Goal: Task Accomplishment & Management: Manage account settings

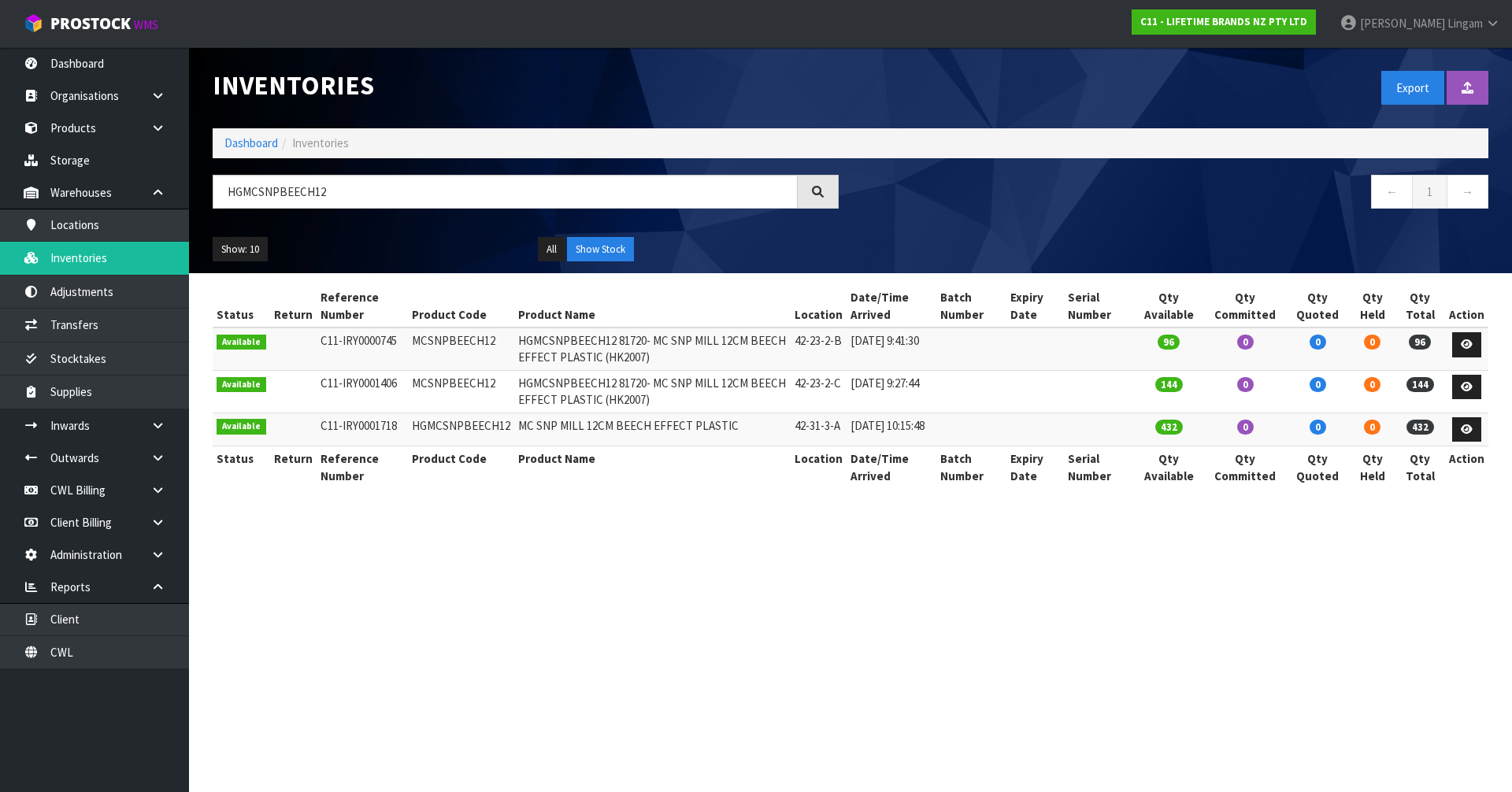
click at [688, 594] on section "Inventories Export Import Inventory Drop file here to import csv template Dashb…" at bounding box center [756, 396] width 1512 height 792
click at [470, 343] on td "MCSNPBEECH12" at bounding box center [461, 348] width 106 height 43
copy td "MCSNPBEECH12"
click at [140, 625] on link "Client" at bounding box center [95, 619] width 189 height 32
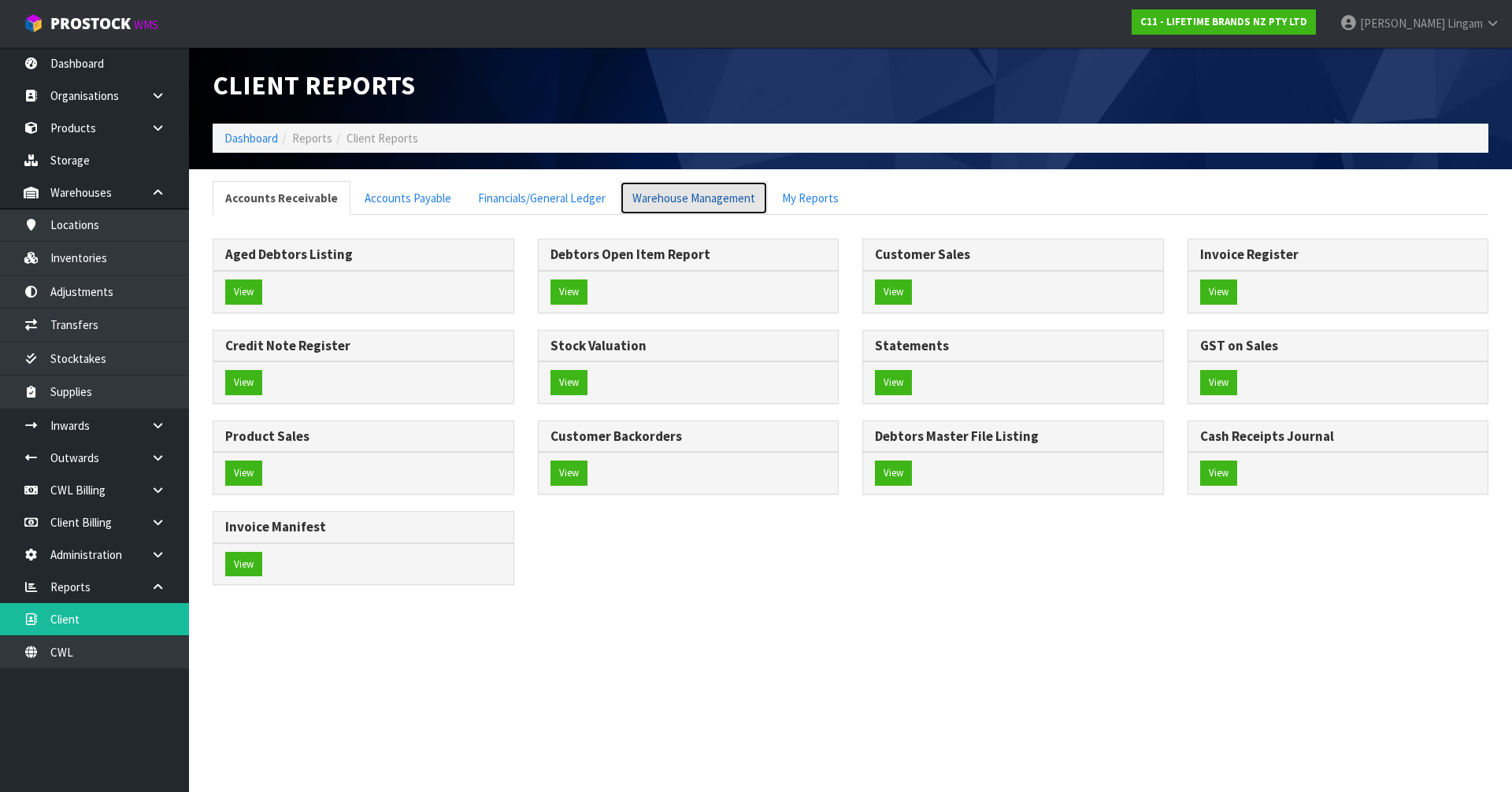
click at [664, 203] on link "Warehouse Management" at bounding box center [693, 198] width 148 height 34
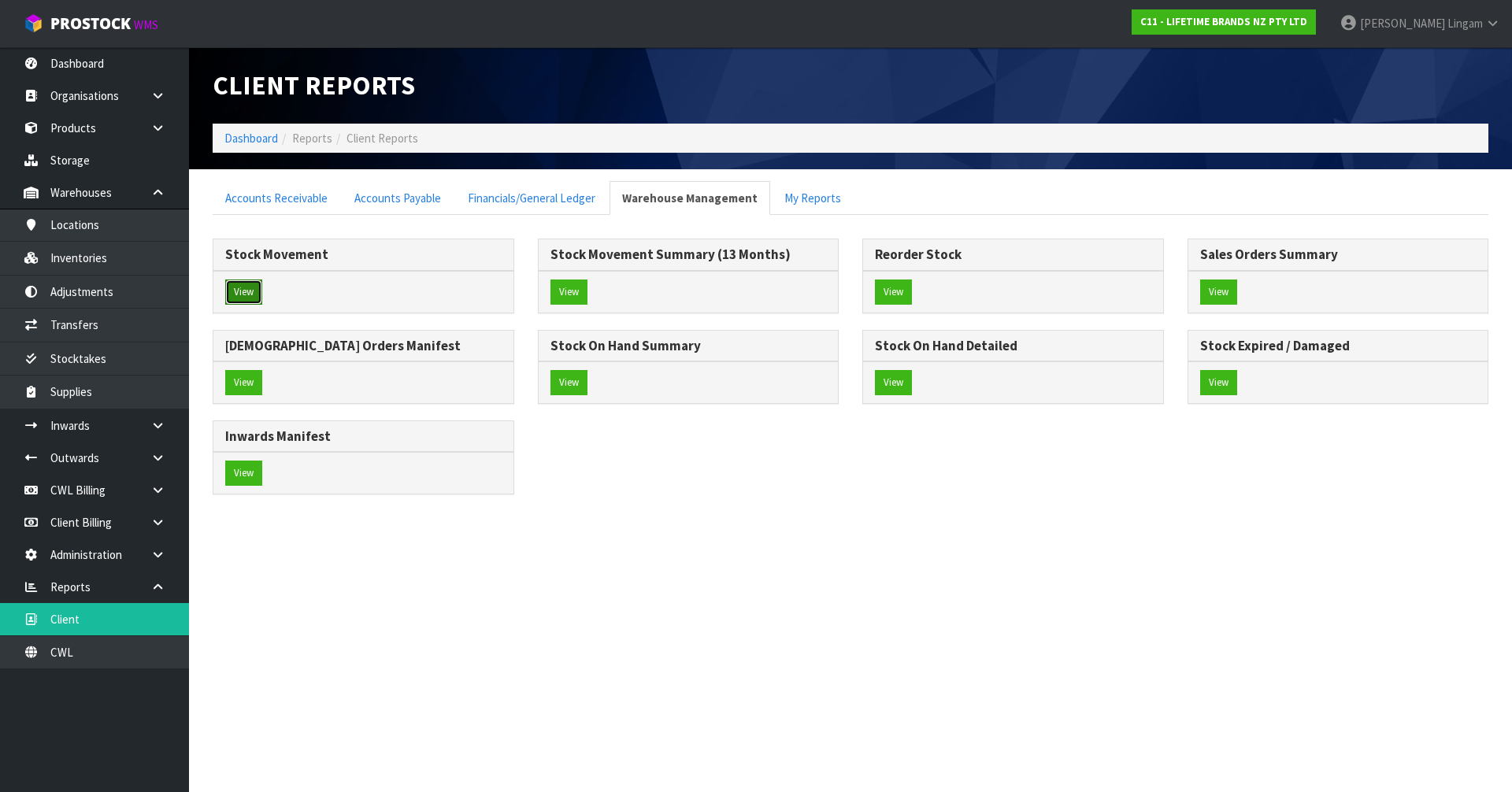
click at [256, 287] on button "View" at bounding box center [243, 291] width 37 height 25
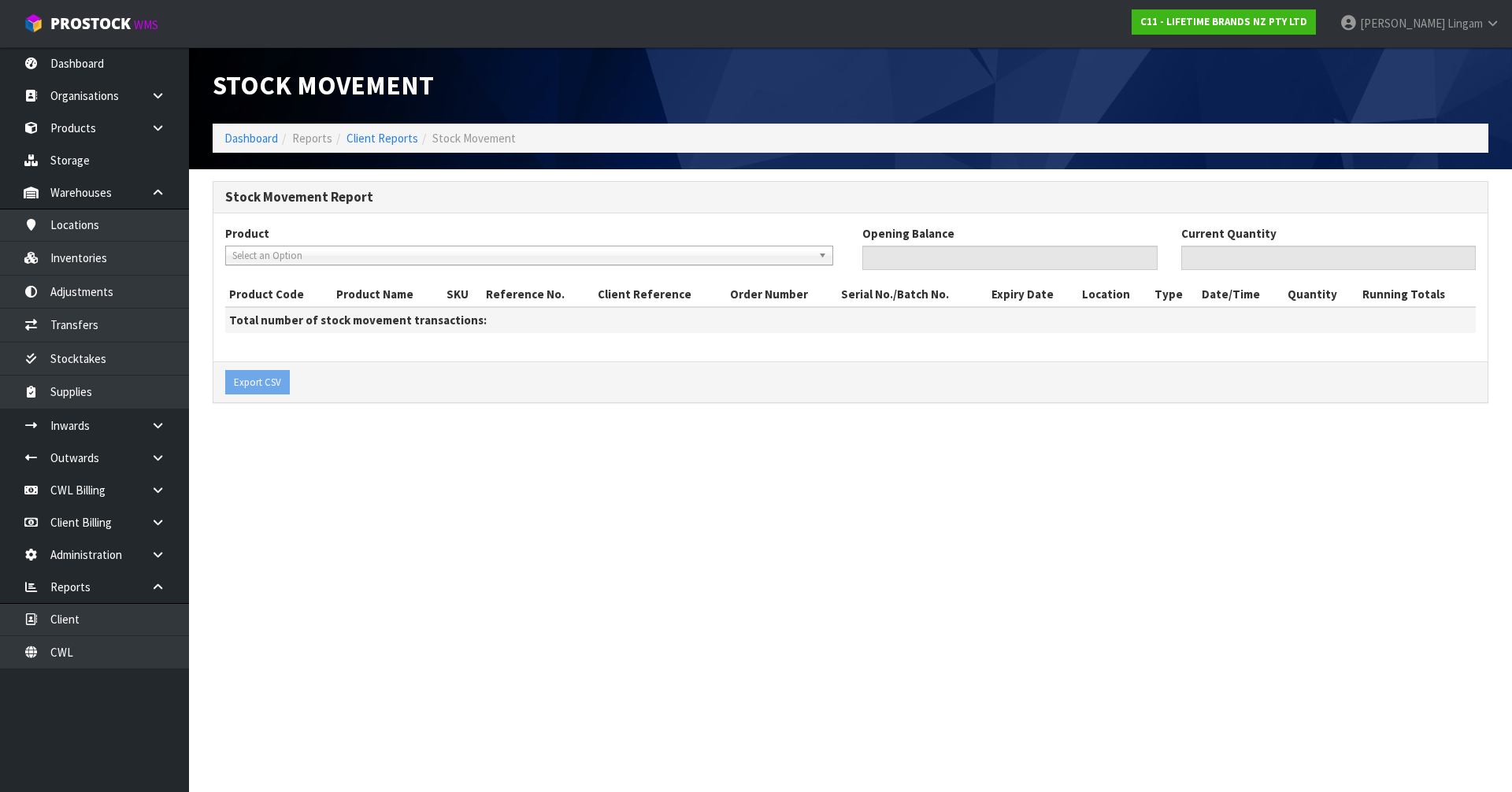
click at [292, 254] on span "Select an Option" at bounding box center [522, 256] width 580 height 19
click at [297, 261] on span "Select an Option" at bounding box center [522, 256] width 580 height 19
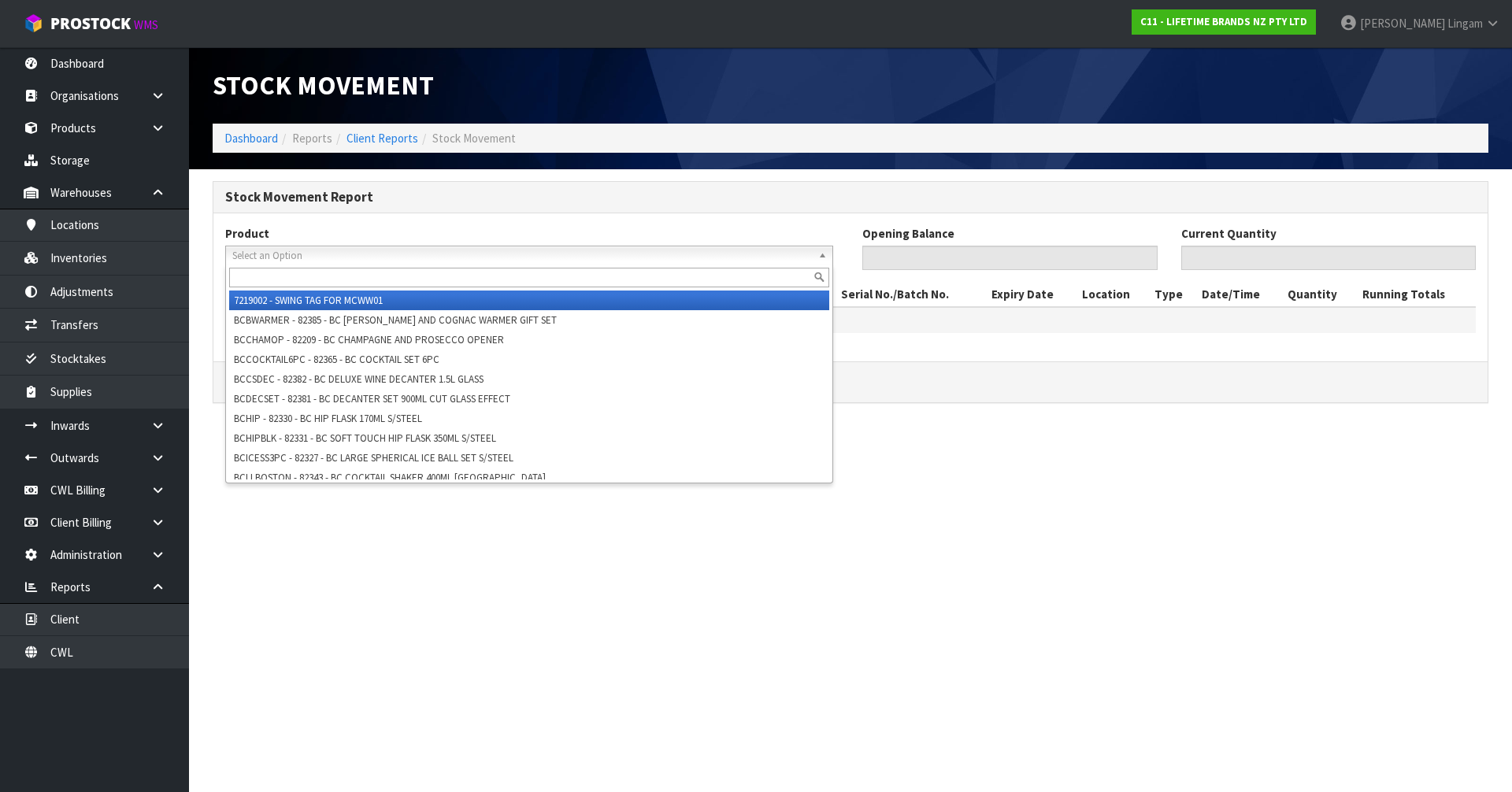
click at [299, 275] on input "text" at bounding box center [530, 277] width 601 height 19
paste input "MCSNPBEECH12"
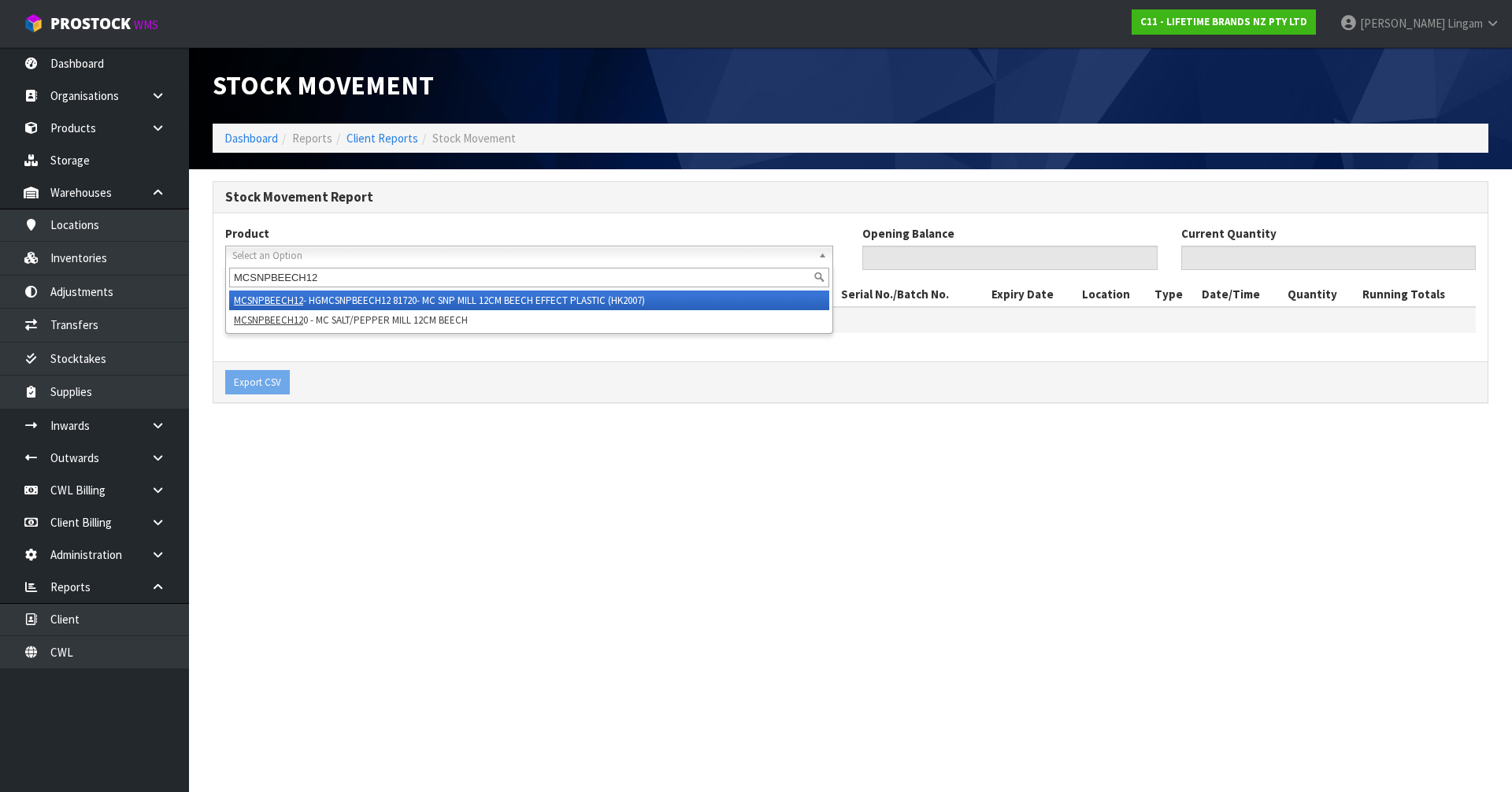
type input "MCSNPBEECH12"
click at [399, 301] on li "MCSNPBEECH12 - HGMCSNPBEECH12 81720- MC SNP MILL 12CM BEECH EFFECT PLASTIC (HK2…" at bounding box center [530, 300] width 601 height 19
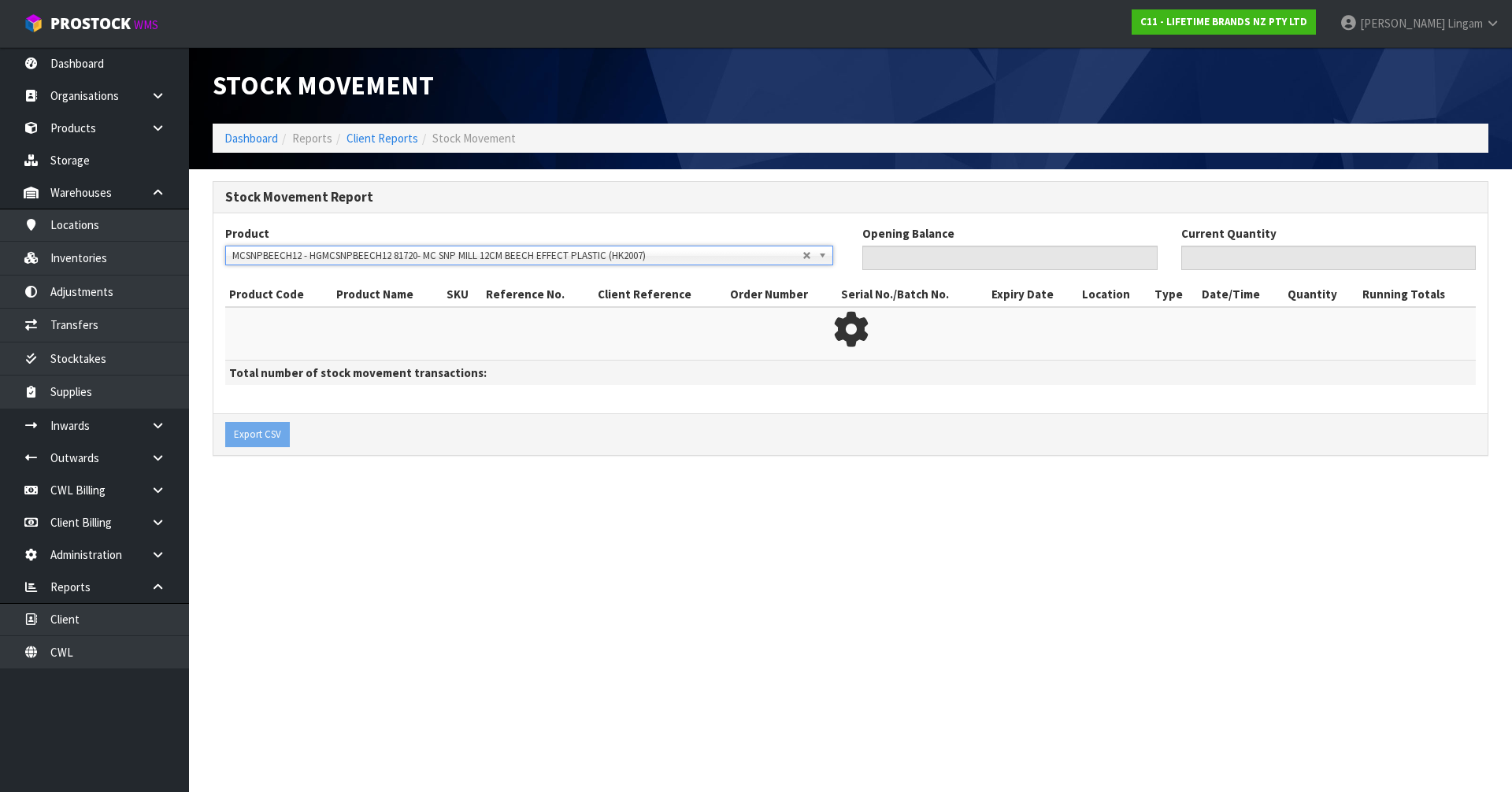
type input "0"
type input "240"
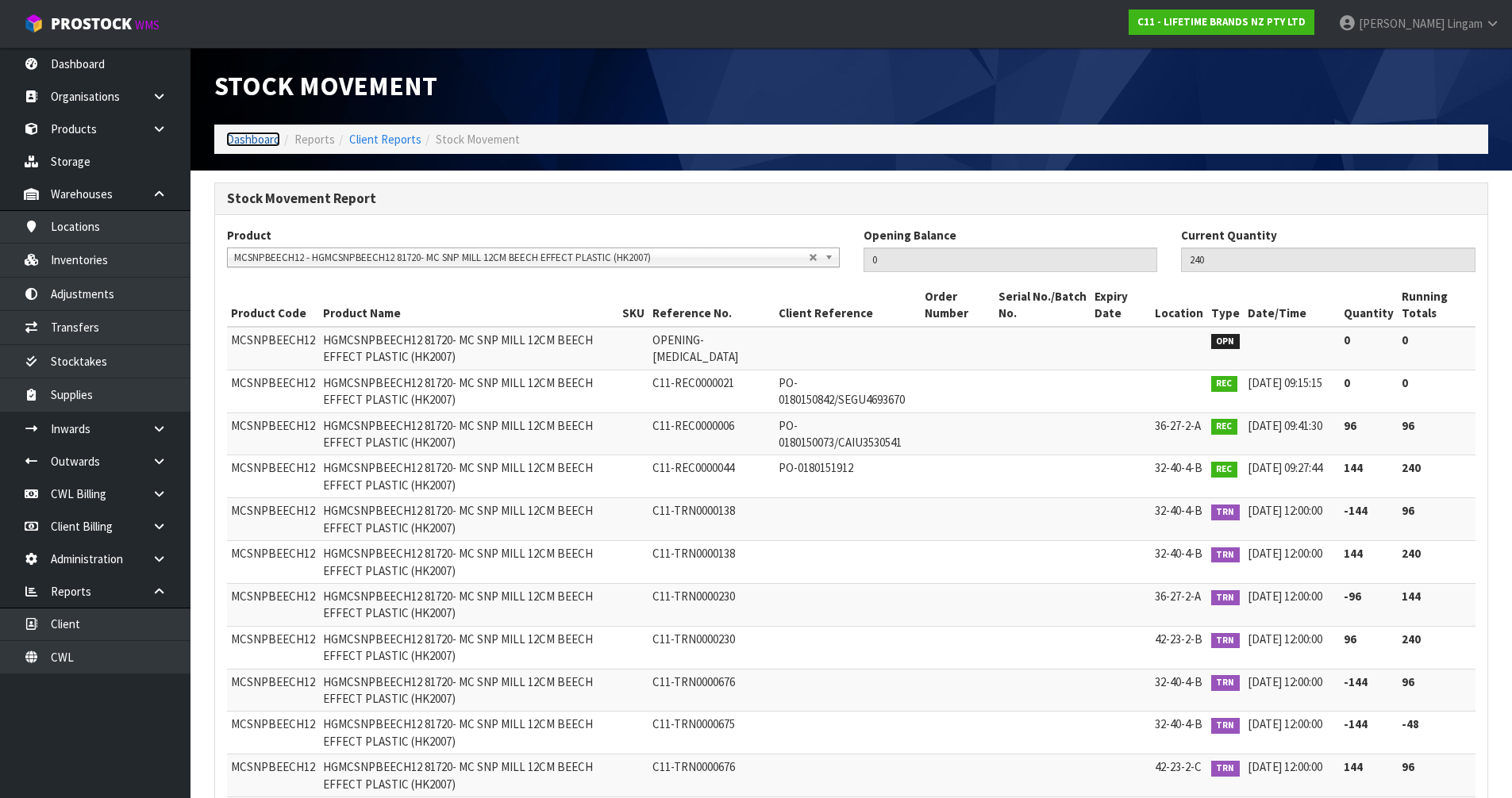
click at [258, 138] on link "Dashboard" at bounding box center [252, 138] width 54 height 15
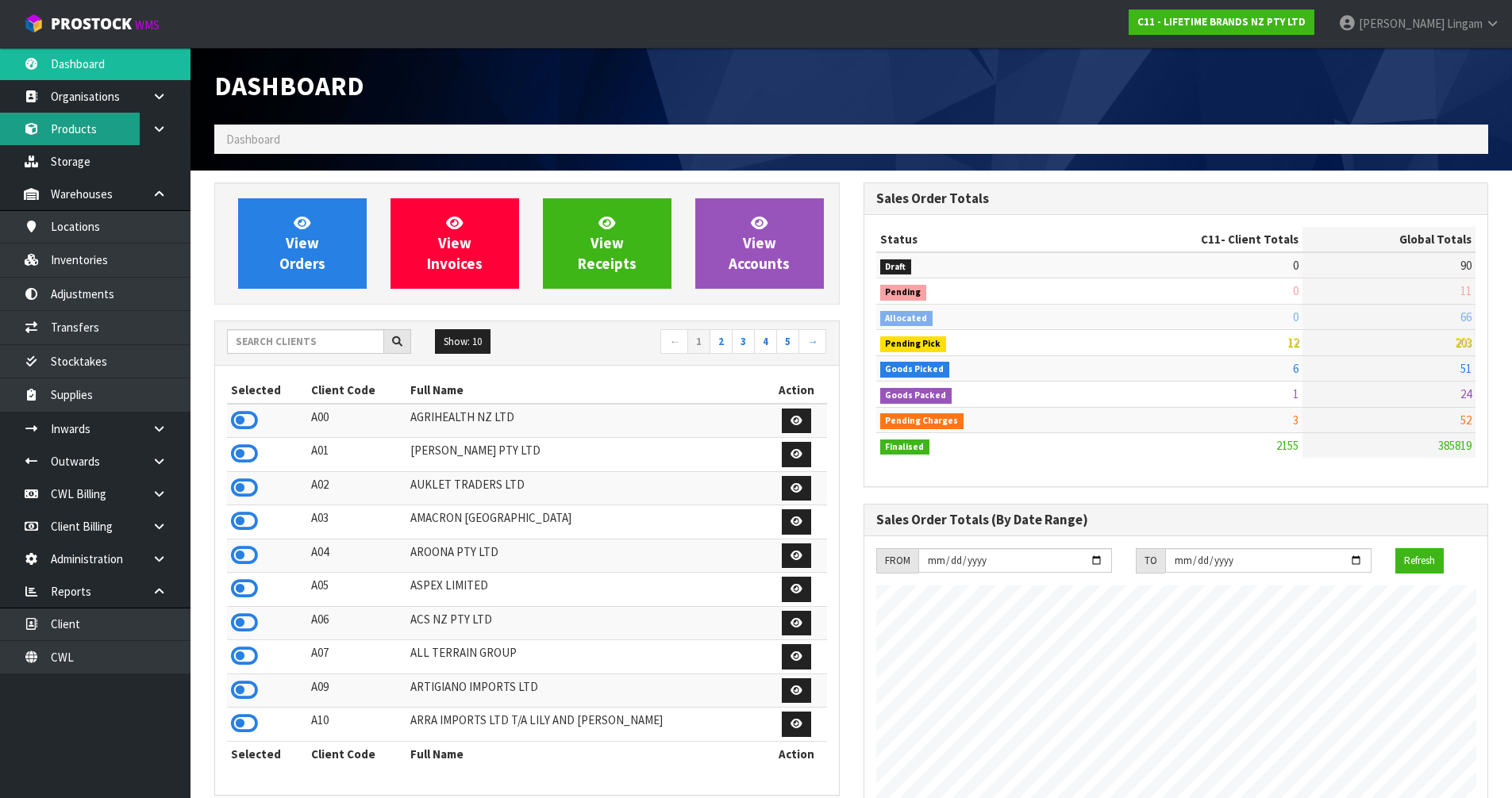
click at [77, 138] on link "Products" at bounding box center [95, 129] width 191 height 33
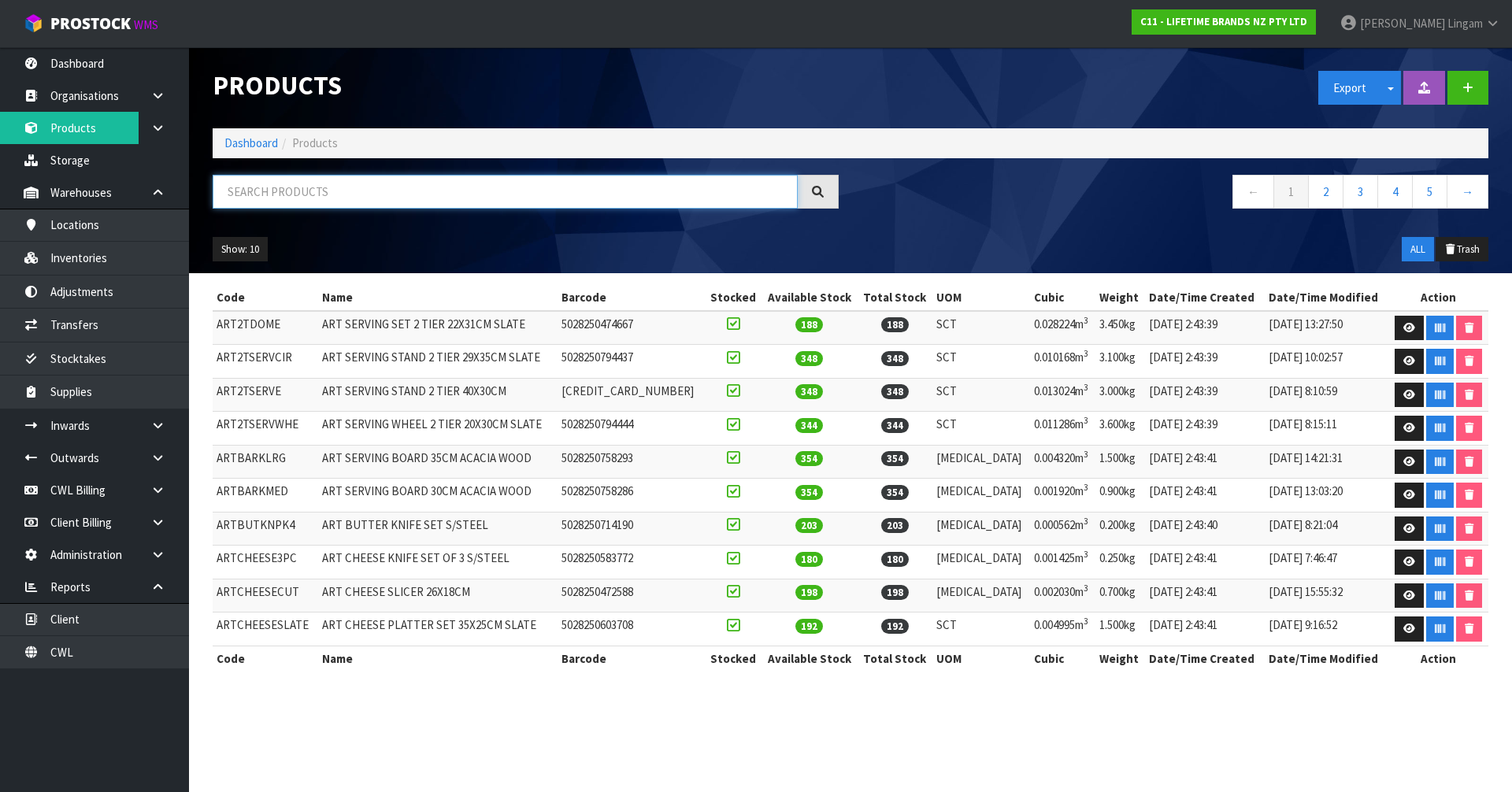
click at [395, 190] on input "text" at bounding box center [505, 192] width 585 height 34
click at [144, 256] on link "Inventories" at bounding box center [95, 257] width 189 height 32
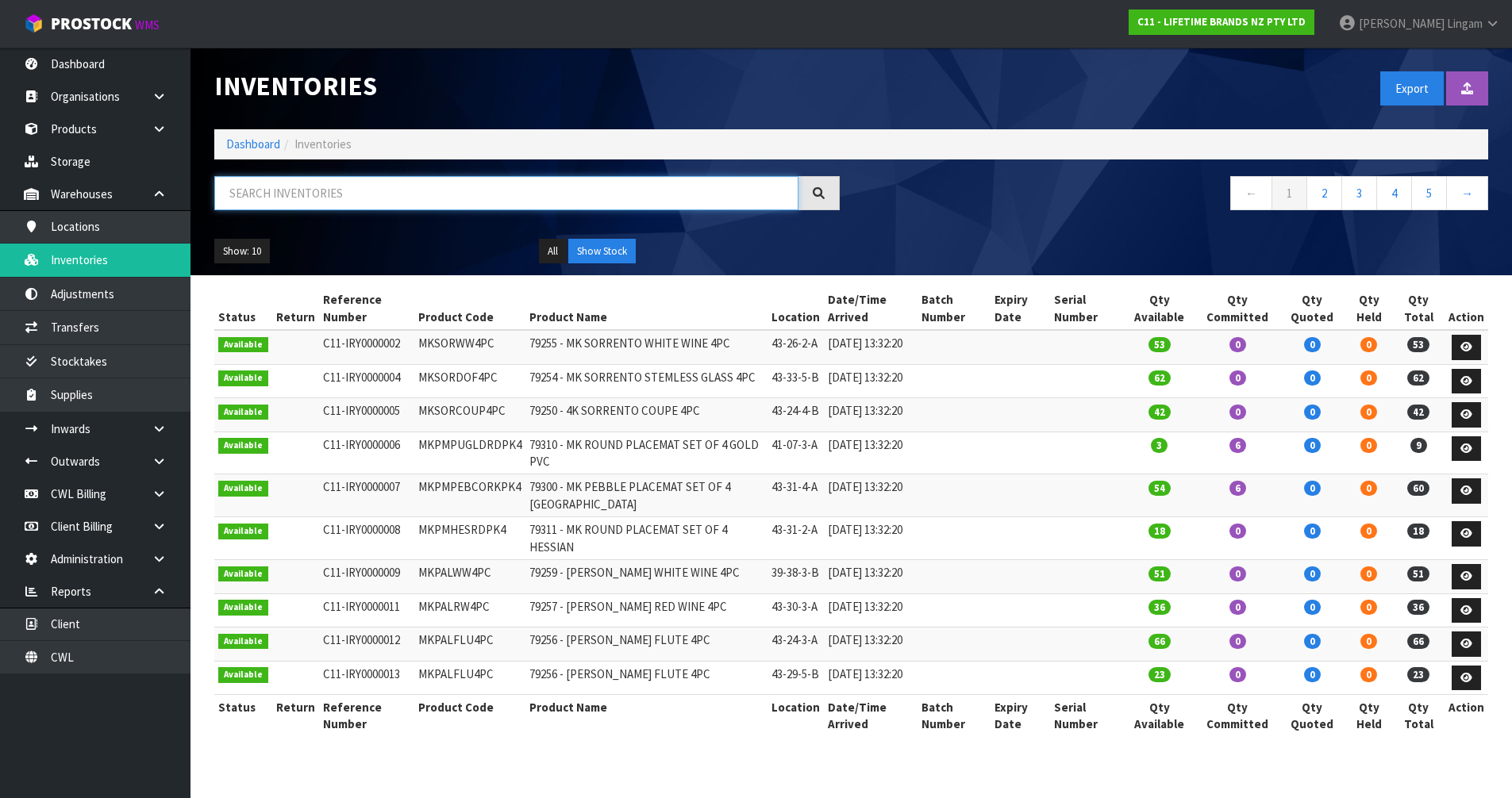
click at [439, 201] on input "text" at bounding box center [506, 193] width 584 height 34
paste input "HGMCSNPBEECH12"
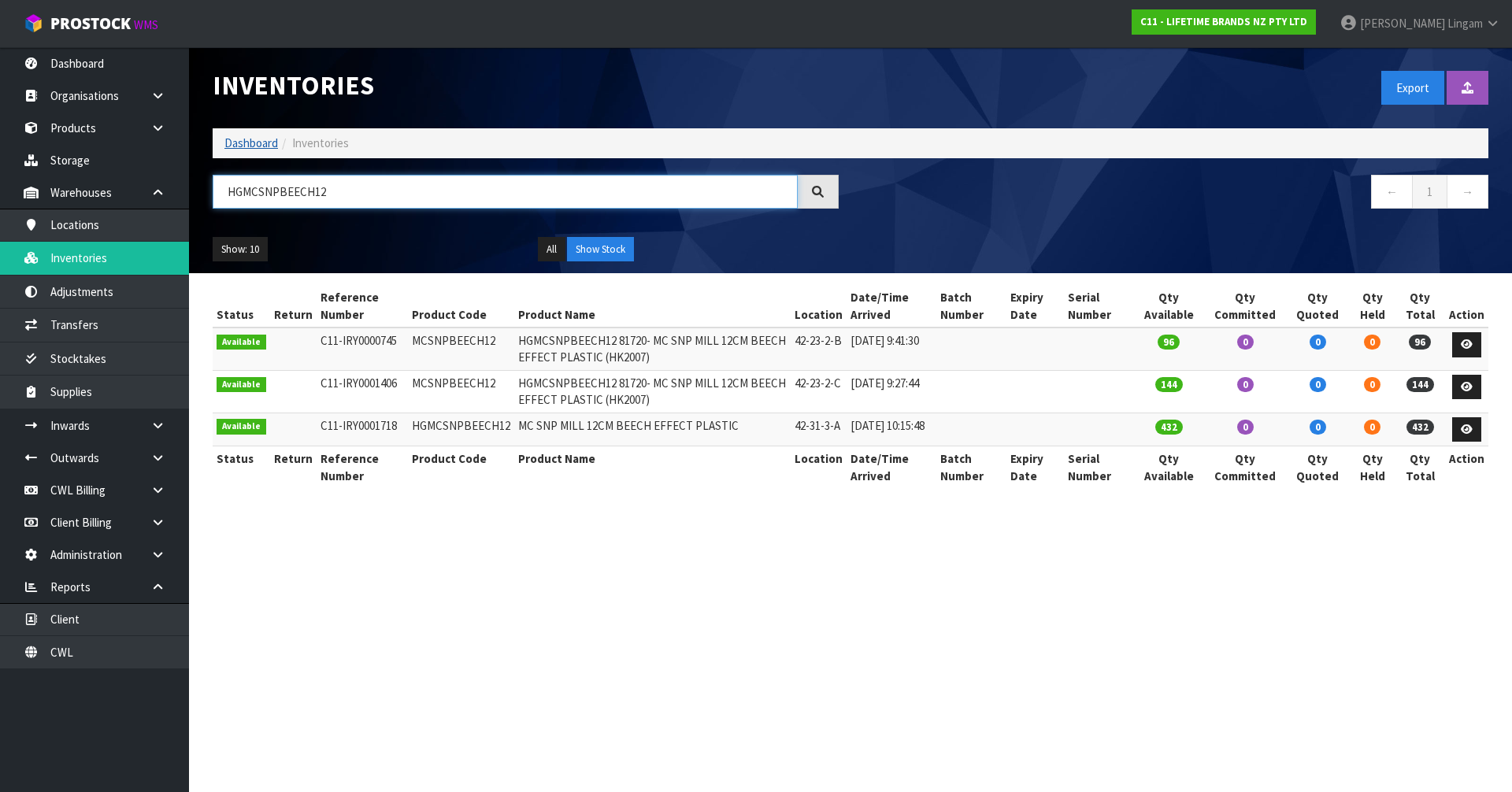
type input "HGMCSNPBEECH12"
click at [258, 143] on link "Dashboard" at bounding box center [250, 143] width 53 height 15
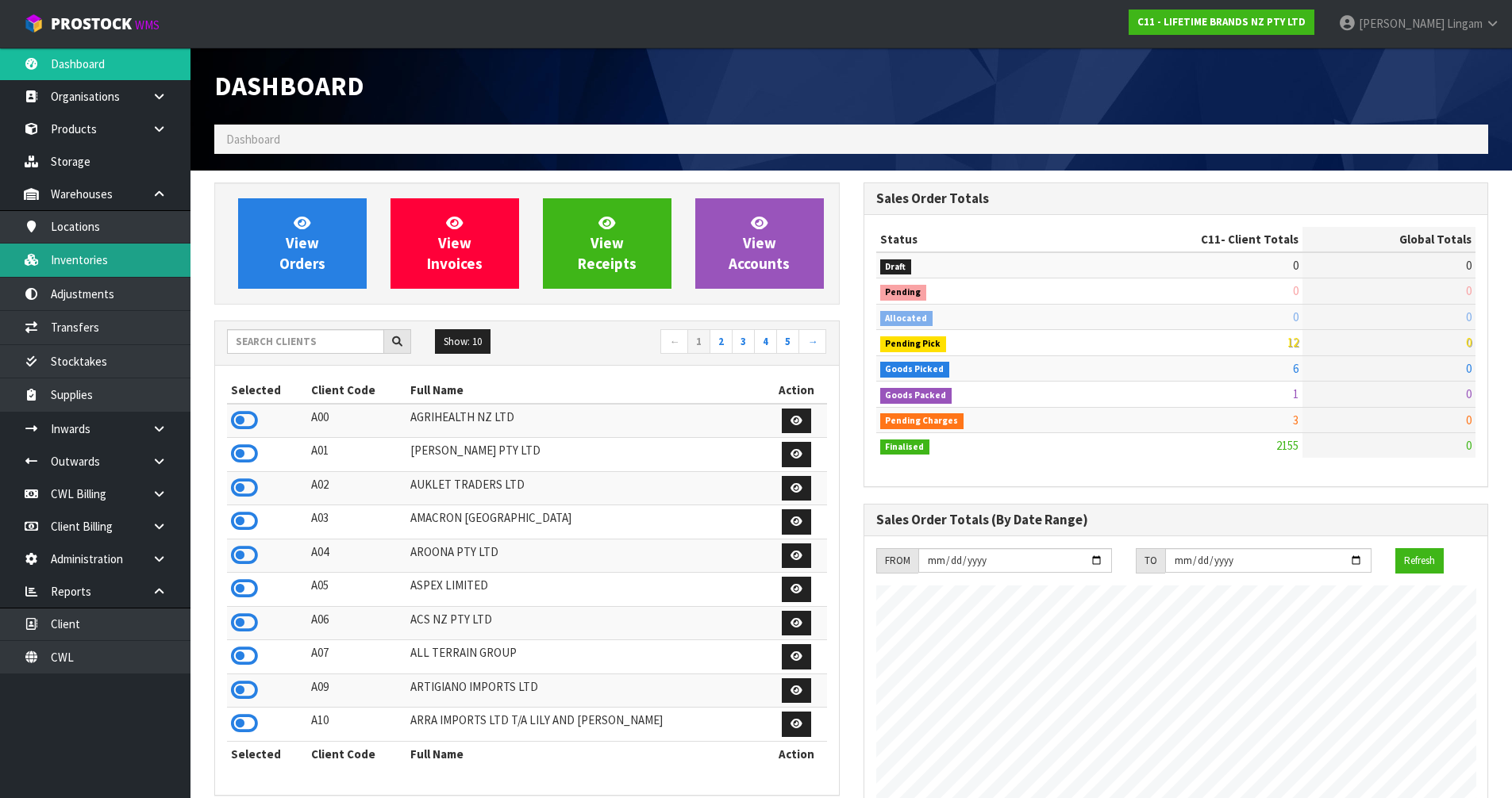
scroll to position [1202, 648]
click at [281, 339] on input "text" at bounding box center [305, 341] width 157 height 25
click at [320, 342] on input "text" at bounding box center [305, 341] width 157 height 25
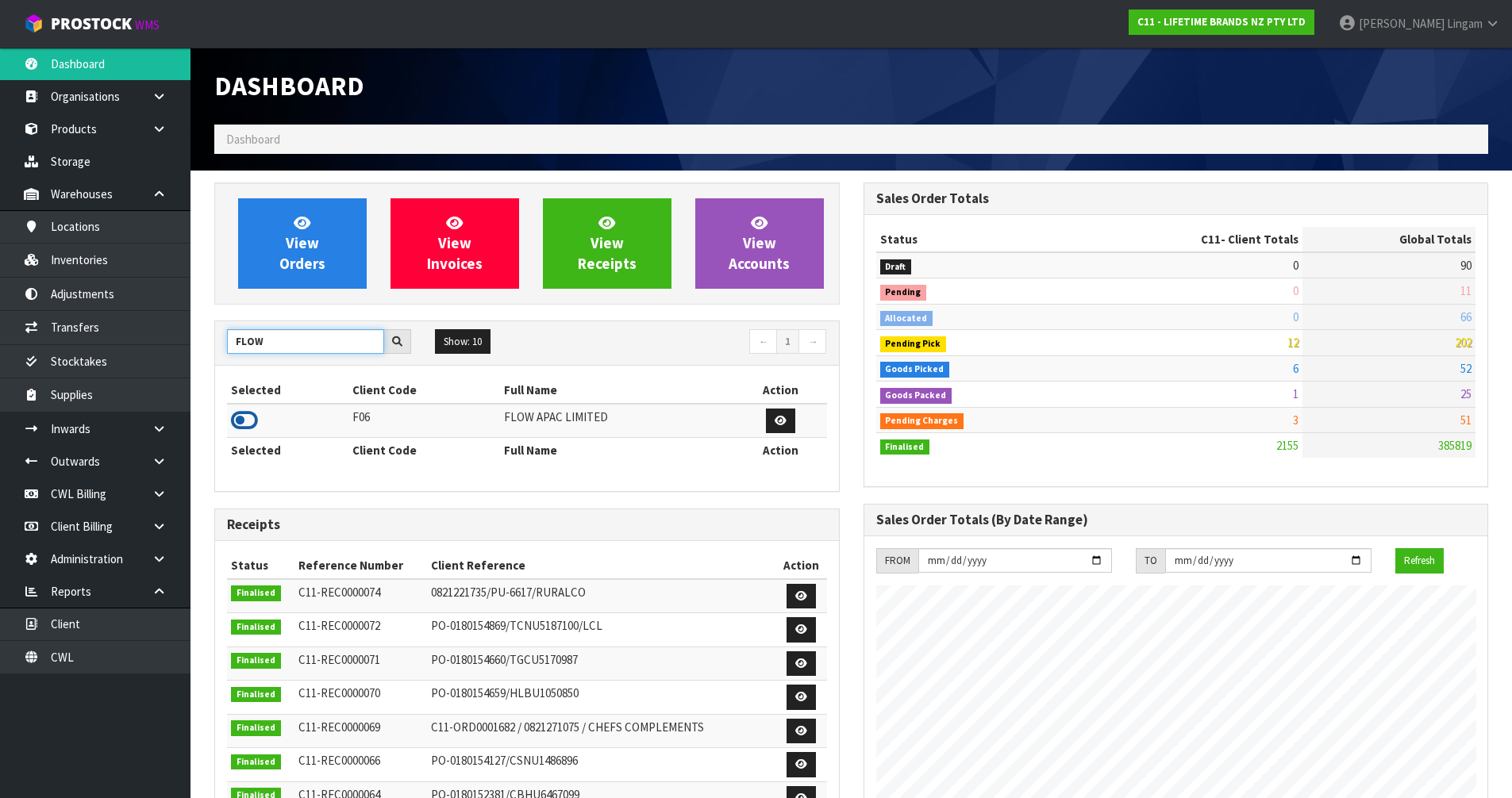
type input "FLOW"
click at [243, 422] on icon at bounding box center [244, 420] width 27 height 24
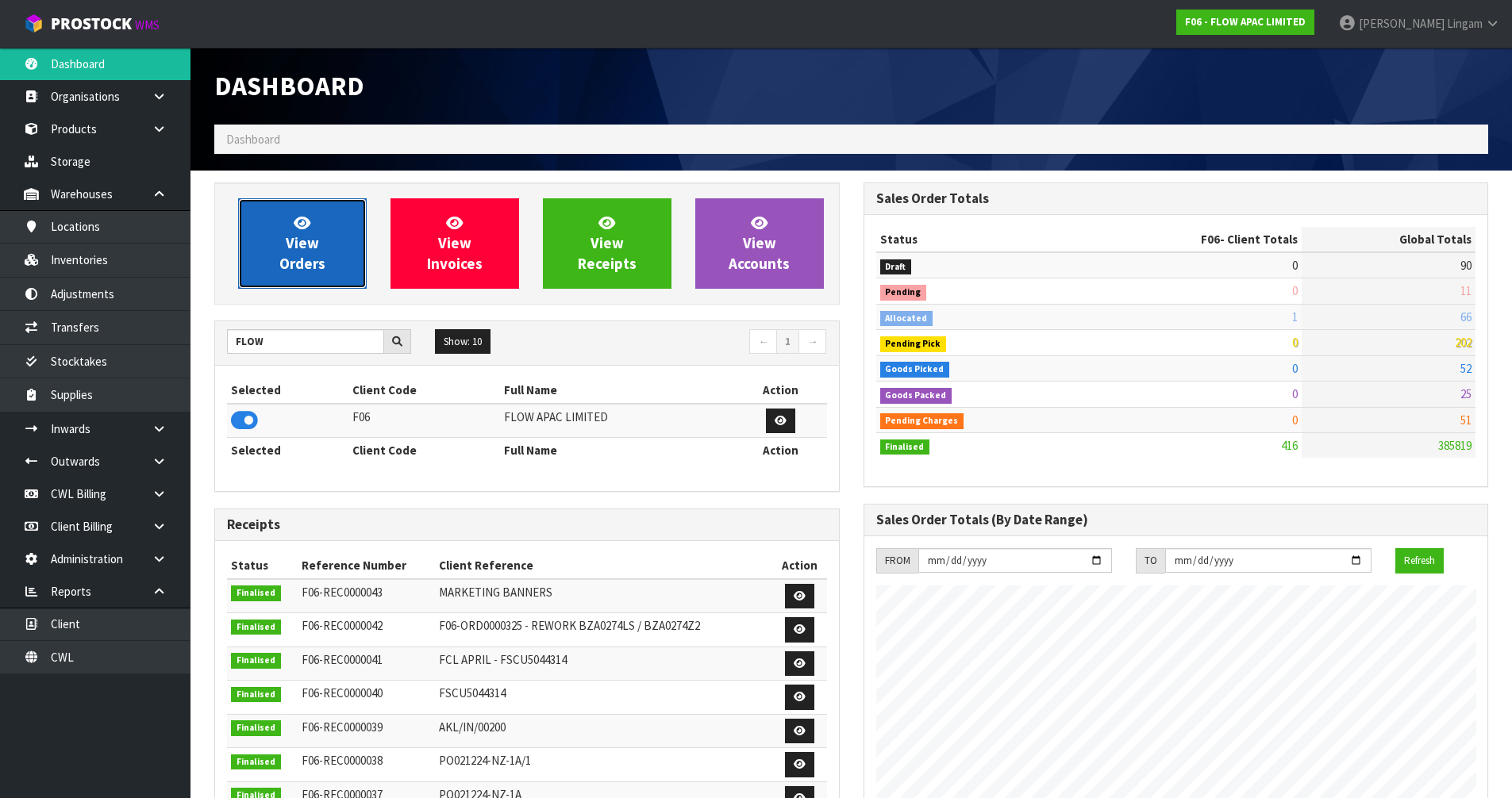
click at [320, 261] on span "View Orders" at bounding box center [303, 242] width 46 height 59
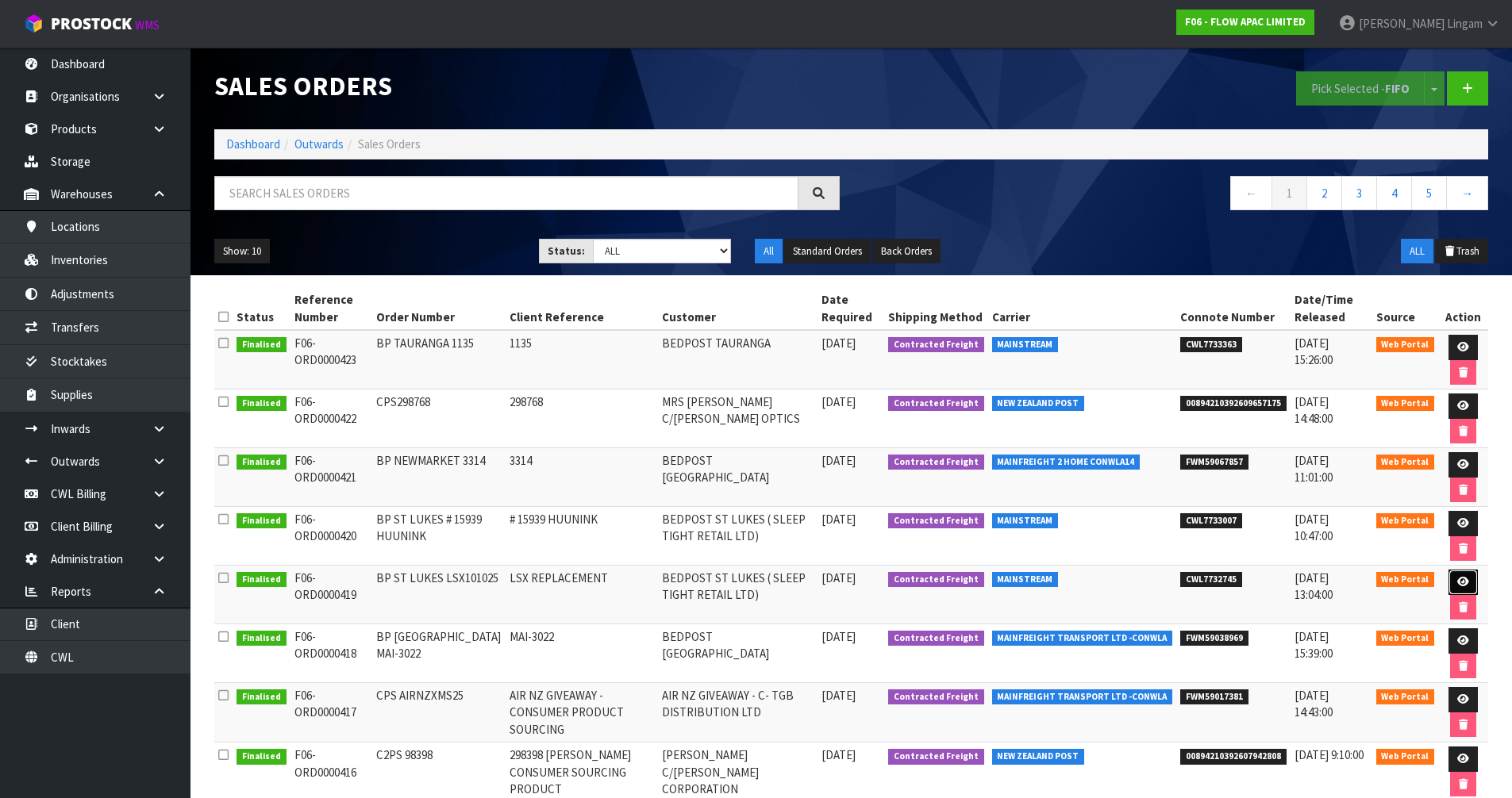
click at [1457, 587] on icon at bounding box center [1463, 582] width 11 height 11
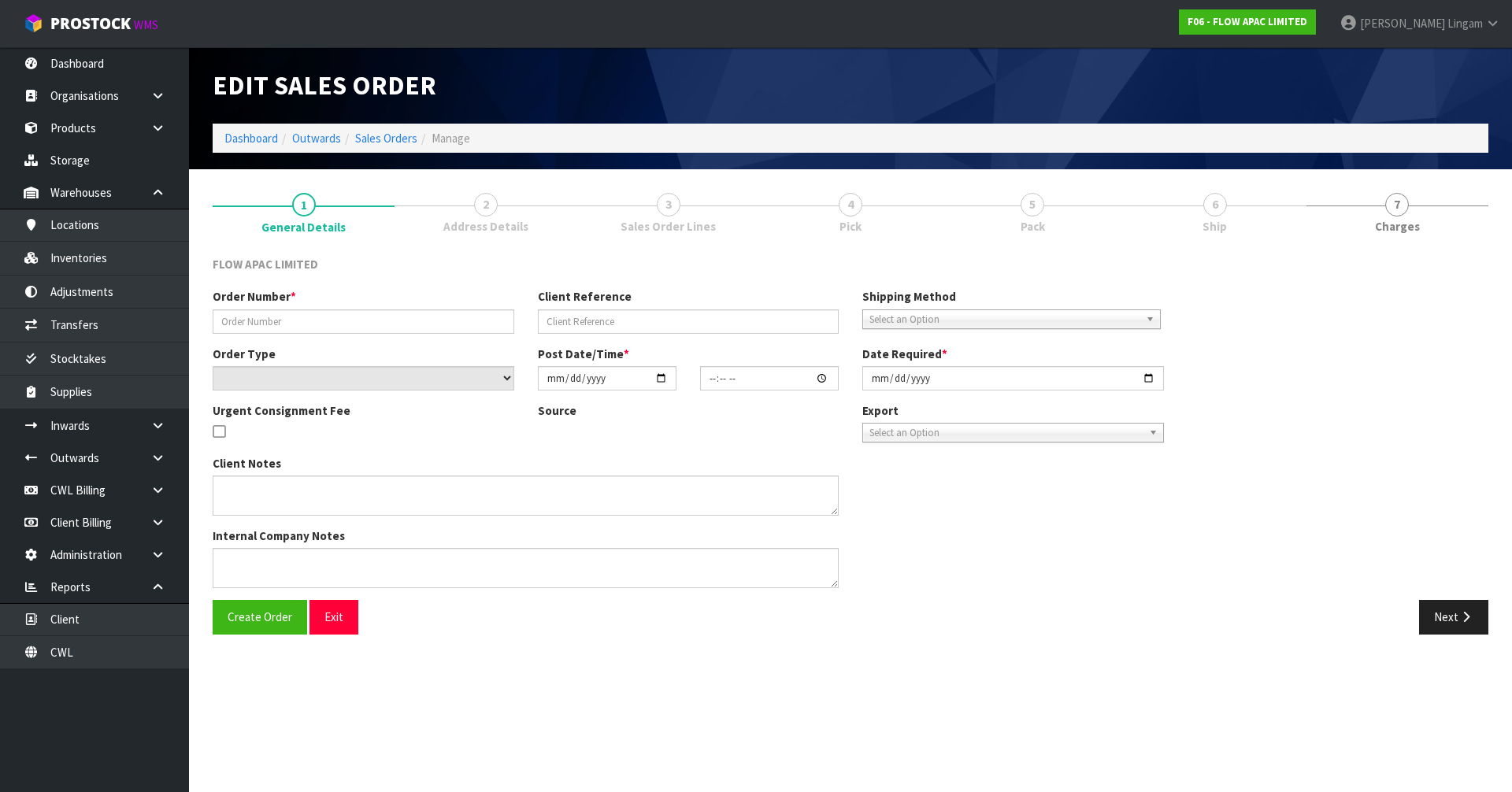
type input "BP ST LUKES LSX101025"
type input "LSX REPLACEMENT"
select select "number:0"
type input "[DATE]"
type input "13:43:00.000"
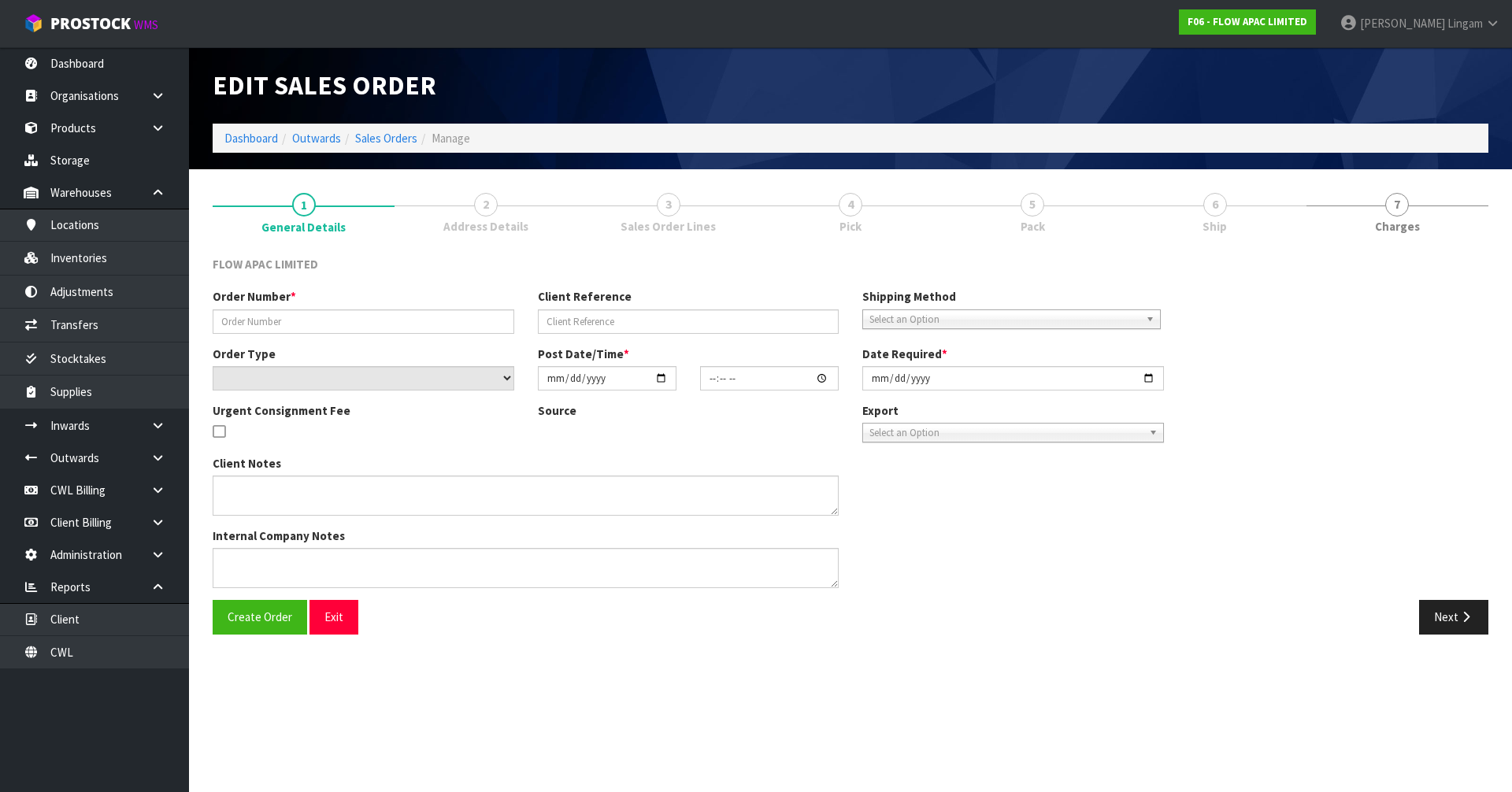
type input "[DATE]"
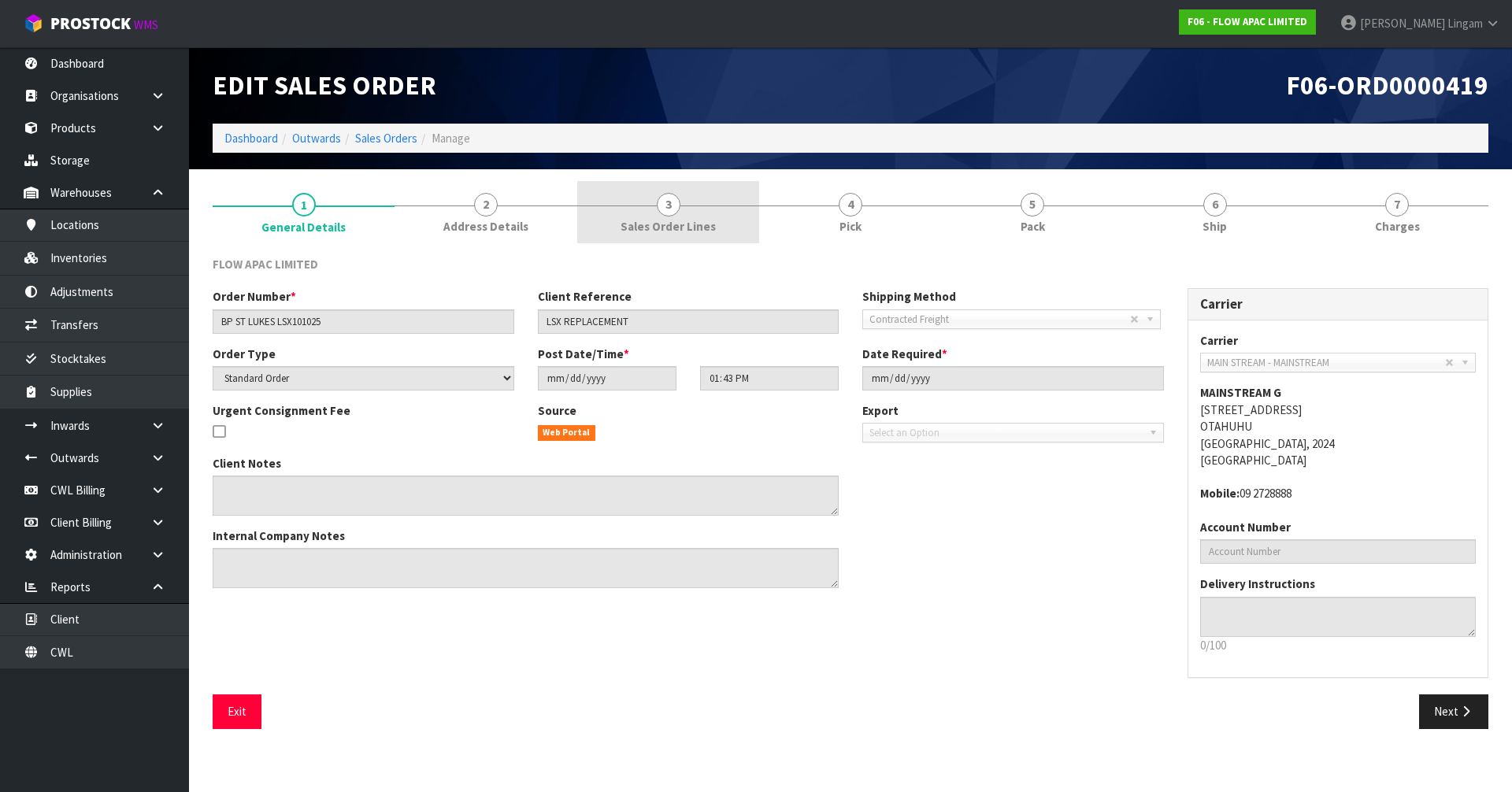
click at [672, 211] on span "3" at bounding box center [668, 204] width 24 height 24
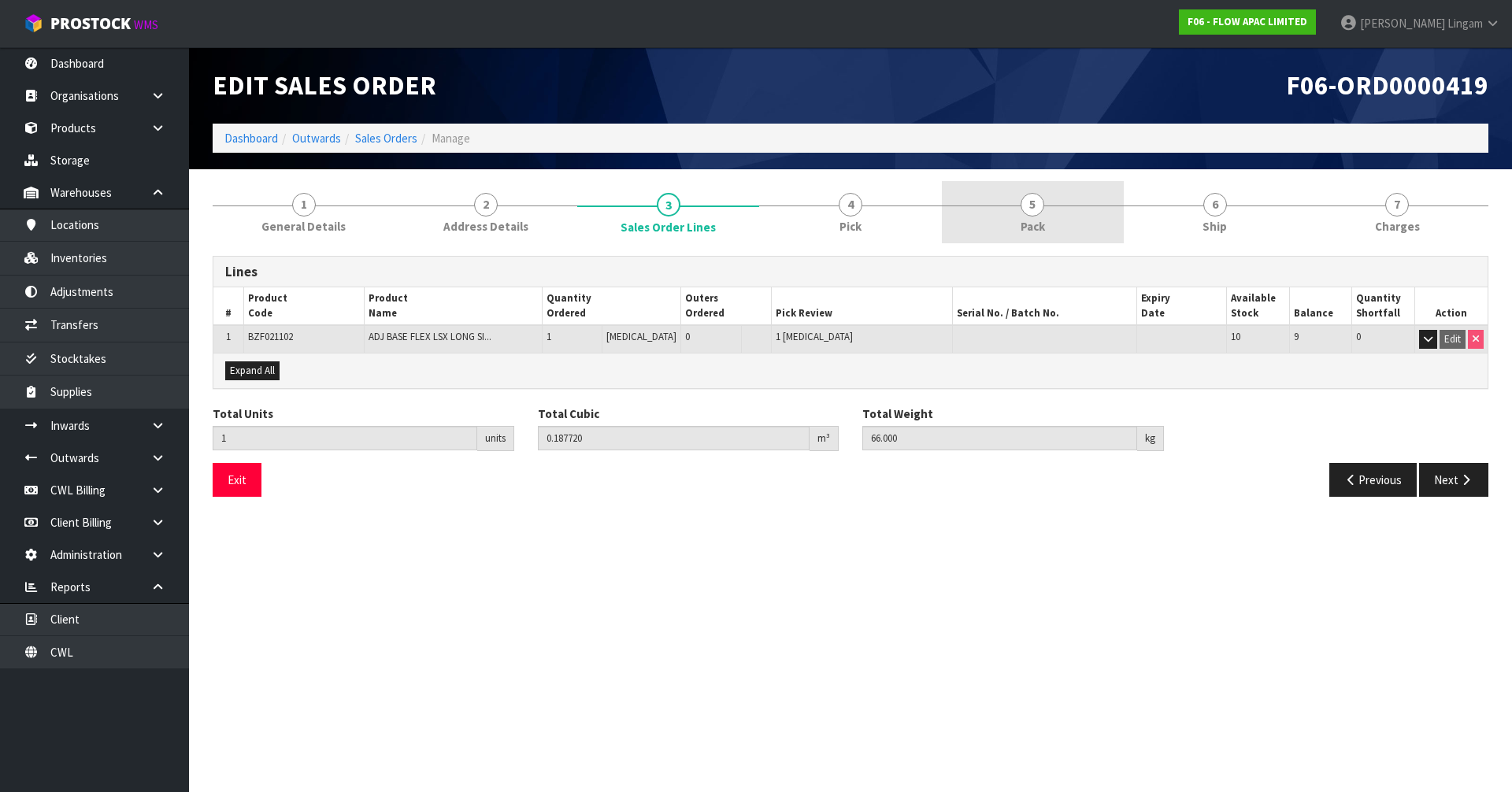
click at [1076, 221] on link "5 Pack" at bounding box center [1033, 212] width 182 height 62
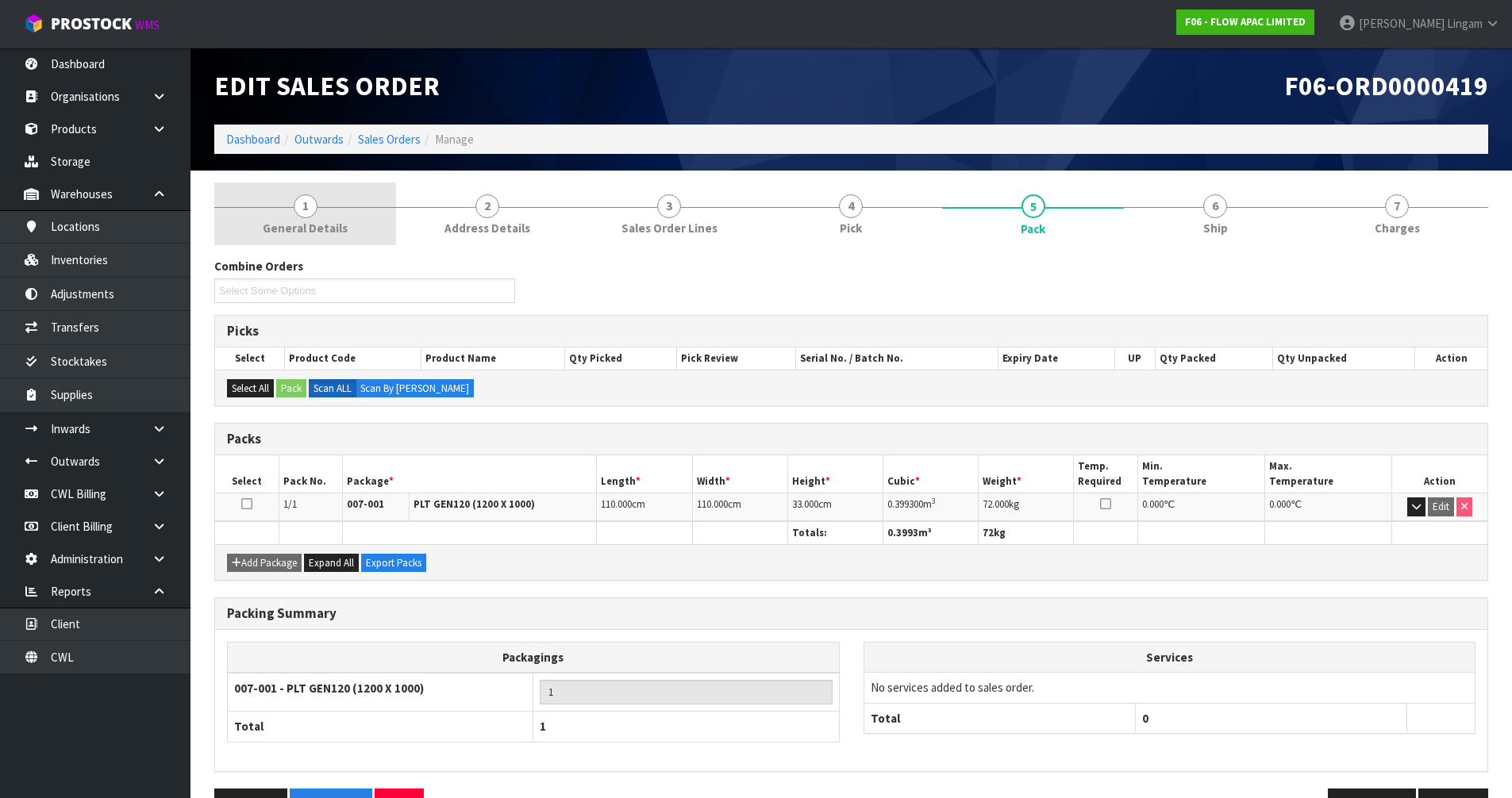
click at [308, 215] on span "1" at bounding box center [305, 205] width 24 height 24
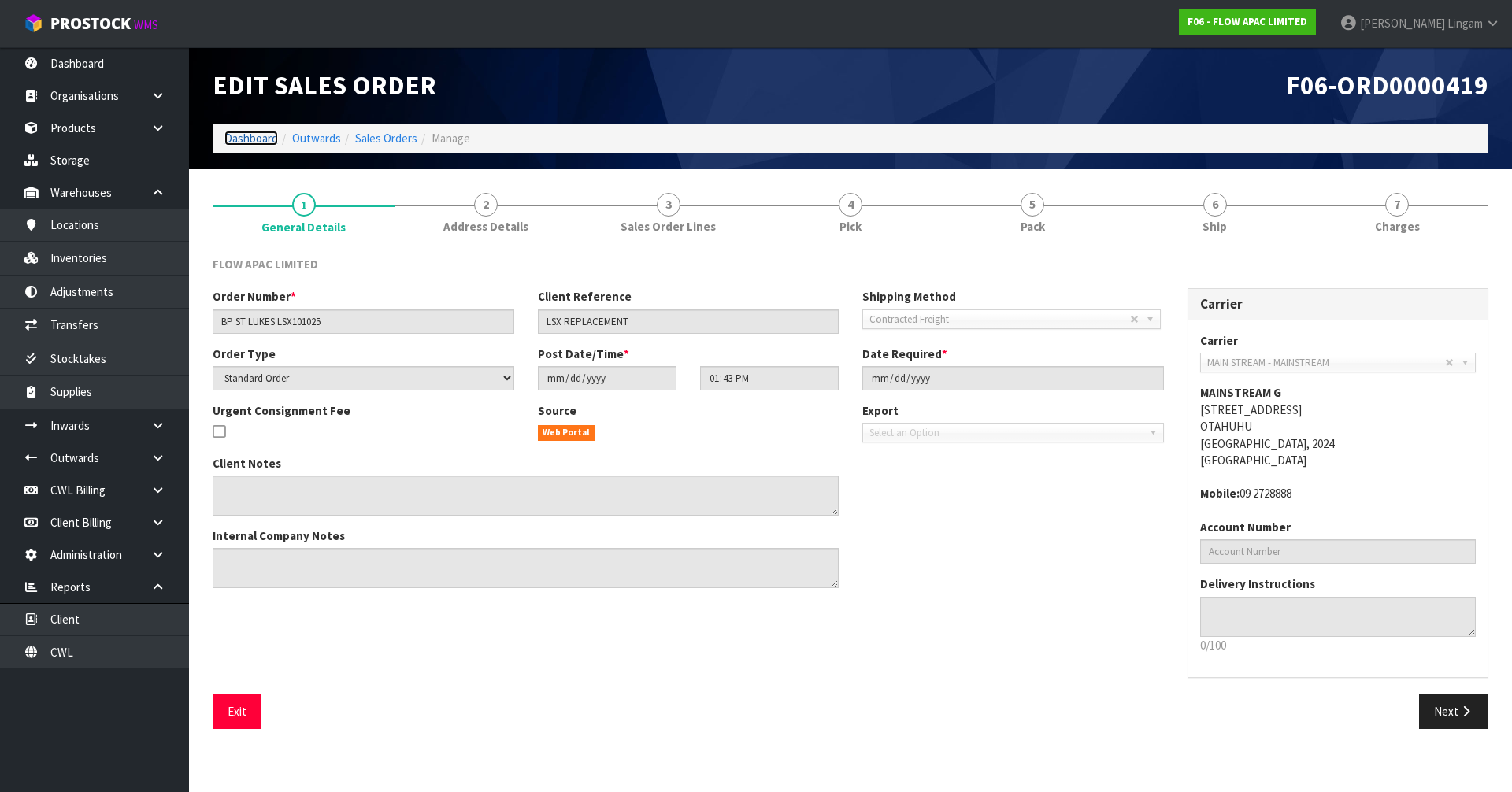
click at [261, 142] on link "Dashboard" at bounding box center [250, 137] width 53 height 15
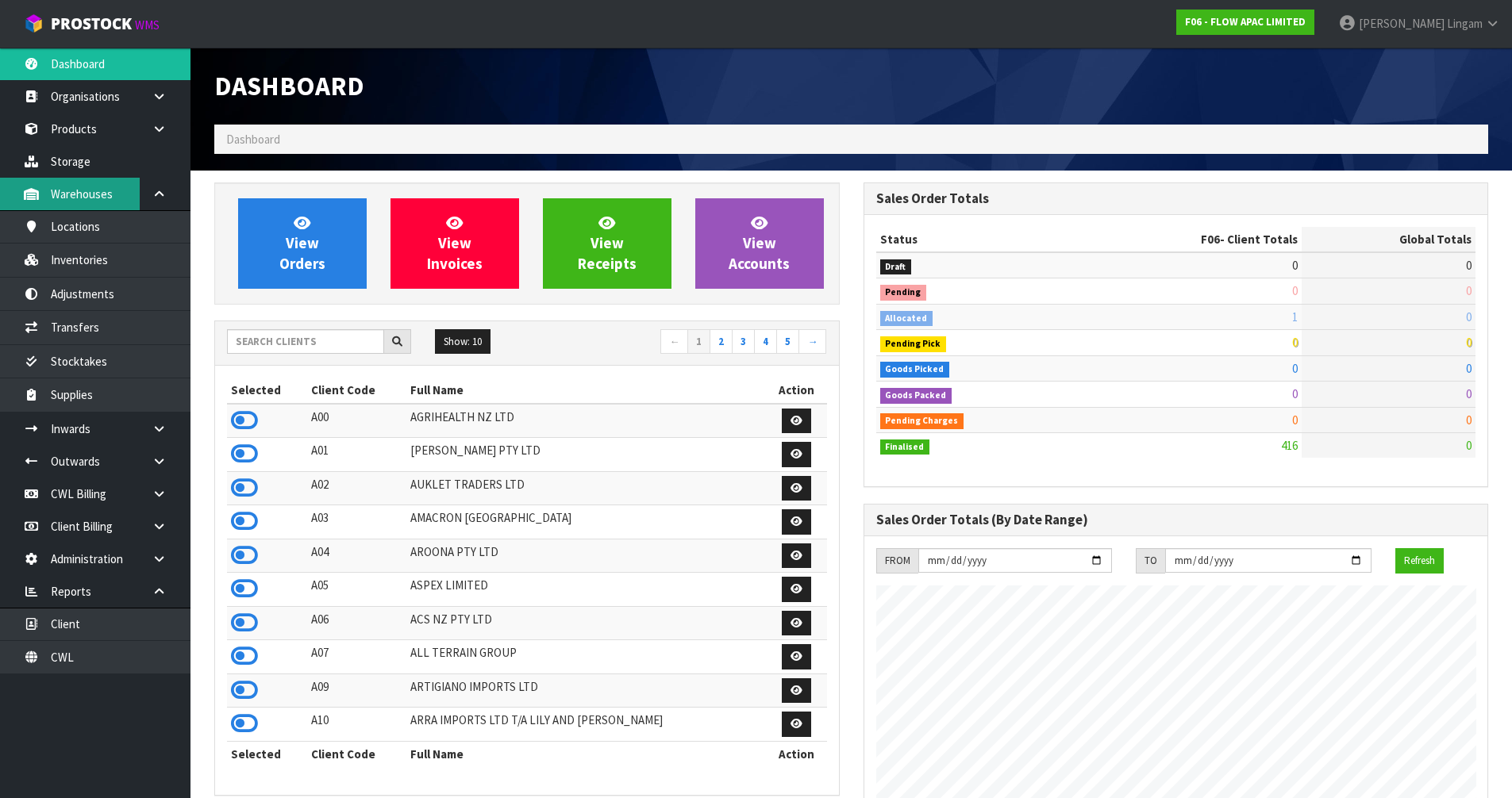
scroll to position [1202, 648]
click at [304, 340] on input "text" at bounding box center [305, 341] width 157 height 25
click at [305, 339] on input "text" at bounding box center [305, 341] width 157 height 25
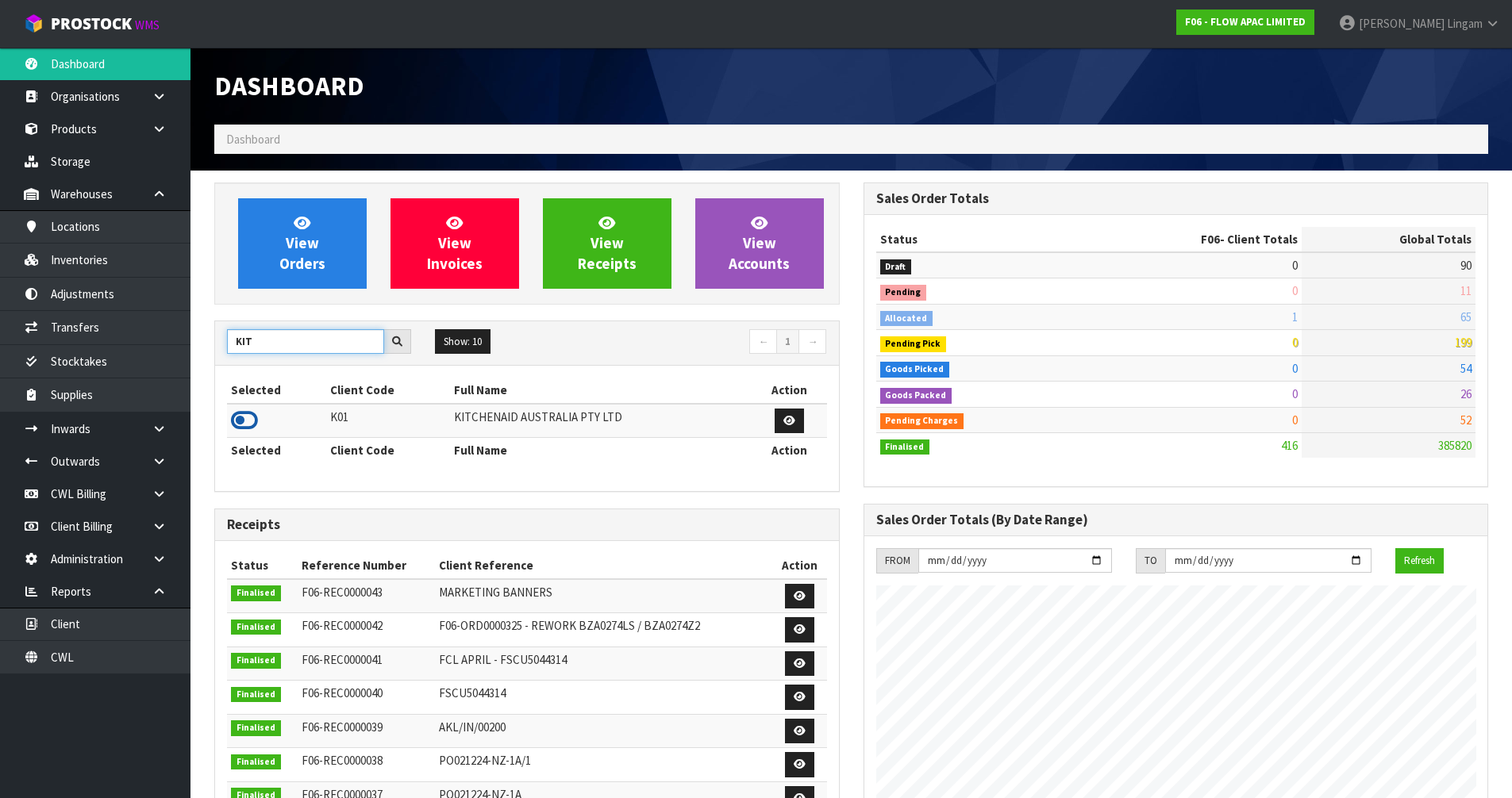
type input "KIT"
click at [242, 414] on icon at bounding box center [244, 420] width 27 height 24
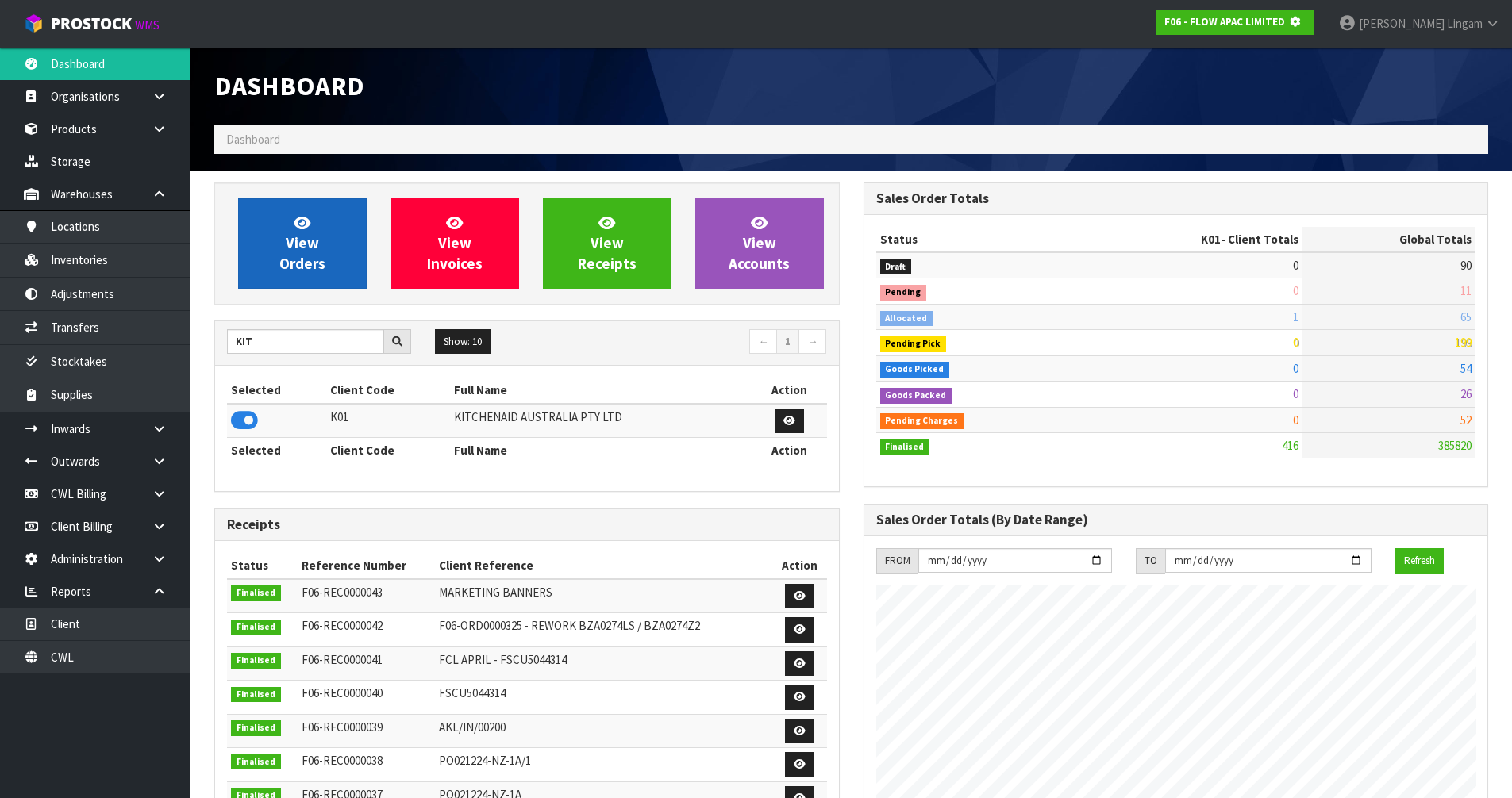
scroll to position [792352, 793033]
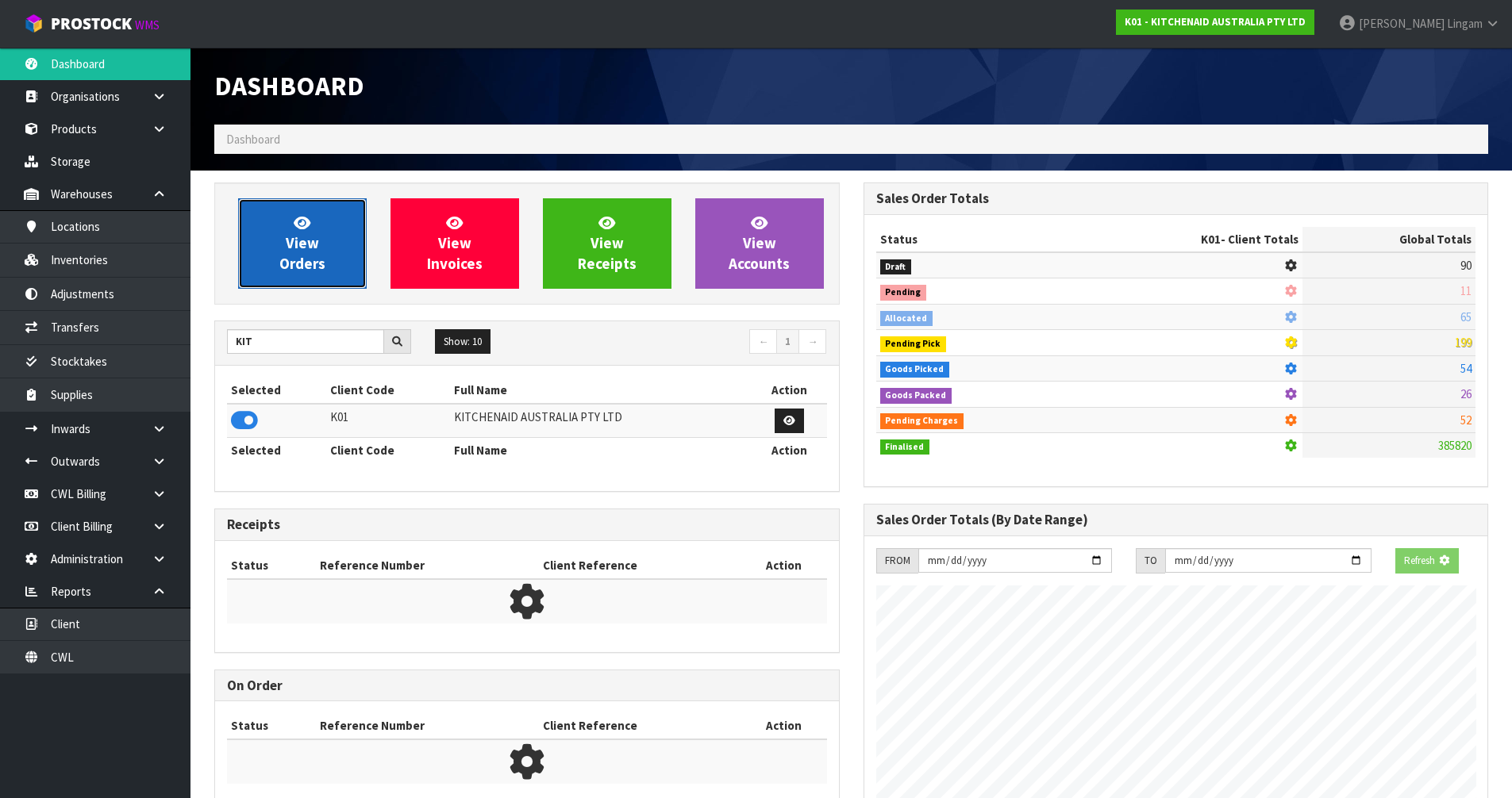
click at [294, 258] on span "View Orders" at bounding box center [303, 242] width 46 height 59
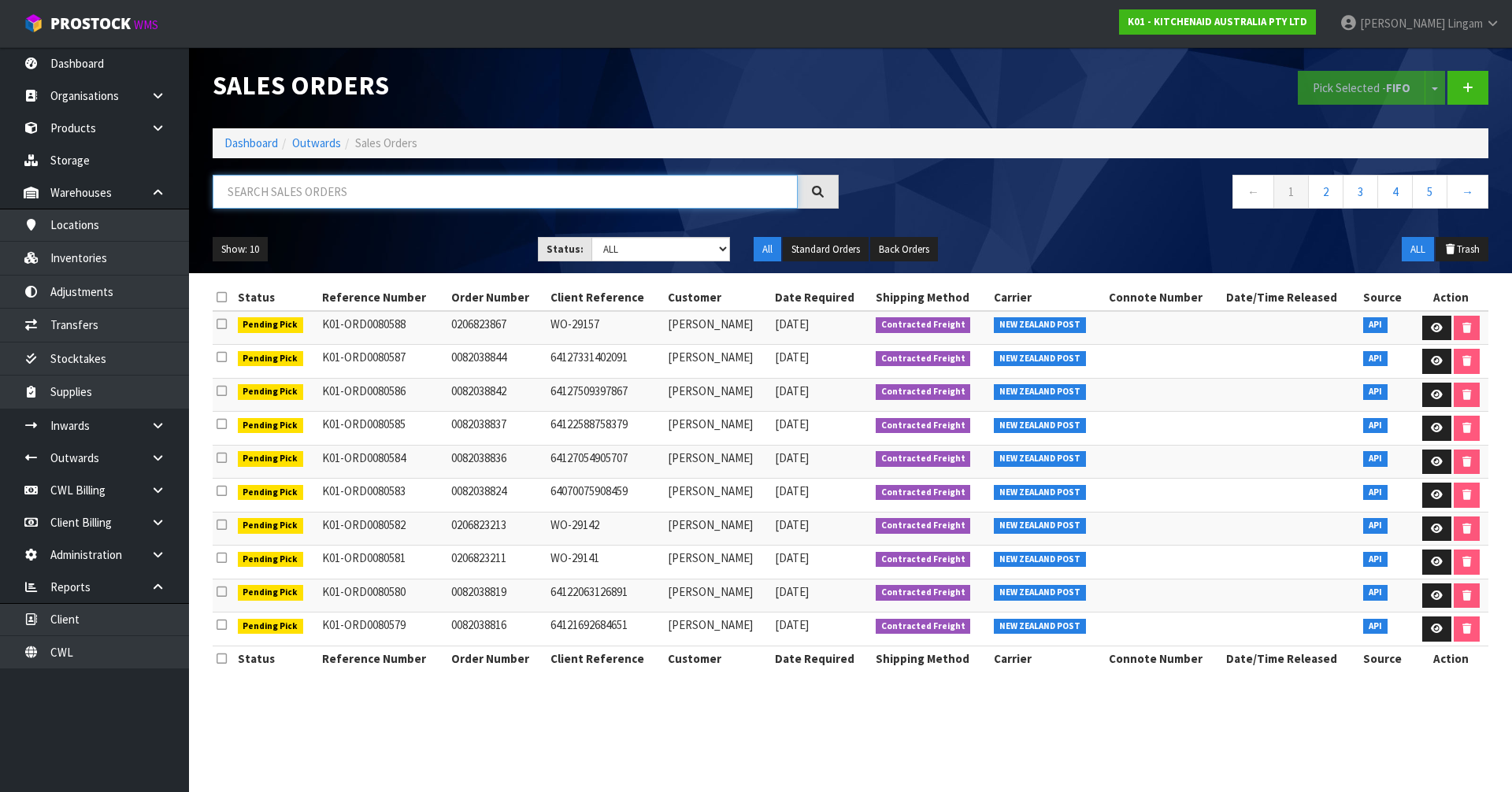
click at [483, 192] on input "text" at bounding box center [505, 192] width 585 height 34
paste input "64051554025835"
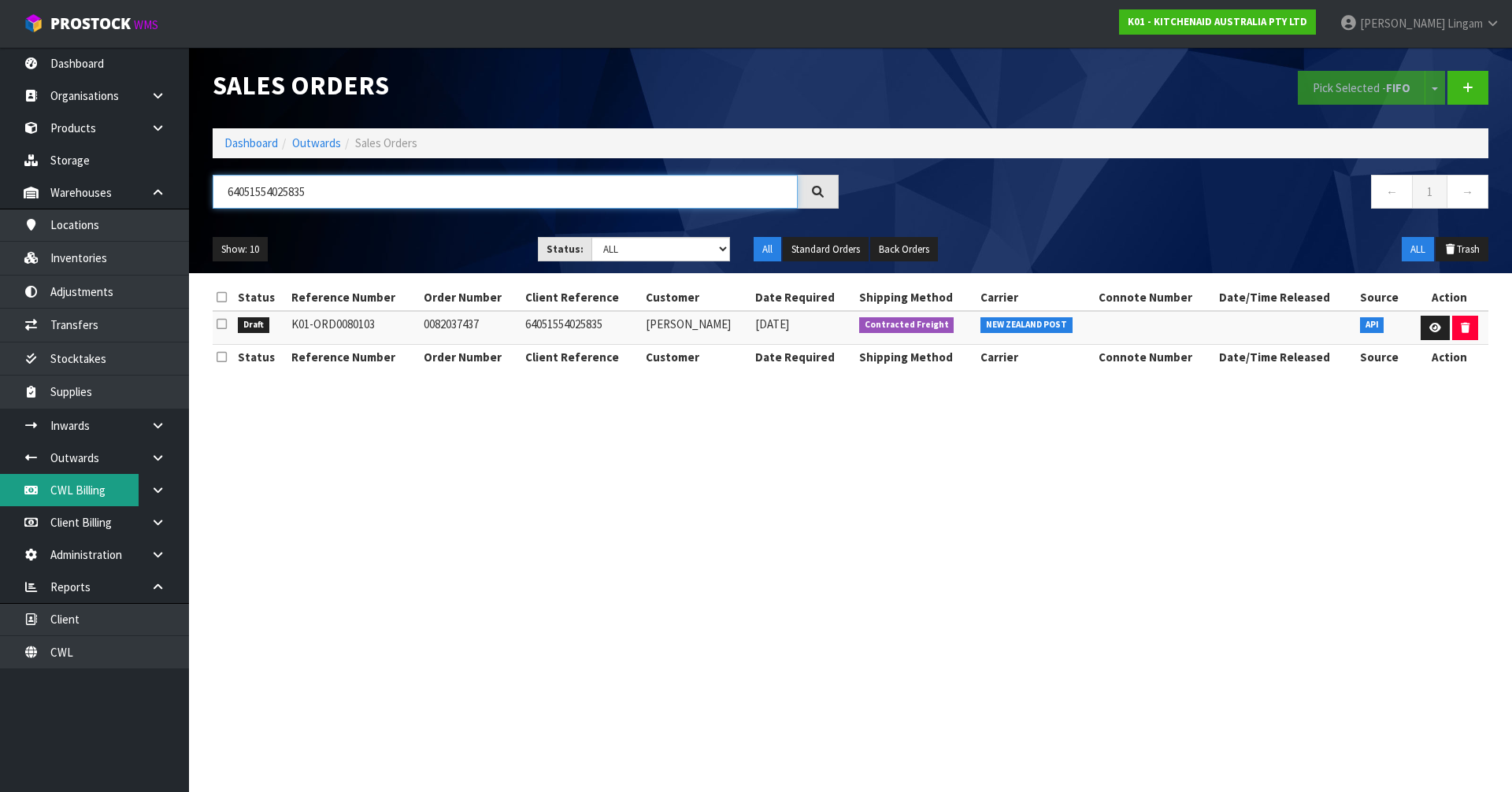
type input "64051554025835"
click at [441, 508] on section "Sales Orders Pick Selected - FIFO Split button! FIFO - First In First Out FEFO …" at bounding box center [756, 396] width 1512 height 792
click at [250, 141] on link "Dashboard" at bounding box center [250, 143] width 53 height 15
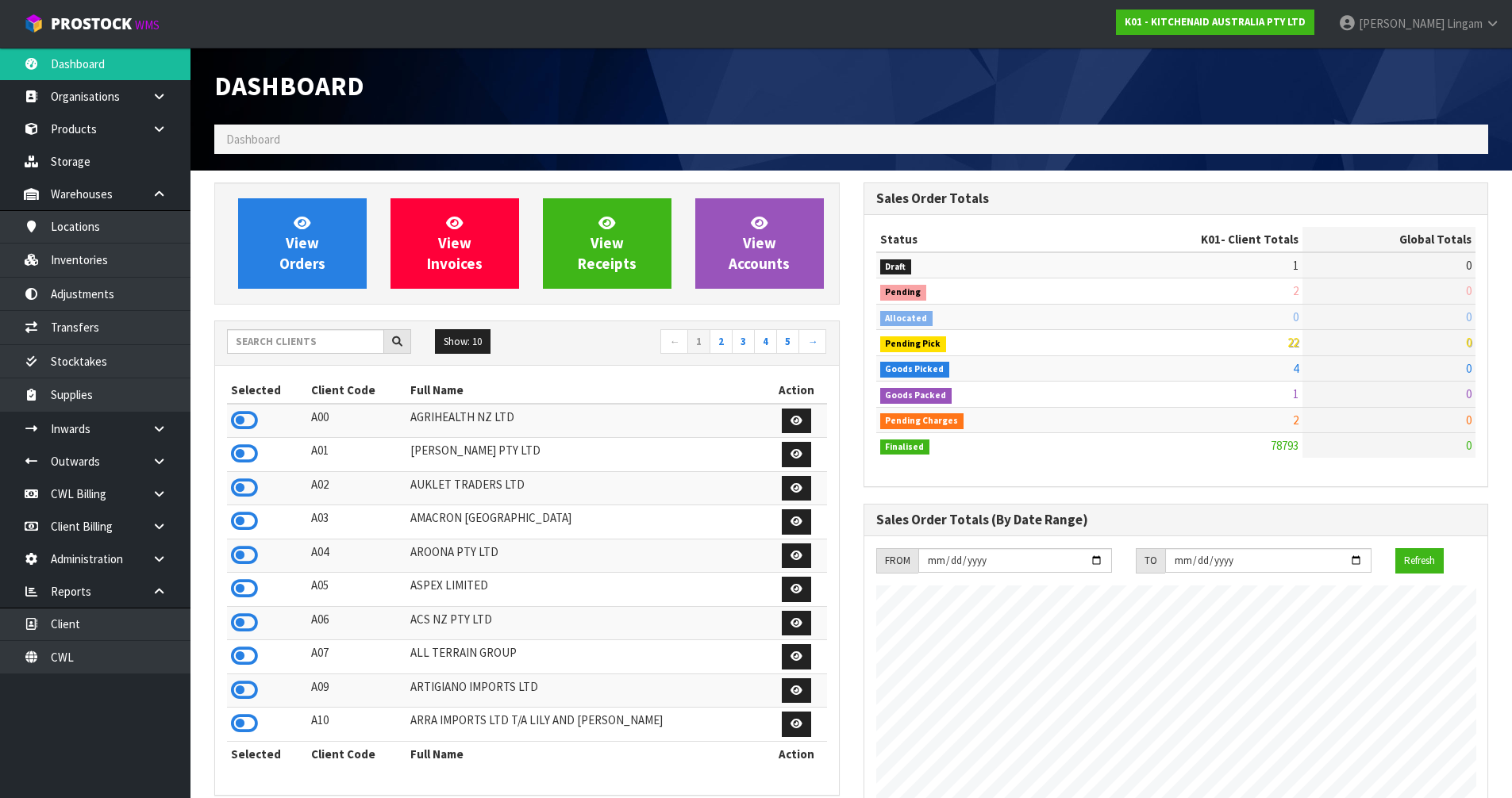
scroll to position [1202, 648]
click at [329, 346] on input "text" at bounding box center [305, 341] width 157 height 25
click at [320, 344] on input "text" at bounding box center [305, 341] width 157 height 25
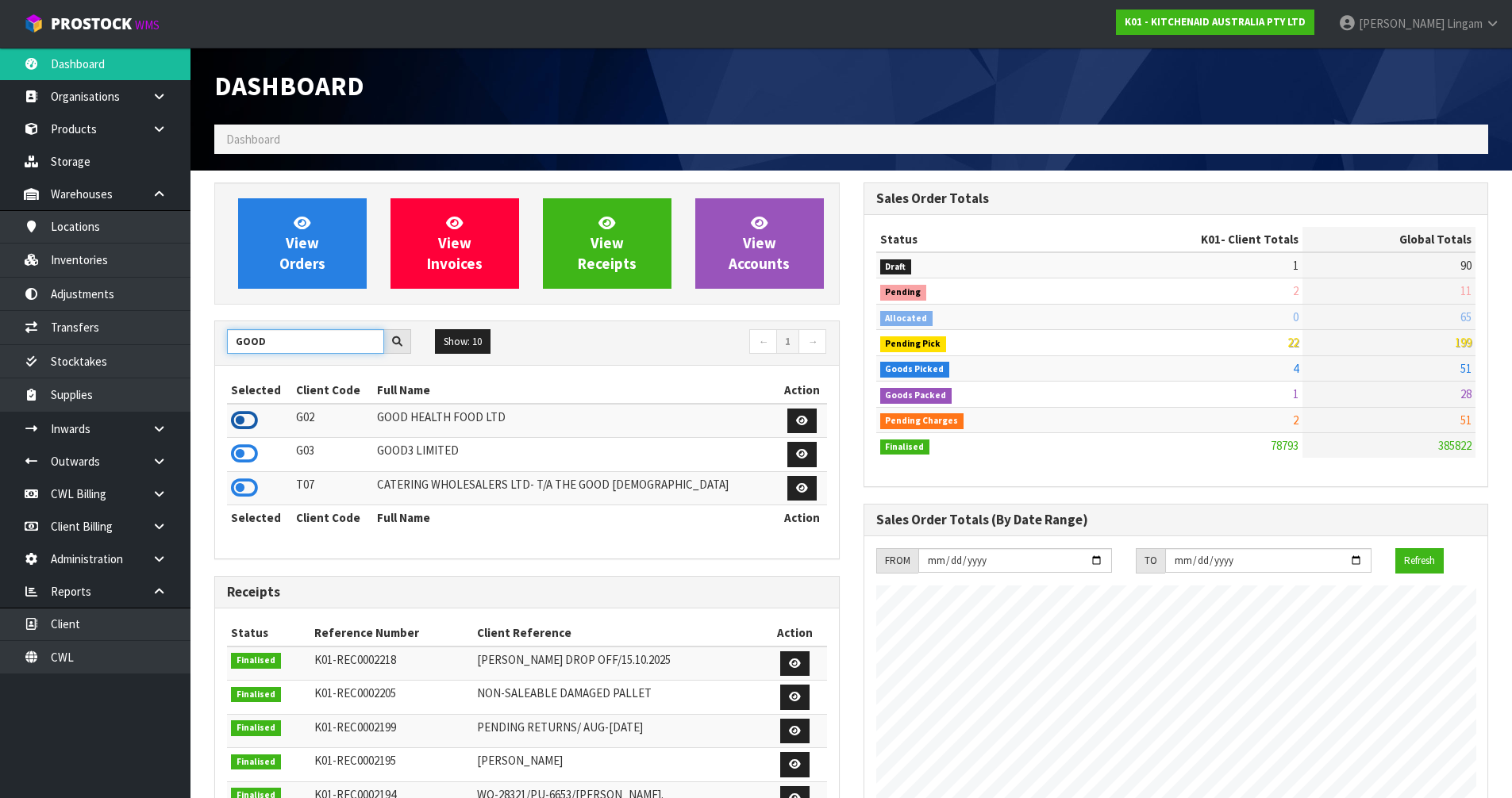
type input "GOOD"
click at [247, 423] on icon at bounding box center [244, 420] width 27 height 24
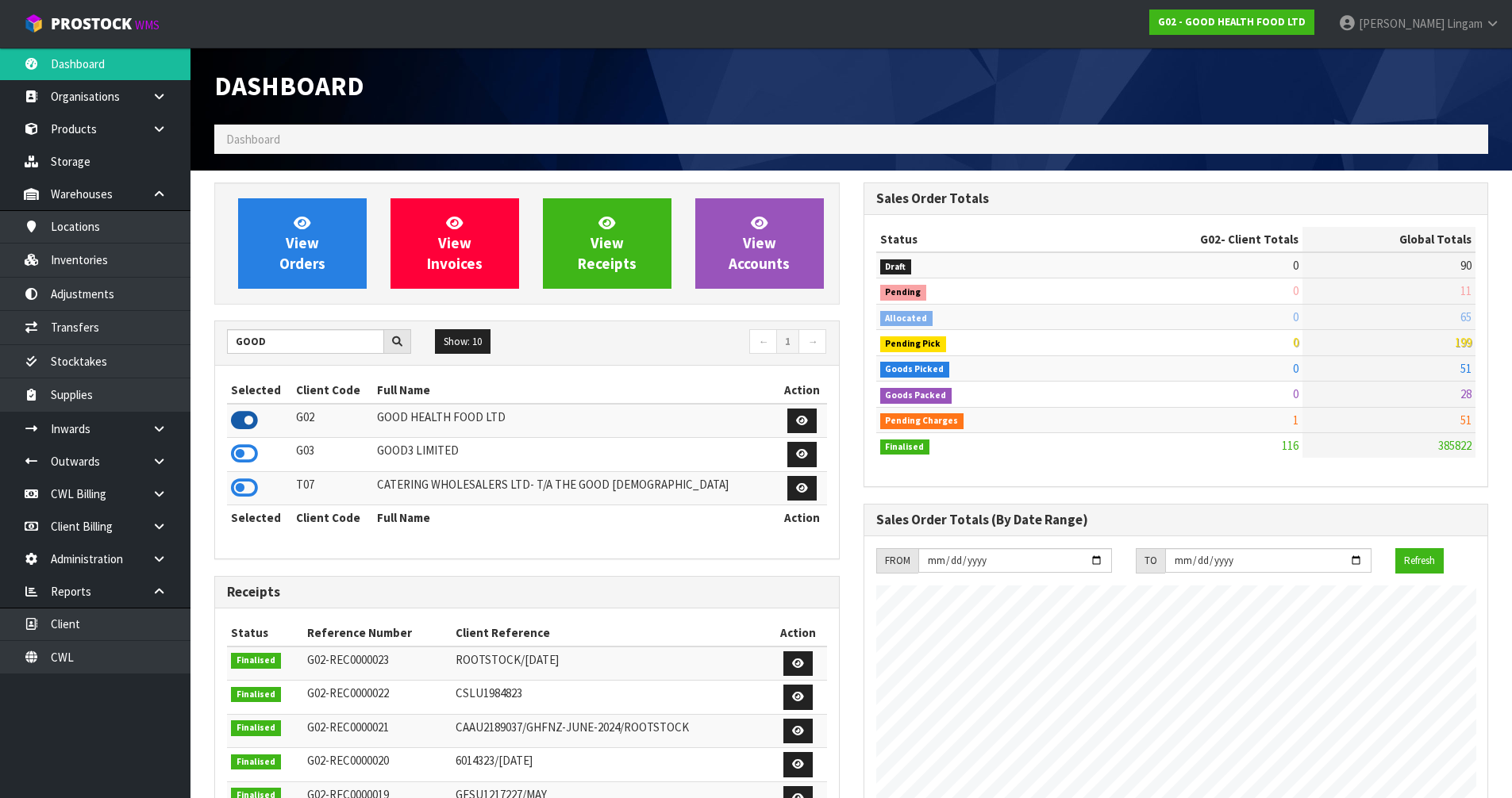
scroll to position [1175, 648]
click at [300, 257] on span "View Orders" at bounding box center [303, 242] width 46 height 59
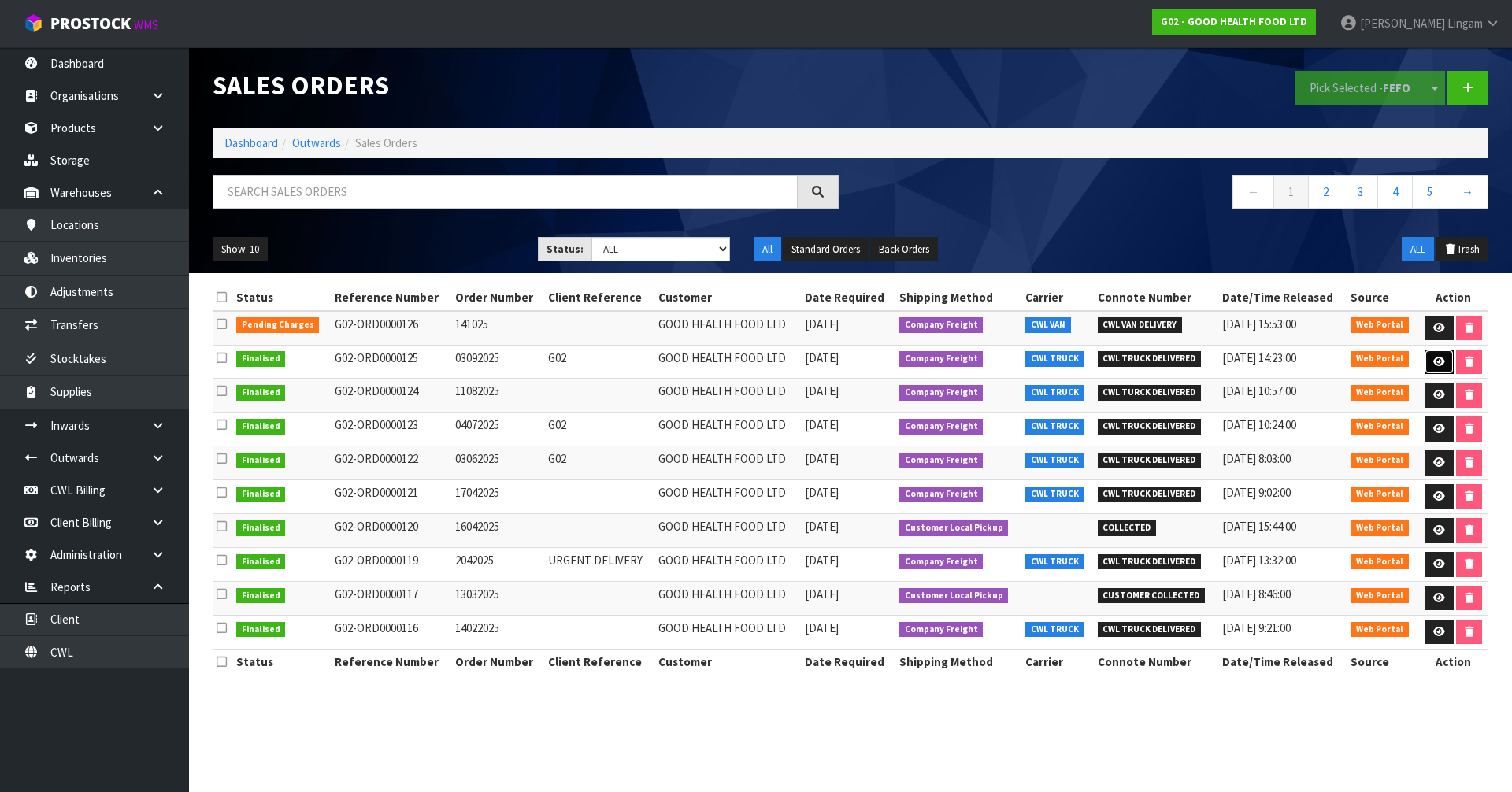
click at [1438, 366] on icon at bounding box center [1438, 362] width 11 height 11
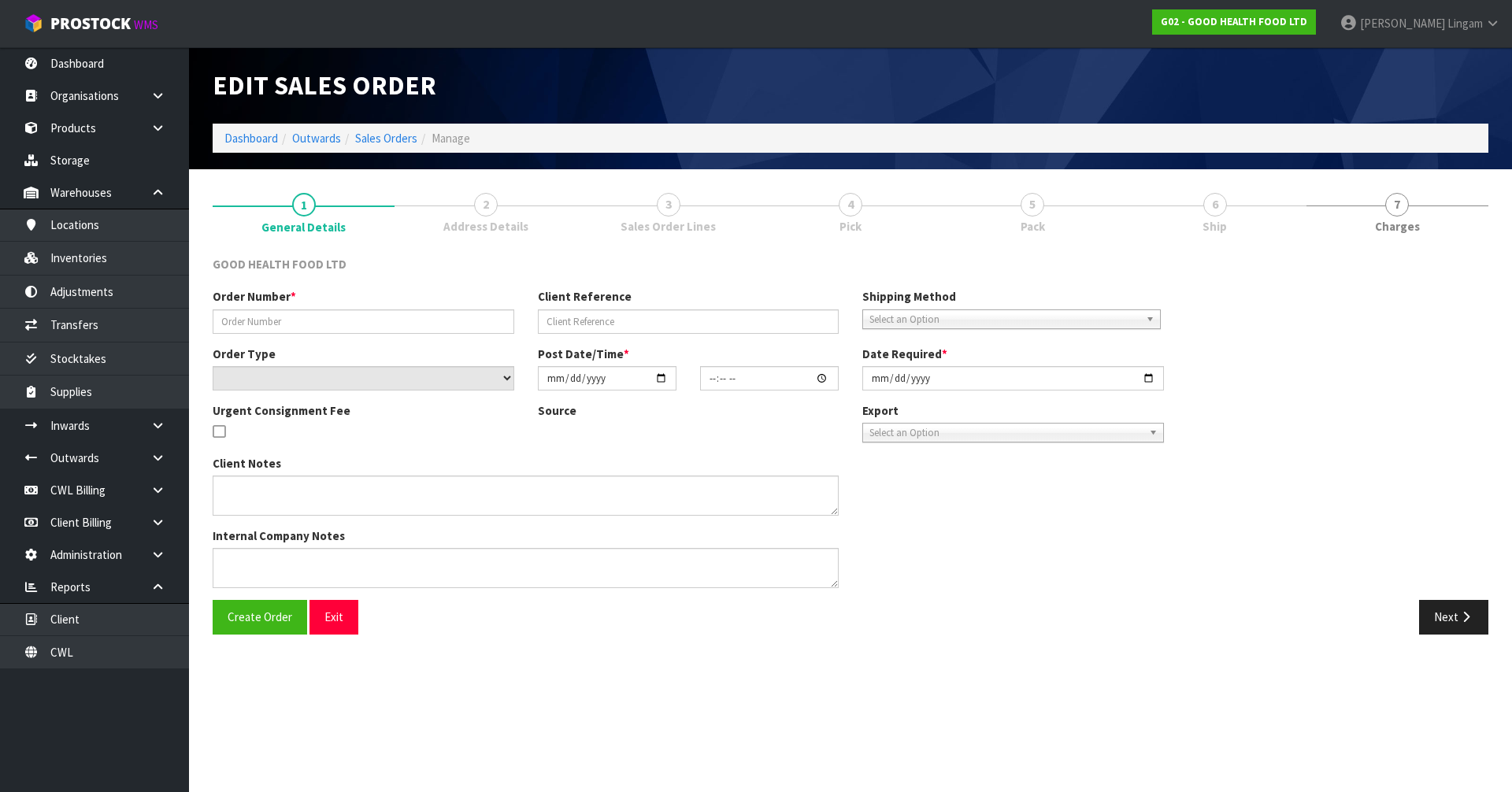
type input "03092025"
type input "G02"
select select "number:0"
type input "[DATE]"
type input "13:56:00.000"
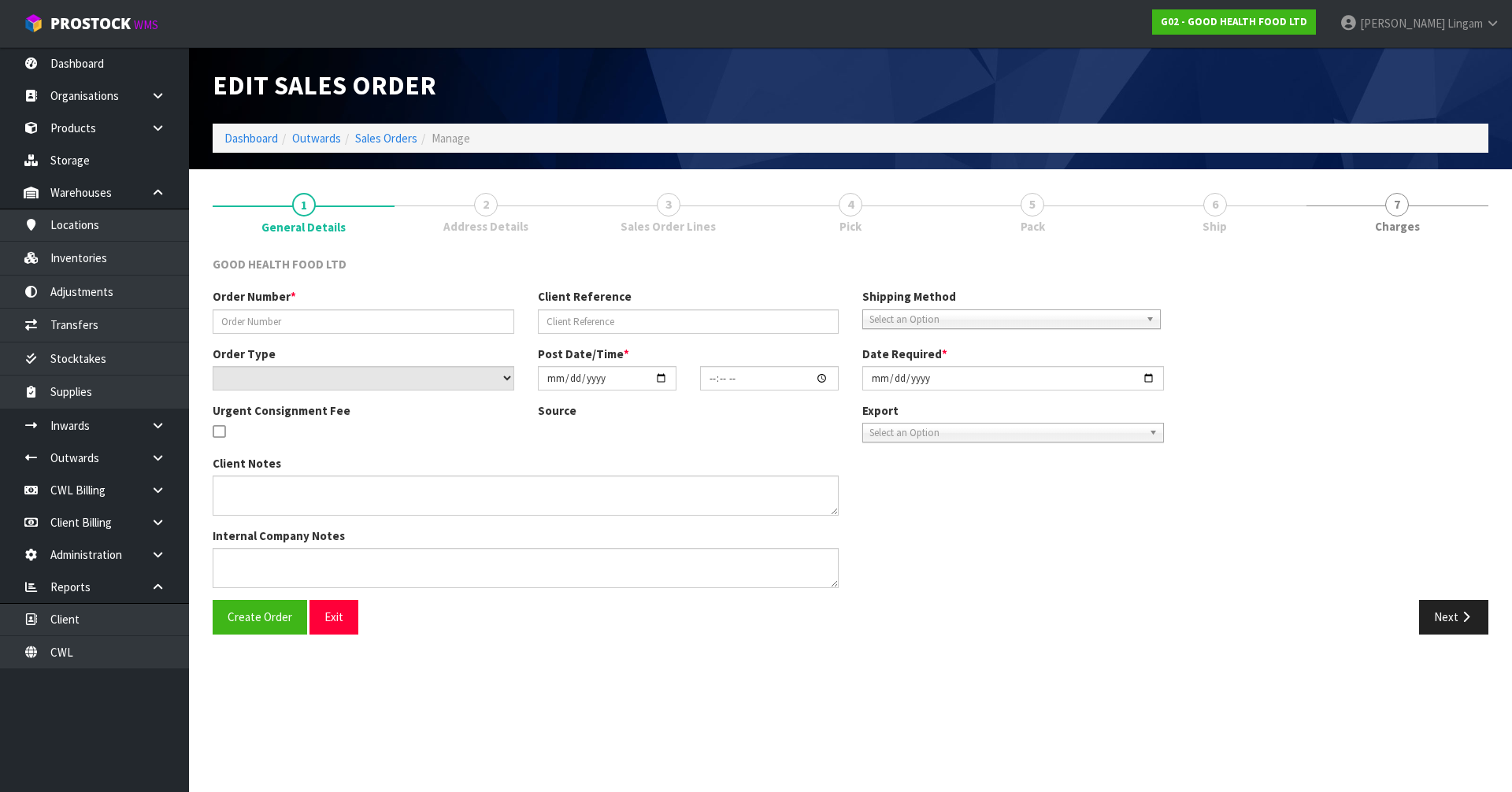
type input "[DATE]"
type textarea "DELIVERY INSTRUCTION FOR OUR ORDER: - OLD STOCK TO BE DELIVERED FIRST - DELIVER…"
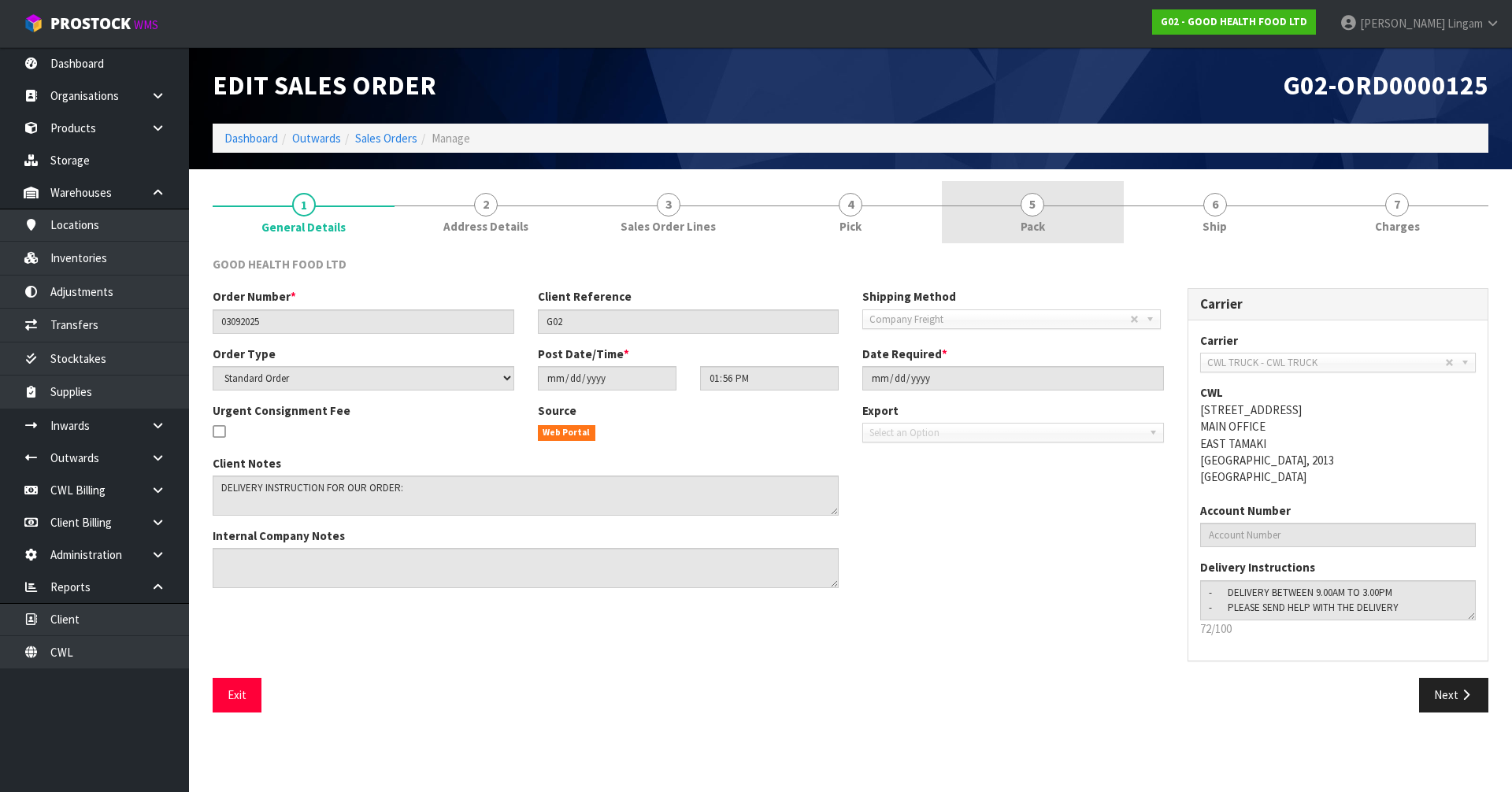
click at [1079, 225] on link "5 Pack" at bounding box center [1033, 212] width 182 height 62
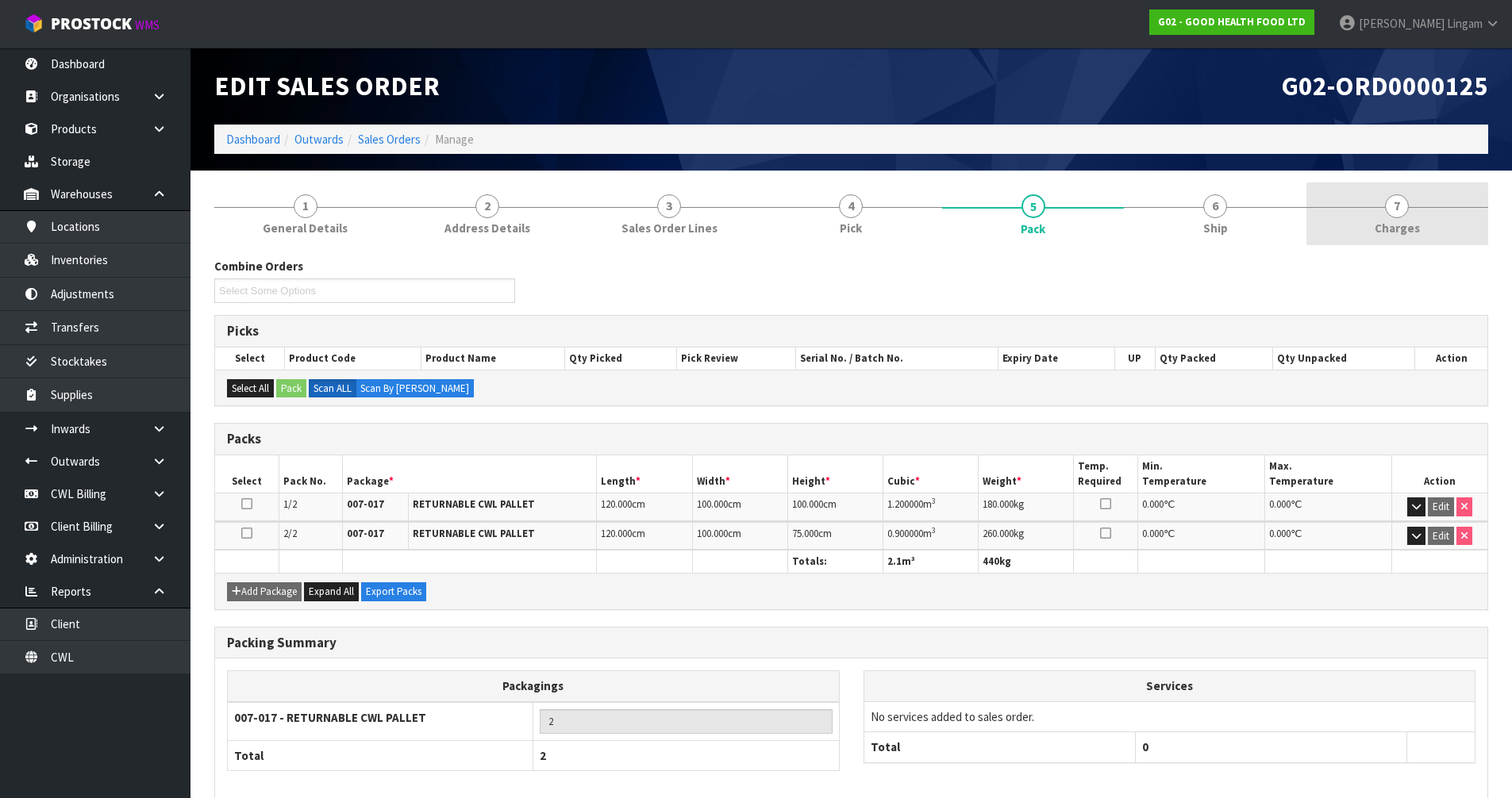
click at [1401, 223] on span "Charges" at bounding box center [1396, 227] width 45 height 17
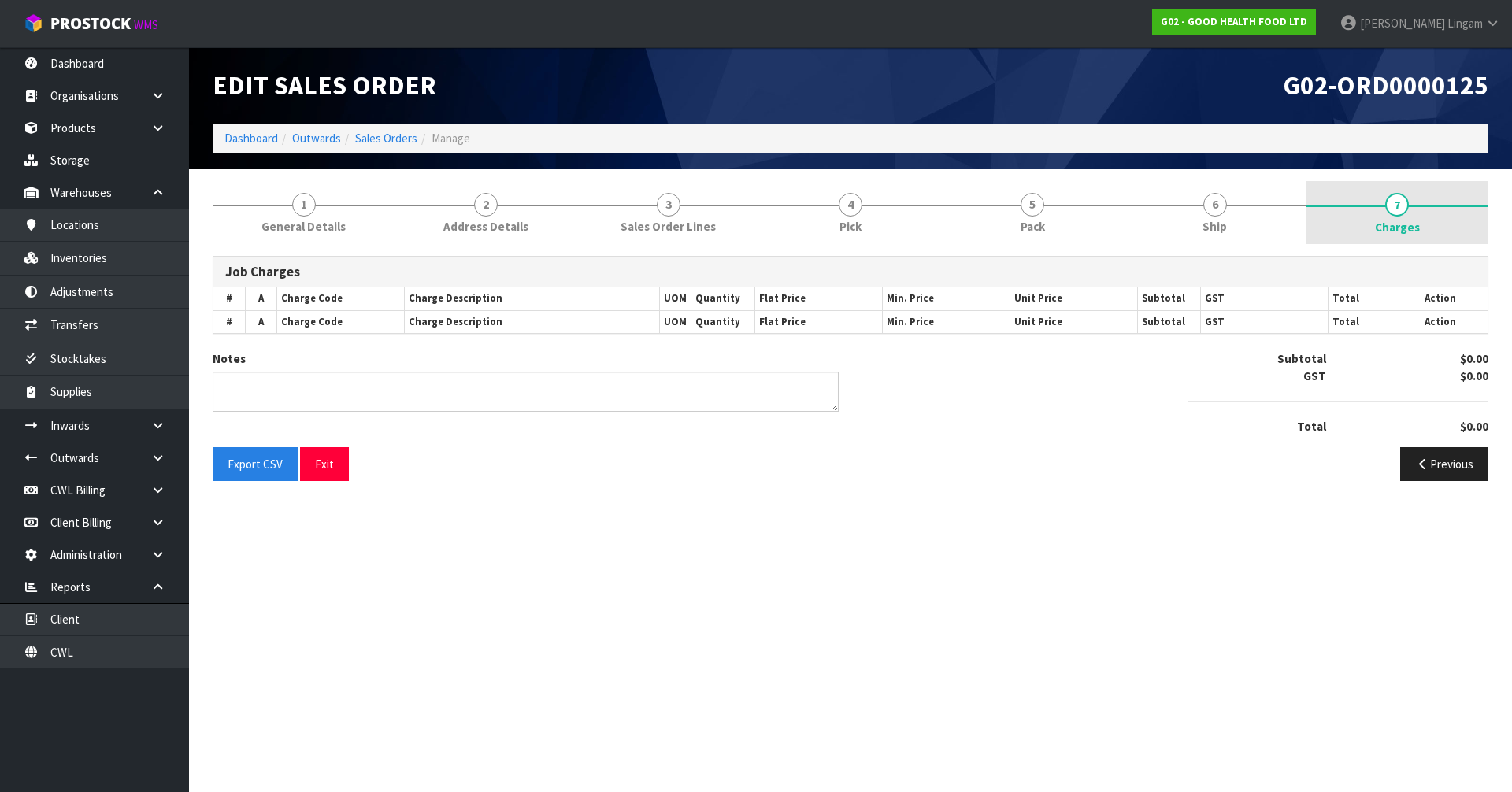
type textarea "CREDIT $35.22"
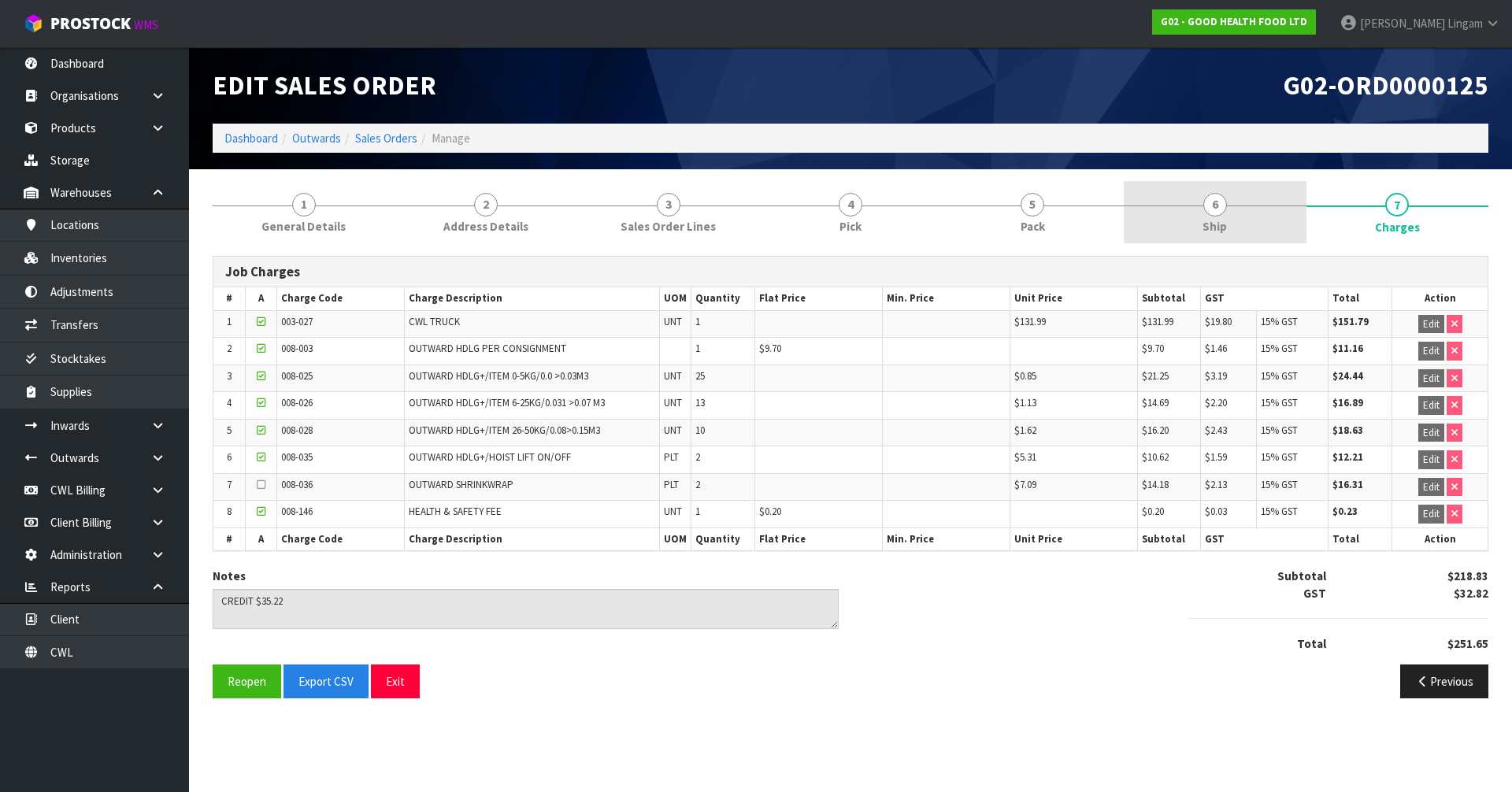
click at [1264, 214] on link "6 Ship" at bounding box center [1215, 212] width 182 height 62
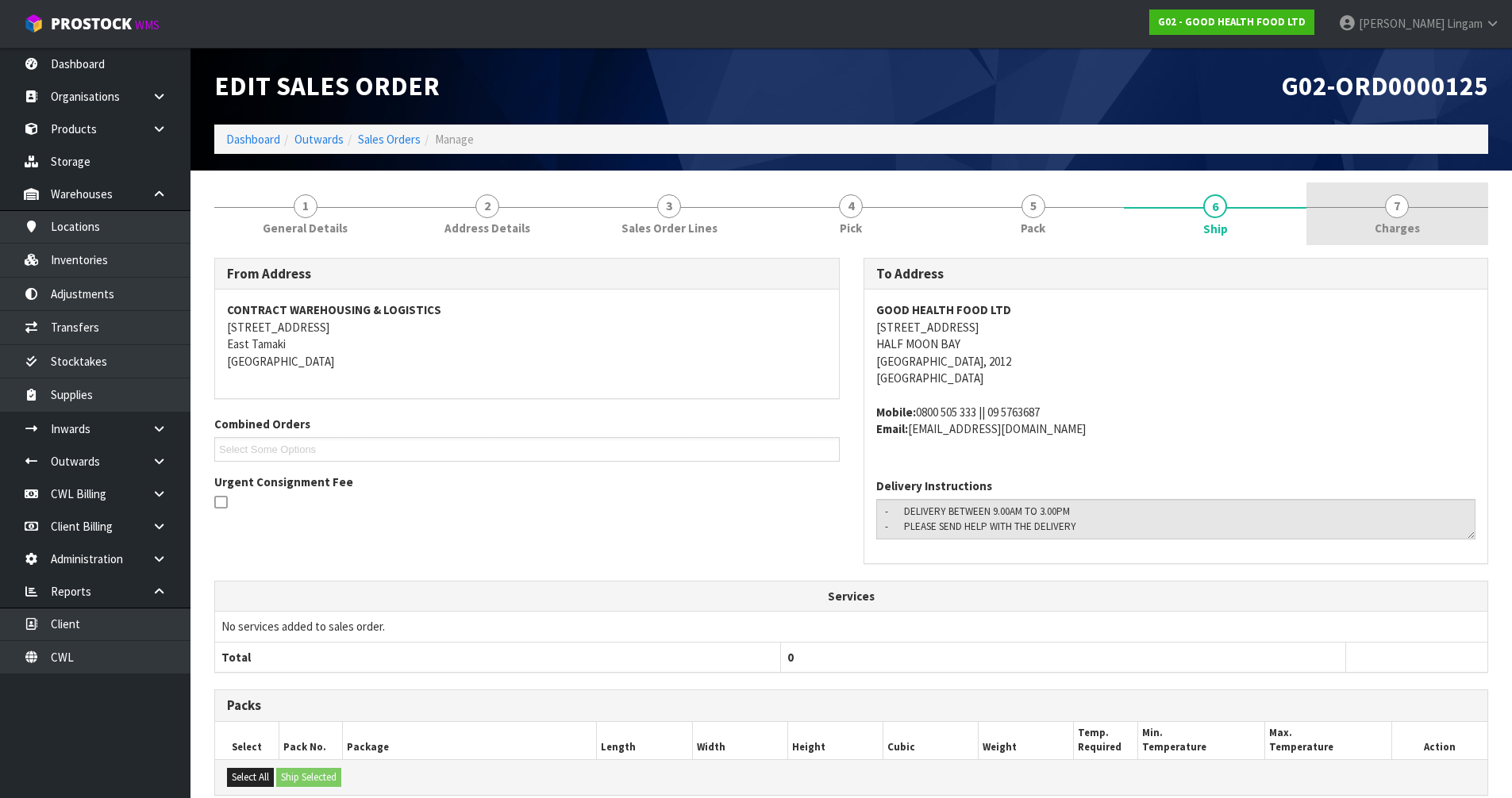
click at [1388, 219] on link "7 [GEOGRAPHIC_DATA]" at bounding box center [1397, 213] width 182 height 63
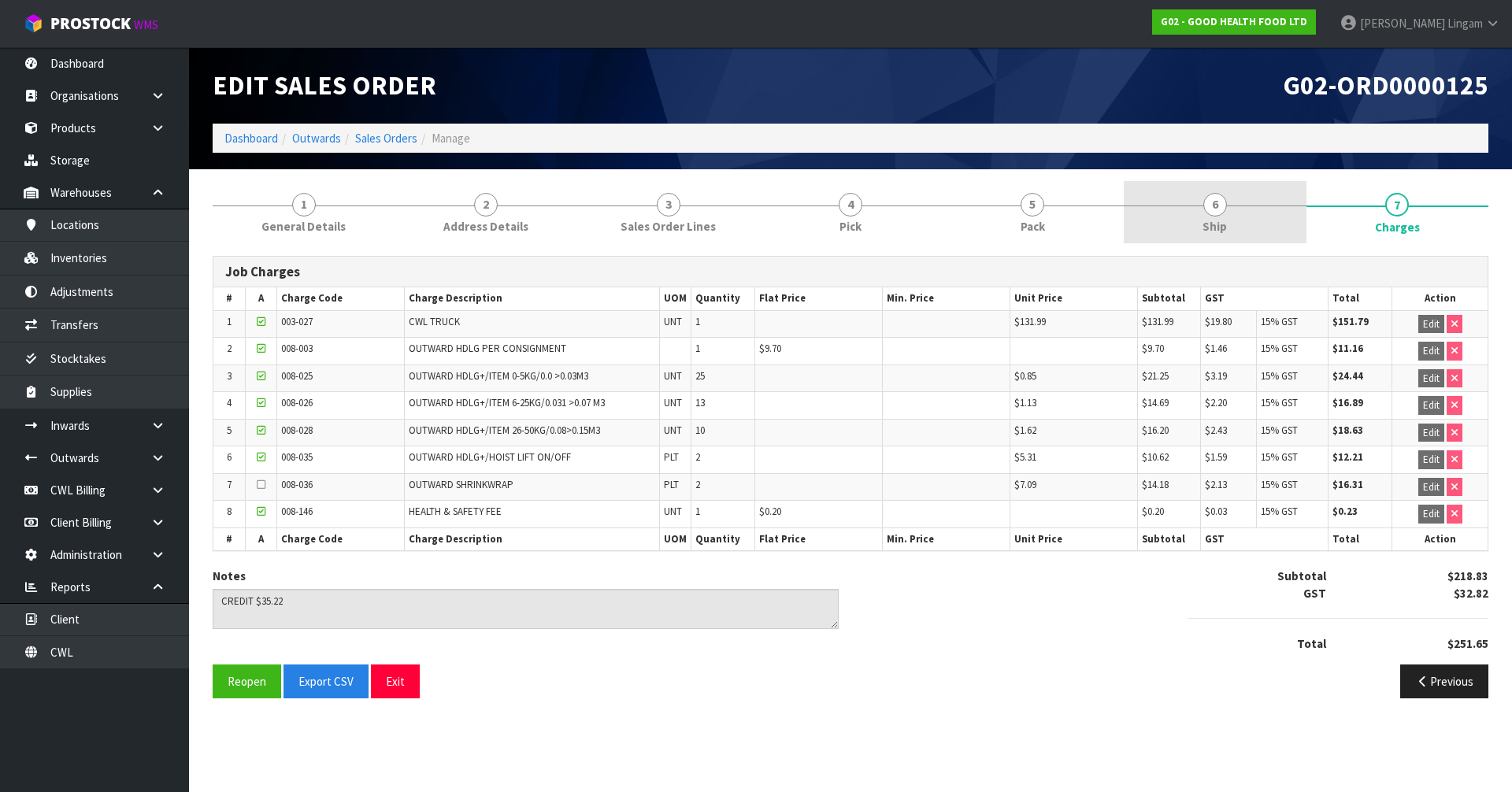
click at [1284, 200] on link "6 Ship" at bounding box center [1215, 212] width 182 height 62
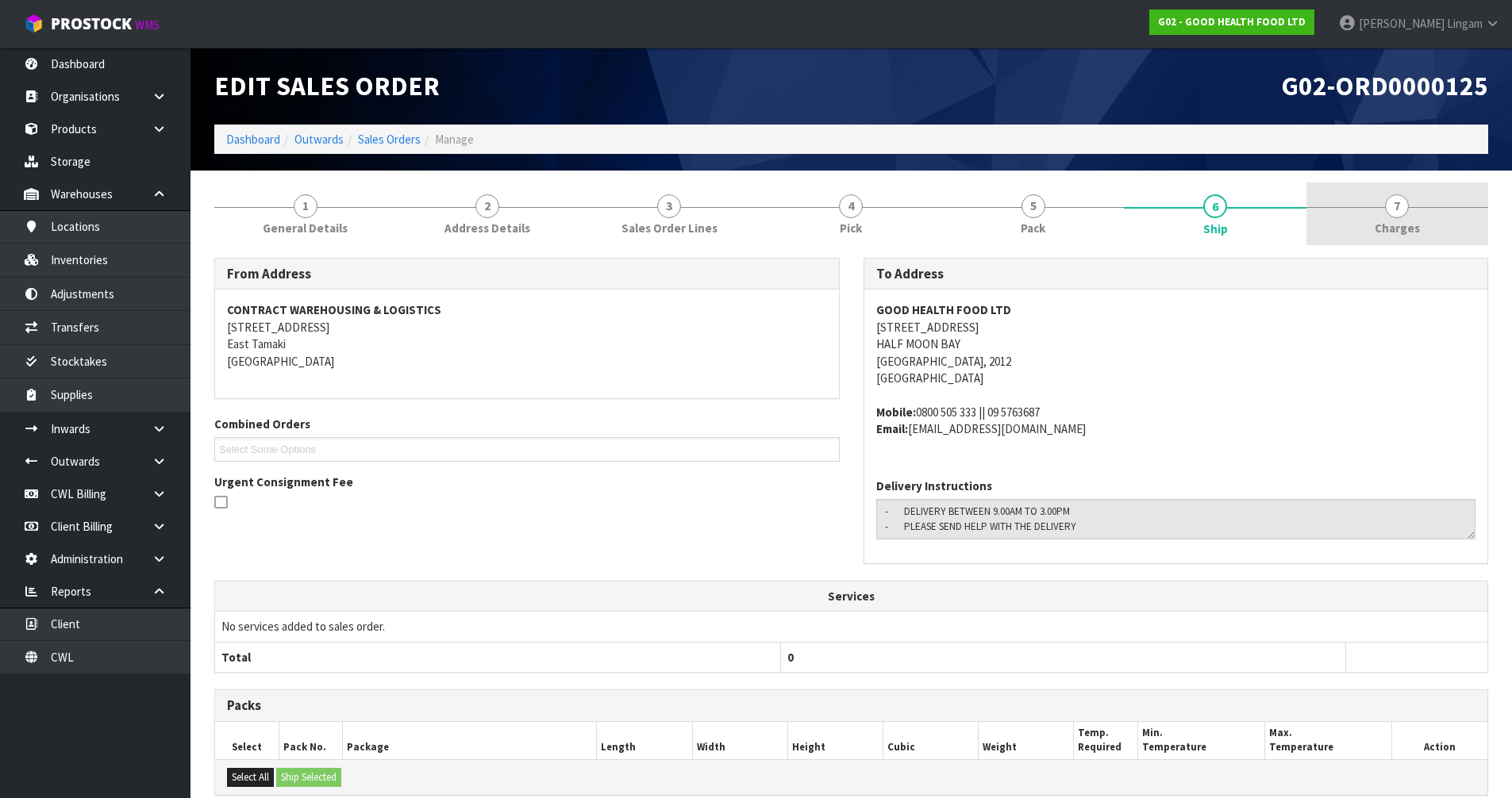
click at [1389, 216] on span "7" at bounding box center [1396, 205] width 24 height 24
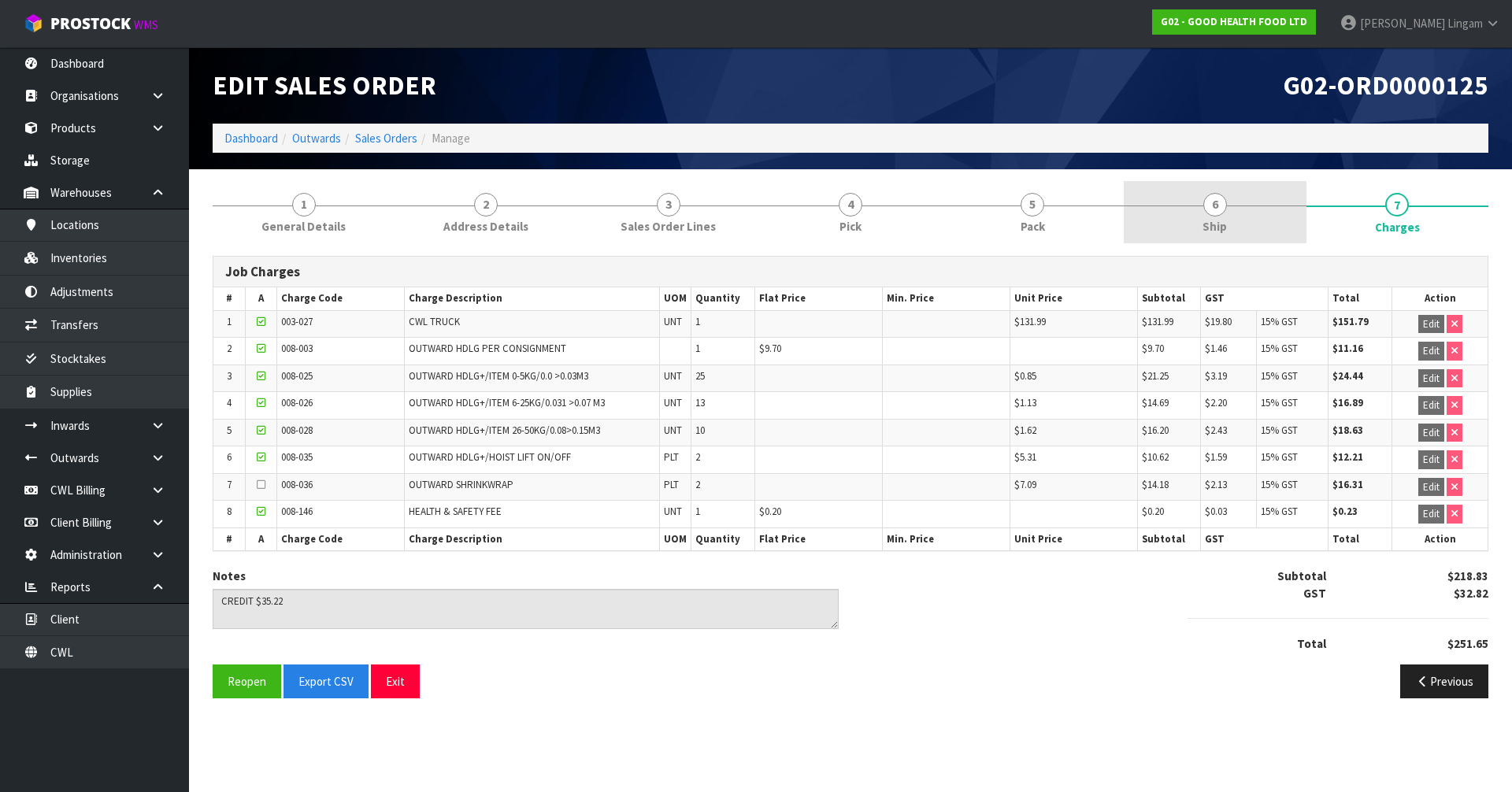
click at [1237, 228] on link "6 Ship" at bounding box center [1215, 212] width 182 height 62
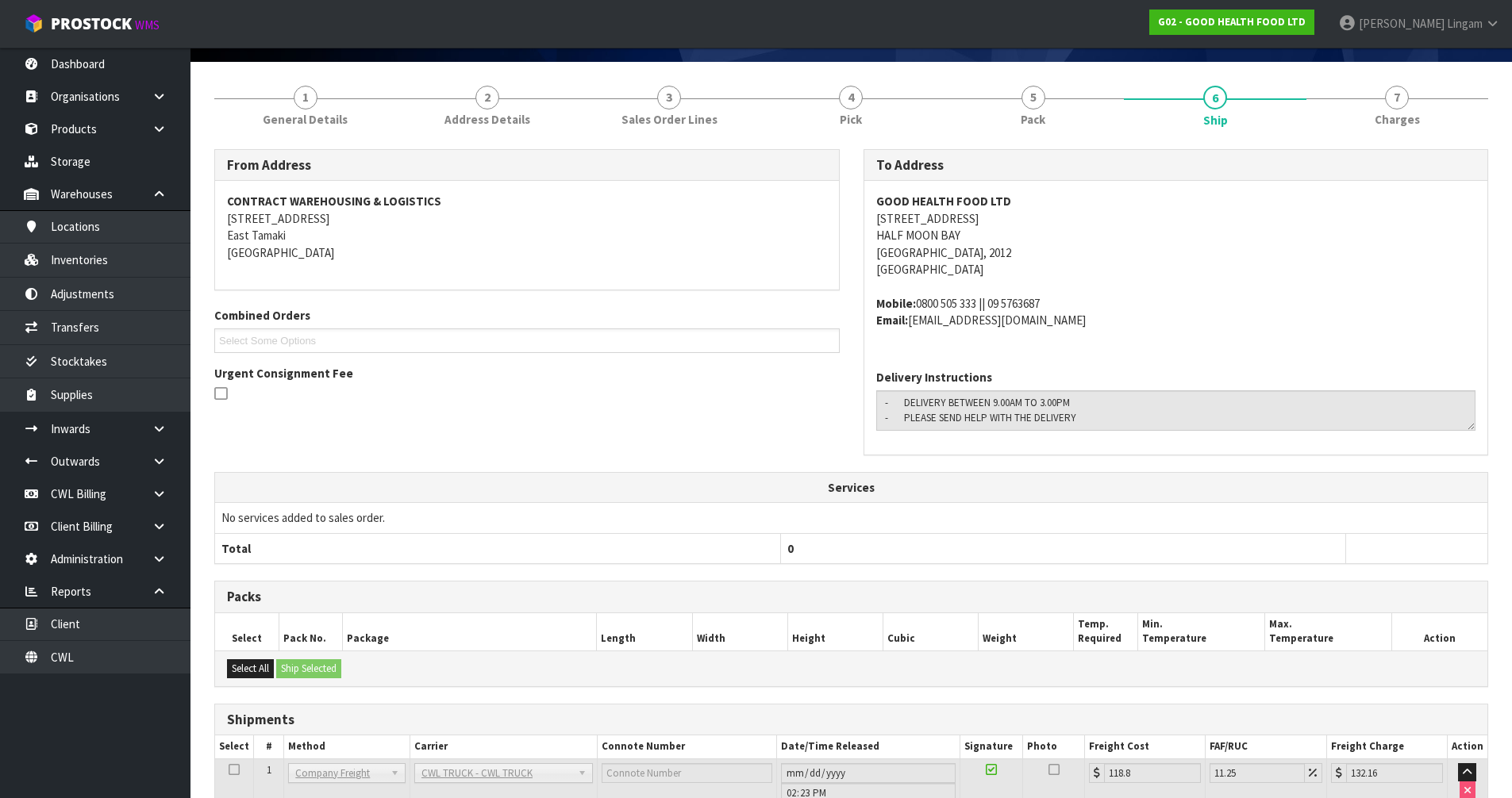
scroll to position [248, 0]
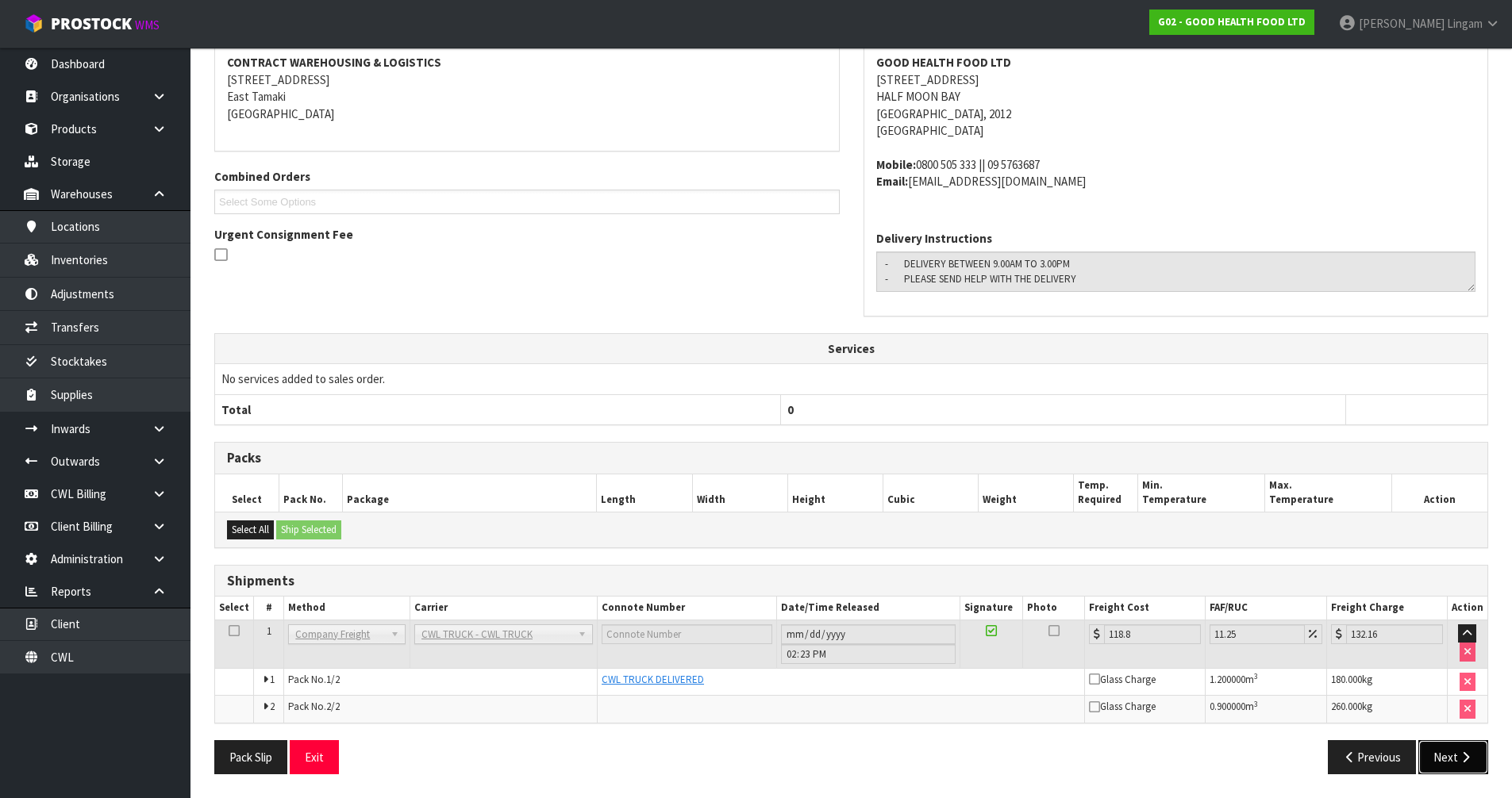
click at [1436, 750] on button "Next" at bounding box center [1453, 757] width 70 height 34
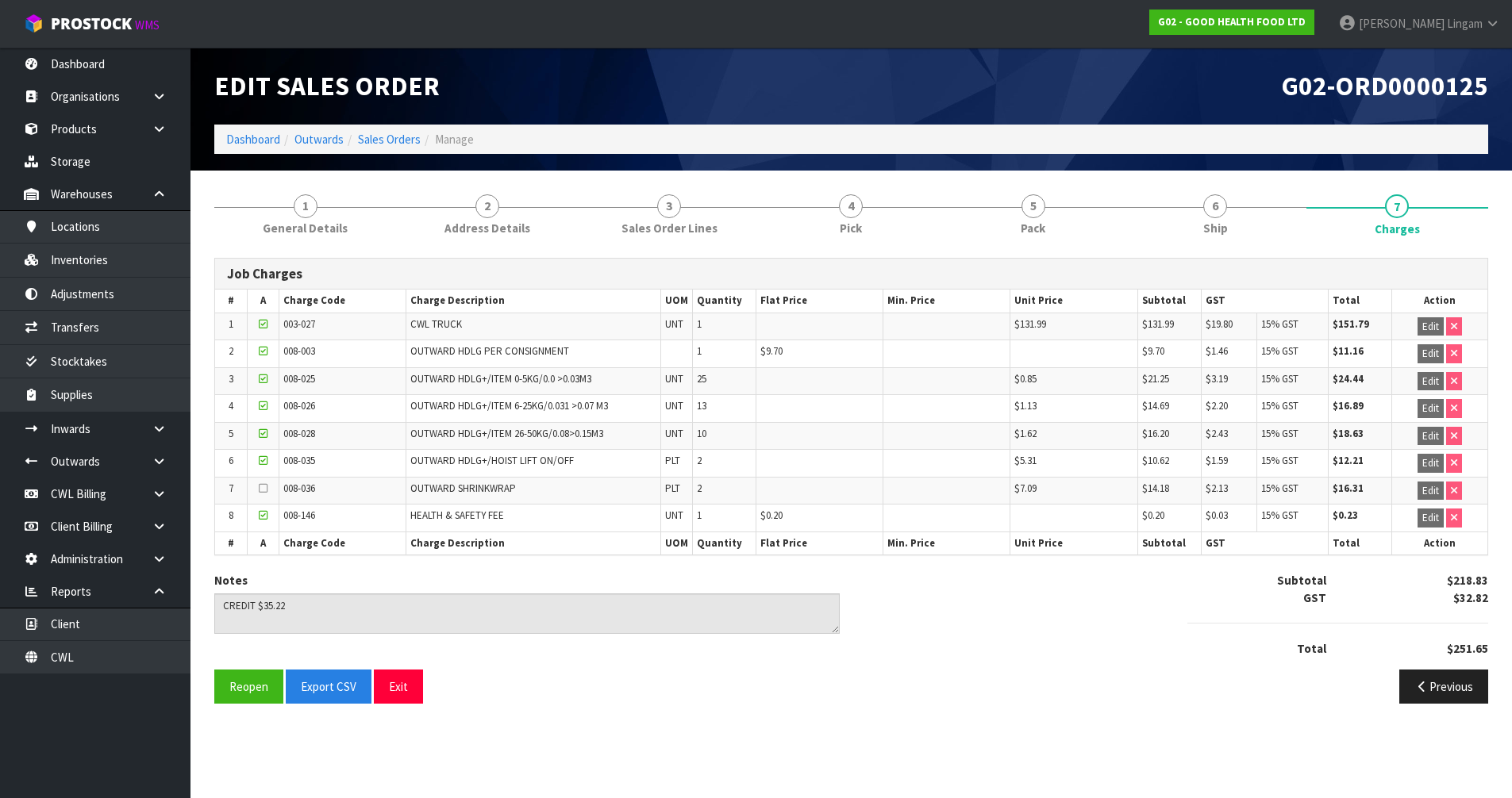
scroll to position [0, 0]
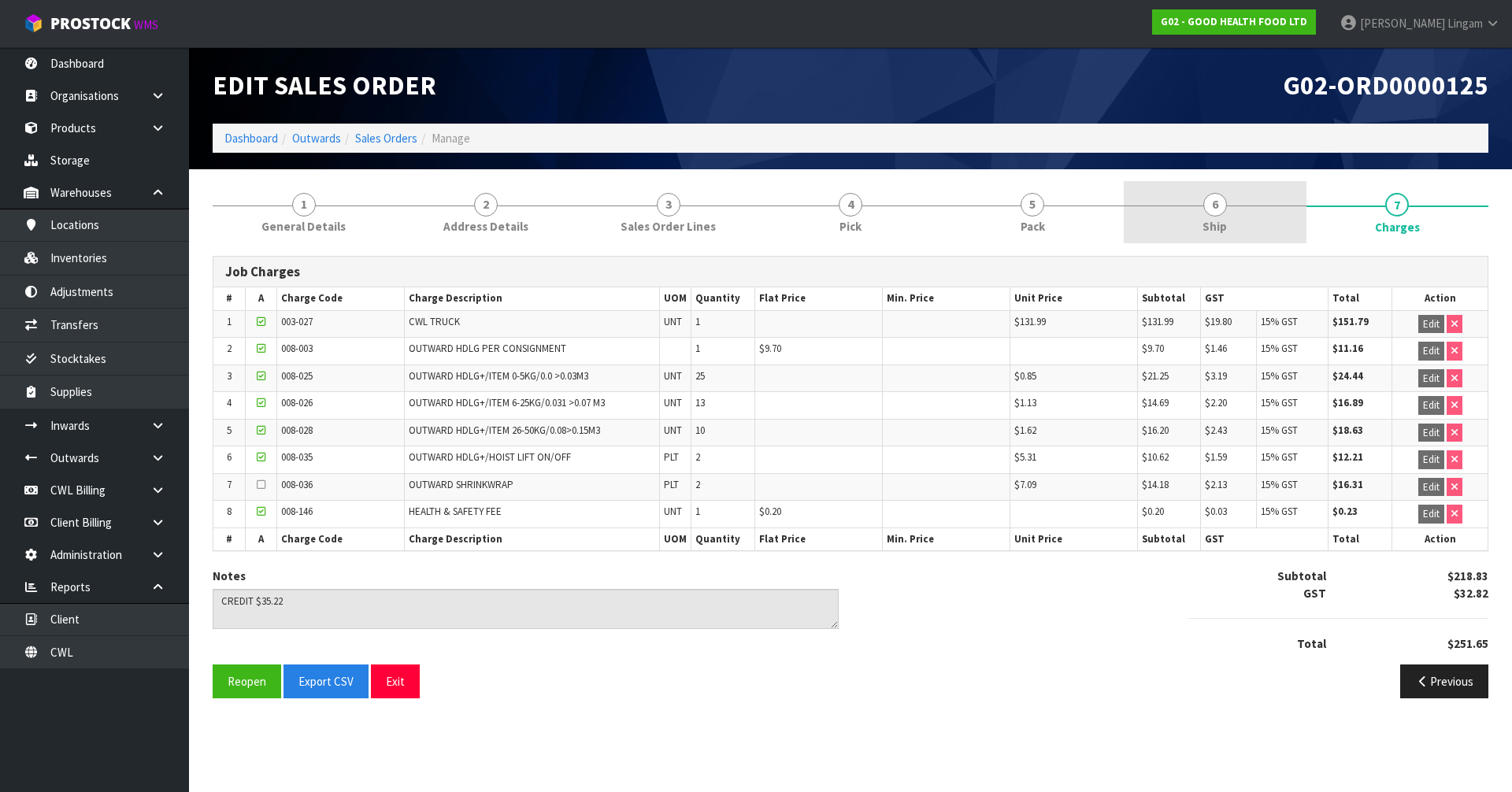
click at [1234, 227] on link "6 Ship" at bounding box center [1215, 212] width 182 height 62
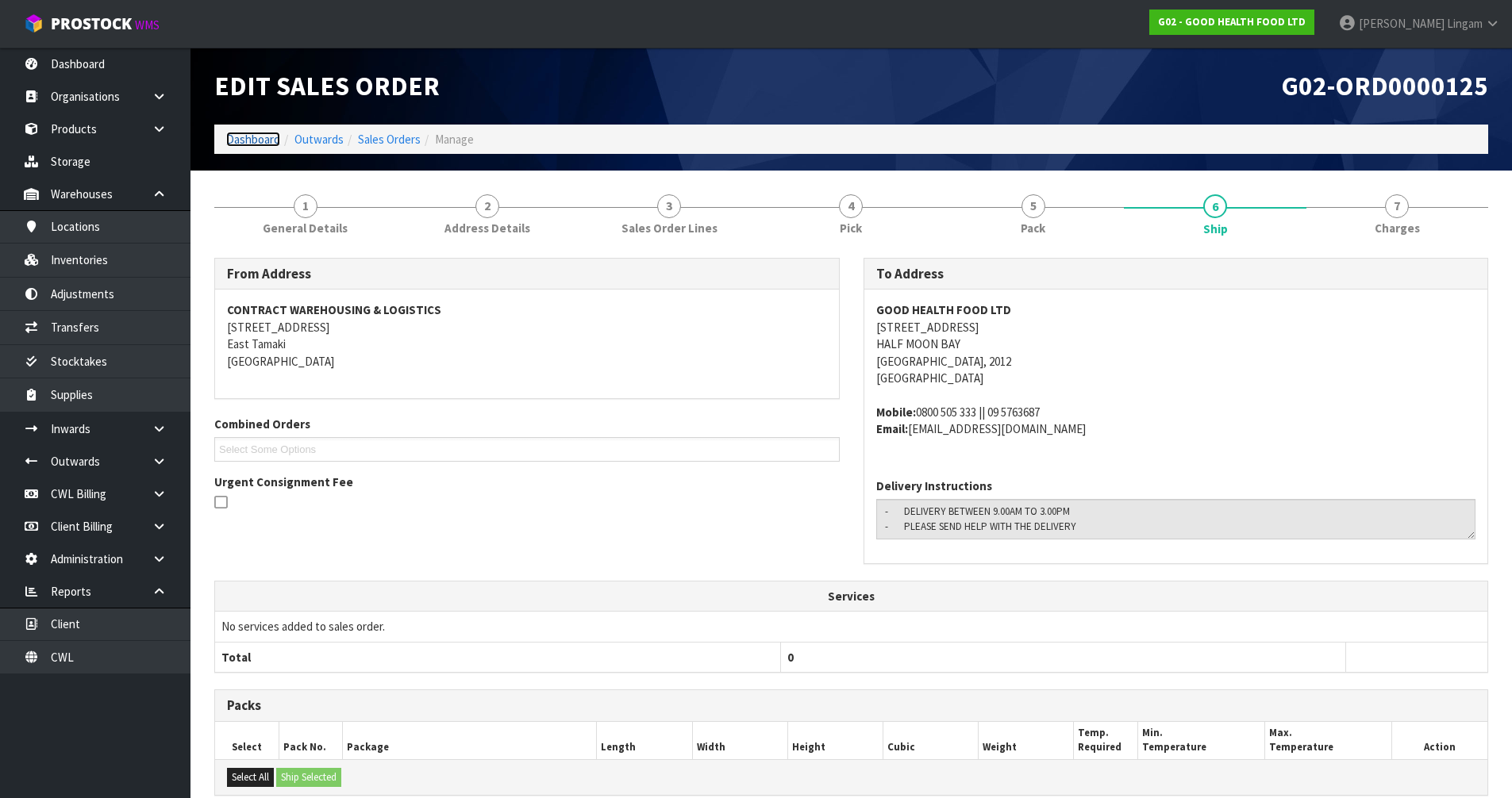
click at [268, 145] on link "Dashboard" at bounding box center [252, 138] width 54 height 15
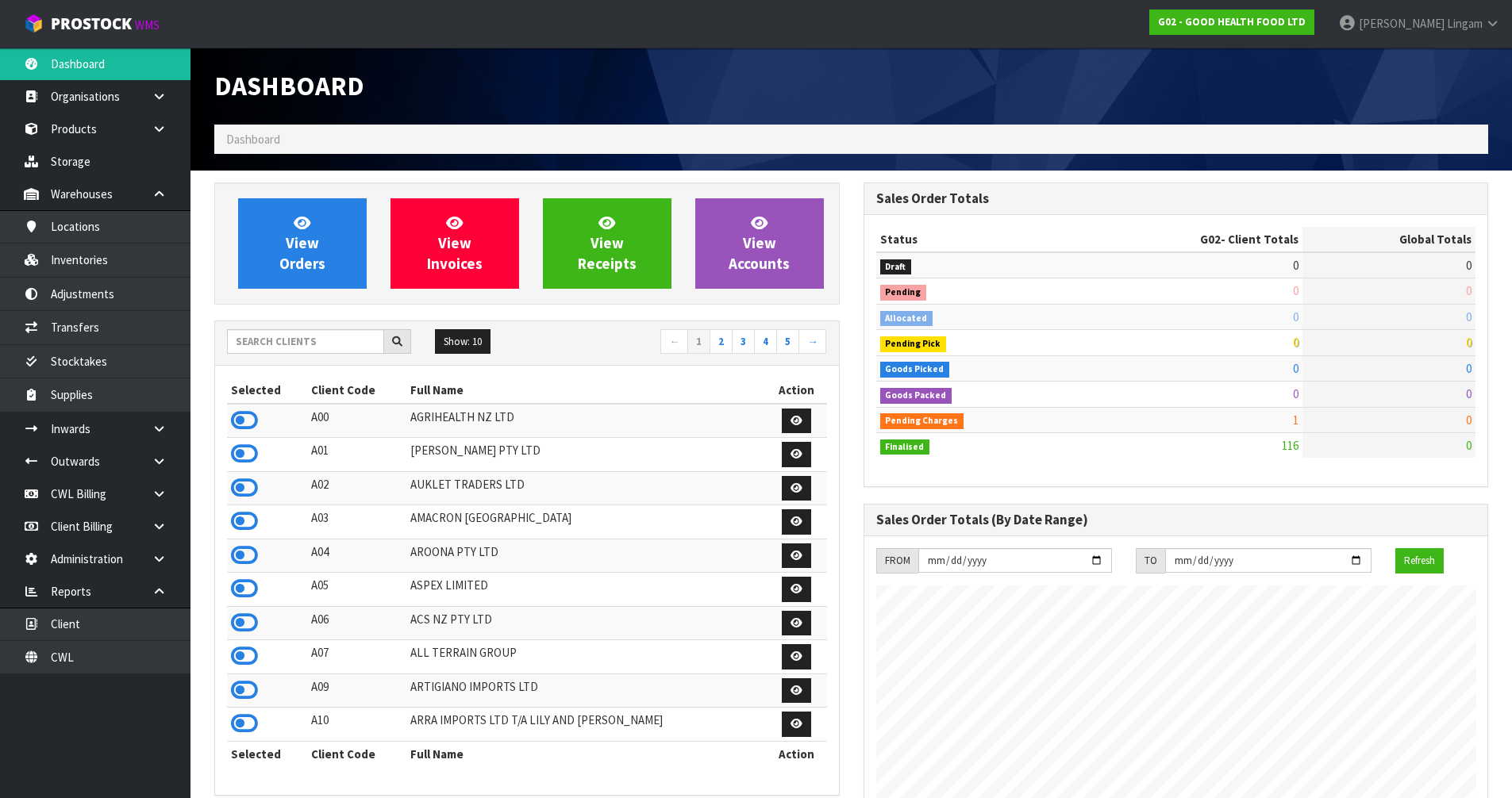
scroll to position [1175, 648]
click at [296, 274] on link "View Orders" at bounding box center [303, 243] width 129 height 91
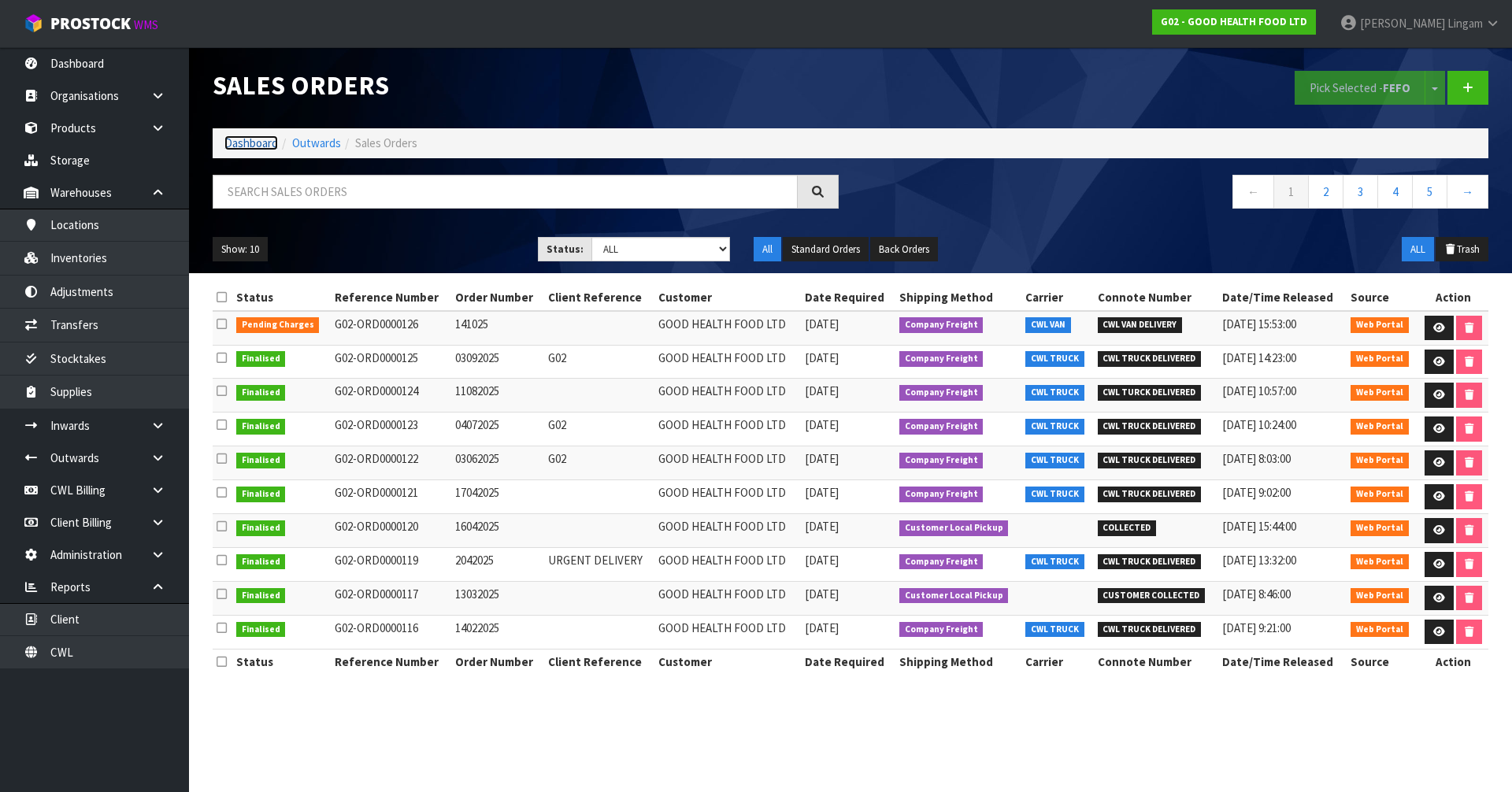
click at [253, 143] on link "Dashboard" at bounding box center [250, 143] width 53 height 15
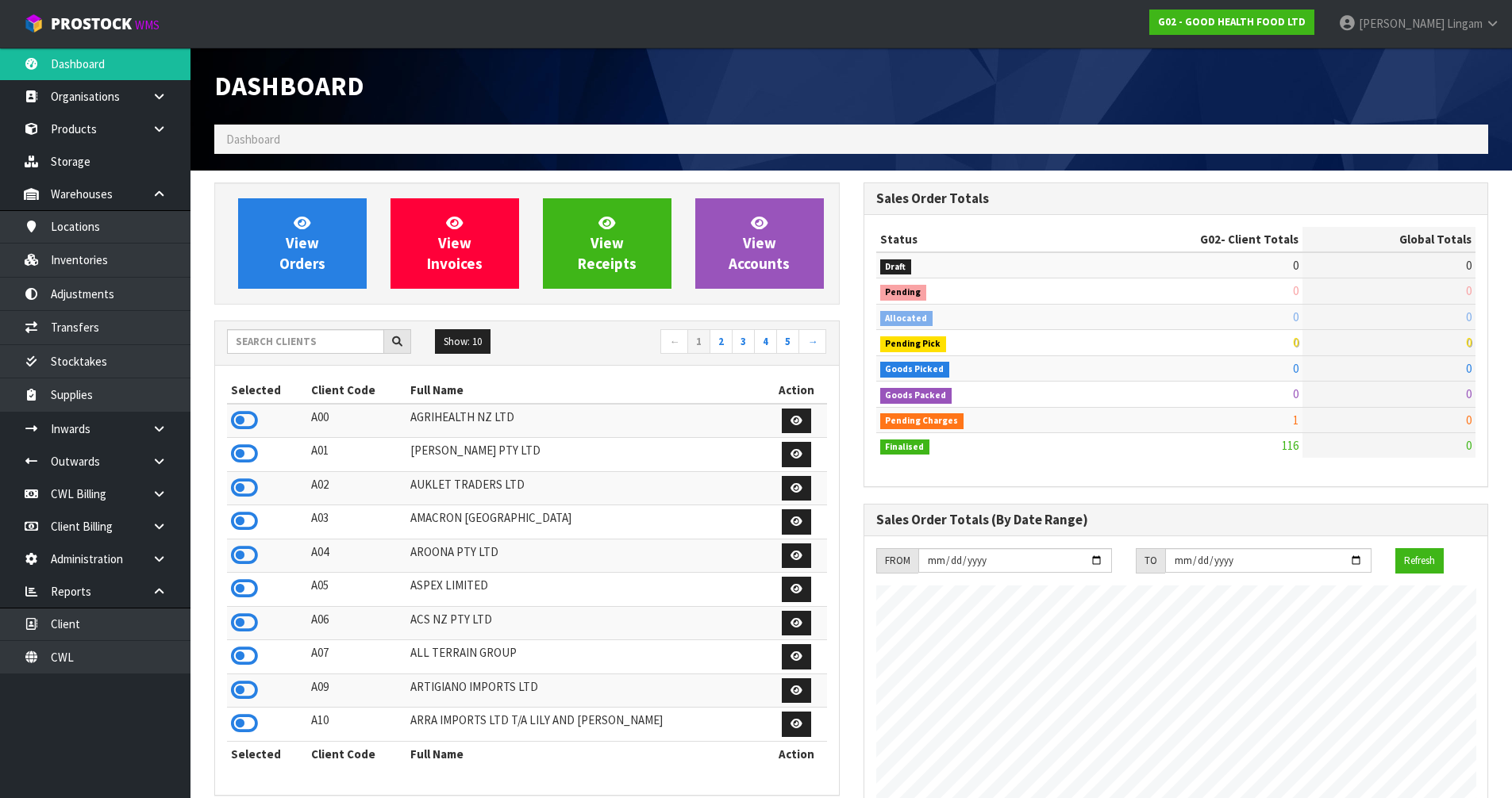
scroll to position [1175, 648]
click at [318, 265] on span "View Orders" at bounding box center [303, 242] width 46 height 59
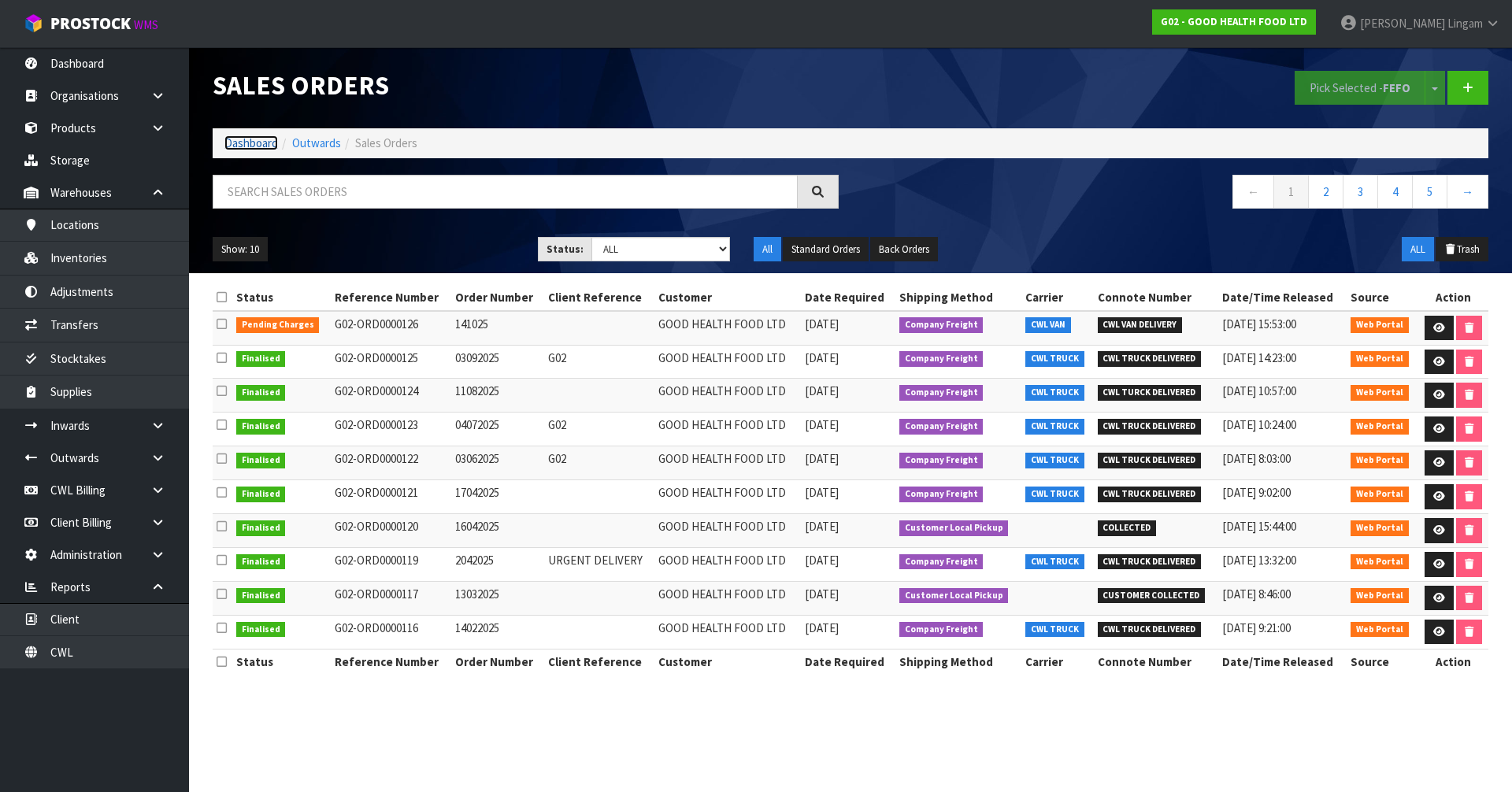
click at [241, 144] on link "Dashboard" at bounding box center [250, 143] width 53 height 15
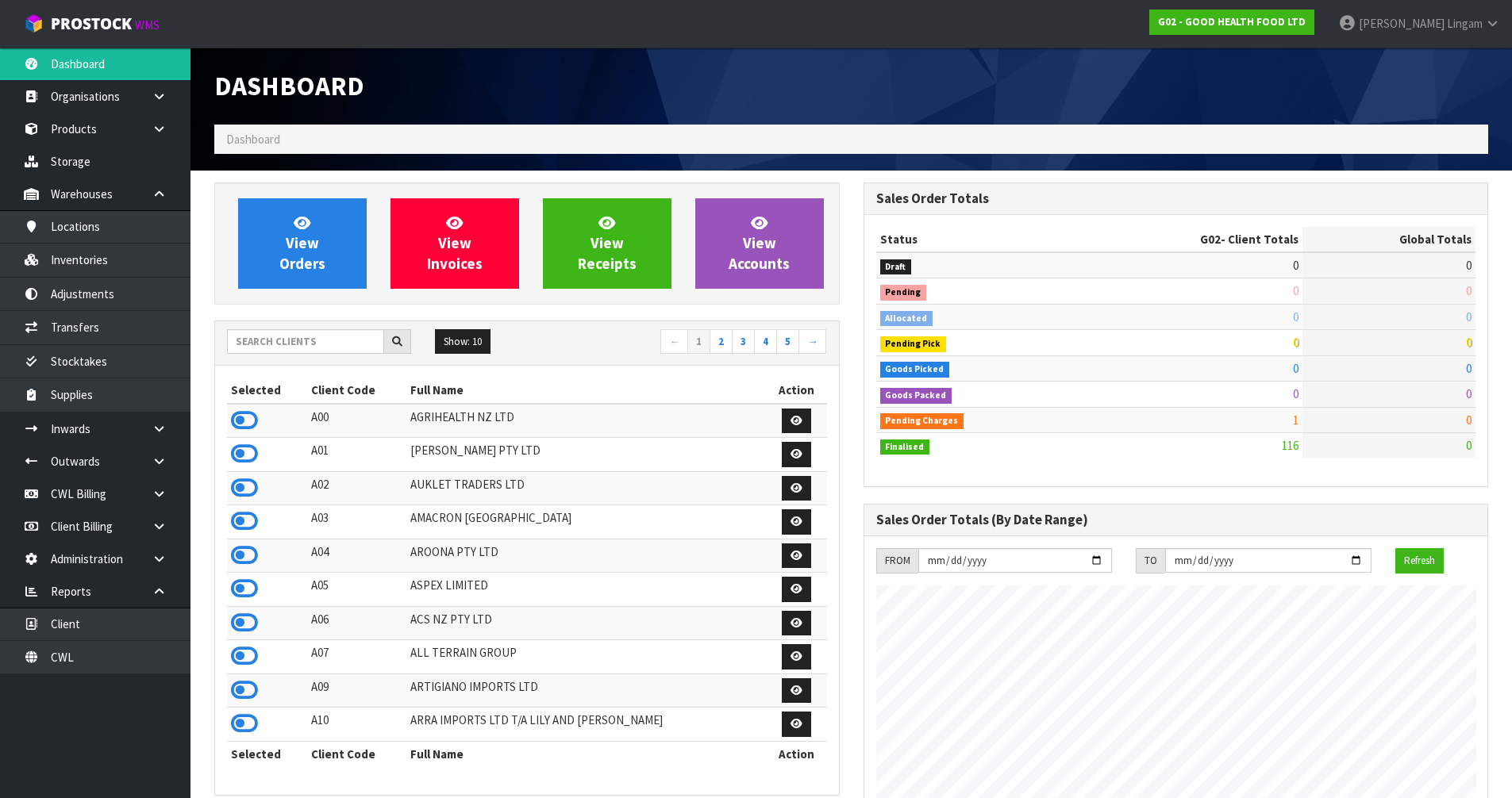
scroll to position [1175, 648]
click at [316, 349] on input "text" at bounding box center [305, 341] width 157 height 25
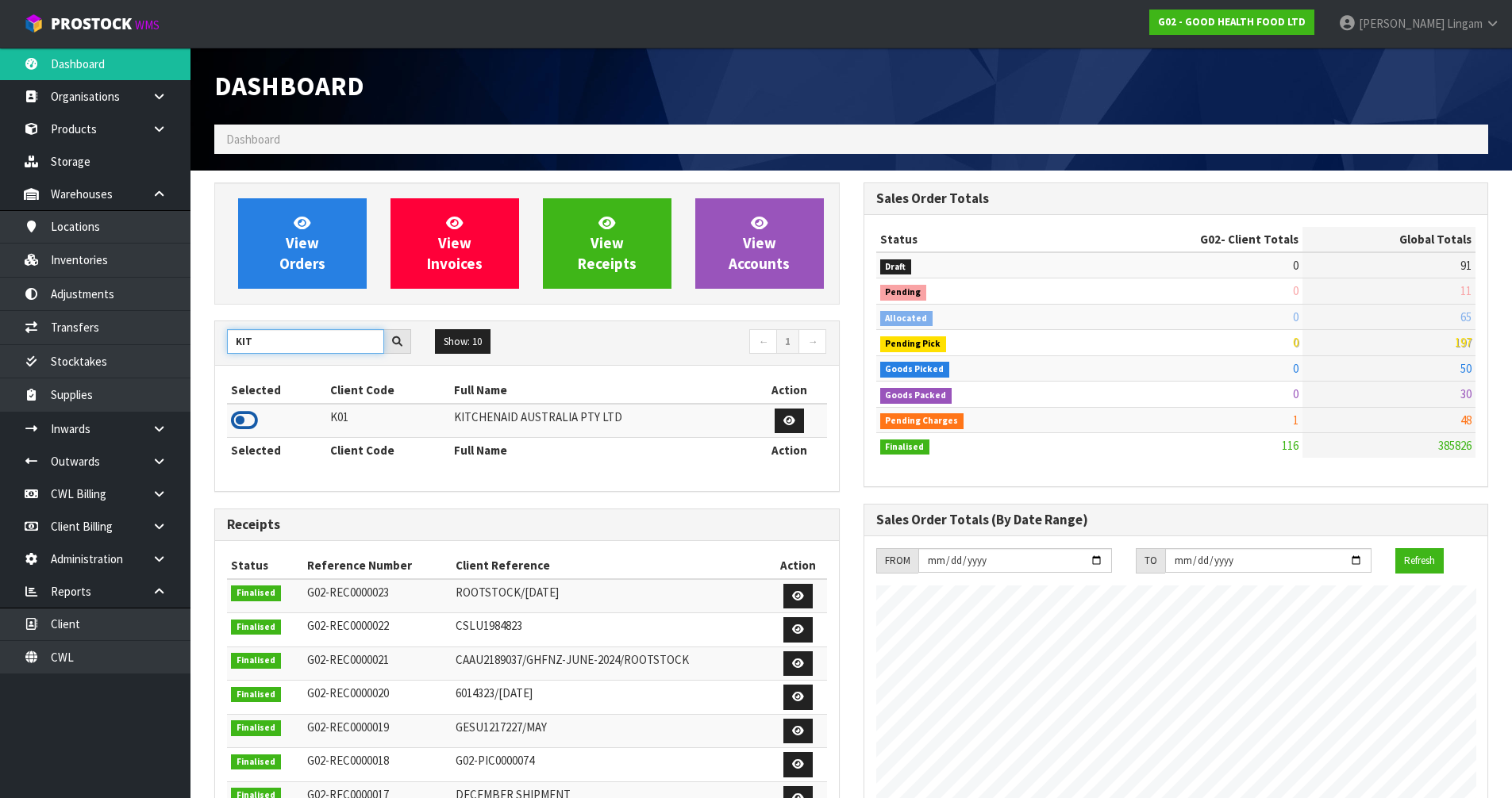
type input "KIT"
click at [244, 421] on icon at bounding box center [244, 420] width 27 height 24
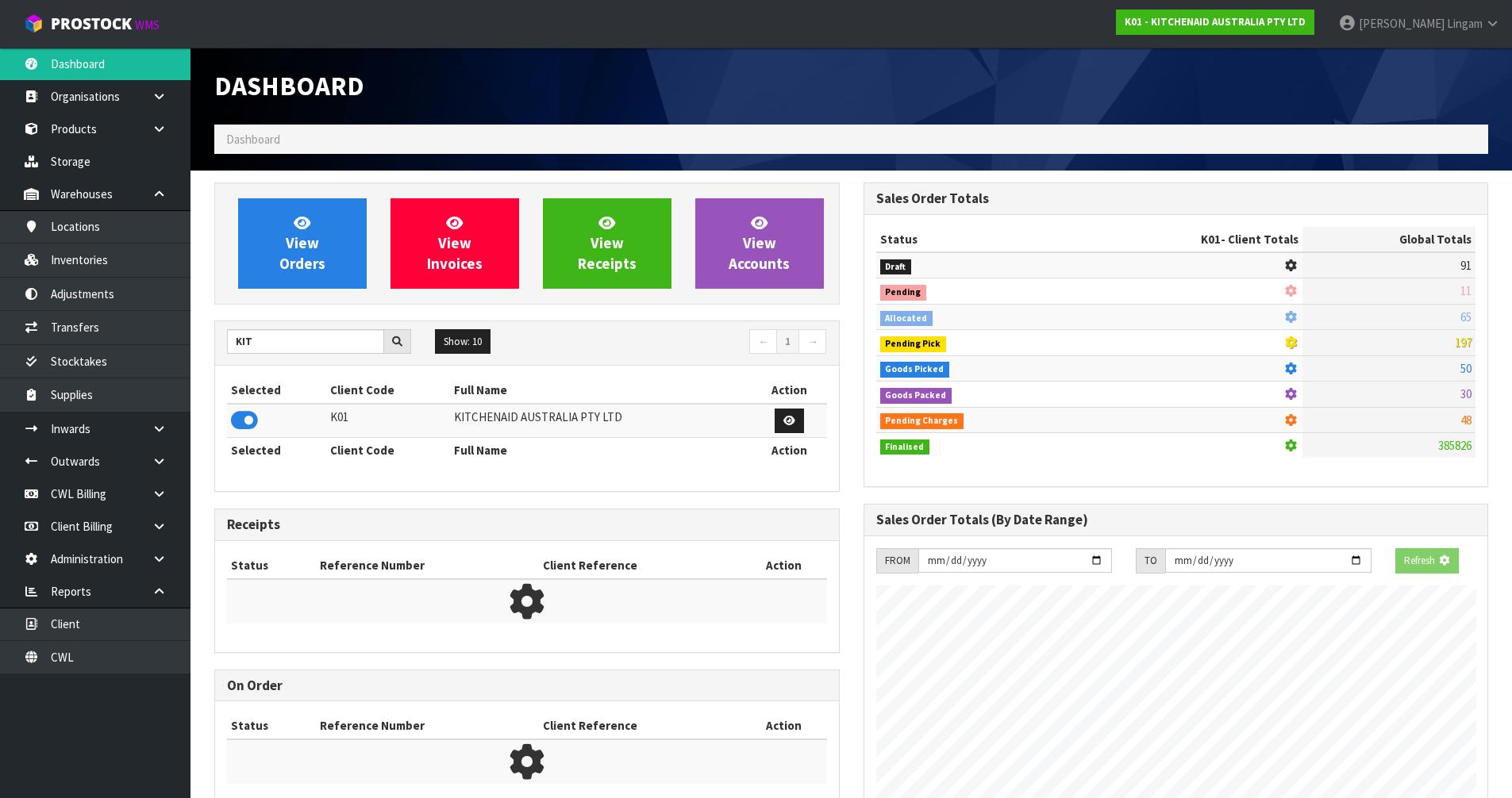
scroll to position [792352, 793033]
click at [290, 271] on span "View Orders" at bounding box center [303, 242] width 46 height 59
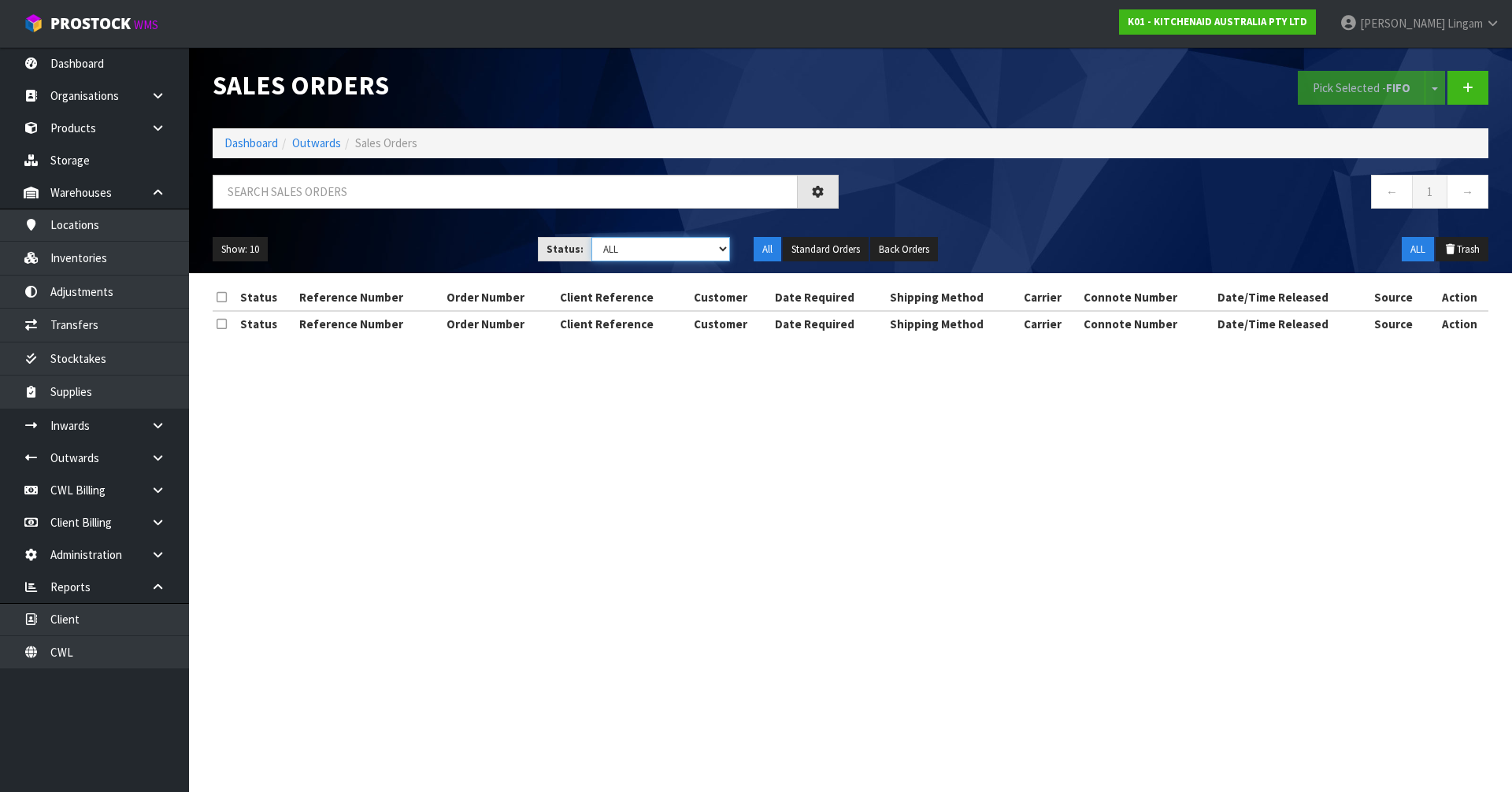
click at [688, 244] on select "Draft Pending Allocated Pending Pick Goods Picked Goods Packed Pending Charges …" at bounding box center [661, 249] width 139 height 25
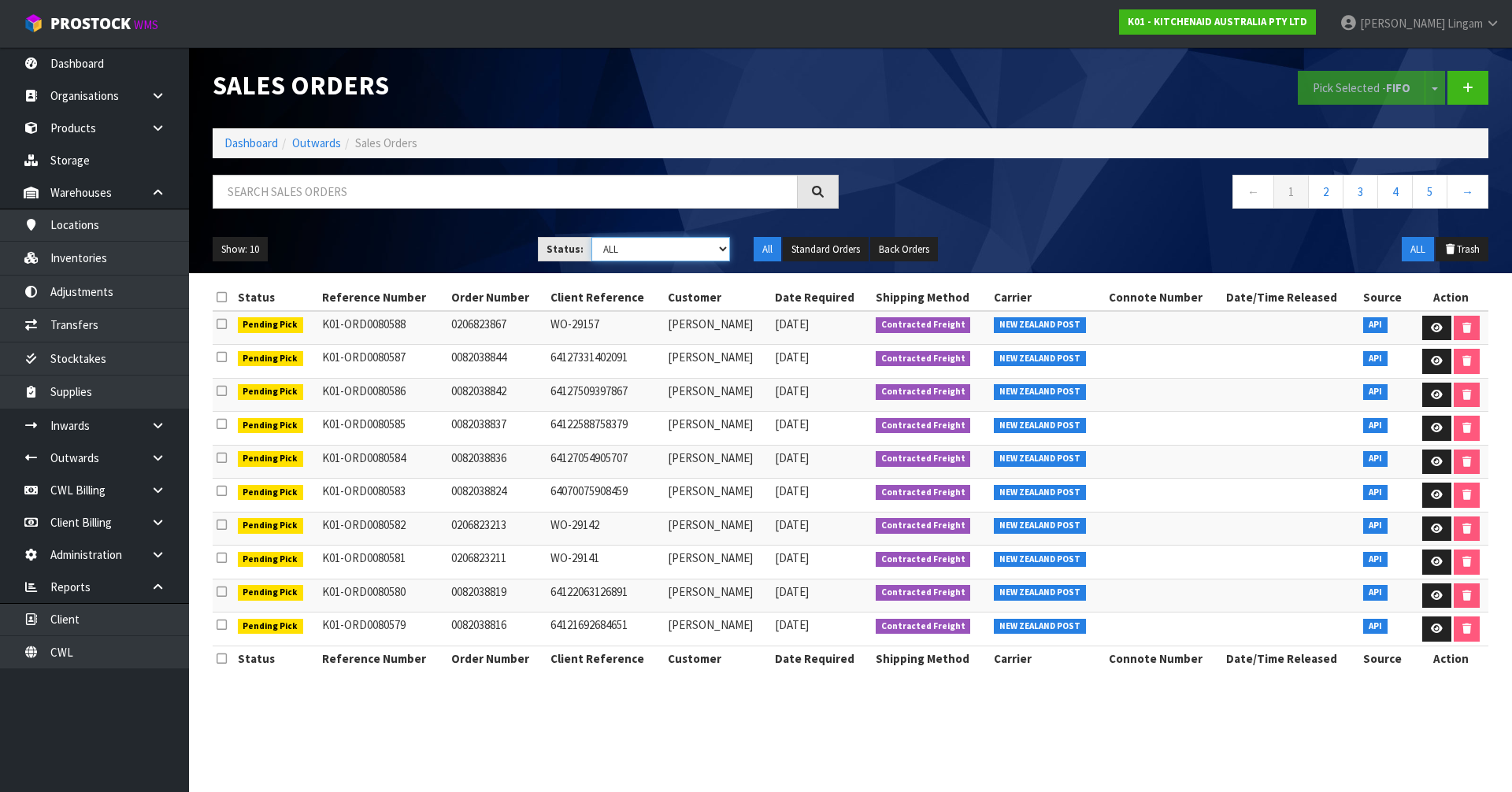
select select "string:0"
click at [592, 237] on select "Draft Pending Allocated Pending Pick Goods Picked Goods Packed Pending Charges …" at bounding box center [661, 249] width 139 height 25
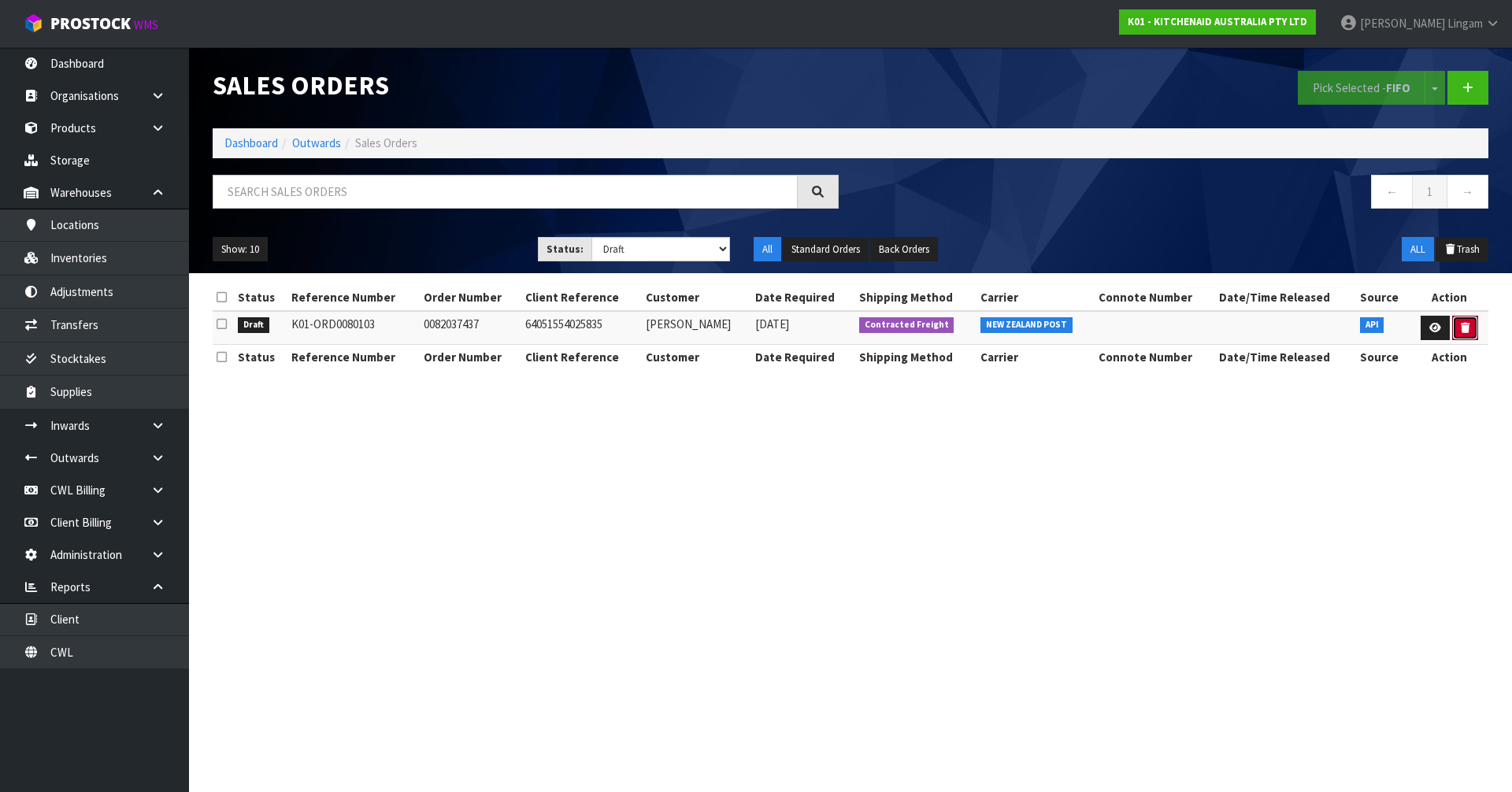
drag, startPoint x: 1465, startPoint y: 326, endPoint x: 1440, endPoint y: 435, distance: 111.8
click at [1440, 435] on section "Sales Orders Pick Selected - FIFO Split button! FIFO - First In First Out FEFO …" at bounding box center [756, 396] width 1512 height 792
click at [1430, 333] on icon at bounding box center [1435, 328] width 11 height 11
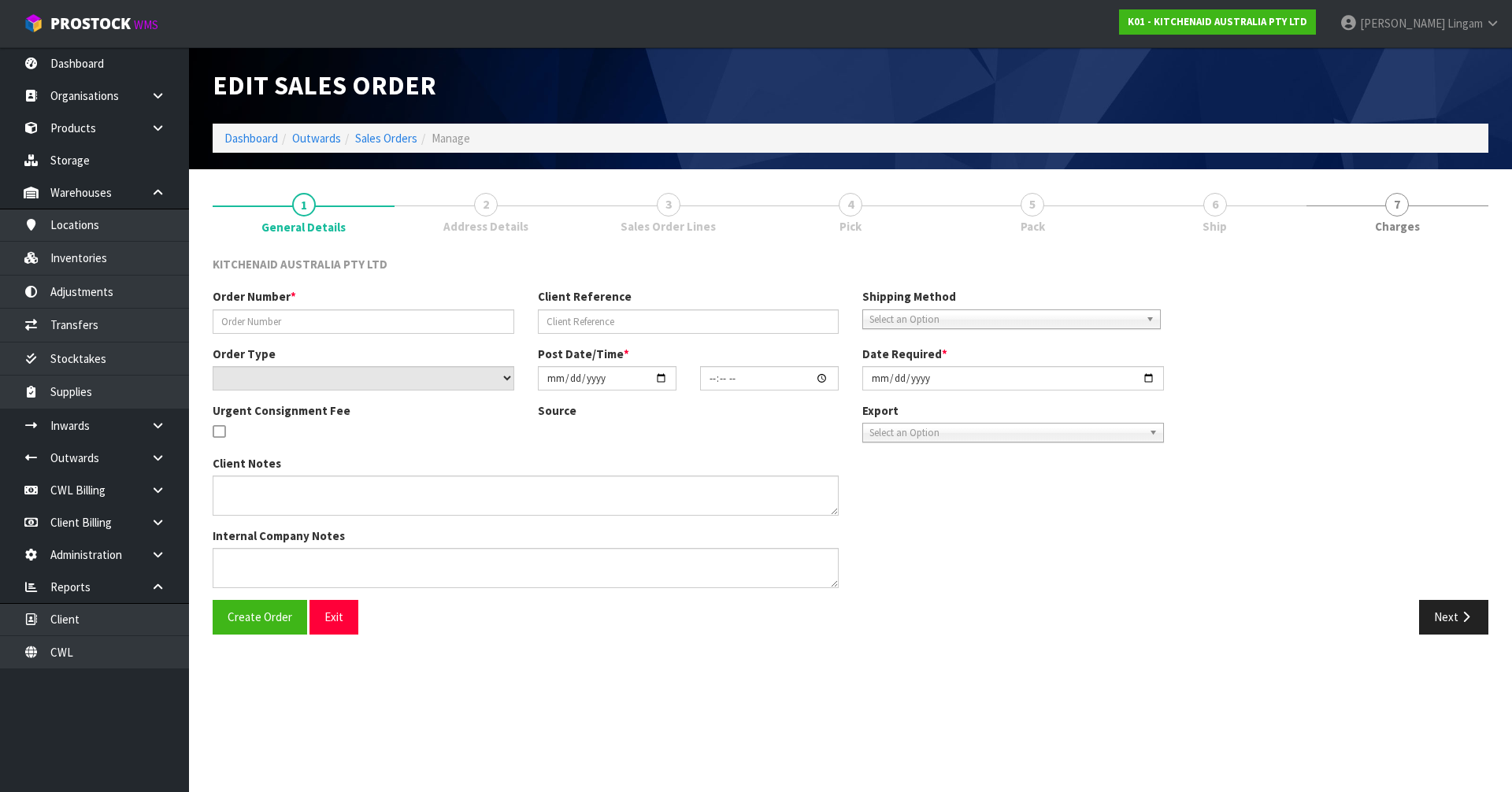
type input "0082037437"
type input "64051554025835"
select select "number:0"
type input "[DATE]"
type input "13:38:24.000"
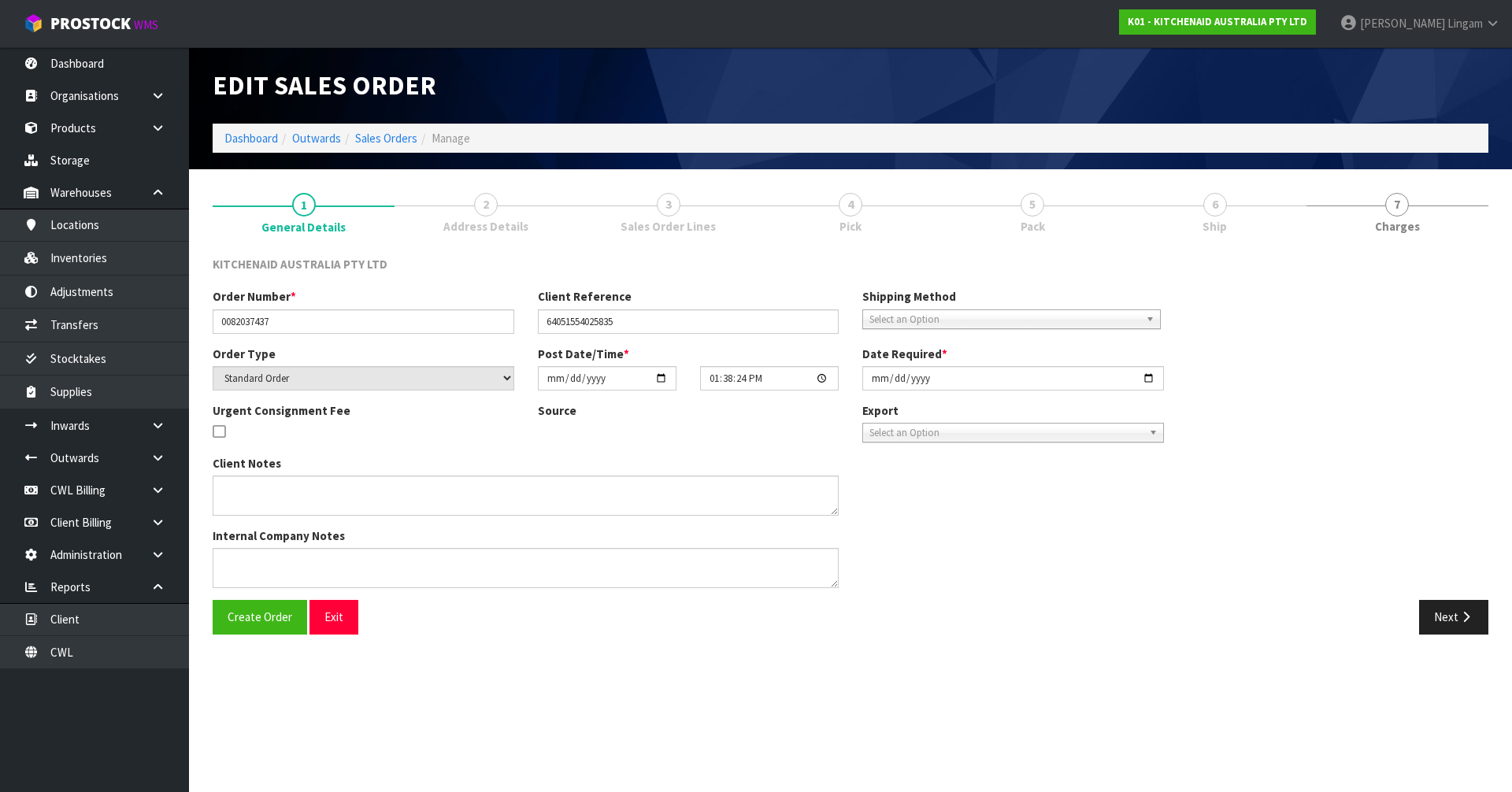
type input "[DATE]"
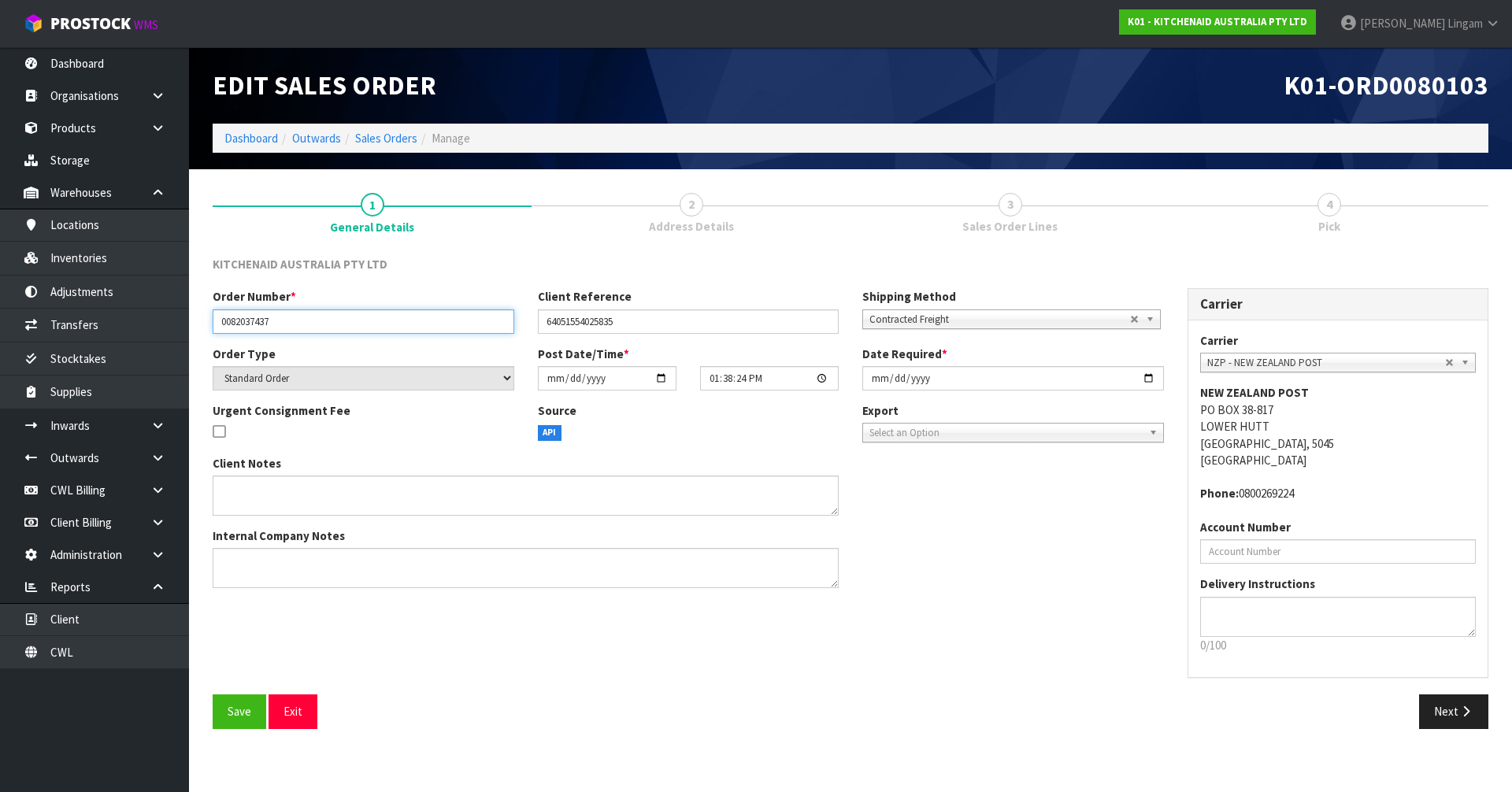
click at [341, 327] on input "0082037437" at bounding box center [363, 322] width 302 height 25
type input "0082037437 - CANCEL"
click at [244, 718] on span "Save" at bounding box center [239, 711] width 24 height 15
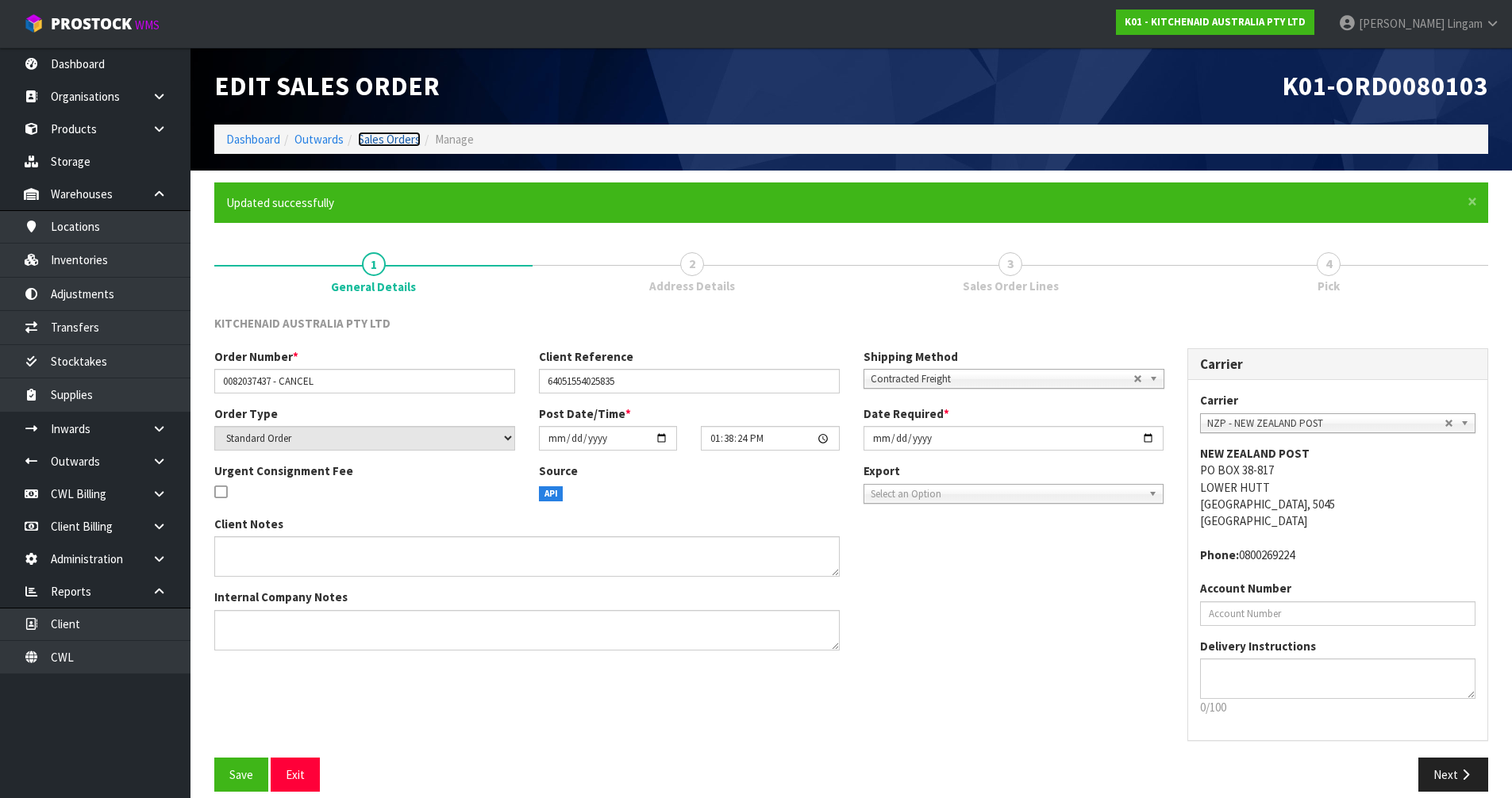
click at [400, 146] on link "Sales Orders" at bounding box center [389, 138] width 63 height 15
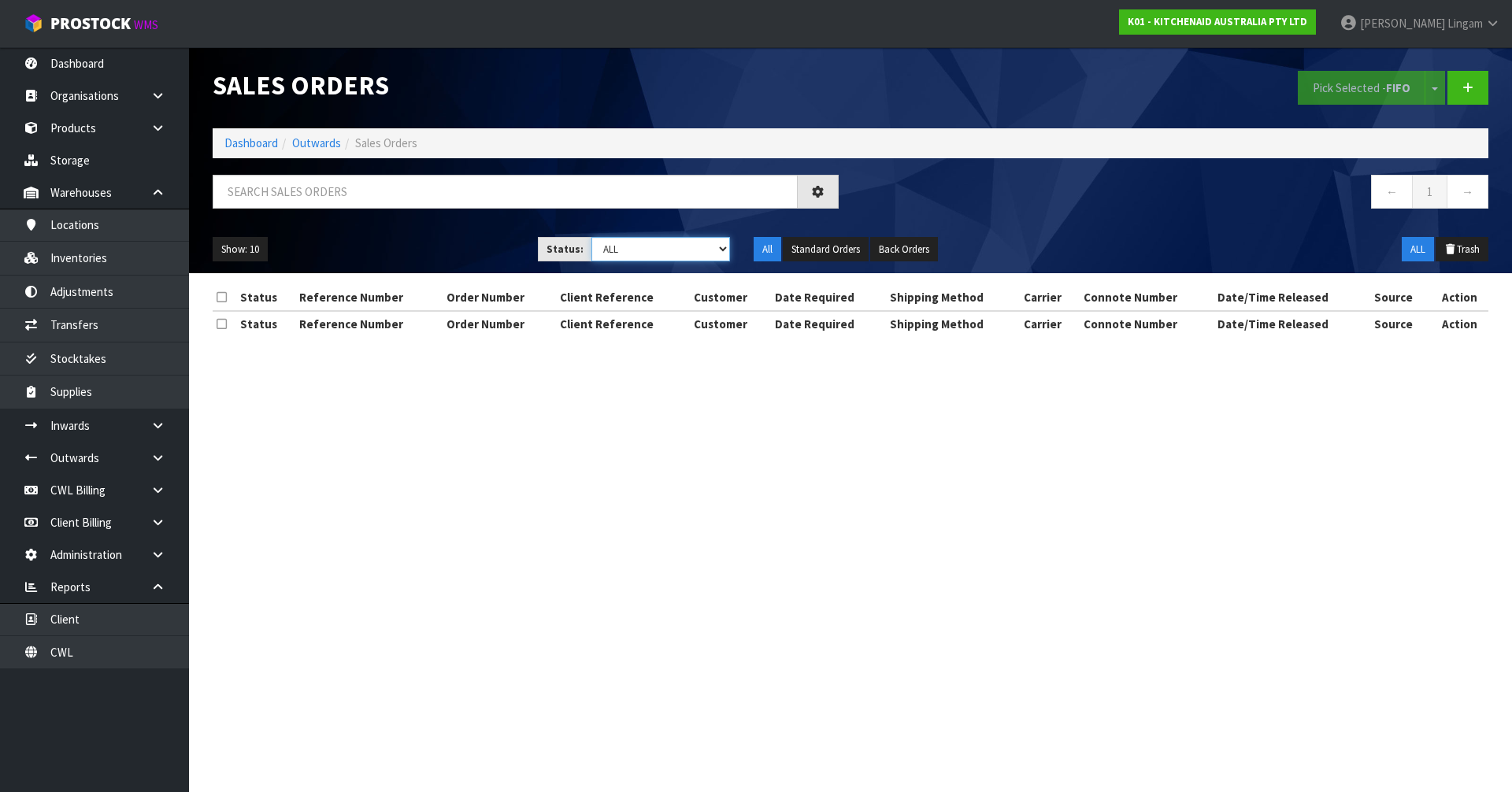
click at [694, 245] on select "Draft Pending Allocated Pending Pick Goods Picked Goods Packed Pending Charges …" at bounding box center [661, 249] width 139 height 25
click at [592, 237] on select "Draft Pending Allocated Pending Pick Goods Picked Goods Packed Pending Charges …" at bounding box center [661, 249] width 139 height 25
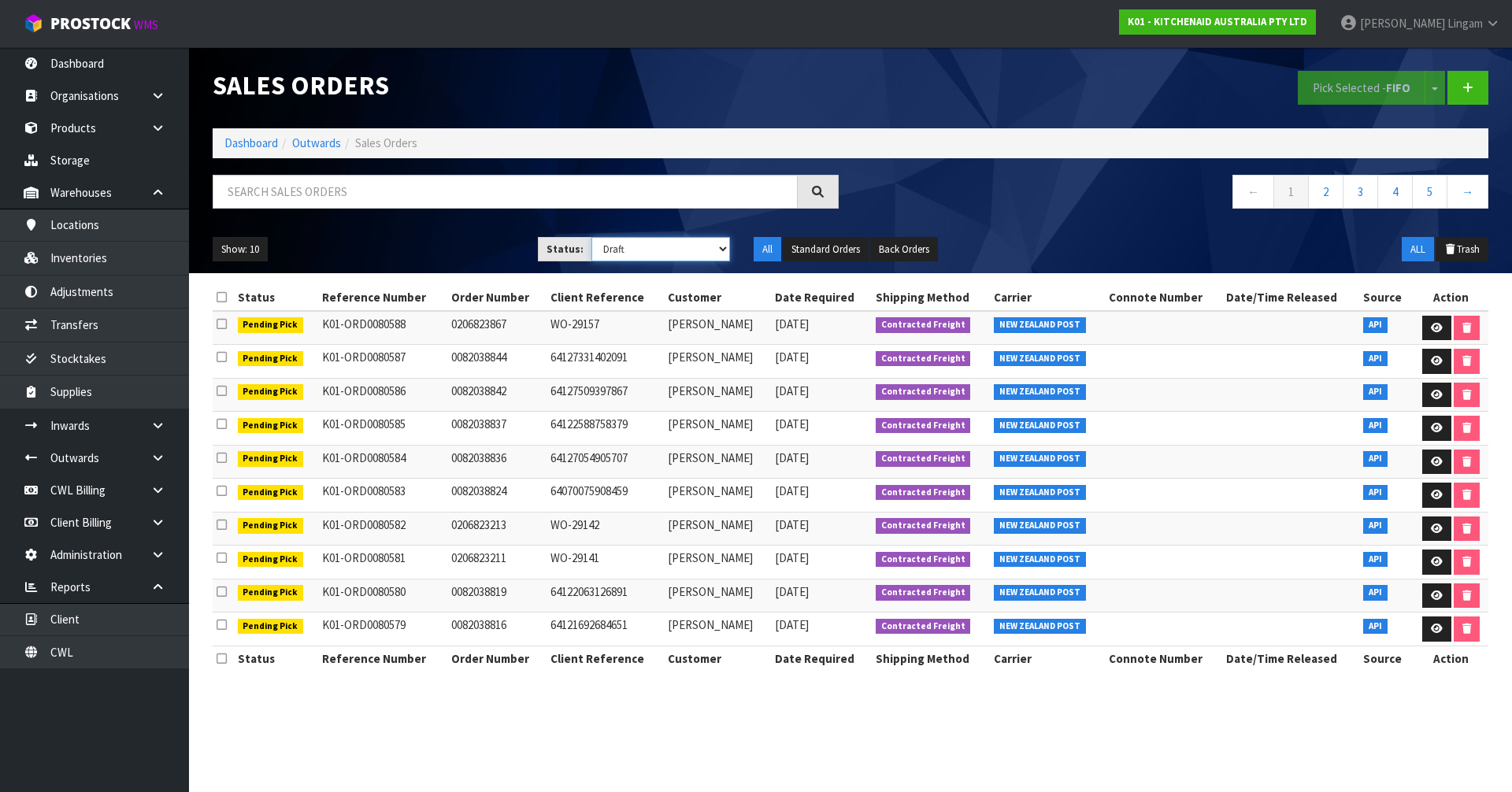
click at [699, 250] on select "Draft Pending Allocated Pending Pick Goods Picked Goods Packed Pending Charges …" at bounding box center [661, 249] width 139 height 25
click at [592, 237] on select "Draft Pending Allocated Pending Pick Goods Picked Goods Packed Pending Charges …" at bounding box center [661, 249] width 139 height 25
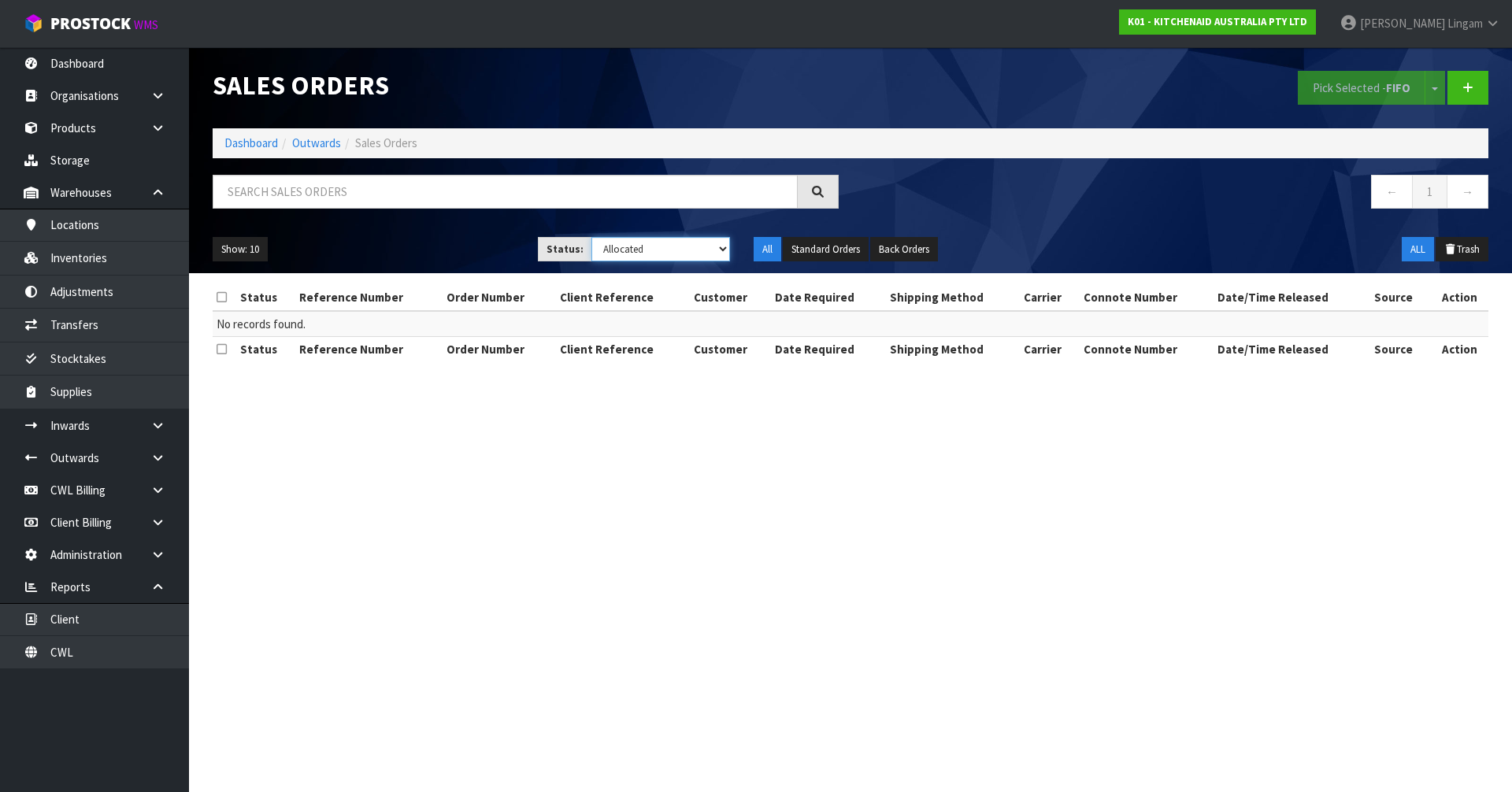
click at [695, 253] on select "Draft Pending Allocated Pending Pick Goods Picked Goods Packed Pending Charges …" at bounding box center [661, 249] width 139 height 25
select select "string:0"
click at [592, 237] on select "Draft Pending Allocated Pending Pick Goods Picked Goods Packed Pending Charges …" at bounding box center [661, 249] width 139 height 25
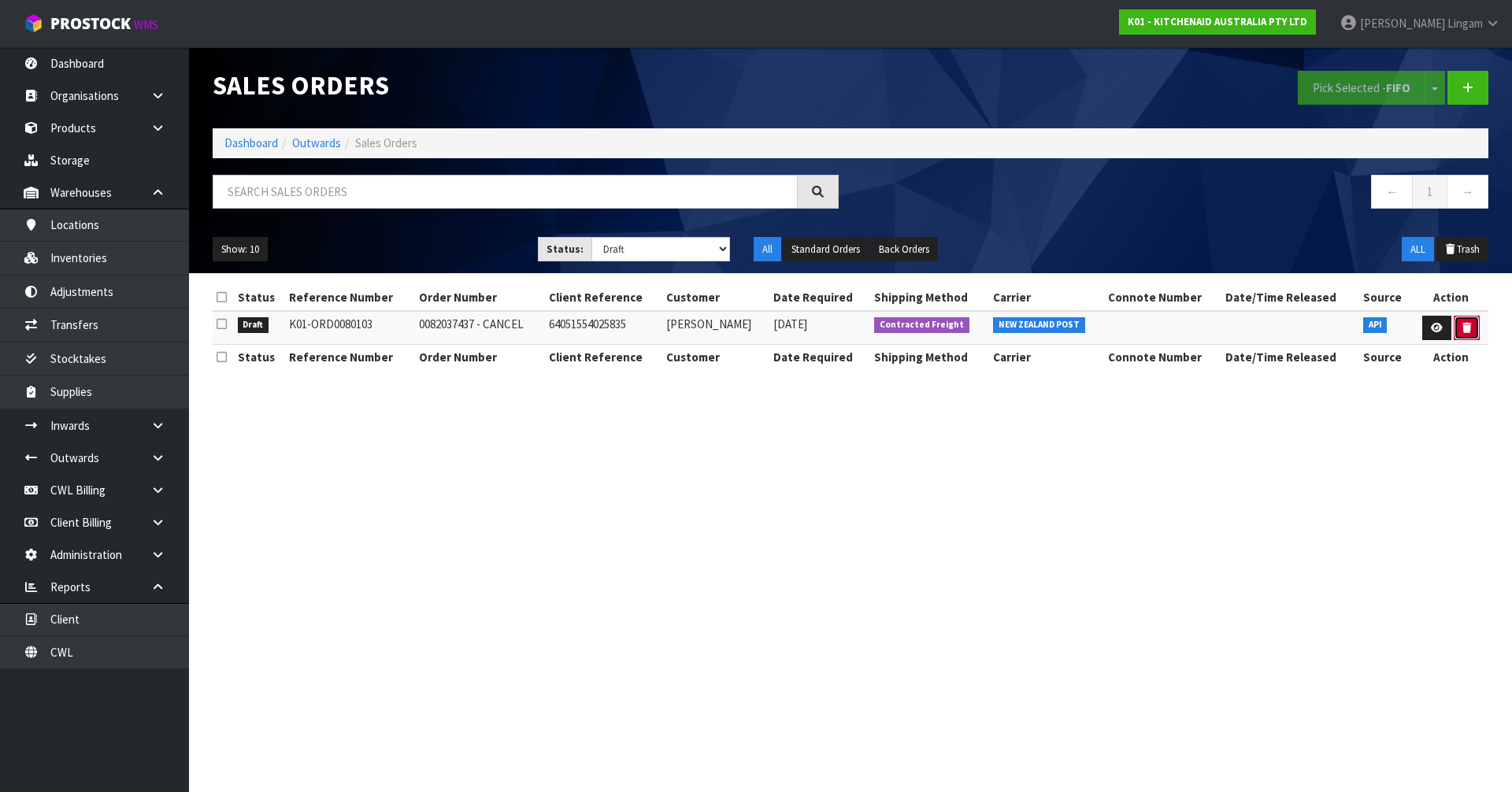
click at [1463, 327] on icon "button" at bounding box center [1467, 328] width 9 height 11
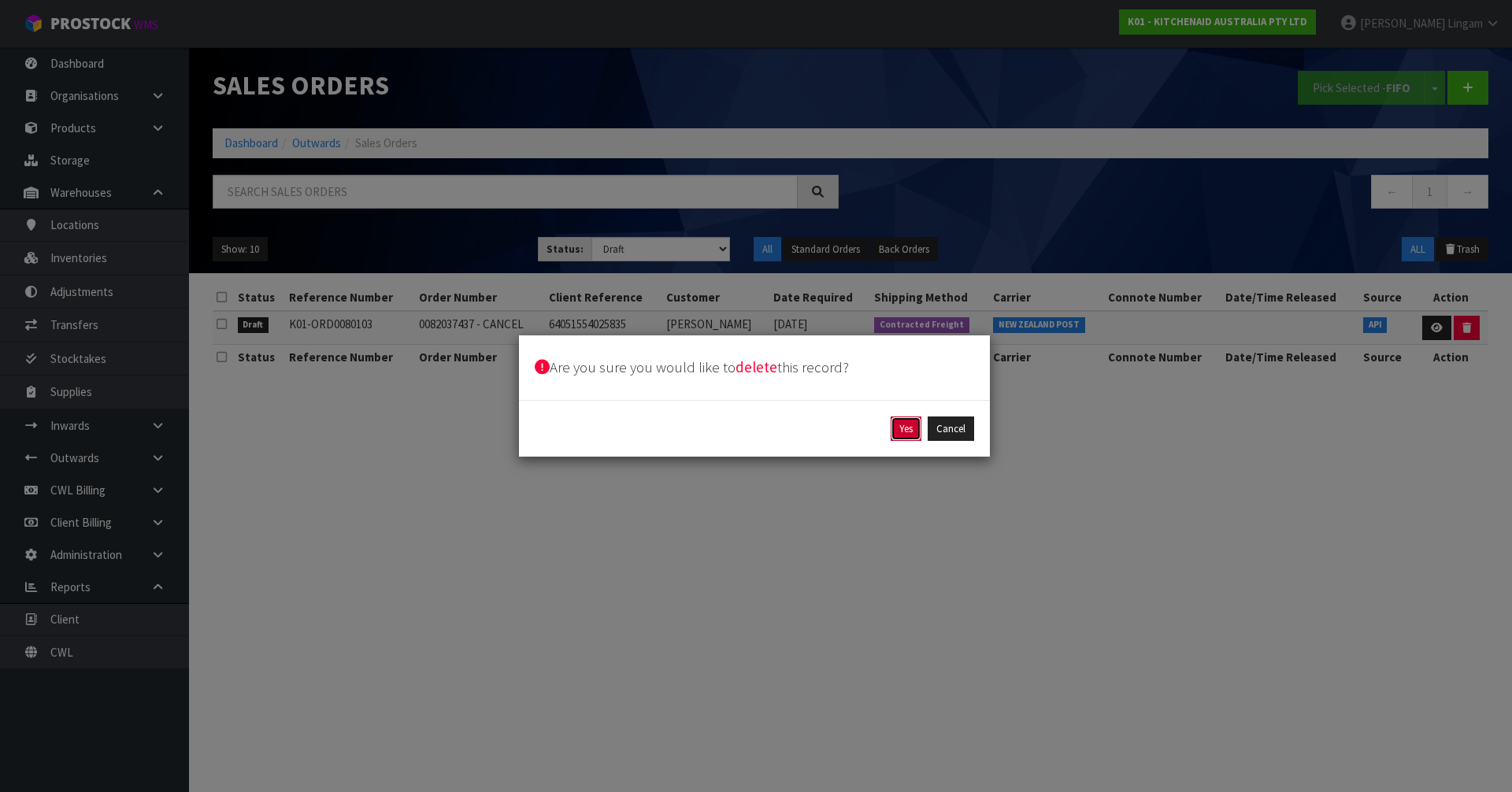
click at [911, 429] on button "Yes" at bounding box center [906, 429] width 31 height 25
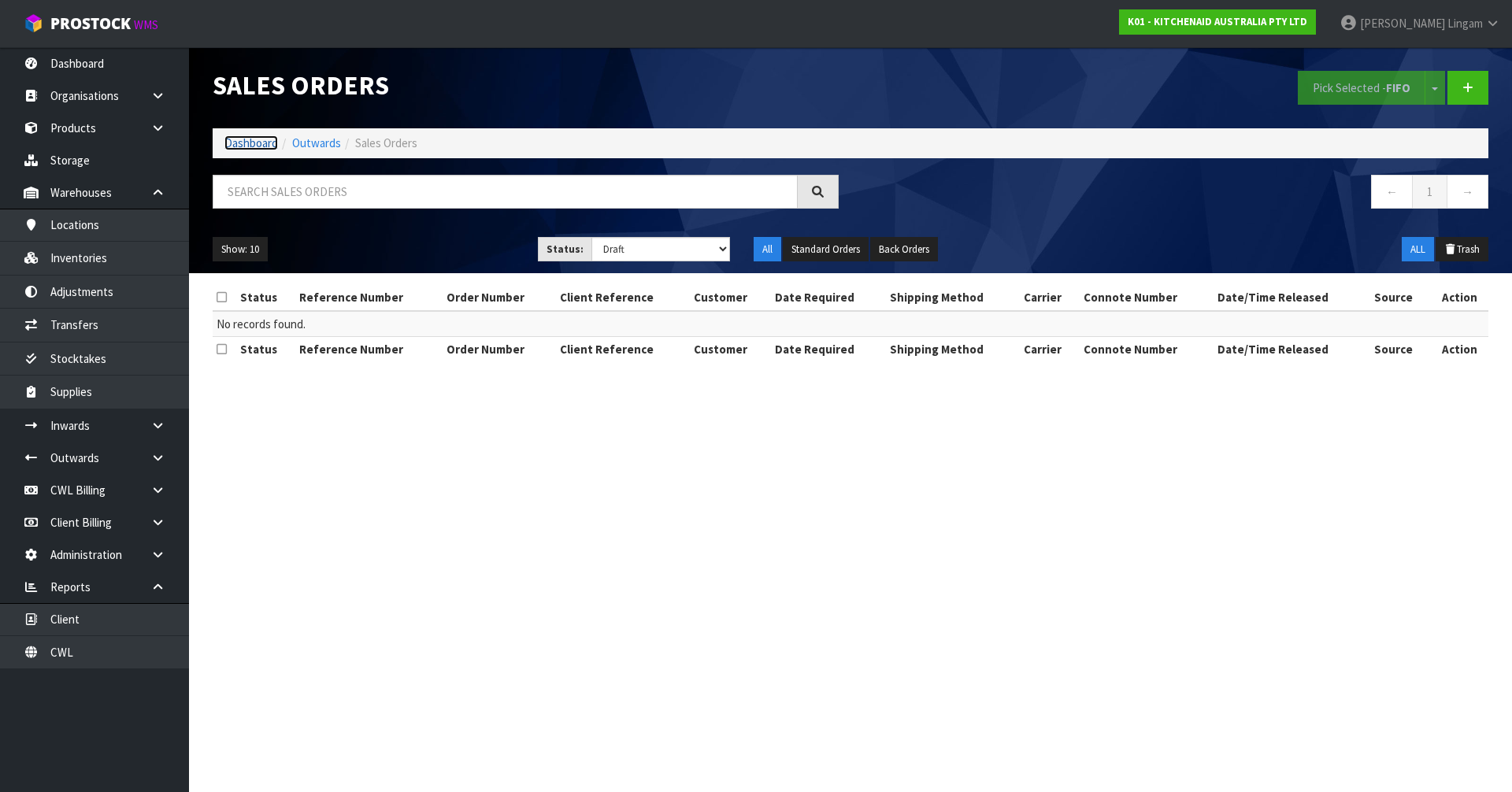
click at [248, 139] on link "Dashboard" at bounding box center [250, 143] width 53 height 15
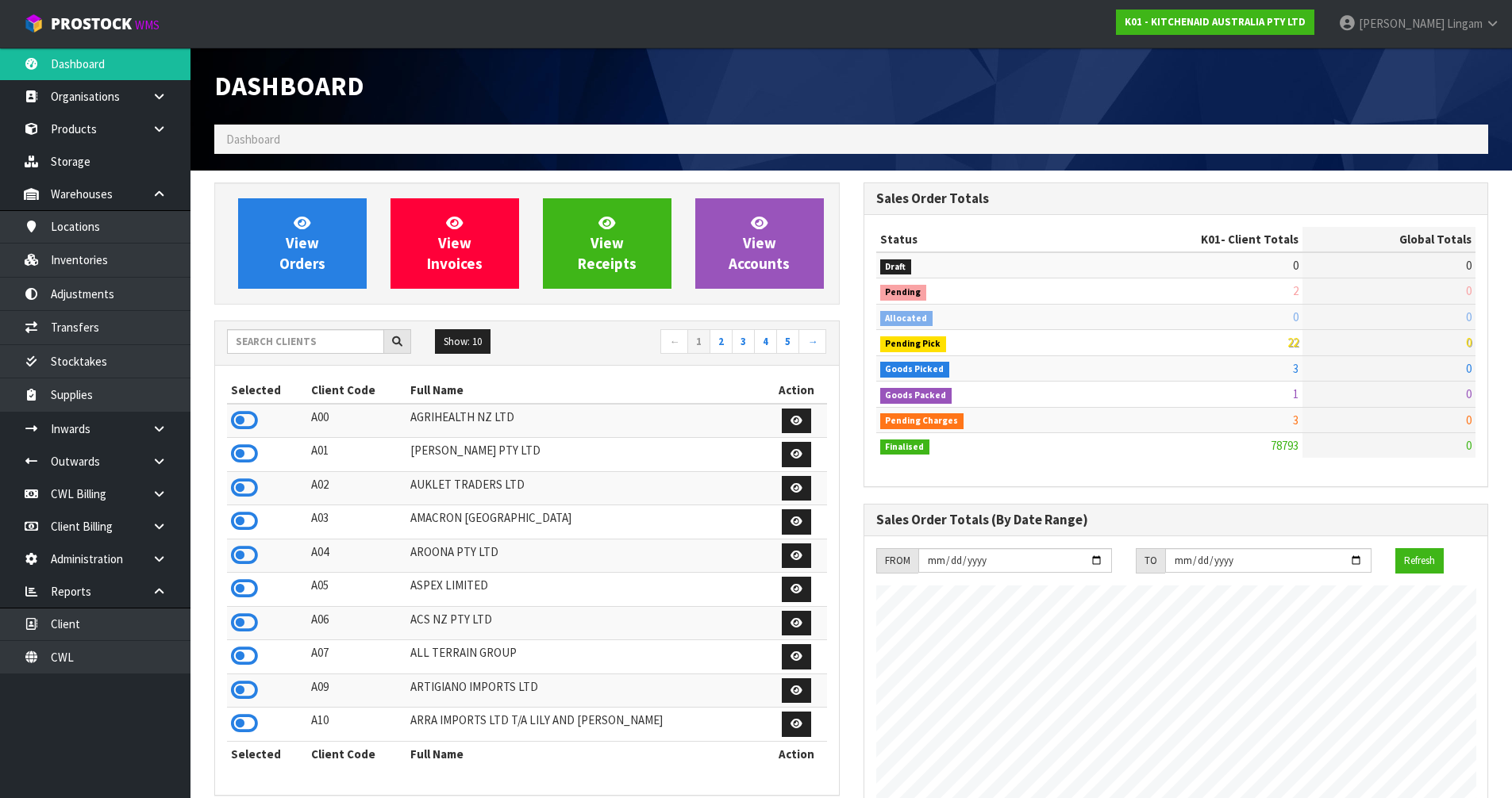
scroll to position [1202, 648]
click at [328, 242] on link "View Orders" at bounding box center [303, 243] width 129 height 91
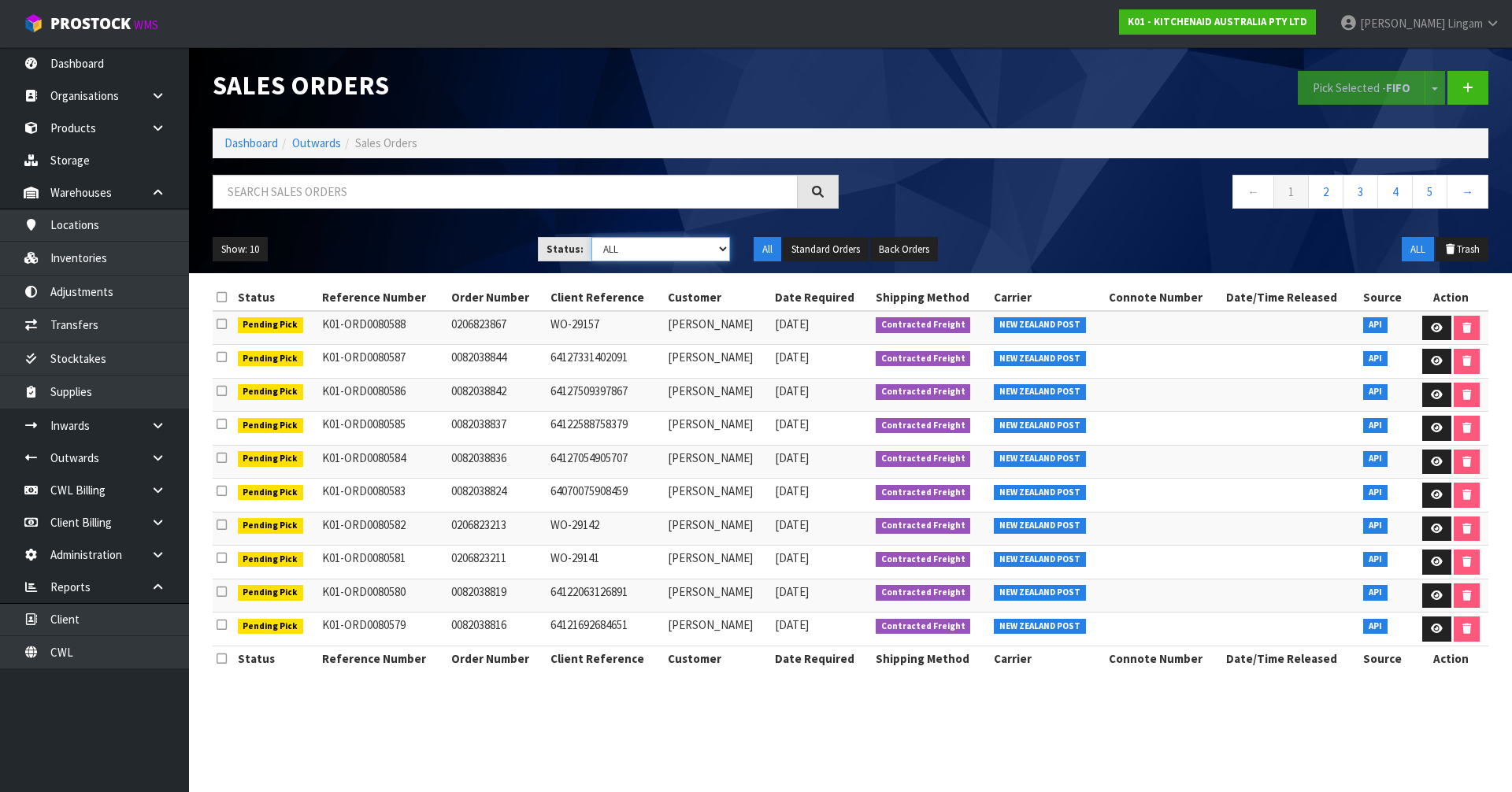
click at [707, 252] on select "Draft Pending Allocated Pending Pick Goods Picked Goods Packed Pending Charges …" at bounding box center [661, 249] width 139 height 25
select select "string:6"
click at [592, 237] on select "Draft Pending Allocated Pending Pick Goods Picked Goods Packed Pending Charges …" at bounding box center [661, 249] width 139 height 25
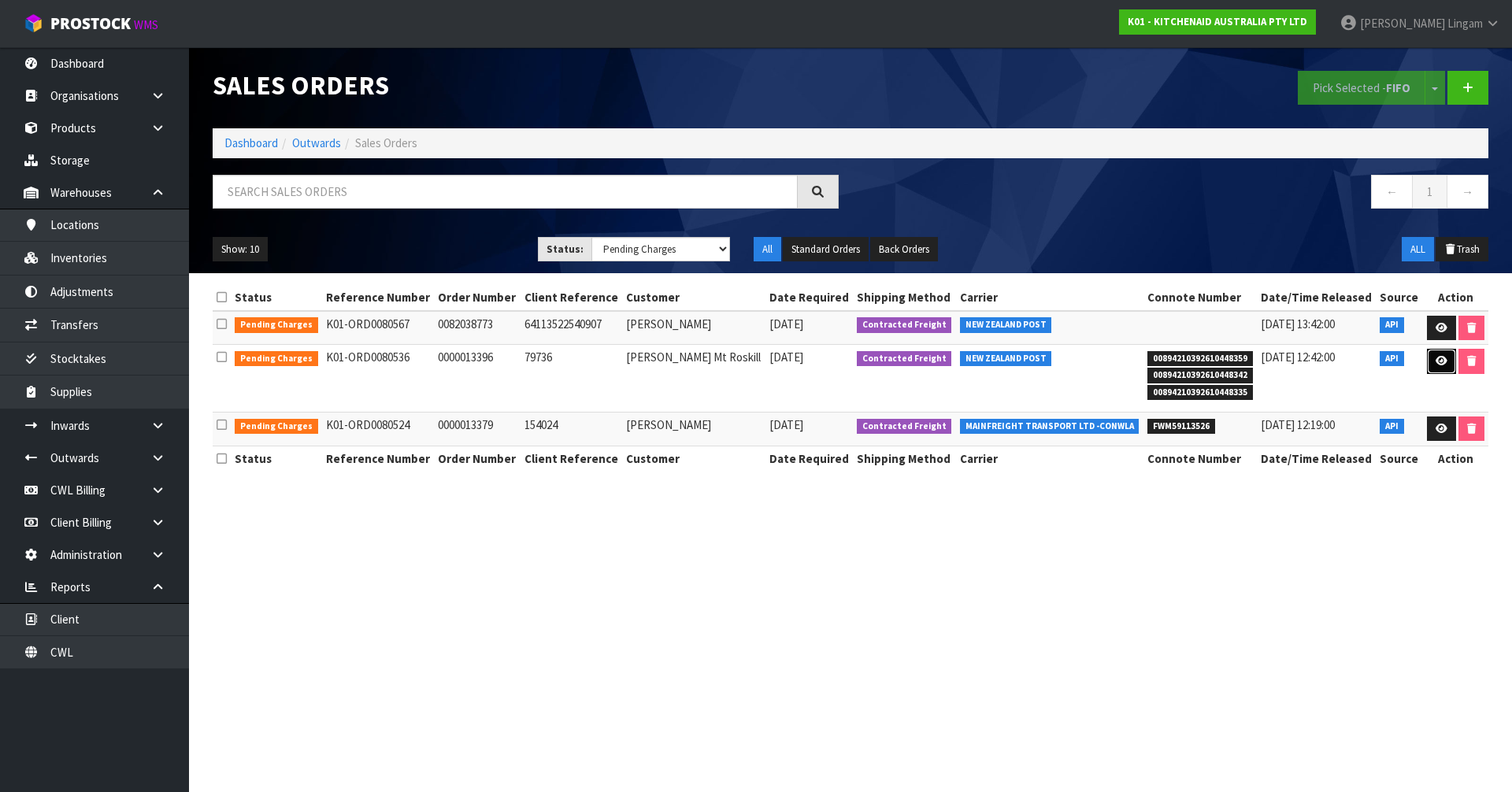
click at [1432, 357] on link at bounding box center [1441, 361] width 29 height 25
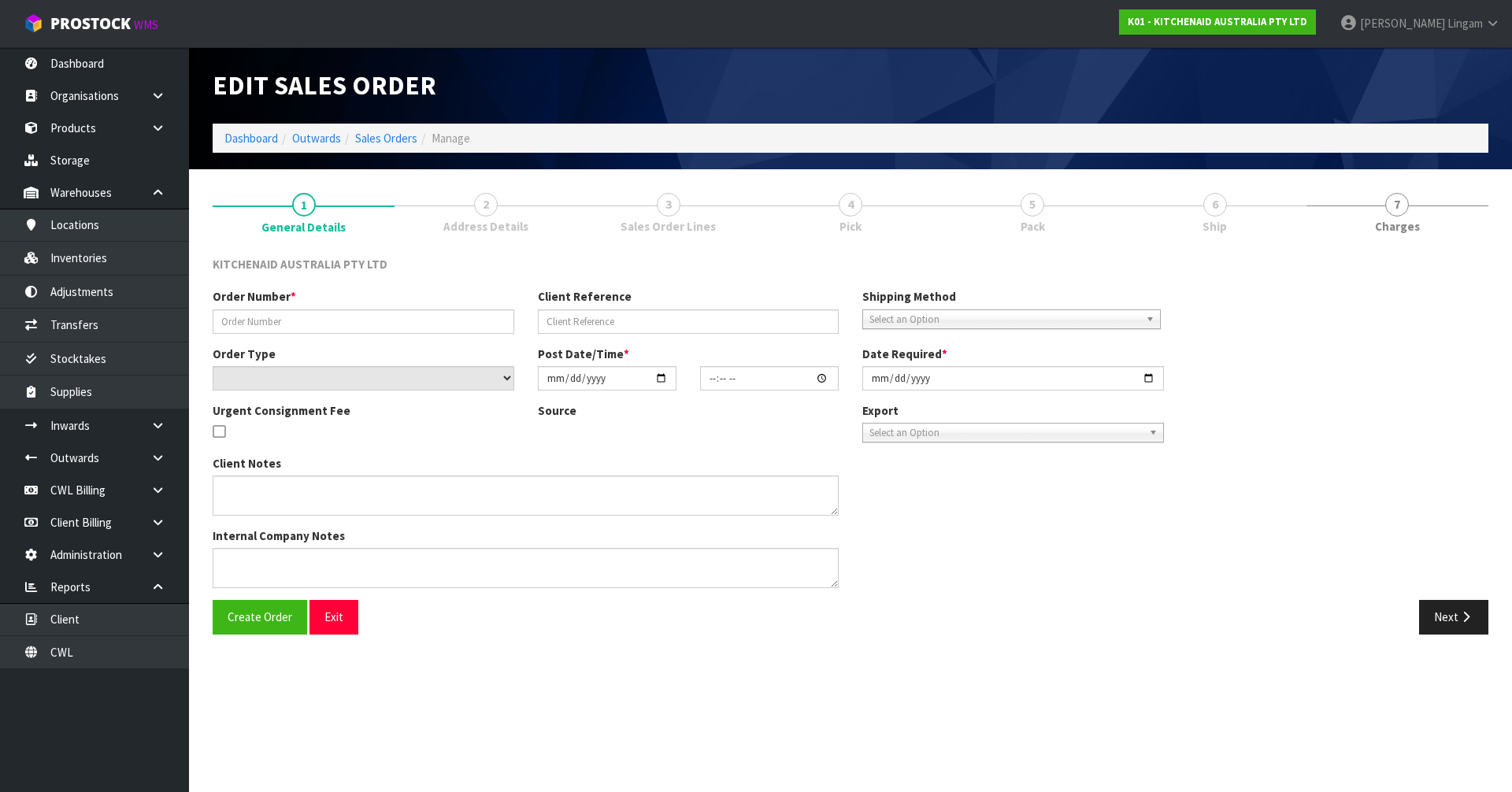
type input "0000013396"
type input "79736"
select select "number:0"
type input "[DATE]"
type input "14:31:44.000"
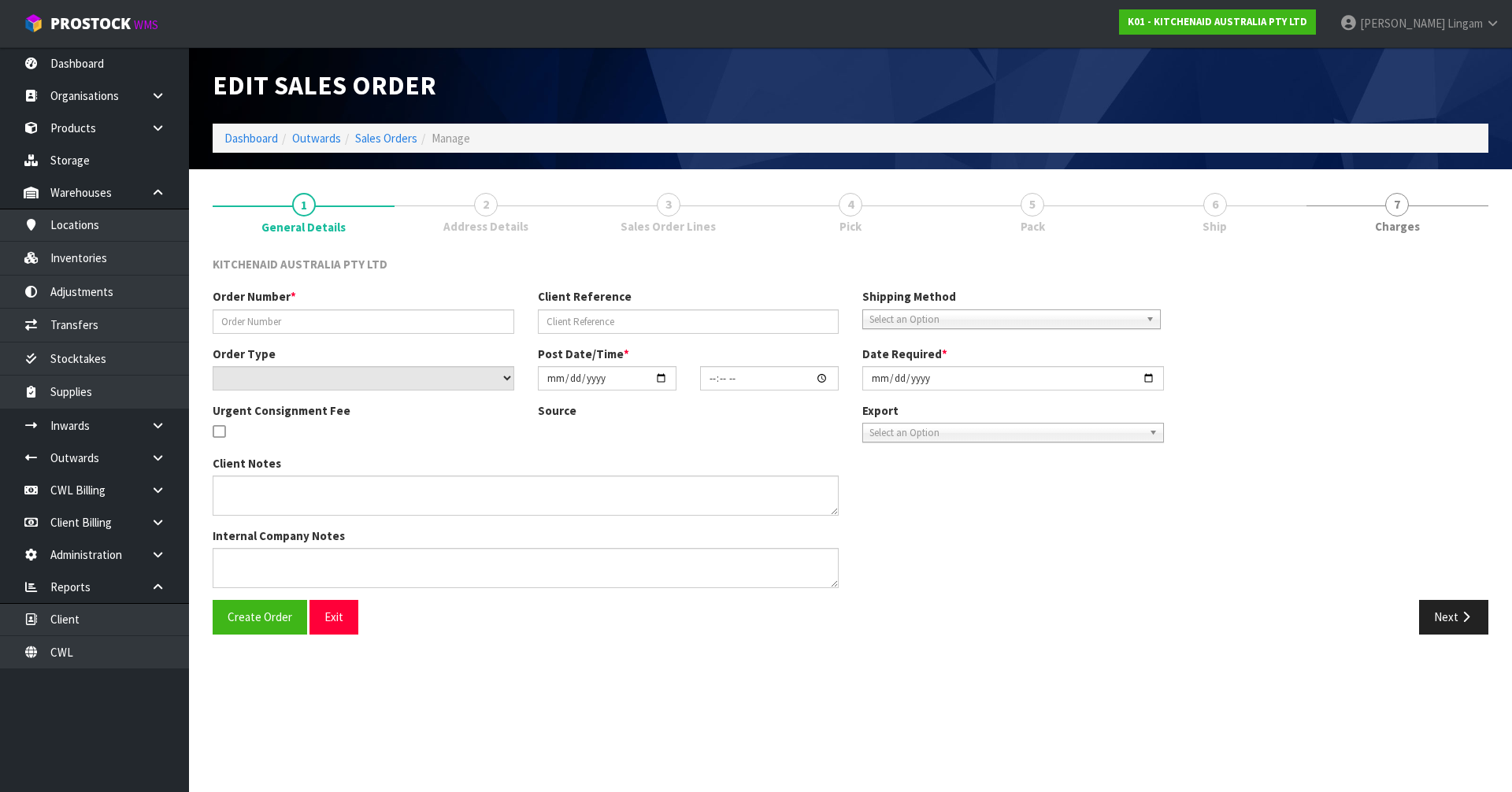
type input "[DATE]"
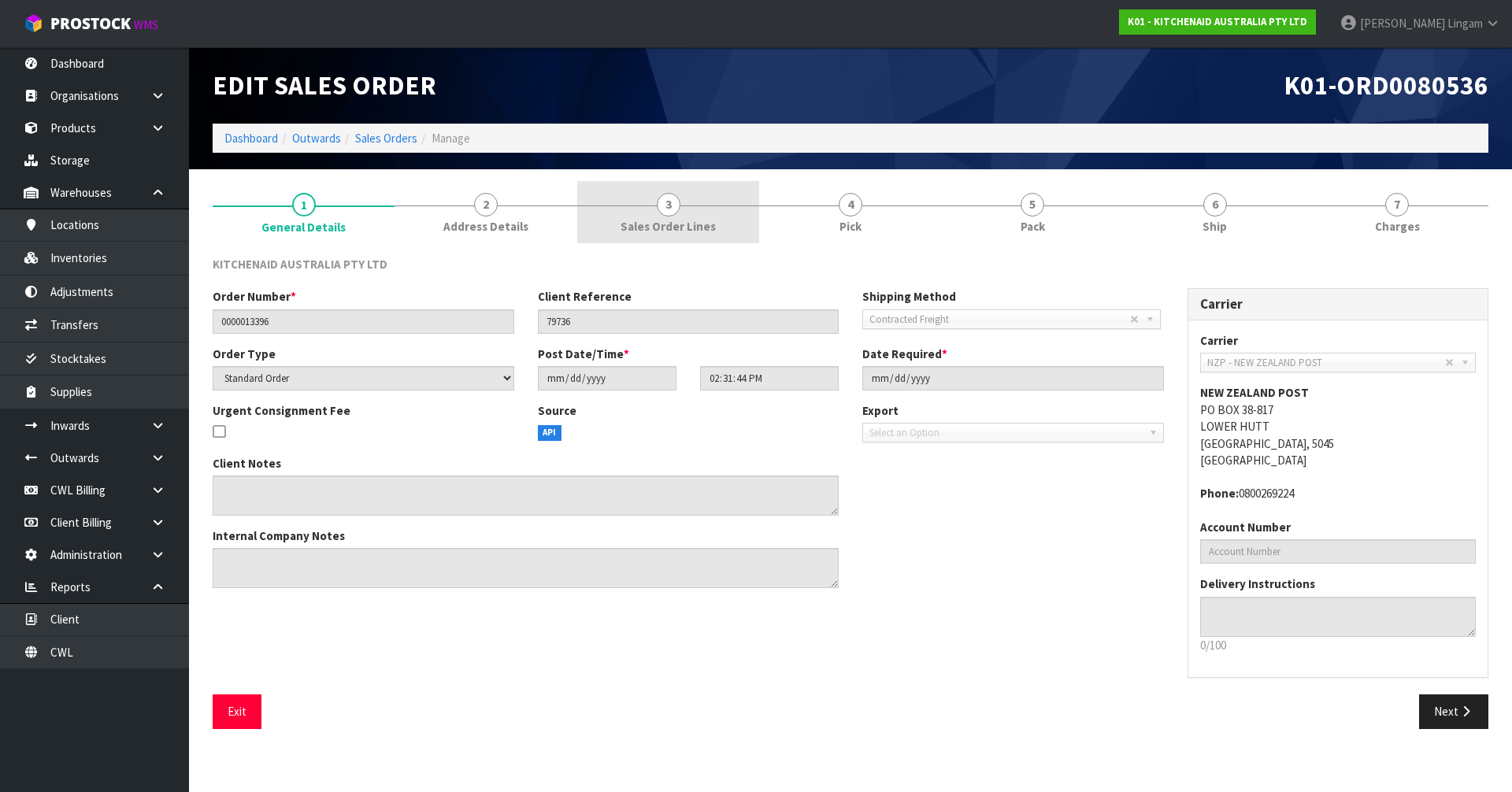
click at [678, 207] on span "3" at bounding box center [668, 204] width 24 height 24
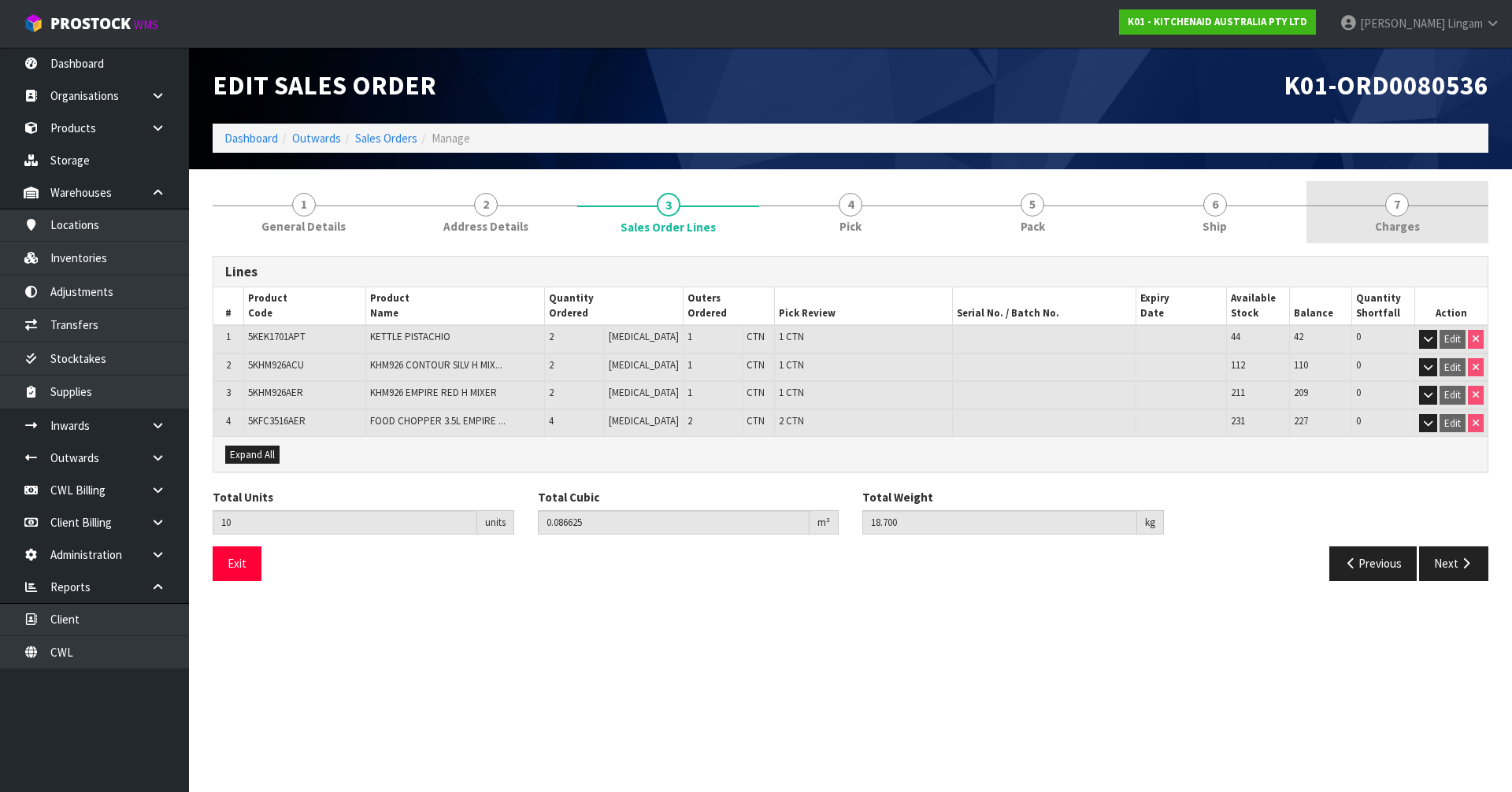
click at [1404, 221] on span "Charges" at bounding box center [1397, 226] width 45 height 17
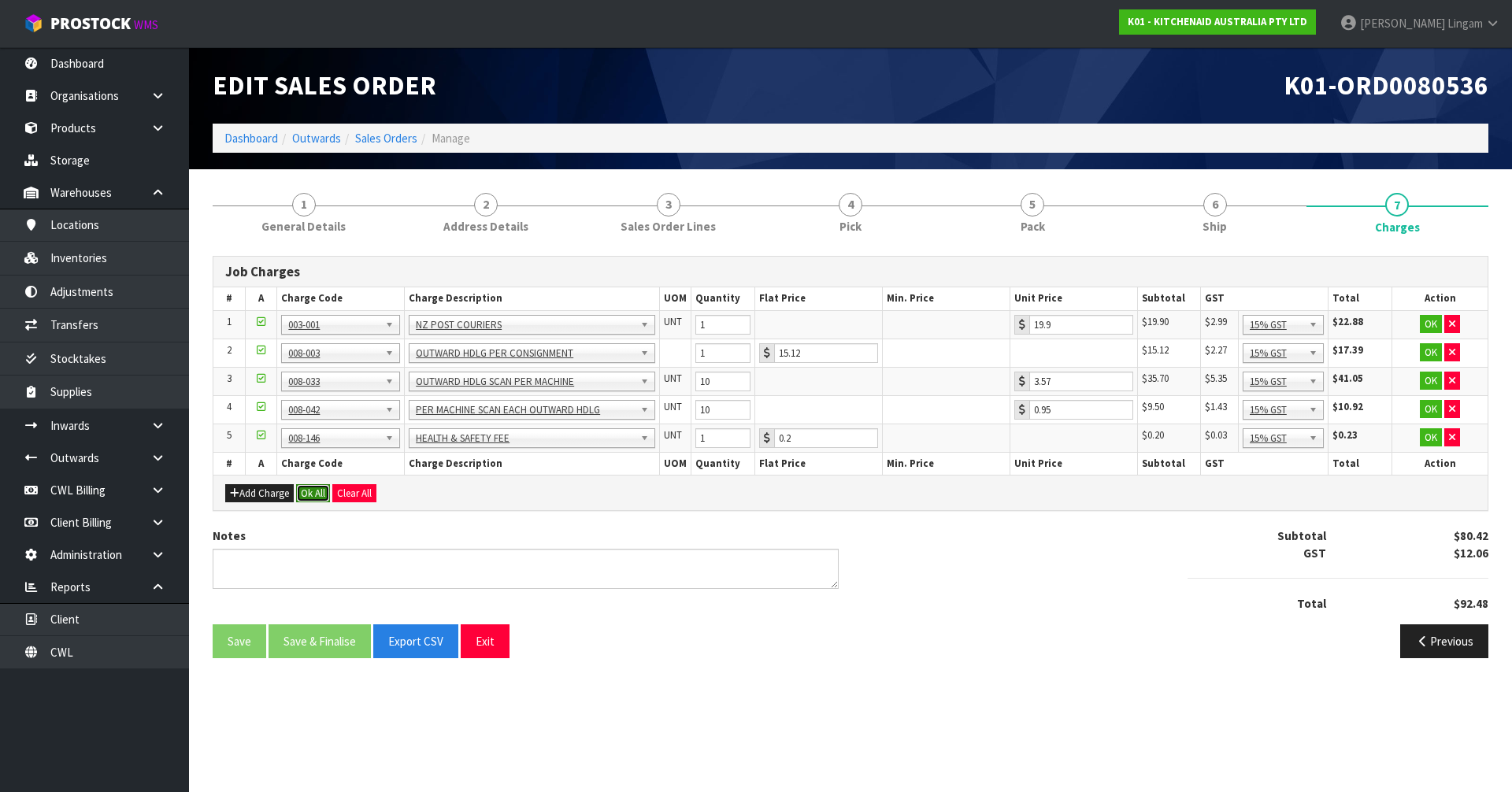
click at [310, 499] on button "Ok All" at bounding box center [313, 494] width 34 height 19
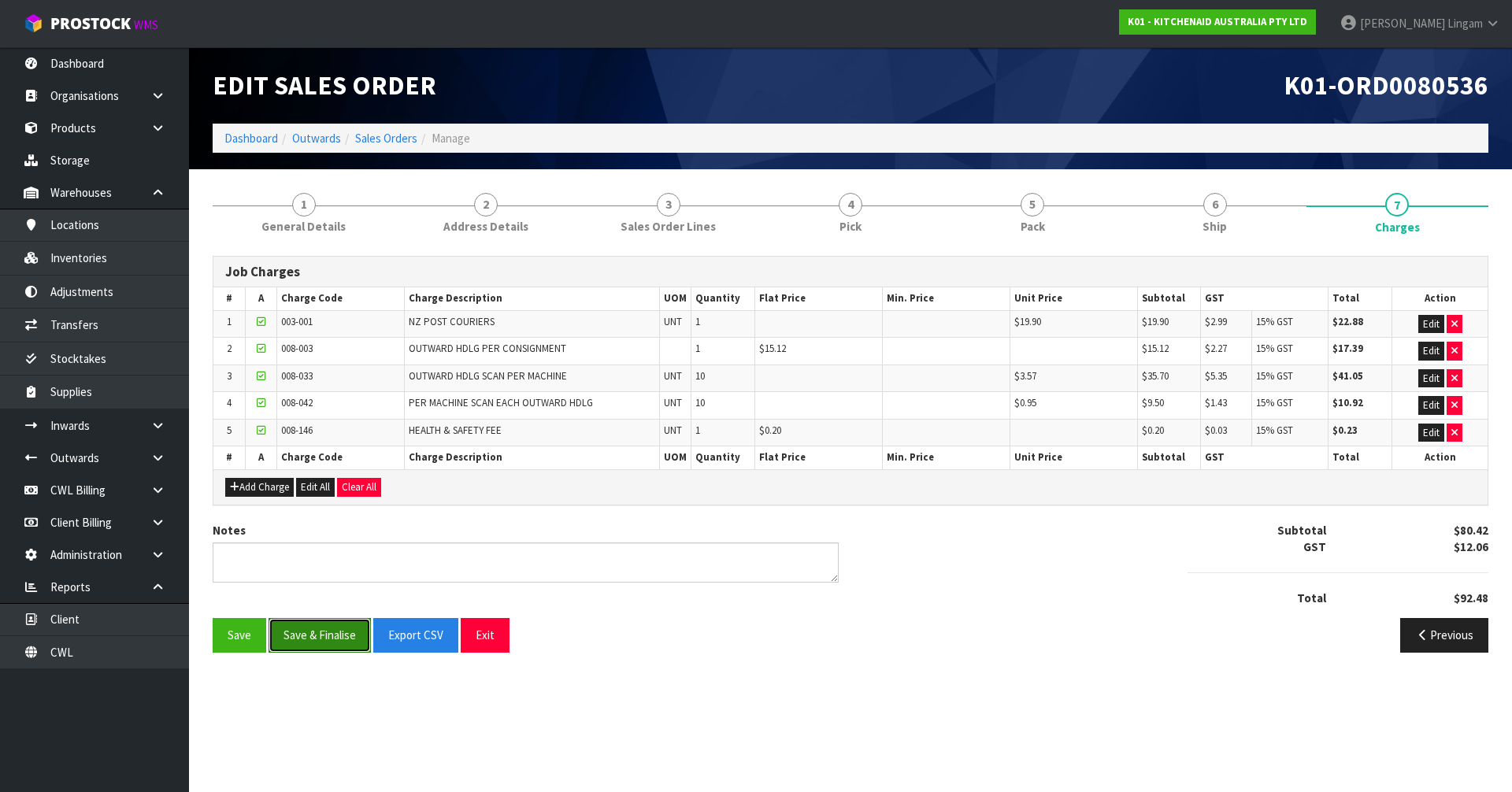
click at [314, 634] on button "Save & Finalise" at bounding box center [320, 634] width 102 height 34
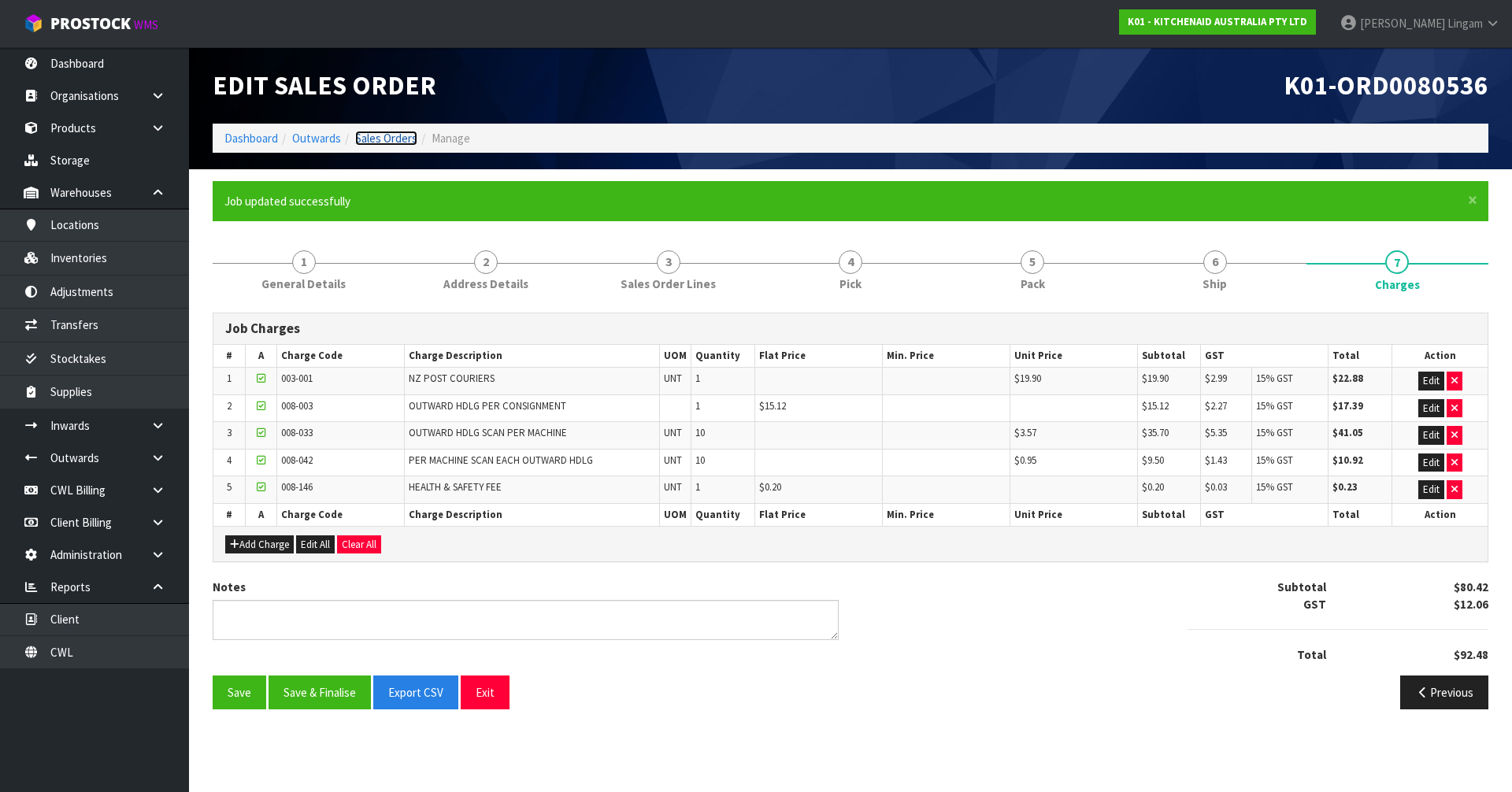
click at [389, 139] on link "Sales Orders" at bounding box center [386, 137] width 62 height 15
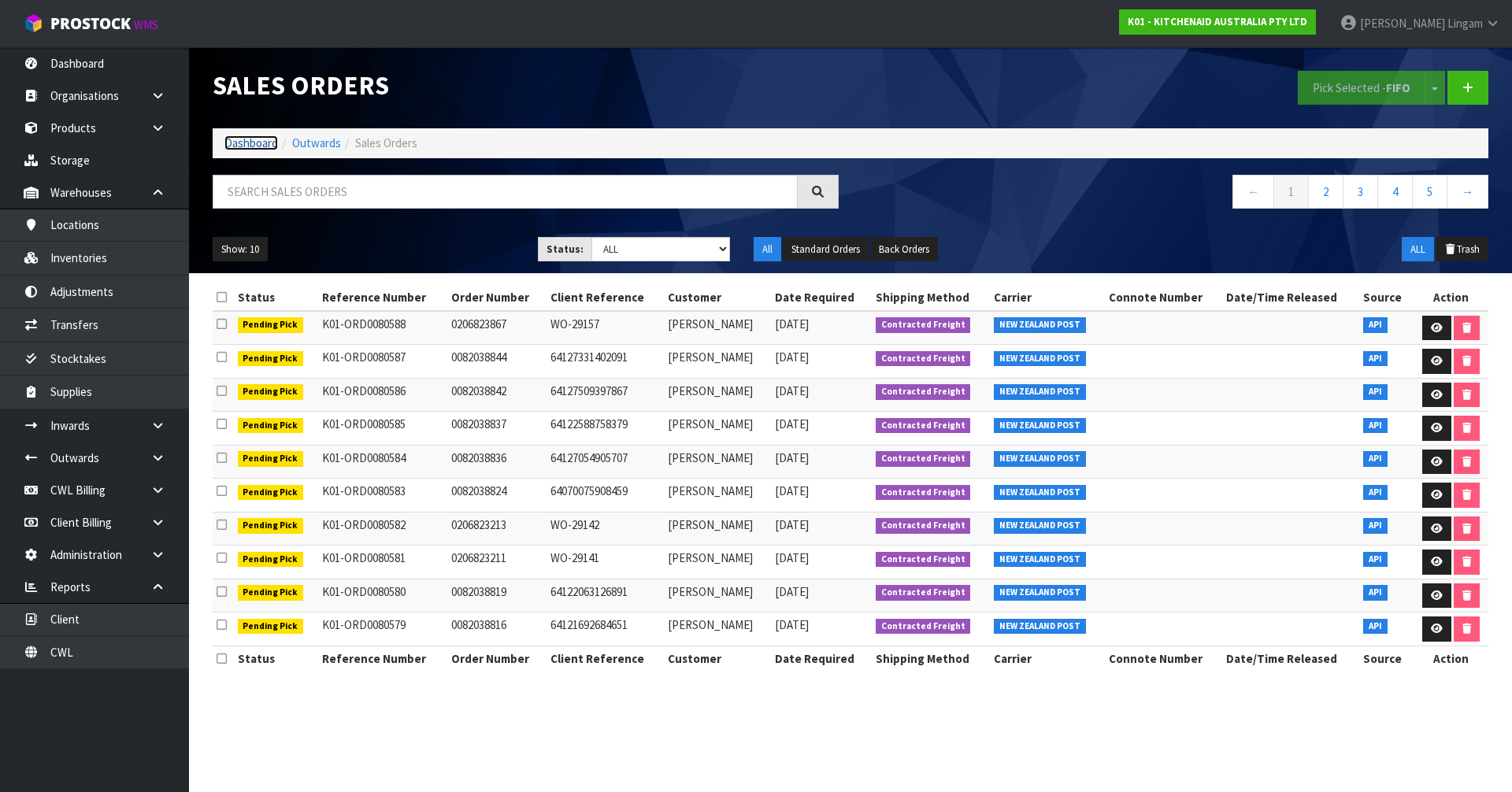
click at [242, 146] on link "Dashboard" at bounding box center [250, 143] width 53 height 15
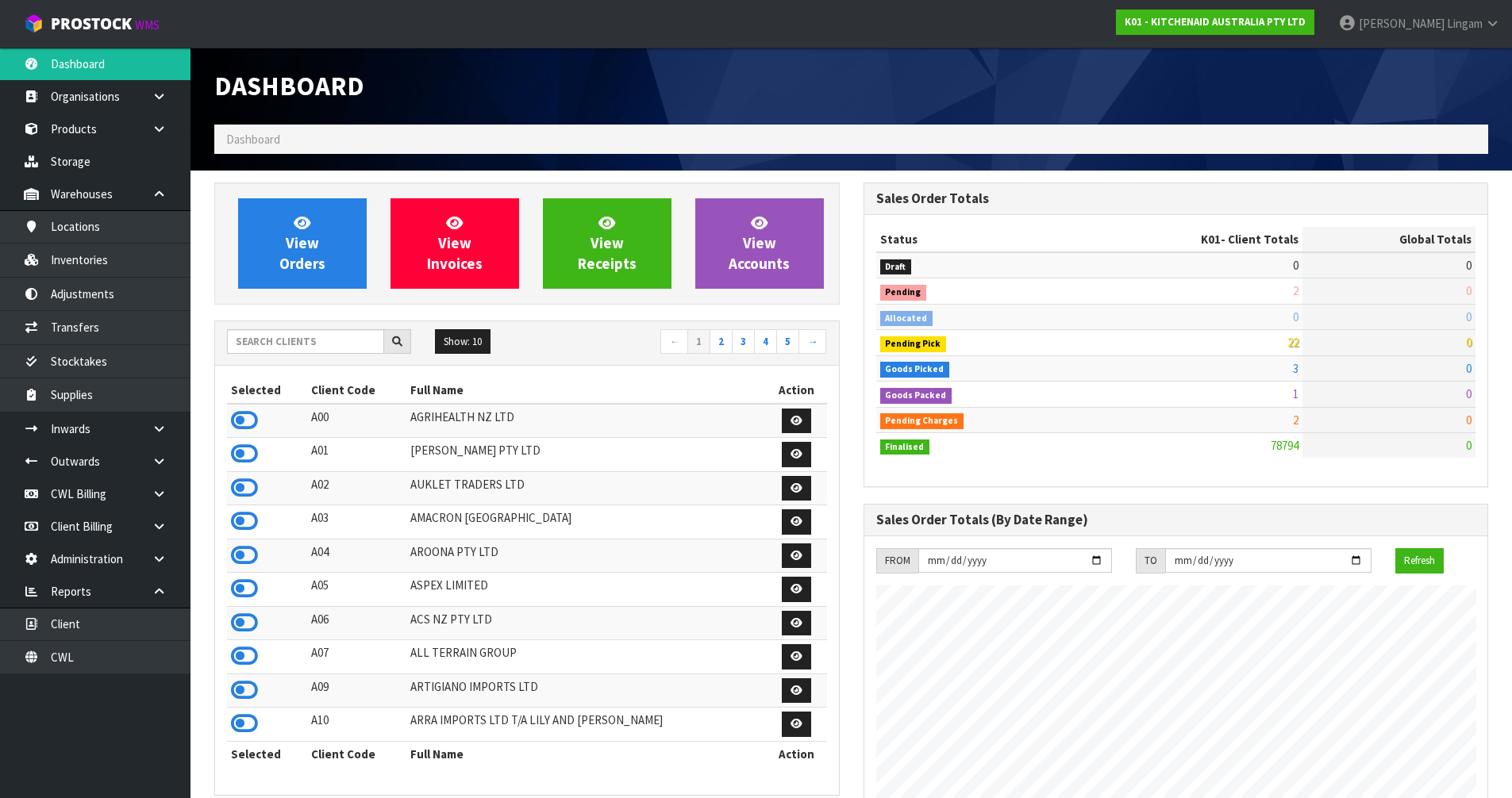
scroll to position [1202, 648]
click at [297, 344] on input "text" at bounding box center [305, 341] width 157 height 25
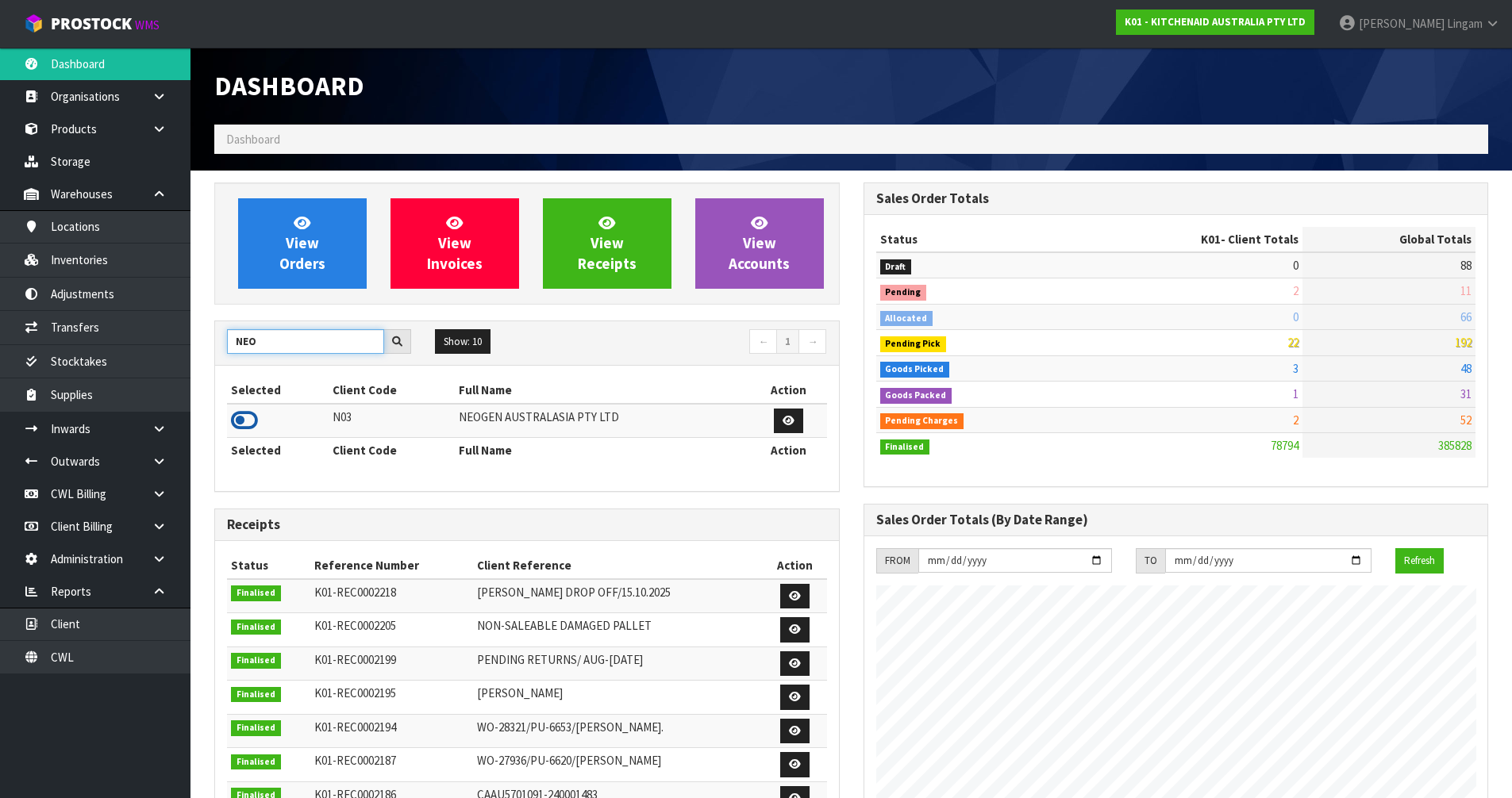
type input "NEO"
click at [243, 421] on icon at bounding box center [244, 420] width 27 height 24
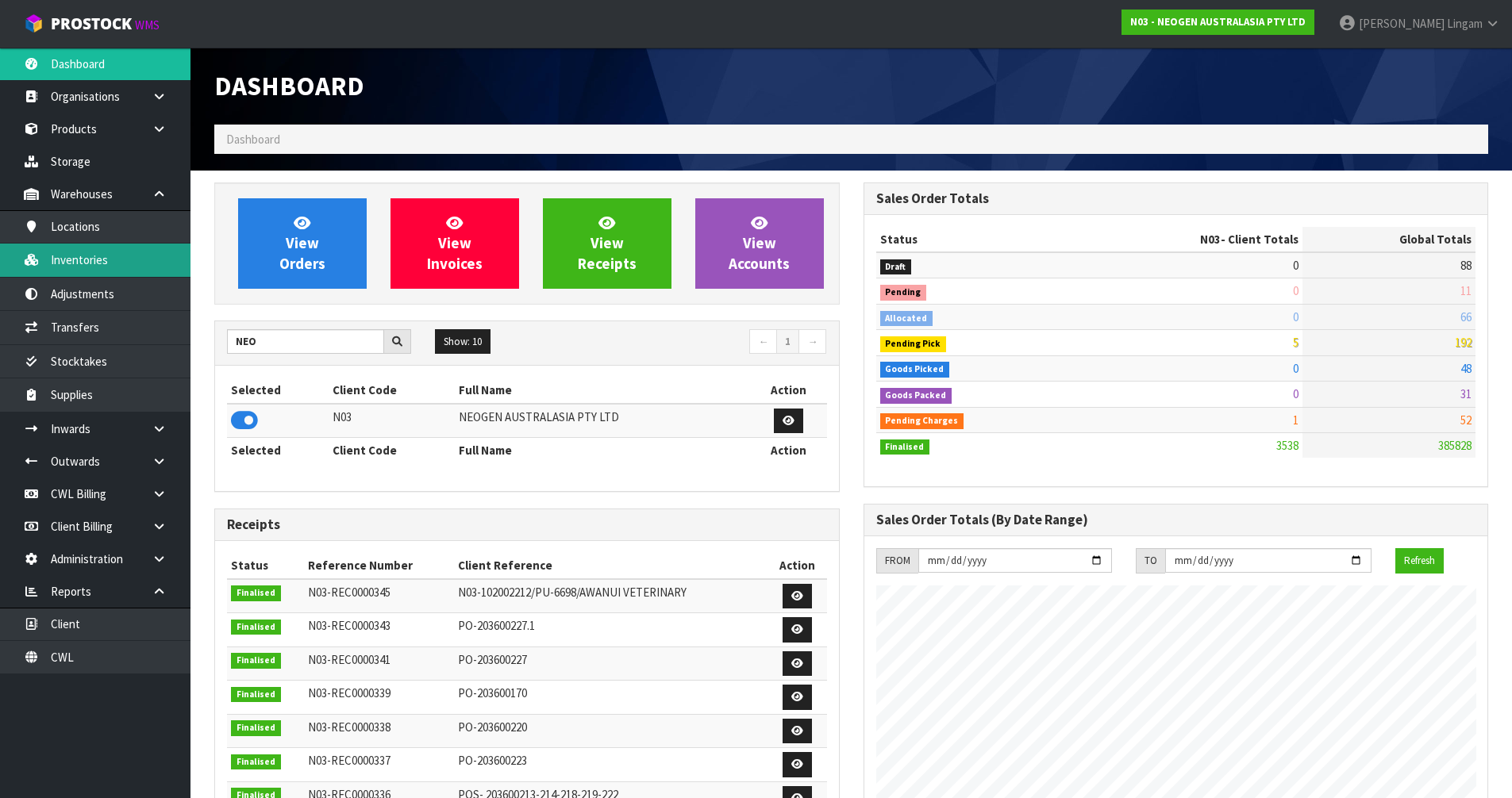
click at [92, 264] on link "Inventories" at bounding box center [95, 259] width 191 height 33
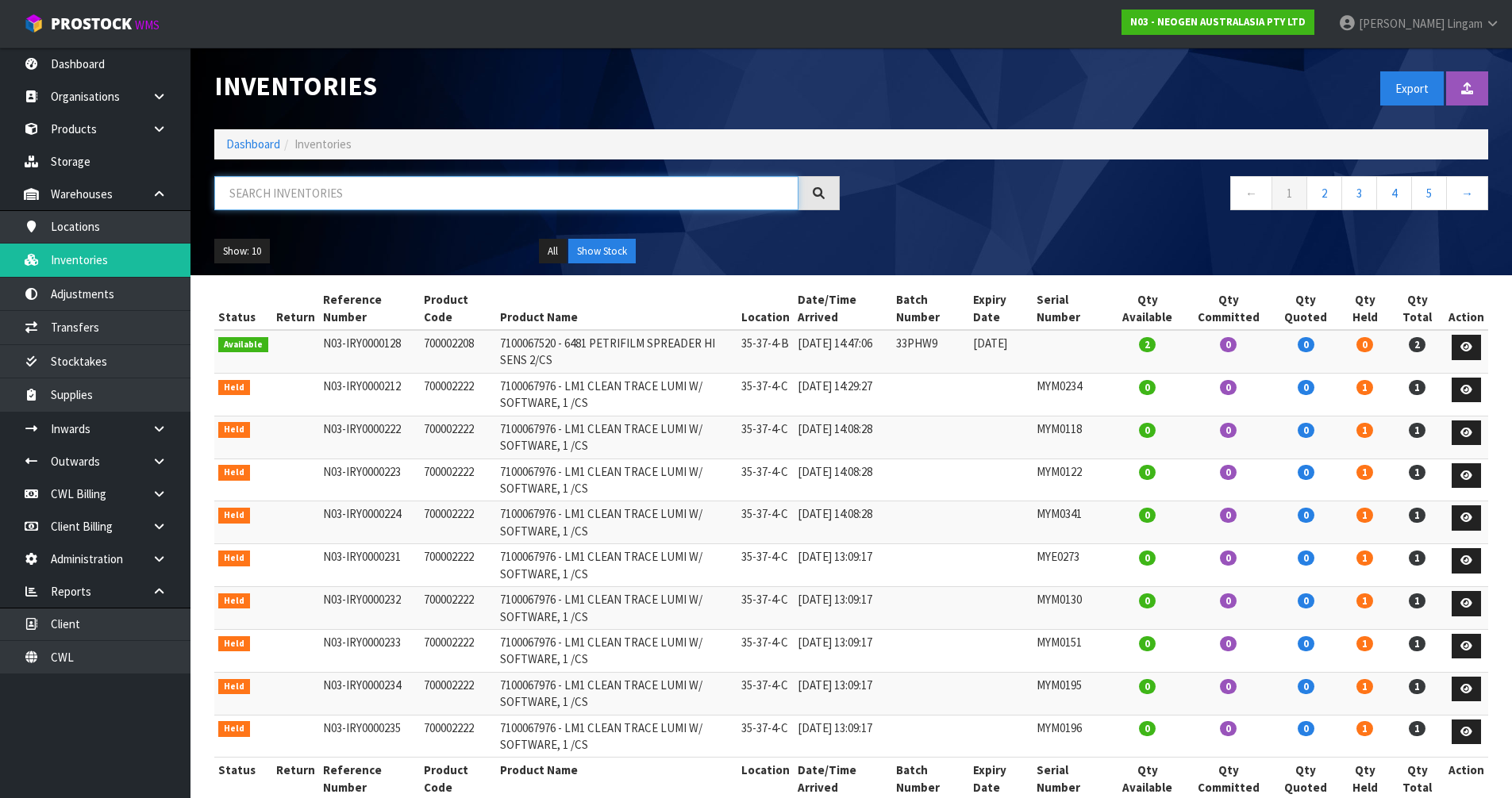
click at [394, 204] on input "text" at bounding box center [506, 193] width 584 height 34
click at [256, 142] on link "Dashboard" at bounding box center [252, 144] width 54 height 15
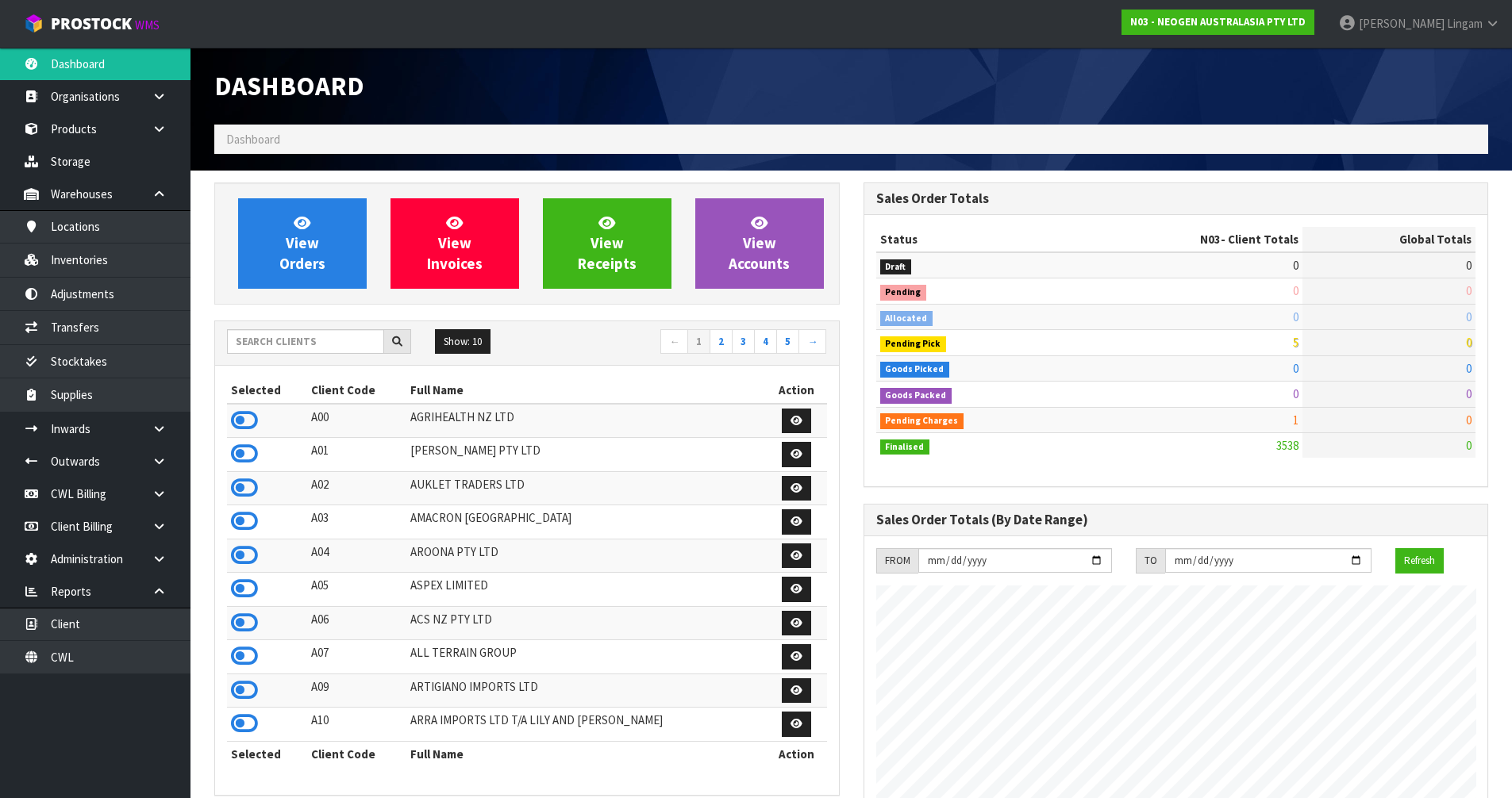
scroll to position [1202, 648]
click at [249, 337] on input "text" at bounding box center [305, 341] width 157 height 25
click at [332, 337] on input "text" at bounding box center [305, 341] width 157 height 25
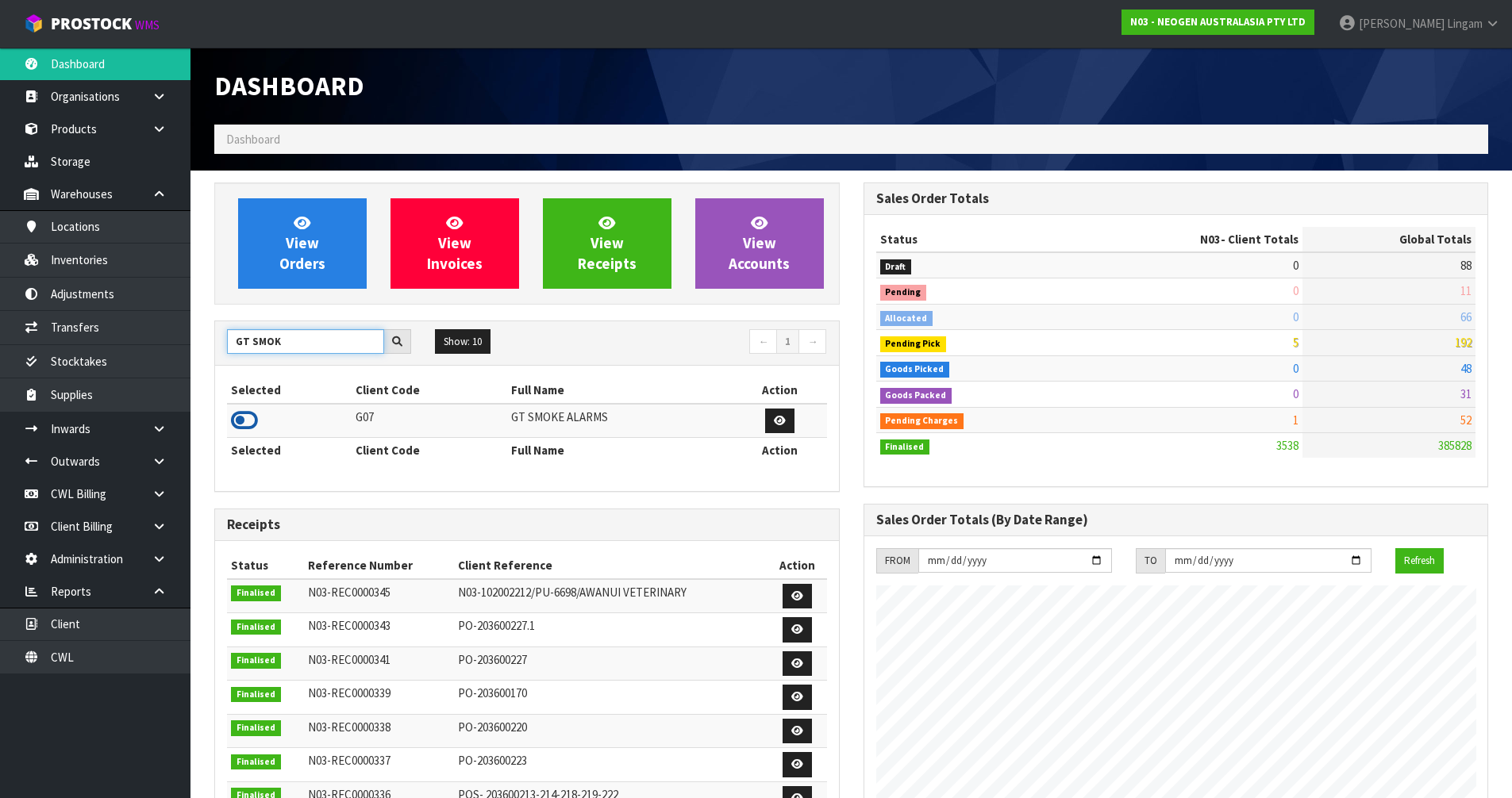
type input "GT SMOK"
click at [242, 427] on icon at bounding box center [244, 420] width 27 height 24
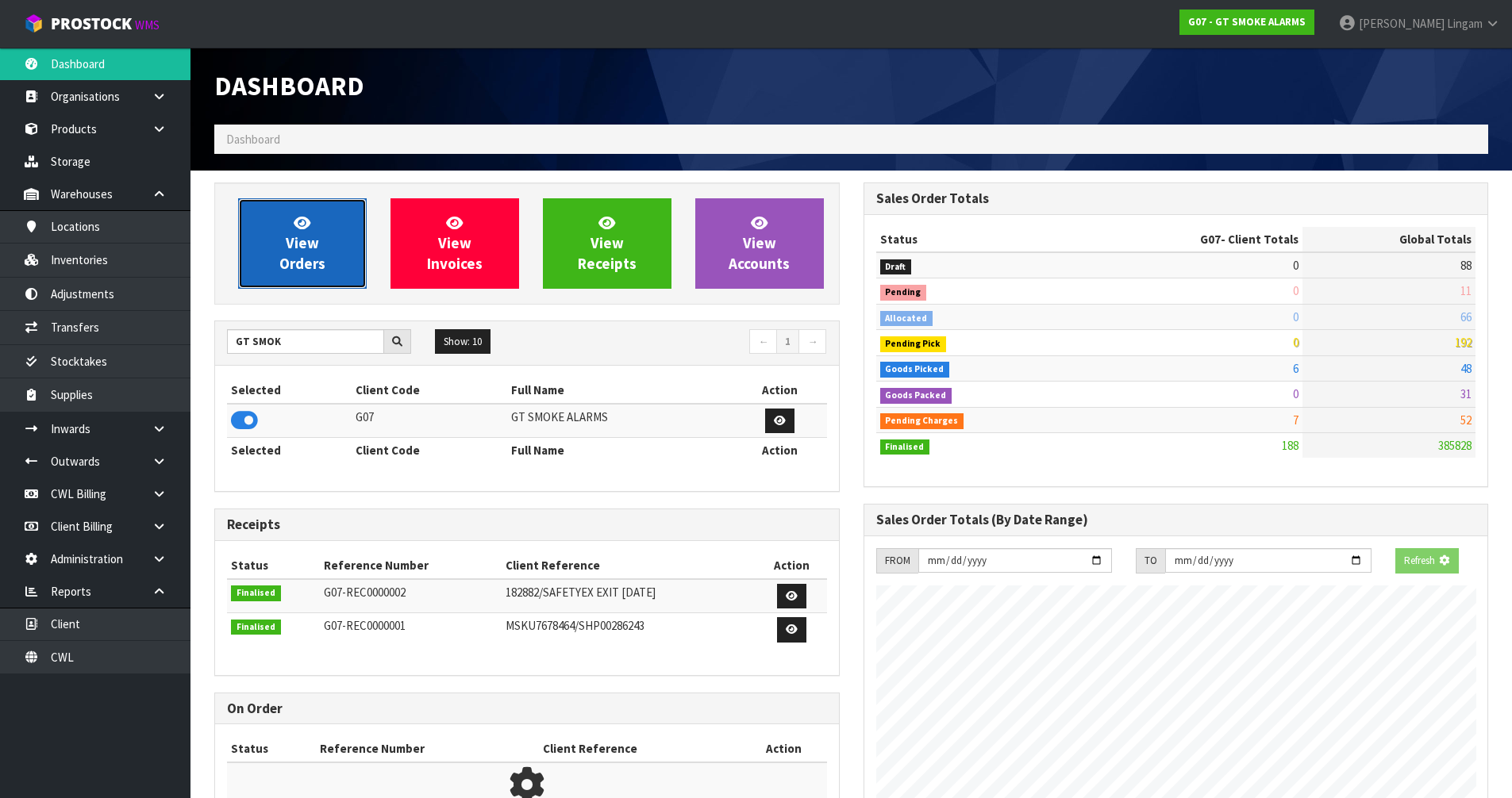
scroll to position [792371, 793033]
click at [319, 247] on link "View Orders" at bounding box center [303, 243] width 129 height 91
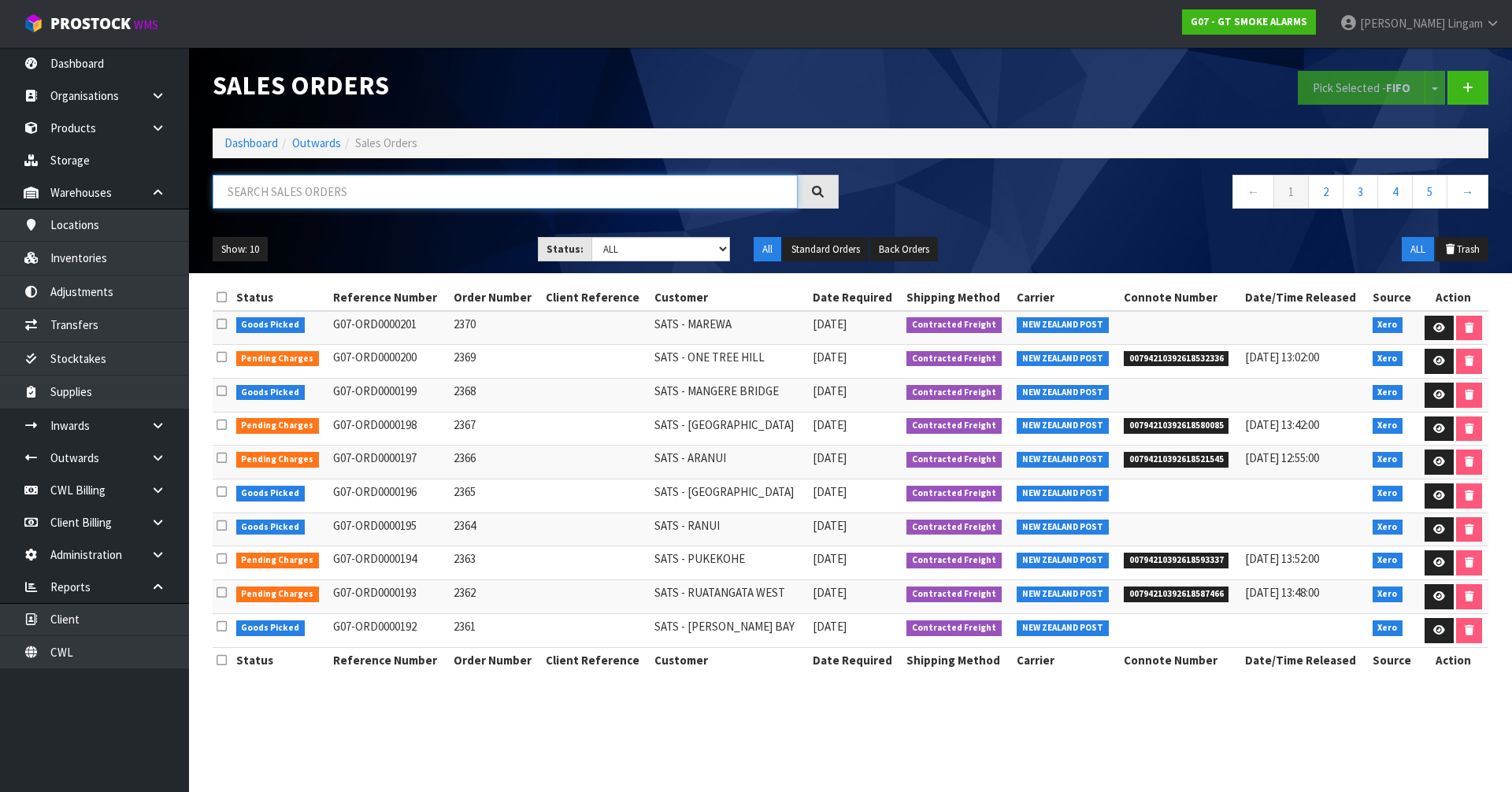
click at [348, 193] on input "text" at bounding box center [505, 192] width 585 height 34
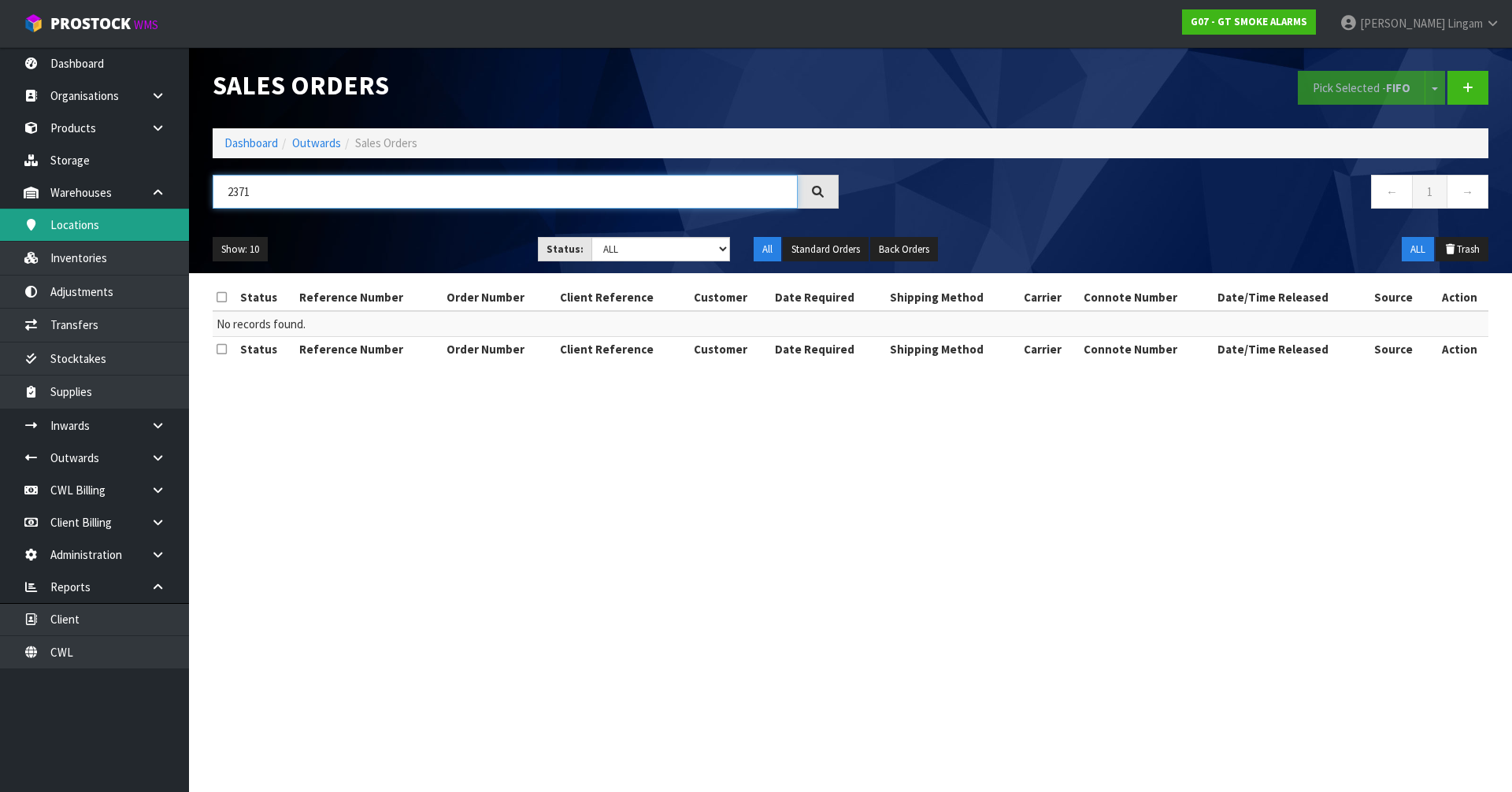
type input "2371"
click at [258, 142] on link "Dashboard" at bounding box center [250, 143] width 53 height 15
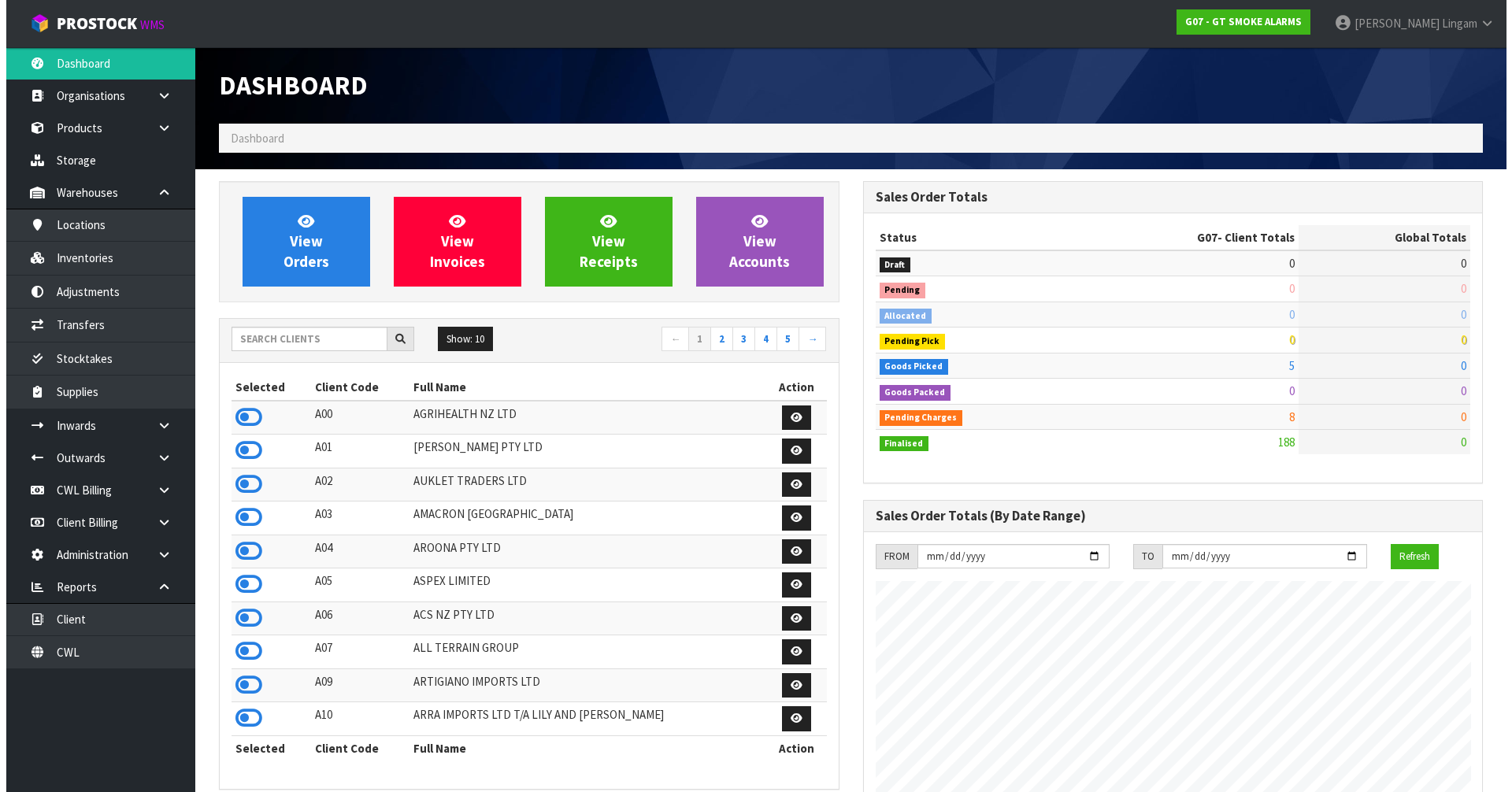
scroll to position [963, 643]
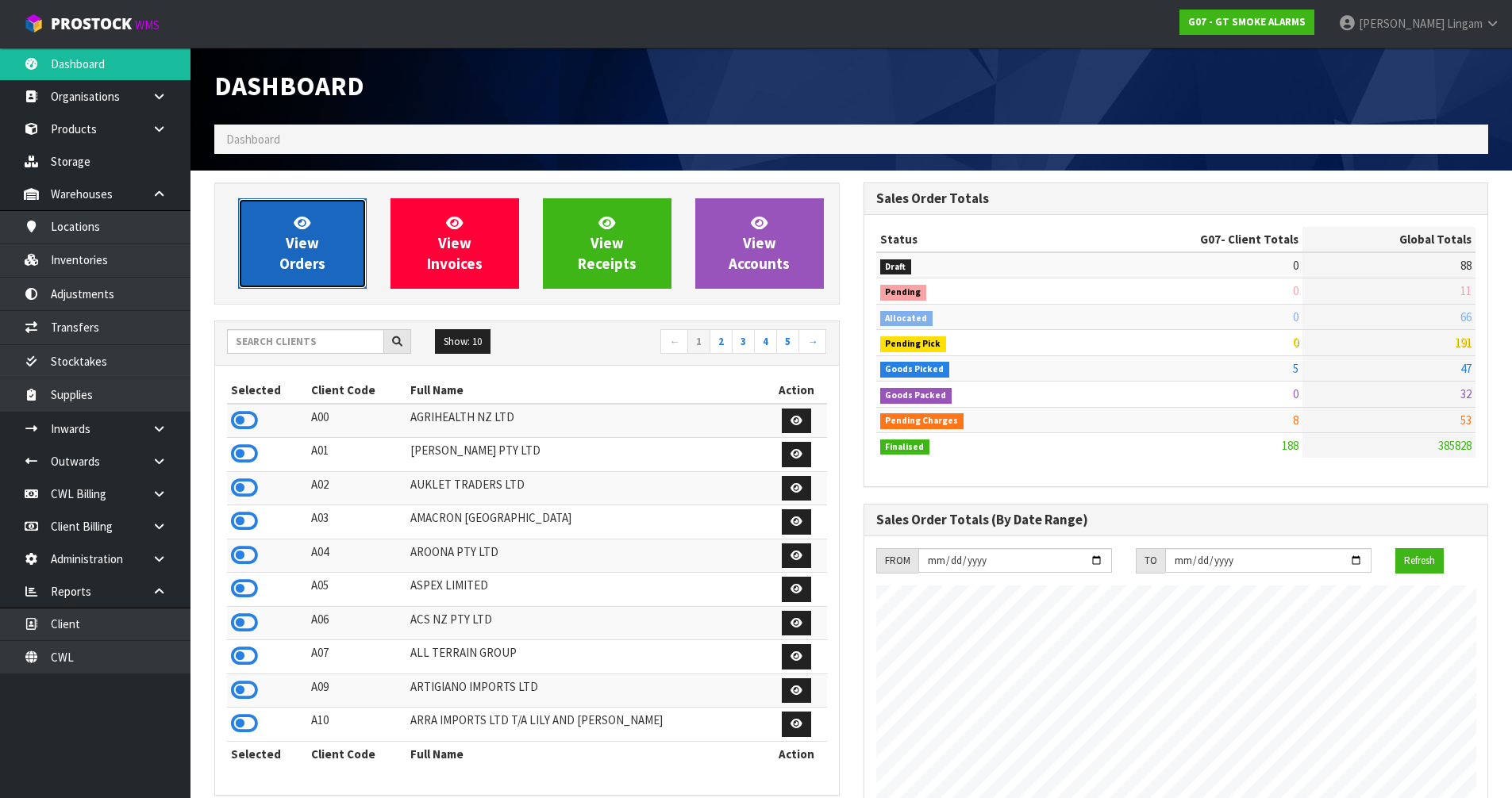
click at [296, 250] on span "View Orders" at bounding box center [303, 242] width 46 height 59
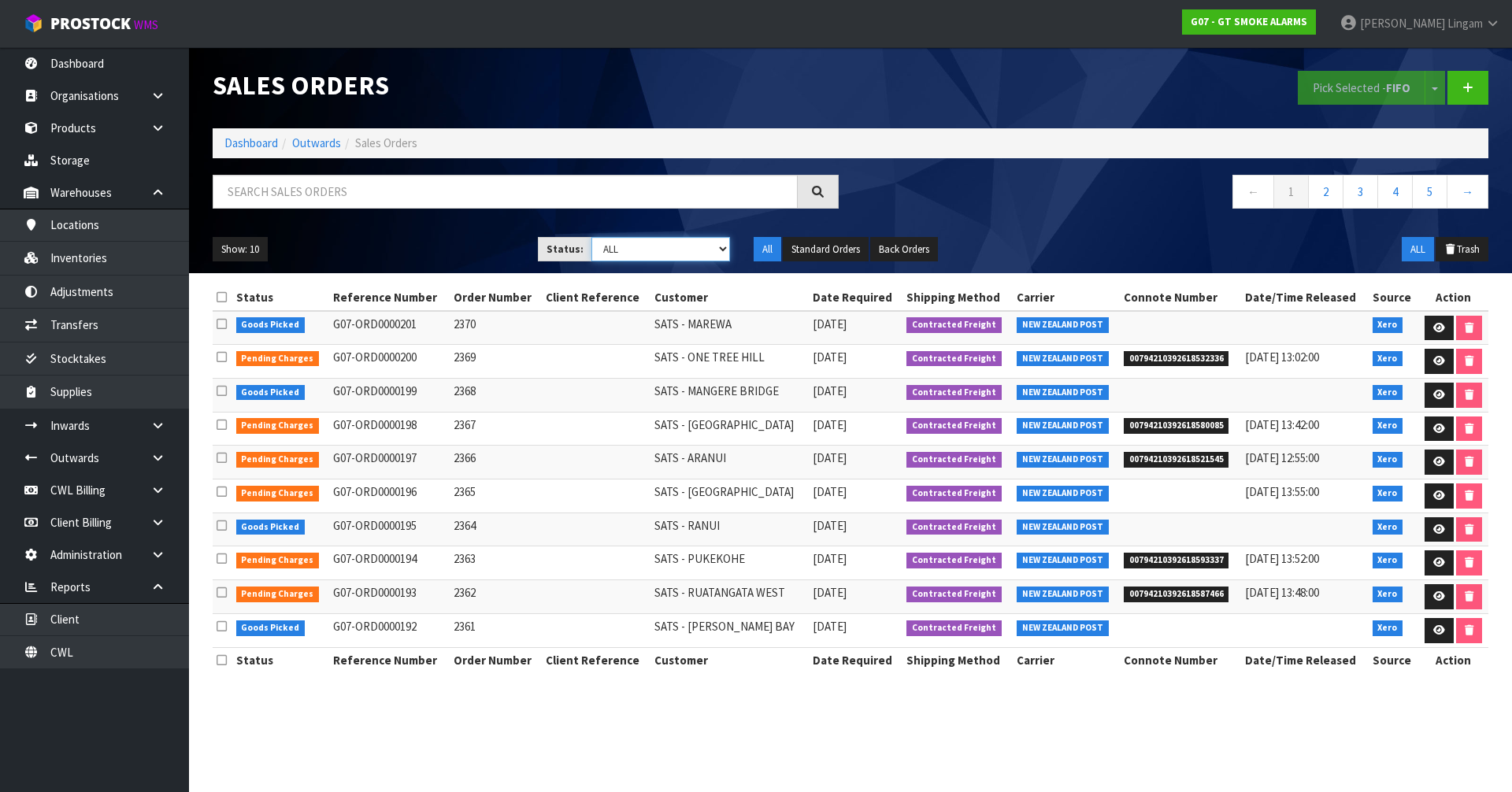
click at [706, 239] on select "Draft Pending Allocated Pending Pick Goods Picked Goods Packed Pending Charges …" at bounding box center [661, 249] width 139 height 25
select select "string:6"
click at [592, 237] on select "Draft Pending Allocated Pending Pick Goods Picked Goods Packed Pending Charges …" at bounding box center [661, 249] width 139 height 25
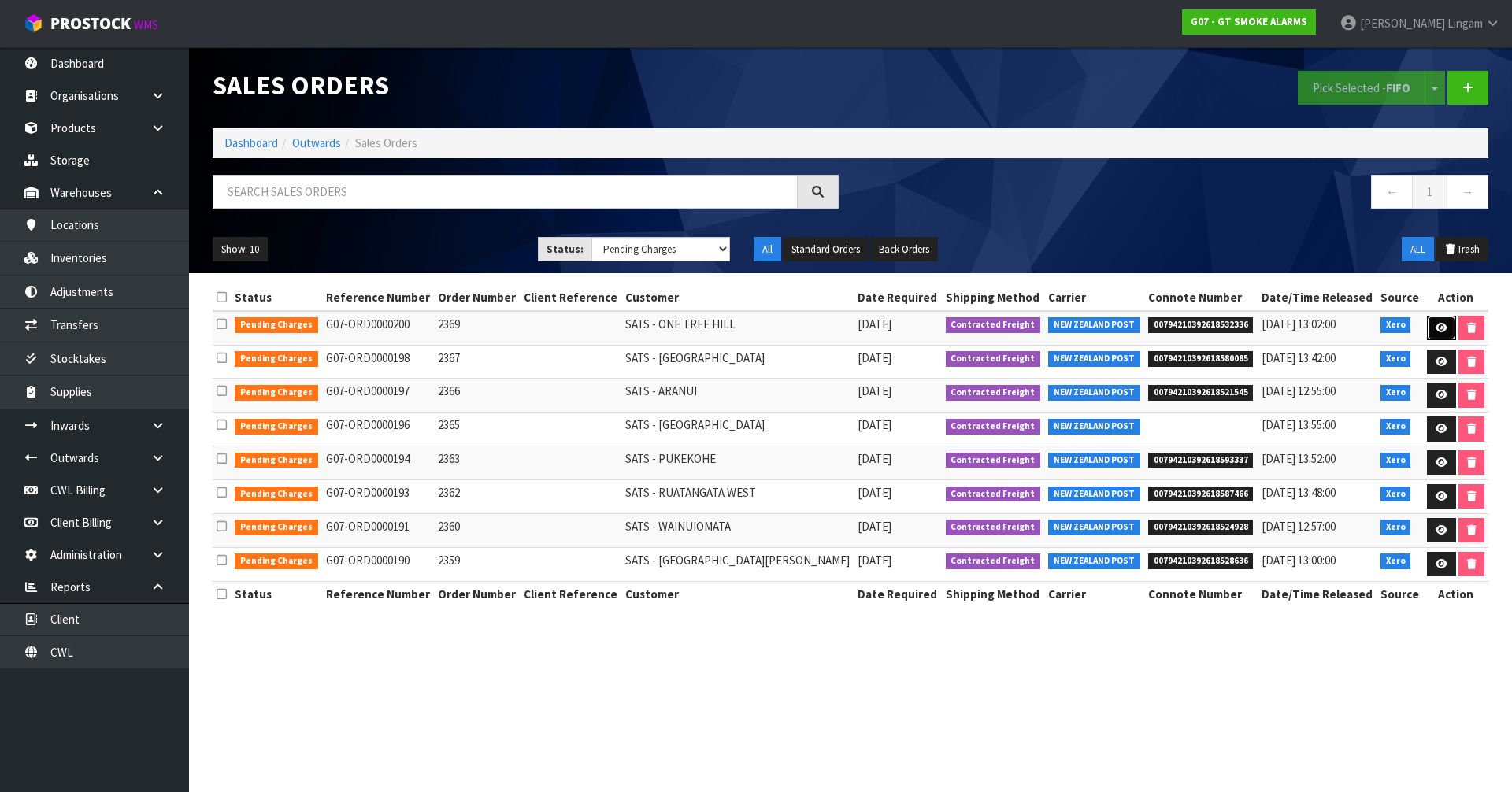
click at [1441, 319] on link at bounding box center [1441, 328] width 29 height 25
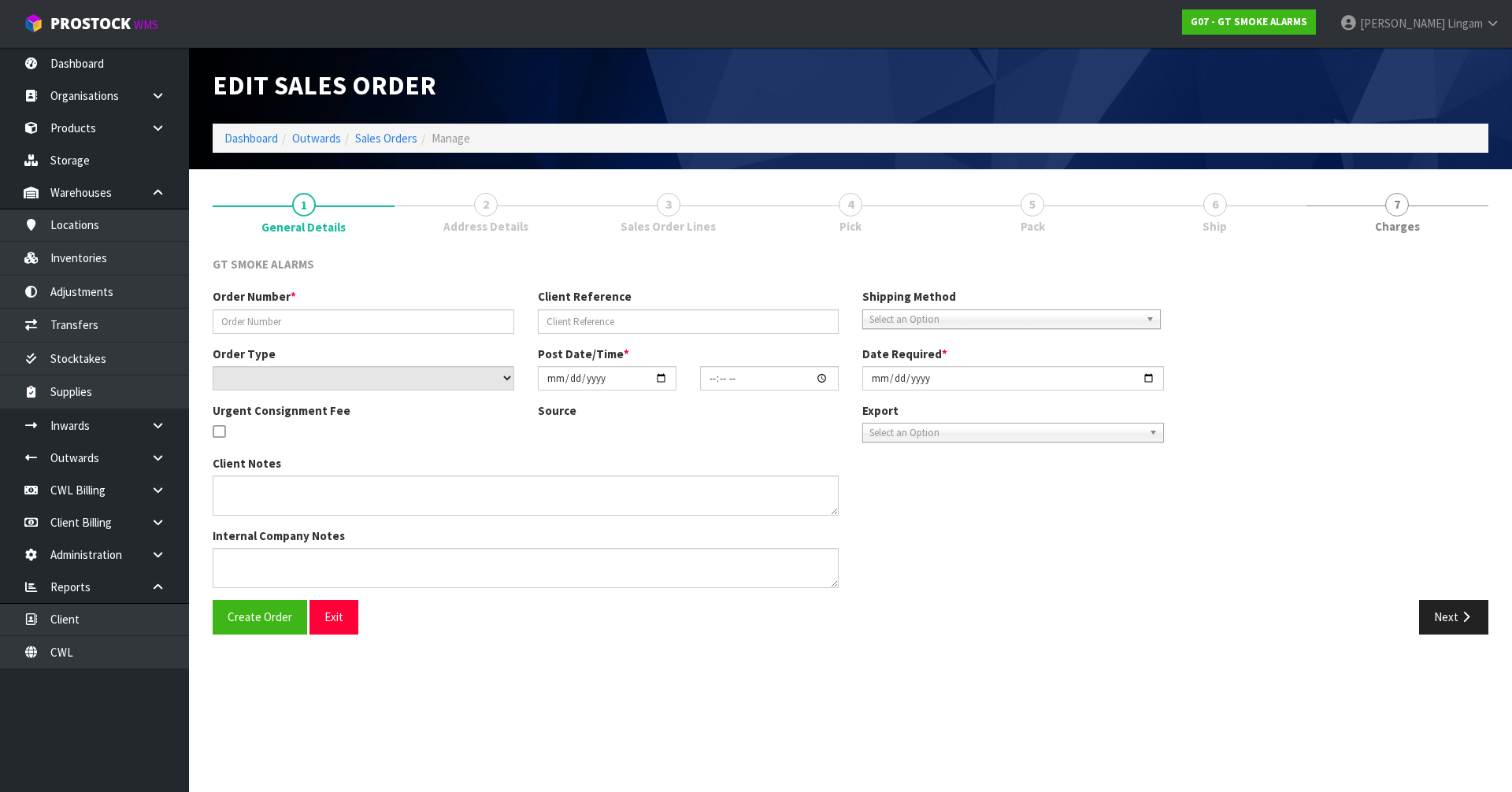
type input "2369"
select select "number:0"
type input "[DATE]"
type input "11:30:05.000"
type input "[DATE]"
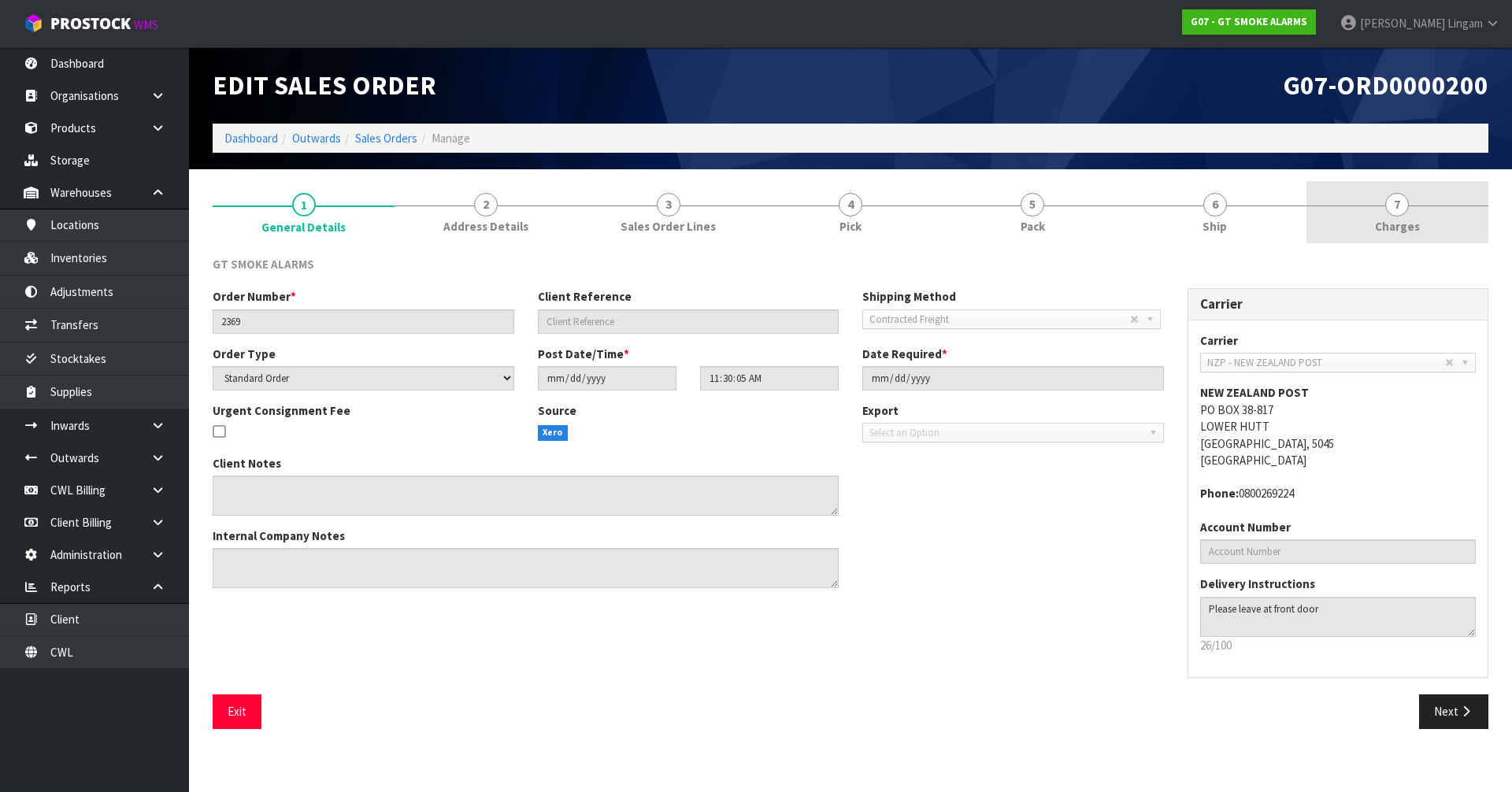
click at [1417, 226] on span "Charges" at bounding box center [1397, 226] width 45 height 17
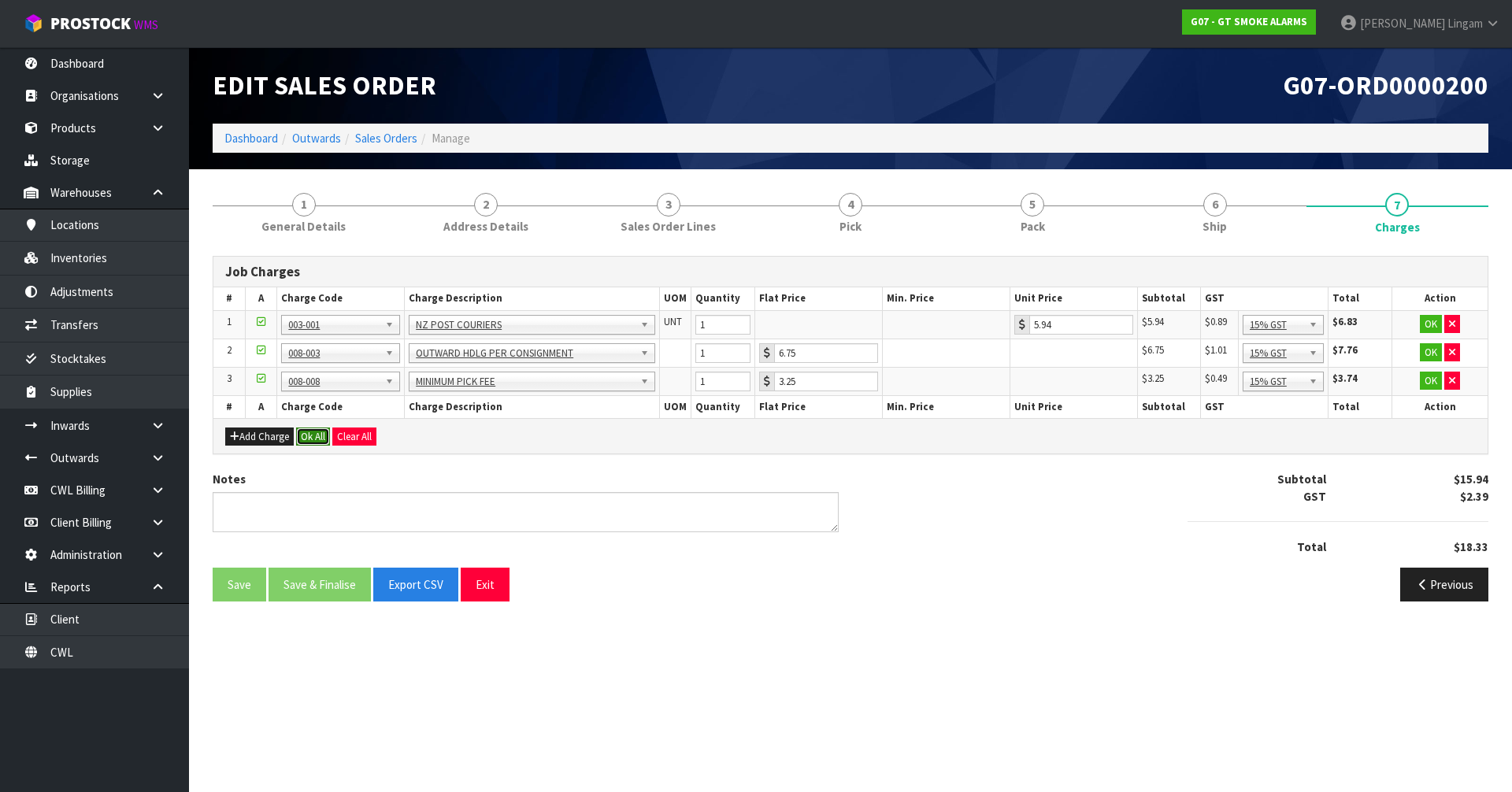
click at [317, 434] on button "Ok All" at bounding box center [313, 438] width 34 height 19
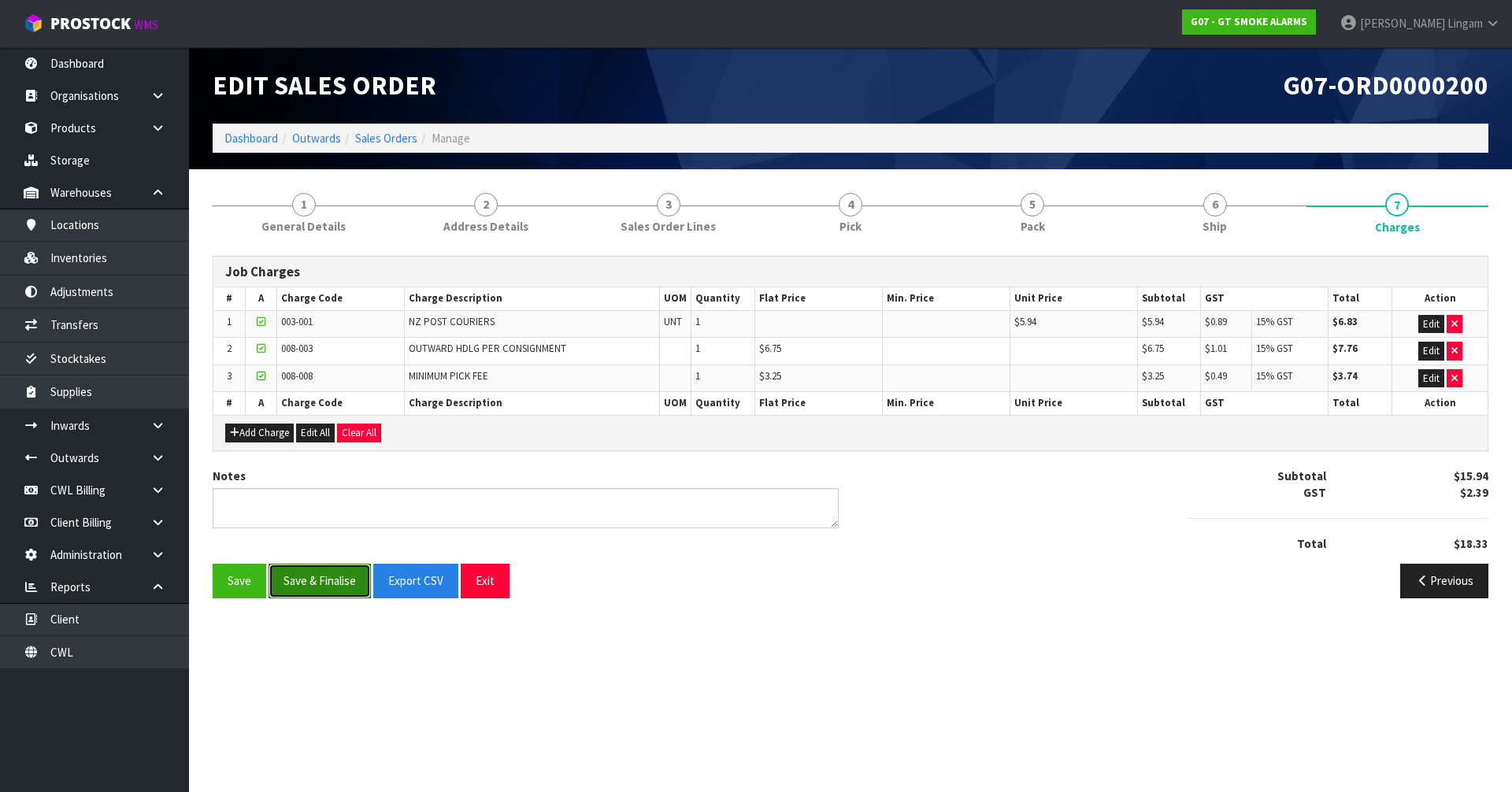
click at [326, 579] on button "Save & Finalise" at bounding box center [320, 580] width 102 height 34
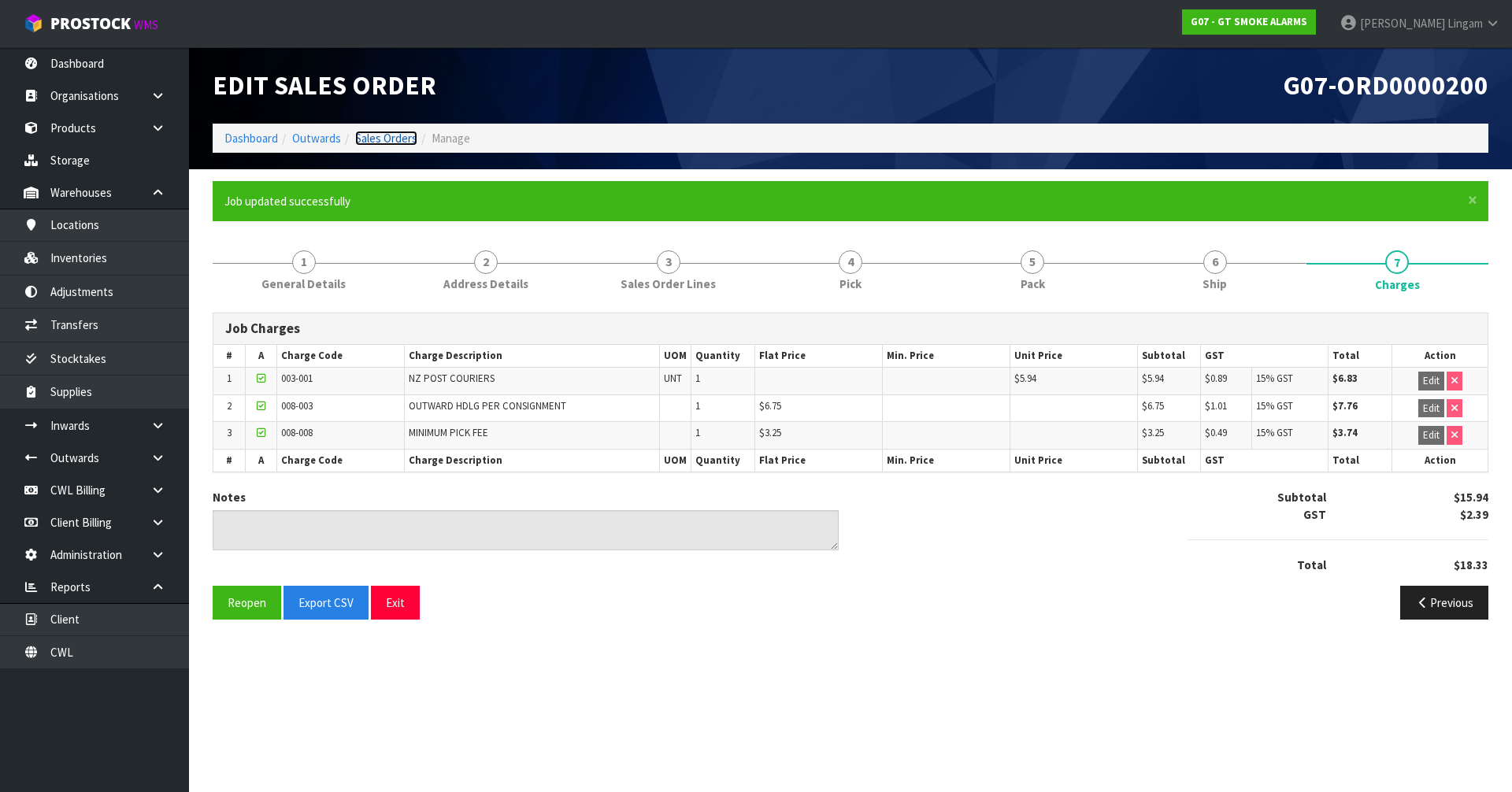
click at [399, 137] on link "Sales Orders" at bounding box center [386, 137] width 62 height 15
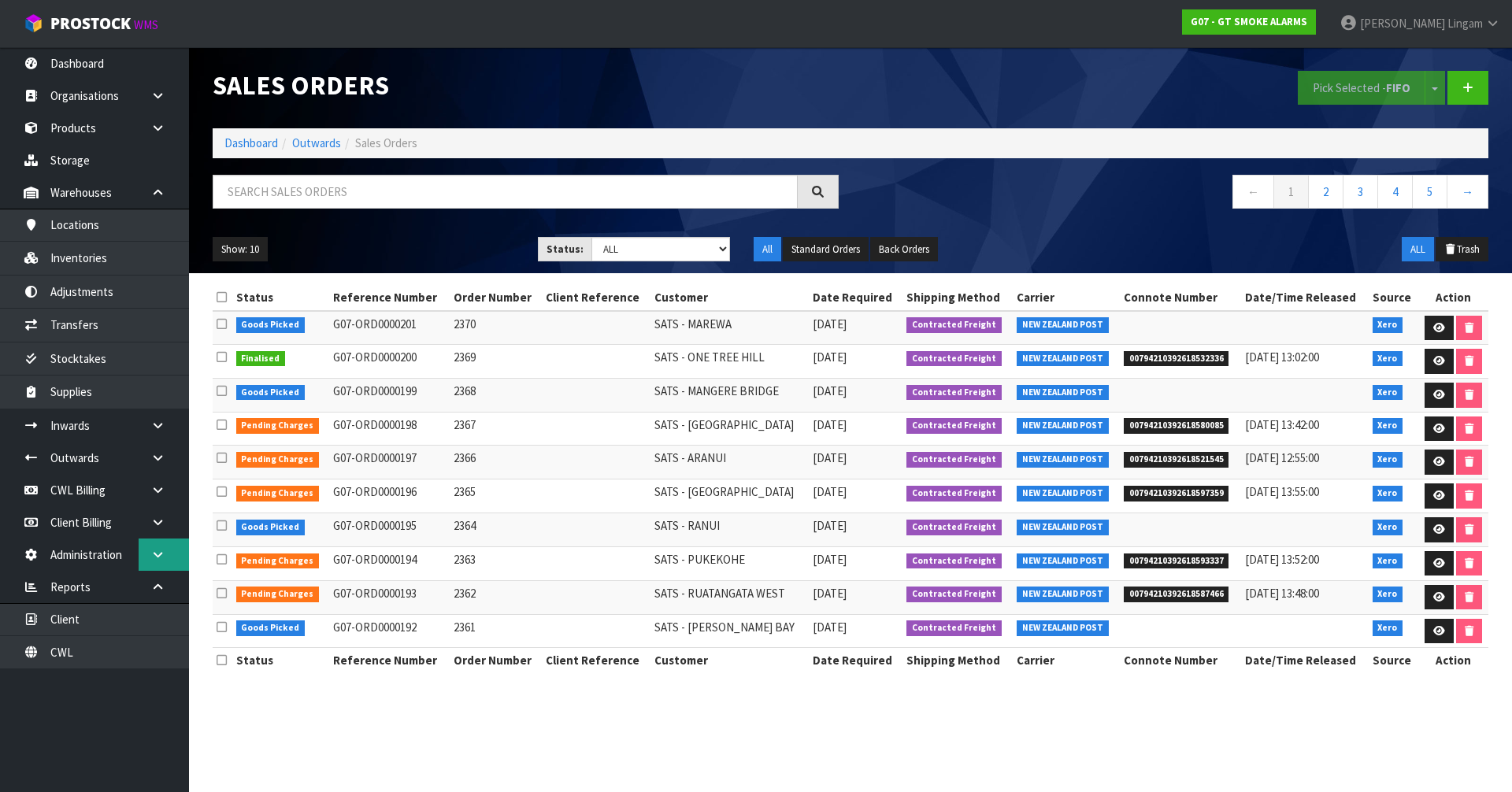
click at [157, 555] on icon at bounding box center [158, 554] width 15 height 11
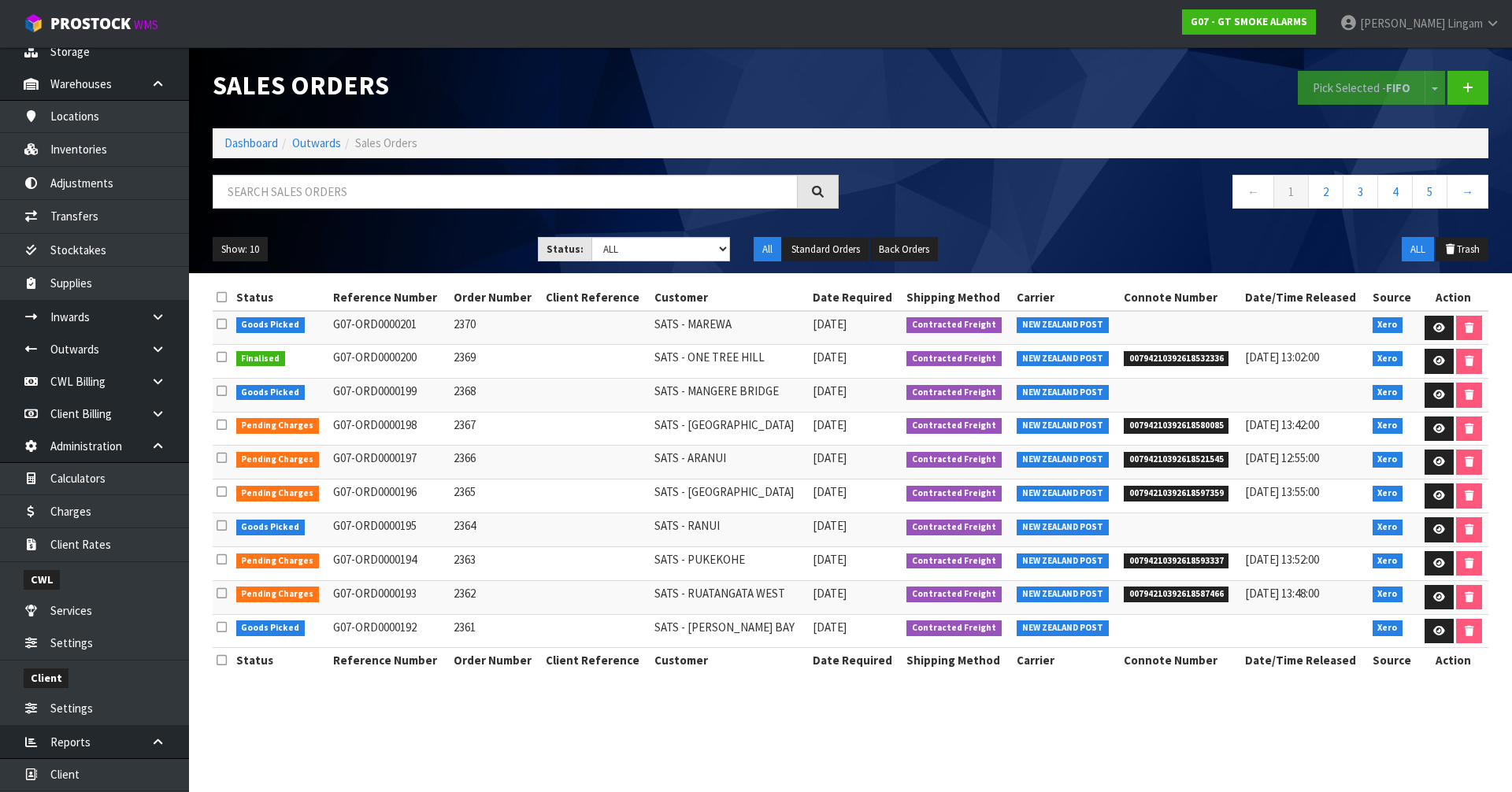
scroll to position [173, 0]
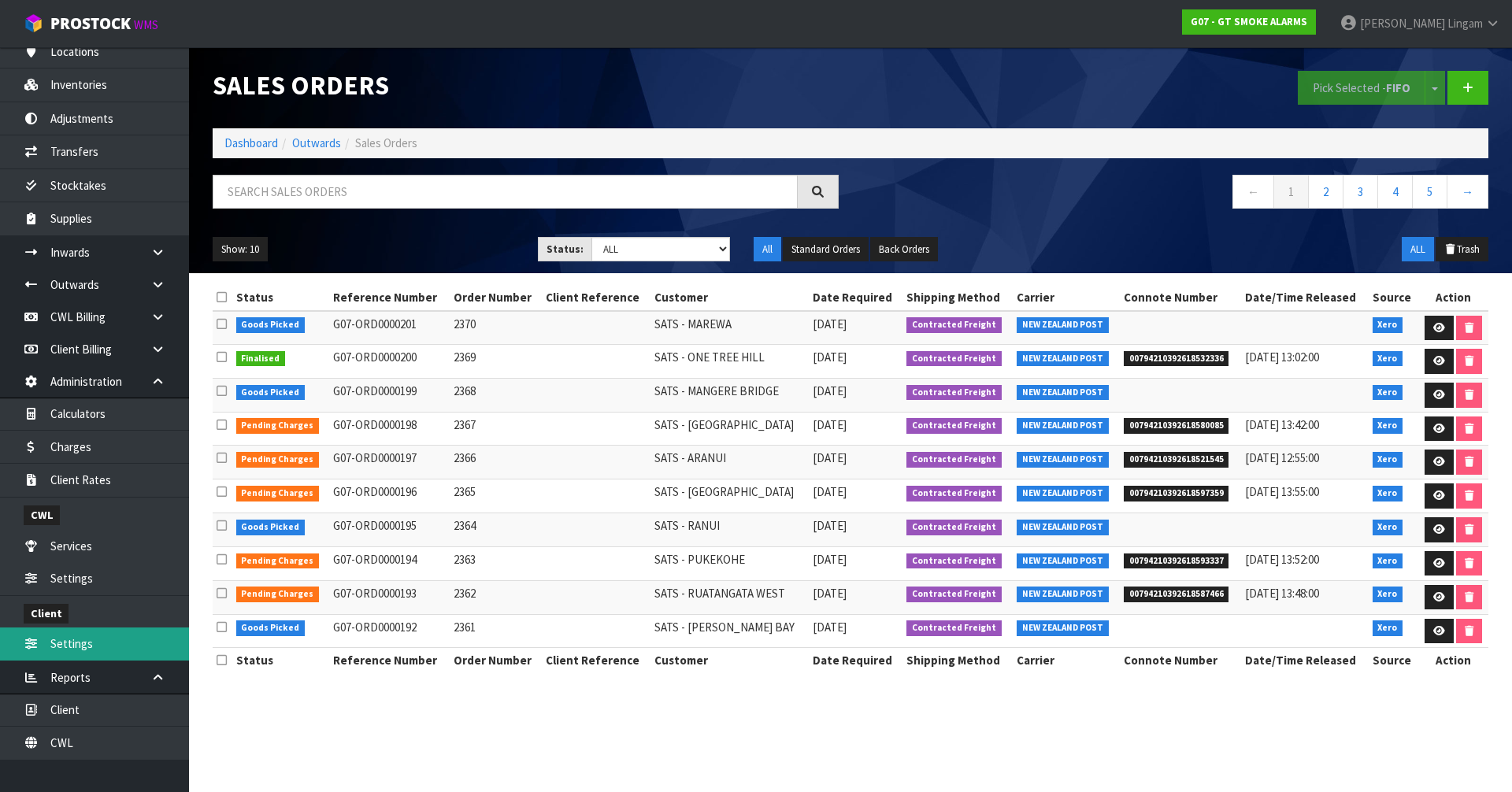
click at [81, 638] on link "Settings" at bounding box center [95, 643] width 189 height 32
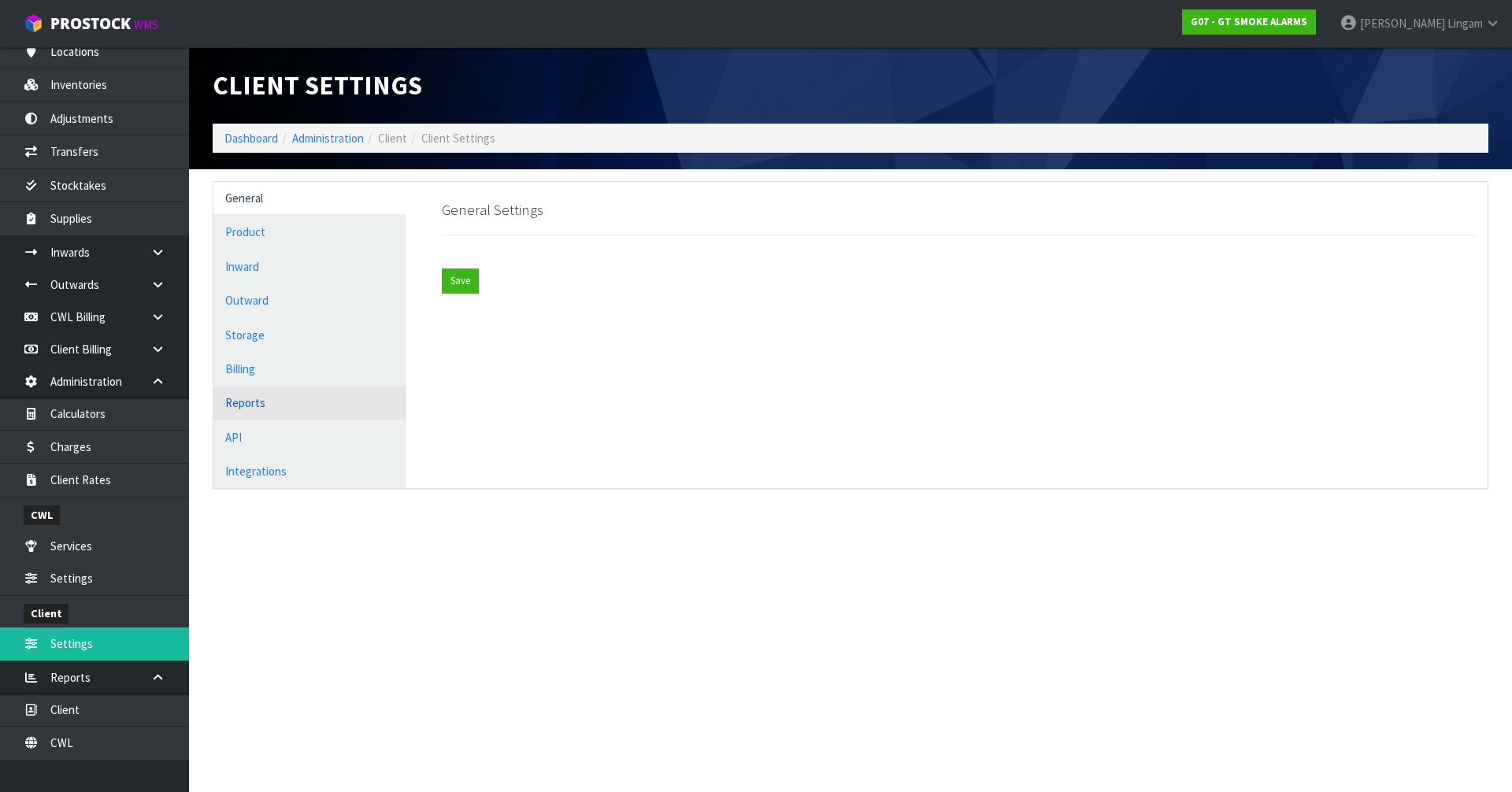
click at [265, 405] on link "Reports" at bounding box center [310, 403] width 193 height 32
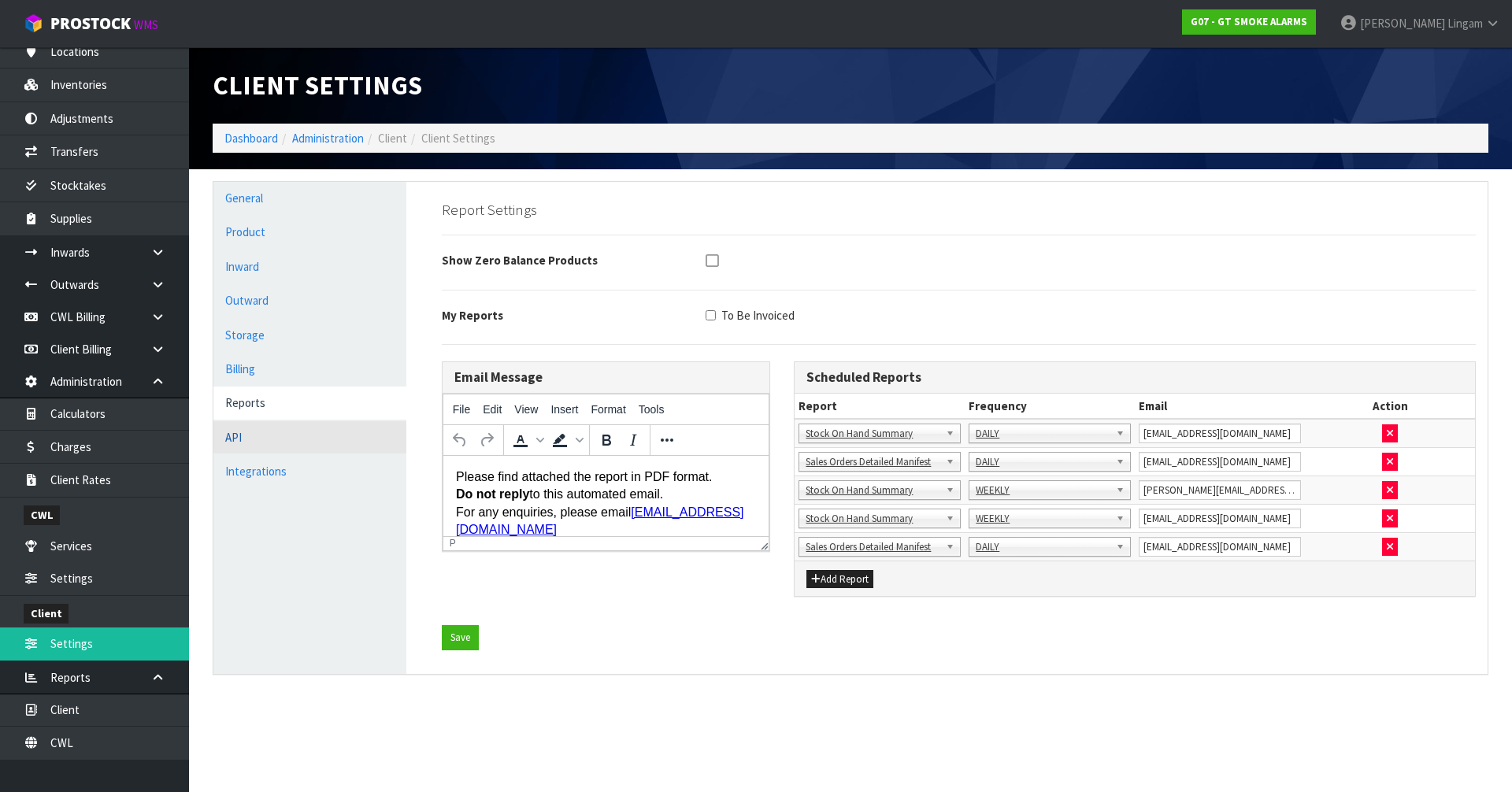
click at [270, 437] on link "API" at bounding box center [310, 437] width 193 height 32
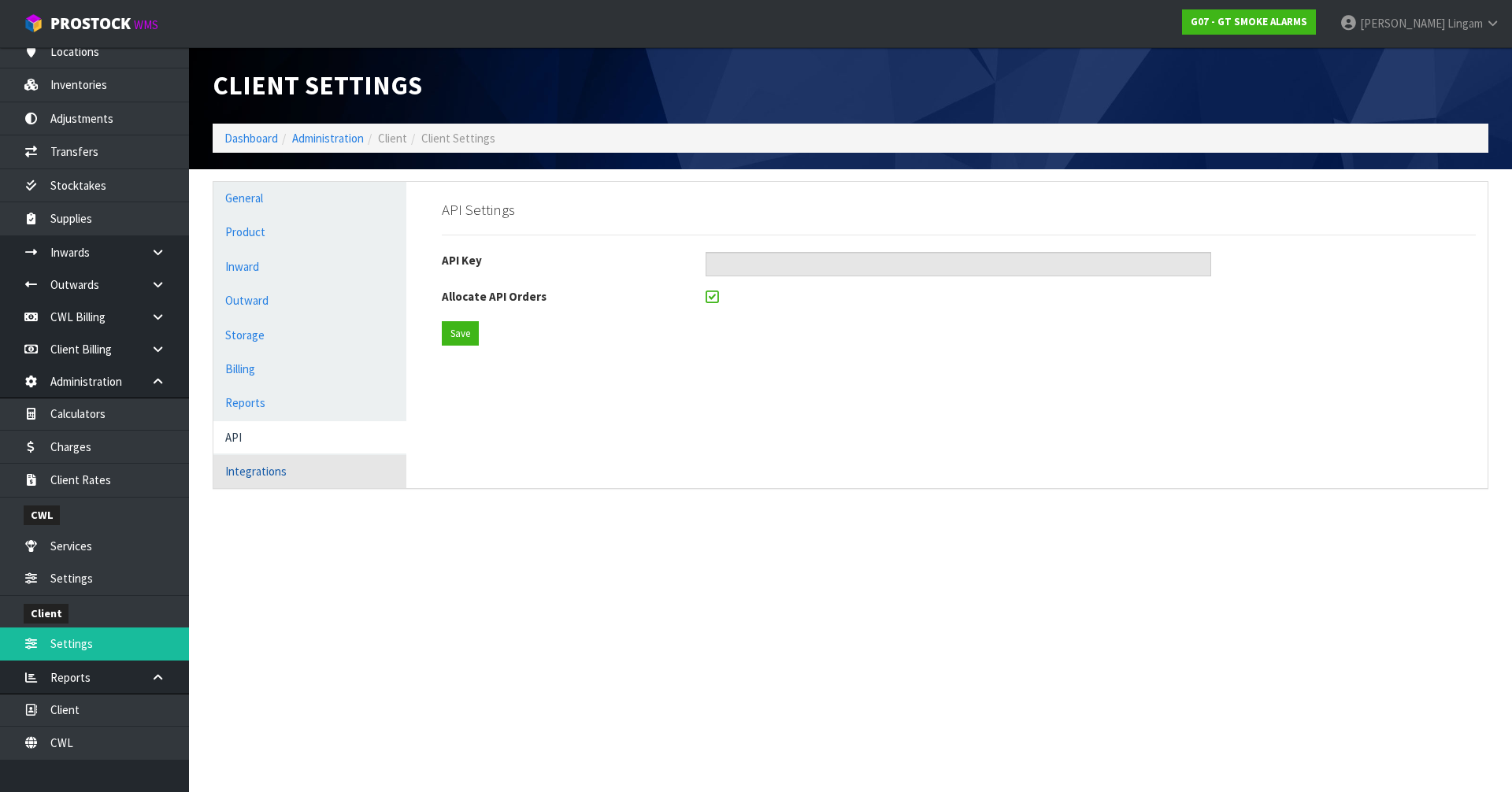
click at [271, 473] on link "Integrations" at bounding box center [310, 471] width 193 height 32
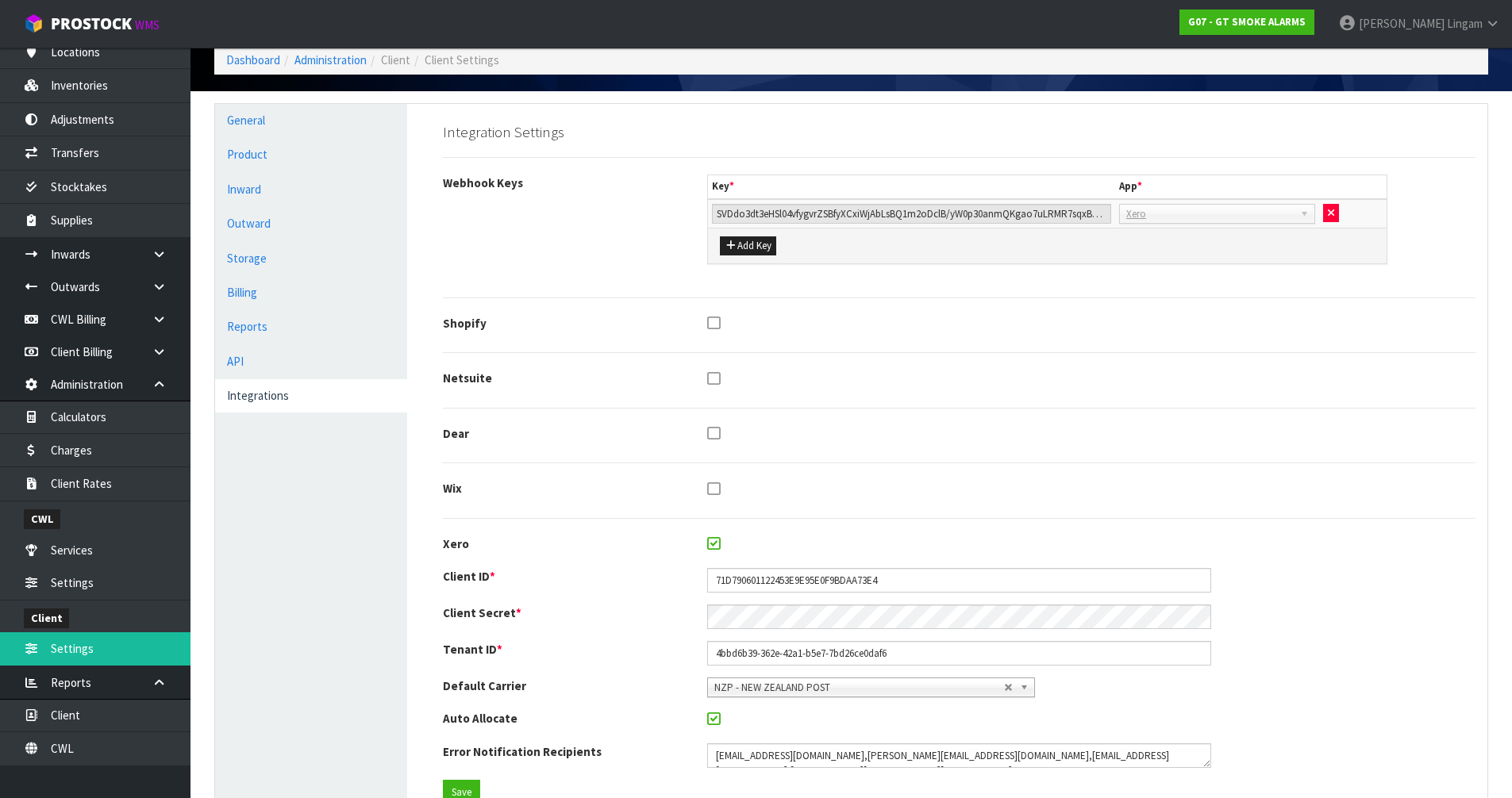
scroll to position [139, 0]
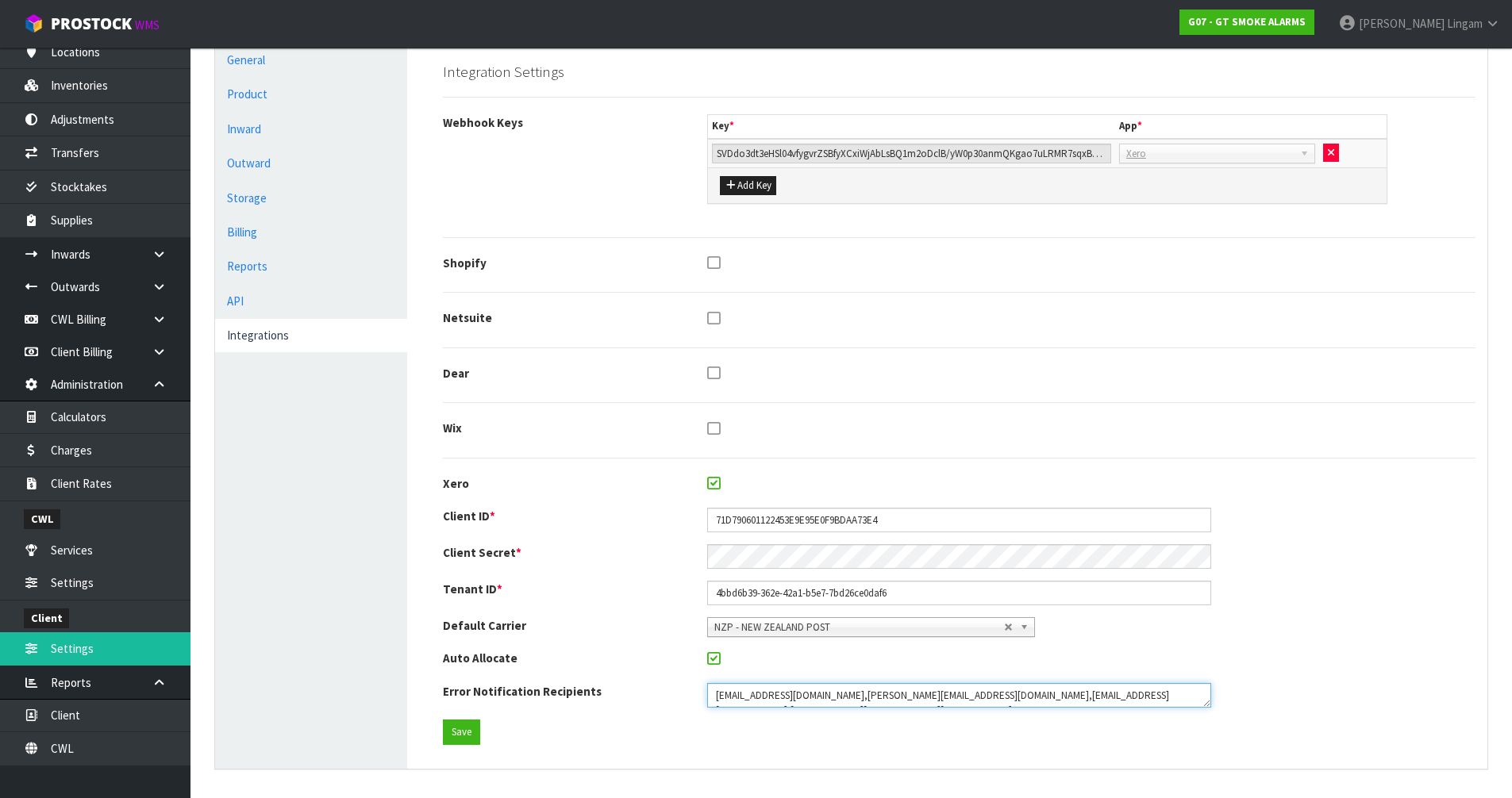
click at [1102, 694] on textarea at bounding box center [959, 696] width 504 height 26
type textarea "[EMAIL_ADDRESS][DOMAIN_NAME],[PERSON_NAME][EMAIL_ADDRESS][DOMAIN_NAME],[EMAIL_A…"
click at [451, 742] on button "Save" at bounding box center [461, 732] width 37 height 26
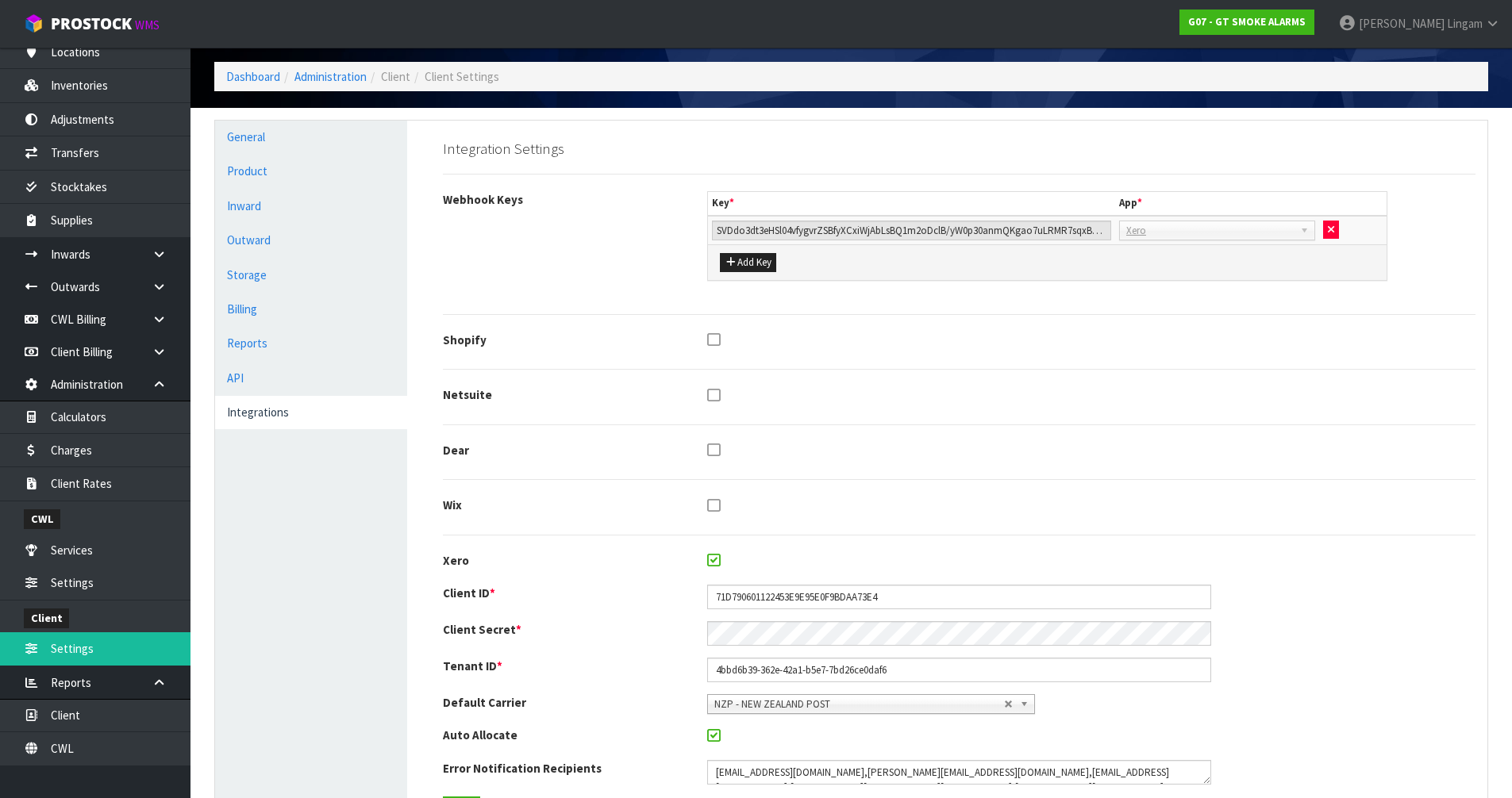
scroll to position [0, 0]
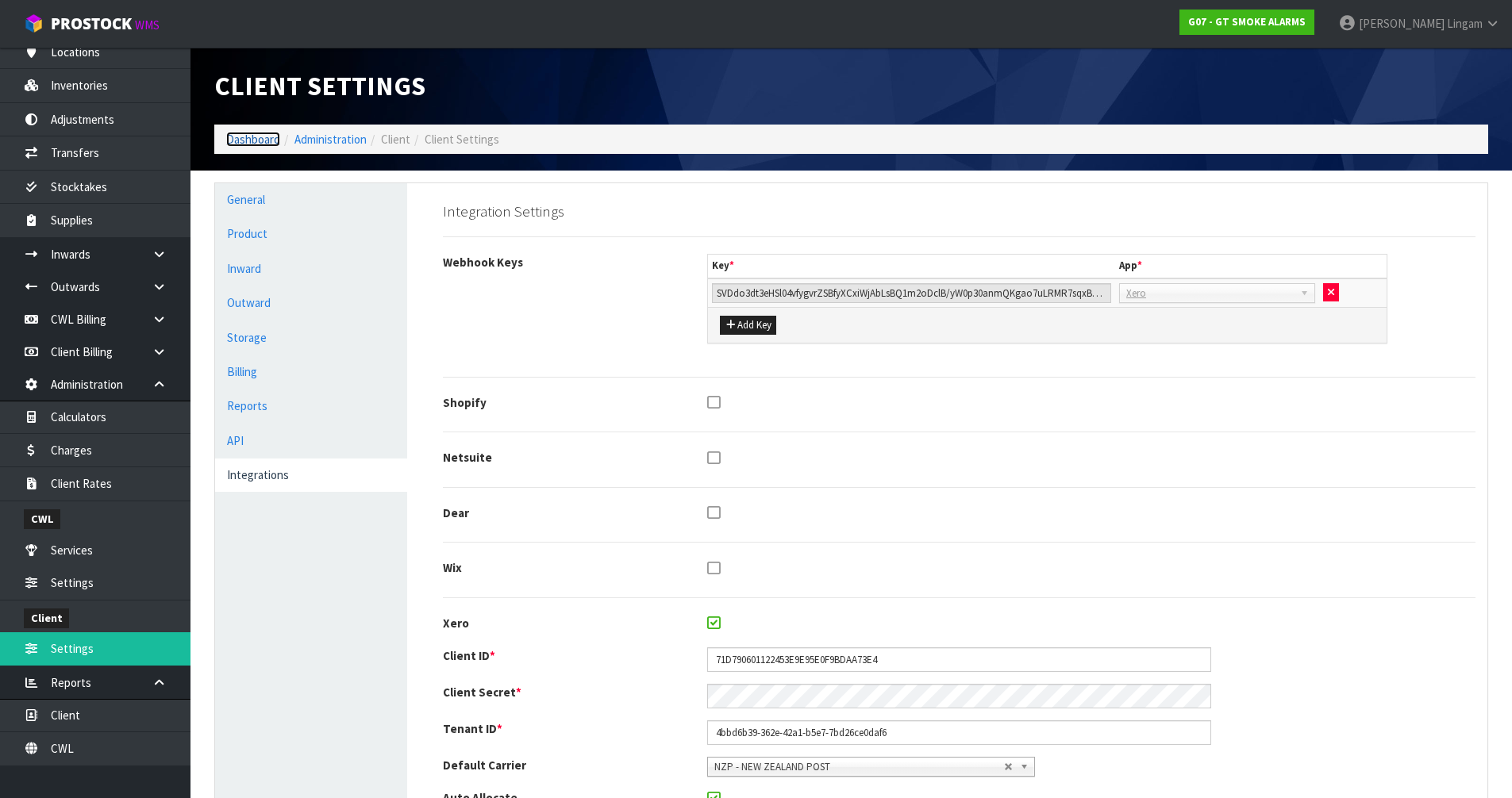
click at [246, 134] on link "Dashboard" at bounding box center [252, 138] width 54 height 15
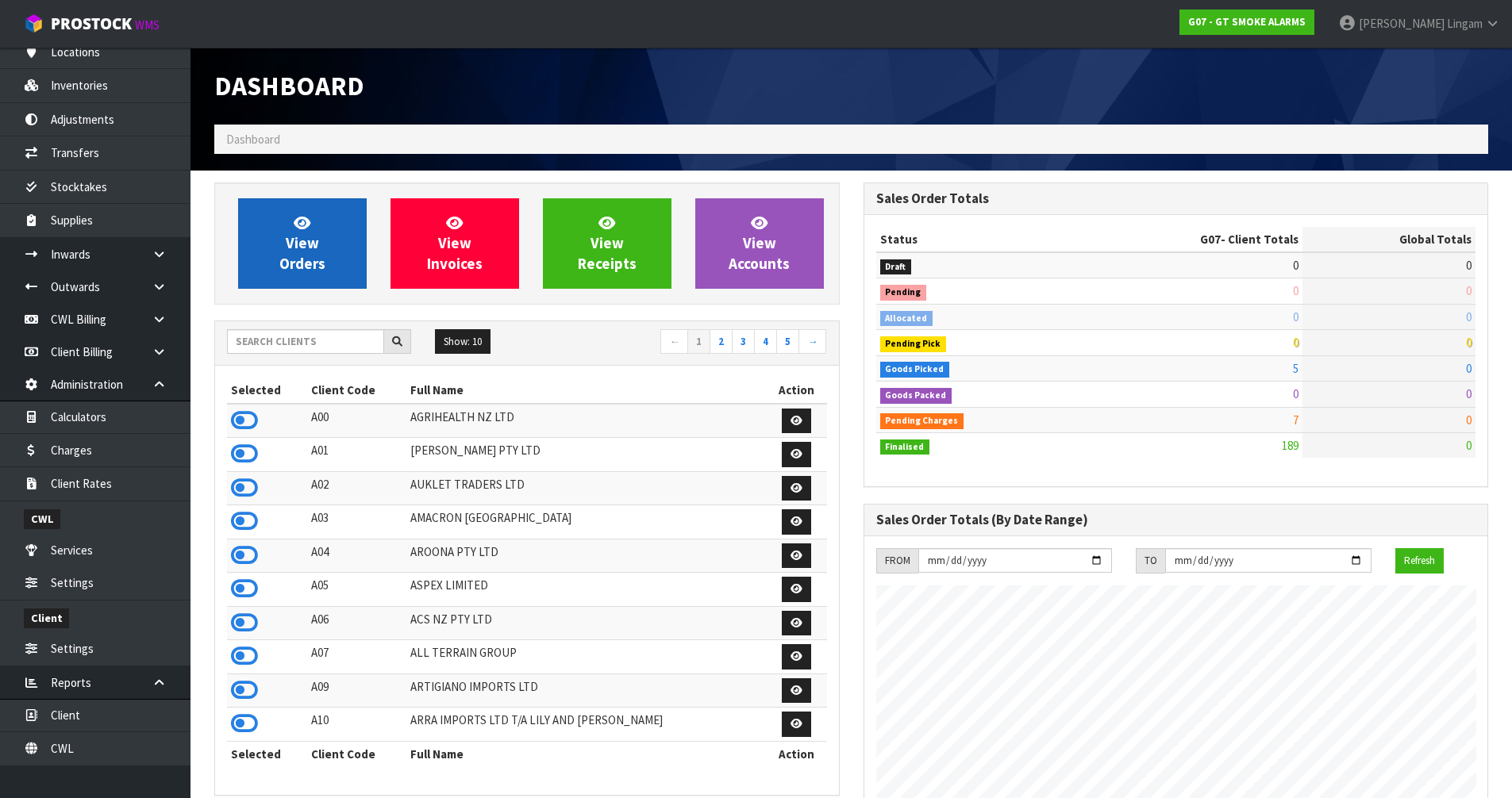
scroll to position [970, 648]
click at [302, 242] on span "View Orders" at bounding box center [303, 242] width 46 height 59
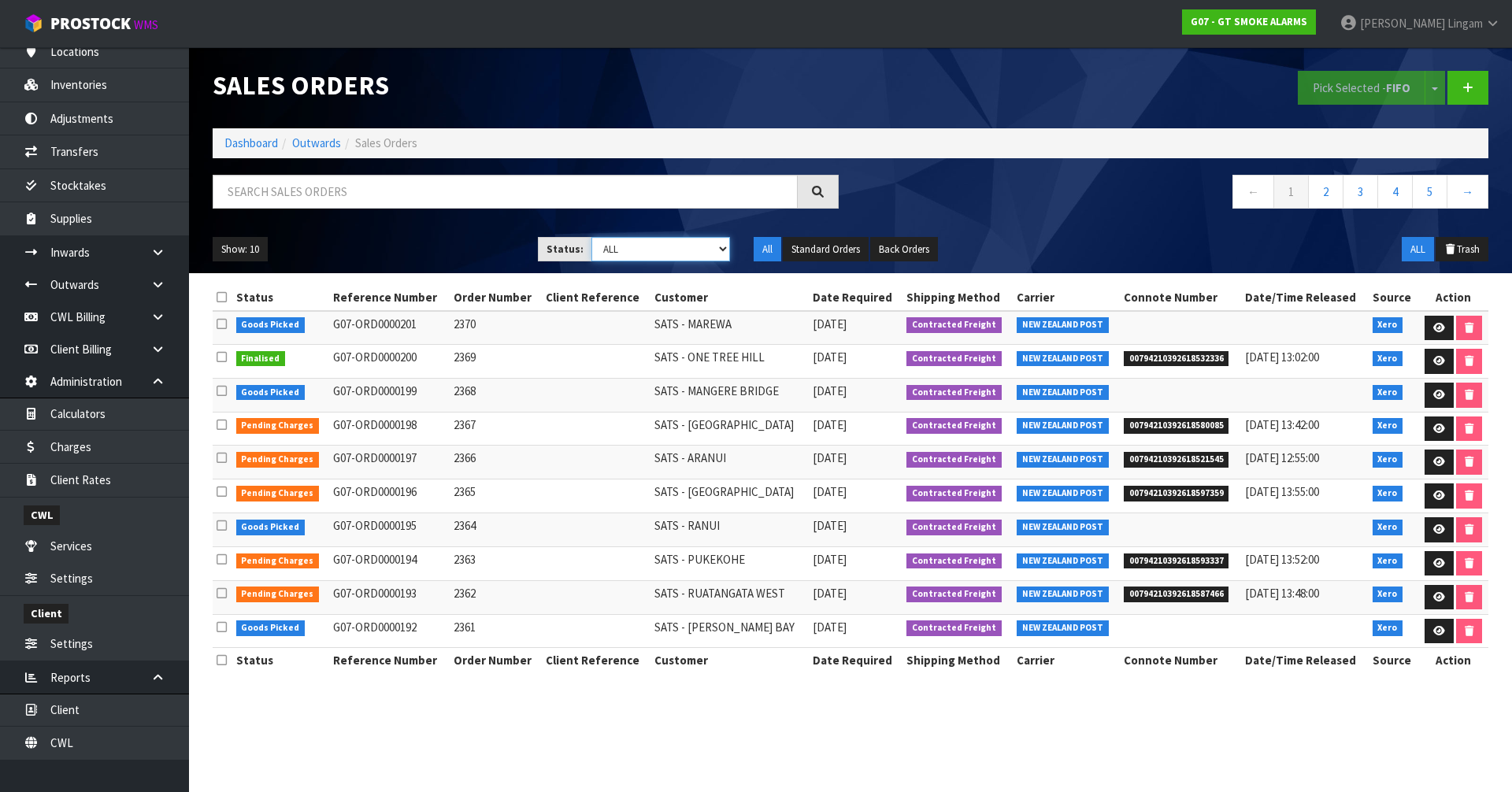
click at [695, 248] on select "Draft Pending Allocated Pending Pick Goods Picked Goods Packed Pending Charges …" at bounding box center [661, 249] width 139 height 25
select select "string:6"
click at [592, 237] on select "Draft Pending Allocated Pending Pick Goods Picked Goods Packed Pending Charges …" at bounding box center [661, 249] width 139 height 25
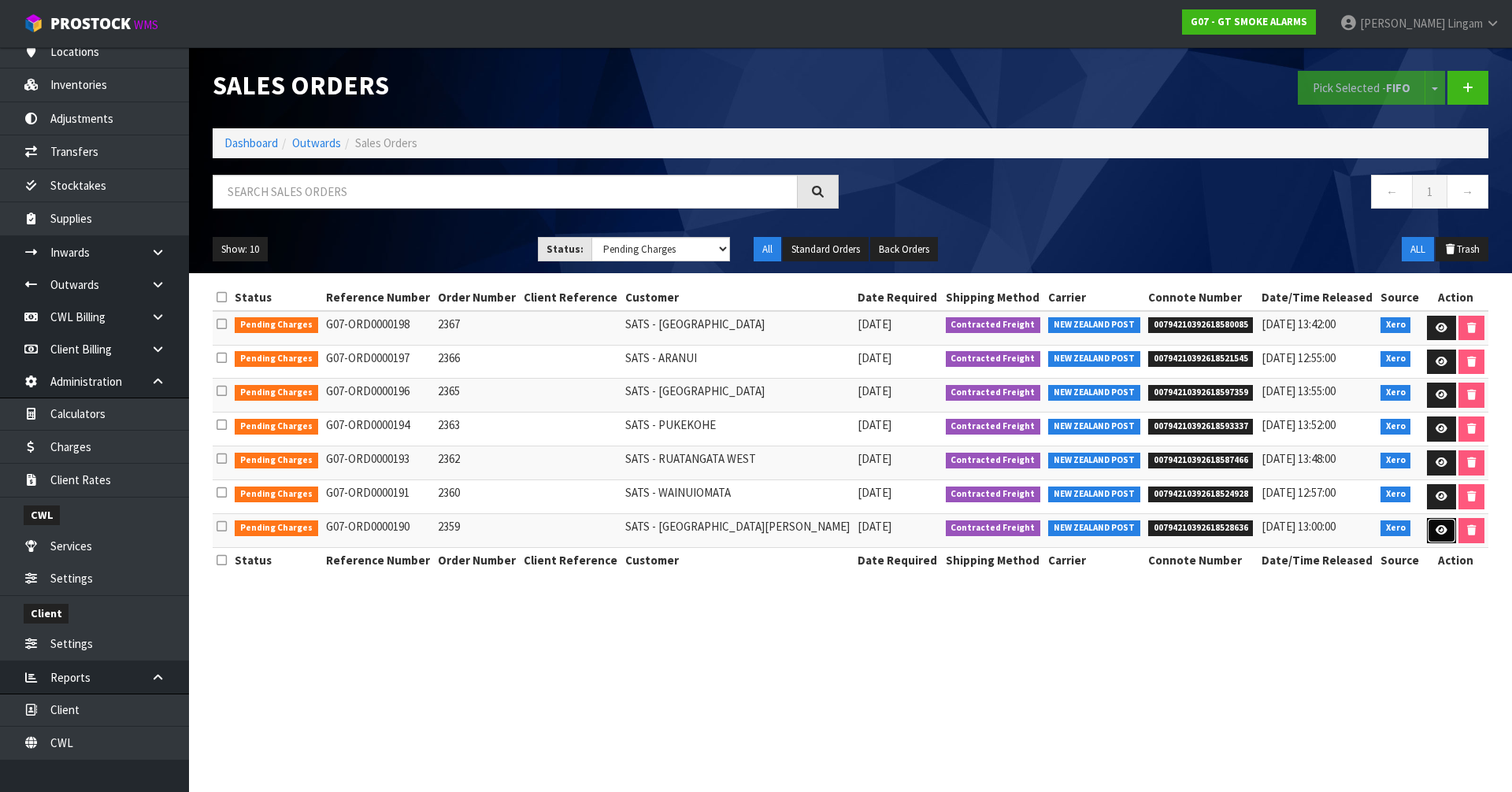
click at [1436, 527] on icon at bounding box center [1441, 530] width 11 height 11
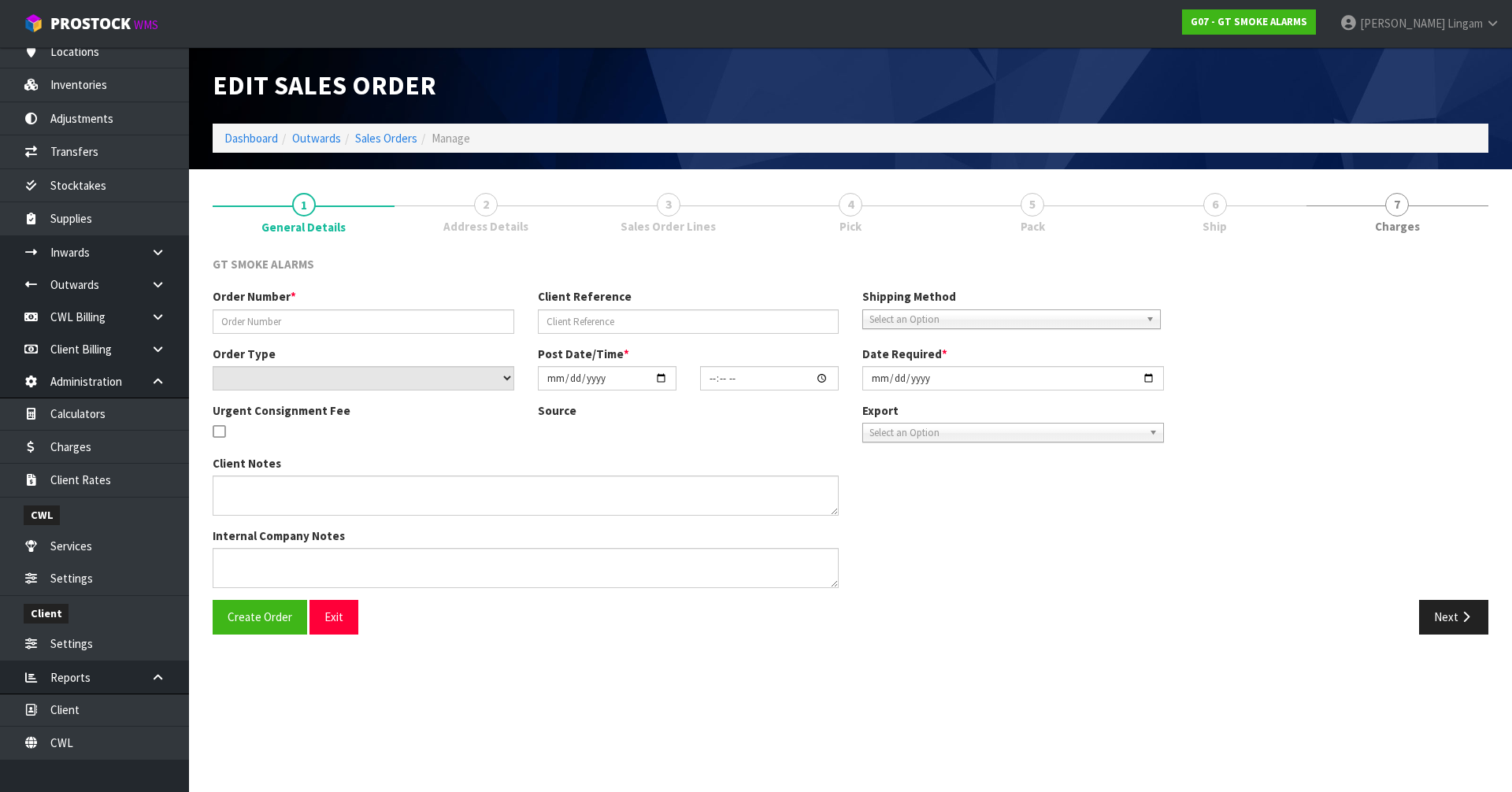
type input "2359"
select select "number:0"
type input "[DATE]"
type input "11:10:02.000"
type input "[DATE]"
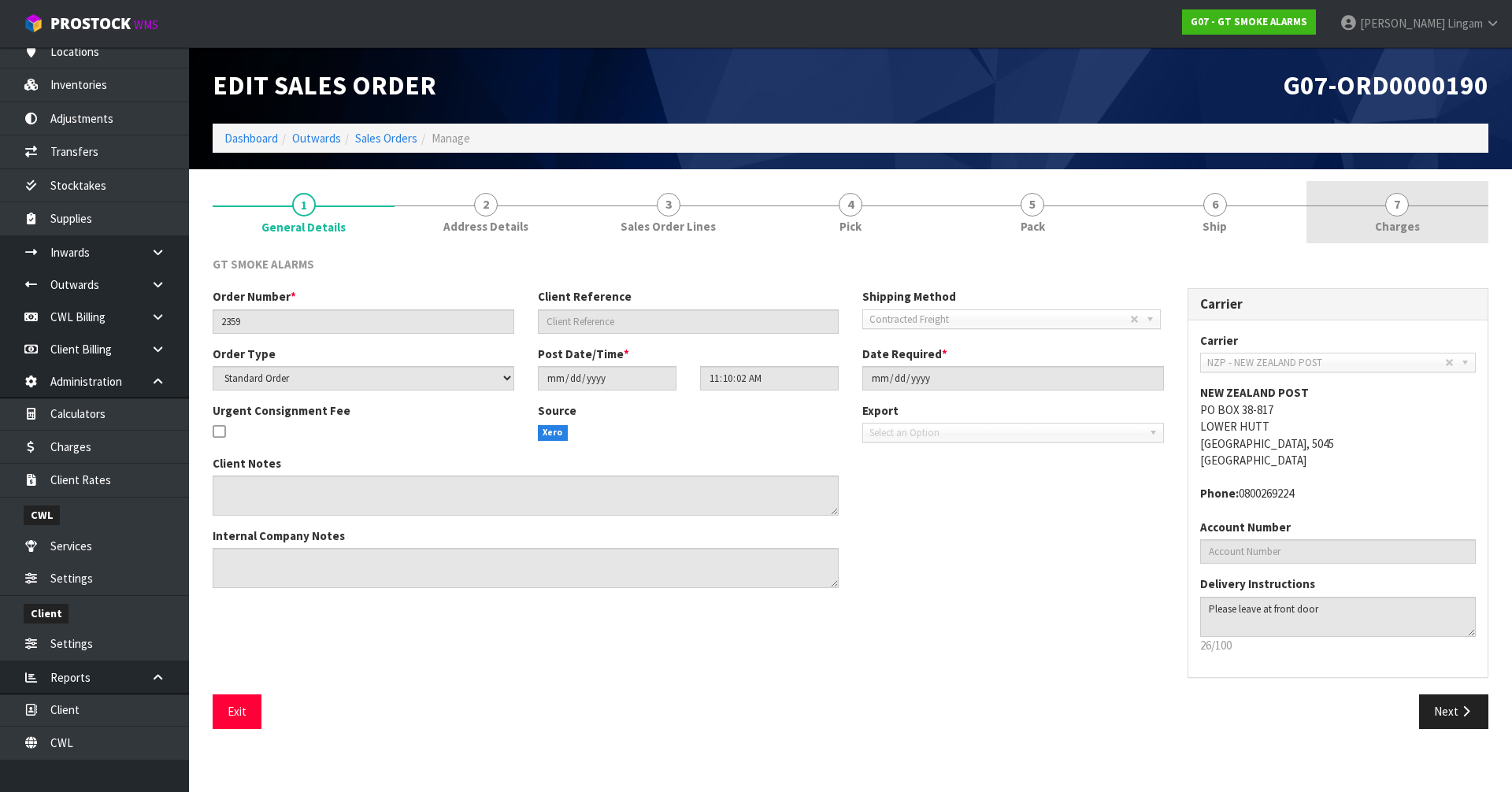
click at [1425, 222] on link "7 [GEOGRAPHIC_DATA]" at bounding box center [1398, 212] width 182 height 62
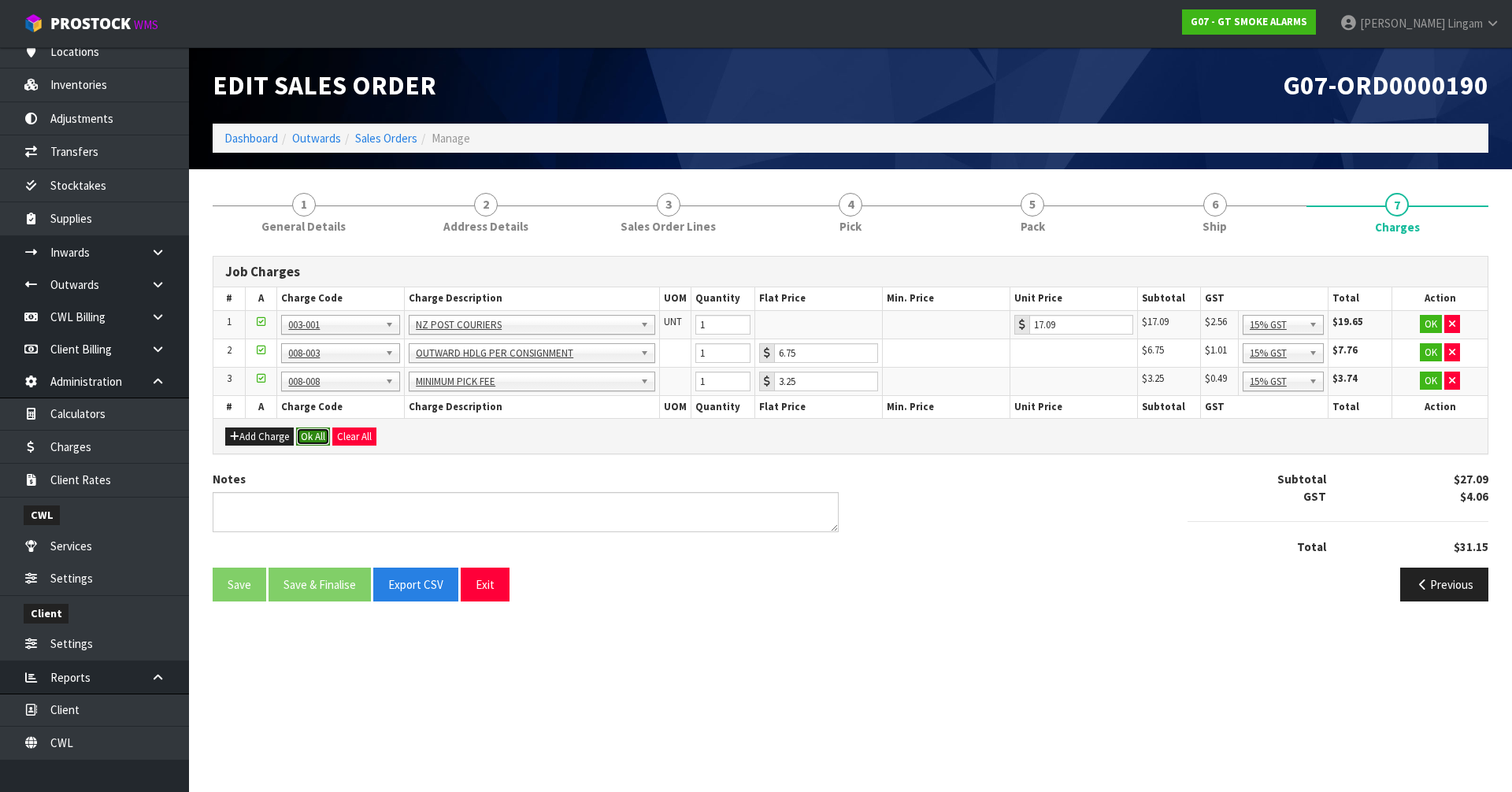
click at [318, 438] on button "Ok All" at bounding box center [313, 438] width 34 height 19
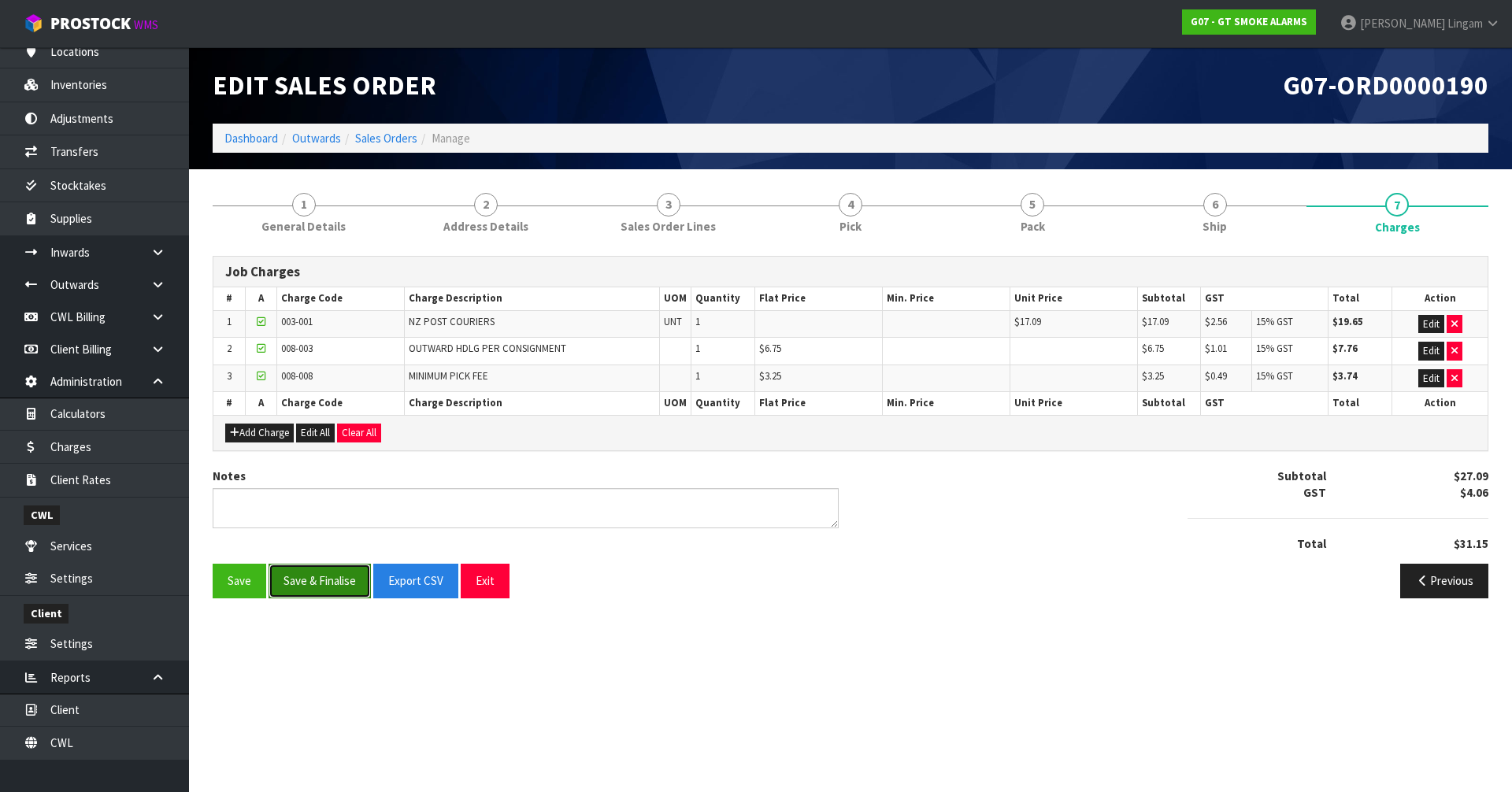
click at [339, 577] on button "Save & Finalise" at bounding box center [320, 580] width 102 height 34
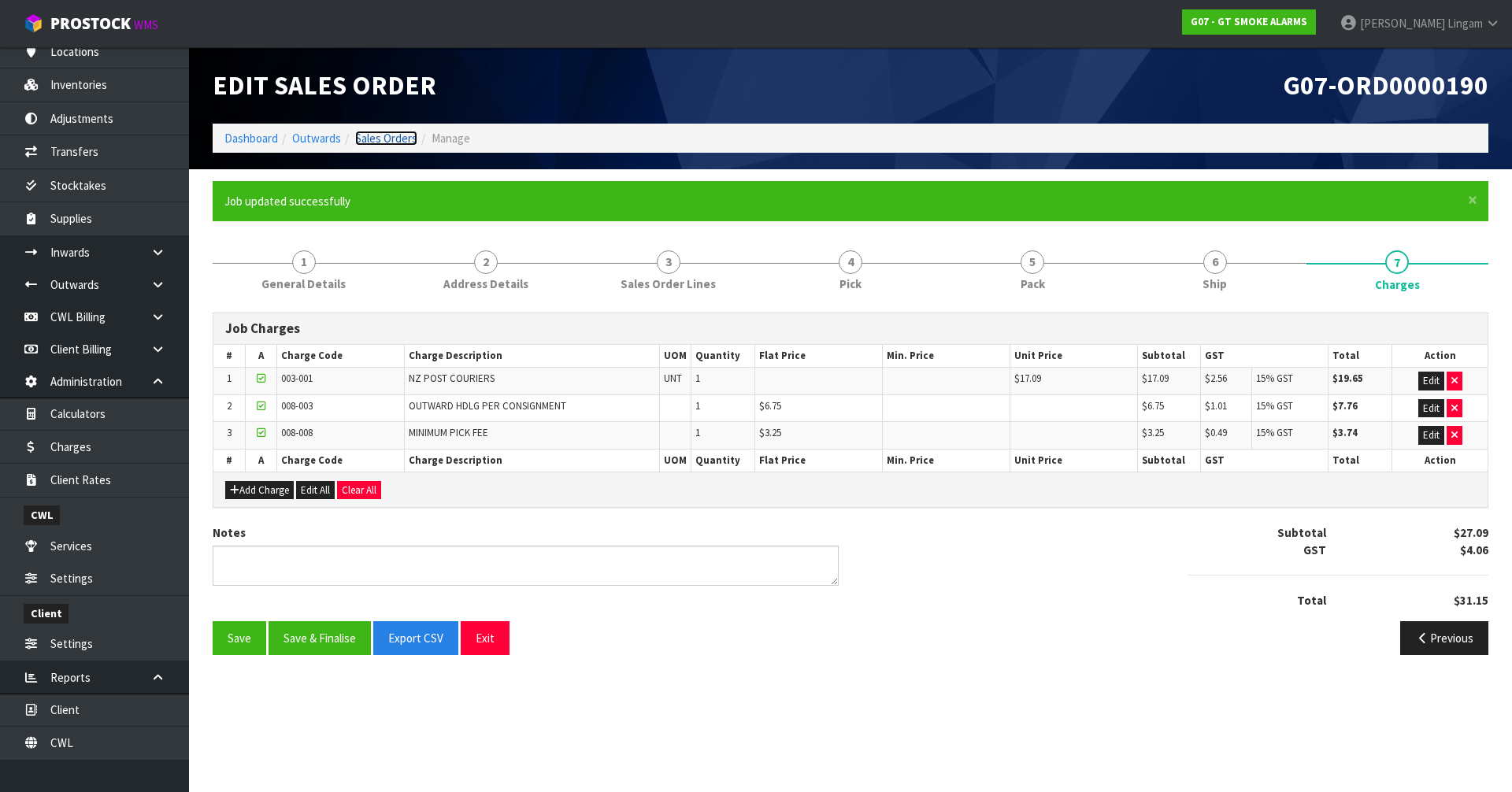
click at [390, 135] on link "Sales Orders" at bounding box center [386, 137] width 62 height 15
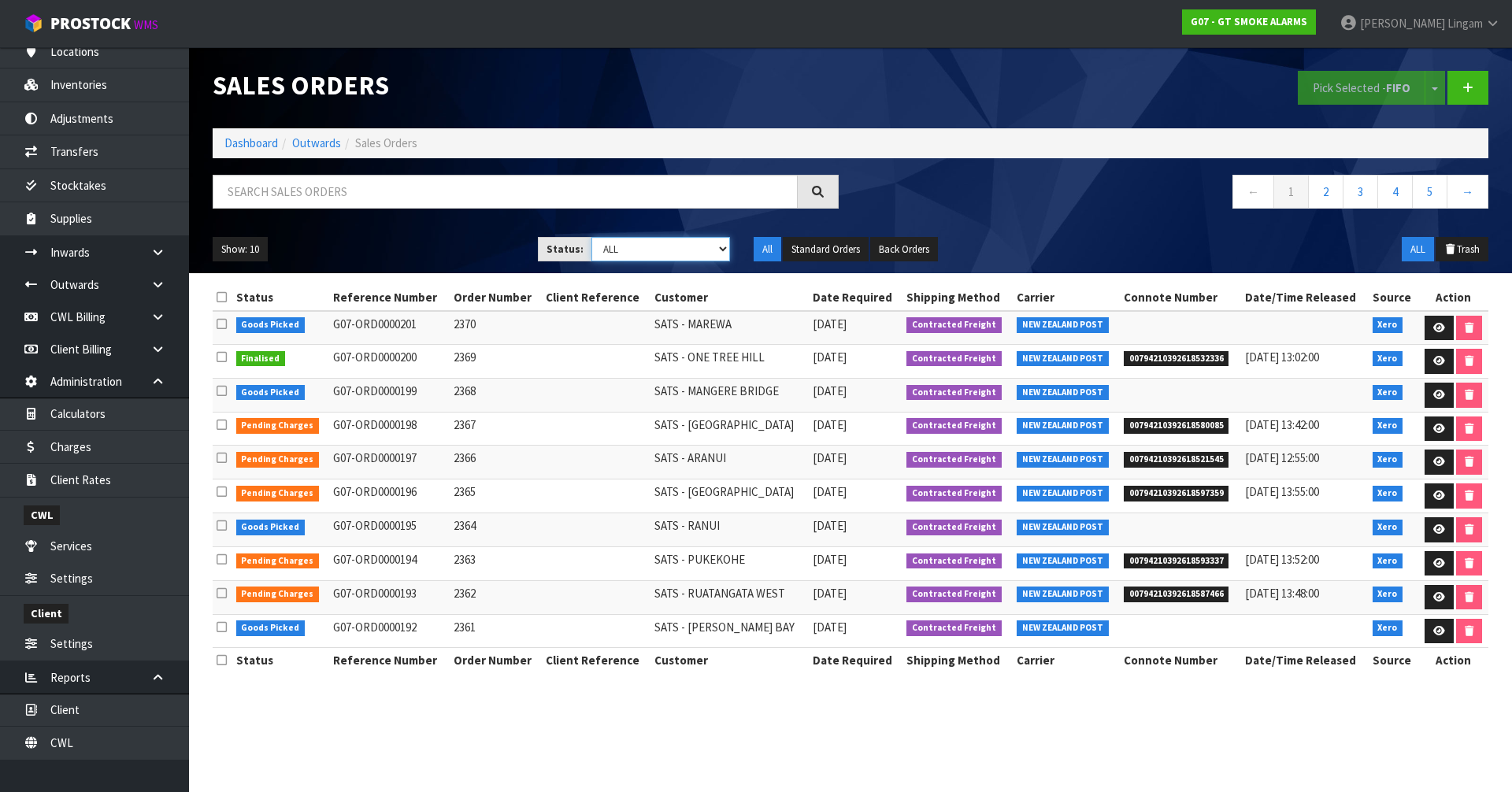
click at [698, 246] on select "Draft Pending Allocated Pending Pick Goods Picked Goods Packed Pending Charges …" at bounding box center [661, 249] width 139 height 25
select select "string:6"
click at [592, 237] on select "Draft Pending Allocated Pending Pick Goods Picked Goods Packed Pending Charges …" at bounding box center [661, 249] width 139 height 25
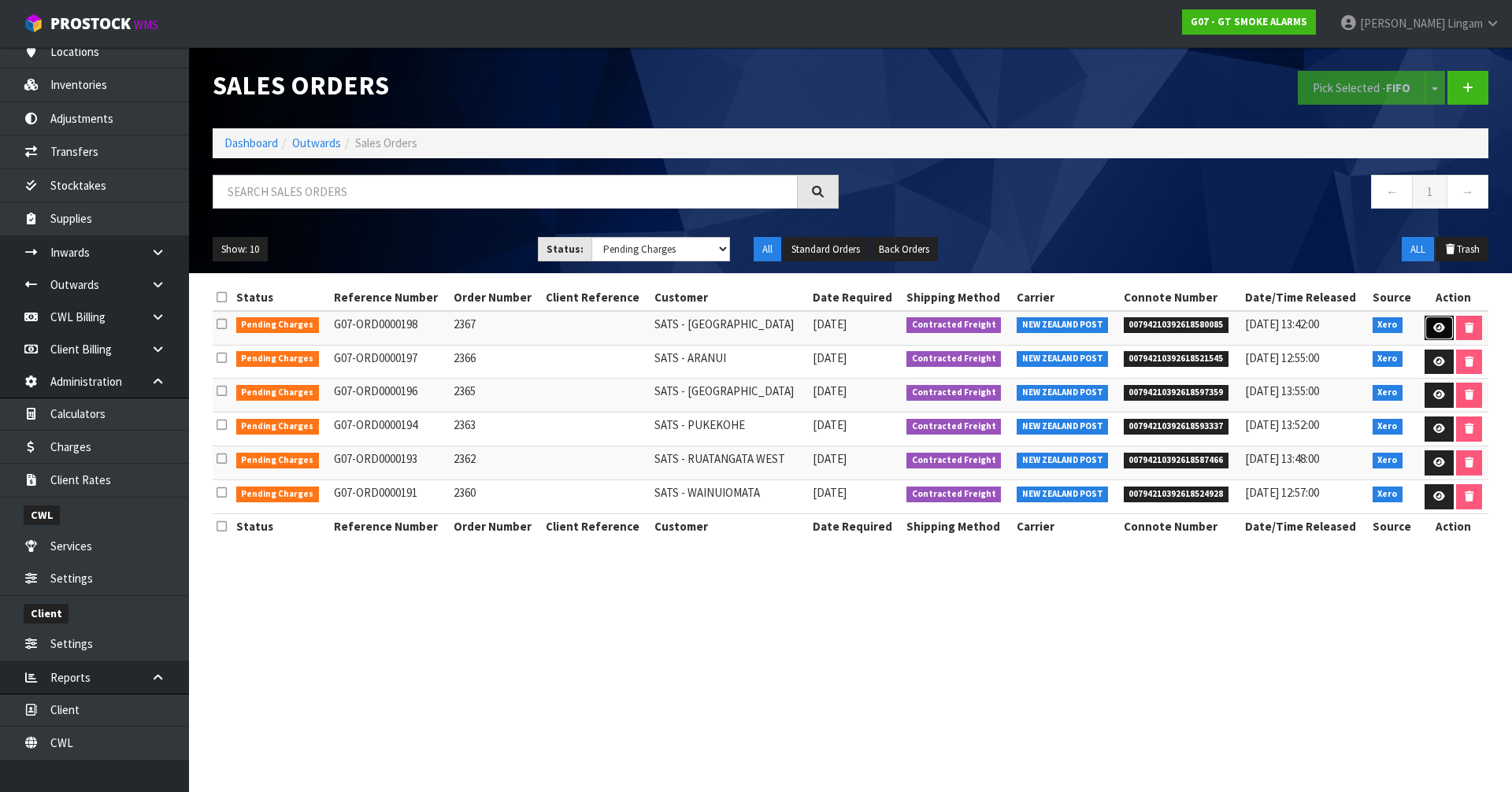
click at [1435, 333] on link at bounding box center [1439, 328] width 29 height 25
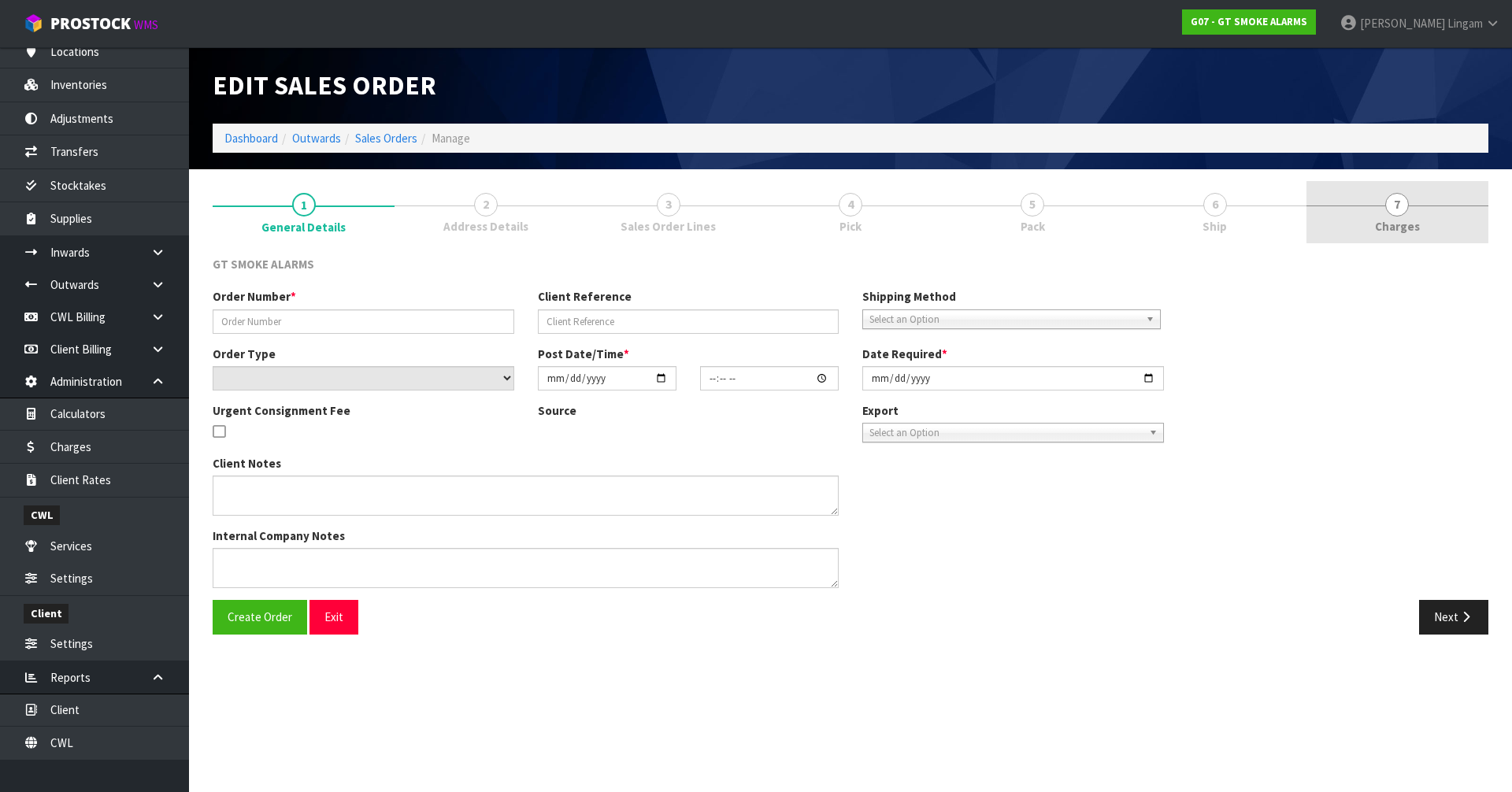
type input "2367"
select select "number:0"
type input "[DATE]"
type input "11:25:07.000"
type input "[DATE]"
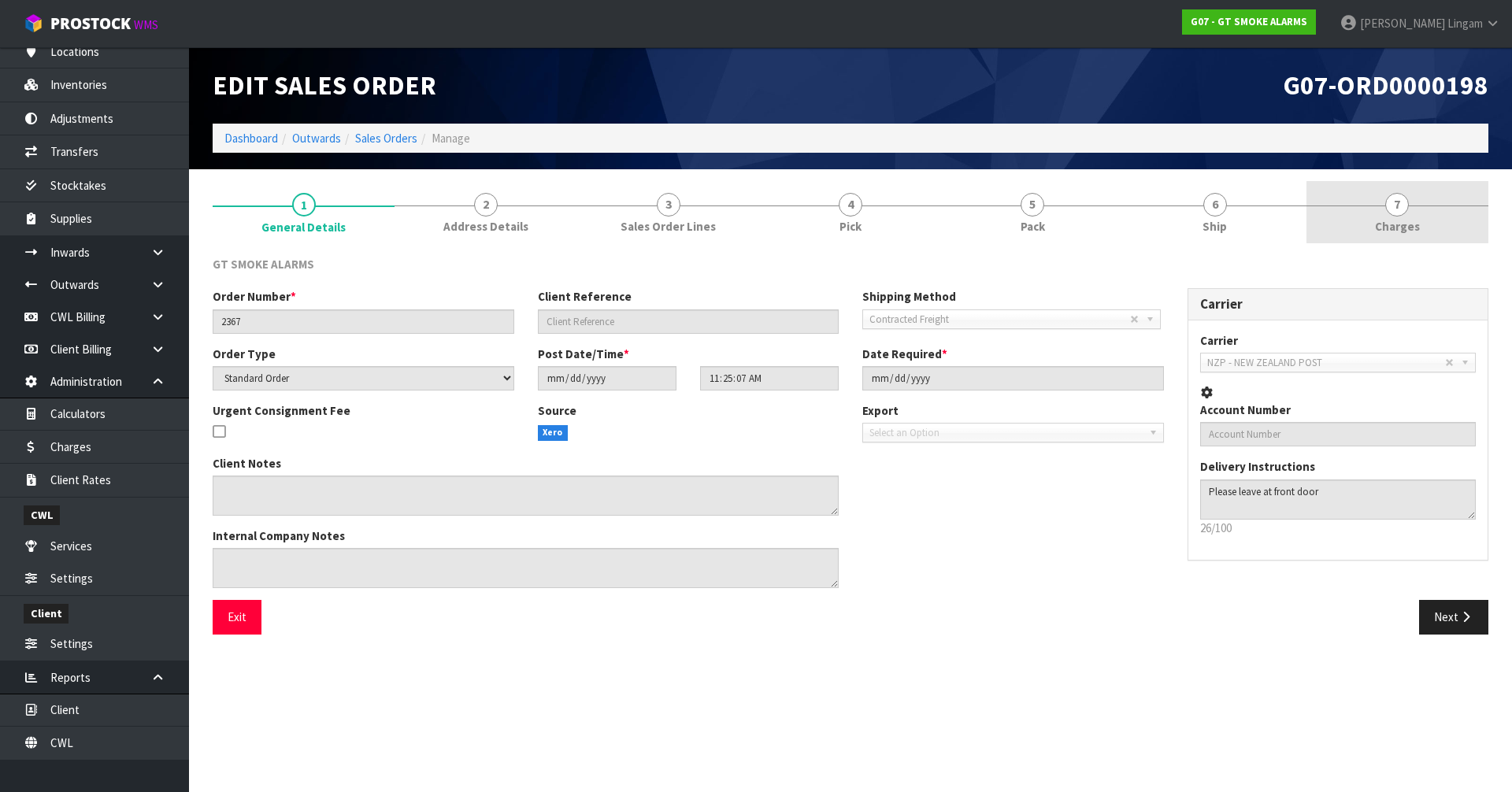
click at [1445, 229] on link "7 [GEOGRAPHIC_DATA]" at bounding box center [1398, 212] width 182 height 62
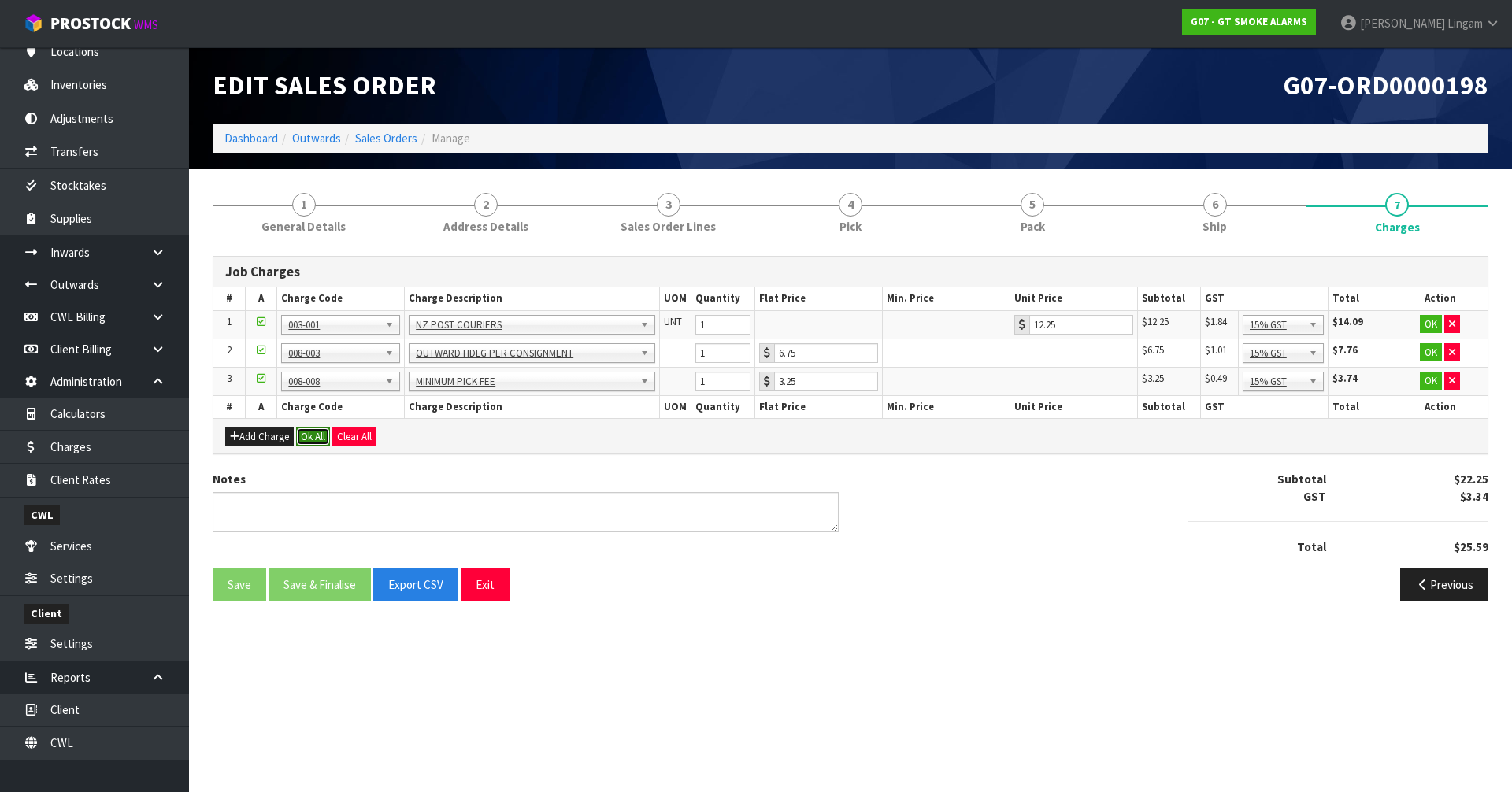
click at [310, 440] on button "Ok All" at bounding box center [313, 438] width 34 height 19
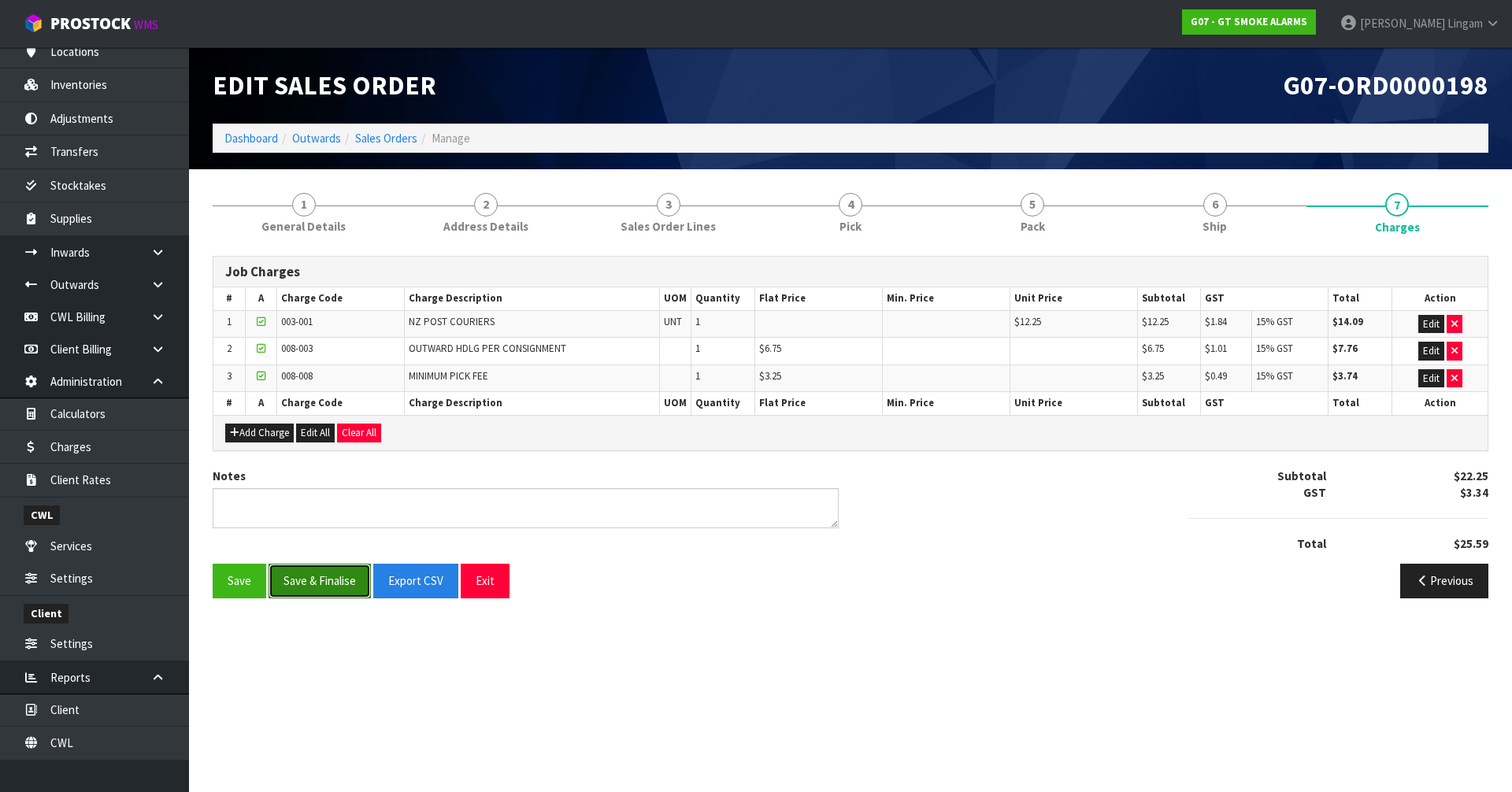
click at [320, 575] on button "Save & Finalise" at bounding box center [320, 580] width 102 height 34
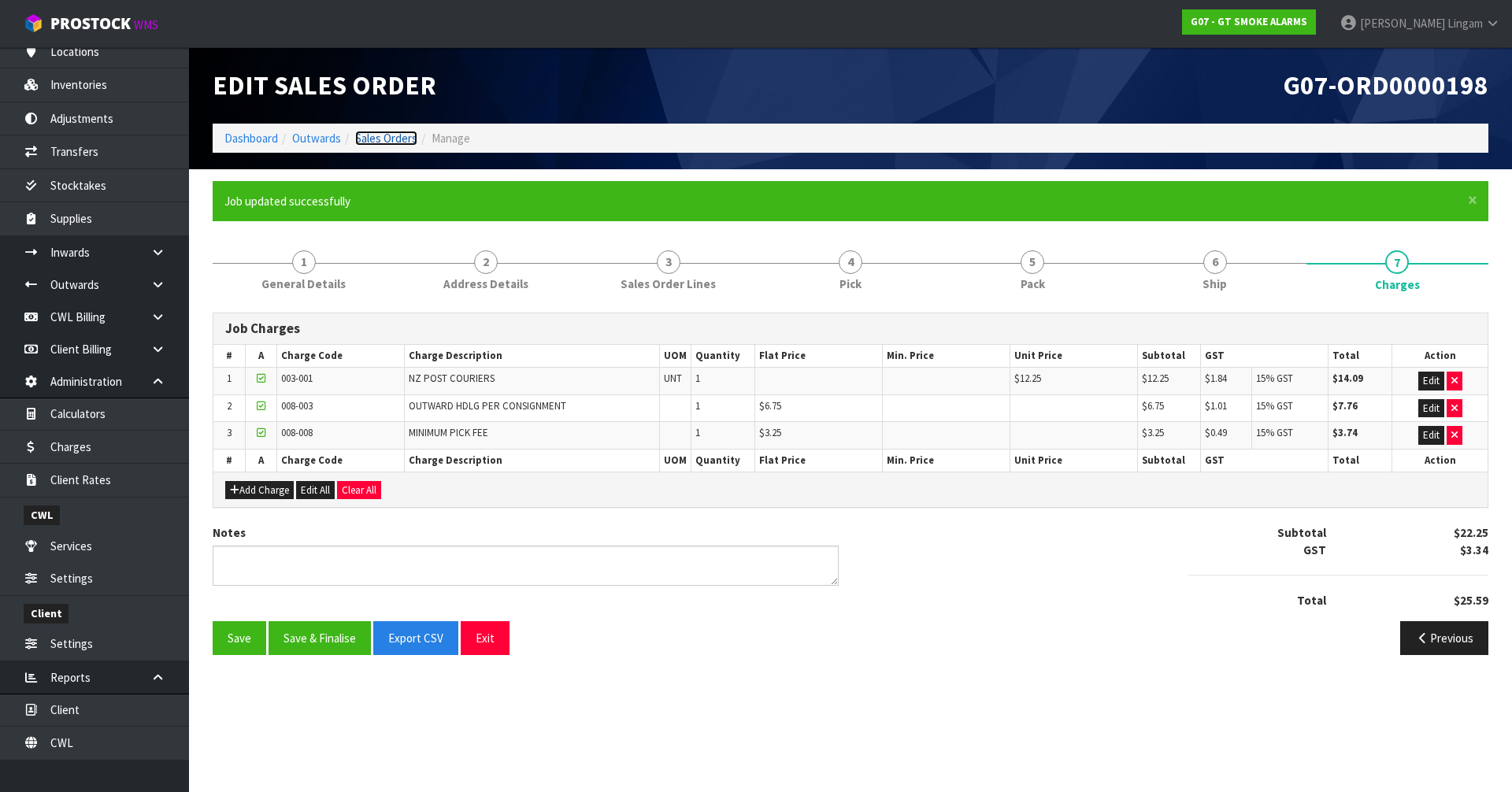
click at [389, 137] on link "Sales Orders" at bounding box center [386, 137] width 62 height 15
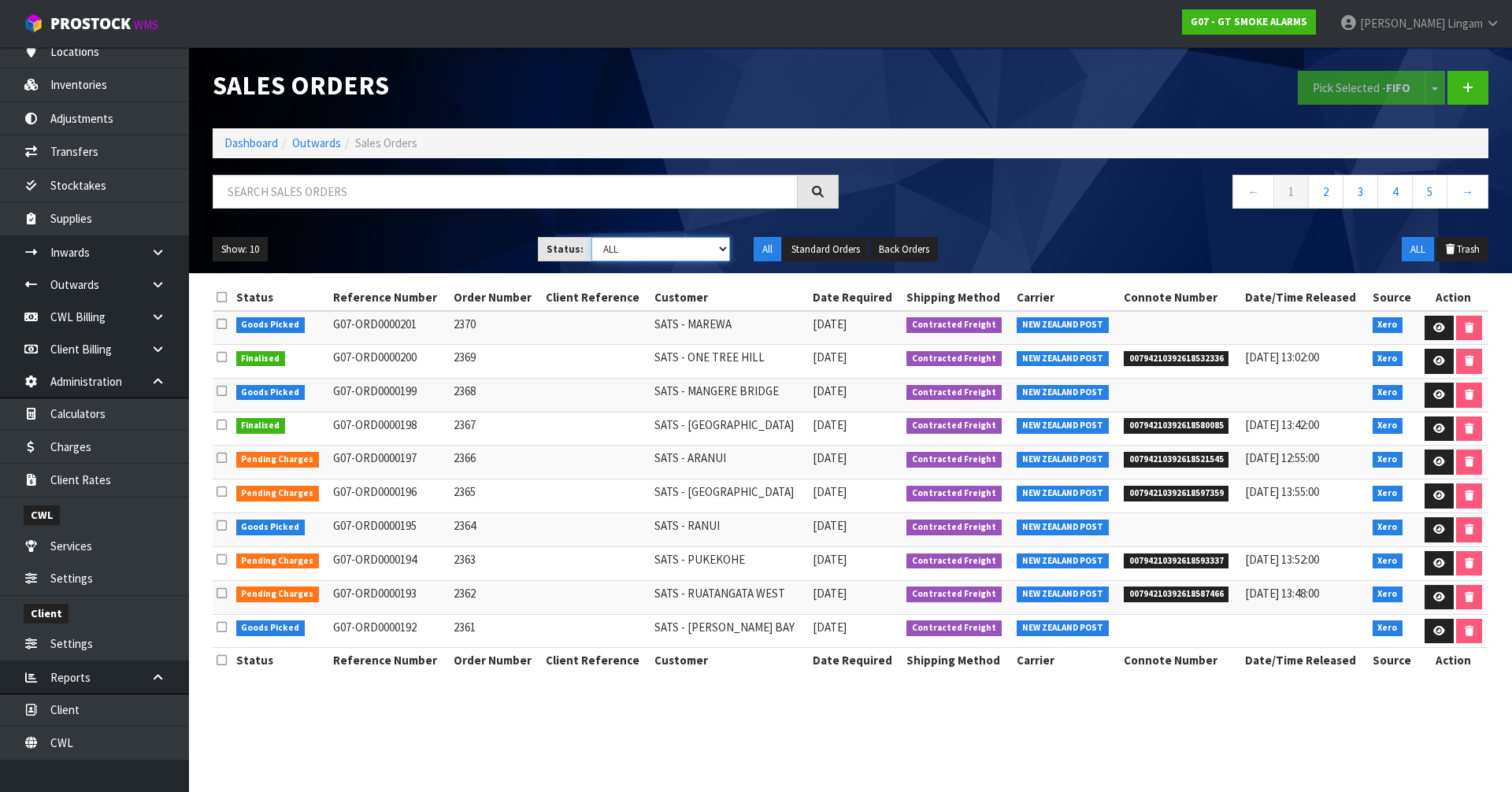
click at [713, 253] on select "Draft Pending Allocated Pending Pick Goods Picked Goods Packed Pending Charges …" at bounding box center [661, 249] width 139 height 25
select select "string:6"
click at [592, 237] on select "Draft Pending Allocated Pending Pick Goods Picked Goods Packed Pending Charges …" at bounding box center [661, 249] width 139 height 25
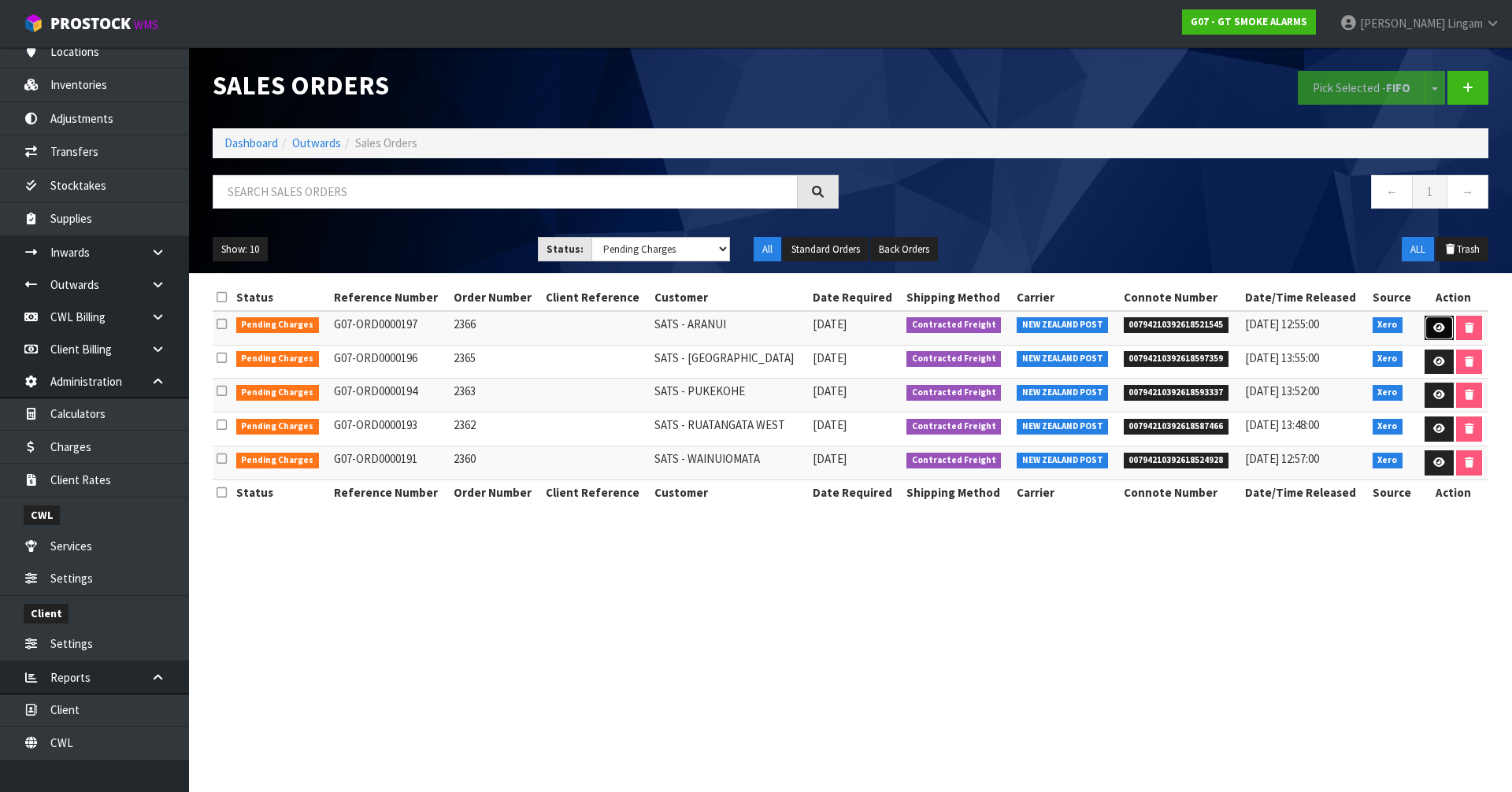
click at [1433, 326] on icon at bounding box center [1438, 328] width 11 height 11
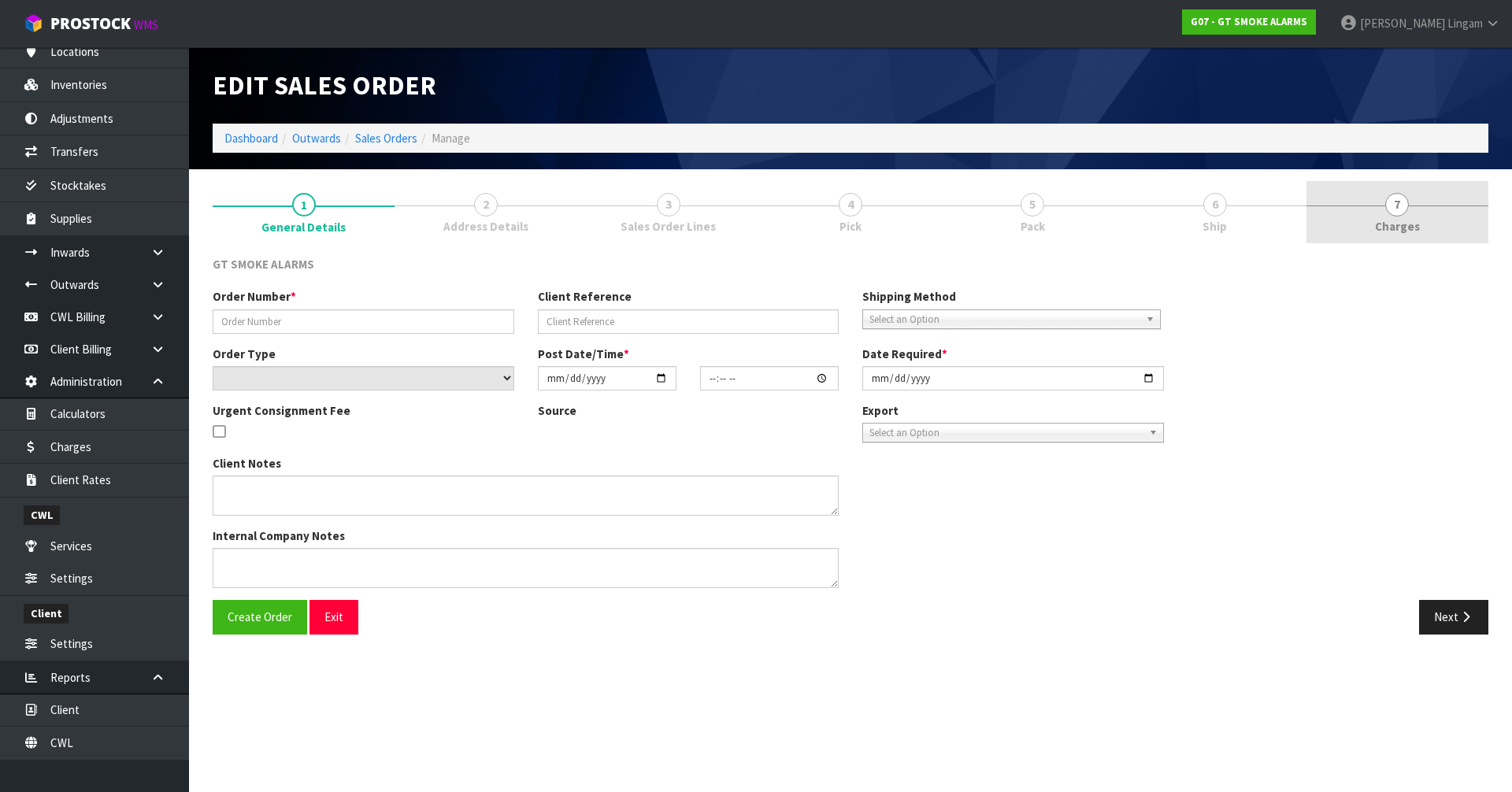
type input "2366"
select select "number:0"
type input "[DATE]"
type input "11:25:02.000"
type input "[DATE]"
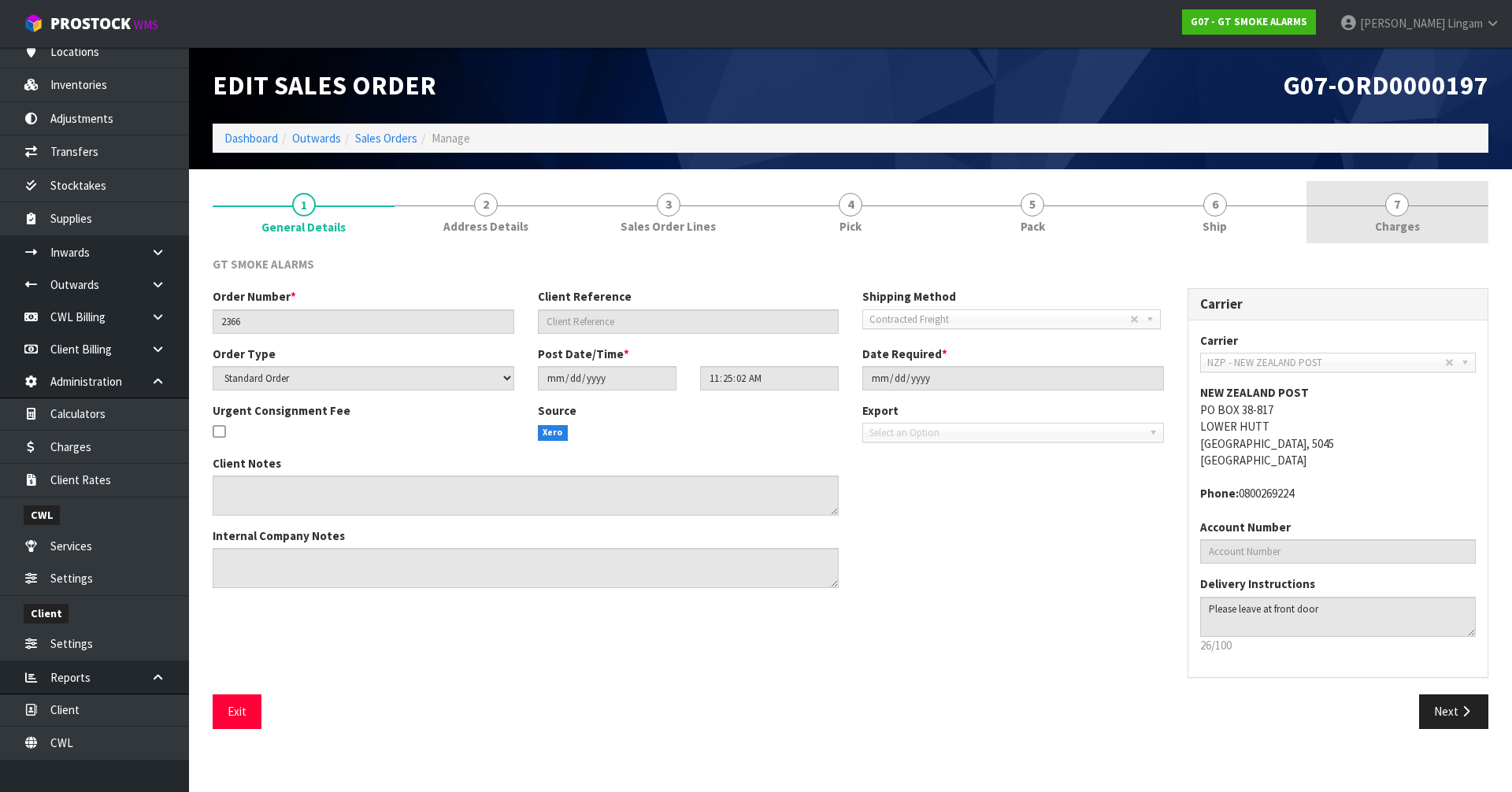
click at [1410, 222] on span "Charges" at bounding box center [1397, 226] width 45 height 17
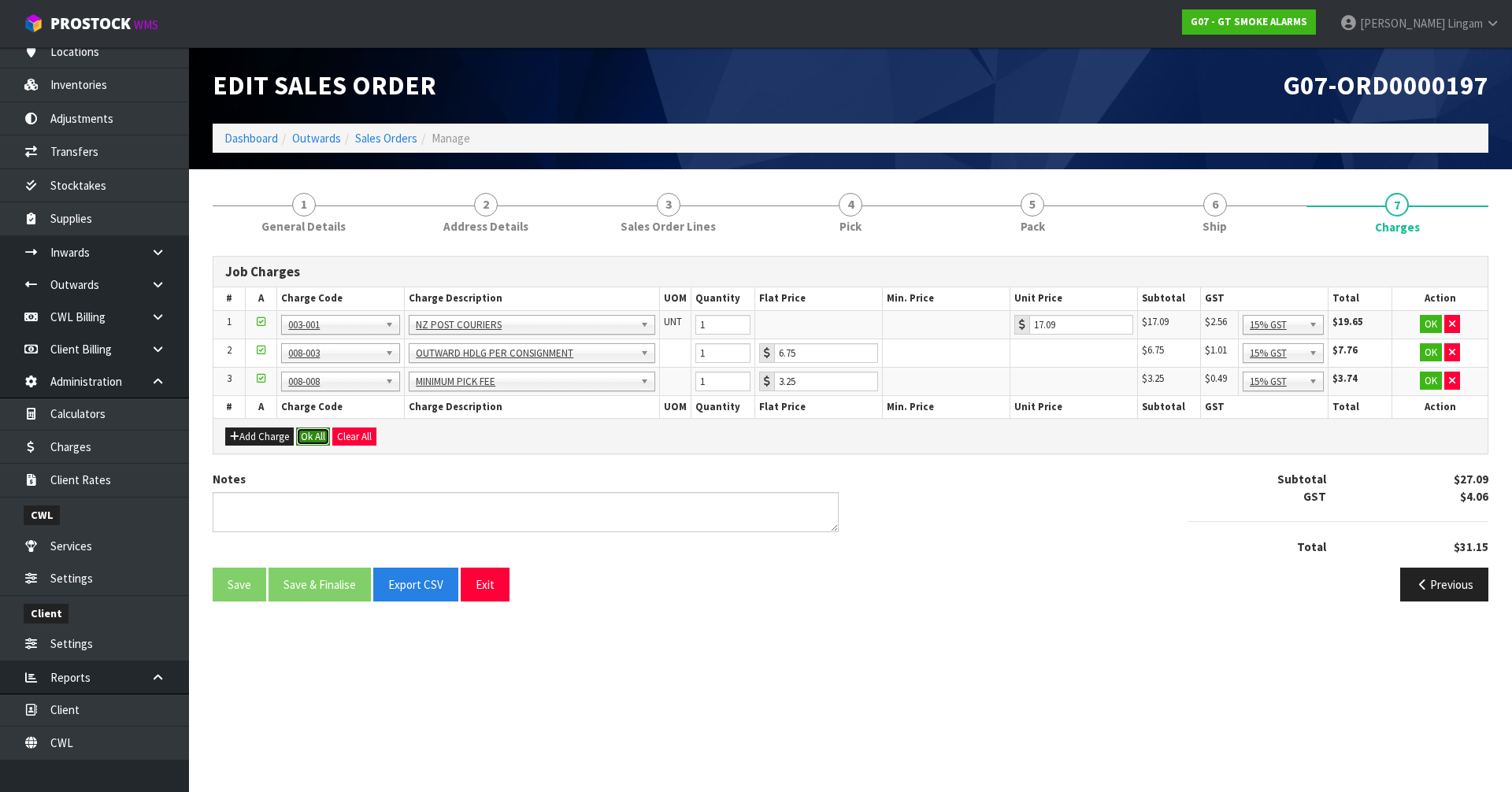
click at [317, 435] on button "Ok All" at bounding box center [313, 438] width 34 height 19
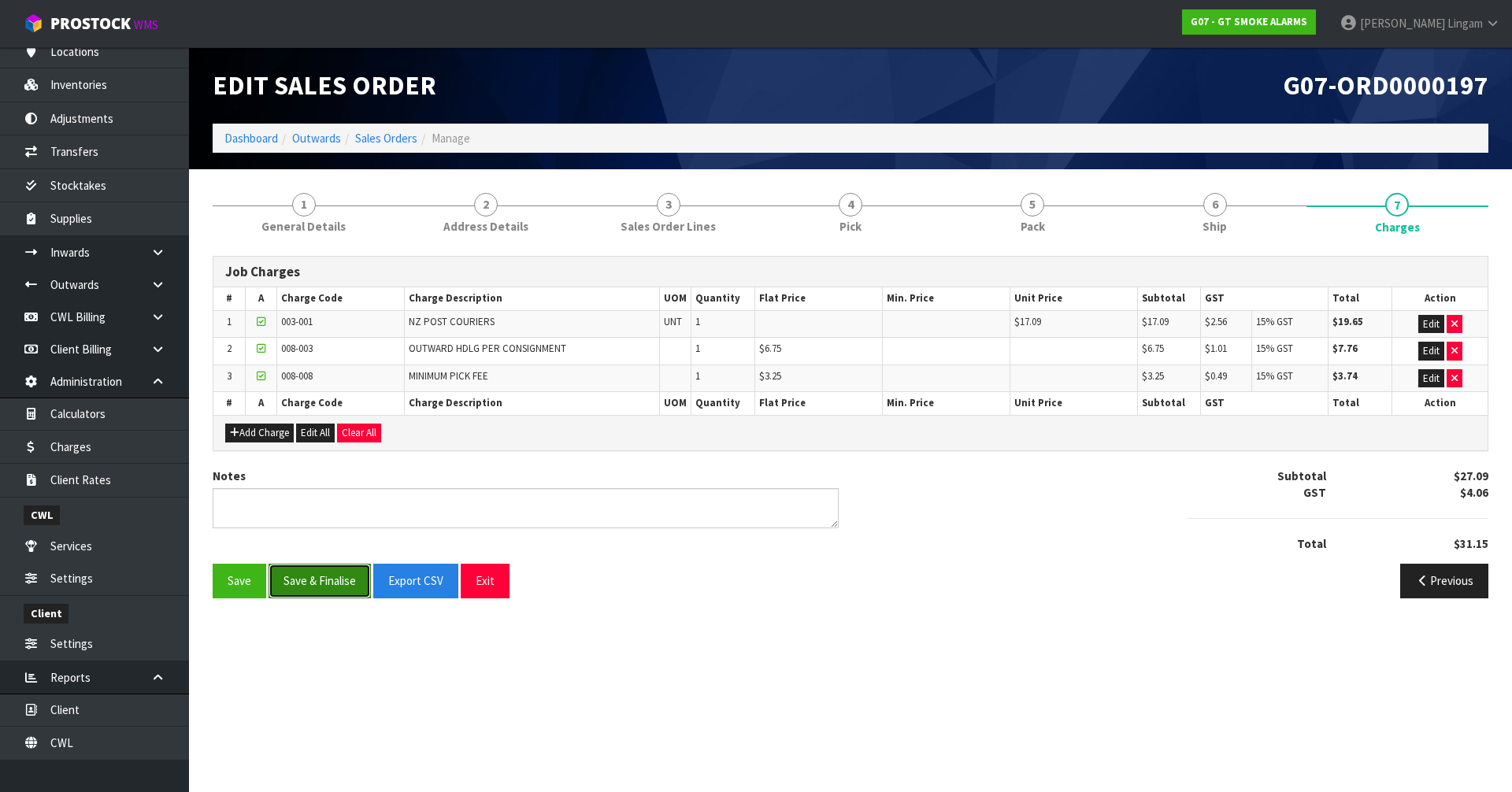
click at [335, 580] on button "Save & Finalise" at bounding box center [320, 580] width 102 height 34
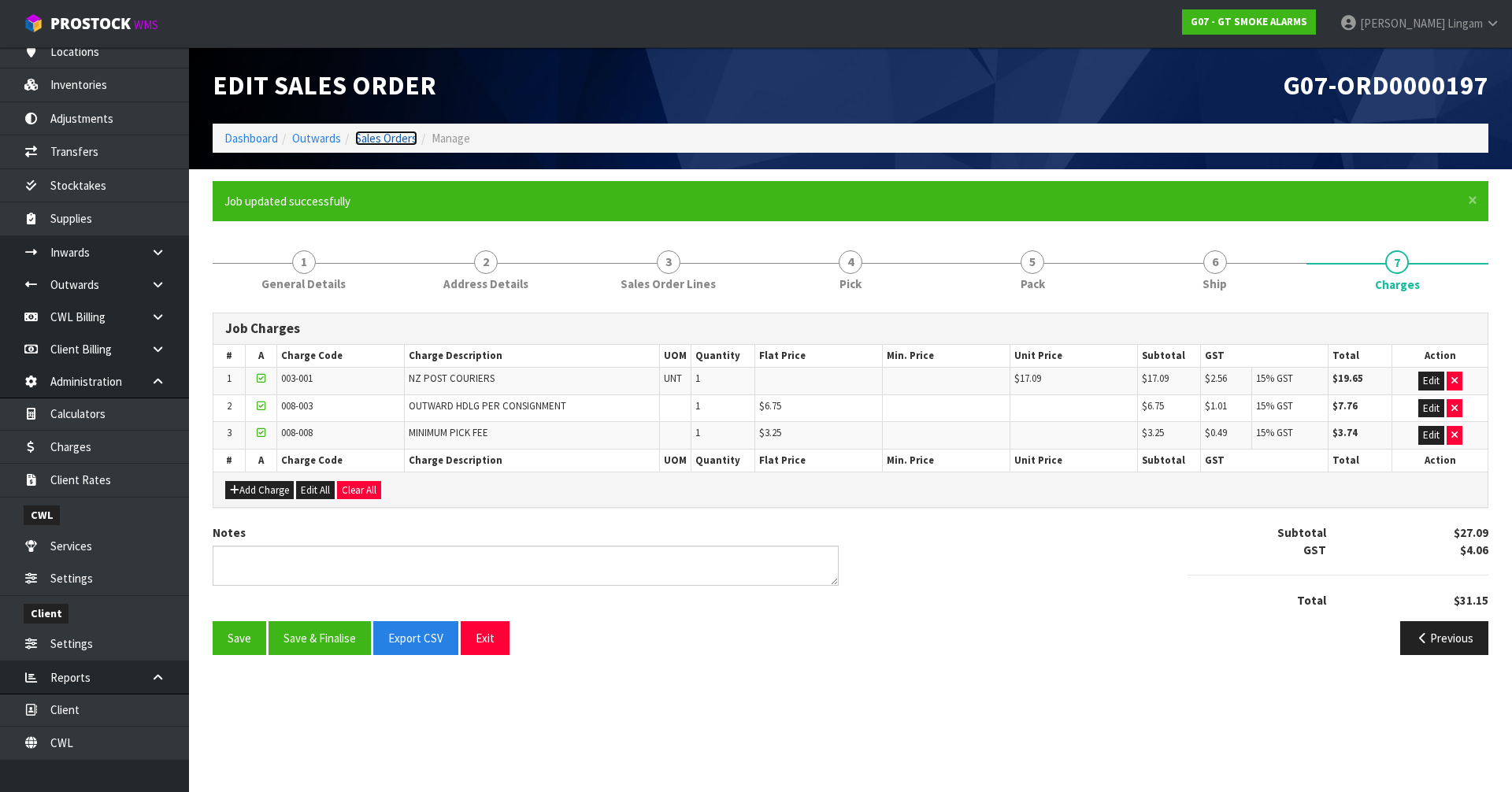
click at [400, 137] on link "Sales Orders" at bounding box center [386, 137] width 62 height 15
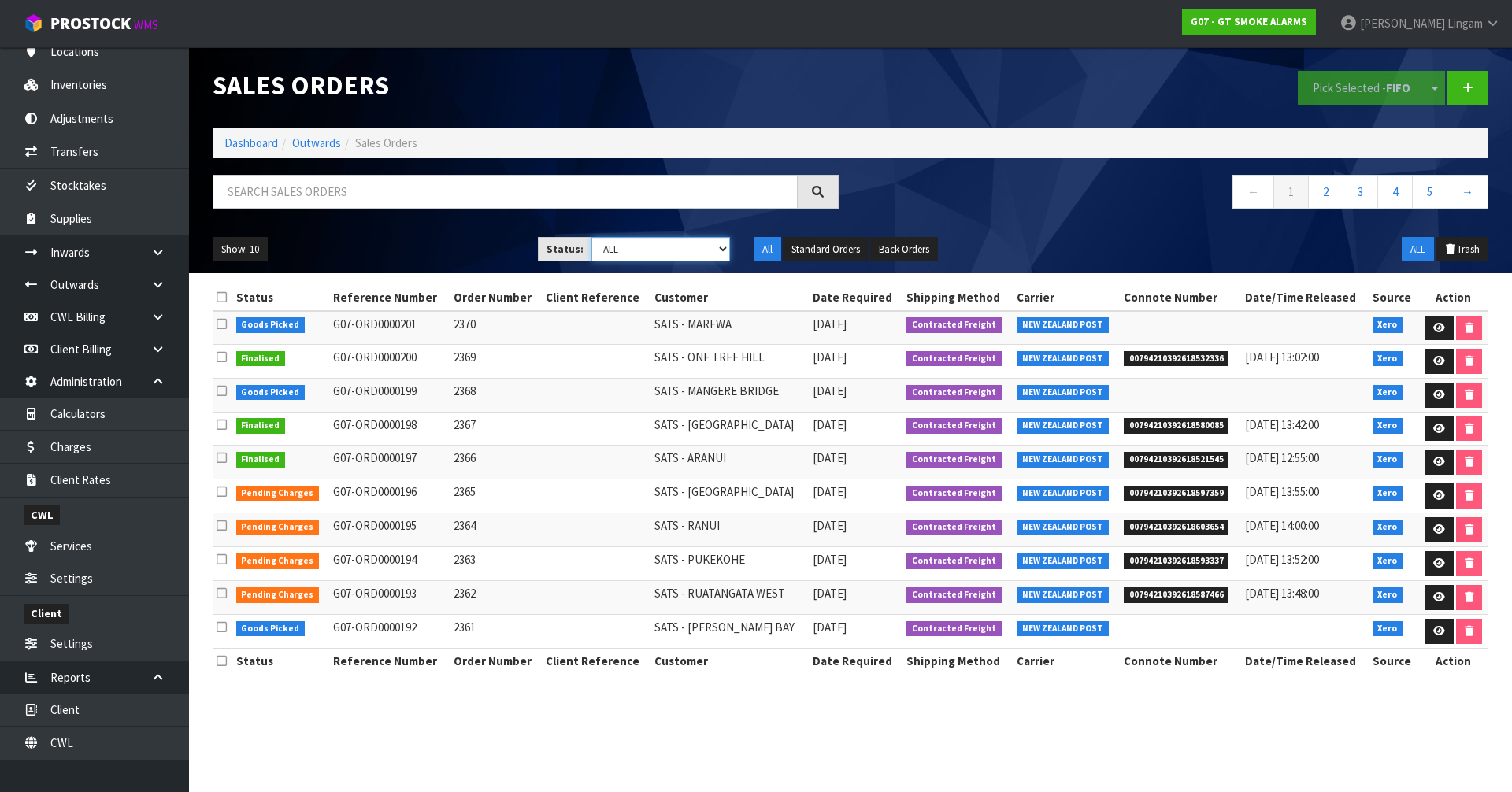
click at [689, 250] on select "Draft Pending Allocated Pending Pick Goods Picked Goods Packed Pending Charges …" at bounding box center [661, 249] width 139 height 25
select select "string:6"
click at [592, 237] on select "Draft Pending Allocated Pending Pick Goods Picked Goods Packed Pending Charges …" at bounding box center [661, 249] width 139 height 25
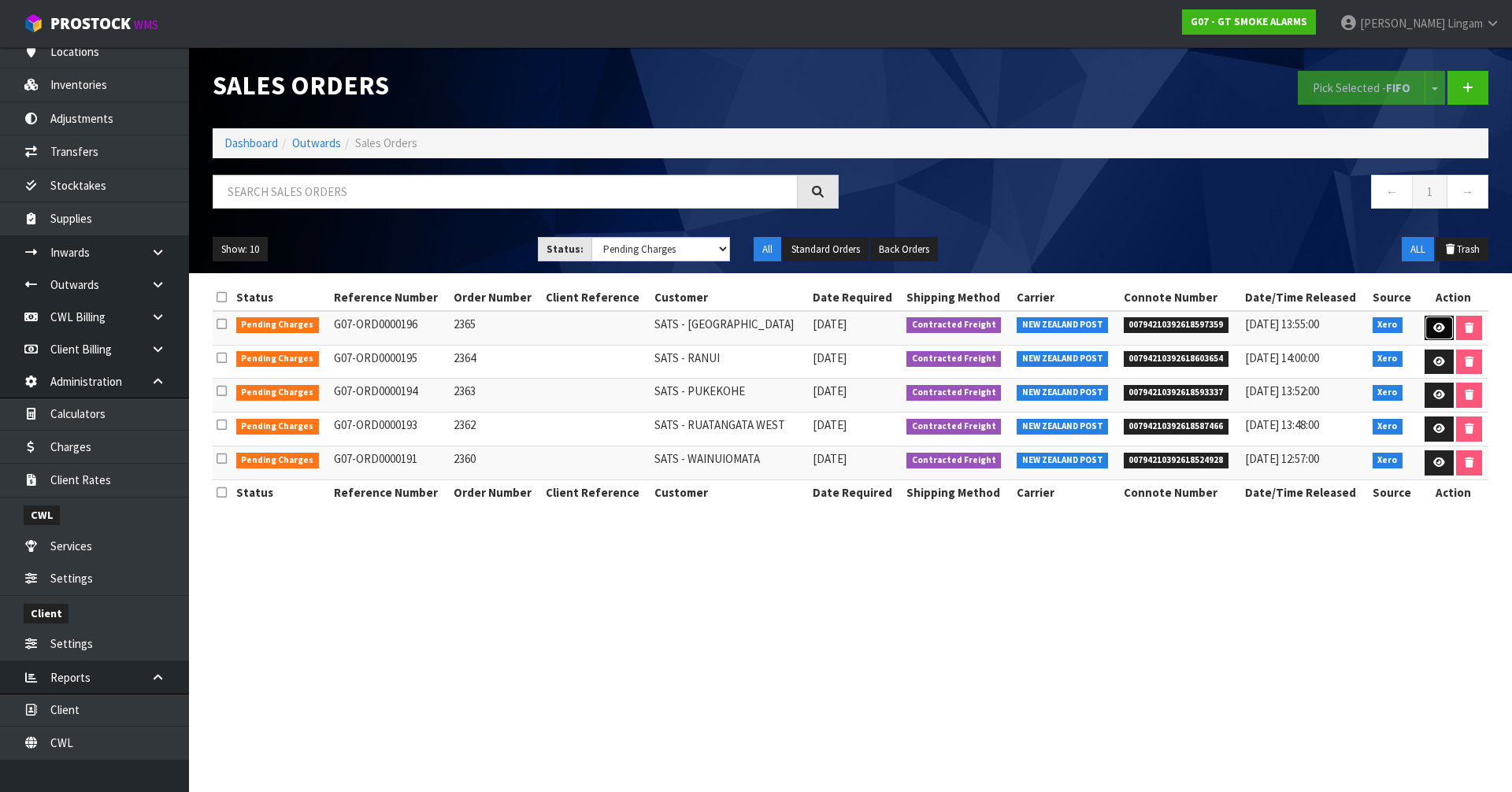
click at [1439, 329] on icon at bounding box center [1438, 328] width 11 height 11
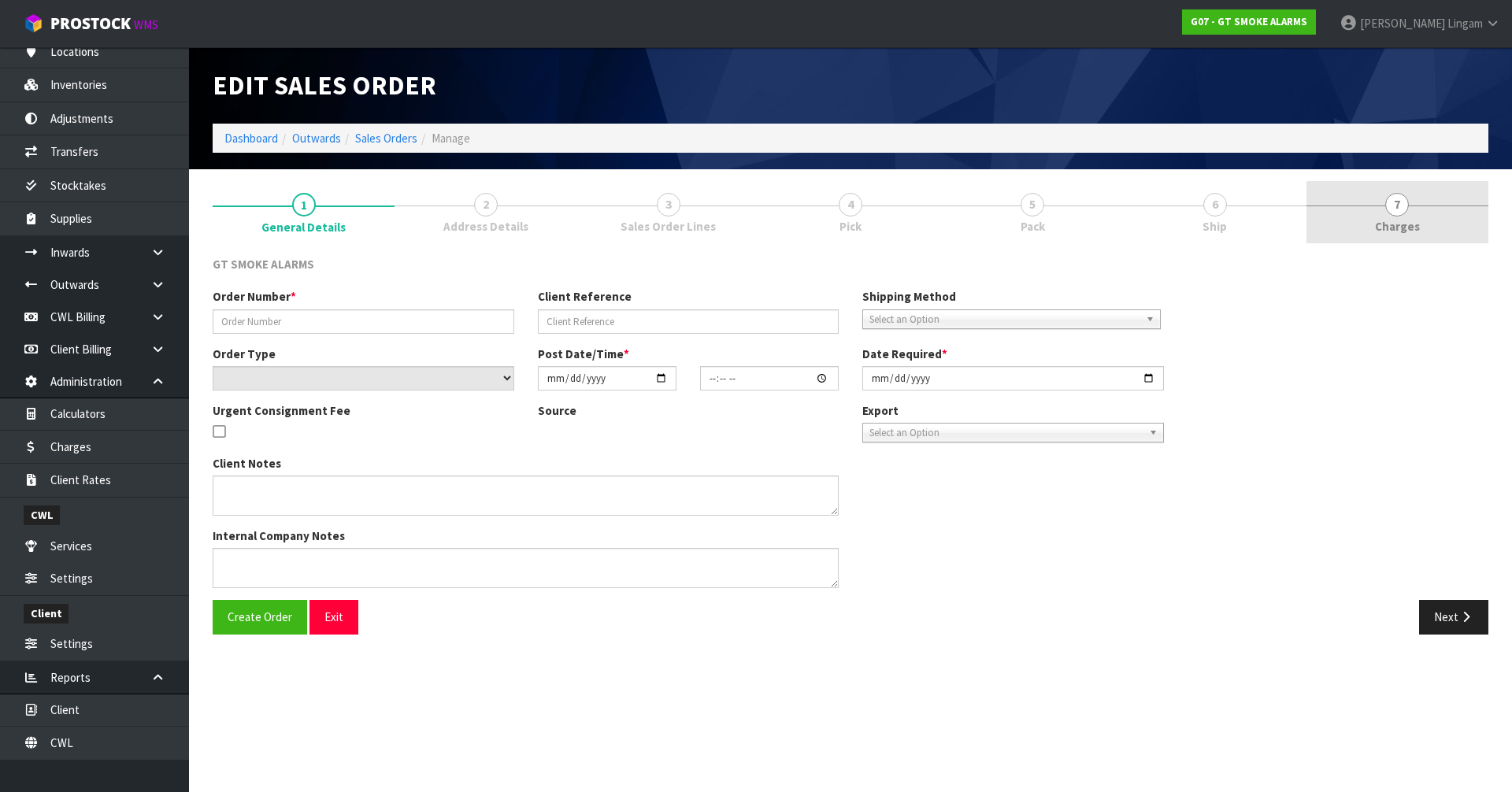
type input "2365"
select select "number:0"
type input "[DATE]"
type input "11:20:09.000"
type input "[DATE]"
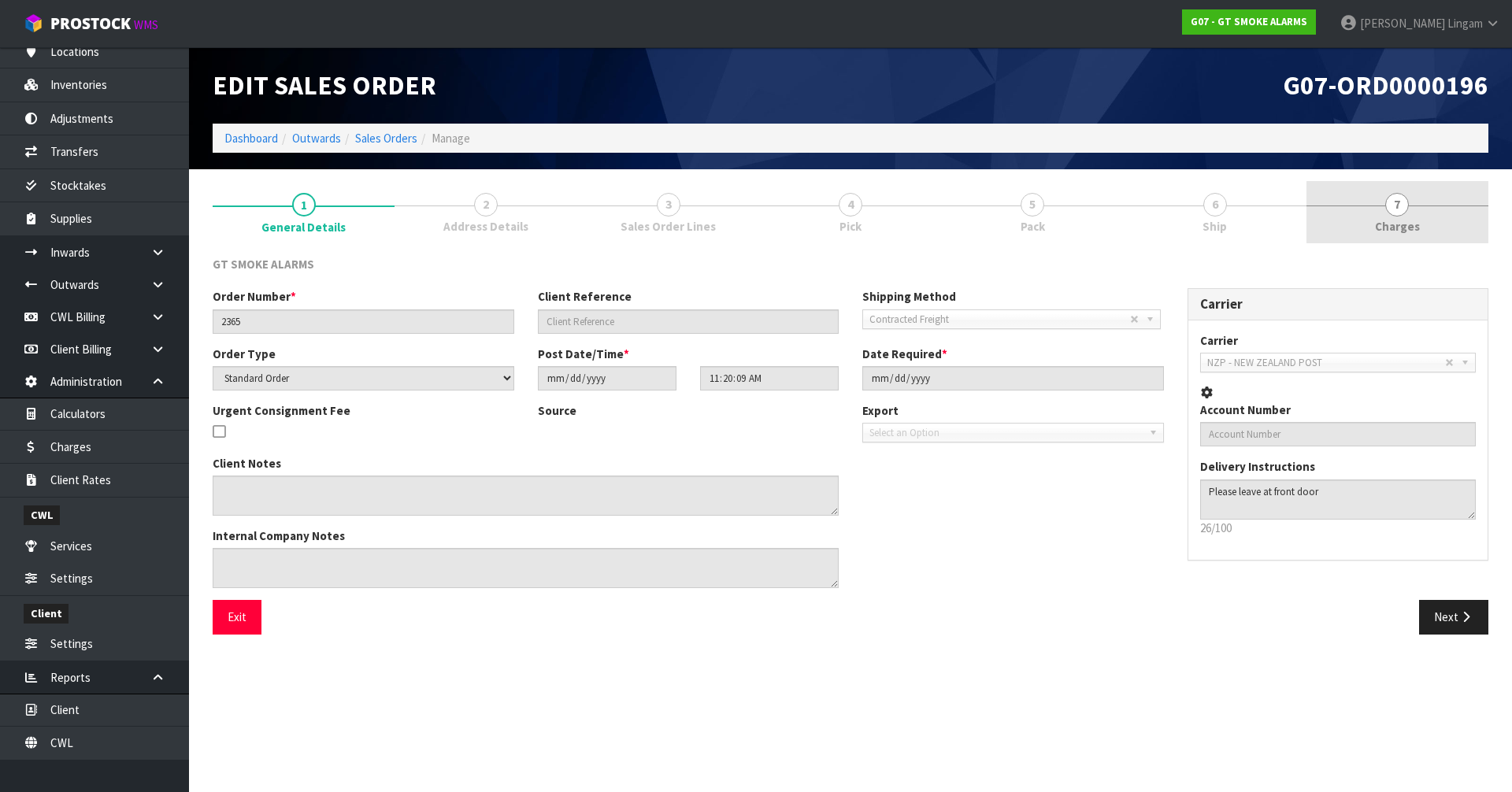
click at [1414, 228] on span "Charges" at bounding box center [1397, 226] width 45 height 17
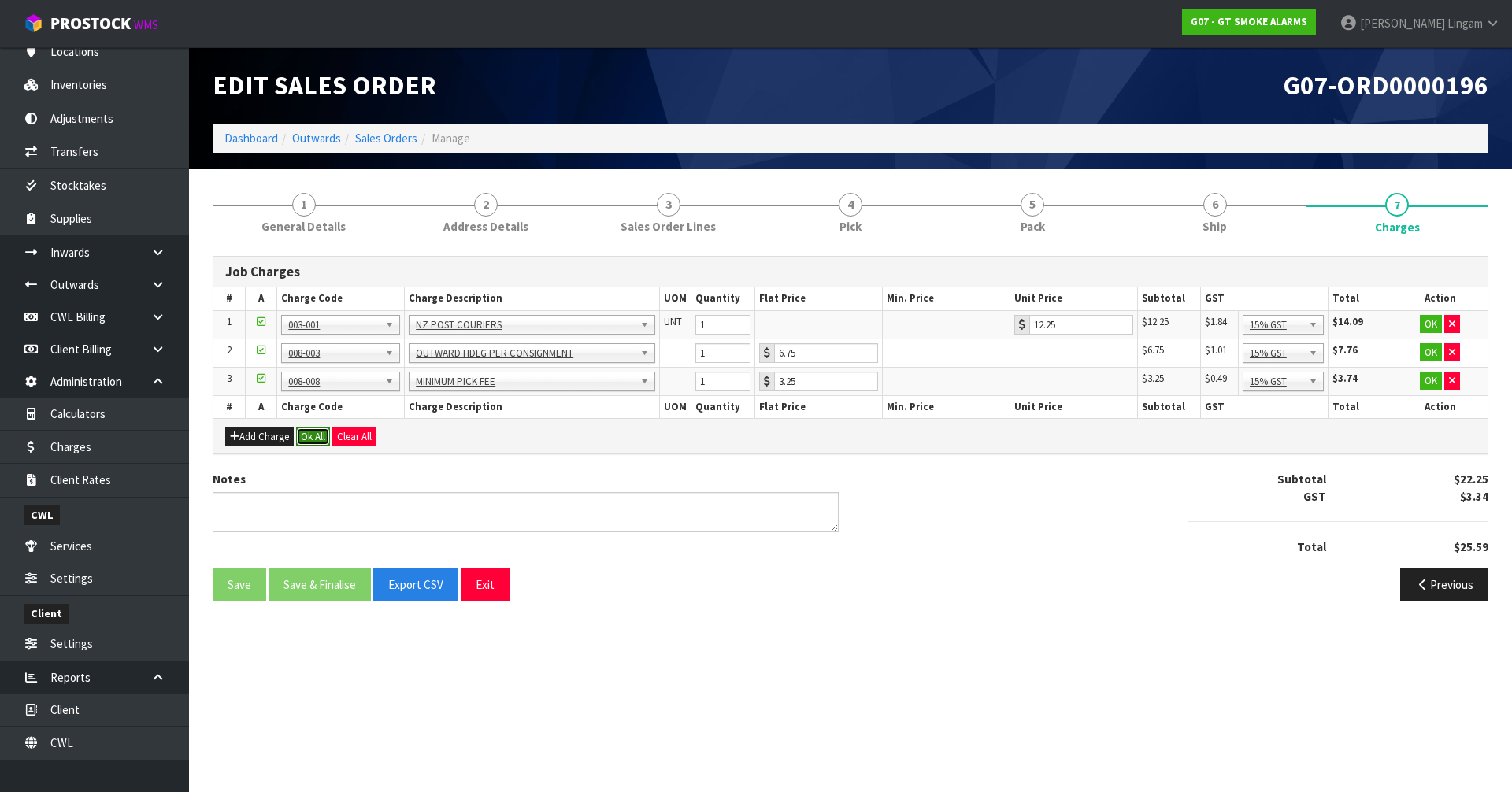
click at [317, 437] on button "Ok All" at bounding box center [313, 438] width 34 height 19
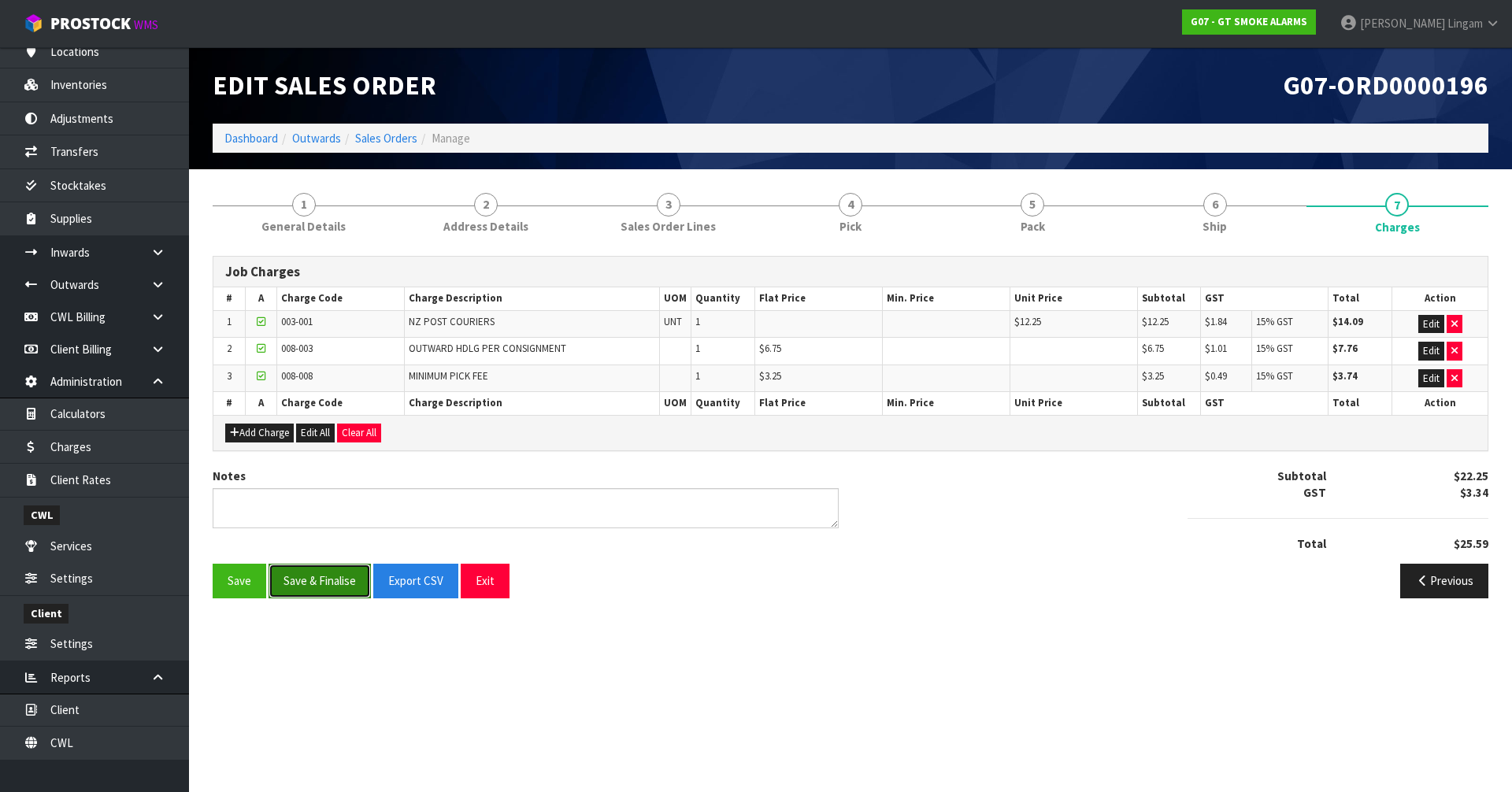
click at [326, 582] on button "Save & Finalise" at bounding box center [320, 580] width 102 height 34
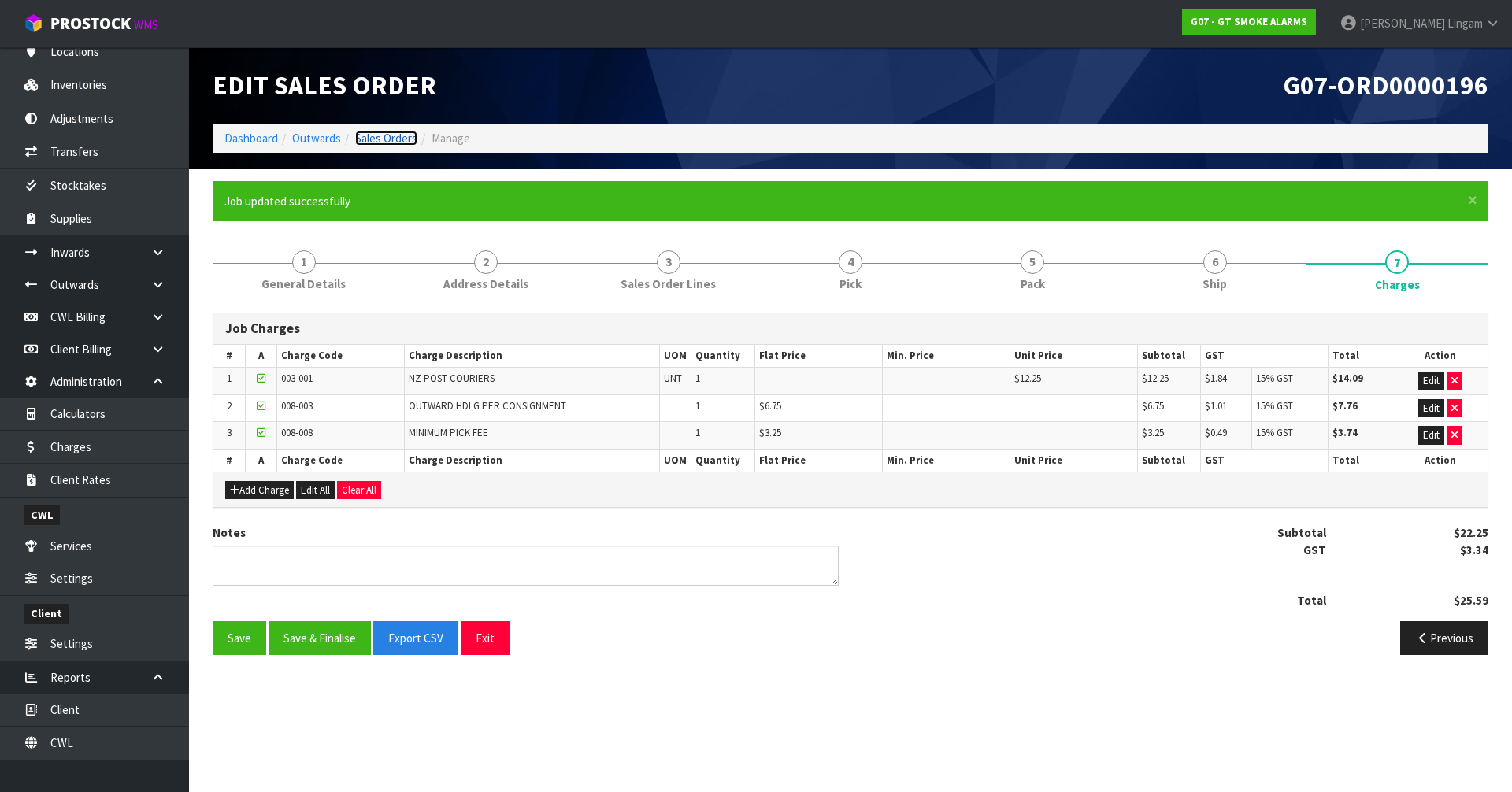
click at [403, 137] on link "Sales Orders" at bounding box center [386, 137] width 62 height 15
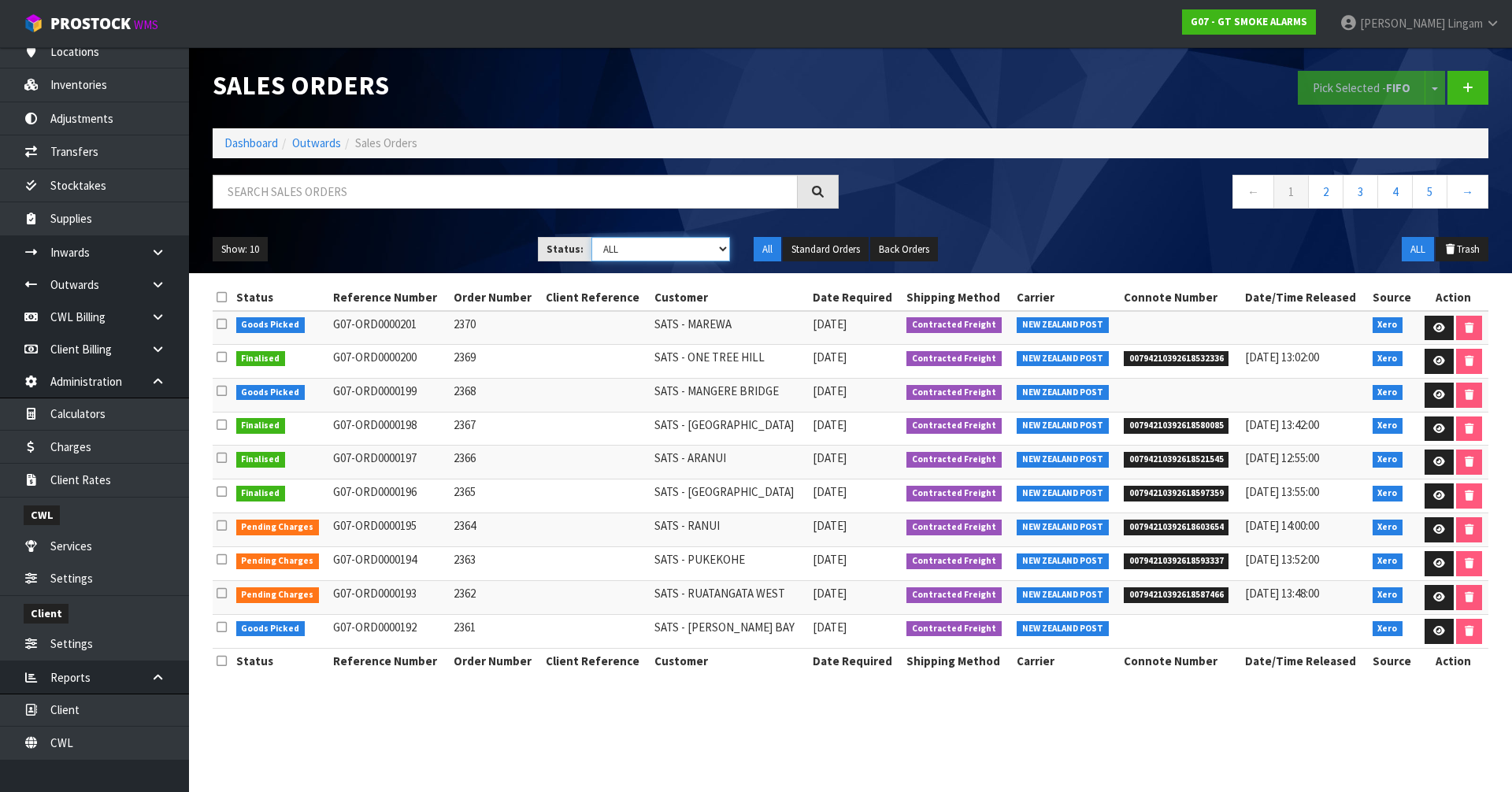
click at [698, 248] on select "Draft Pending Allocated Pending Pick Goods Picked Goods Packed Pending Charges …" at bounding box center [661, 249] width 139 height 25
select select "string:6"
click at [592, 237] on select "Draft Pending Allocated Pending Pick Goods Picked Goods Packed Pending Charges …" at bounding box center [661, 249] width 139 height 25
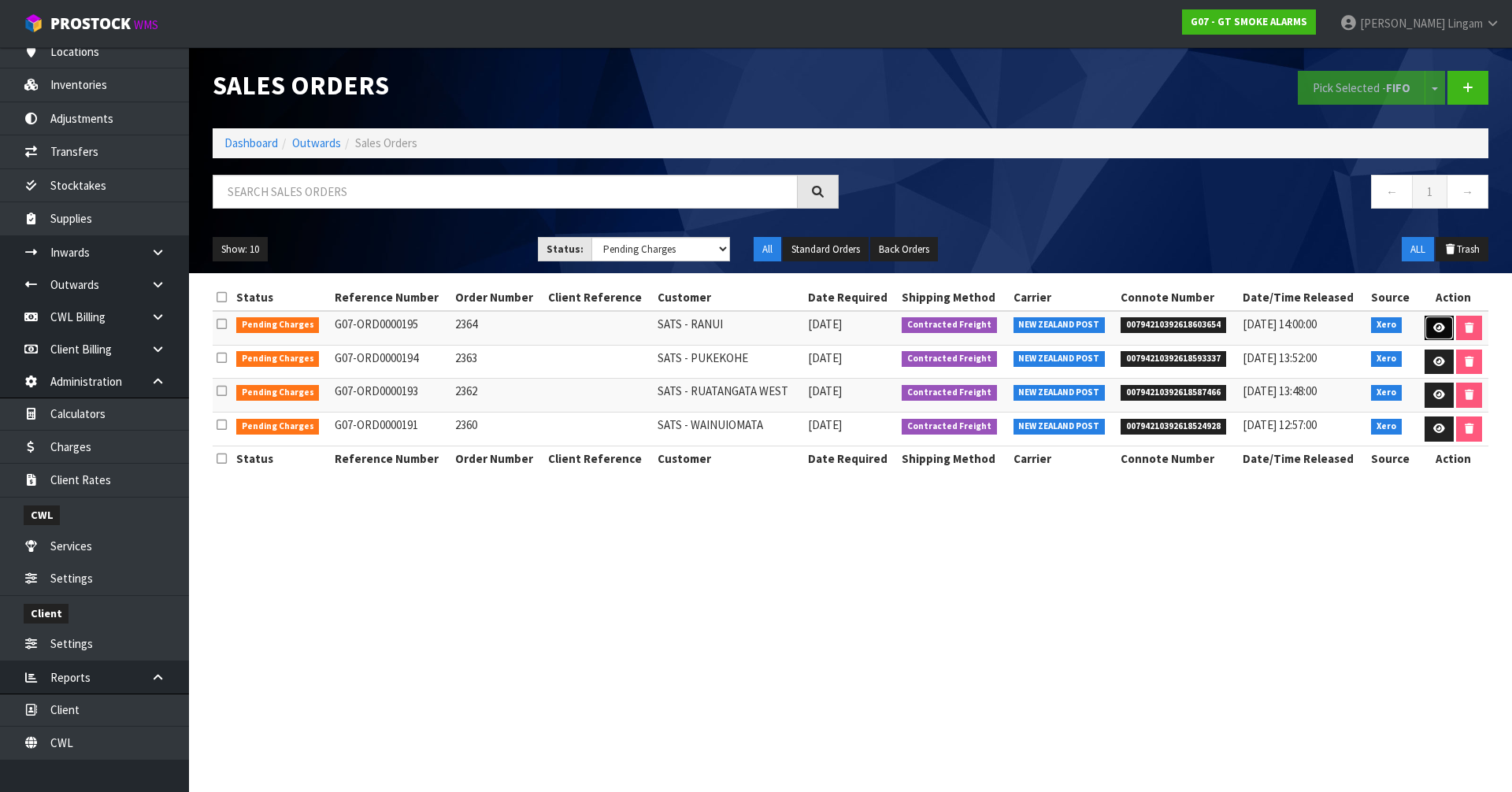
click at [1441, 323] on icon at bounding box center [1438, 328] width 11 height 11
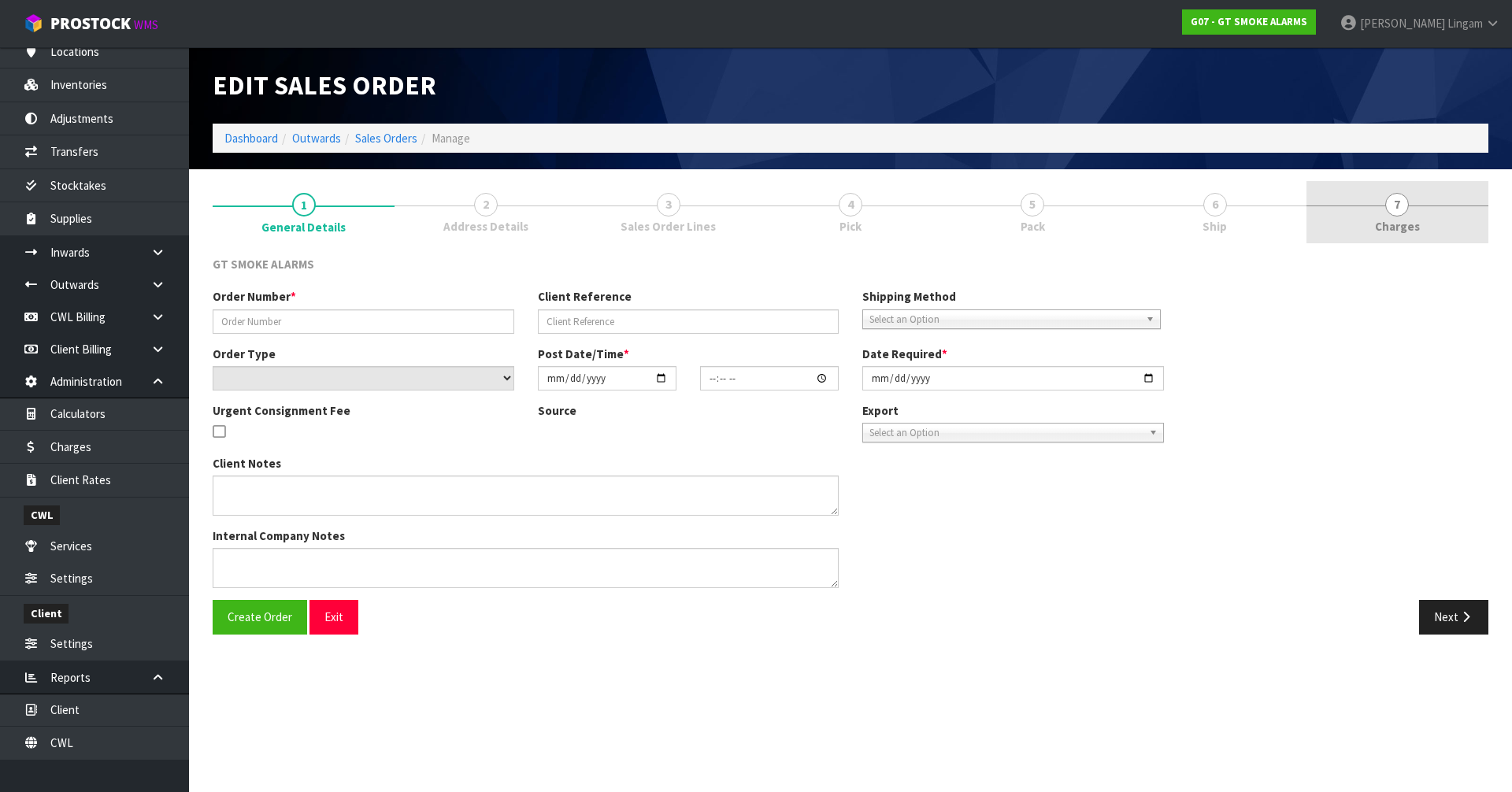
click at [1417, 221] on span "Charges" at bounding box center [1397, 226] width 45 height 17
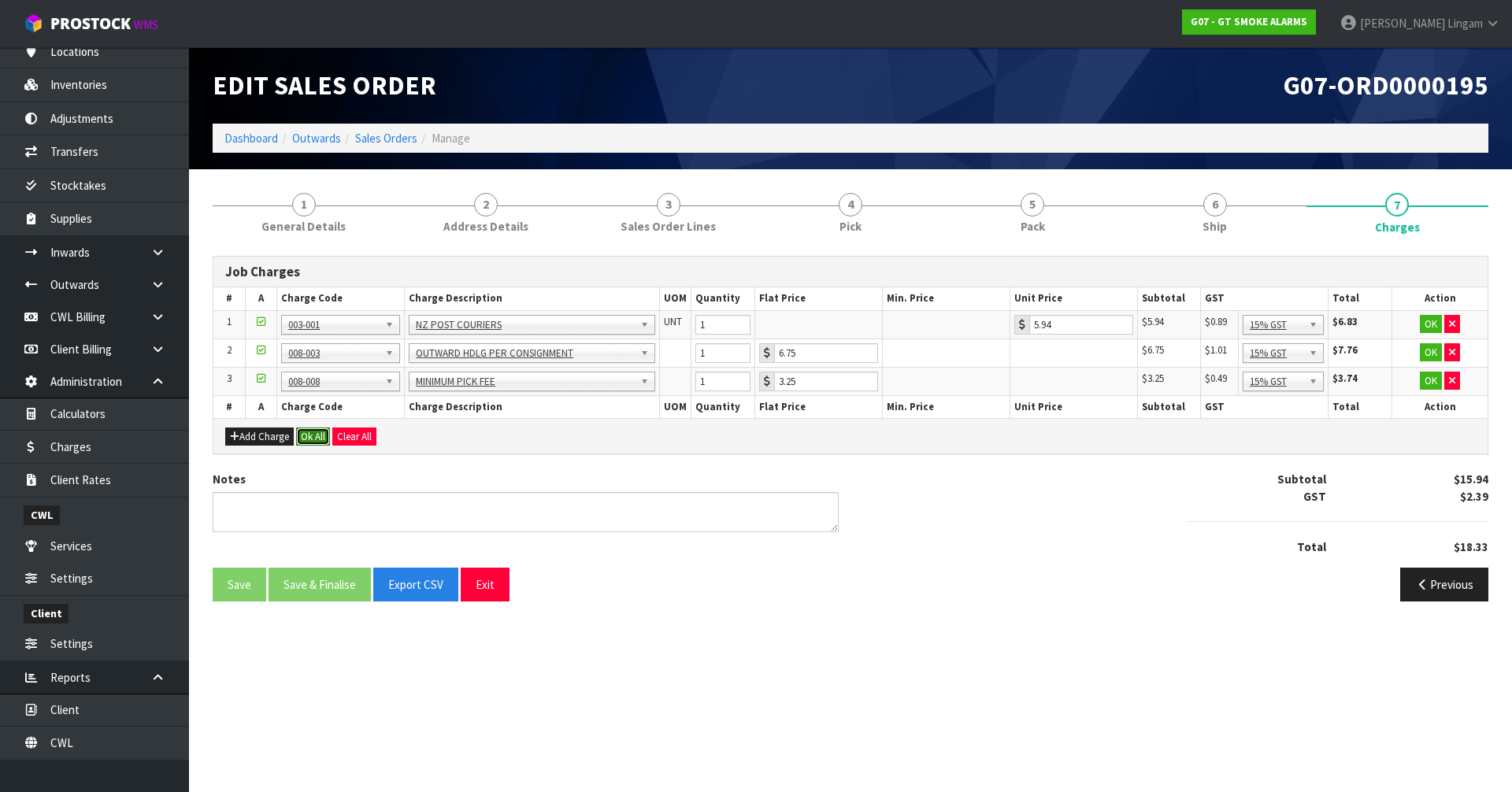
click at [321, 440] on button "Ok All" at bounding box center [313, 438] width 34 height 19
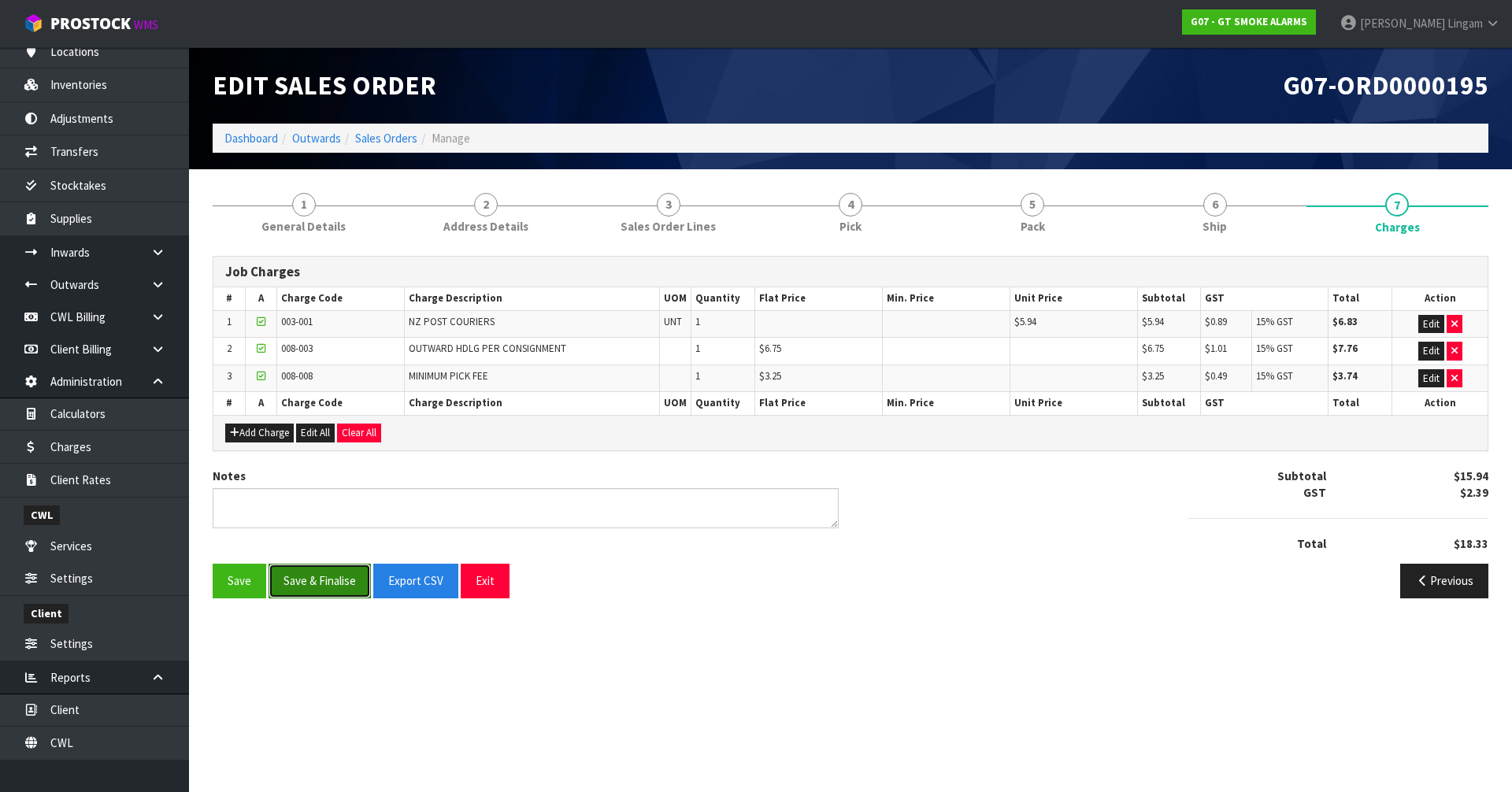
click at [317, 592] on button "Save & Finalise" at bounding box center [320, 580] width 102 height 34
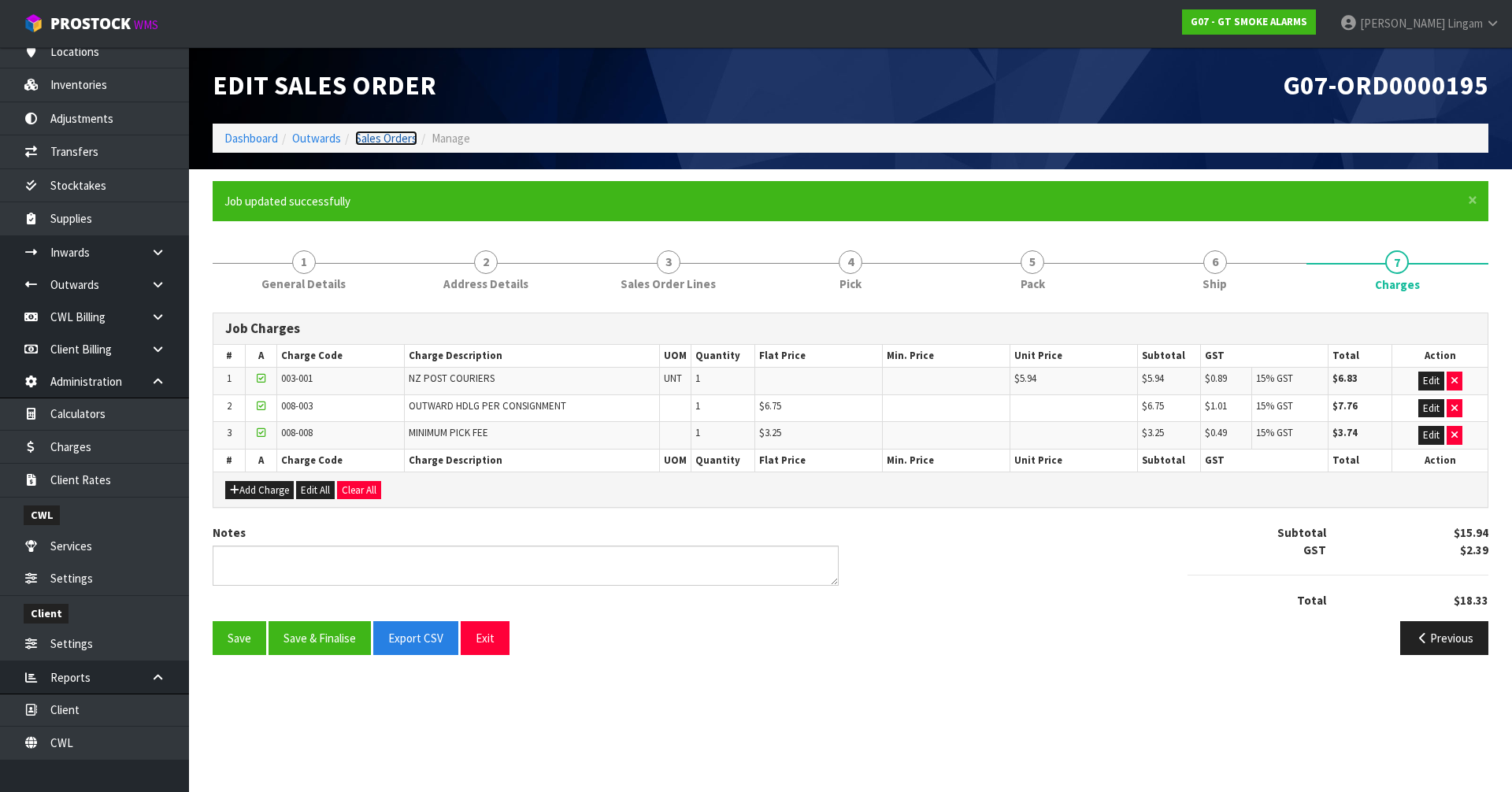
click at [390, 143] on link "Sales Orders" at bounding box center [386, 137] width 62 height 15
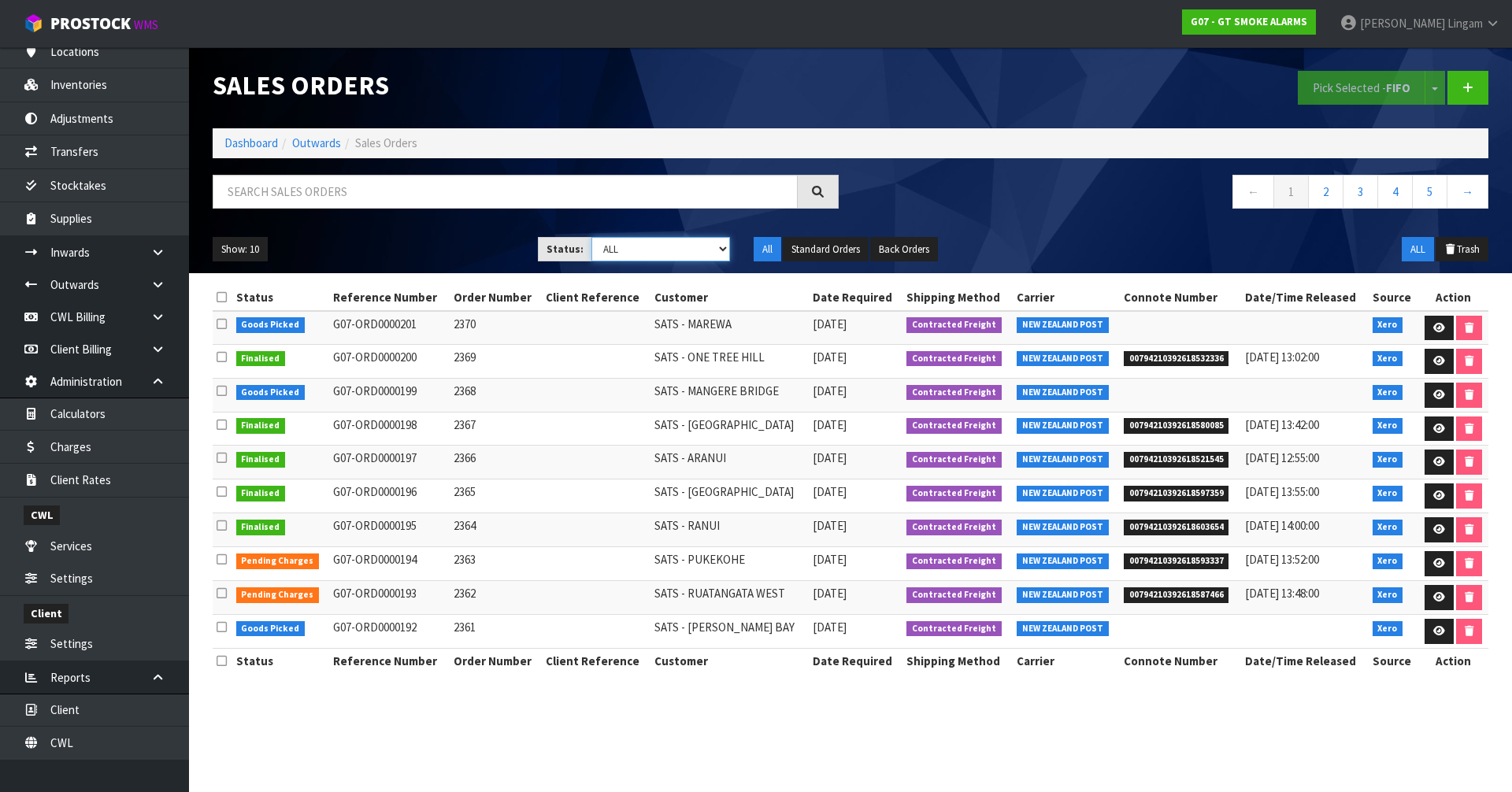
click at [706, 254] on select "Draft Pending Allocated Pending Pick Goods Picked Goods Packed Pending Charges …" at bounding box center [661, 249] width 139 height 25
select select "string:6"
click at [592, 237] on select "Draft Pending Allocated Pending Pick Goods Picked Goods Packed Pending Charges …" at bounding box center [661, 249] width 139 height 25
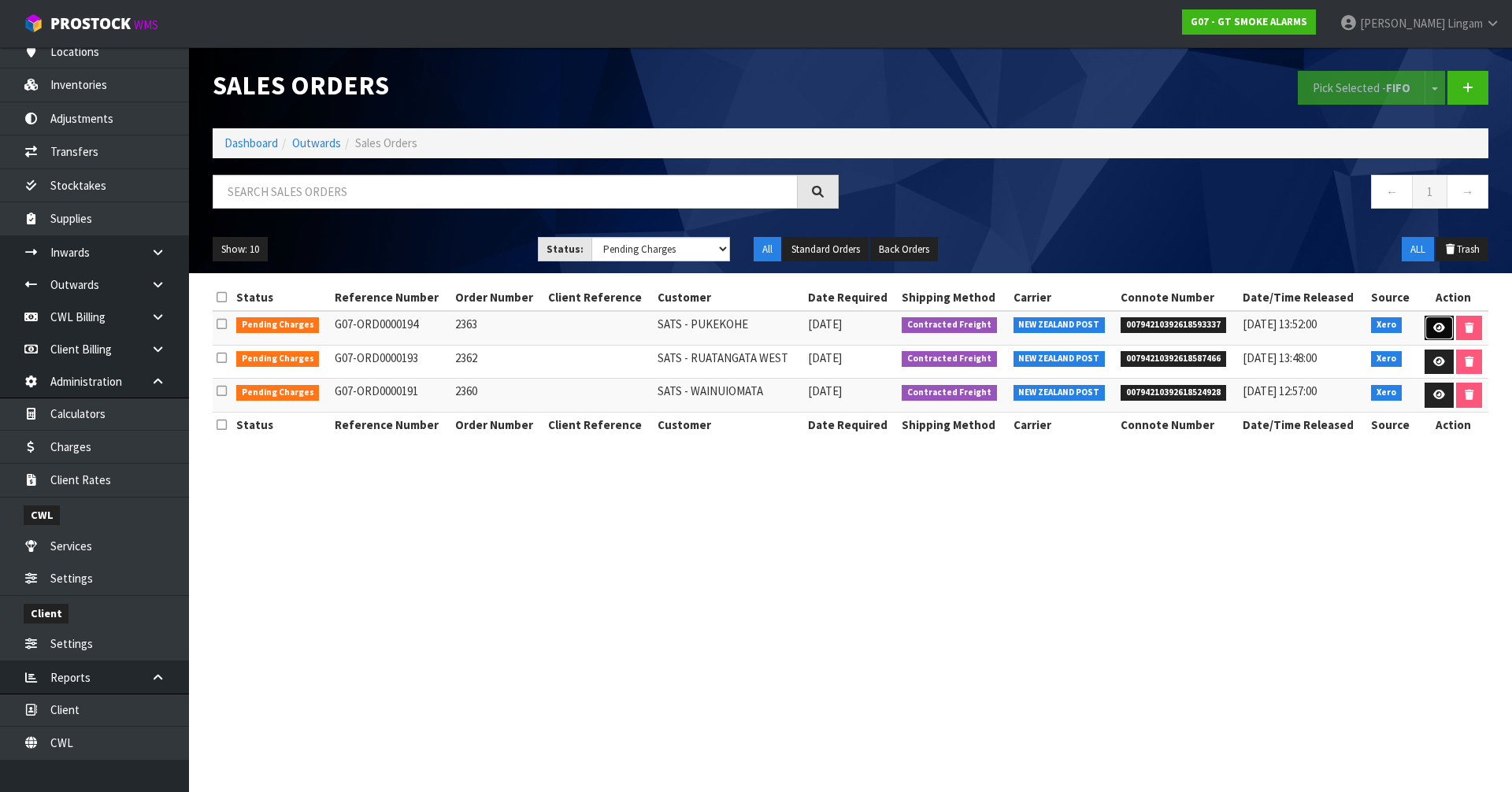
click at [1438, 333] on icon at bounding box center [1438, 328] width 11 height 11
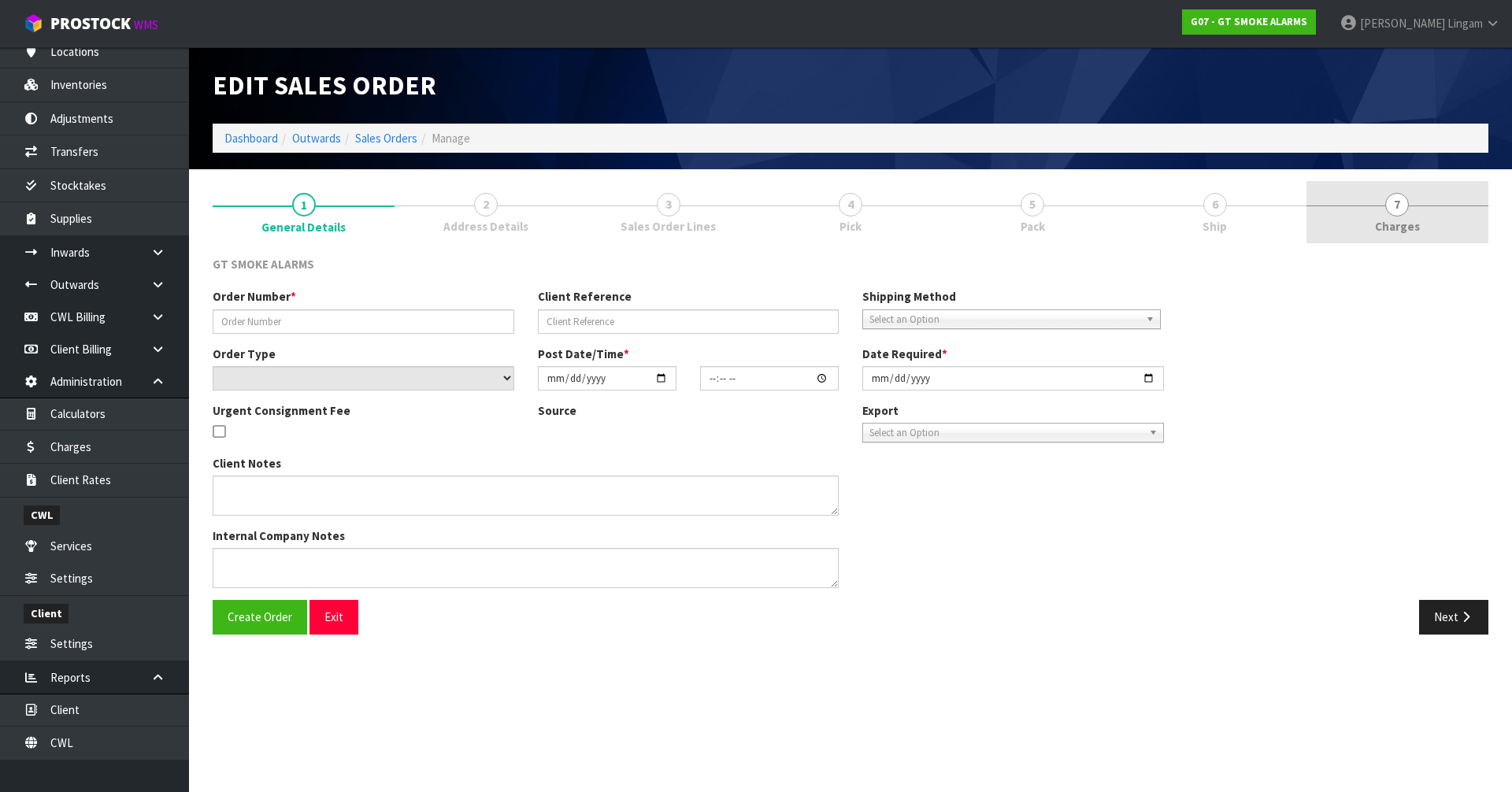
type input "2363"
select select "number:0"
type input "[DATE]"
type input "11:15:09.000"
type input "[DATE]"
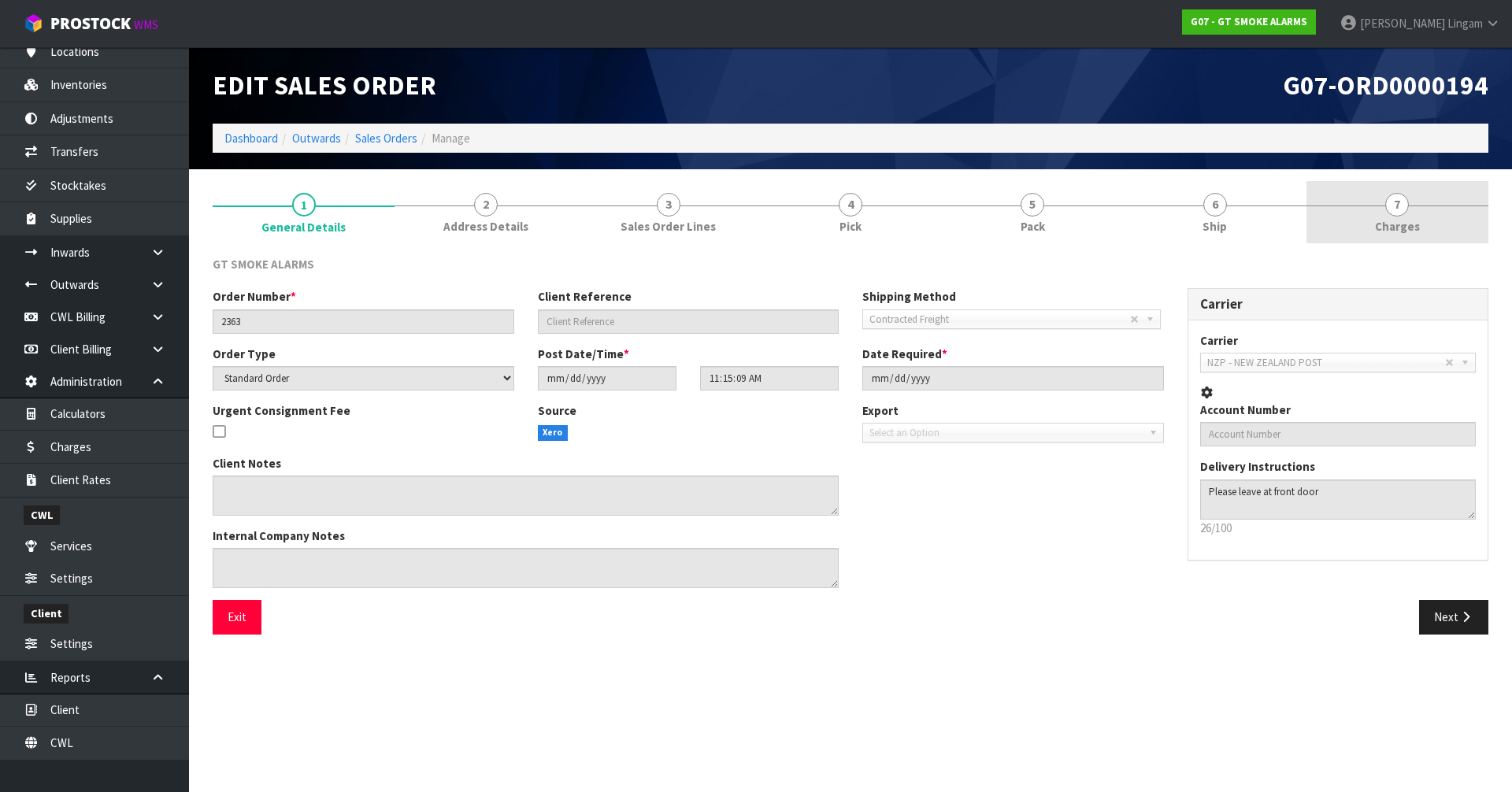
click at [1402, 211] on span "7" at bounding box center [1397, 204] width 24 height 24
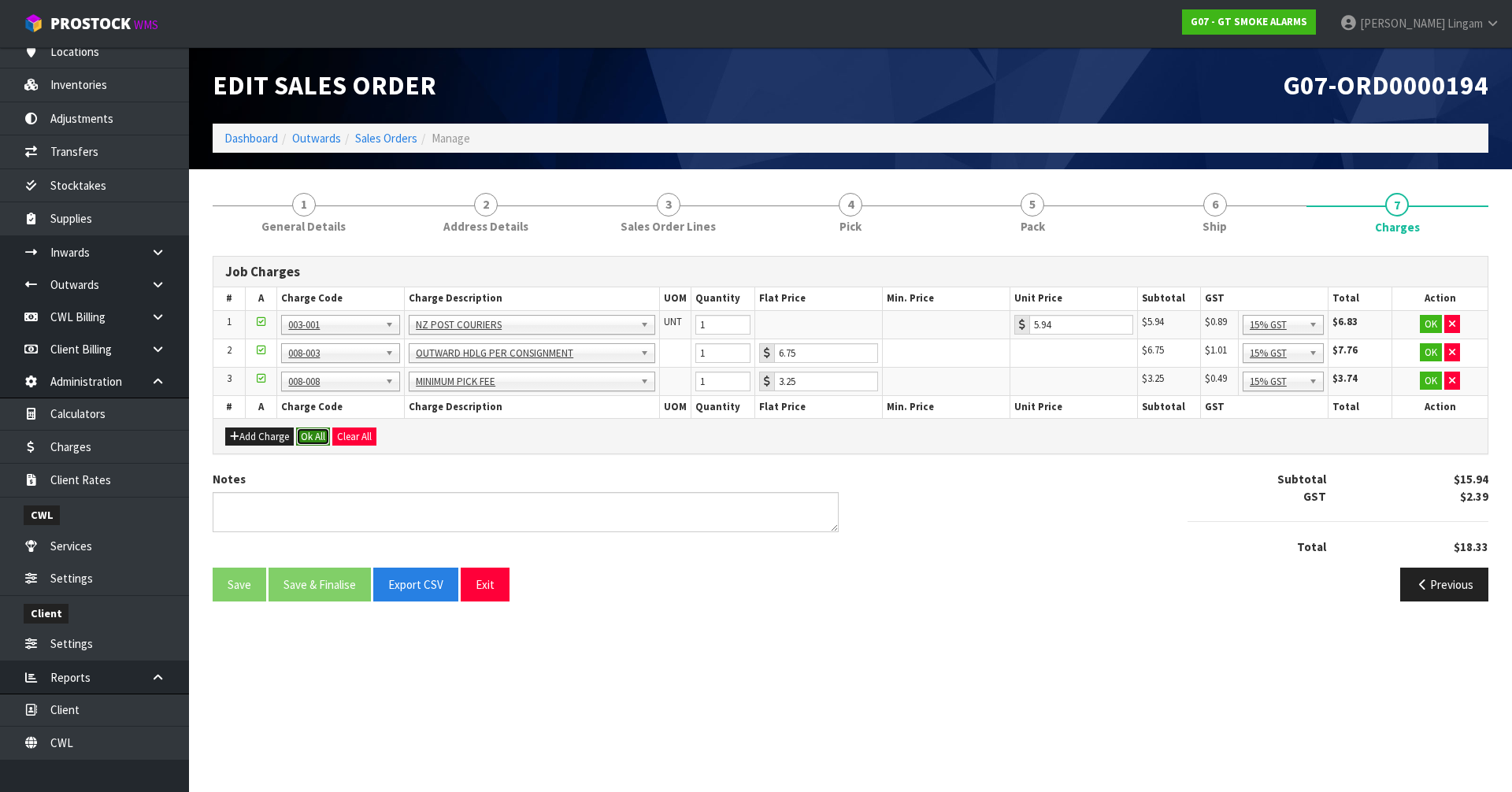
click at [313, 443] on button "Ok All" at bounding box center [313, 438] width 34 height 19
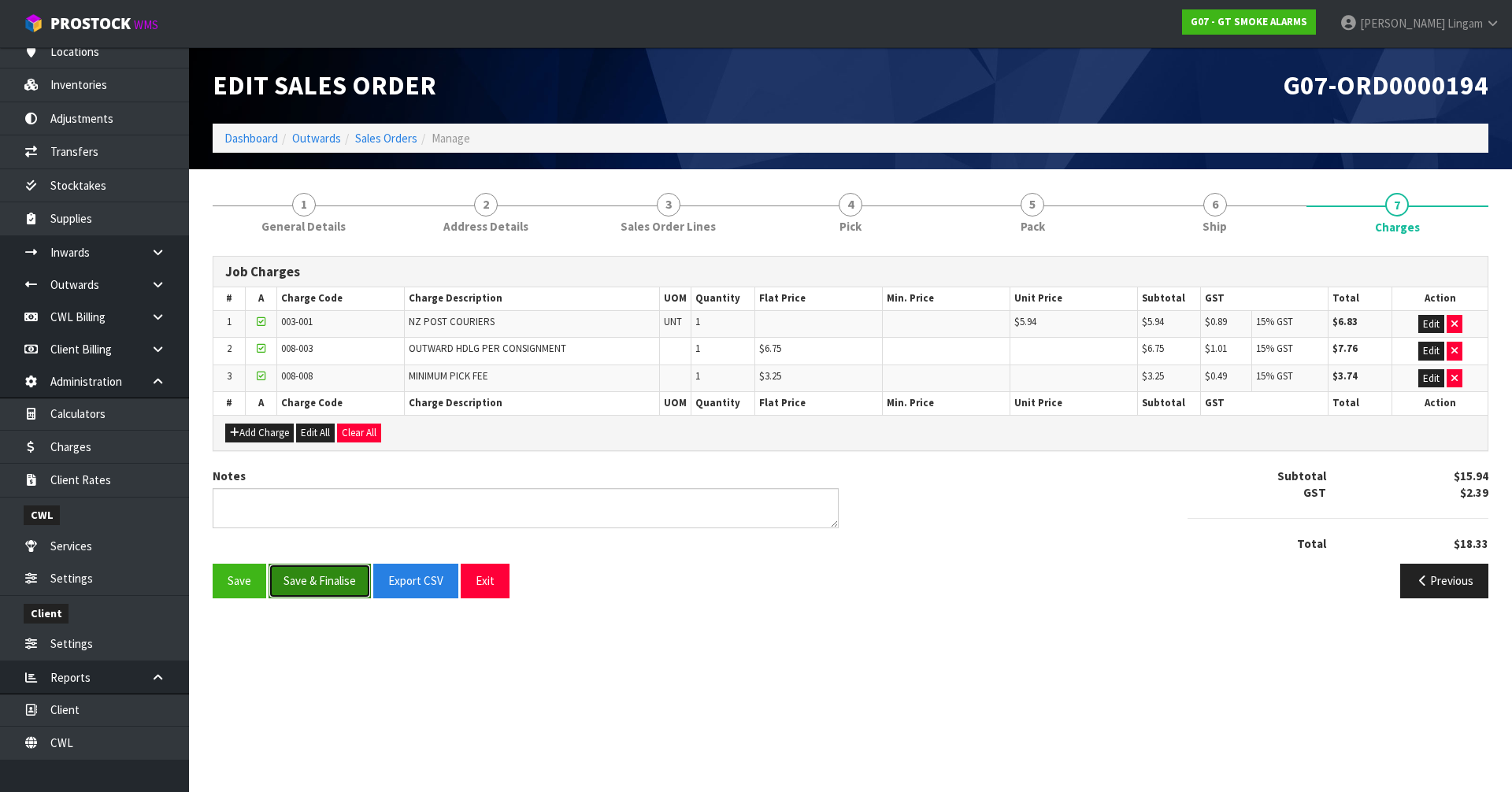
click at [334, 576] on button "Save & Finalise" at bounding box center [320, 580] width 102 height 34
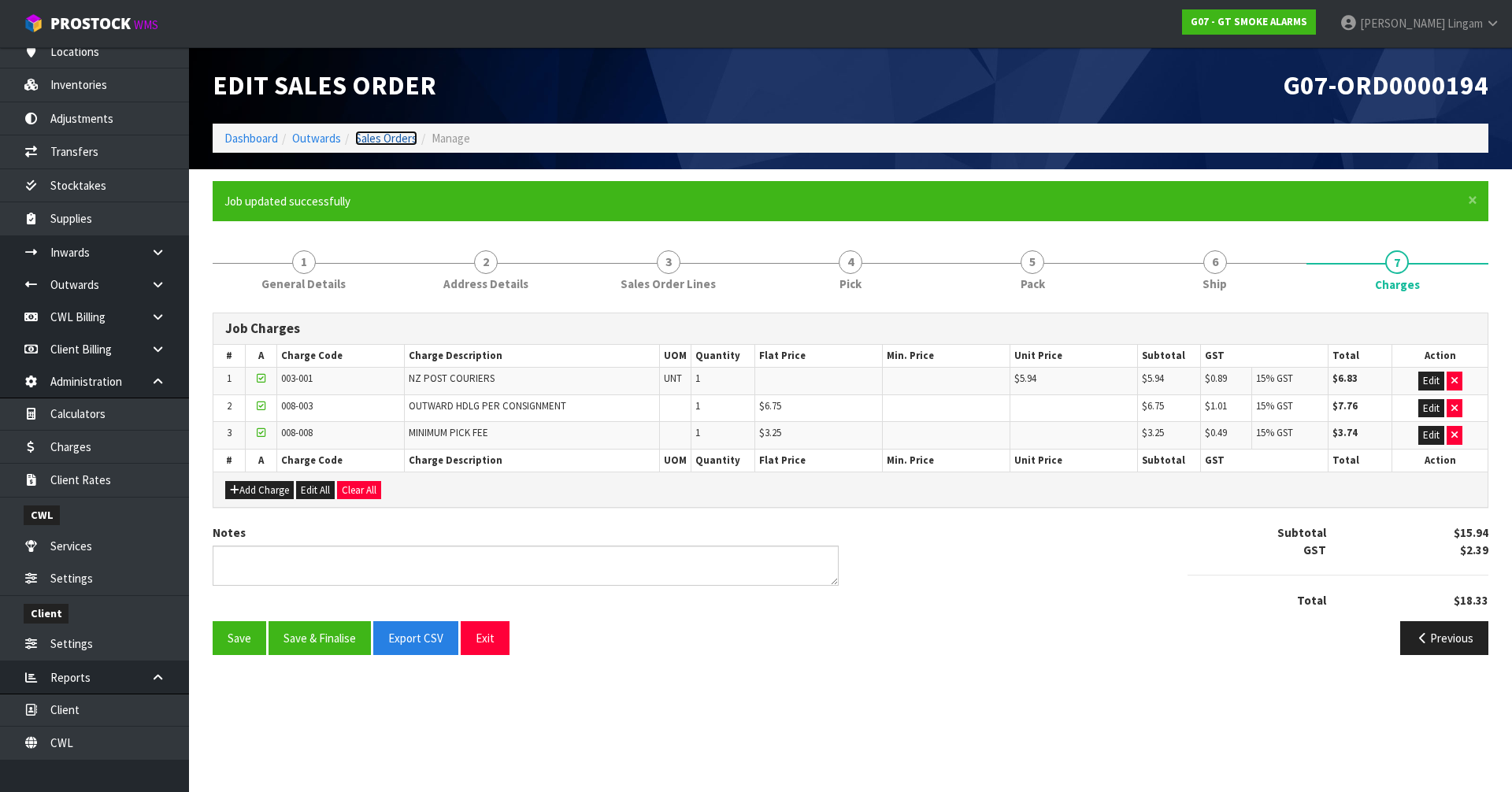
click at [383, 137] on link "Sales Orders" at bounding box center [386, 137] width 62 height 15
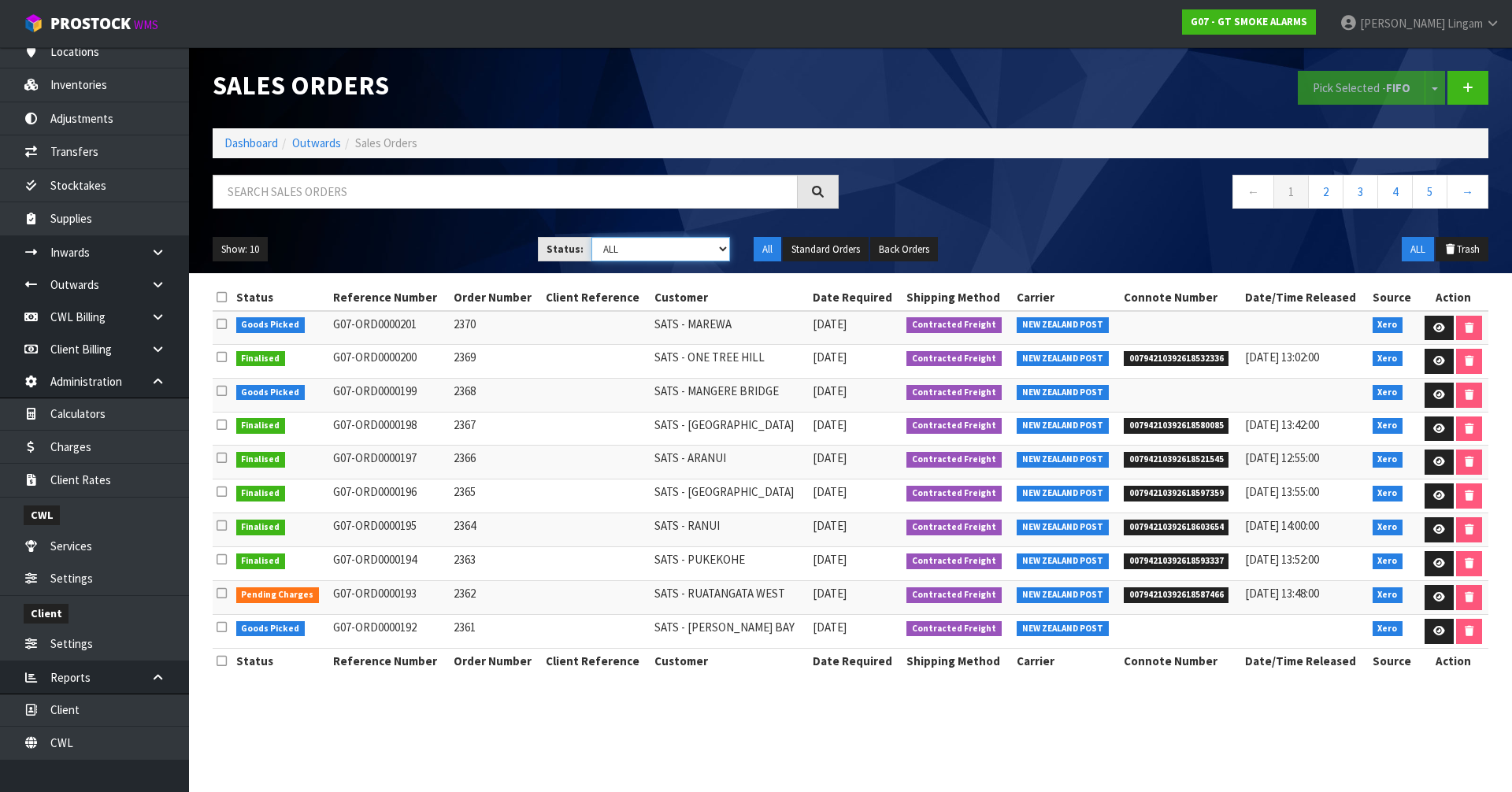
click at [695, 249] on select "Draft Pending Allocated Pending Pick Goods Picked Goods Packed Pending Charges …" at bounding box center [661, 249] width 139 height 25
select select "string:6"
click at [592, 237] on select "Draft Pending Allocated Pending Pick Goods Picked Goods Packed Pending Charges …" at bounding box center [661, 249] width 139 height 25
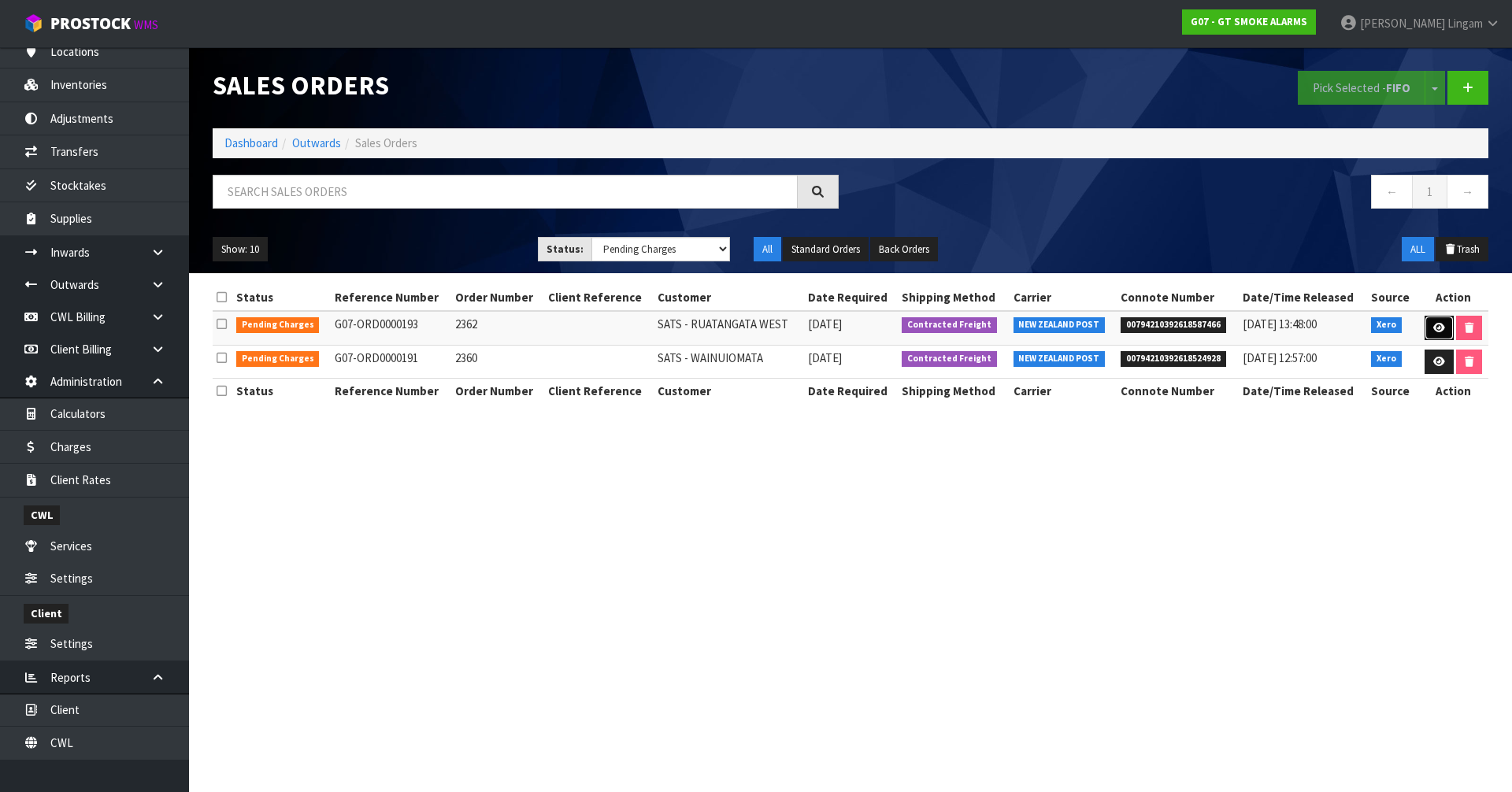
click at [1430, 322] on link at bounding box center [1439, 328] width 29 height 25
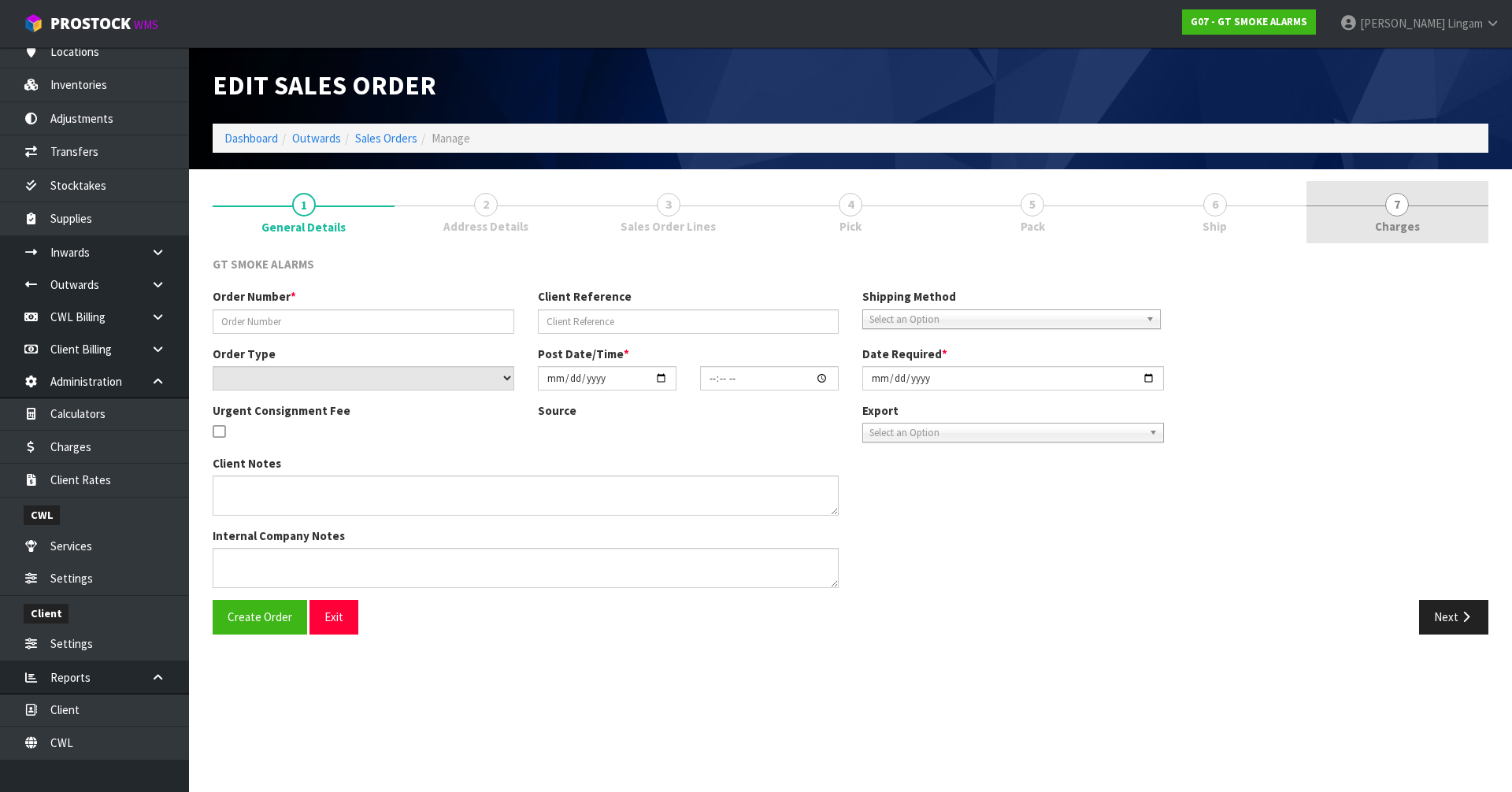
type input "2362"
select select "number:0"
type input "[DATE]"
type input "11:15:03.000"
type input "[DATE]"
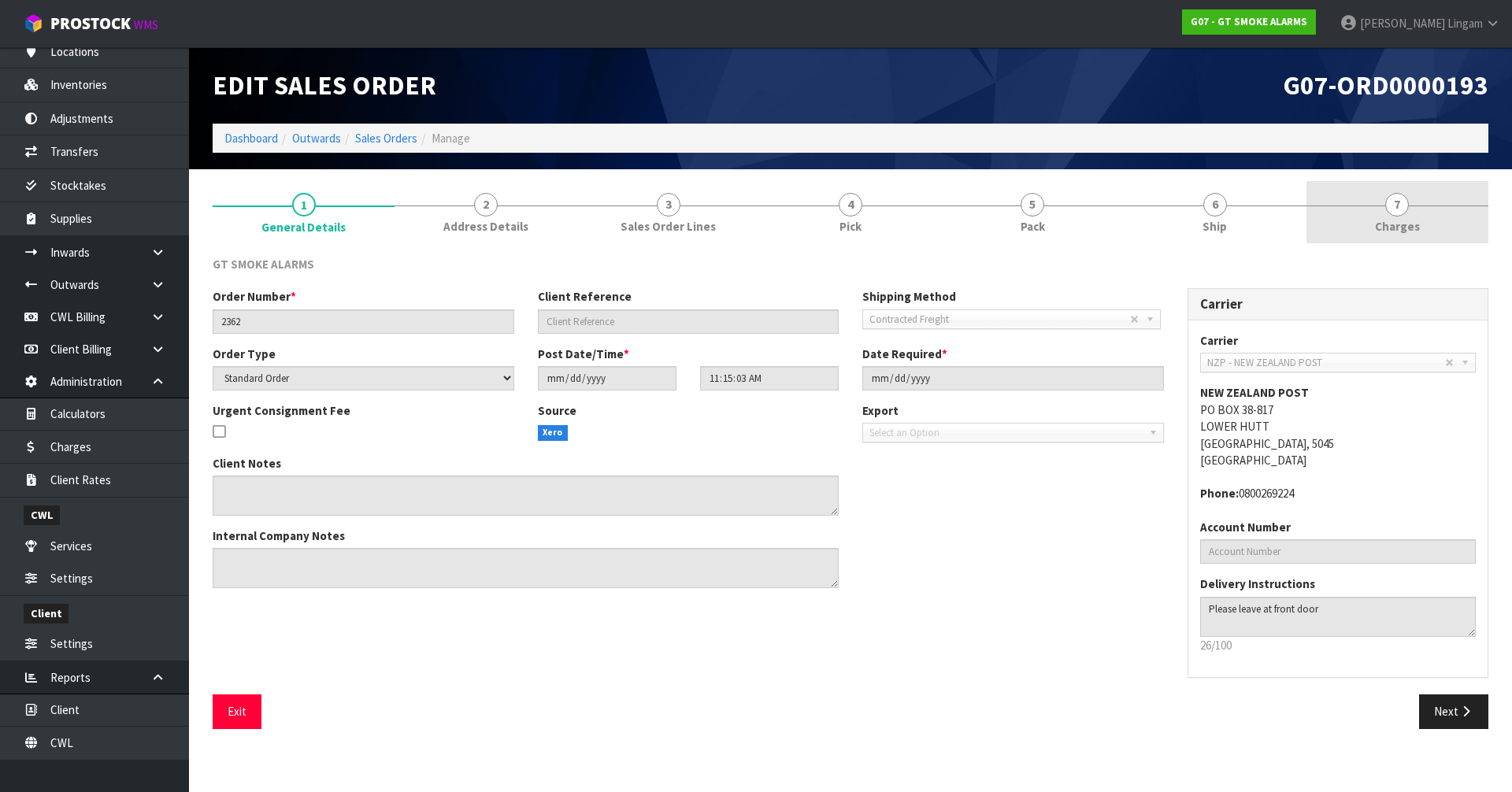
click at [1445, 222] on link "7 [GEOGRAPHIC_DATA]" at bounding box center [1398, 212] width 182 height 62
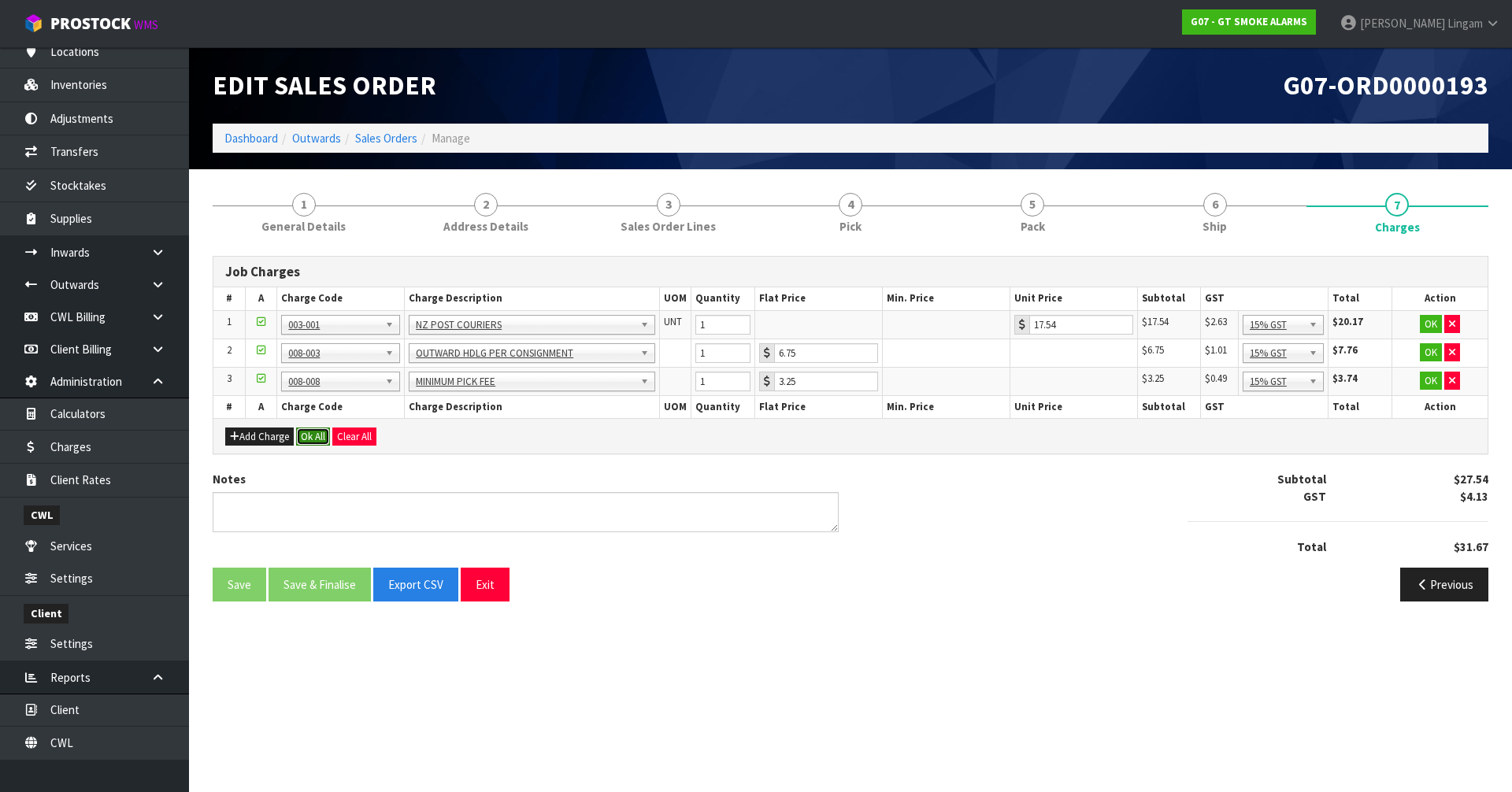
click at [317, 436] on button "Ok All" at bounding box center [313, 438] width 34 height 19
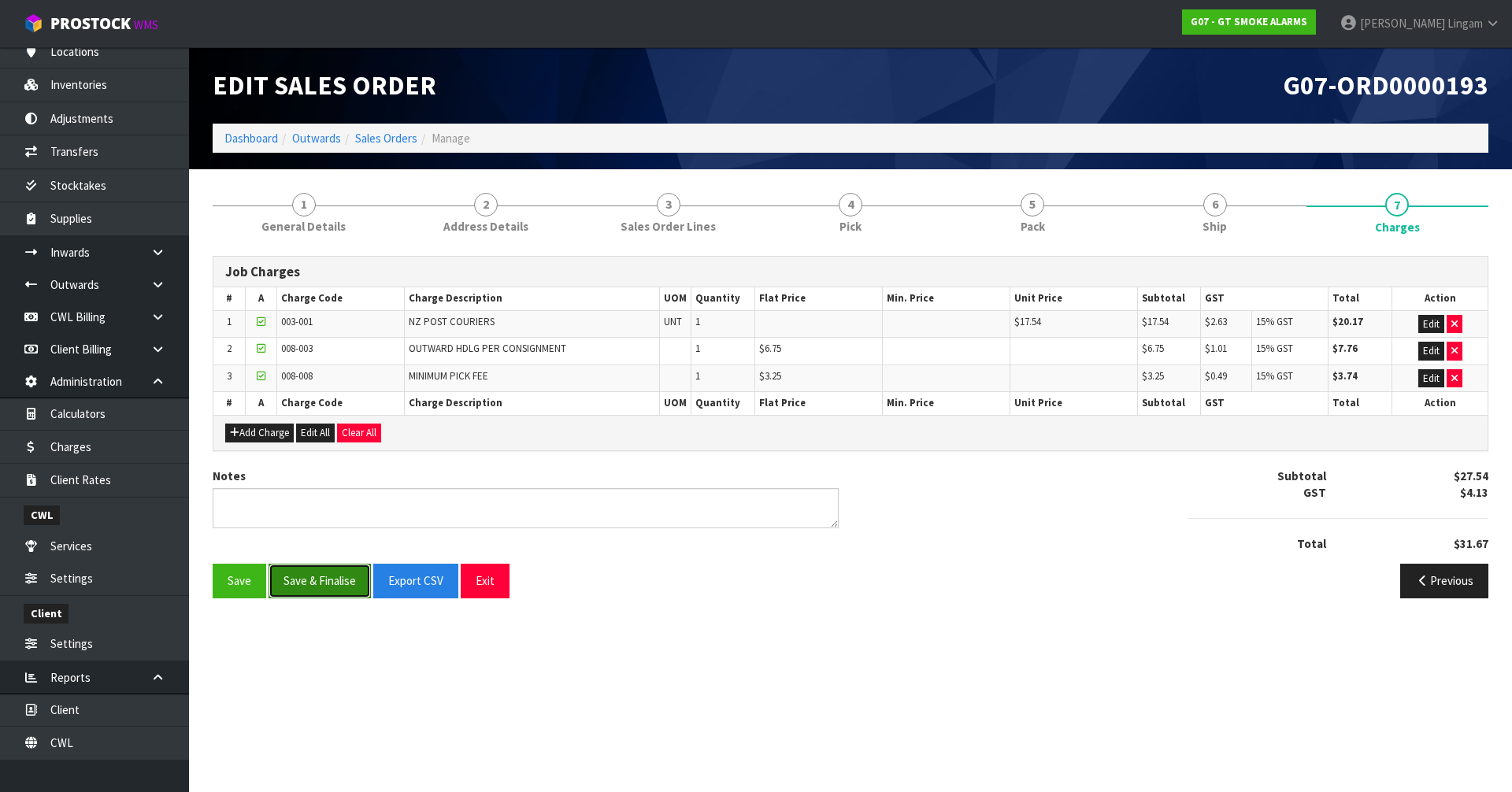
click at [306, 577] on button "Save & Finalise" at bounding box center [320, 580] width 102 height 34
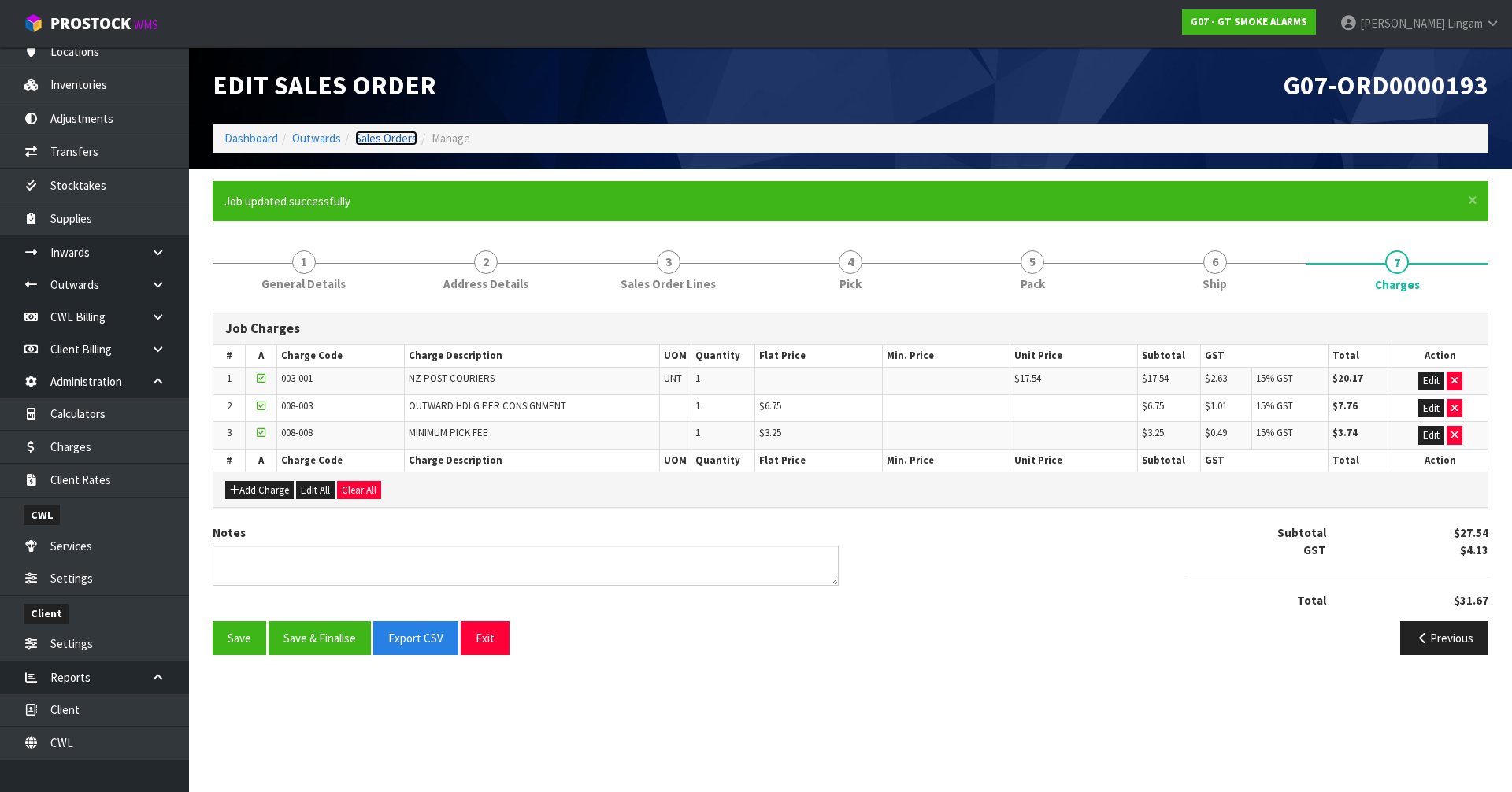
click at [397, 139] on link "Sales Orders" at bounding box center [386, 137] width 62 height 15
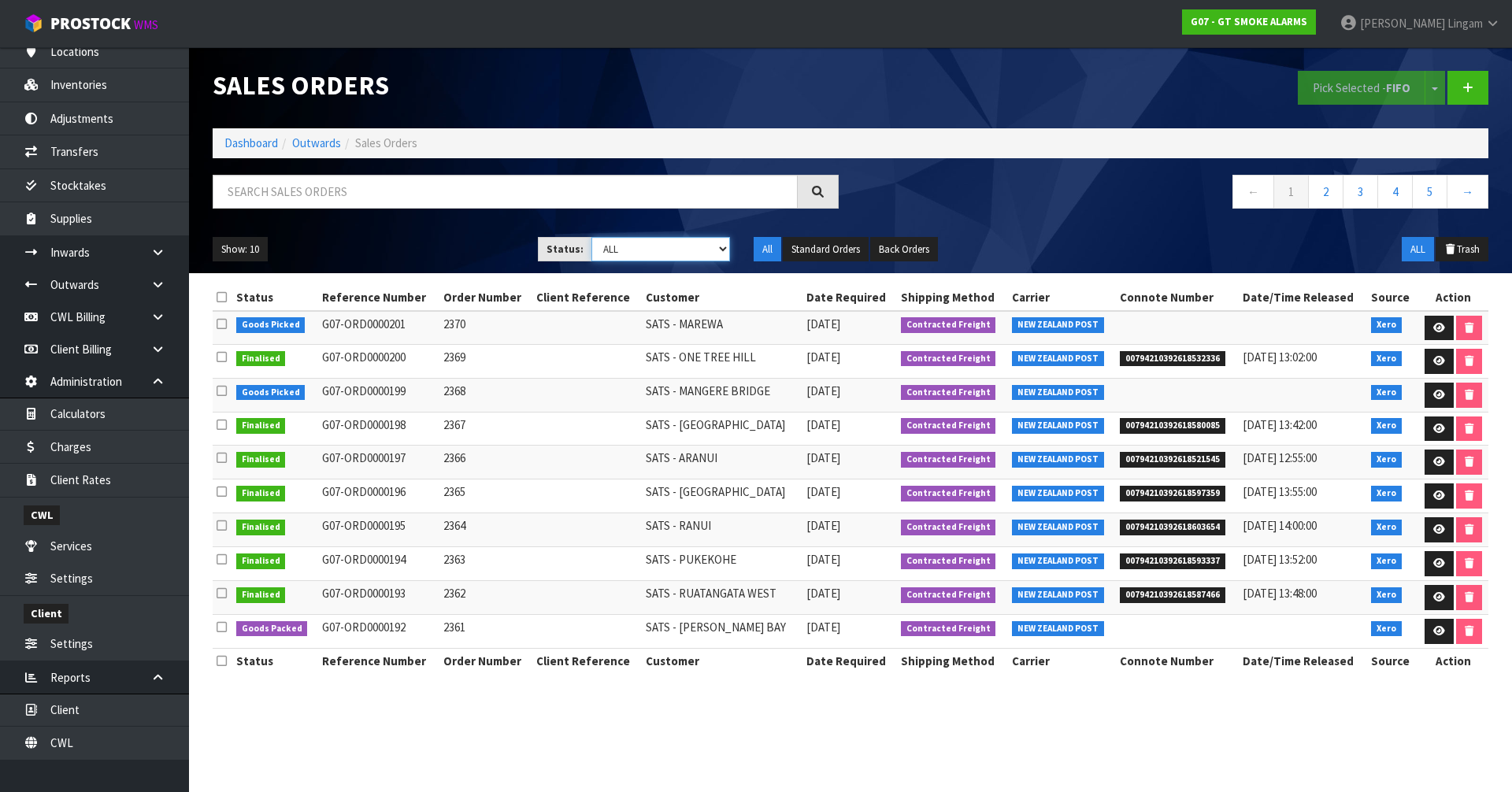
click at [693, 248] on select "Draft Pending Allocated Pending Pick Goods Picked Goods Packed Pending Charges …" at bounding box center [661, 249] width 139 height 25
select select "string:6"
click at [592, 237] on select "Draft Pending Allocated Pending Pick Goods Picked Goods Packed Pending Charges …" at bounding box center [661, 249] width 139 height 25
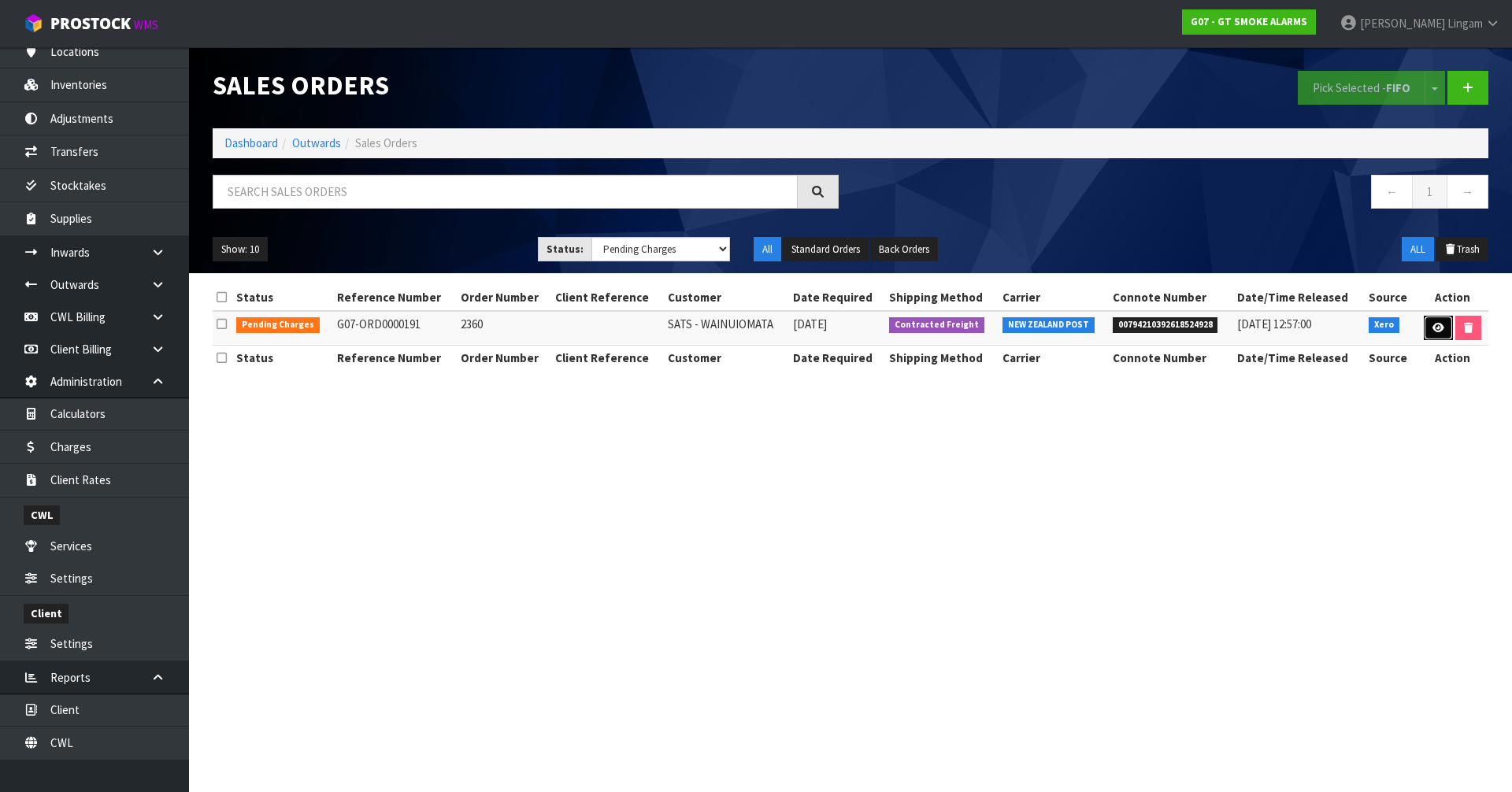
click at [1433, 325] on icon at bounding box center [1438, 328] width 11 height 11
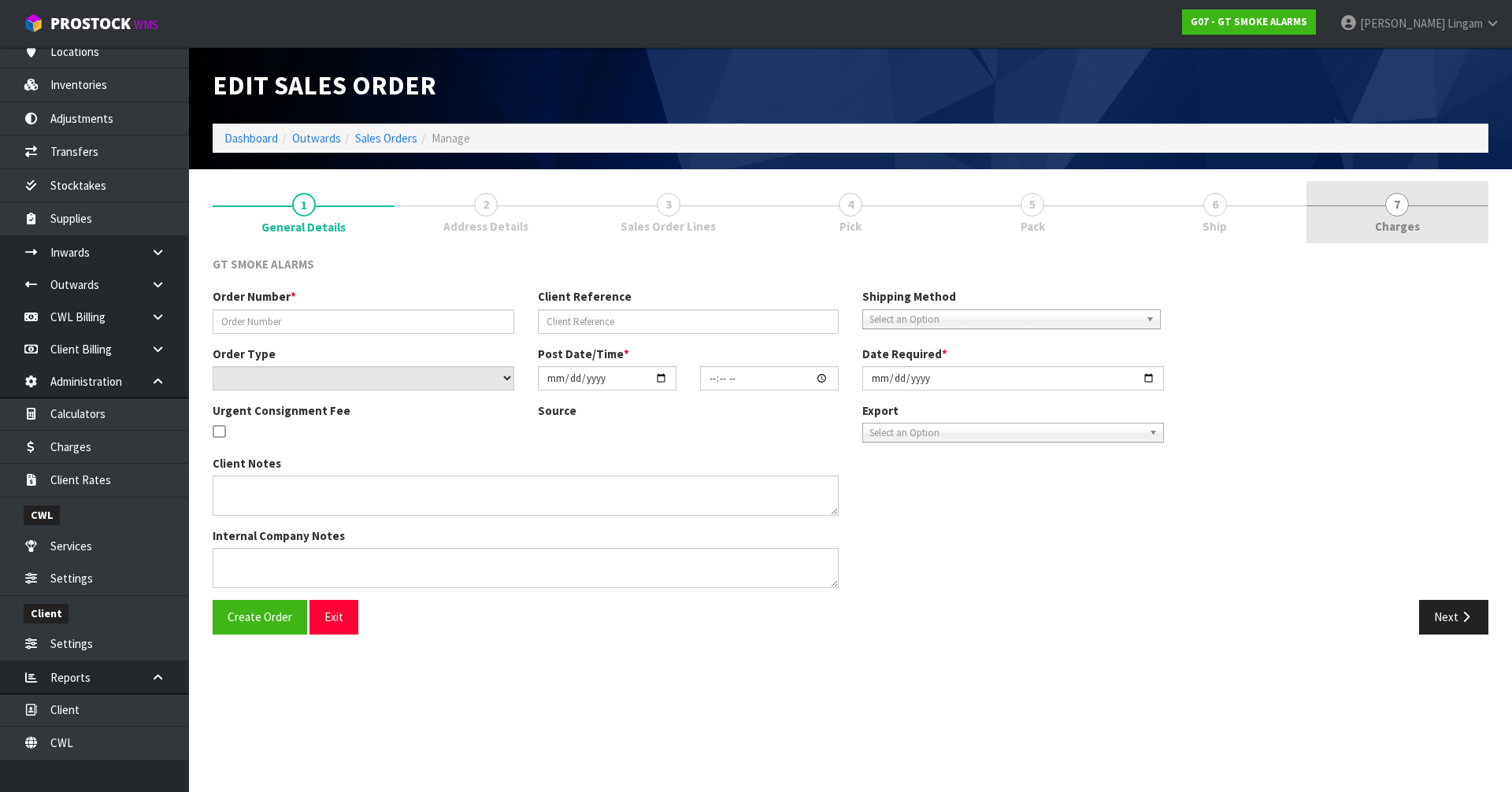
type input "2360"
select select "number:0"
type input "[DATE]"
type input "11:10:08.000"
type input "[DATE]"
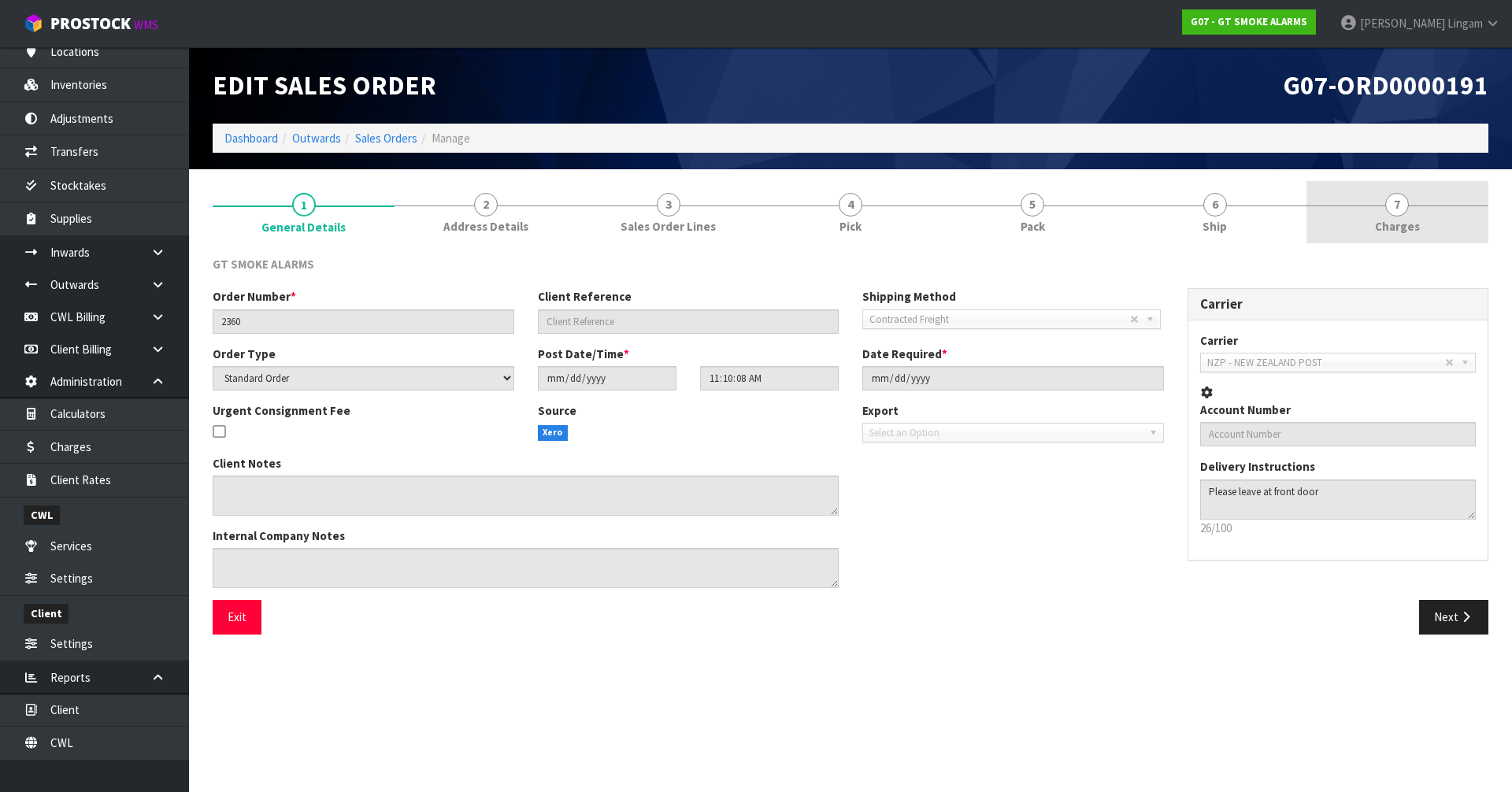
click at [1429, 226] on link "7 [GEOGRAPHIC_DATA]" at bounding box center [1398, 212] width 182 height 62
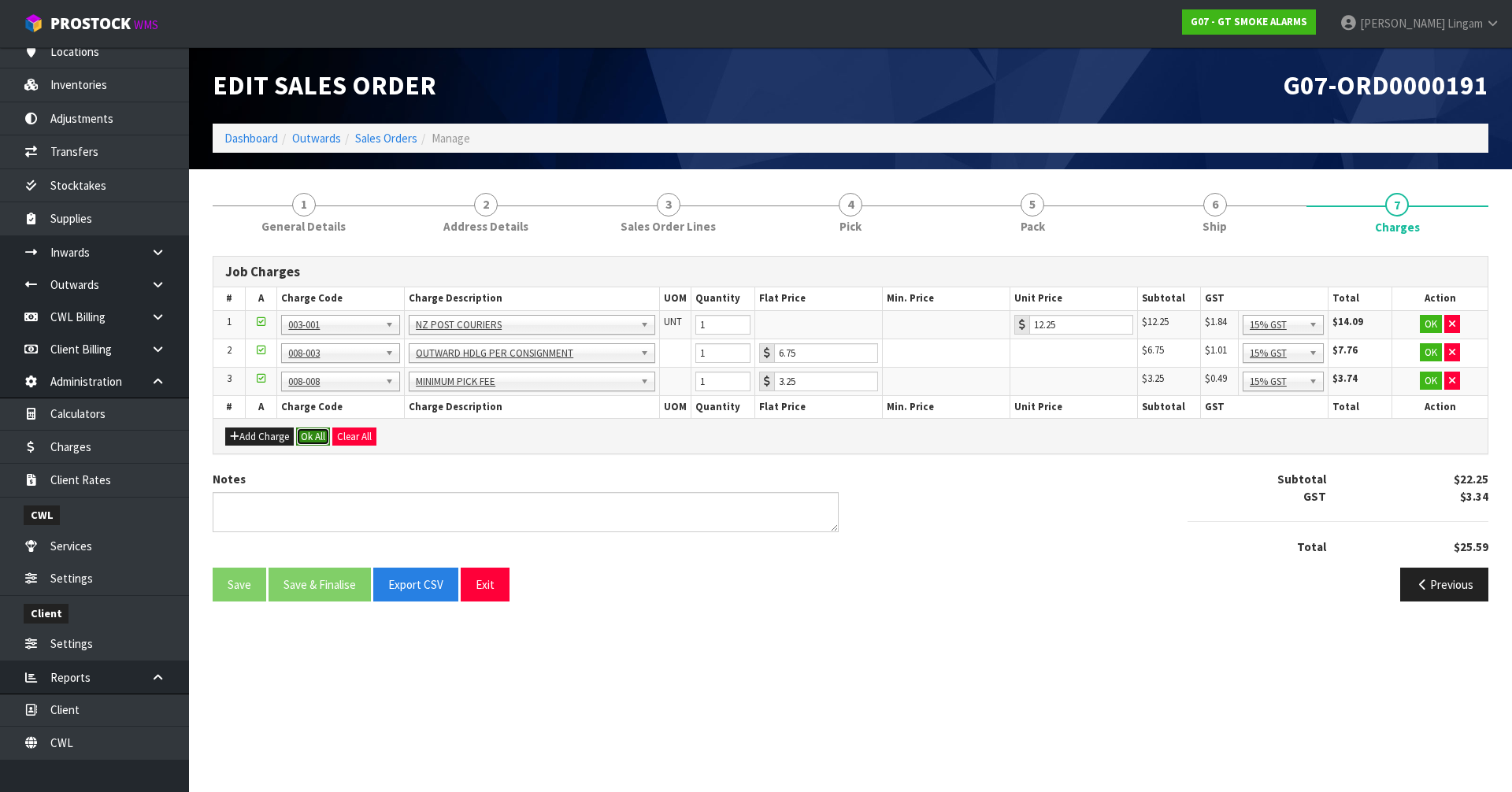
click at [306, 439] on button "Ok All" at bounding box center [313, 438] width 34 height 19
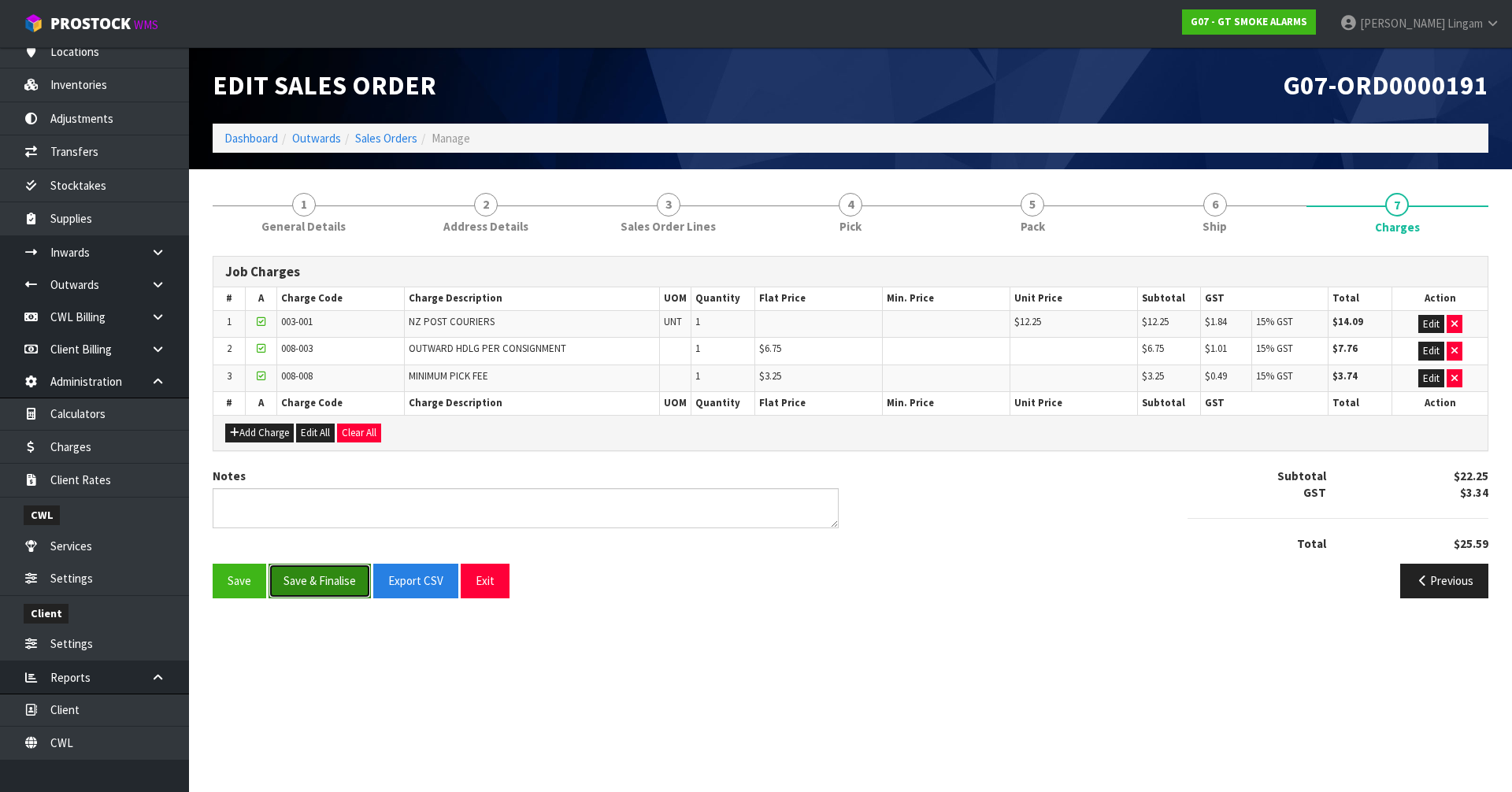
click at [309, 583] on button "Save & Finalise" at bounding box center [320, 580] width 102 height 34
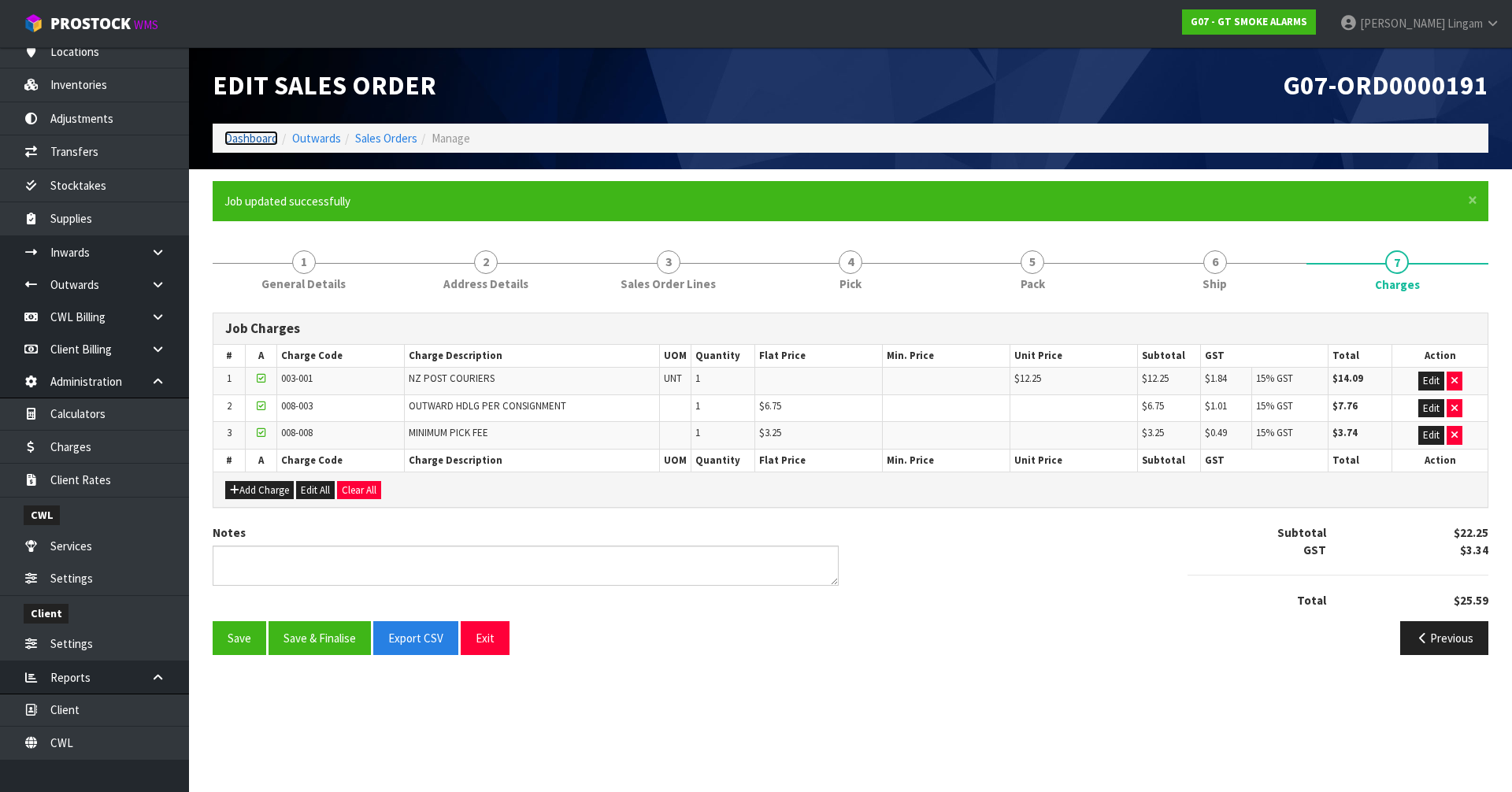
click at [251, 137] on link "Dashboard" at bounding box center [250, 137] width 53 height 15
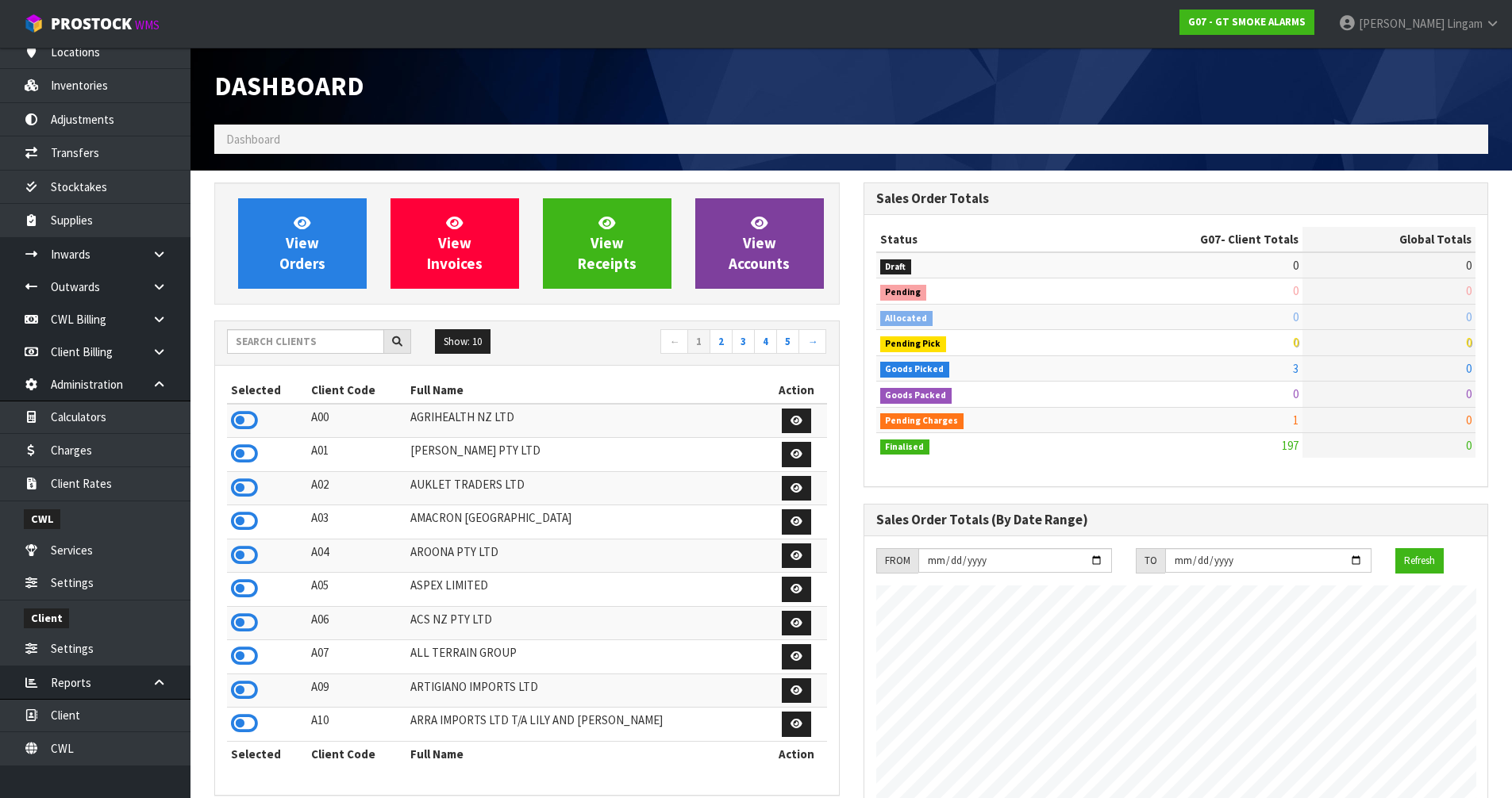
scroll to position [970, 648]
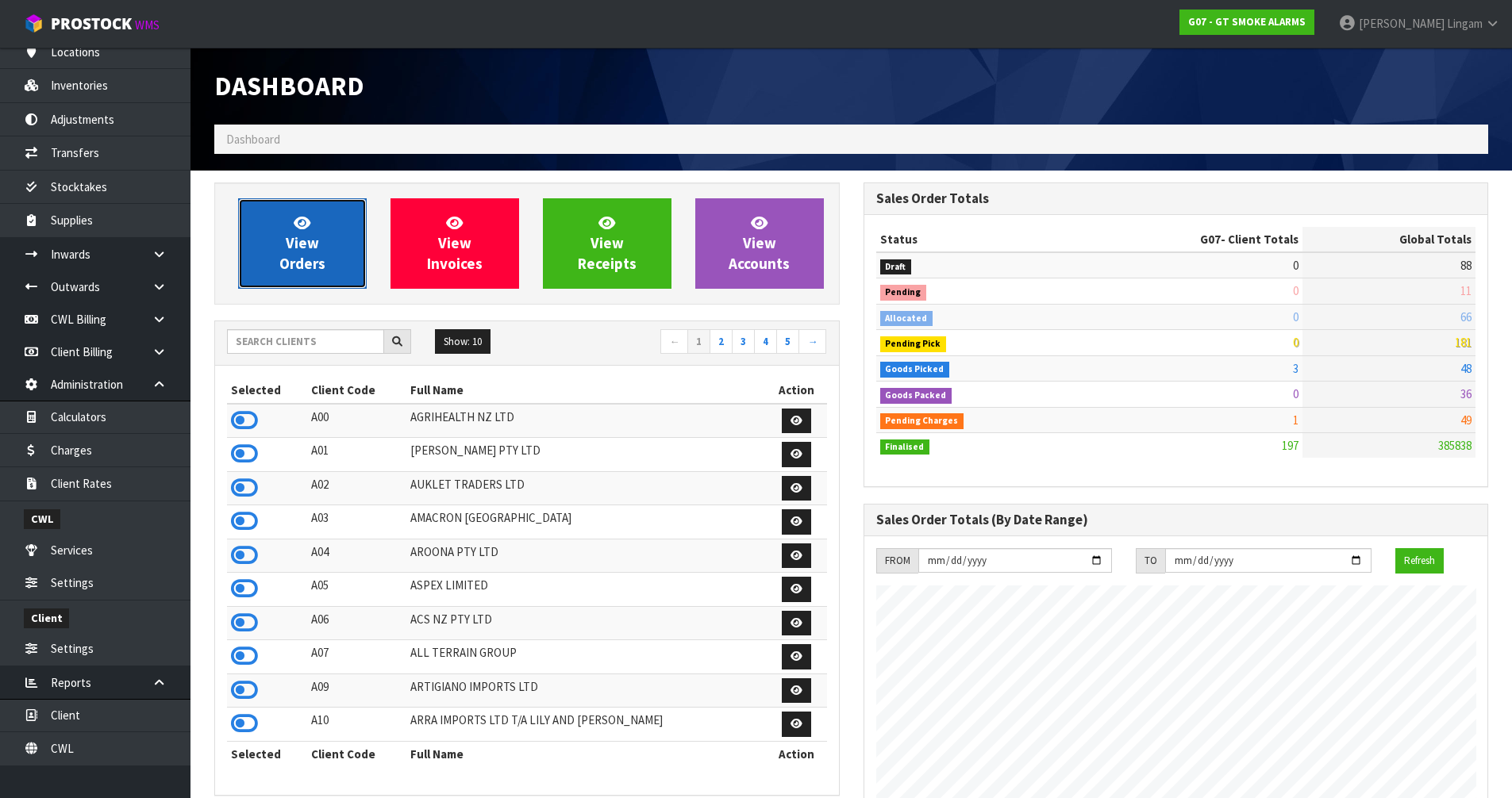
click at [334, 265] on link "View Orders" at bounding box center [303, 243] width 129 height 91
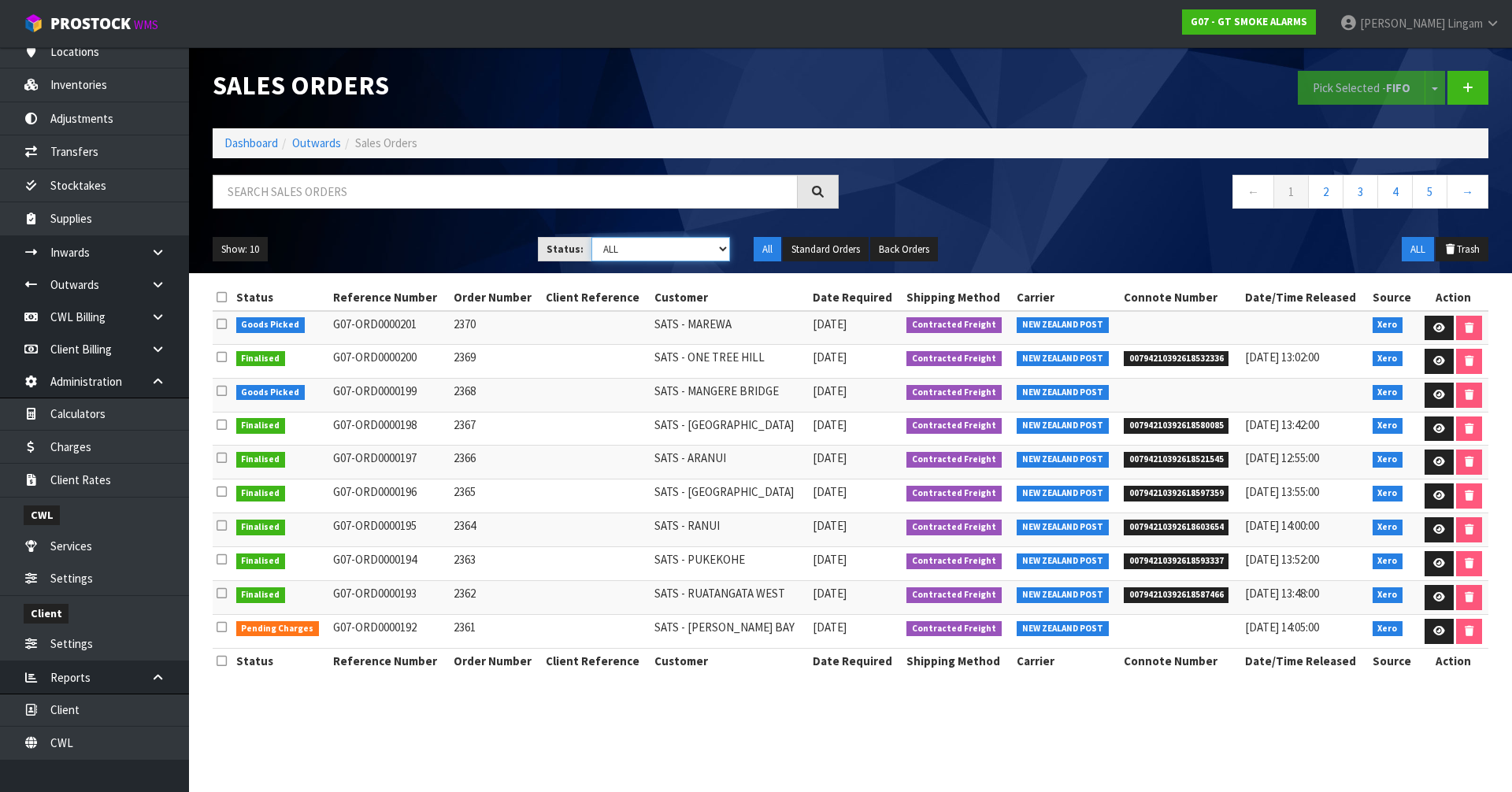
drag, startPoint x: 689, startPoint y: 249, endPoint x: 686, endPoint y: 257, distance: 8.5
click at [689, 249] on select "Draft Pending Allocated Pending Pick Goods Picked Goods Packed Pending Charges …" at bounding box center [661, 249] width 139 height 25
select select "string:6"
click at [592, 237] on select "Draft Pending Allocated Pending Pick Goods Picked Goods Packed Pending Charges …" at bounding box center [661, 249] width 139 height 25
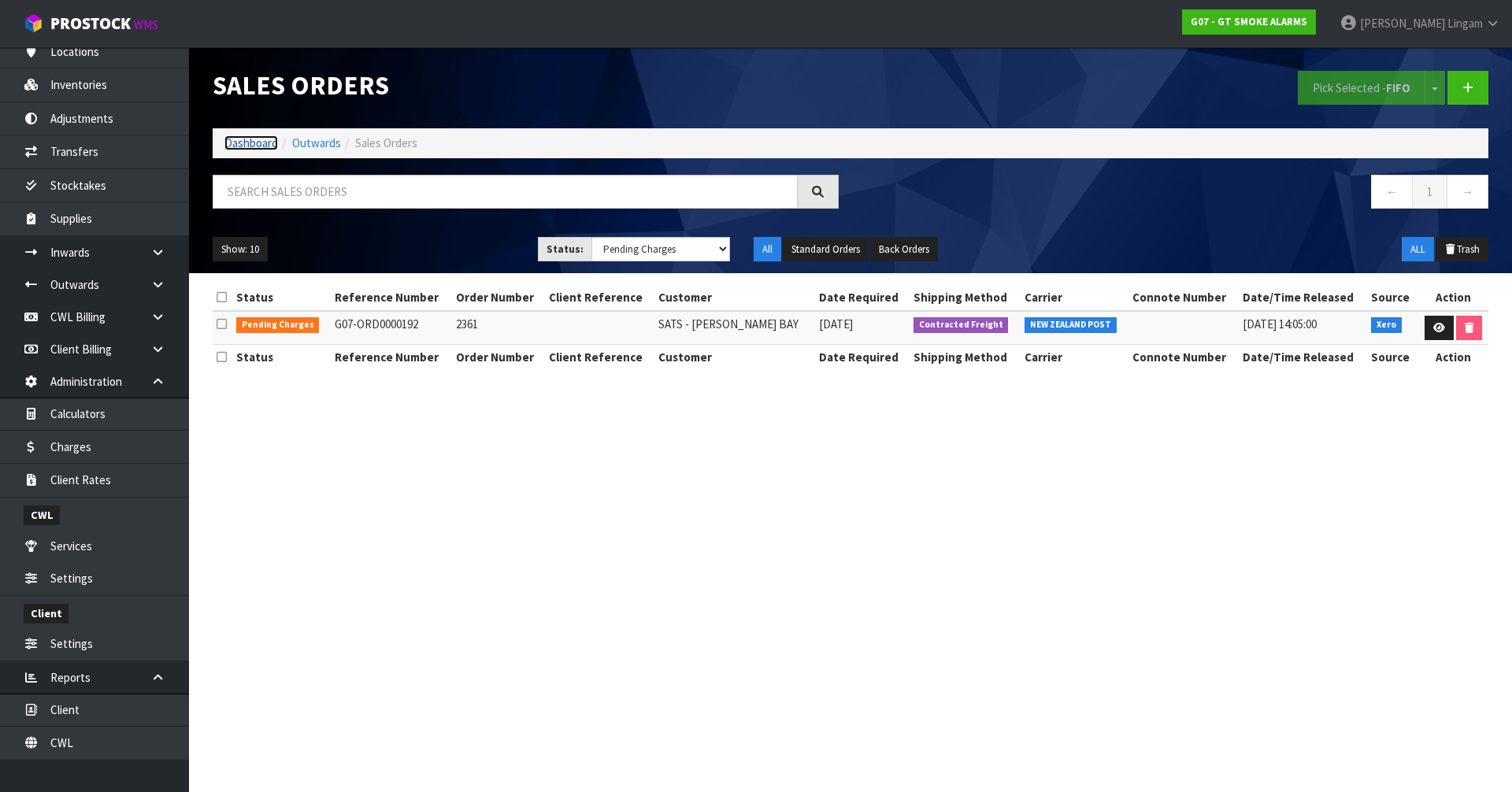
click at [260, 142] on link "Dashboard" at bounding box center [250, 143] width 53 height 15
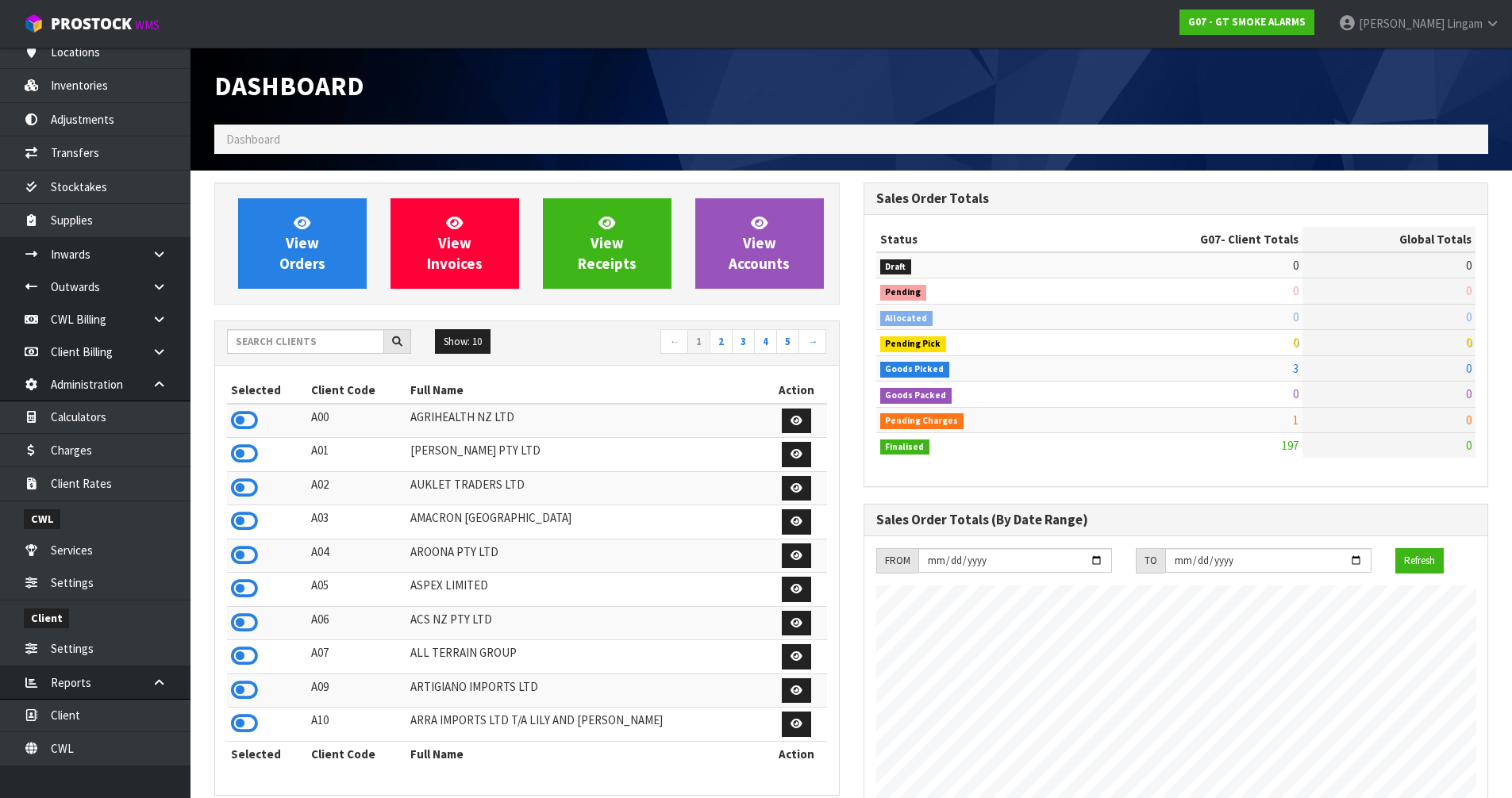
scroll to position [970, 648]
drag, startPoint x: 281, startPoint y: 349, endPoint x: 283, endPoint y: 340, distance: 9.2
click at [281, 347] on input "text" at bounding box center [305, 341] width 157 height 25
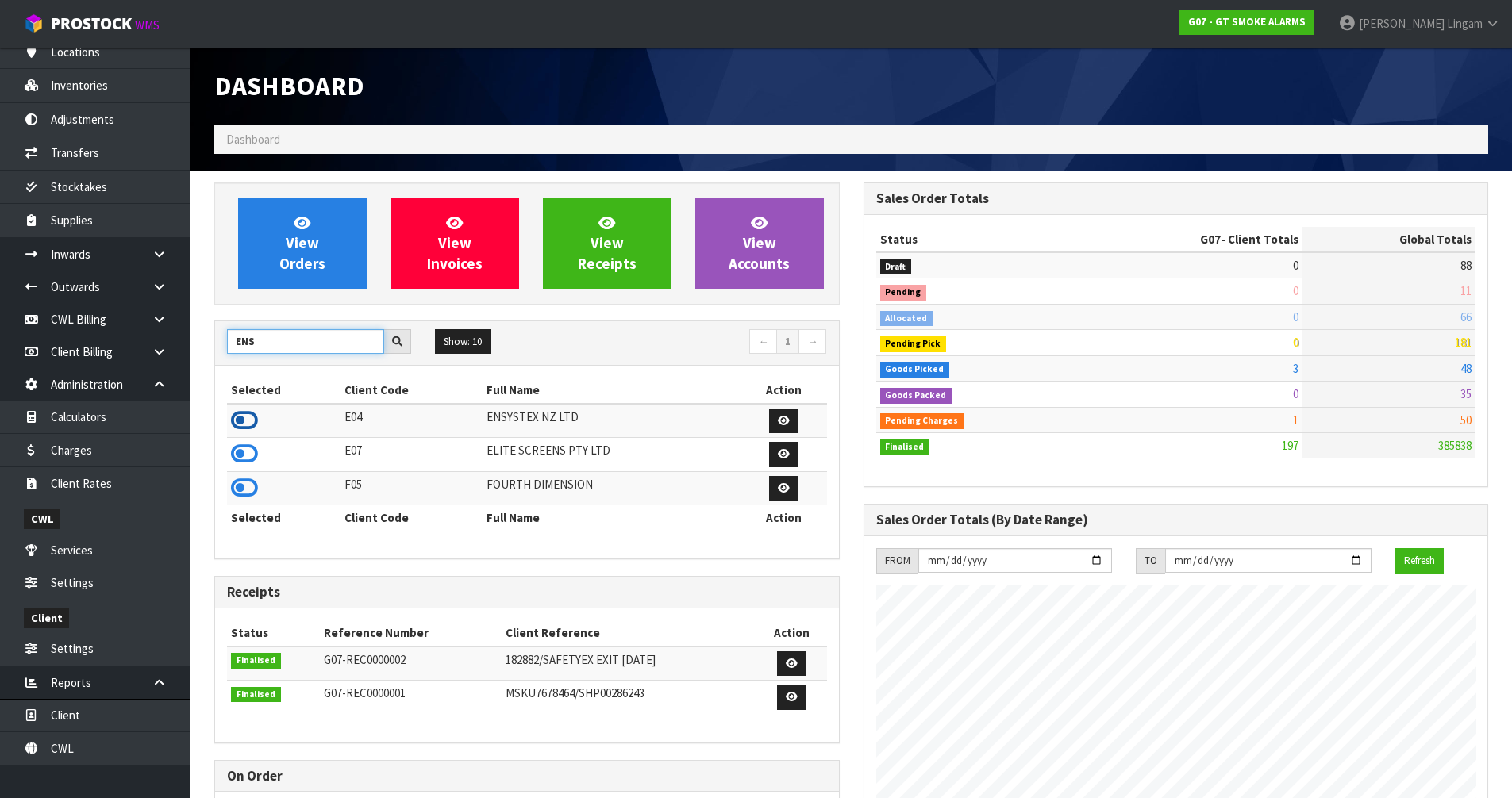
type input "ENS"
click at [240, 415] on icon at bounding box center [244, 420] width 27 height 24
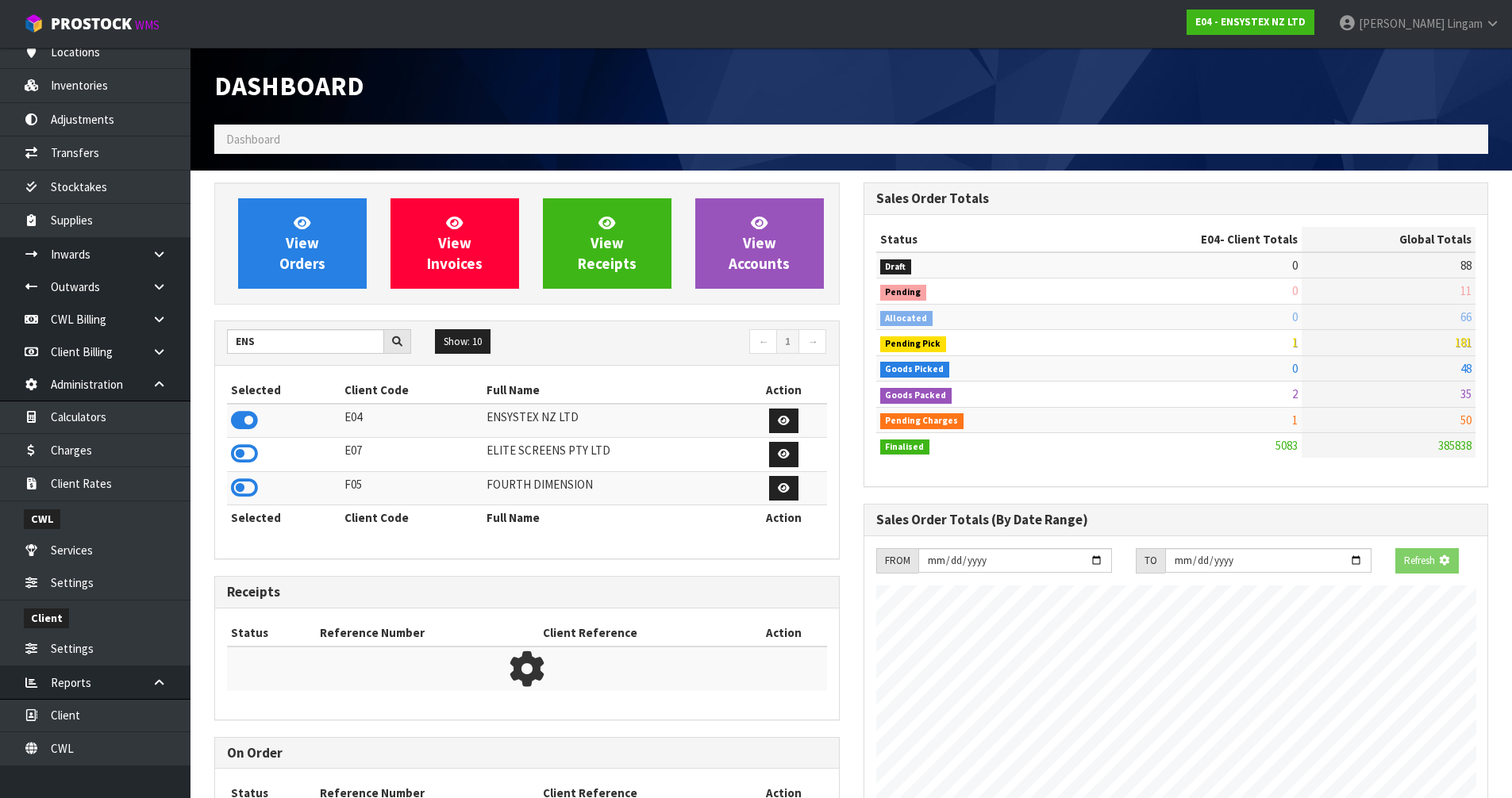
scroll to position [1202, 648]
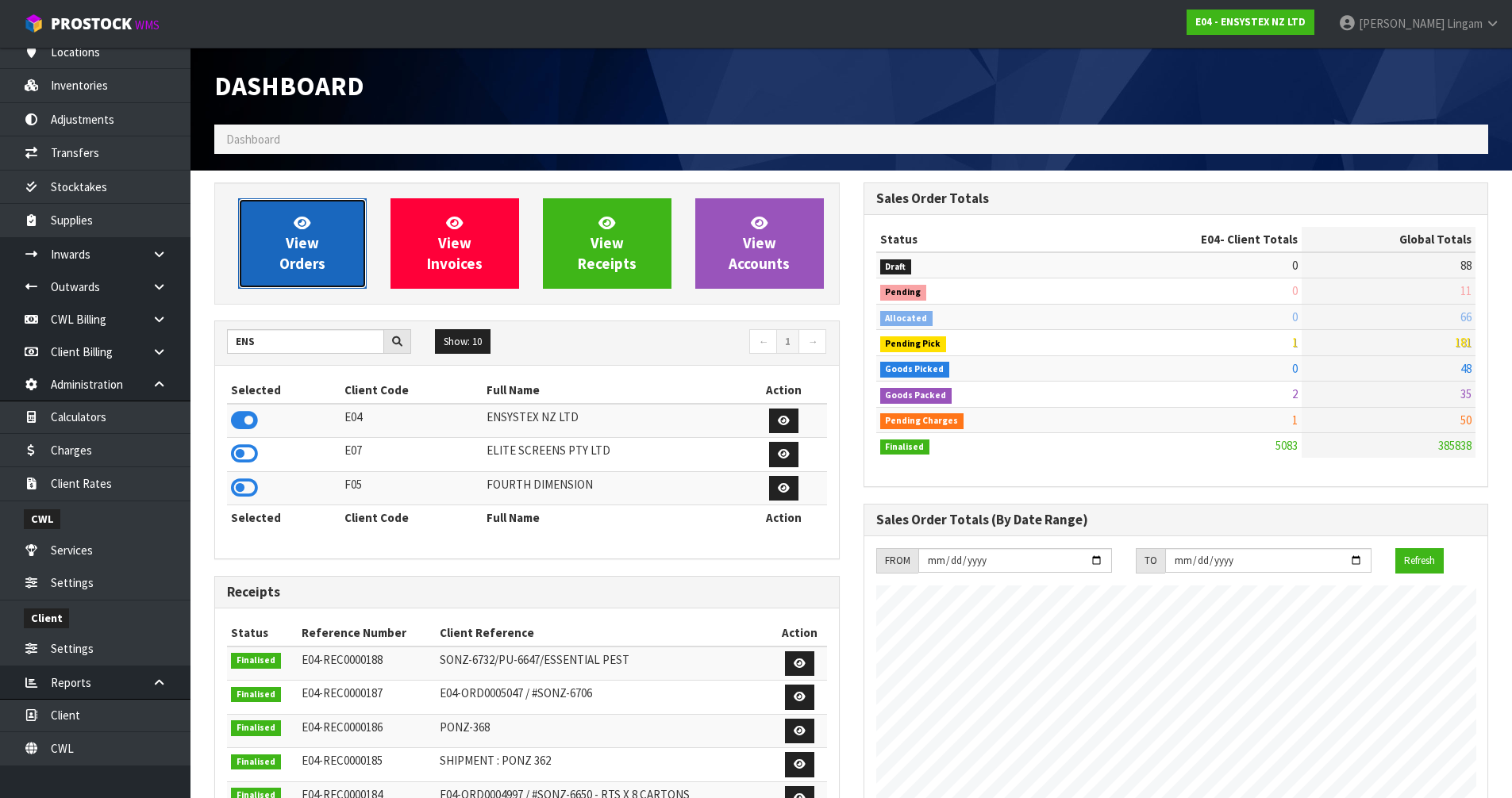
click at [333, 271] on link "View Orders" at bounding box center [303, 243] width 129 height 91
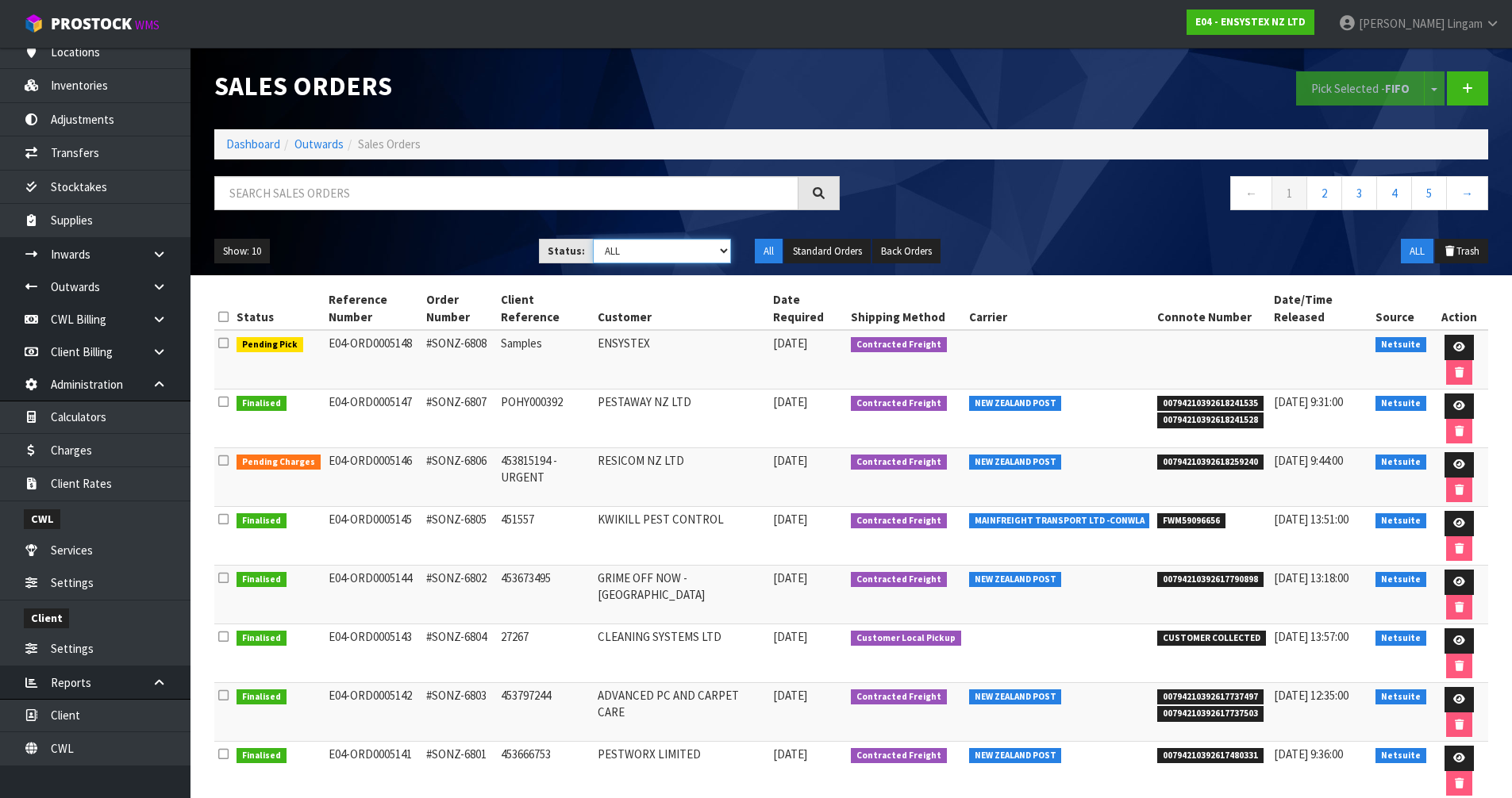
click at [707, 257] on select "Draft Pending Allocated Pending Pick Goods Picked Goods Packed Pending Charges …" at bounding box center [662, 251] width 138 height 25
click at [1456, 462] on icon at bounding box center [1458, 465] width 11 height 11
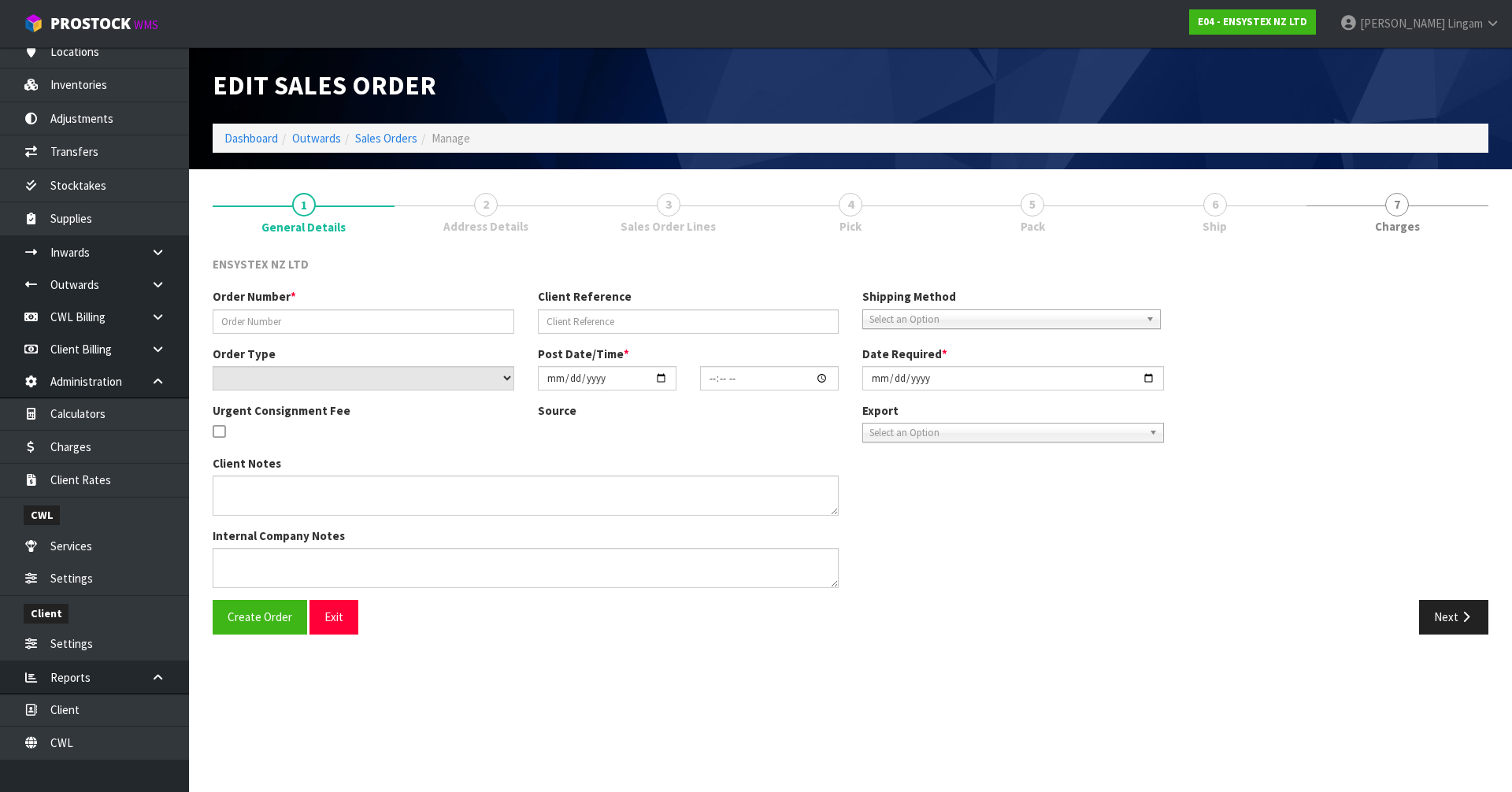
type input "#SONZ-6806"
type input "453815194 - URGENT"
select select "number:0"
type input "[DATE]"
type input "15:45:18.000"
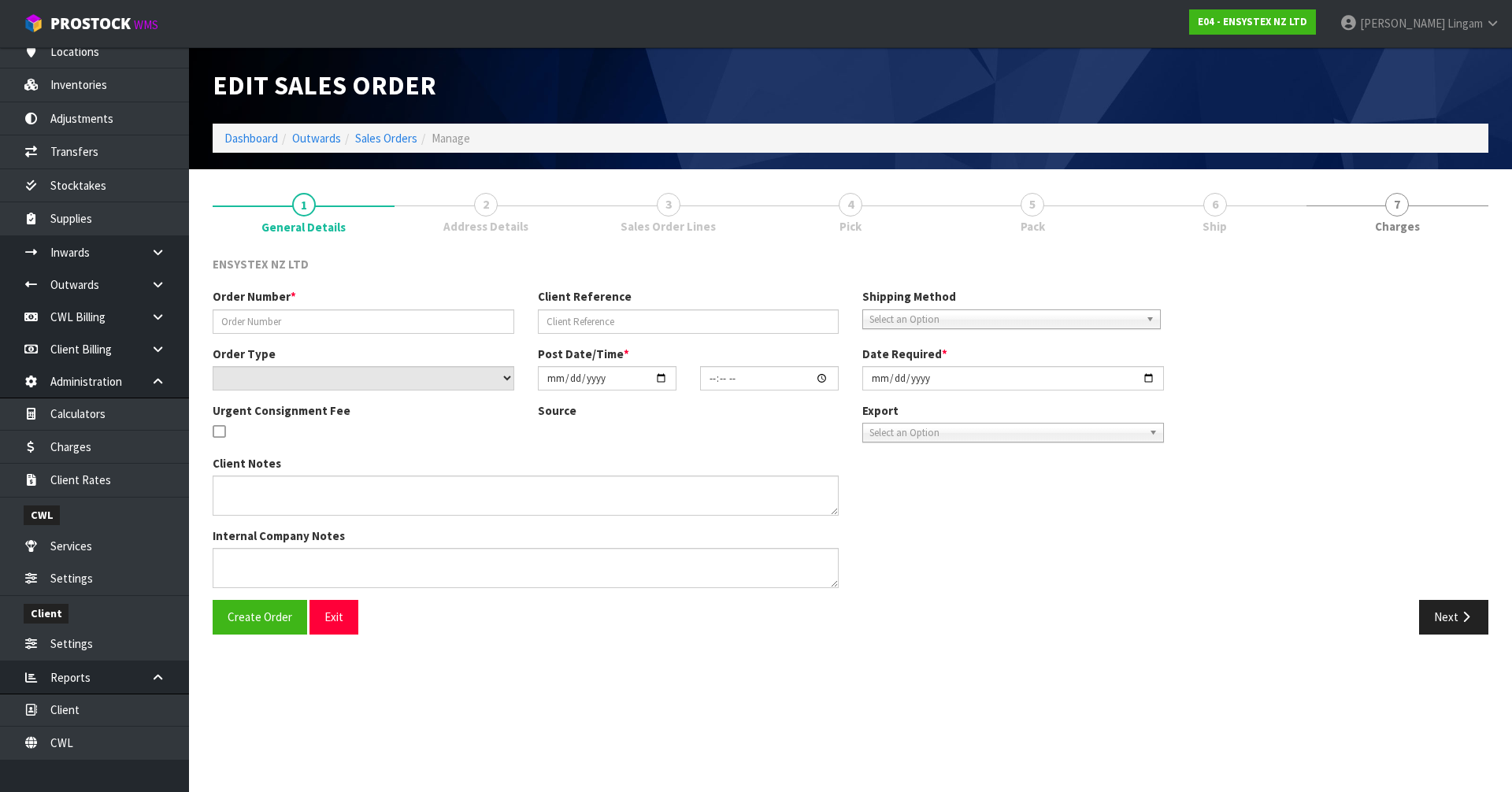
type input "[DATE]"
type textarea "Urgent please"
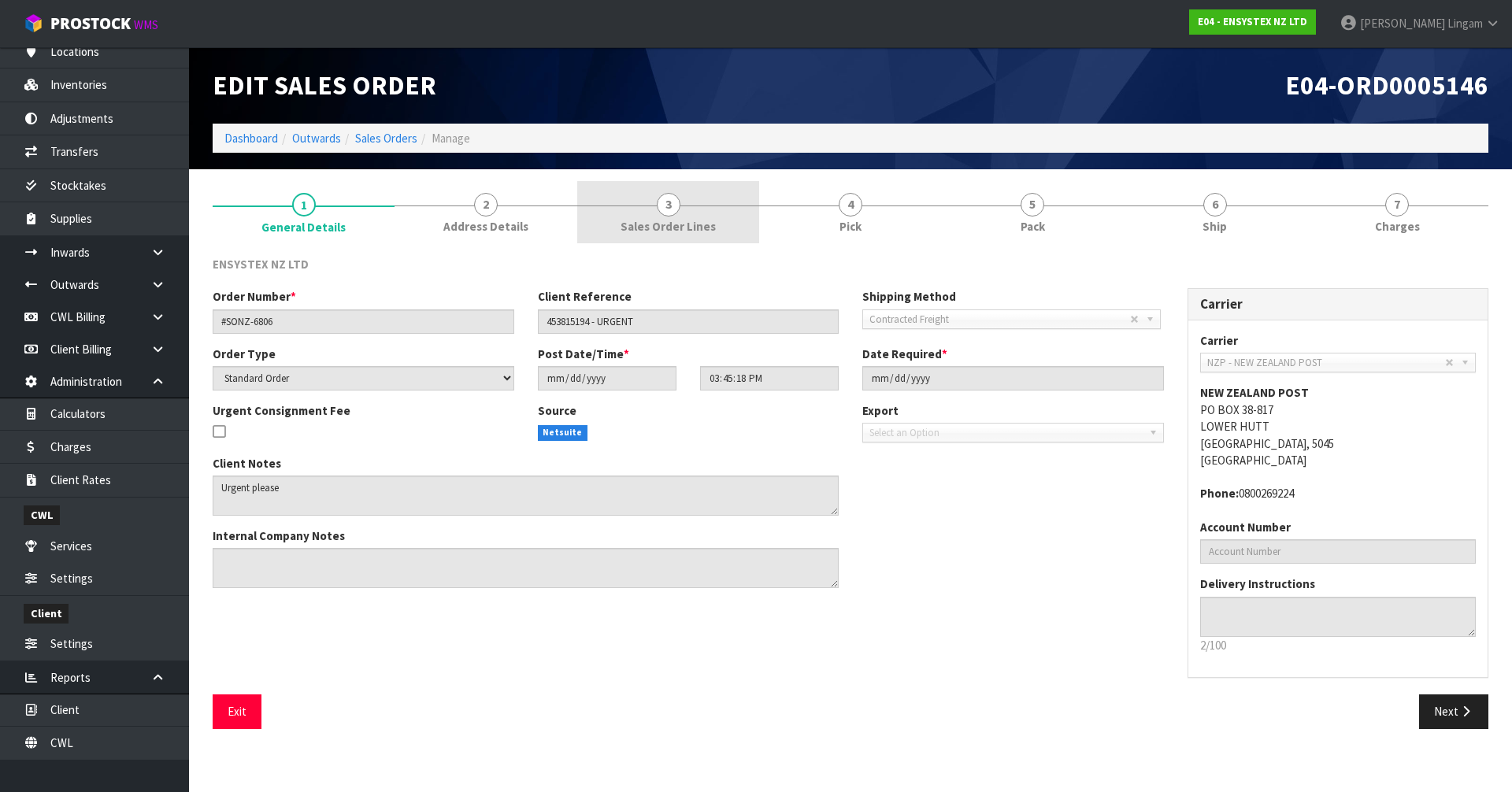
click at [725, 223] on link "3 Sales Order Lines" at bounding box center [668, 212] width 182 height 62
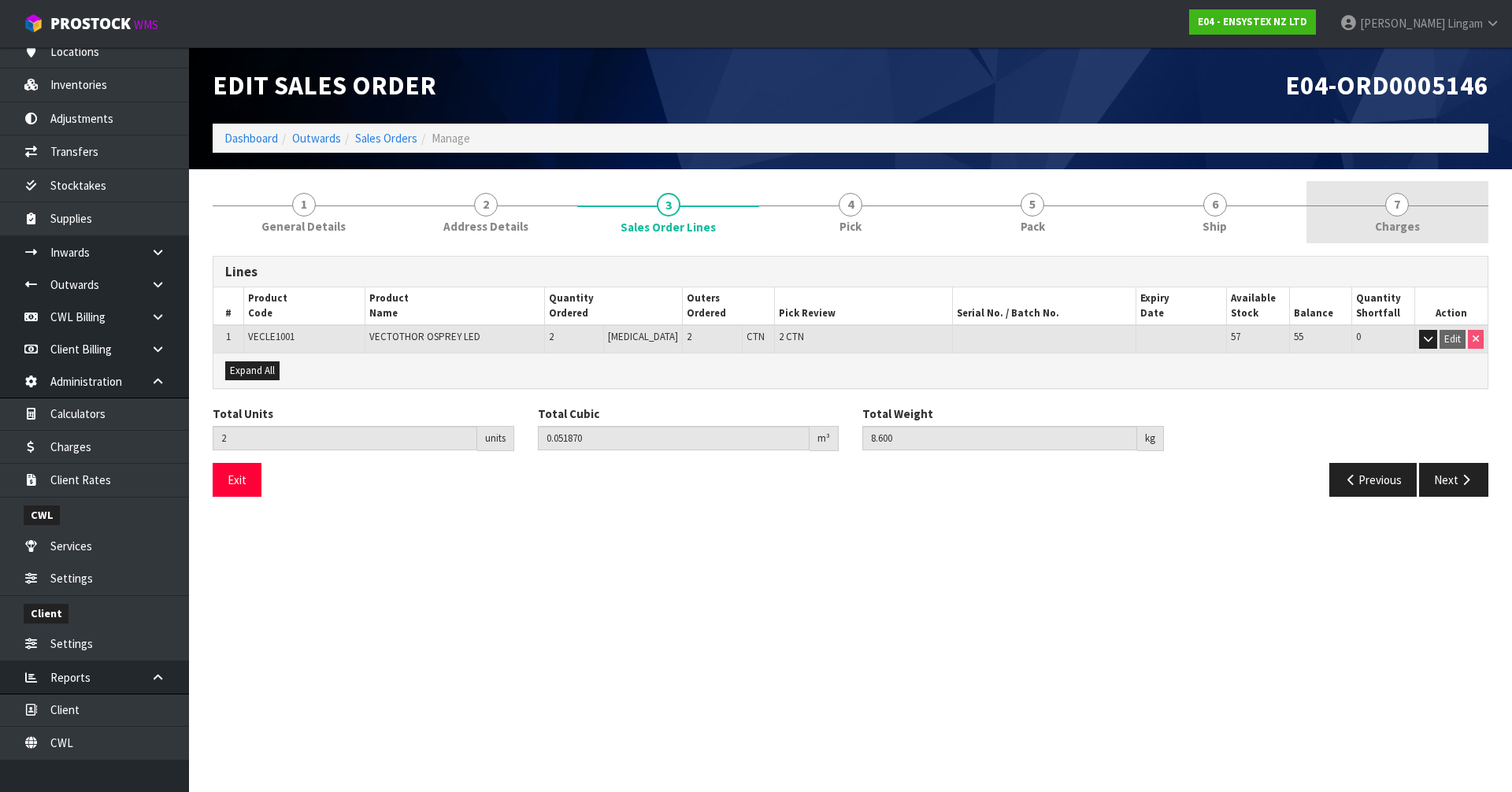
click at [1414, 221] on span "Charges" at bounding box center [1397, 226] width 45 height 17
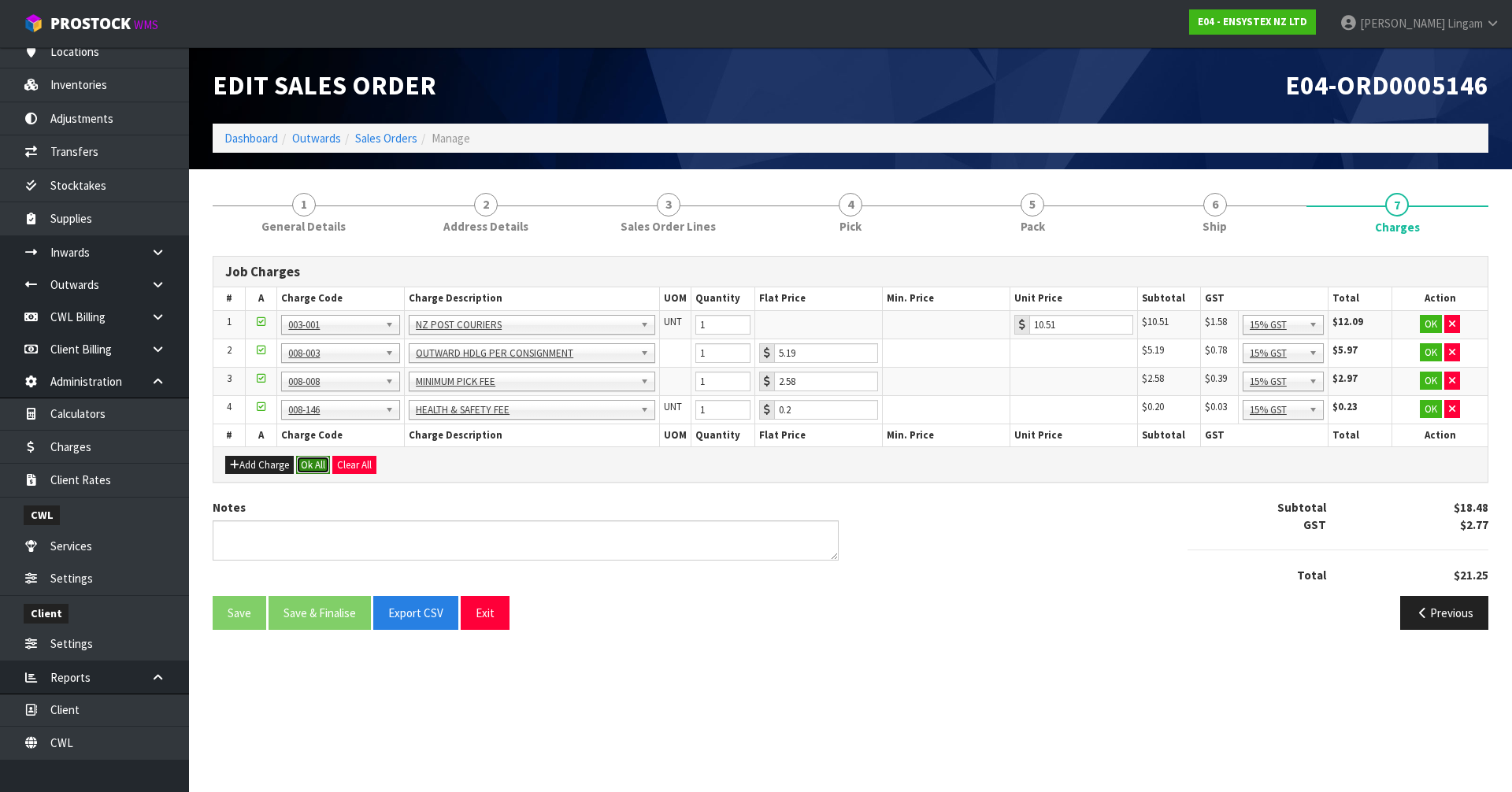
click at [321, 461] on button "Ok All" at bounding box center [313, 466] width 34 height 19
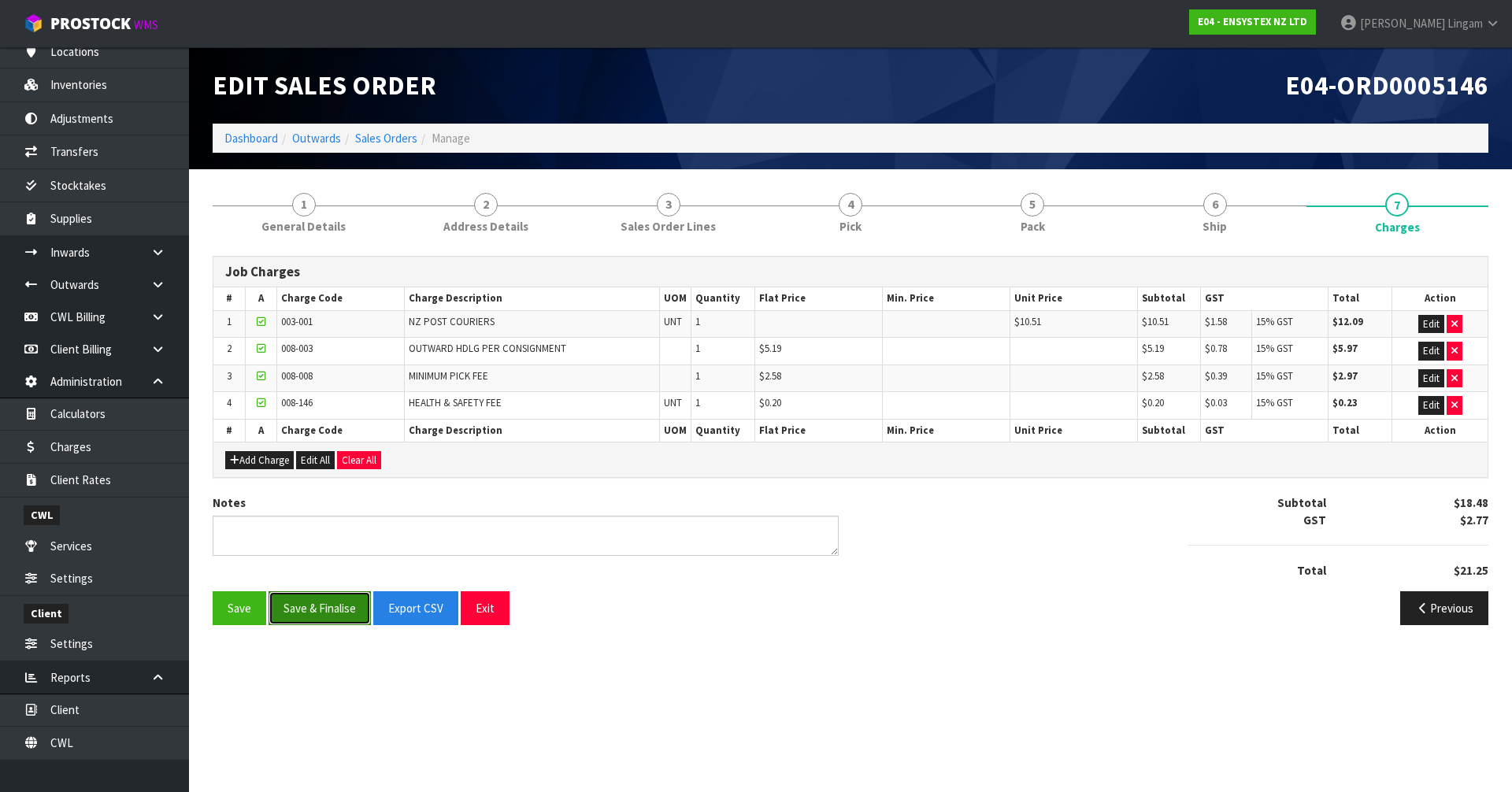
click at [347, 602] on button "Save & Finalise" at bounding box center [320, 608] width 102 height 34
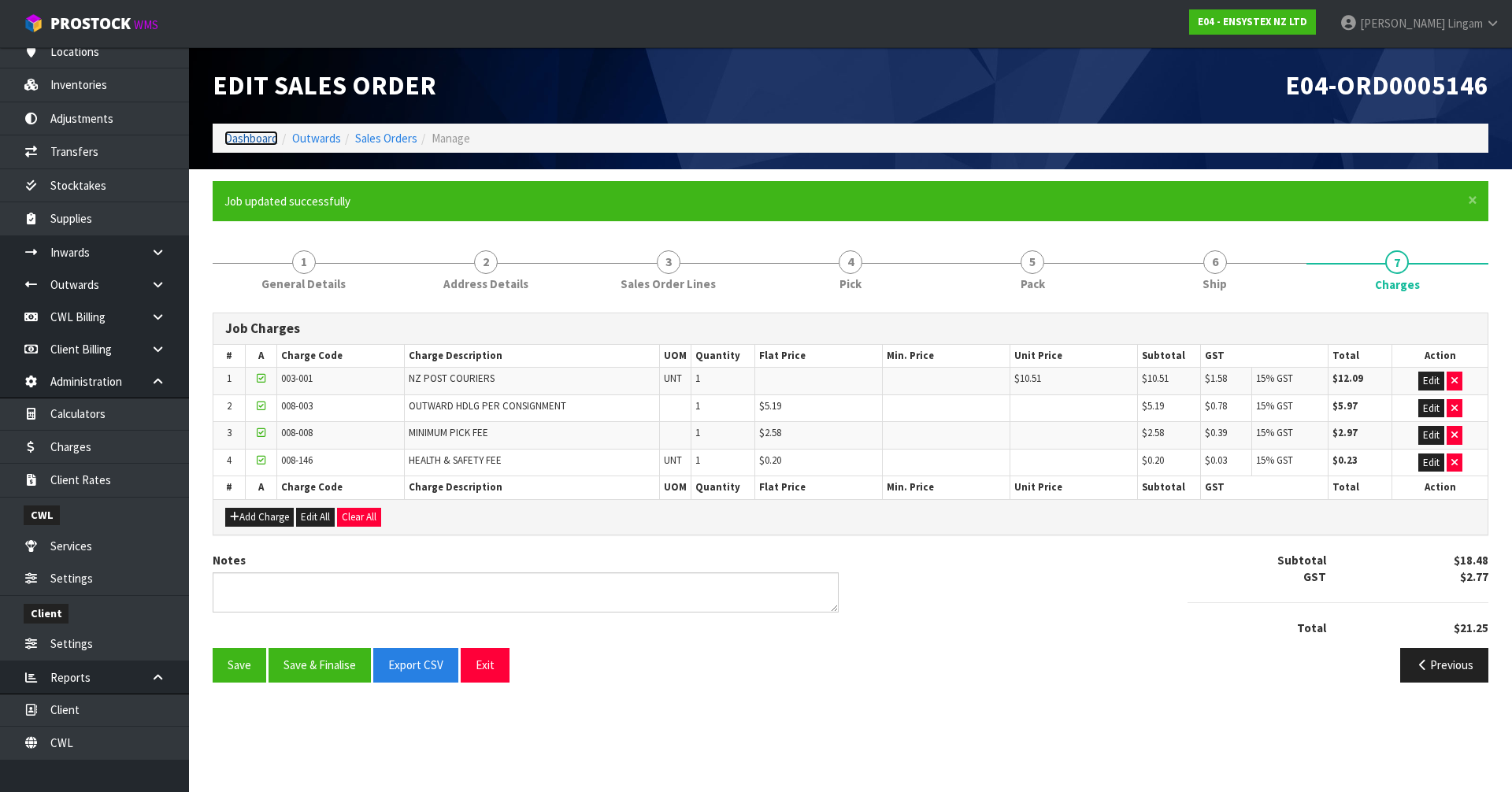
click at [243, 142] on link "Dashboard" at bounding box center [250, 137] width 53 height 15
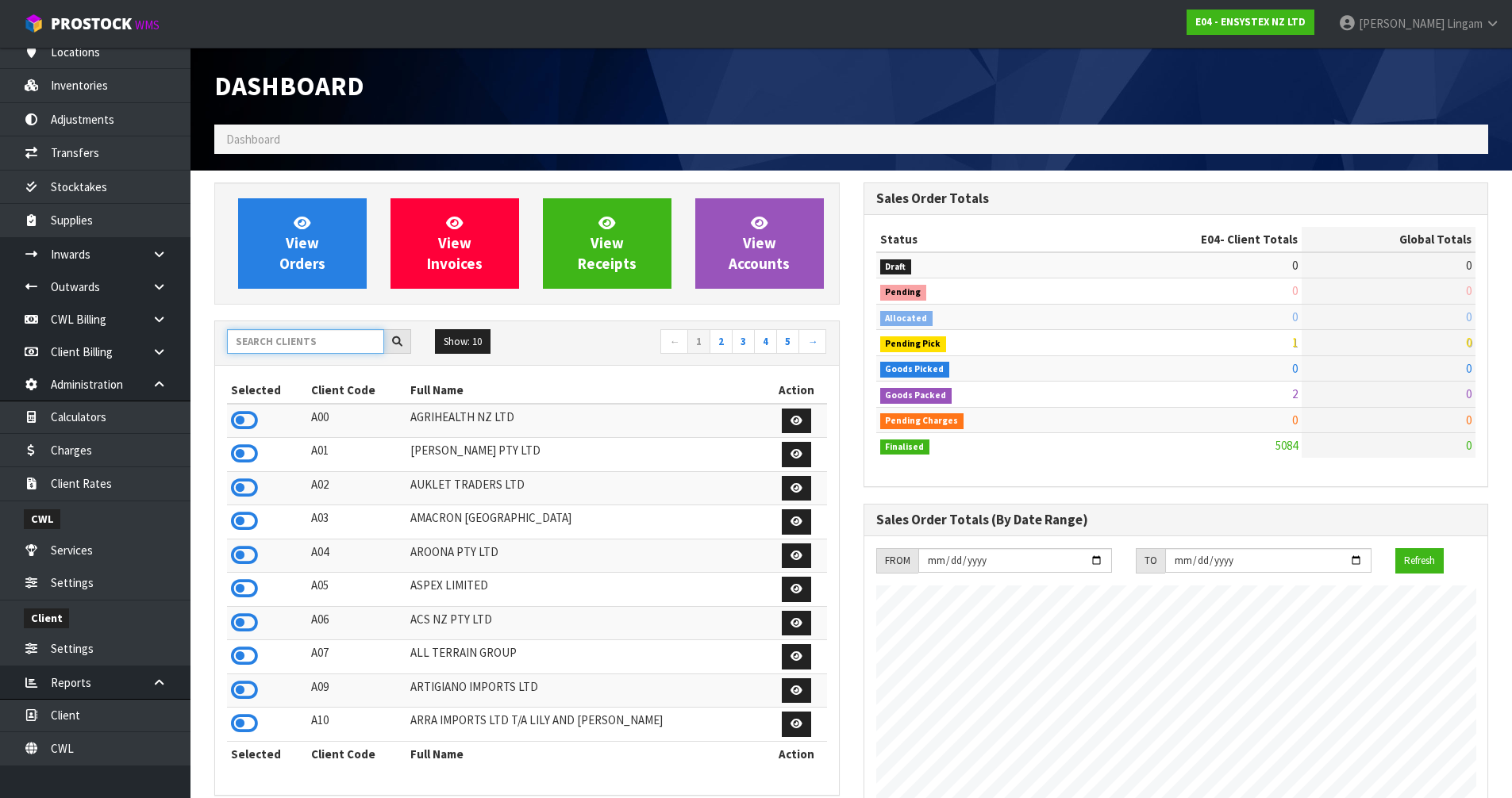
scroll to position [1202, 648]
click at [294, 347] on input "text" at bounding box center [305, 341] width 157 height 25
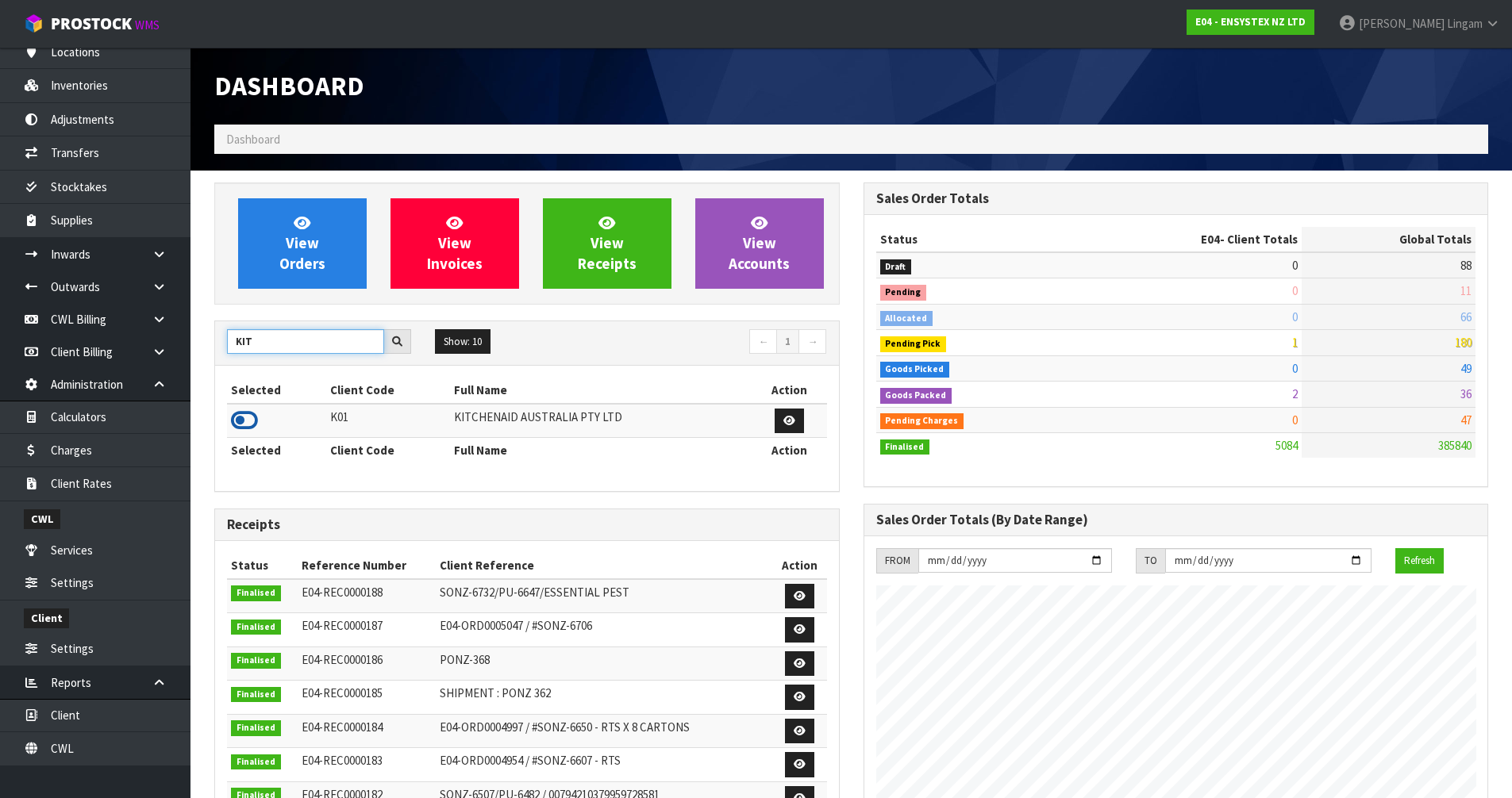
type input "KIT"
click at [252, 421] on icon at bounding box center [244, 420] width 27 height 24
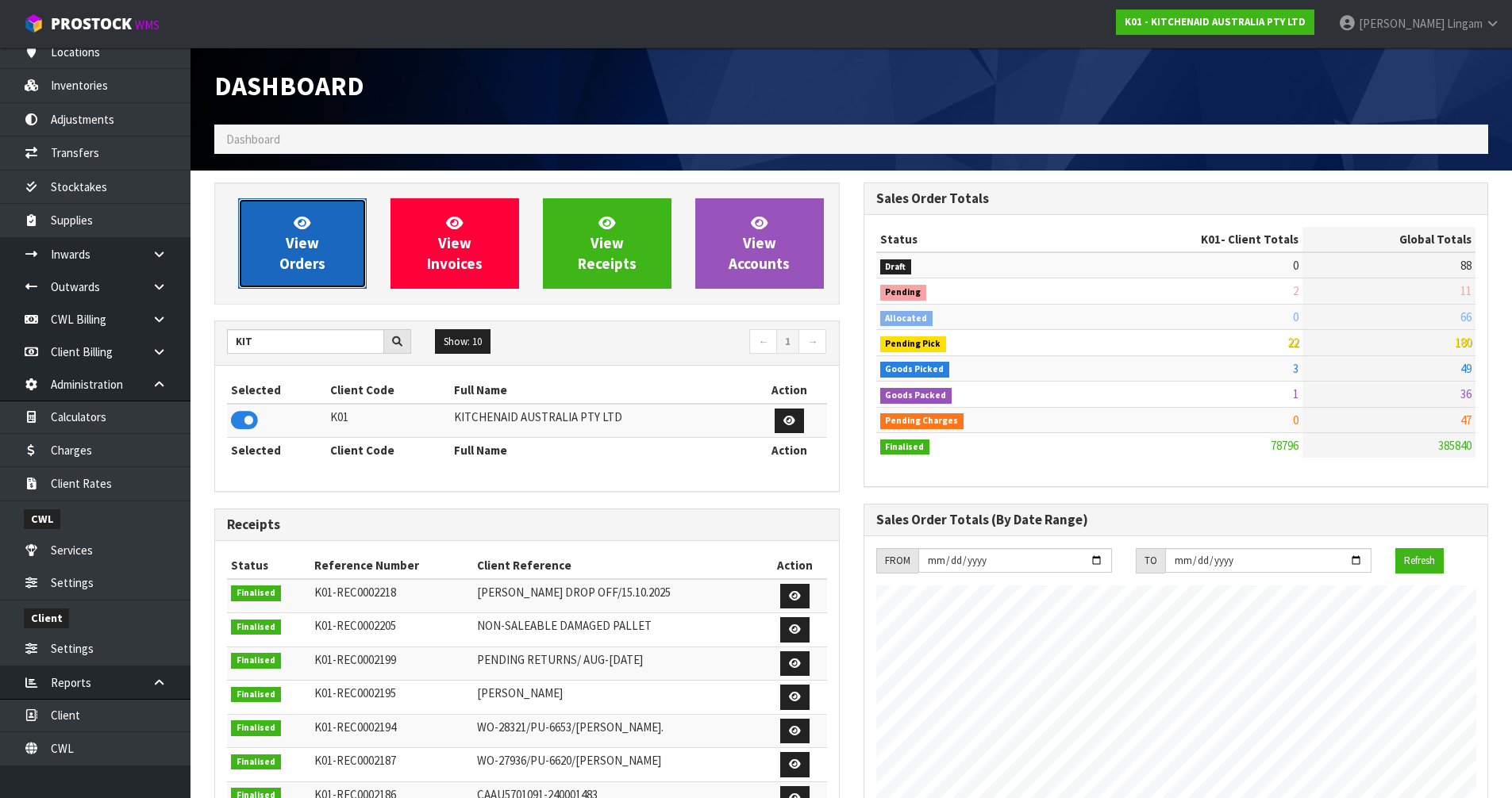
click at [312, 264] on span "View Orders" at bounding box center [303, 242] width 46 height 59
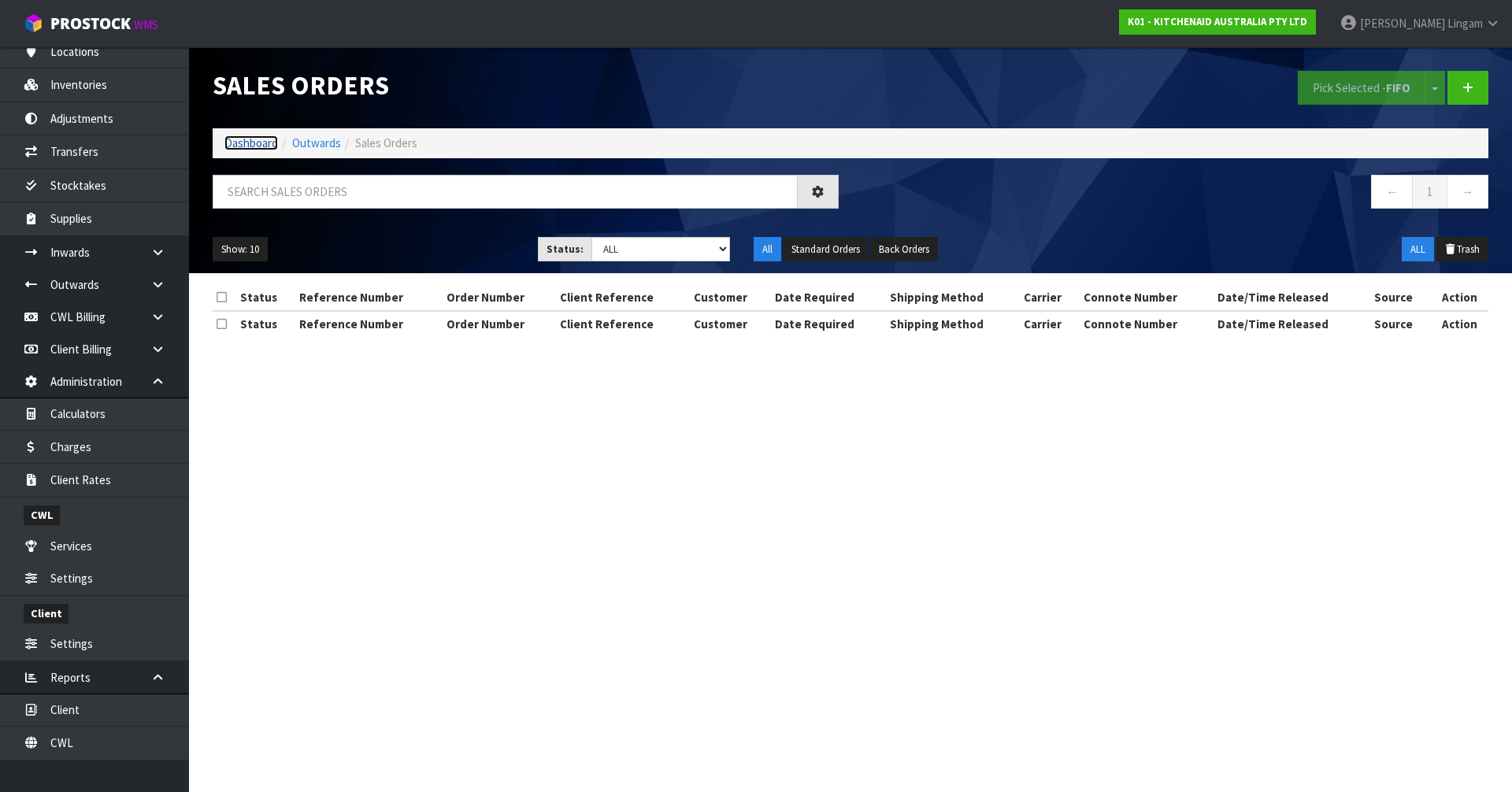
click at [243, 144] on link "Dashboard" at bounding box center [250, 143] width 53 height 15
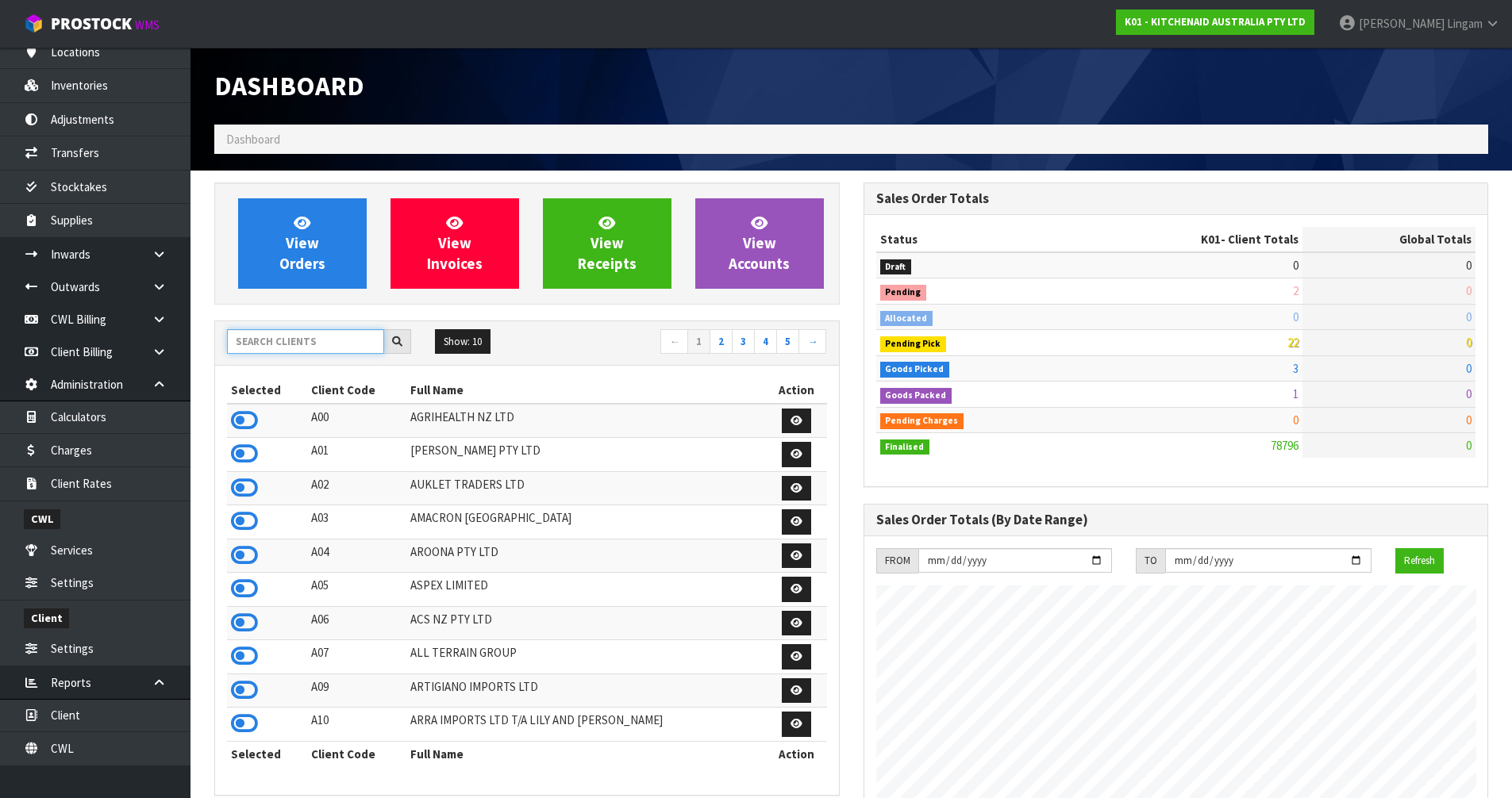
click at [336, 339] on input "text" at bounding box center [305, 341] width 157 height 25
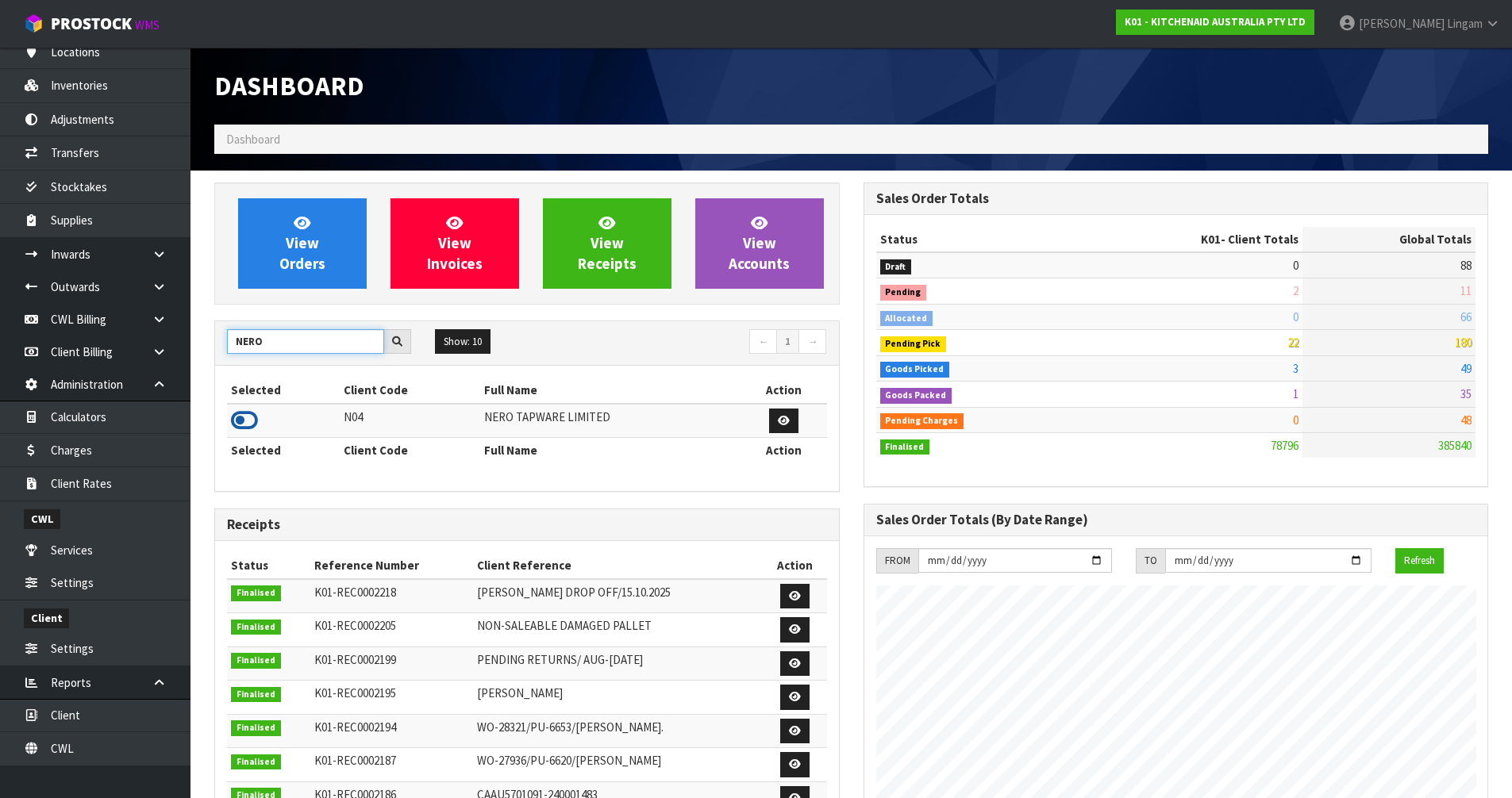
type input "NERO"
click at [249, 423] on icon at bounding box center [244, 420] width 27 height 24
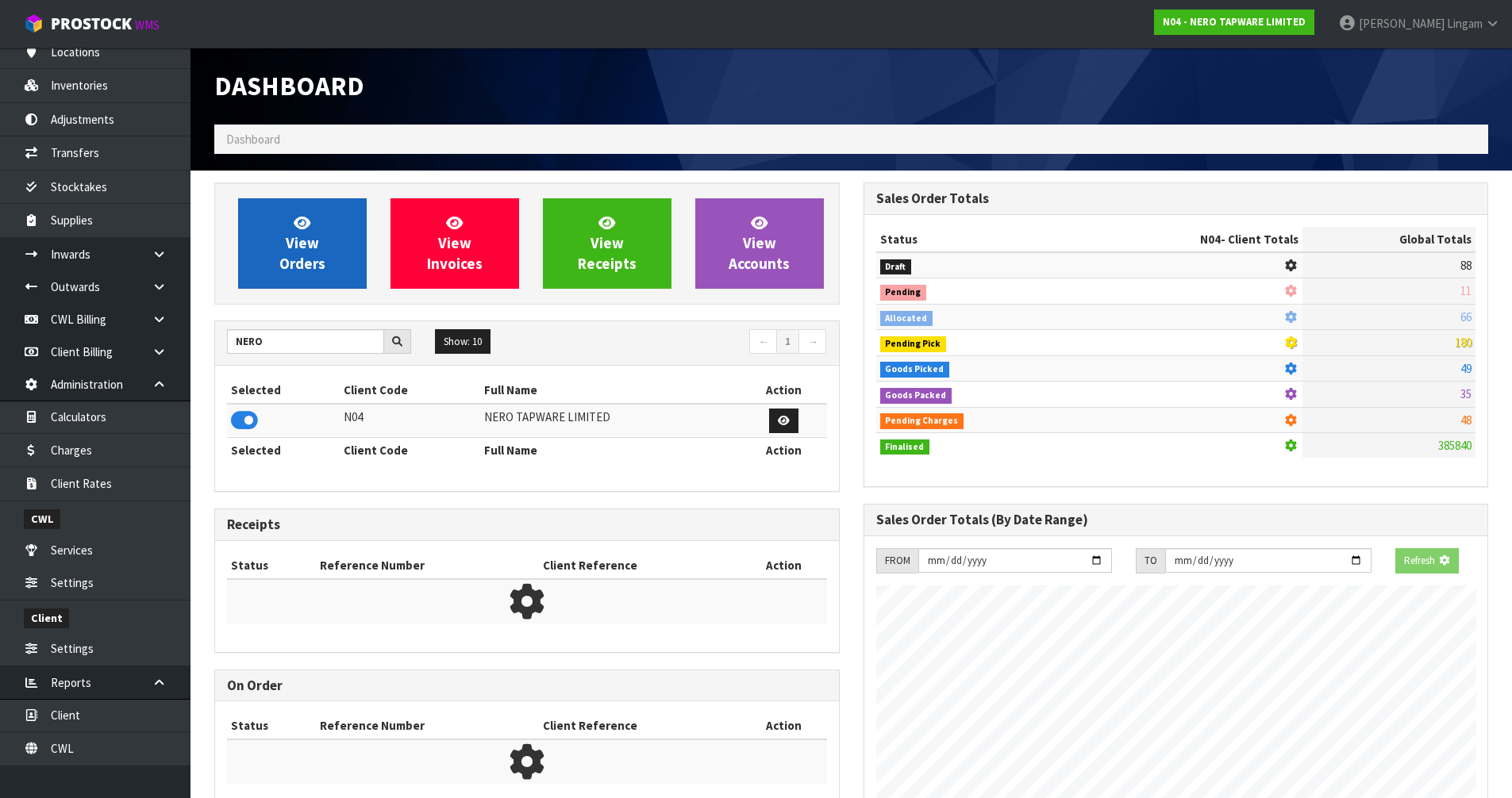
scroll to position [1236, 648]
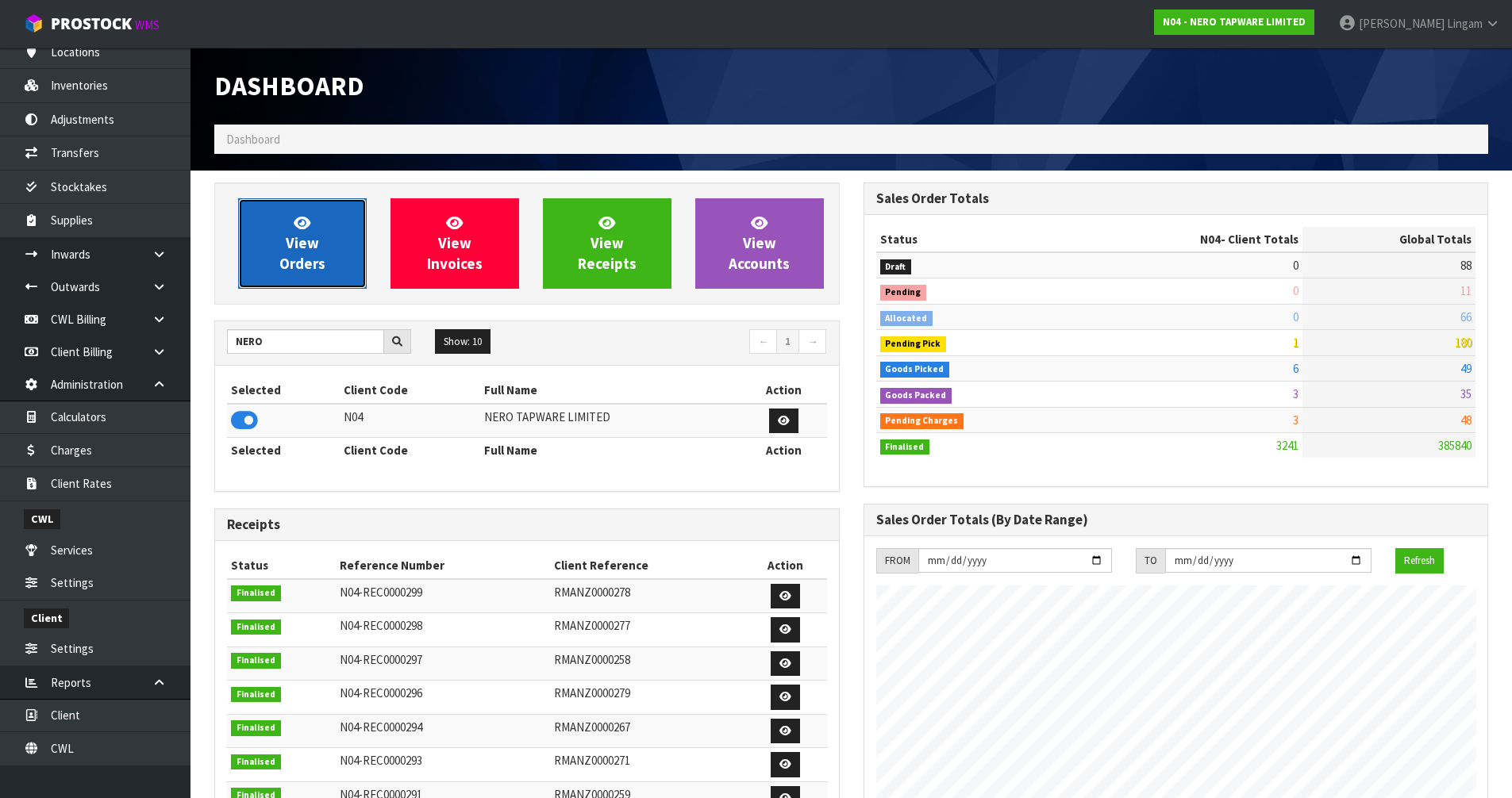
click at [310, 248] on span "View Orders" at bounding box center [303, 242] width 46 height 59
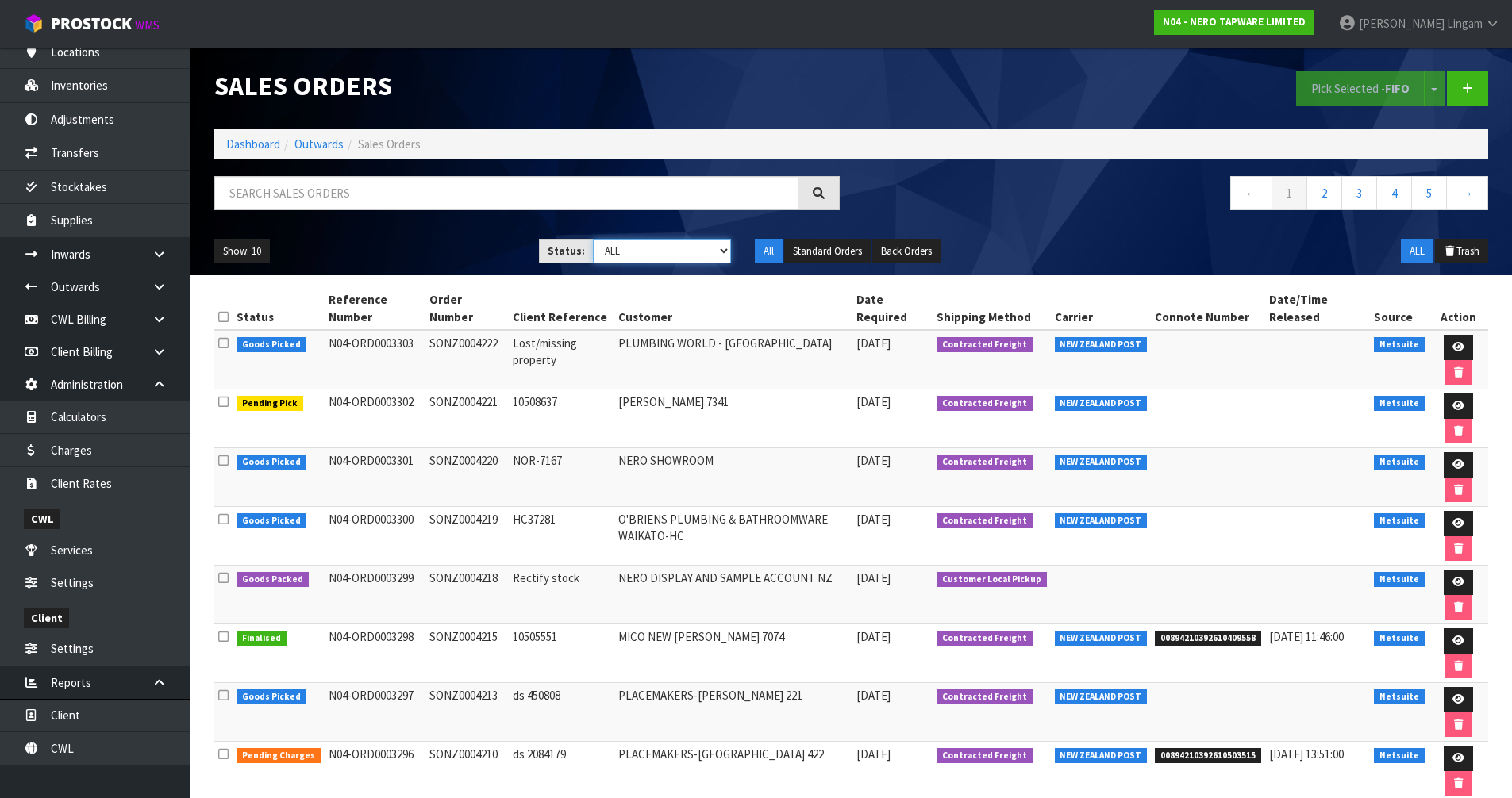
click at [691, 249] on select "Draft Pending Allocated Pending Pick Goods Picked Goods Packed Pending Charges …" at bounding box center [662, 251] width 138 height 25
select select "string:6"
click at [593, 239] on select "Draft Pending Allocated Pending Pick Goods Picked Goods Packed Pending Charges …" at bounding box center [662, 251] width 138 height 25
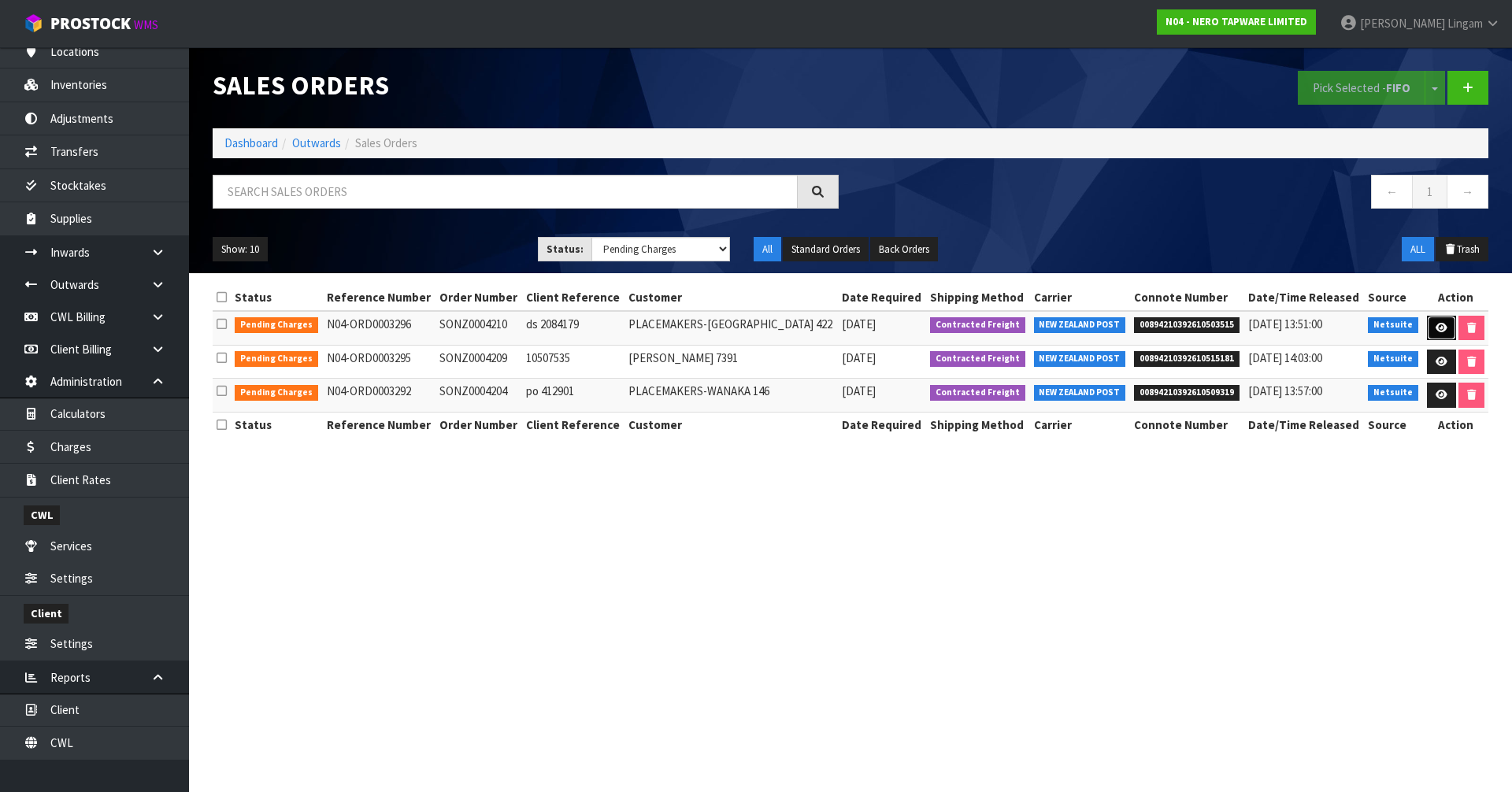
click at [1436, 326] on icon at bounding box center [1441, 328] width 11 height 11
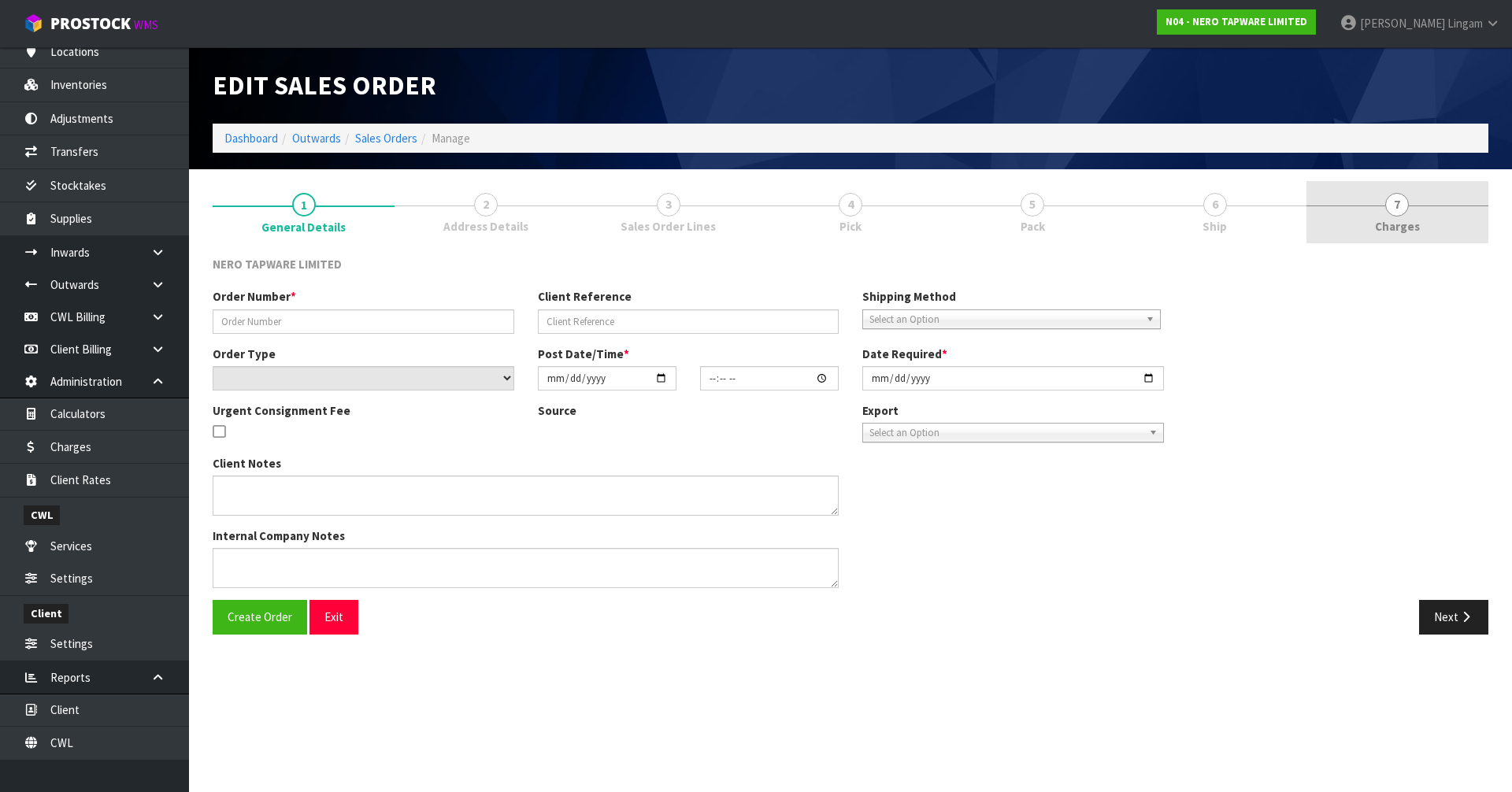
click at [1421, 223] on link "7 [GEOGRAPHIC_DATA]" at bounding box center [1398, 212] width 182 height 62
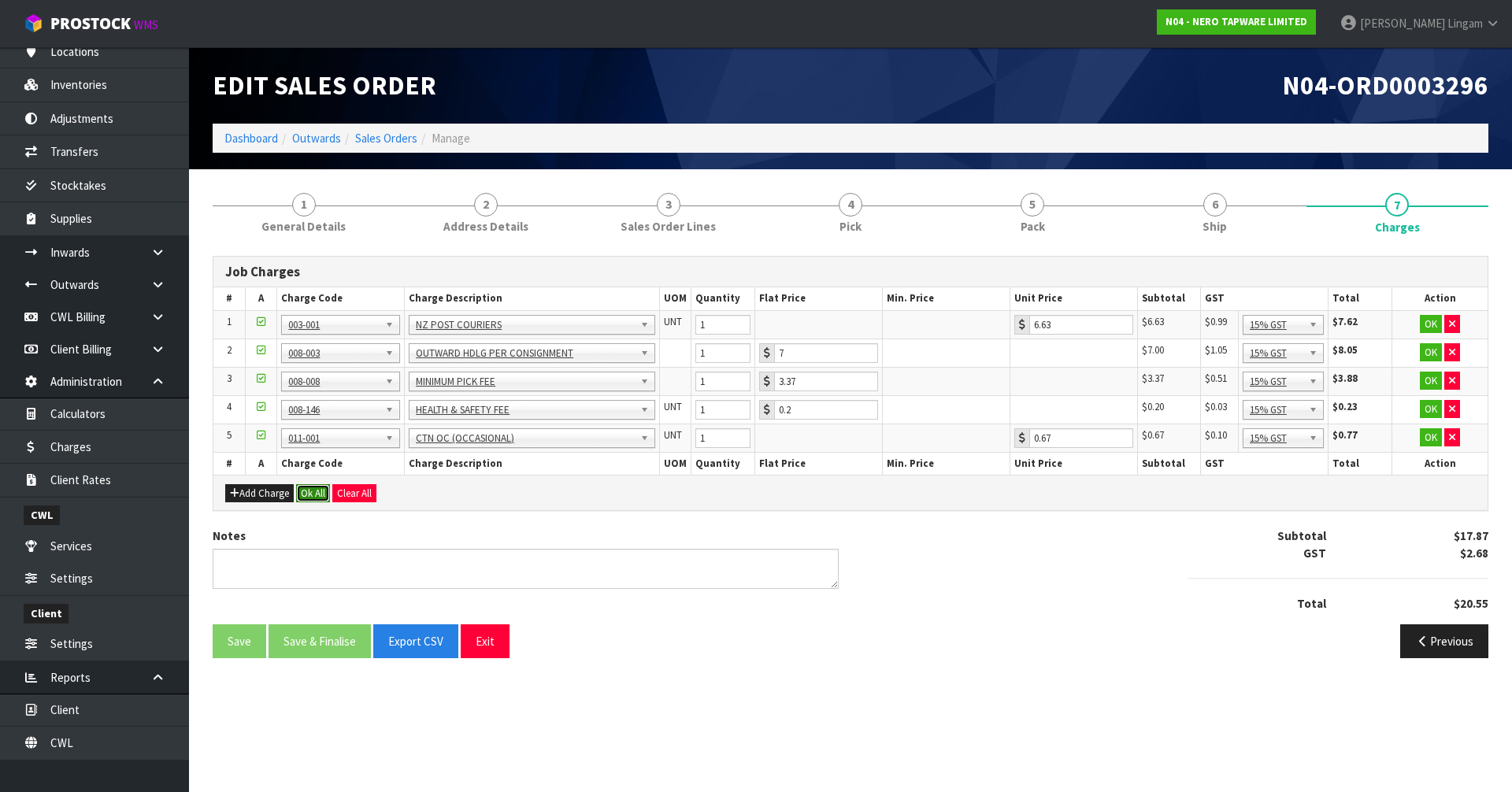
click at [315, 491] on button "Ok All" at bounding box center [313, 494] width 34 height 19
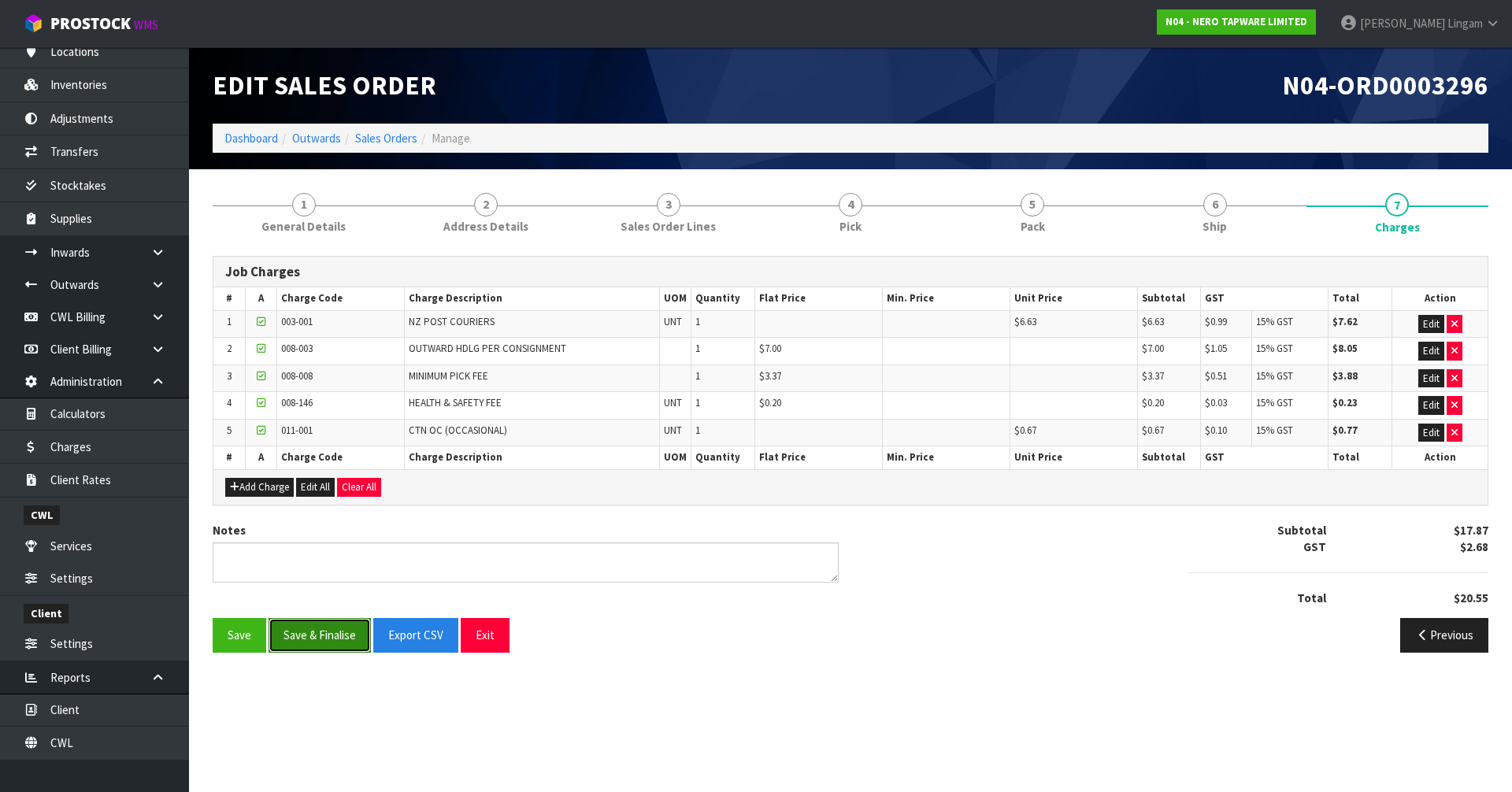
click at [327, 631] on button "Save & Finalise" at bounding box center [320, 634] width 102 height 34
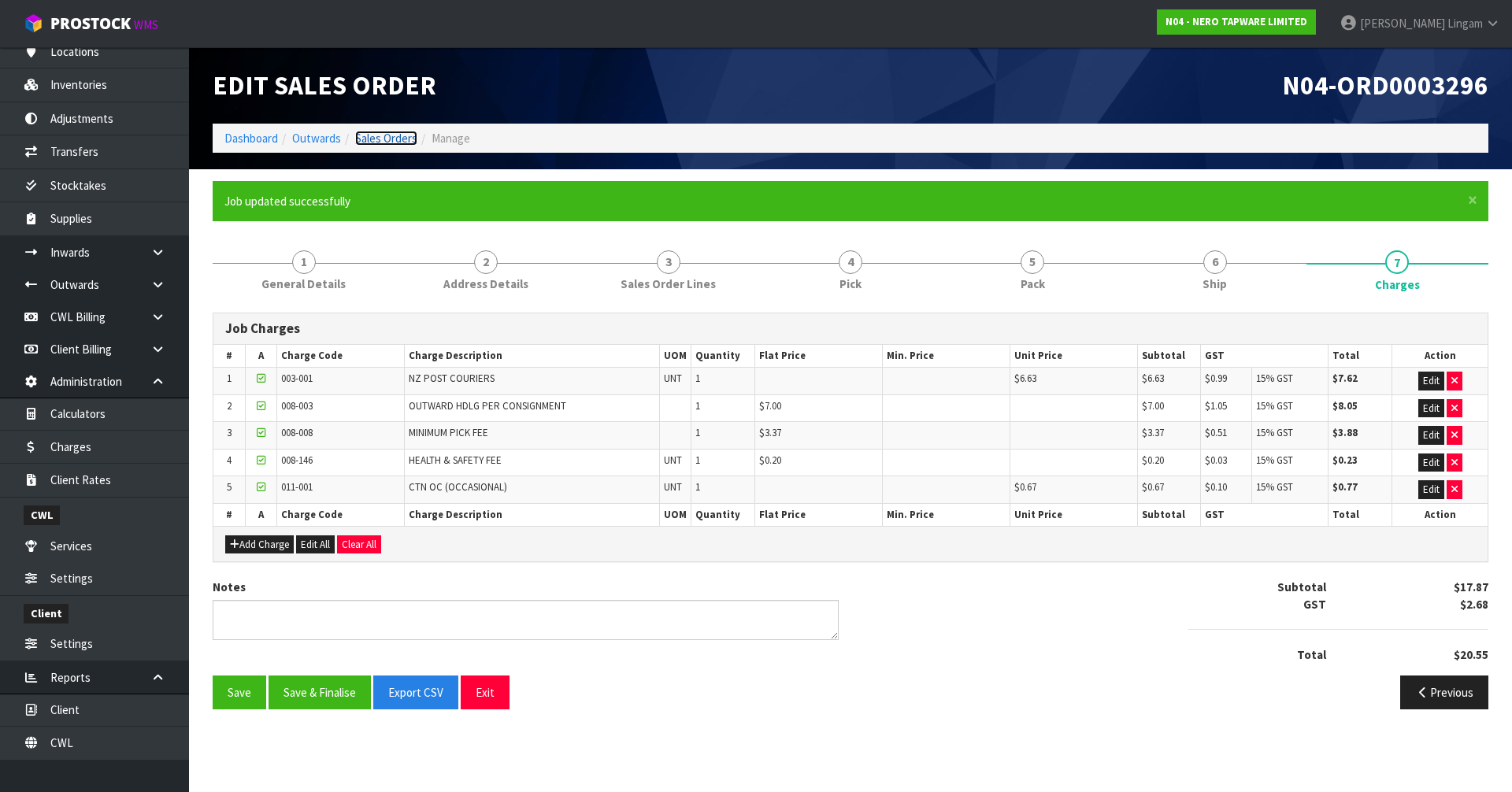
click at [398, 138] on link "Sales Orders" at bounding box center [386, 137] width 62 height 15
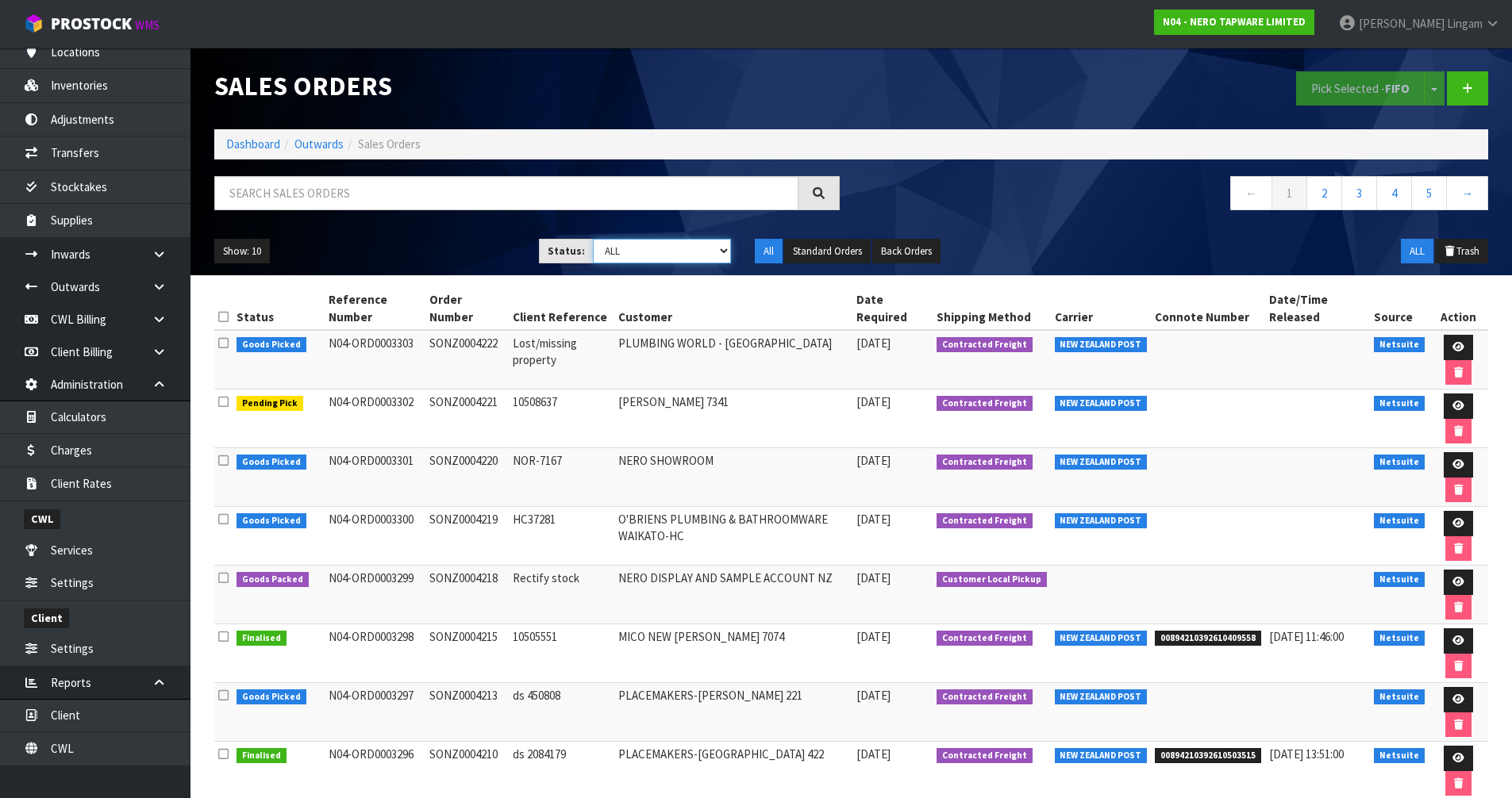
click at [709, 251] on select "Draft Pending Allocated Pending Pick Goods Picked Goods Packed Pending Charges …" at bounding box center [662, 251] width 138 height 25
select select "string:6"
click at [593, 239] on select "Draft Pending Allocated Pending Pick Goods Picked Goods Packed Pending Charges …" at bounding box center [662, 251] width 138 height 25
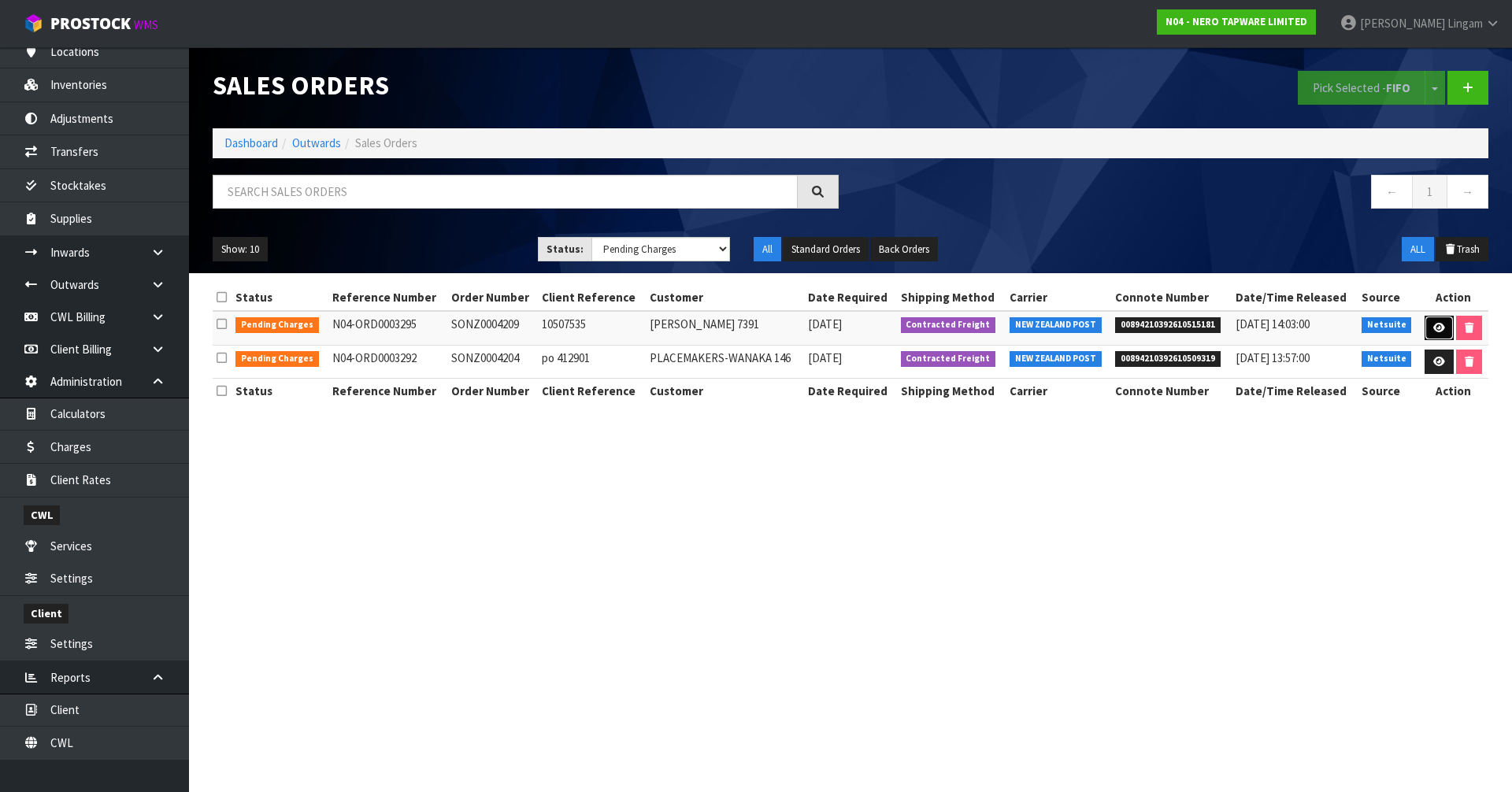
click at [1441, 332] on icon at bounding box center [1438, 328] width 11 height 11
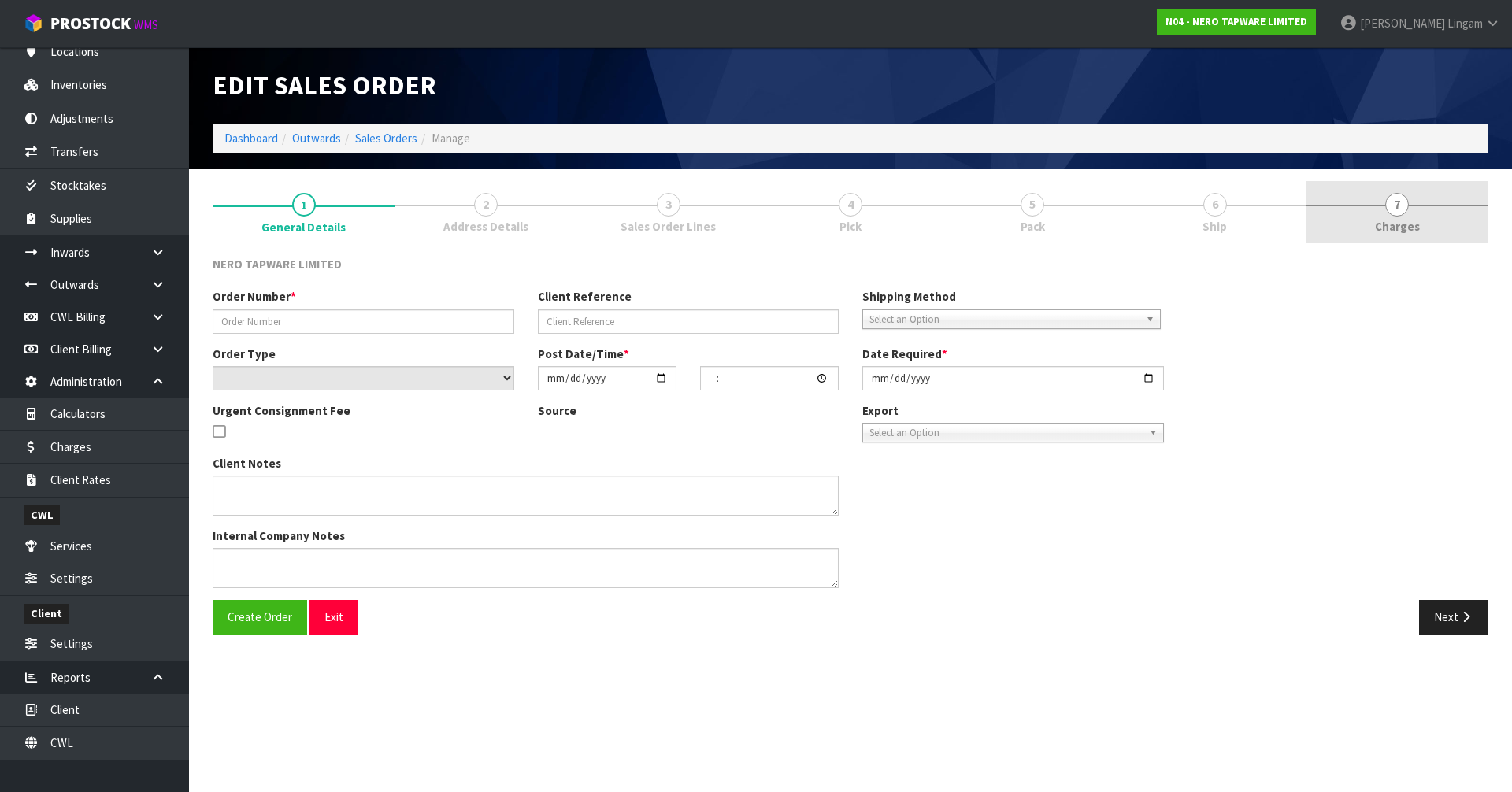
click at [1424, 235] on link "7 [GEOGRAPHIC_DATA]" at bounding box center [1398, 212] width 182 height 62
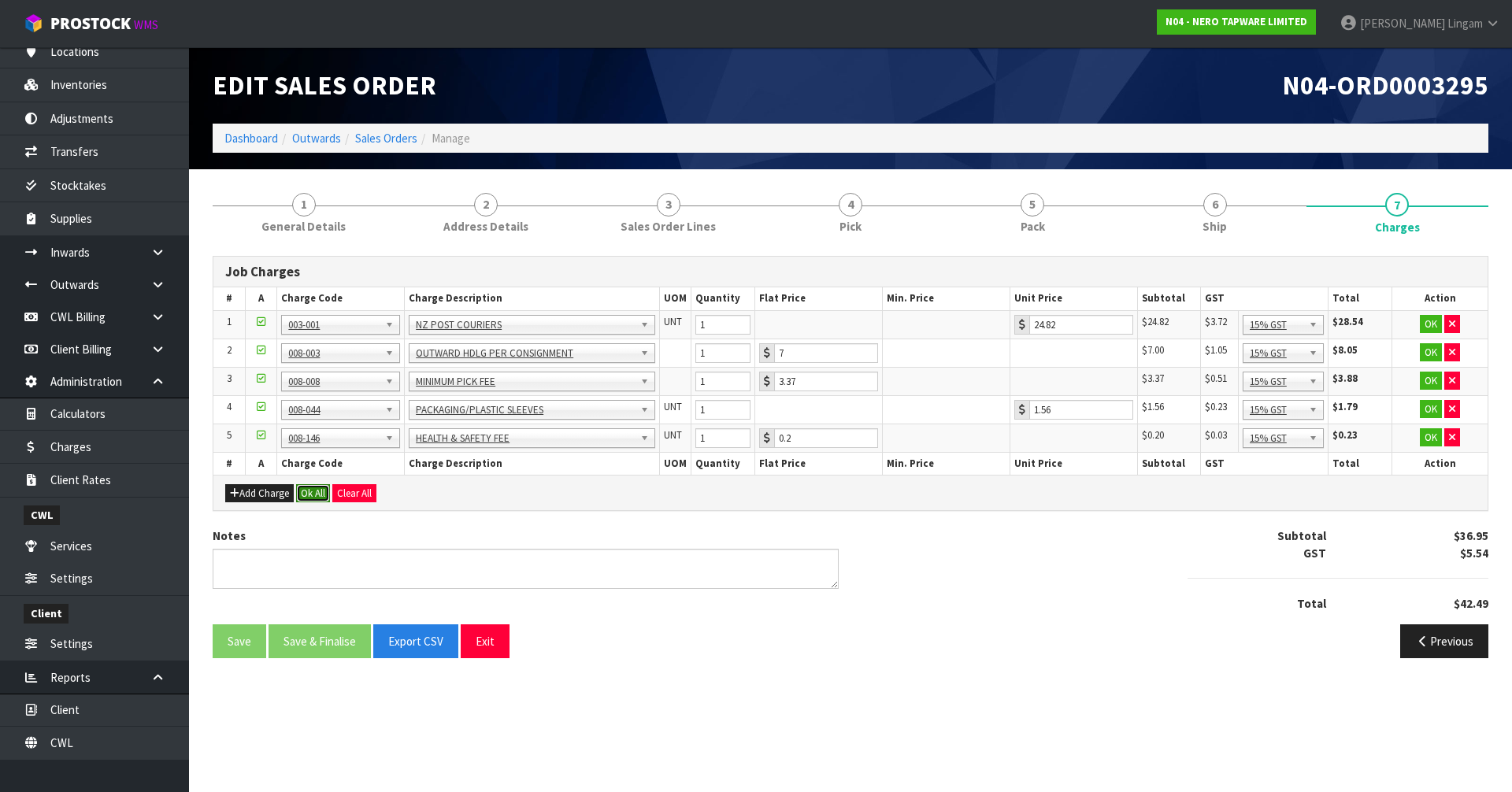
click at [318, 494] on button "Ok All" at bounding box center [313, 494] width 34 height 19
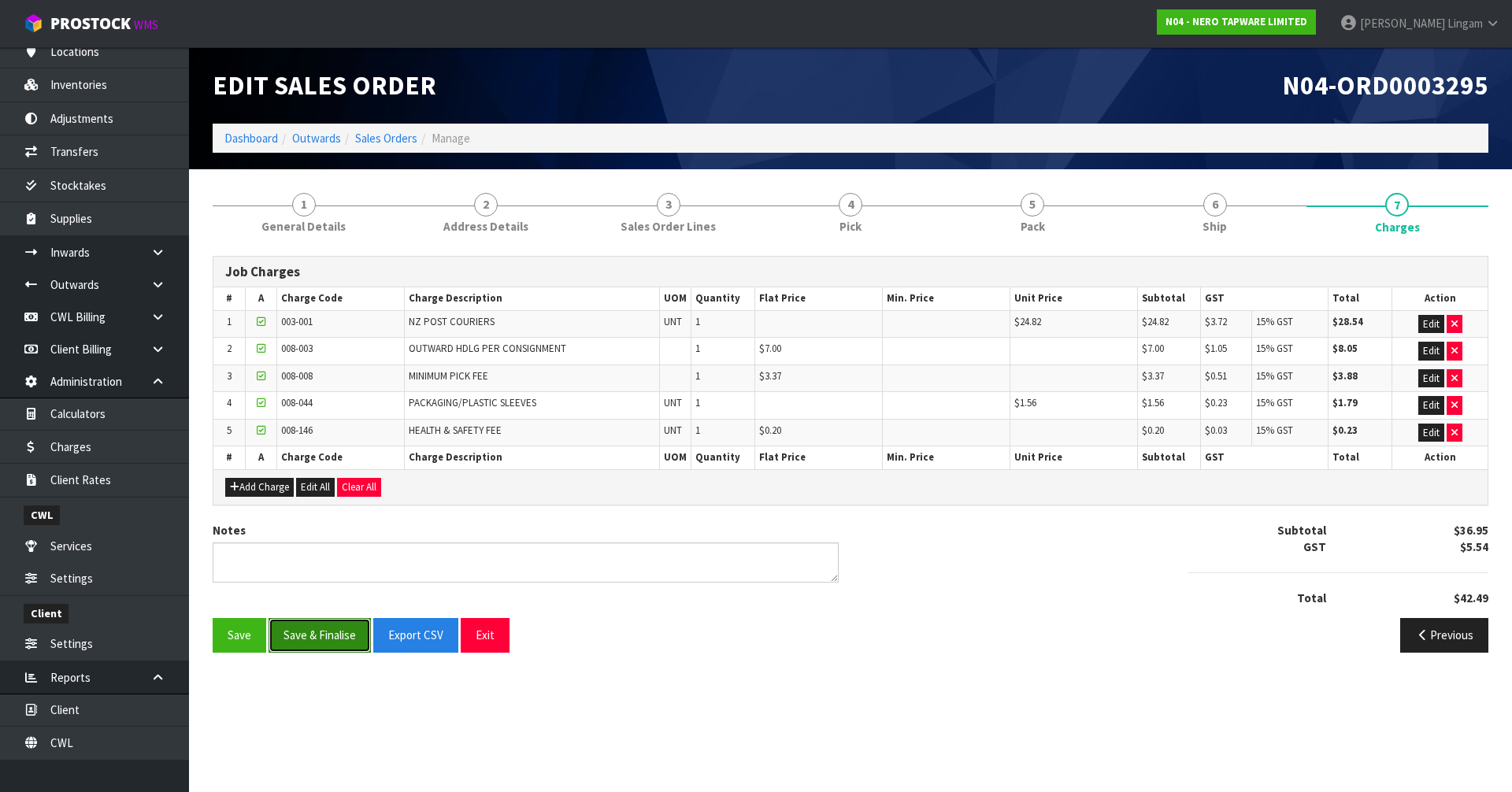
click at [325, 638] on button "Save & Finalise" at bounding box center [320, 634] width 102 height 34
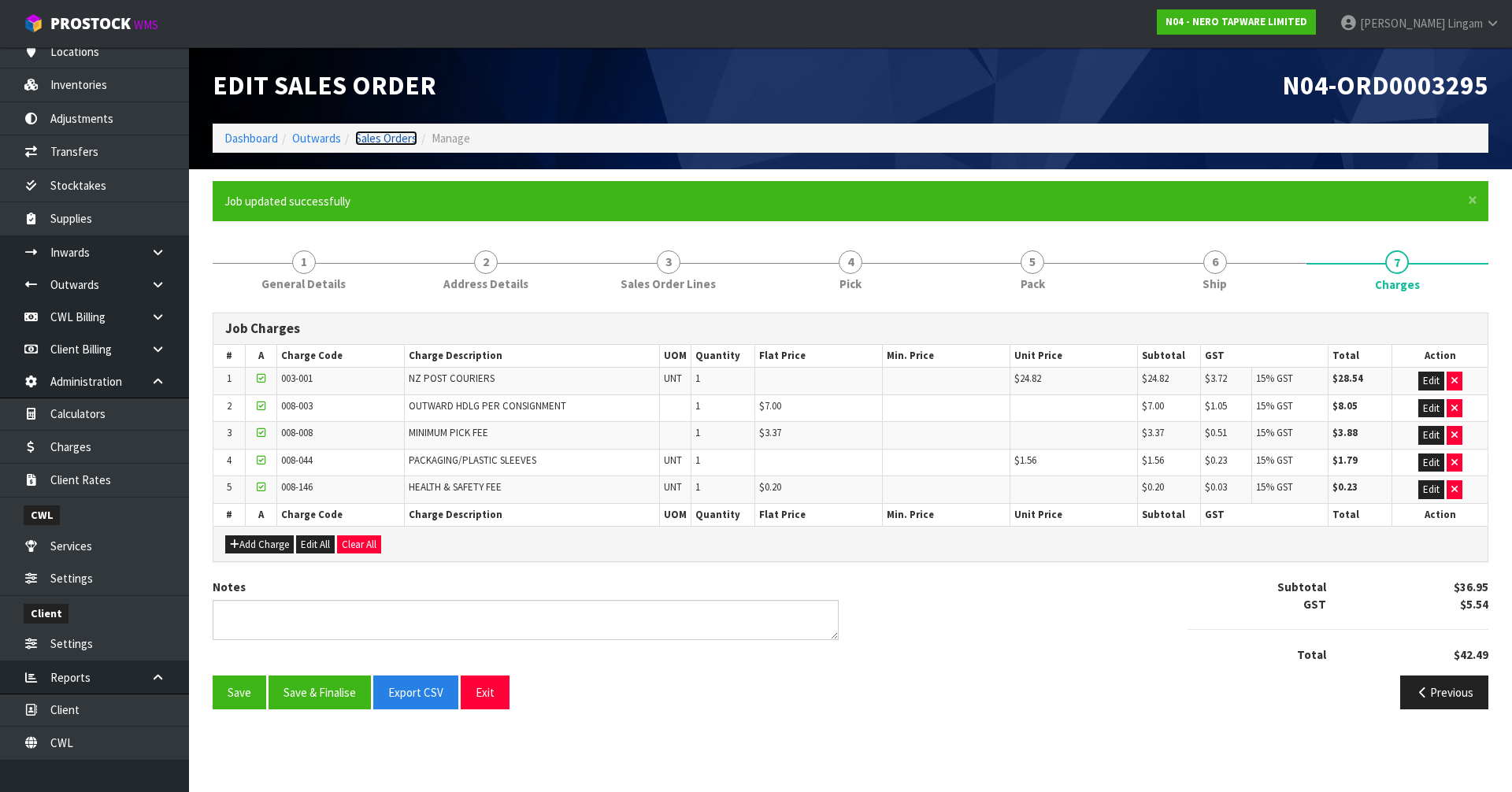
click at [389, 139] on link "Sales Orders" at bounding box center [386, 137] width 62 height 15
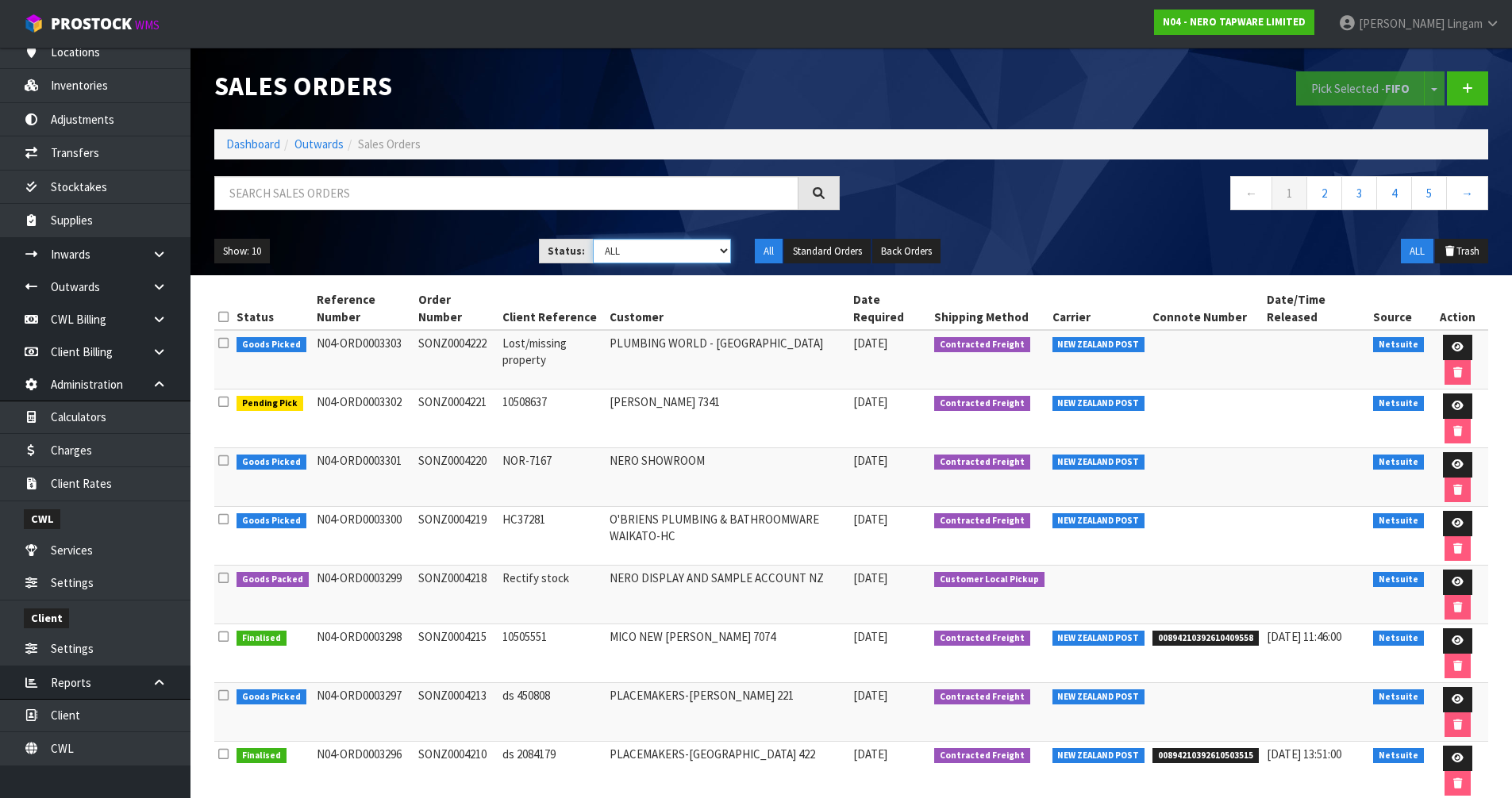
click at [707, 252] on select "Draft Pending Allocated Pending Pick Goods Picked Goods Packed Pending Charges …" at bounding box center [662, 251] width 138 height 25
select select "string:6"
click at [593, 239] on select "Draft Pending Allocated Pending Pick Goods Picked Goods Packed Pending Charges …" at bounding box center [662, 251] width 138 height 25
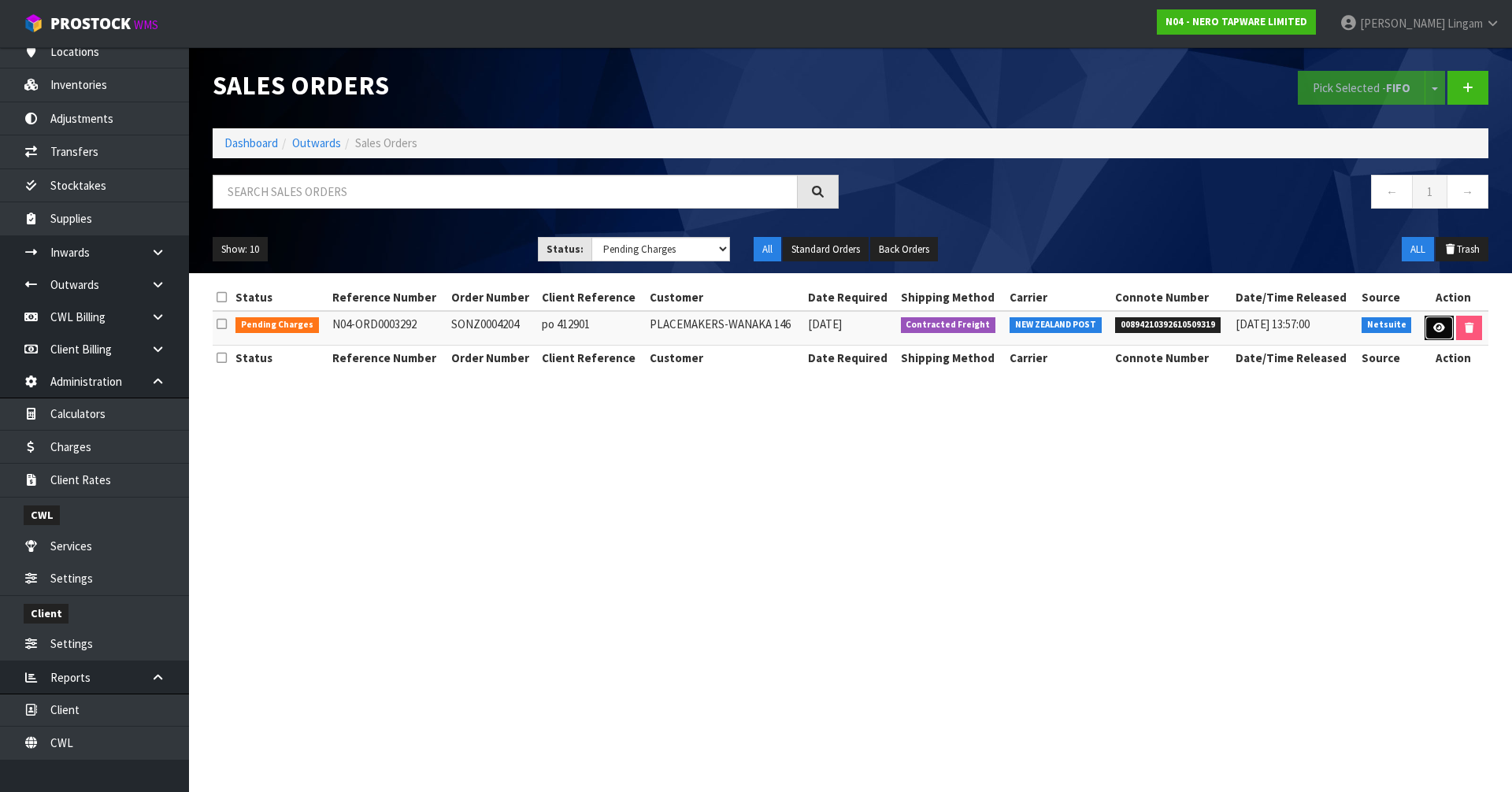
click at [1437, 325] on icon at bounding box center [1438, 328] width 11 height 11
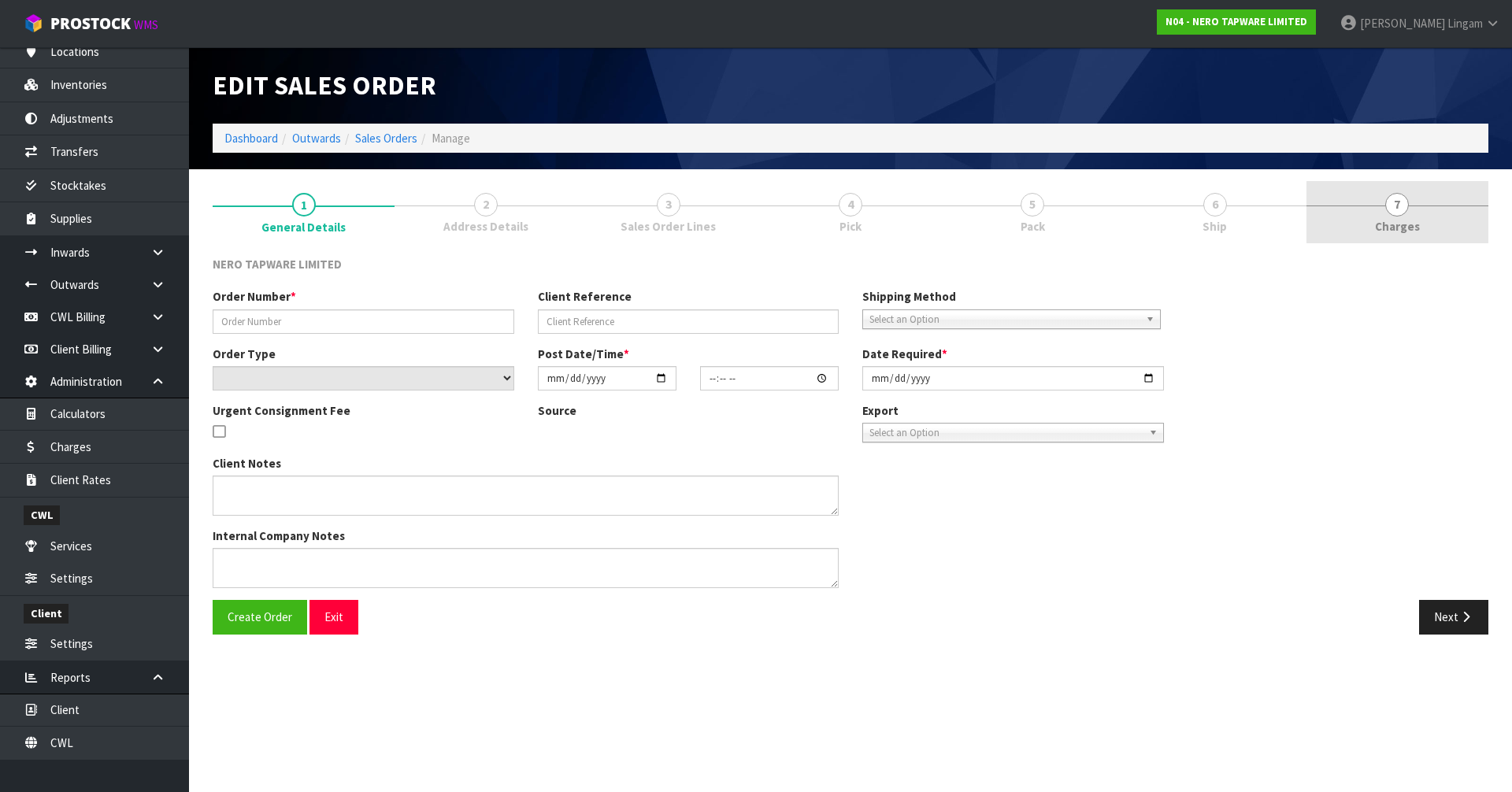
click at [1416, 221] on span "Charges" at bounding box center [1397, 226] width 45 height 17
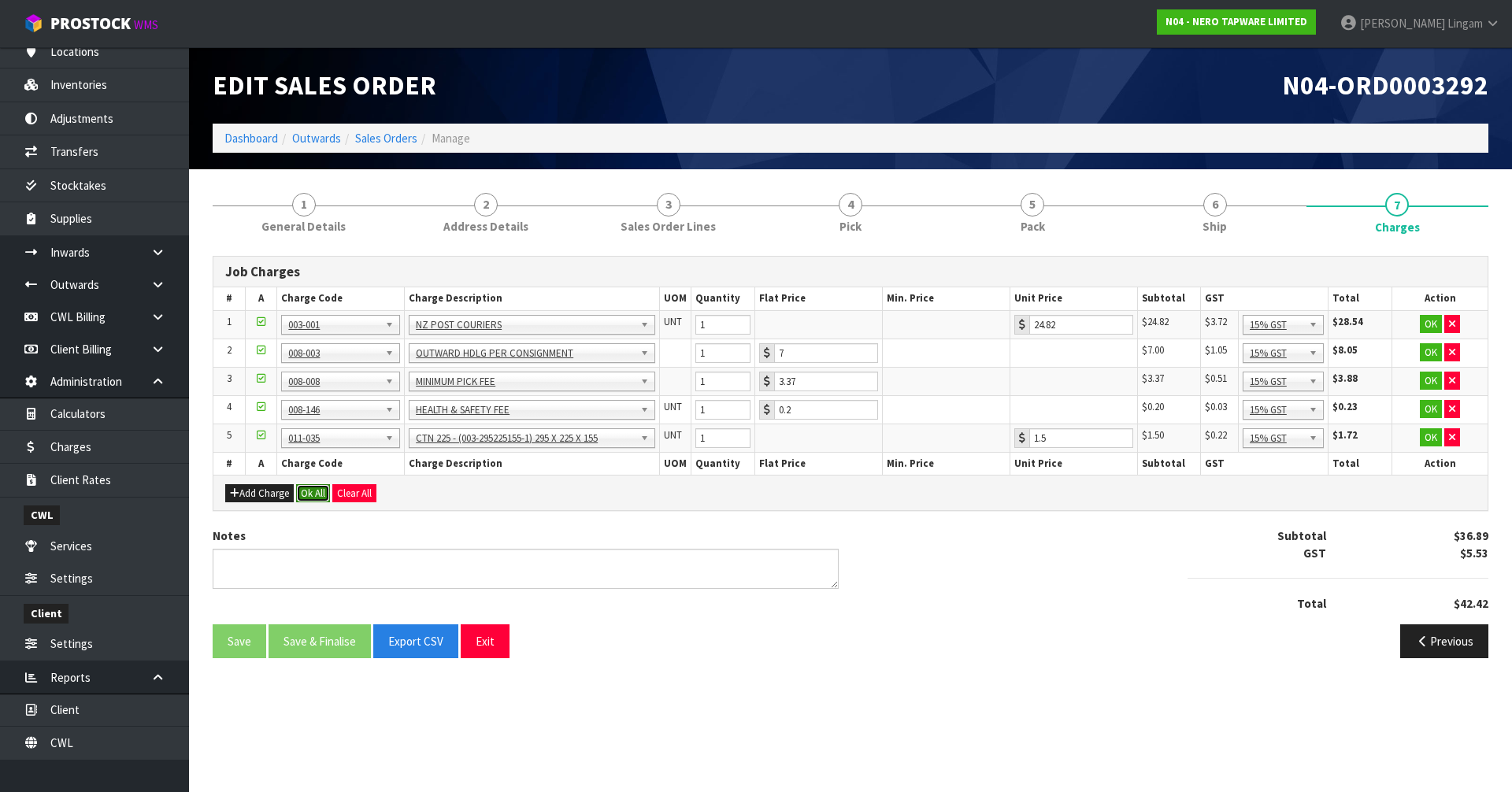
click at [317, 494] on button "Ok All" at bounding box center [313, 494] width 34 height 19
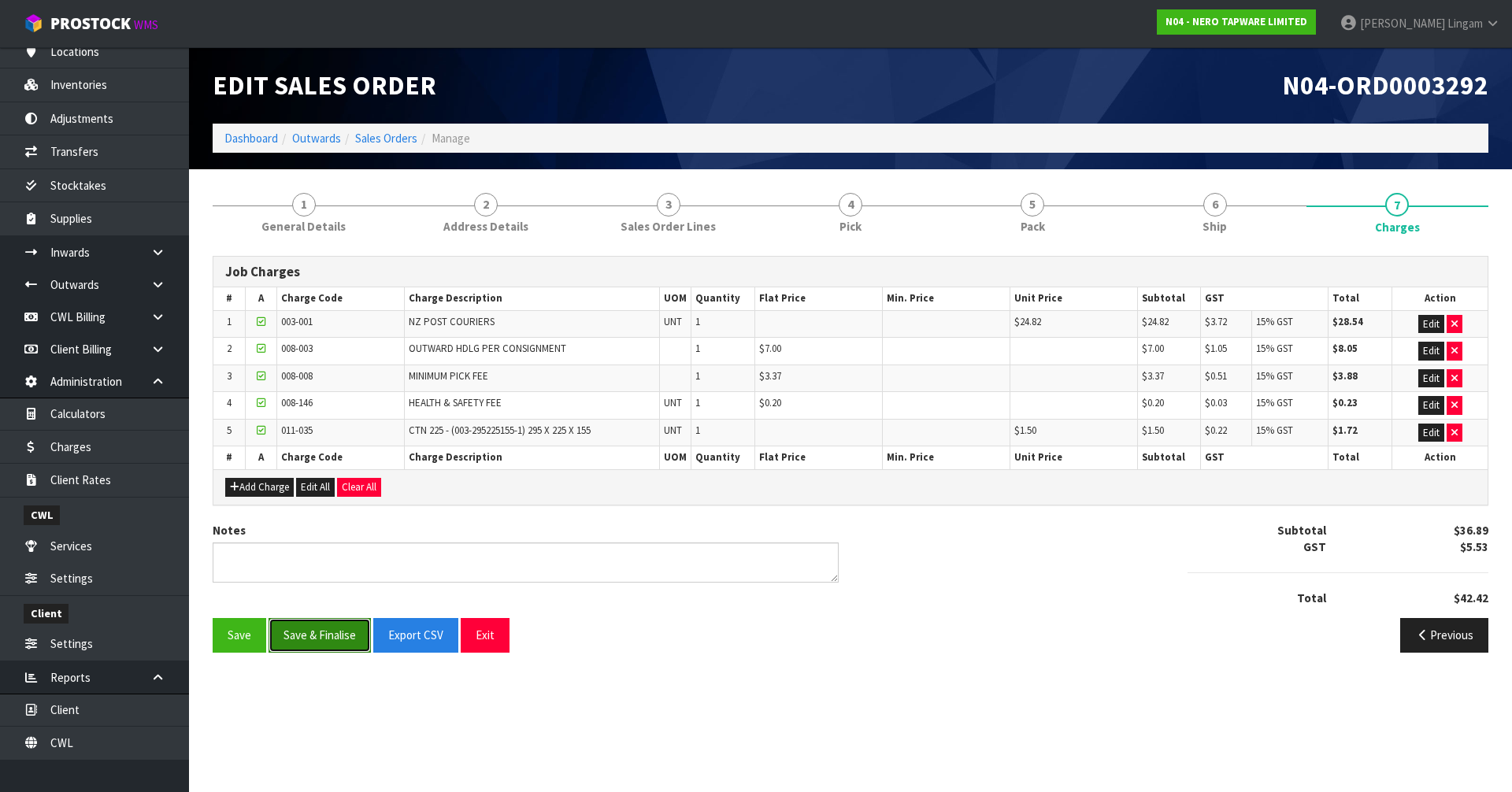
click at [317, 640] on button "Save & Finalise" at bounding box center [320, 634] width 102 height 34
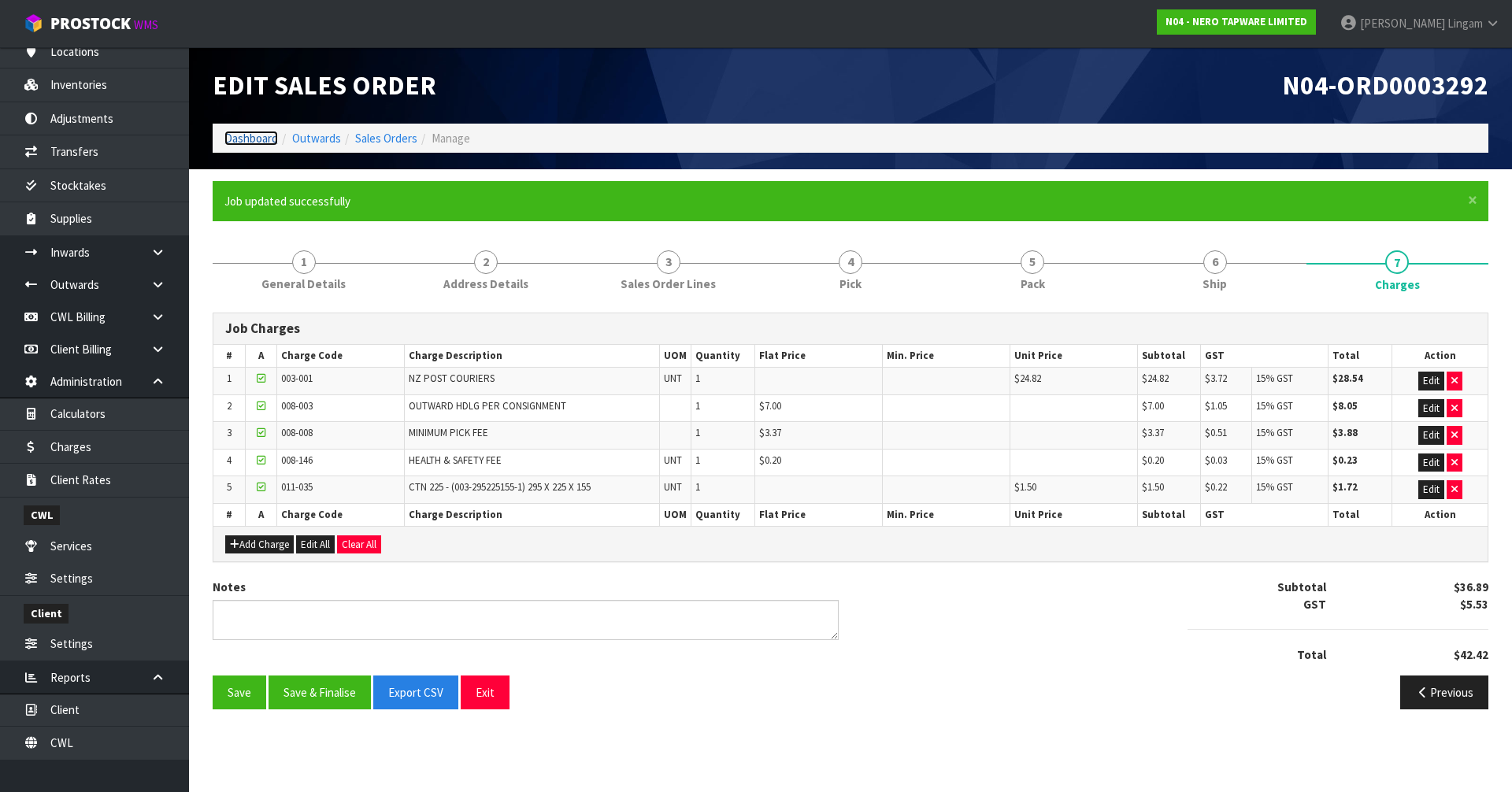
click at [246, 135] on link "Dashboard" at bounding box center [250, 137] width 53 height 15
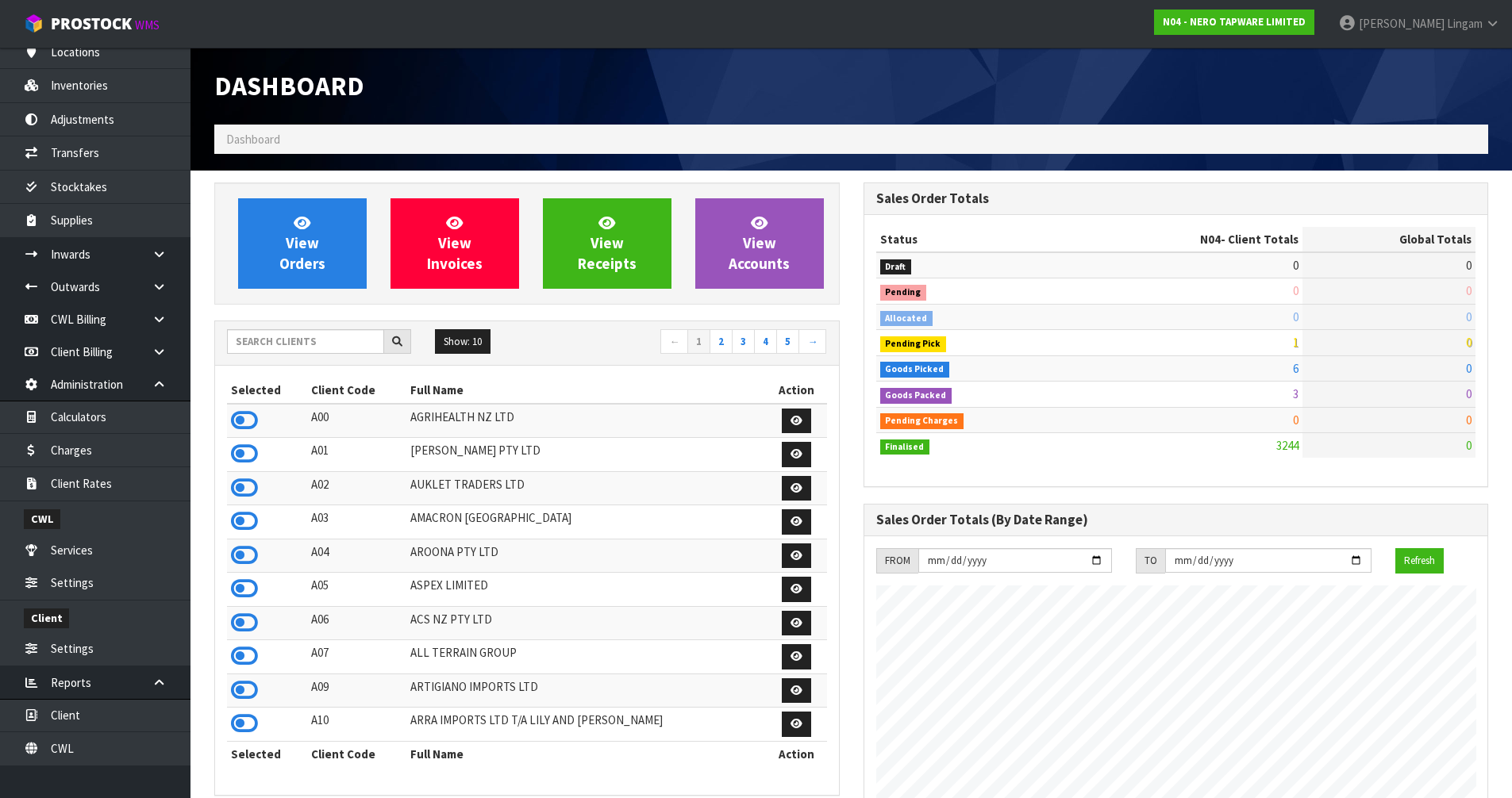
scroll to position [1236, 648]
click at [250, 623] on icon at bounding box center [244, 623] width 27 height 24
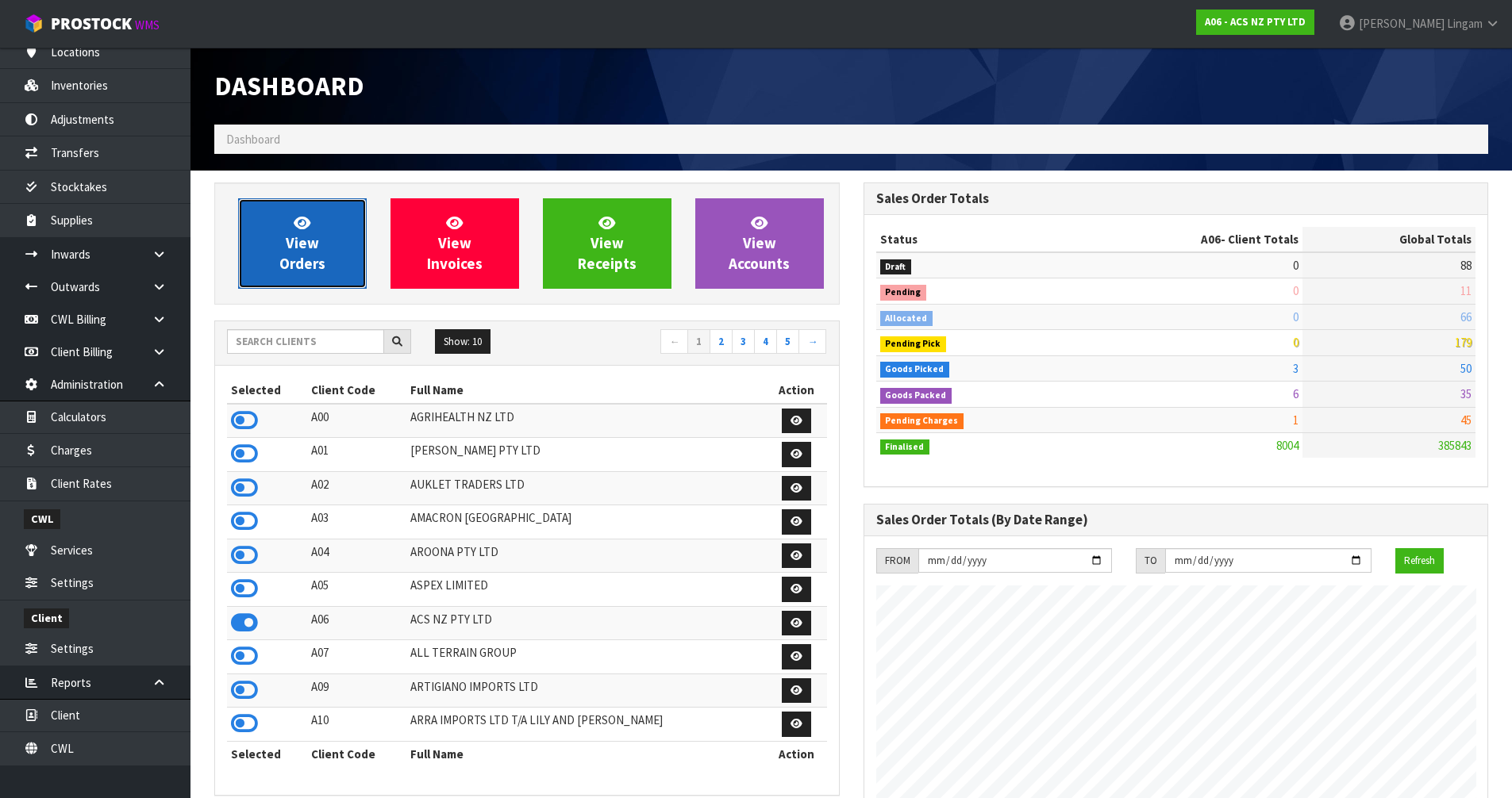
click at [321, 255] on span "View Orders" at bounding box center [303, 242] width 46 height 59
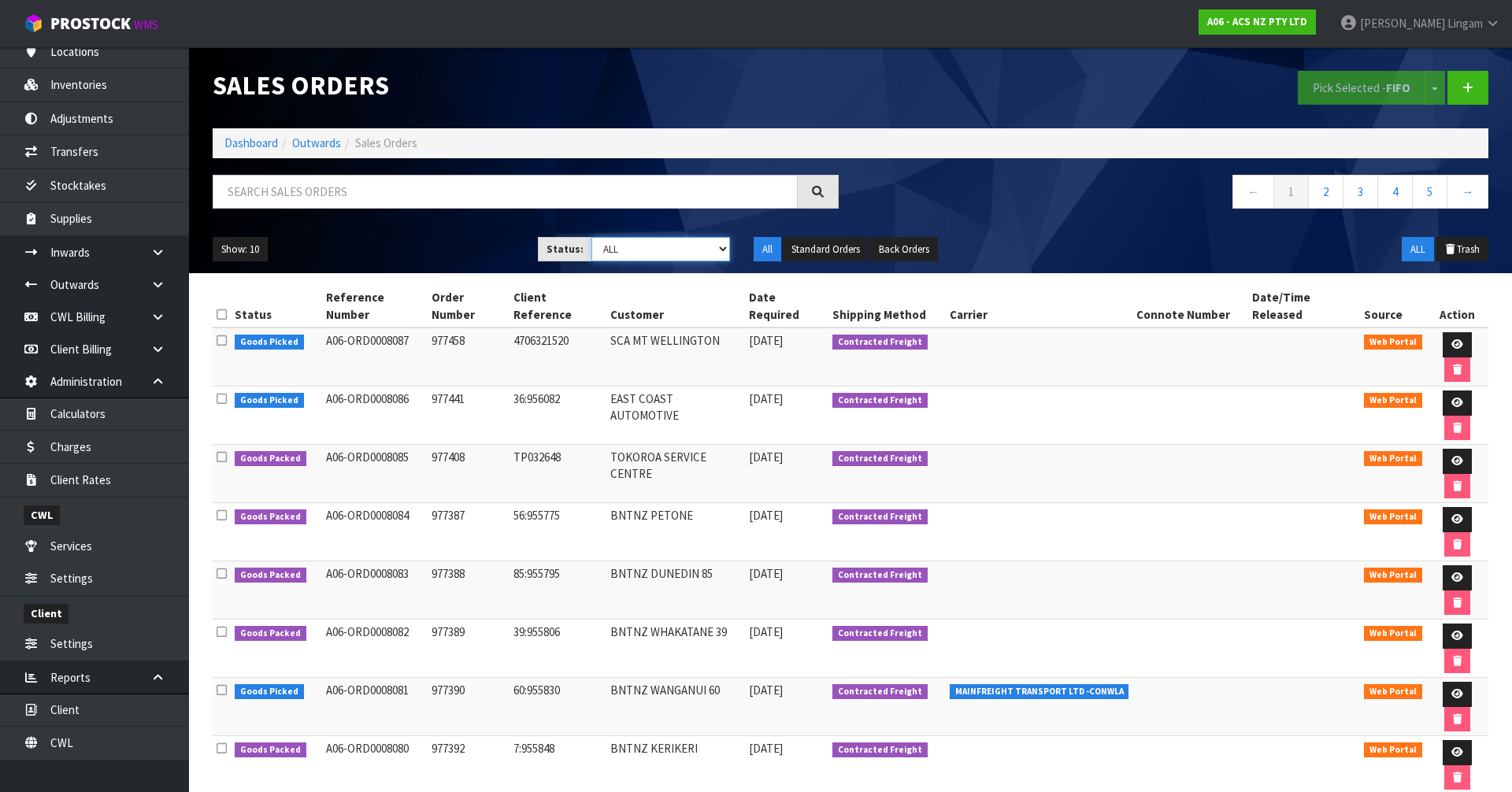
drag, startPoint x: 703, startPoint y: 251, endPoint x: 703, endPoint y: 261, distance: 10.0
click at [703, 251] on select "Draft Pending Allocated Pending Pick Goods Picked Goods Packed Pending Charges …" at bounding box center [661, 249] width 139 height 25
select select "string:6"
click at [592, 237] on select "Draft Pending Allocated Pending Pick Goods Picked Goods Packed Pending Charges …" at bounding box center [661, 249] width 139 height 25
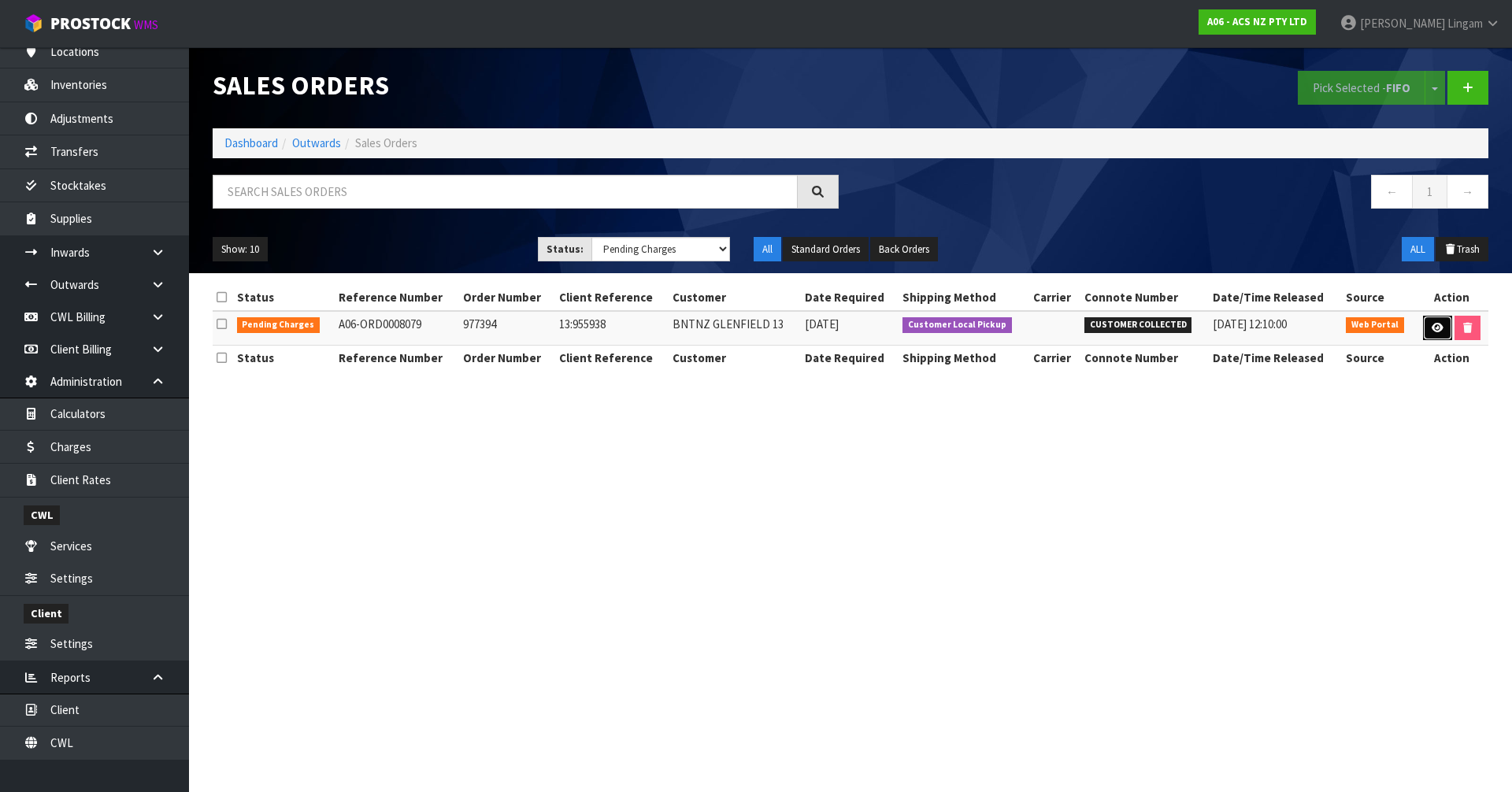
click at [1438, 326] on icon at bounding box center [1438, 328] width 11 height 11
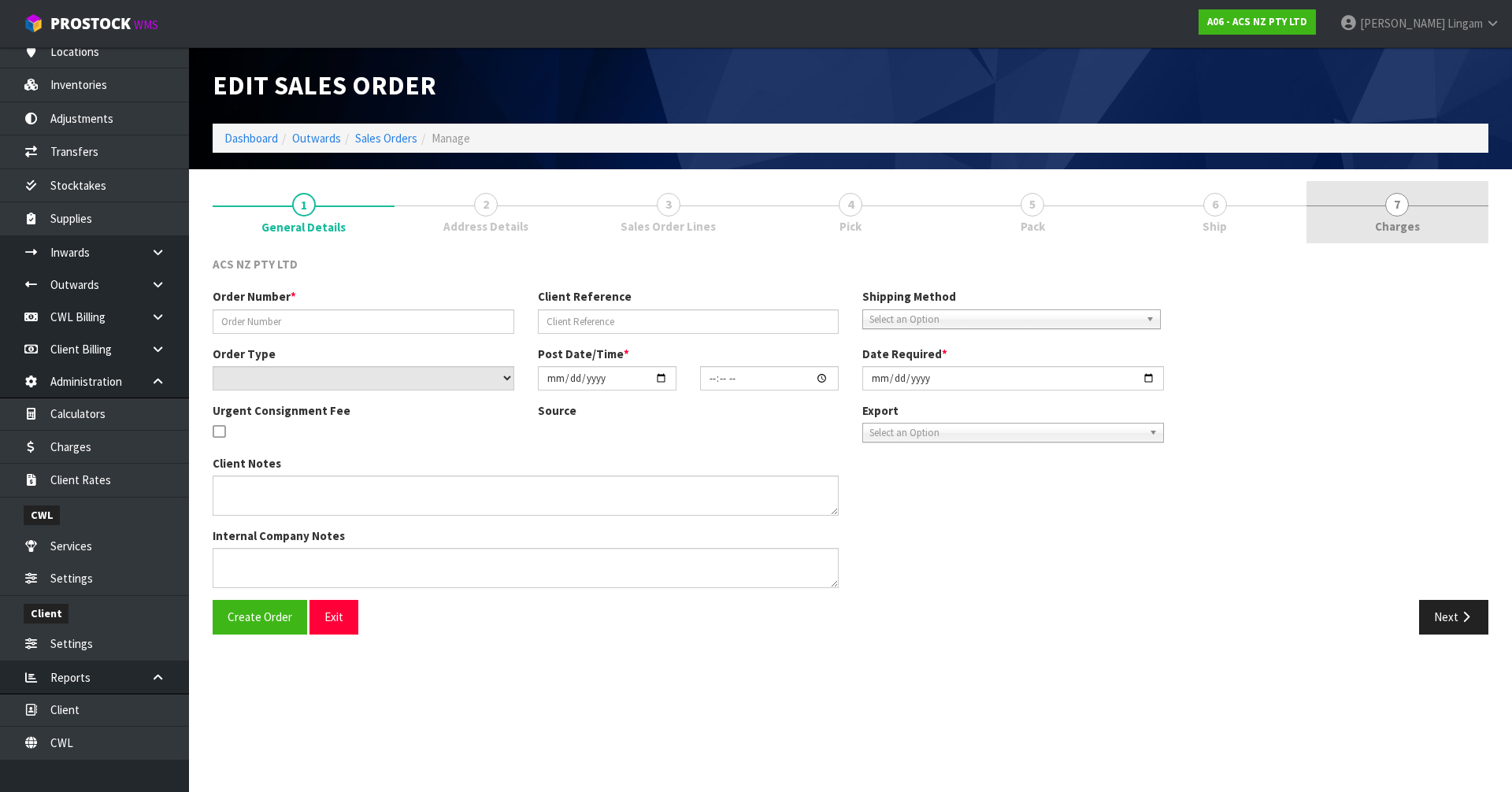
click at [1402, 216] on link "7 [GEOGRAPHIC_DATA]" at bounding box center [1398, 212] width 182 height 62
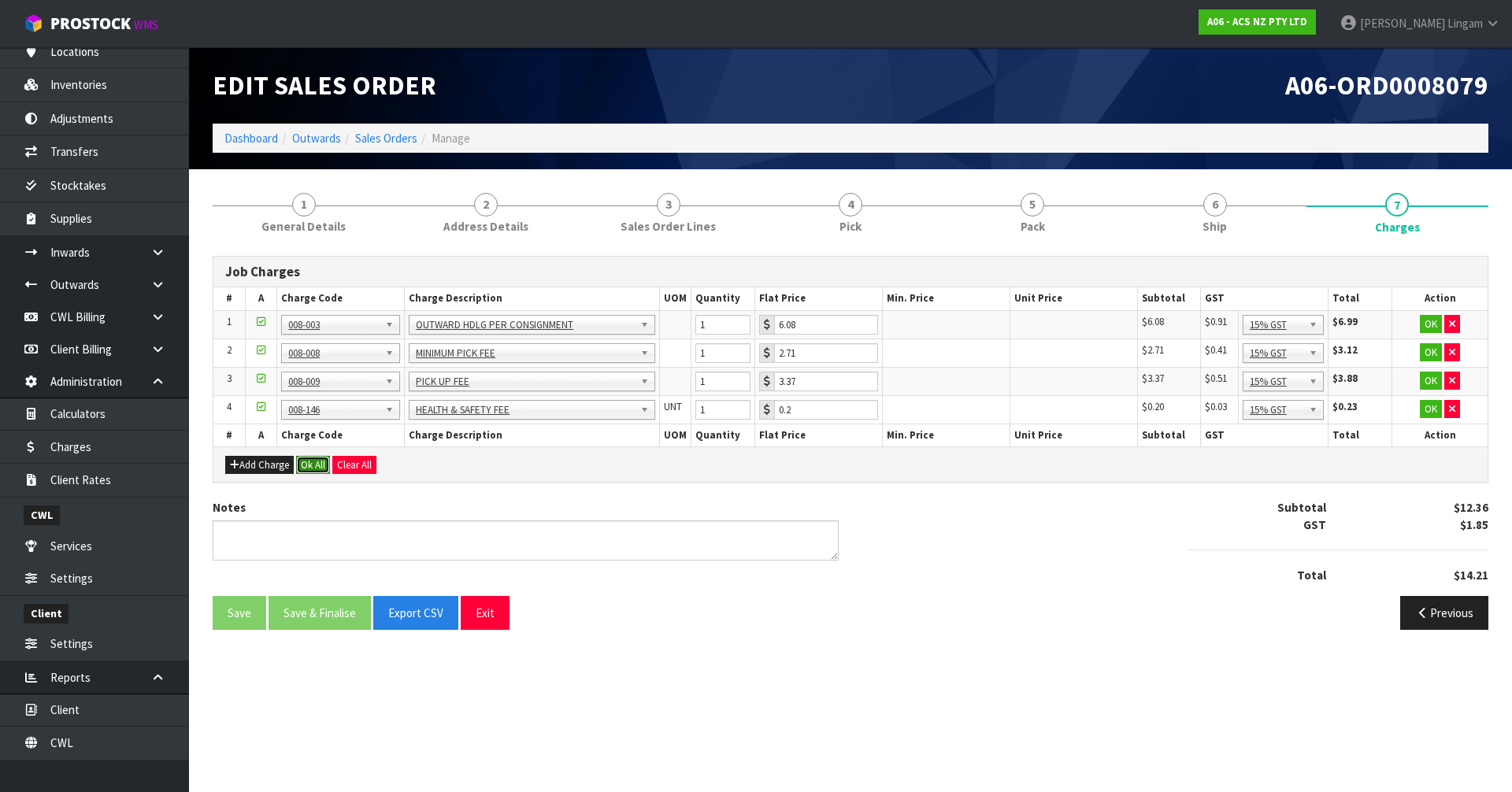
click at [310, 467] on button "Ok All" at bounding box center [313, 466] width 34 height 19
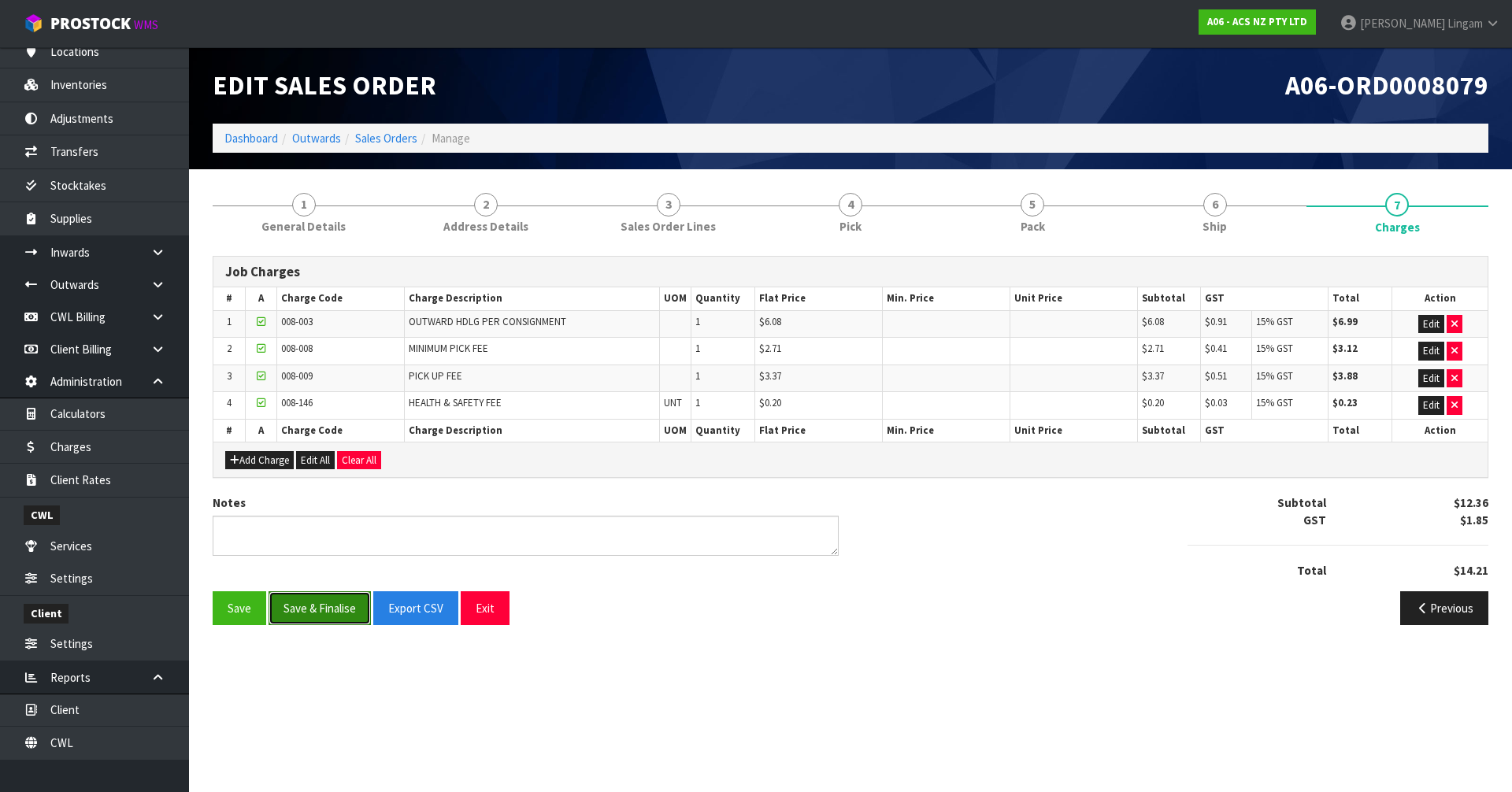
click at [324, 606] on button "Save & Finalise" at bounding box center [320, 608] width 102 height 34
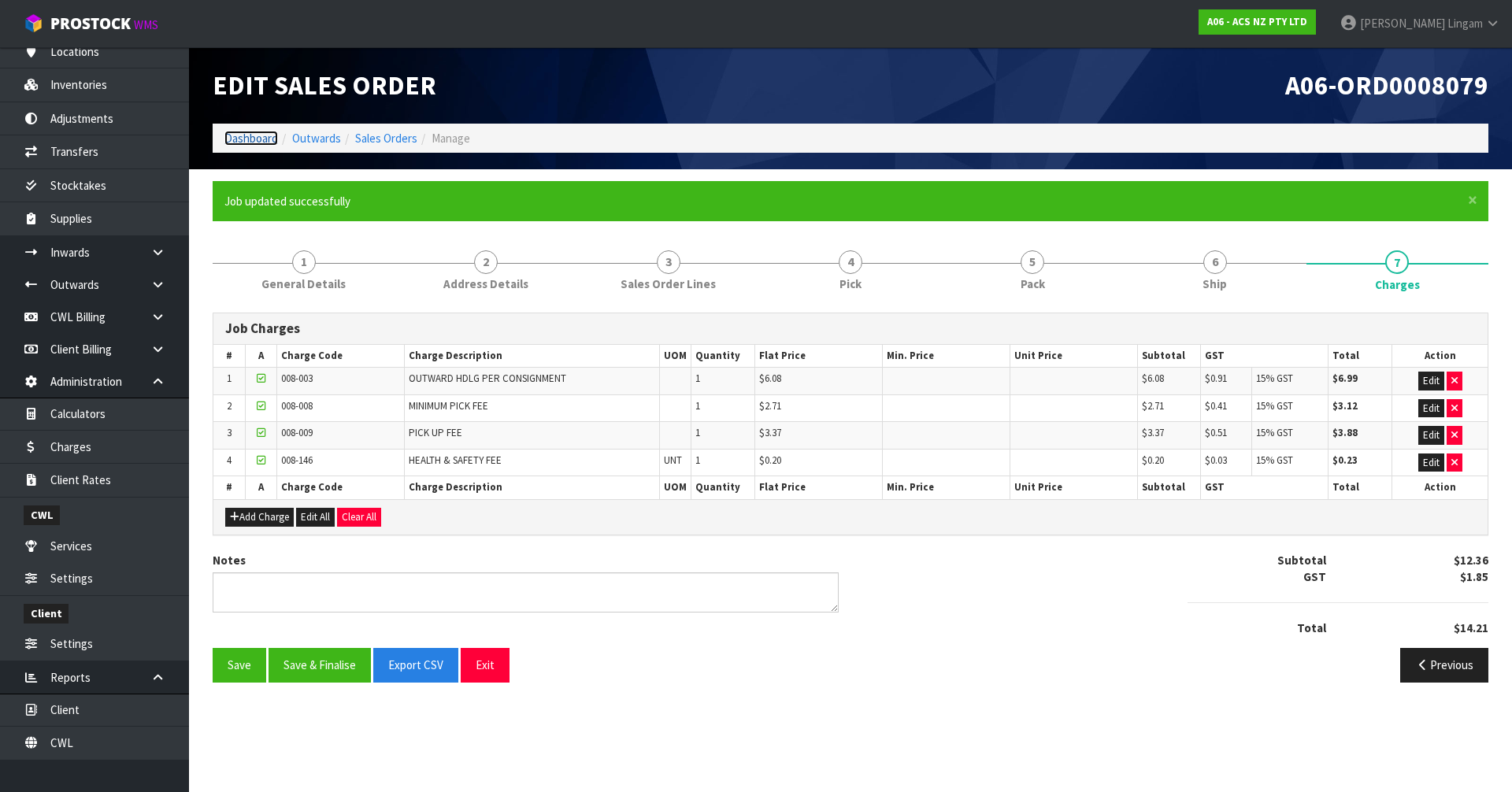
click at [241, 137] on link "Dashboard" at bounding box center [250, 137] width 53 height 15
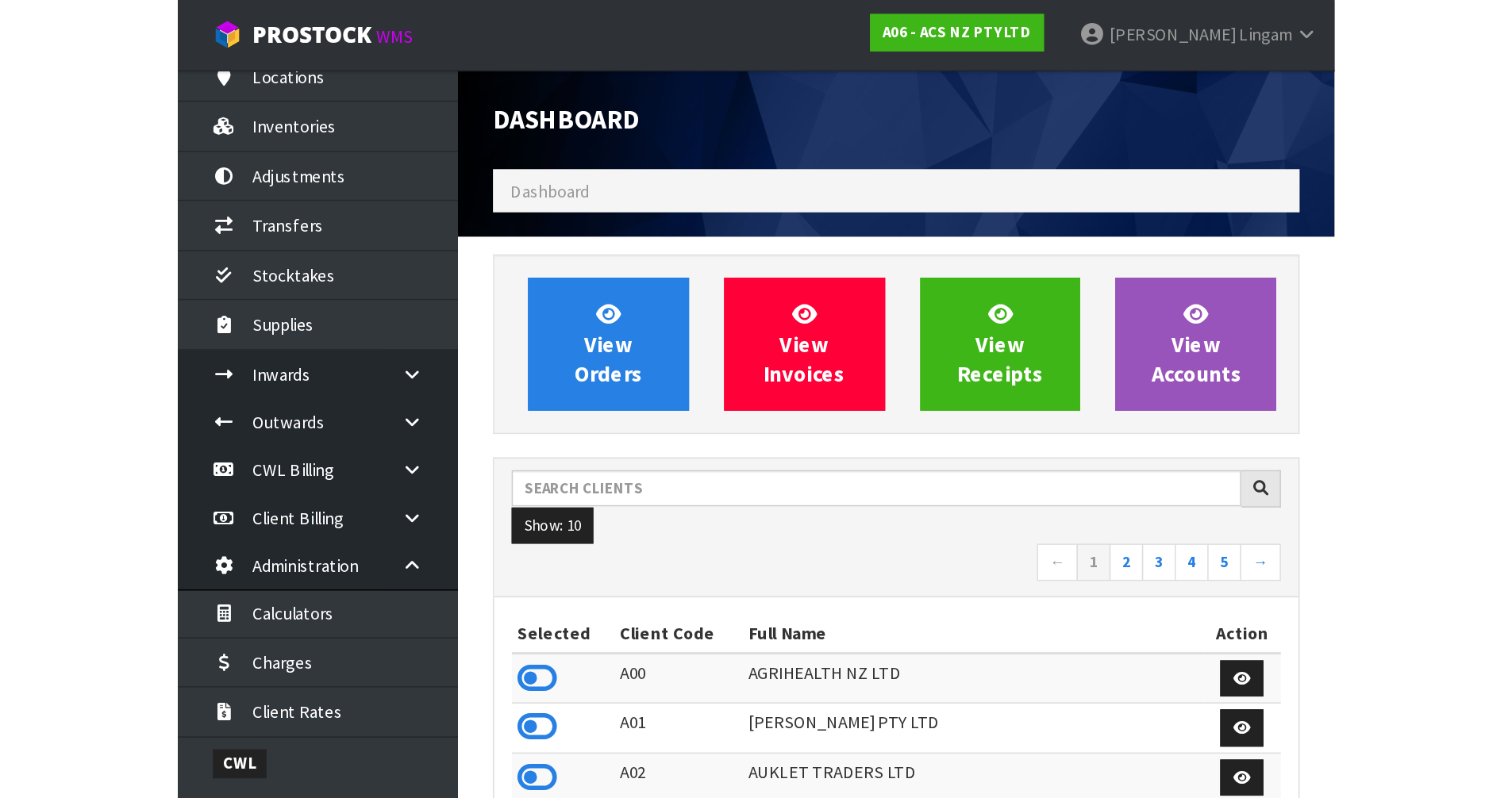
scroll to position [1202, 648]
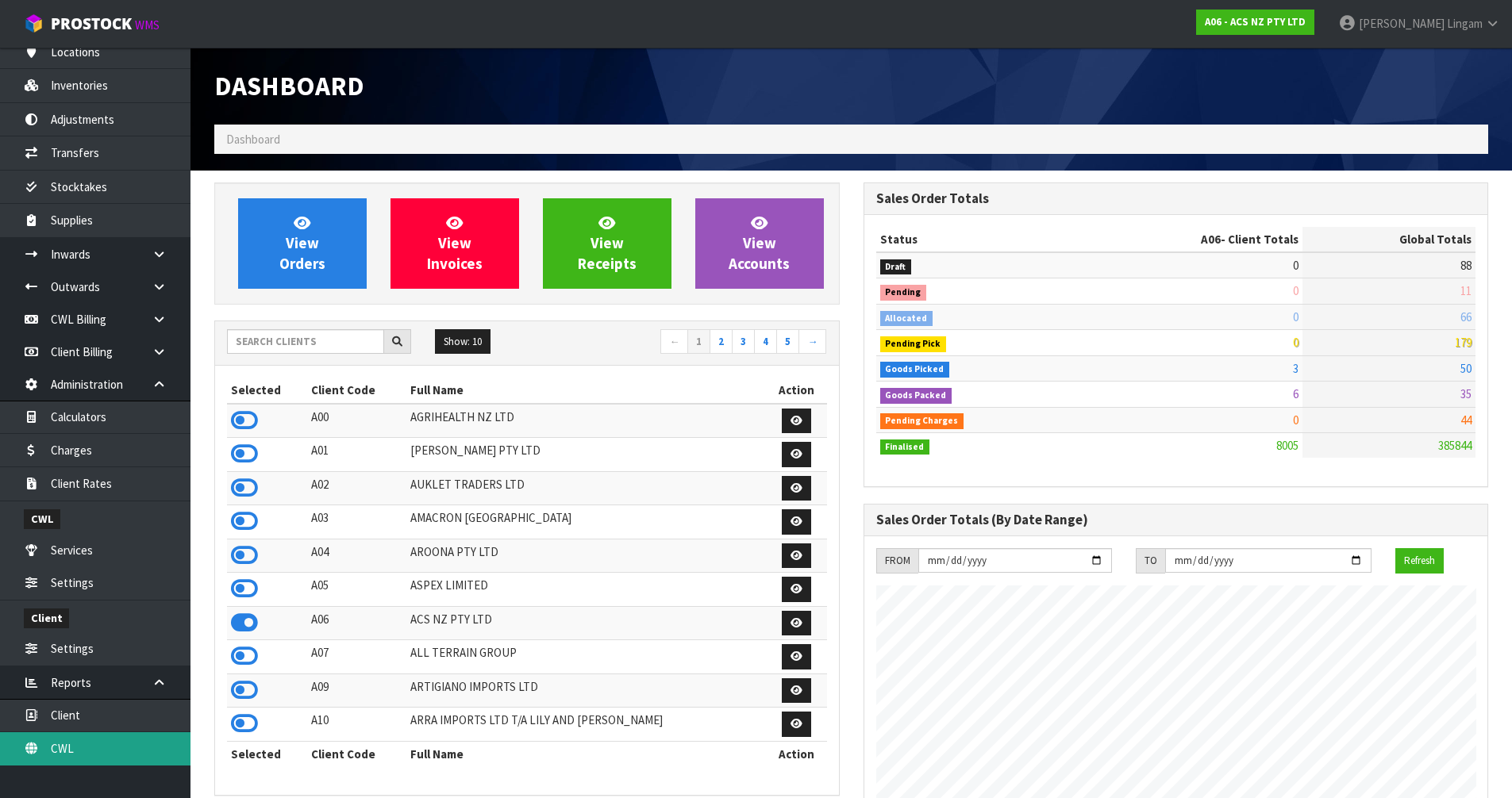
click at [108, 749] on link "CWL" at bounding box center [95, 748] width 191 height 33
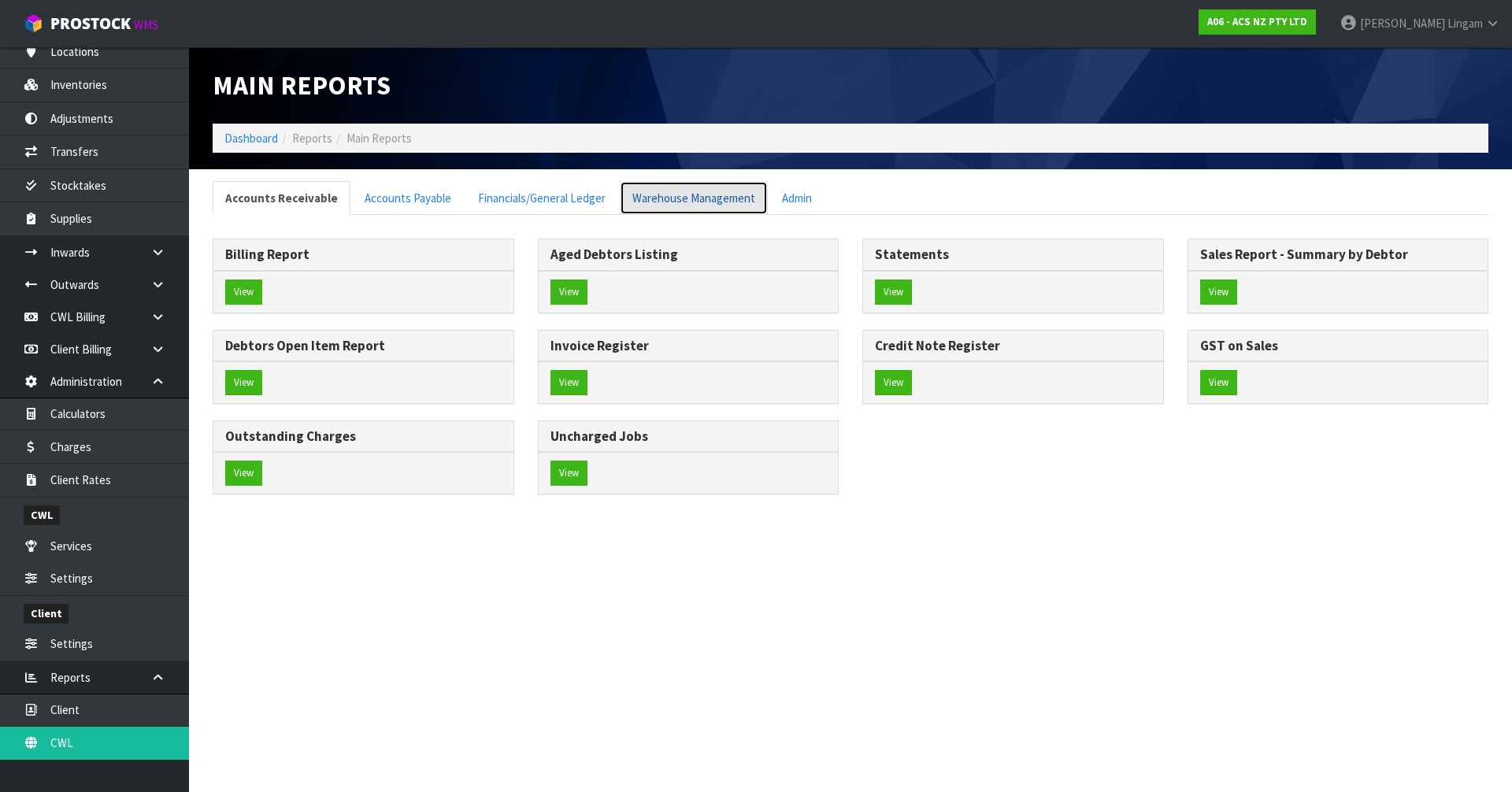
click at [696, 201] on link "Warehouse Management" at bounding box center [693, 198] width 148 height 34
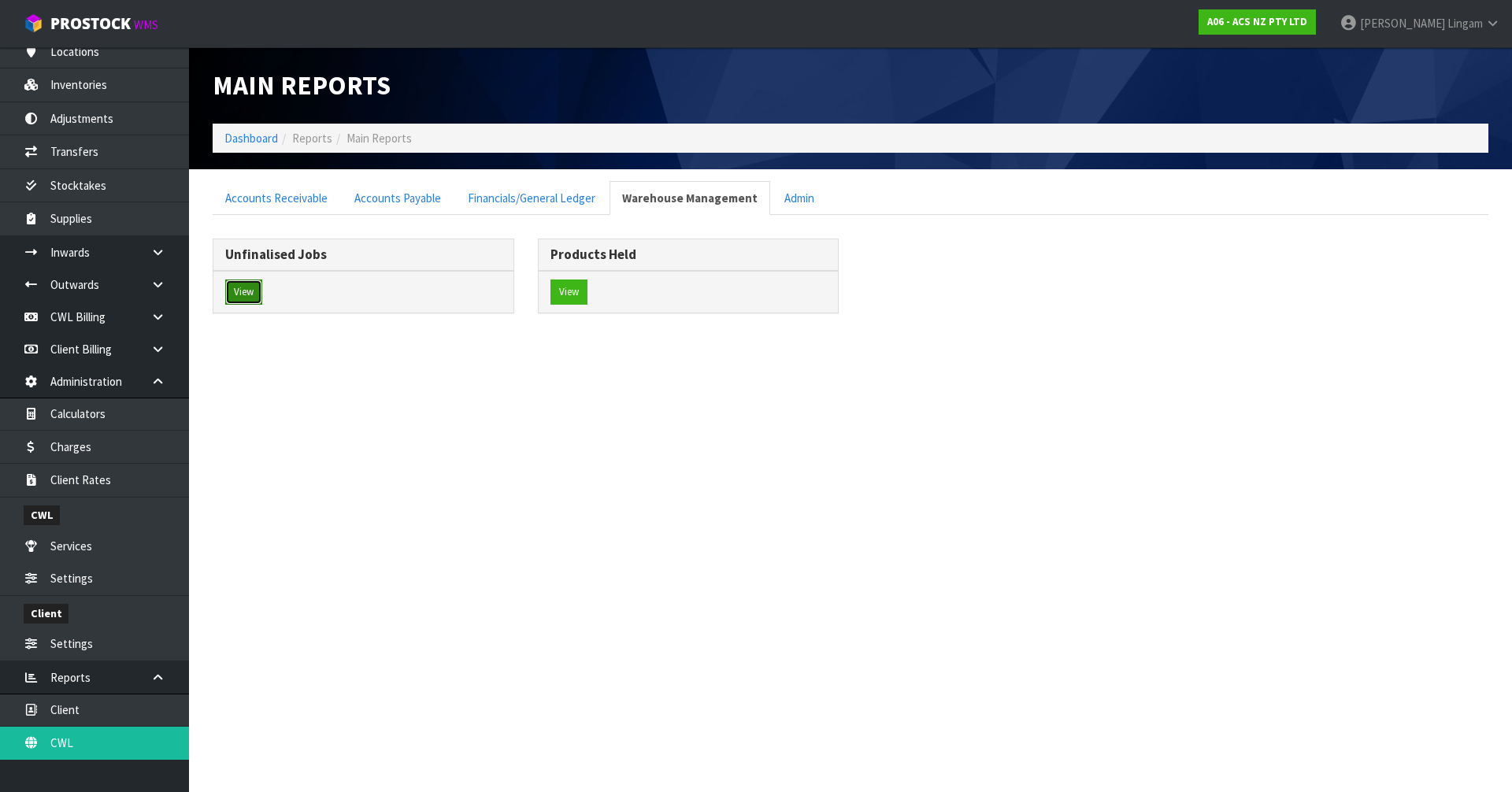
click at [254, 291] on button "View" at bounding box center [243, 291] width 37 height 25
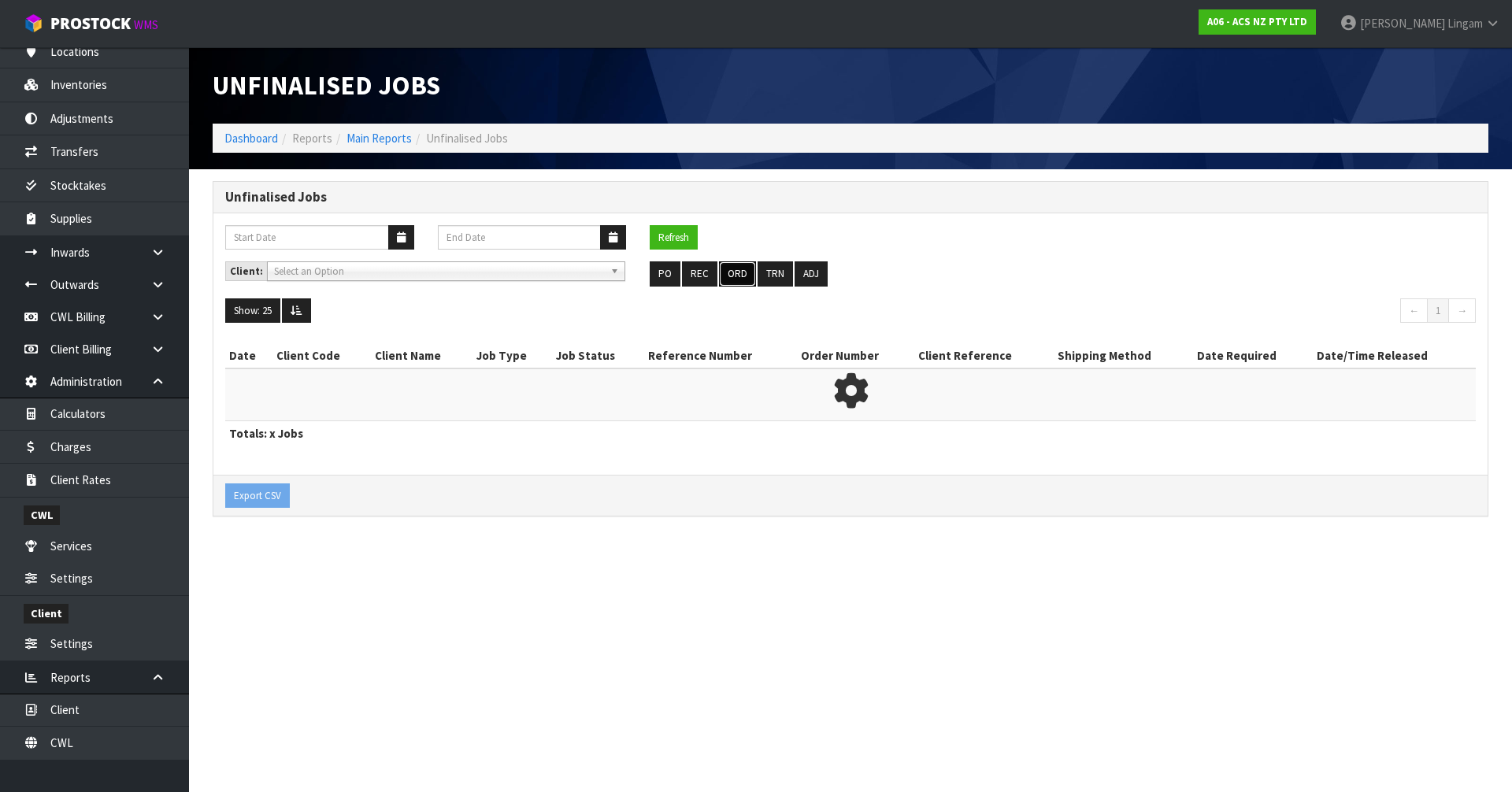
click at [737, 274] on button "ORD" at bounding box center [737, 274] width 37 height 25
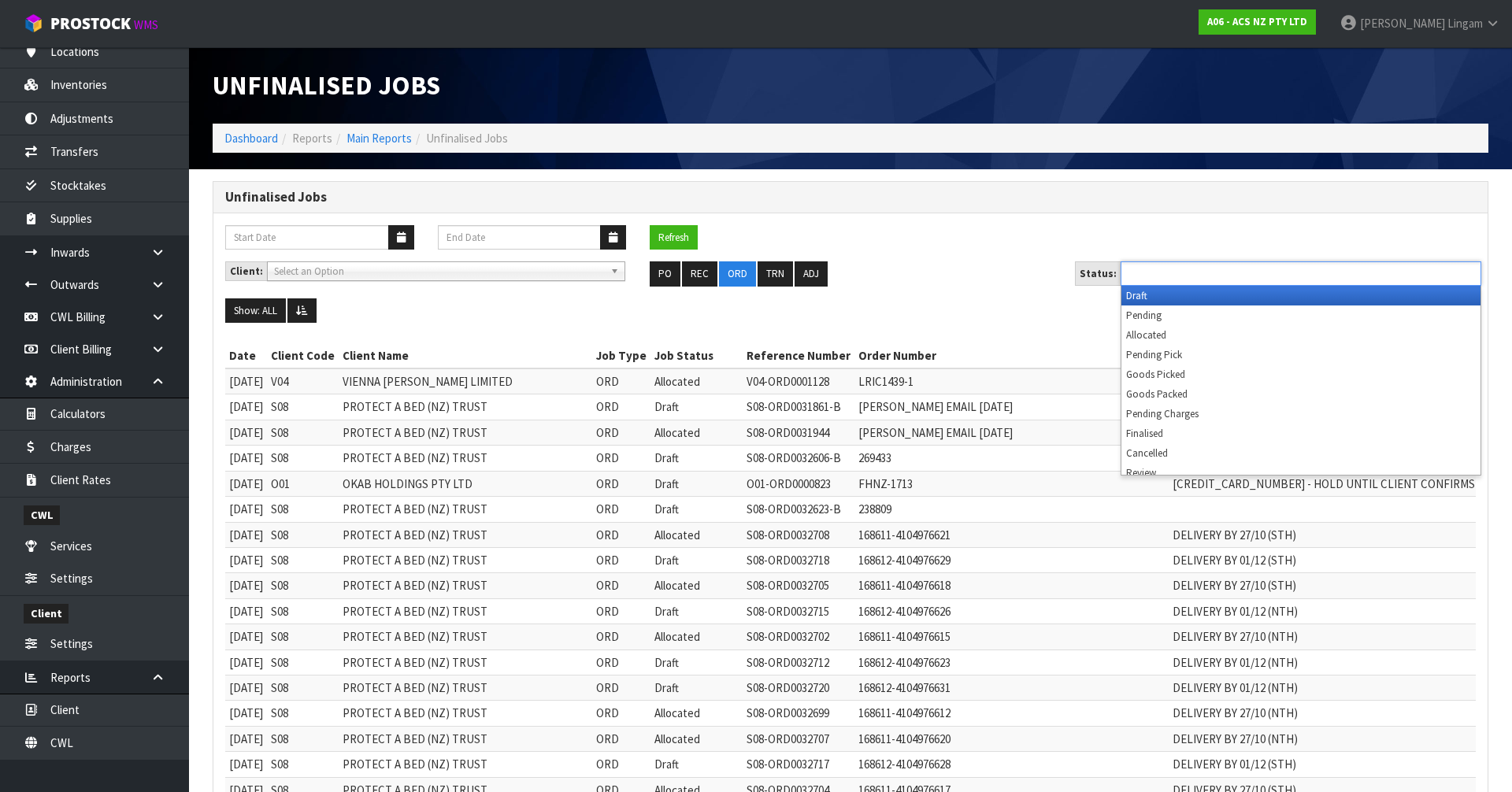
click at [1172, 270] on input "text" at bounding box center [1184, 273] width 116 height 19
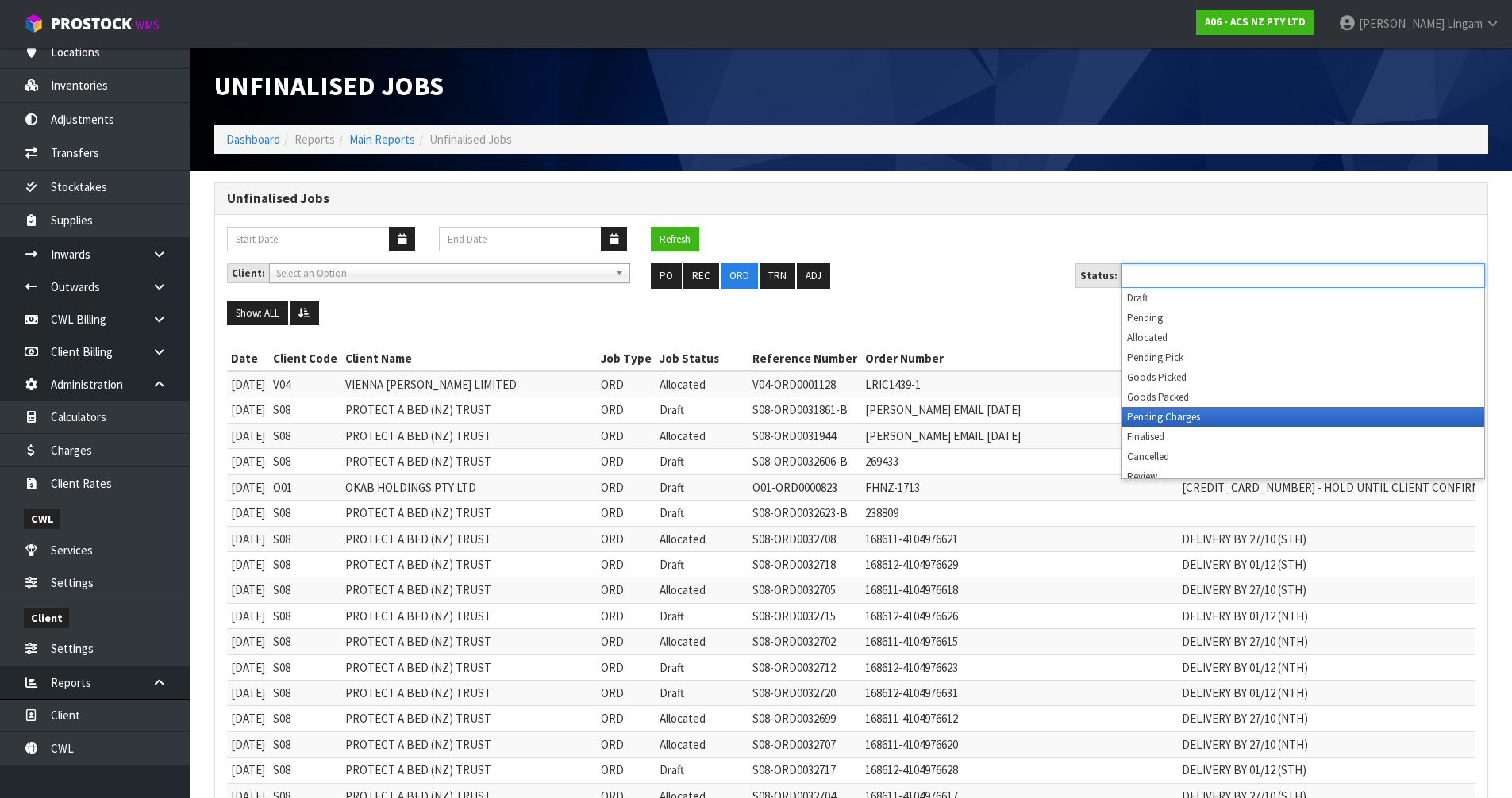
click at [1199, 415] on li "Pending Charges" at bounding box center [1303, 417] width 362 height 19
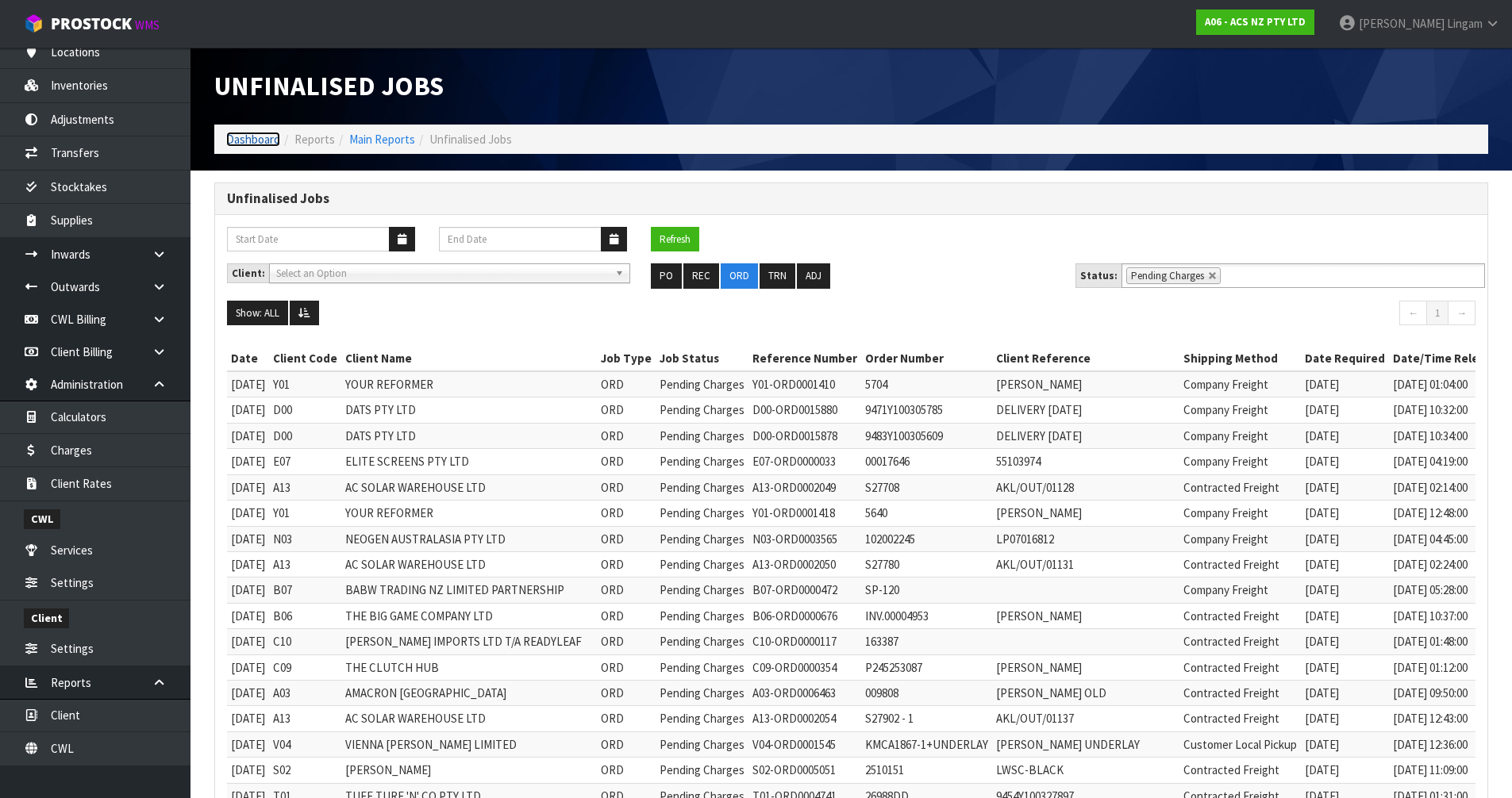
click at [241, 138] on link "Dashboard" at bounding box center [252, 138] width 54 height 15
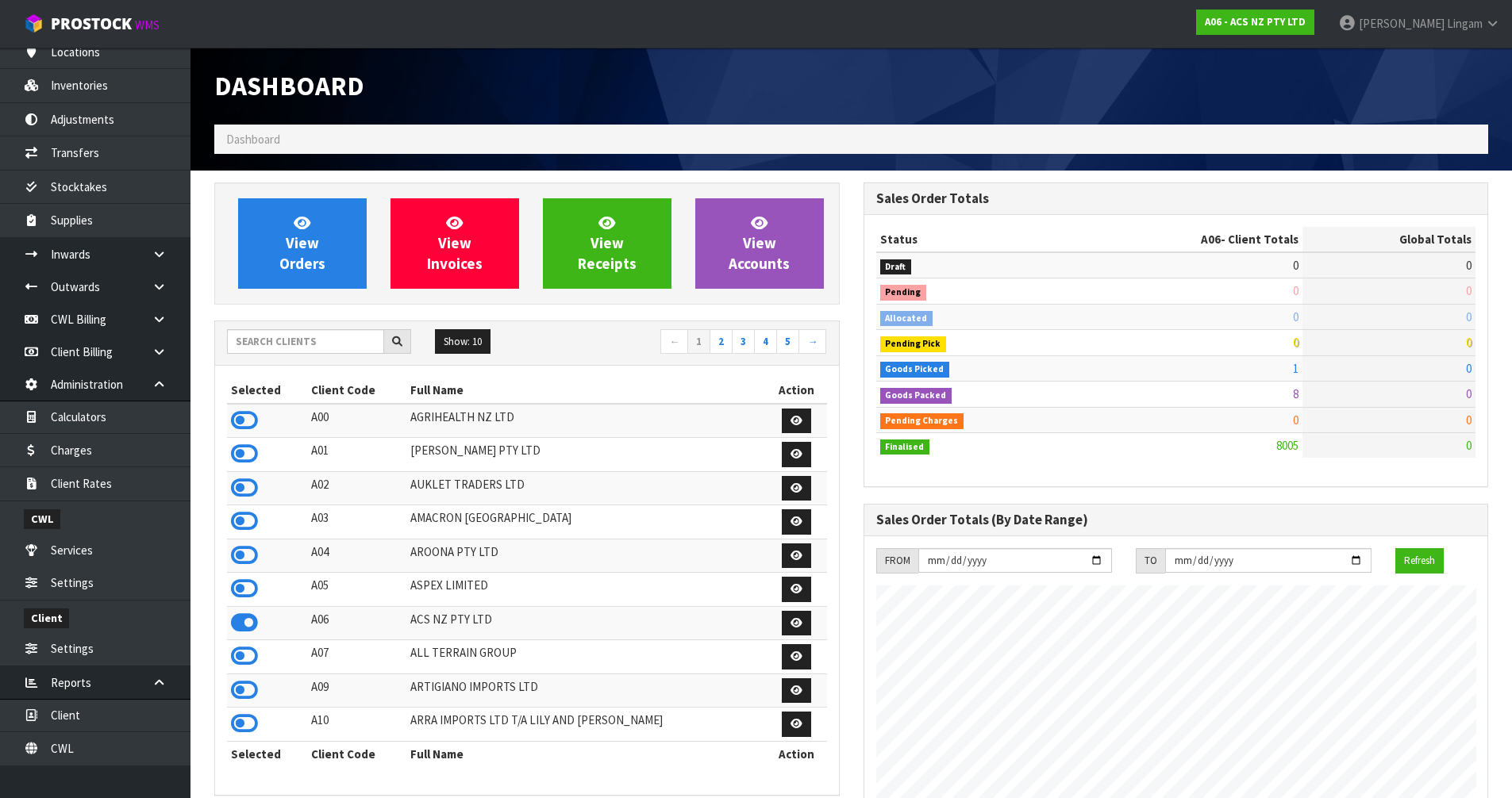
scroll to position [1202, 648]
click at [302, 344] on input "text" at bounding box center [305, 341] width 157 height 25
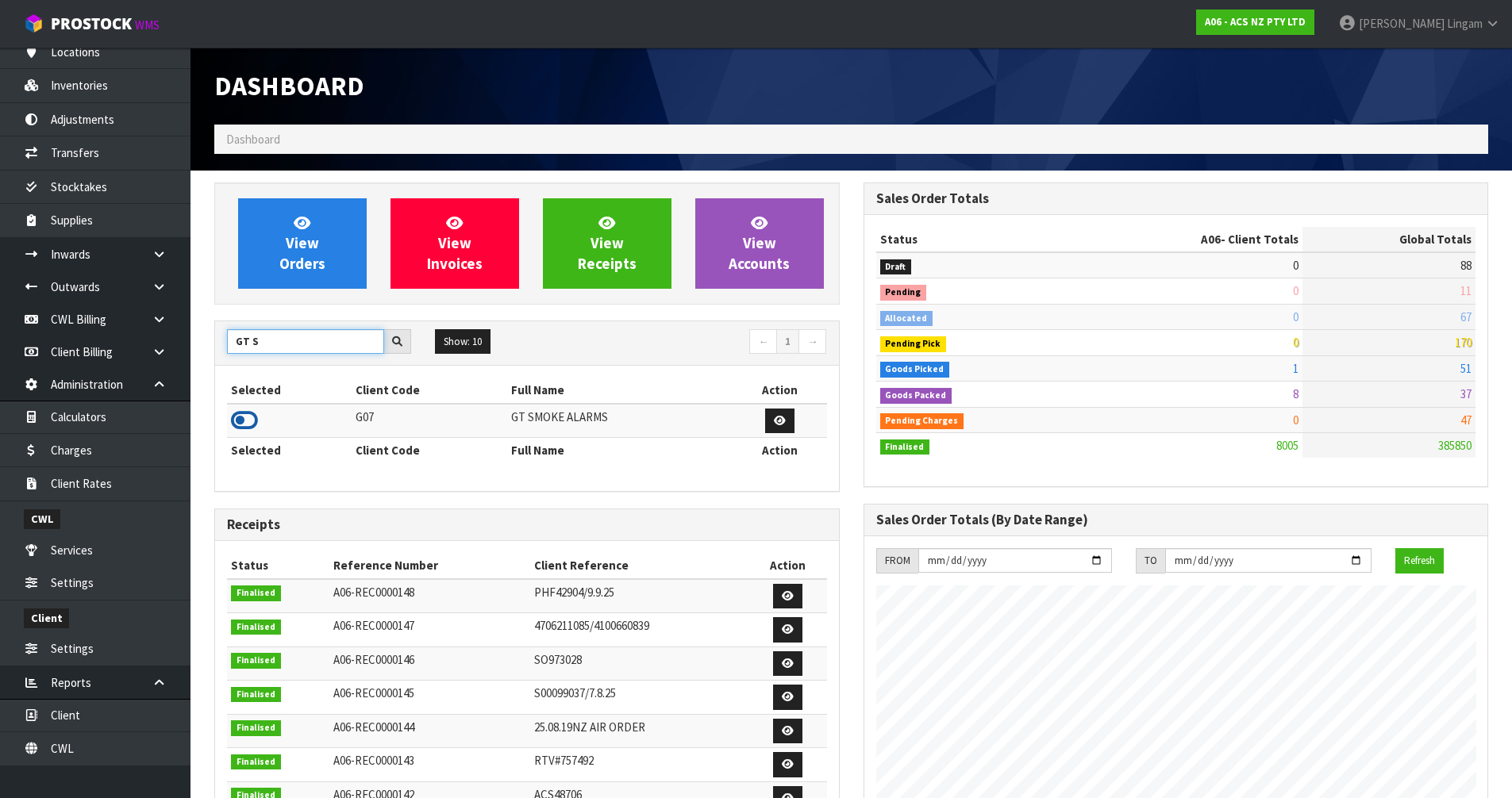
type input "GT S"
click at [250, 423] on icon at bounding box center [244, 420] width 27 height 24
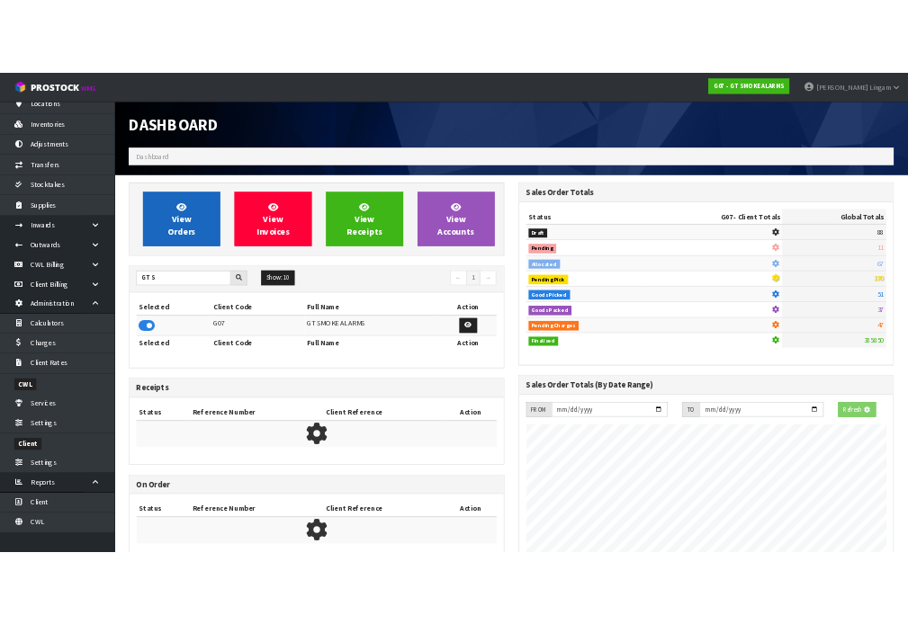
scroll to position [898595, 898981]
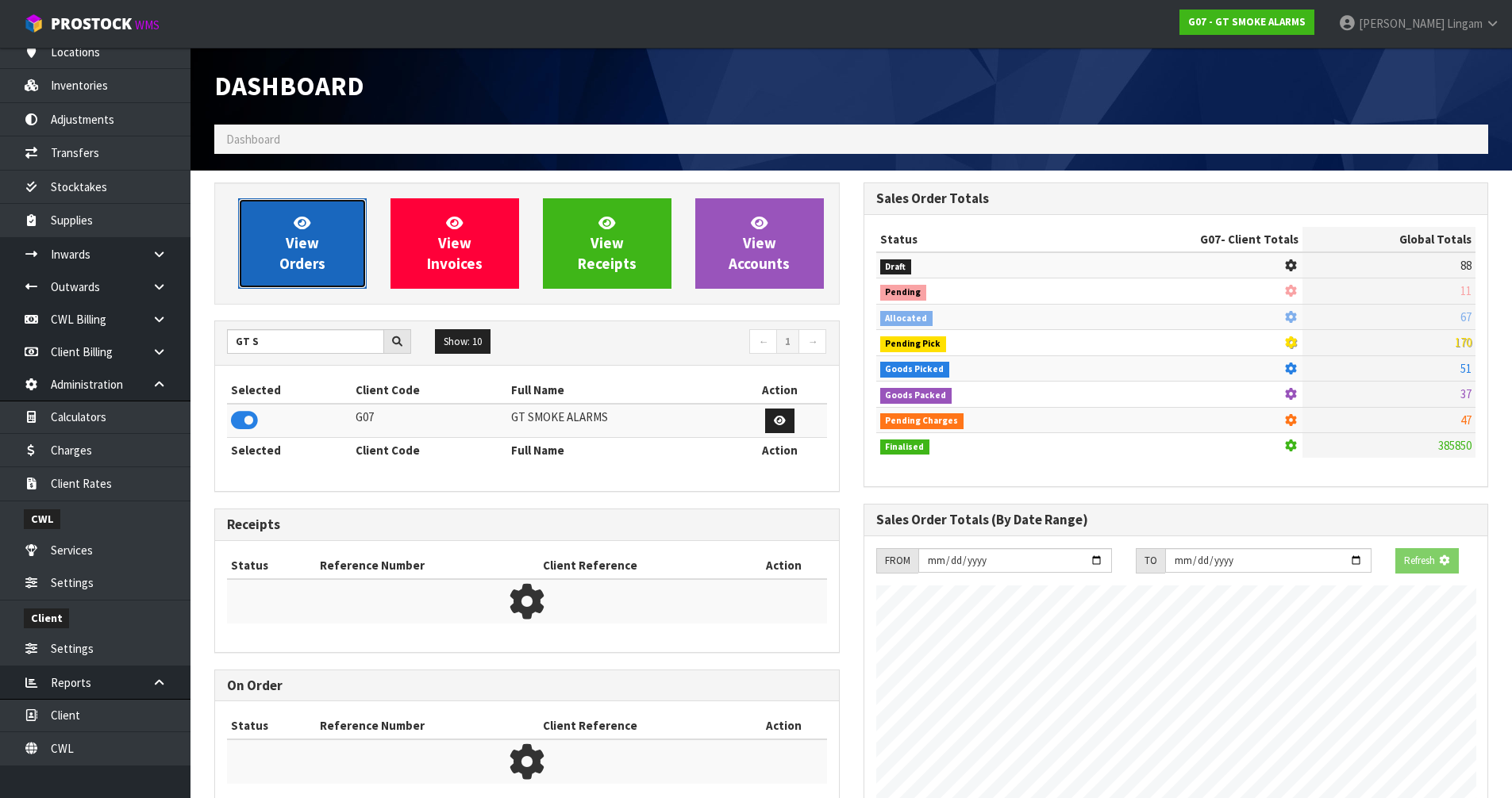
click at [287, 270] on span "View Orders" at bounding box center [303, 242] width 46 height 59
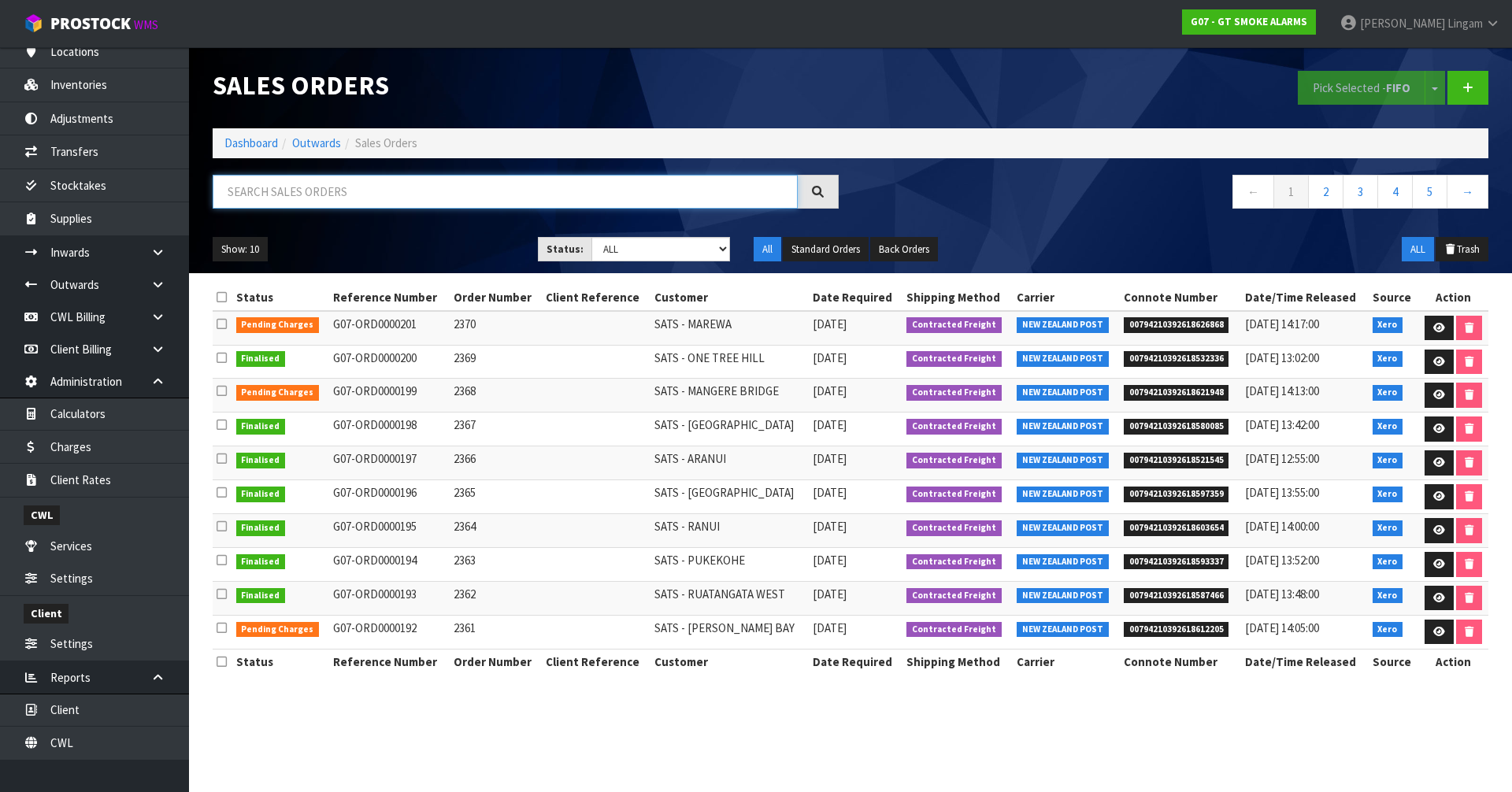
click at [334, 193] on input "text" at bounding box center [505, 192] width 585 height 34
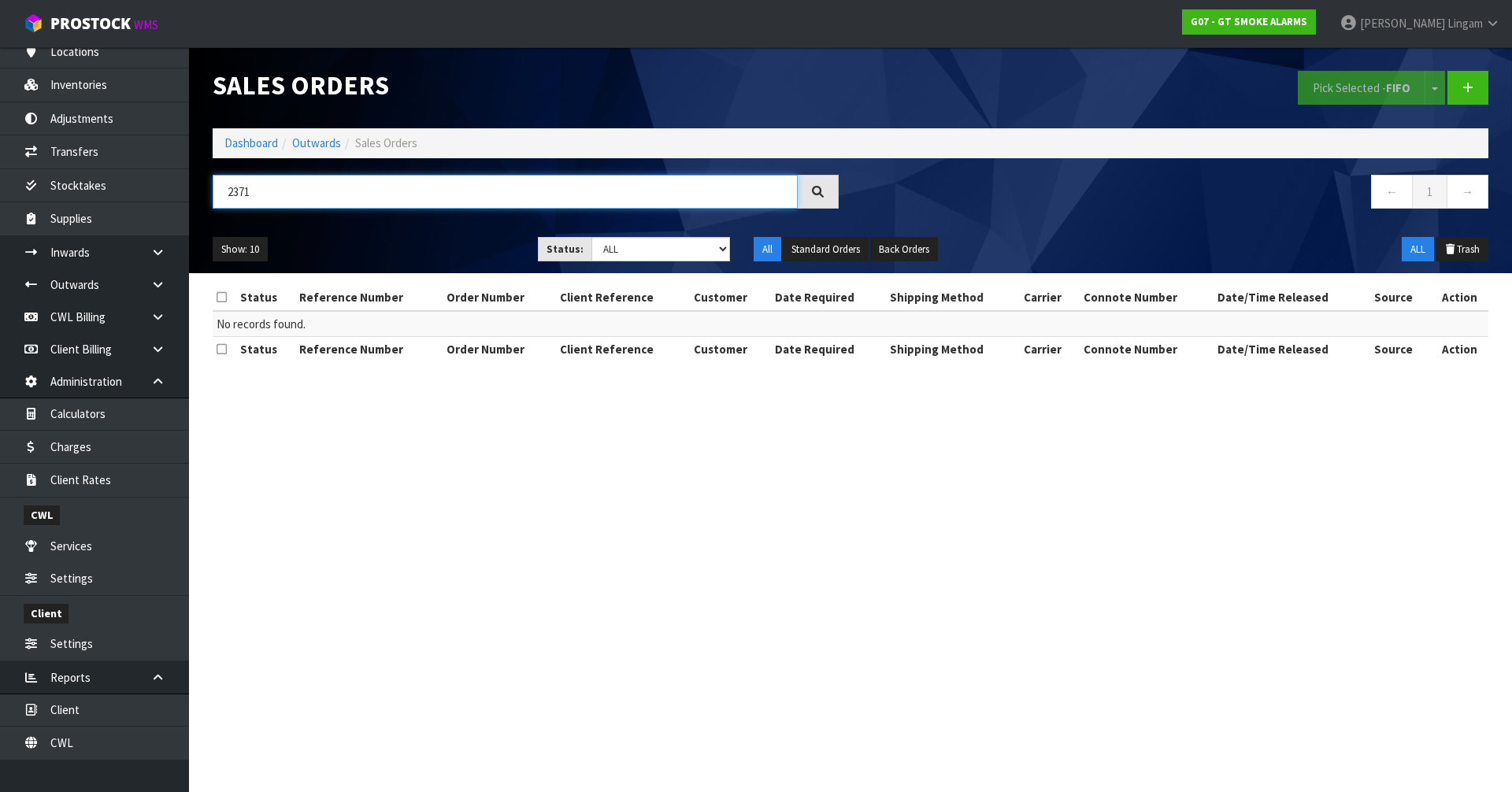
click at [268, 188] on input "2371" at bounding box center [505, 192] width 585 height 34
type input "2"
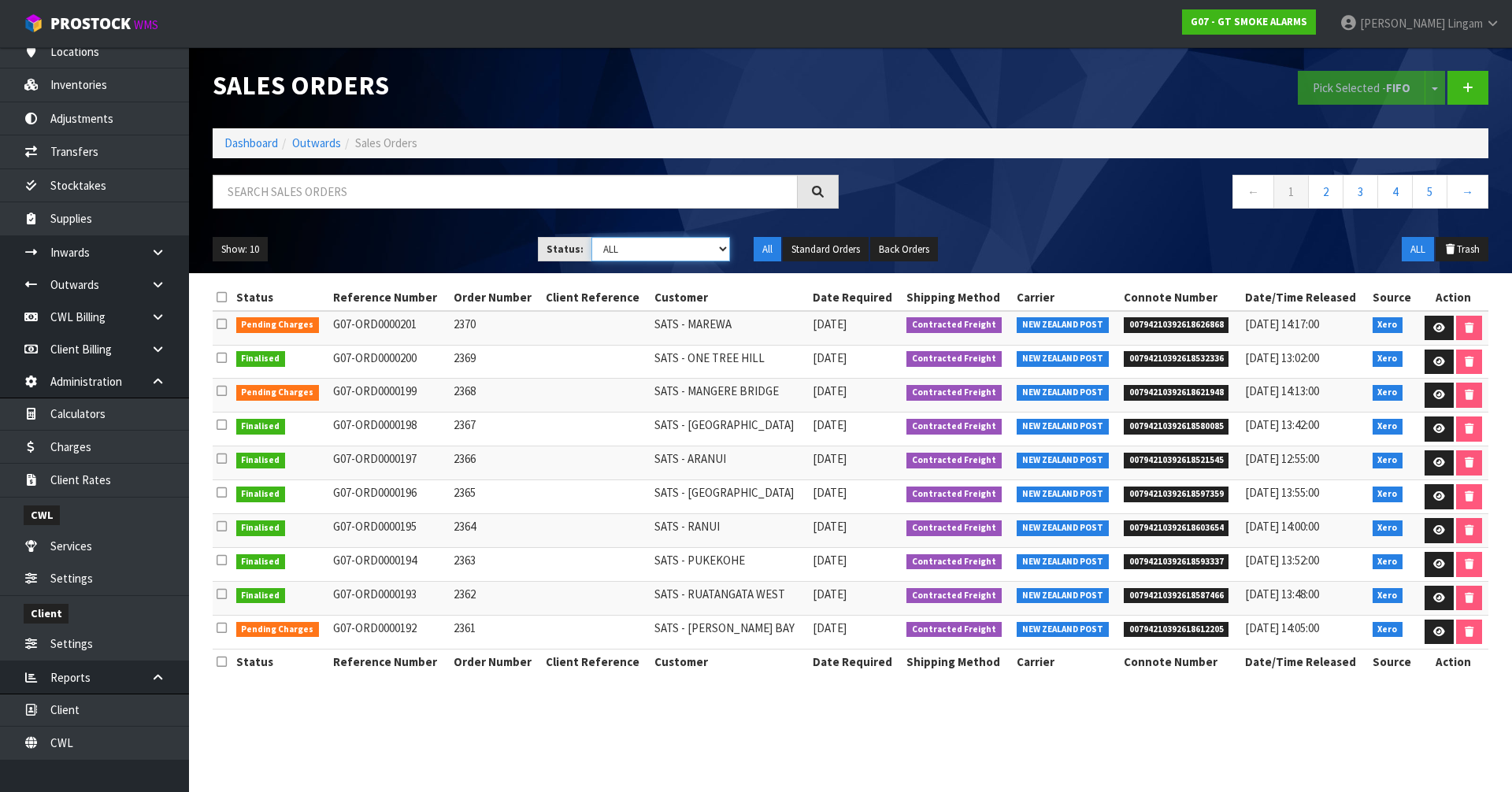
click at [672, 248] on select "Draft Pending Allocated Pending Pick Goods Picked Goods Packed Pending Charges …" at bounding box center [661, 249] width 139 height 25
select select "string:6"
click at [592, 237] on select "Draft Pending Allocated Pending Pick Goods Picked Goods Packed Pending Charges …" at bounding box center [661, 249] width 139 height 25
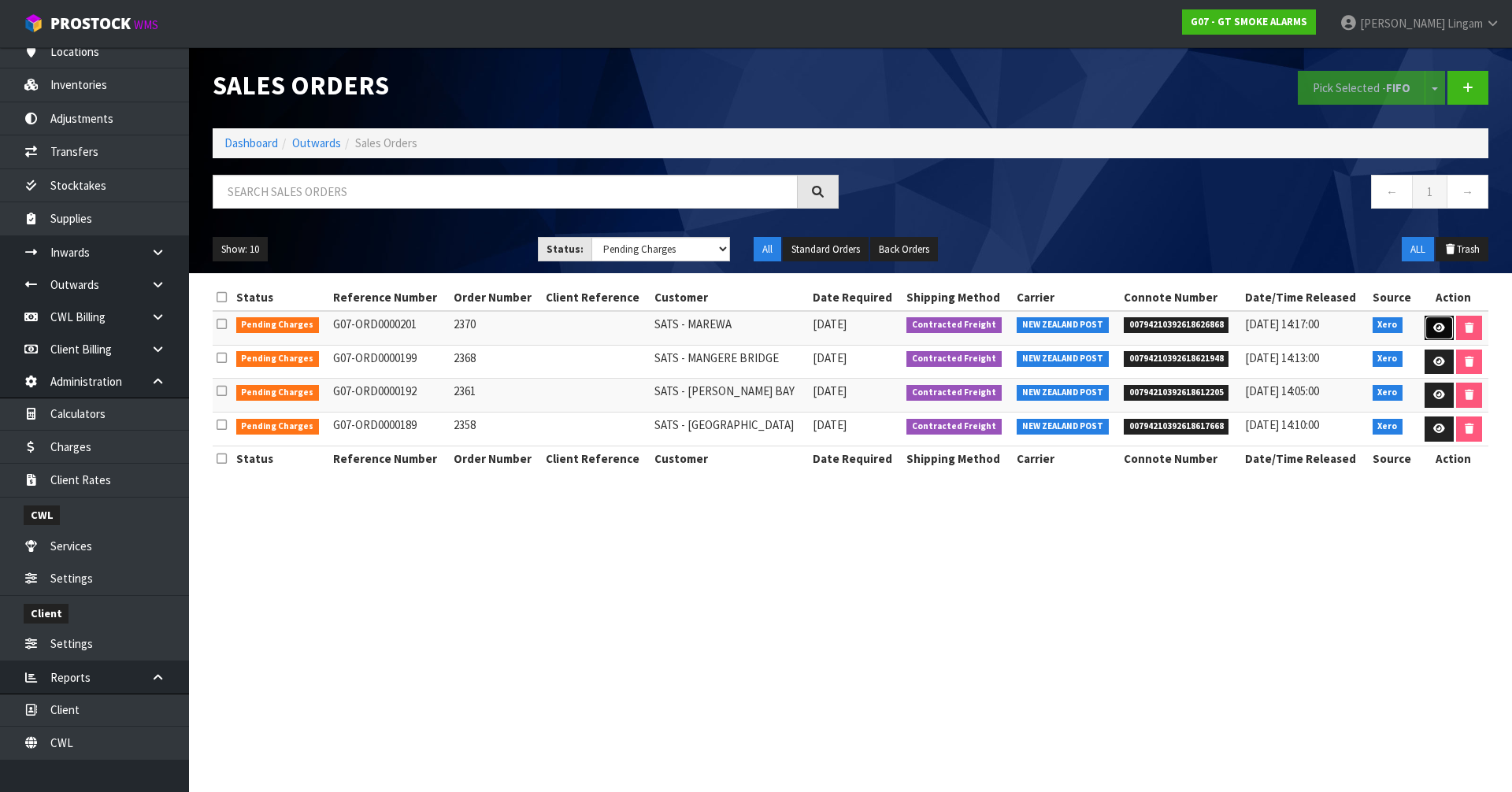
click at [1438, 319] on link at bounding box center [1439, 328] width 29 height 25
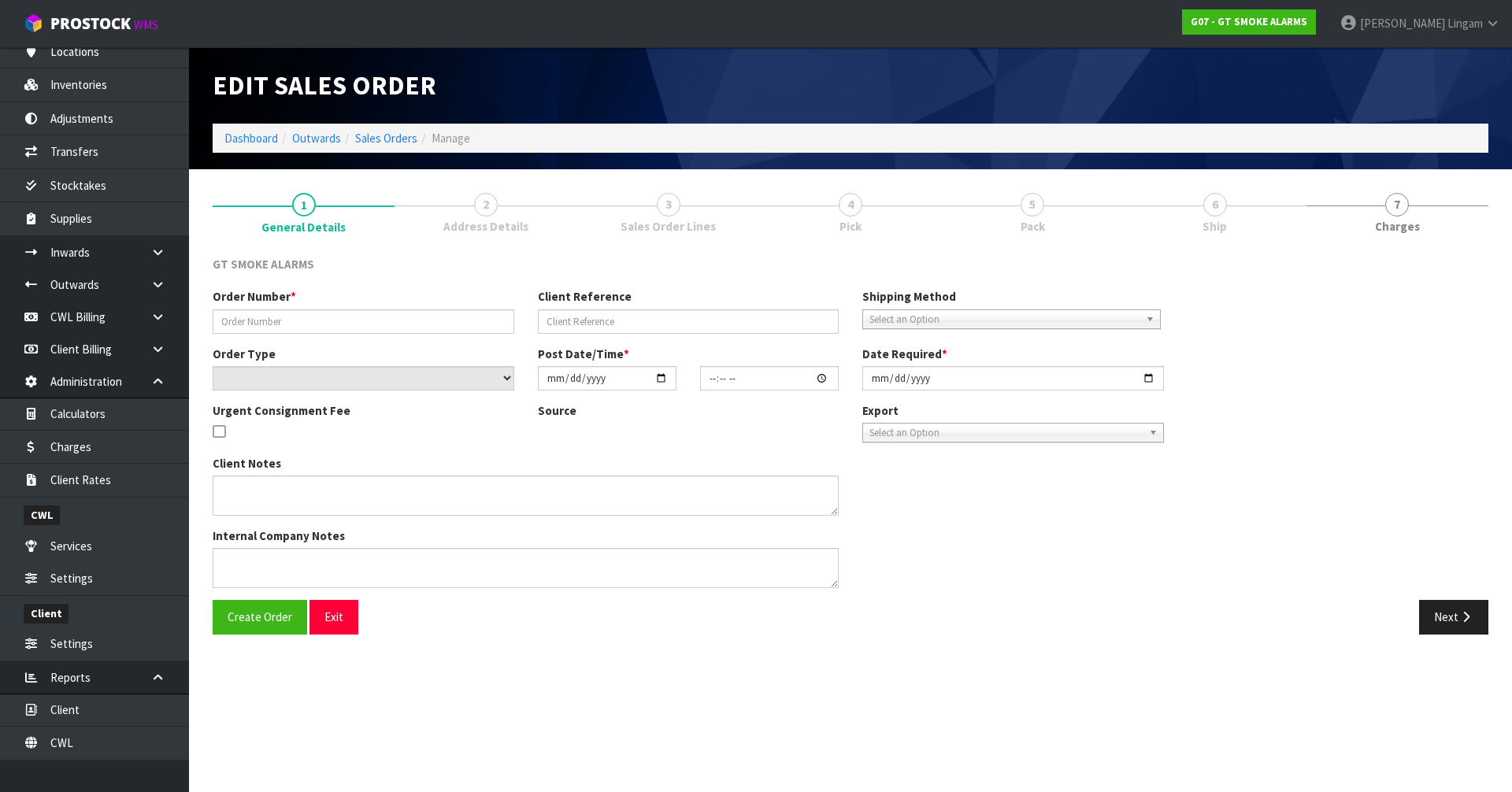
type input "2370"
select select "number:0"
type input "[DATE]"
type input "11:30:12.000"
type input "[DATE]"
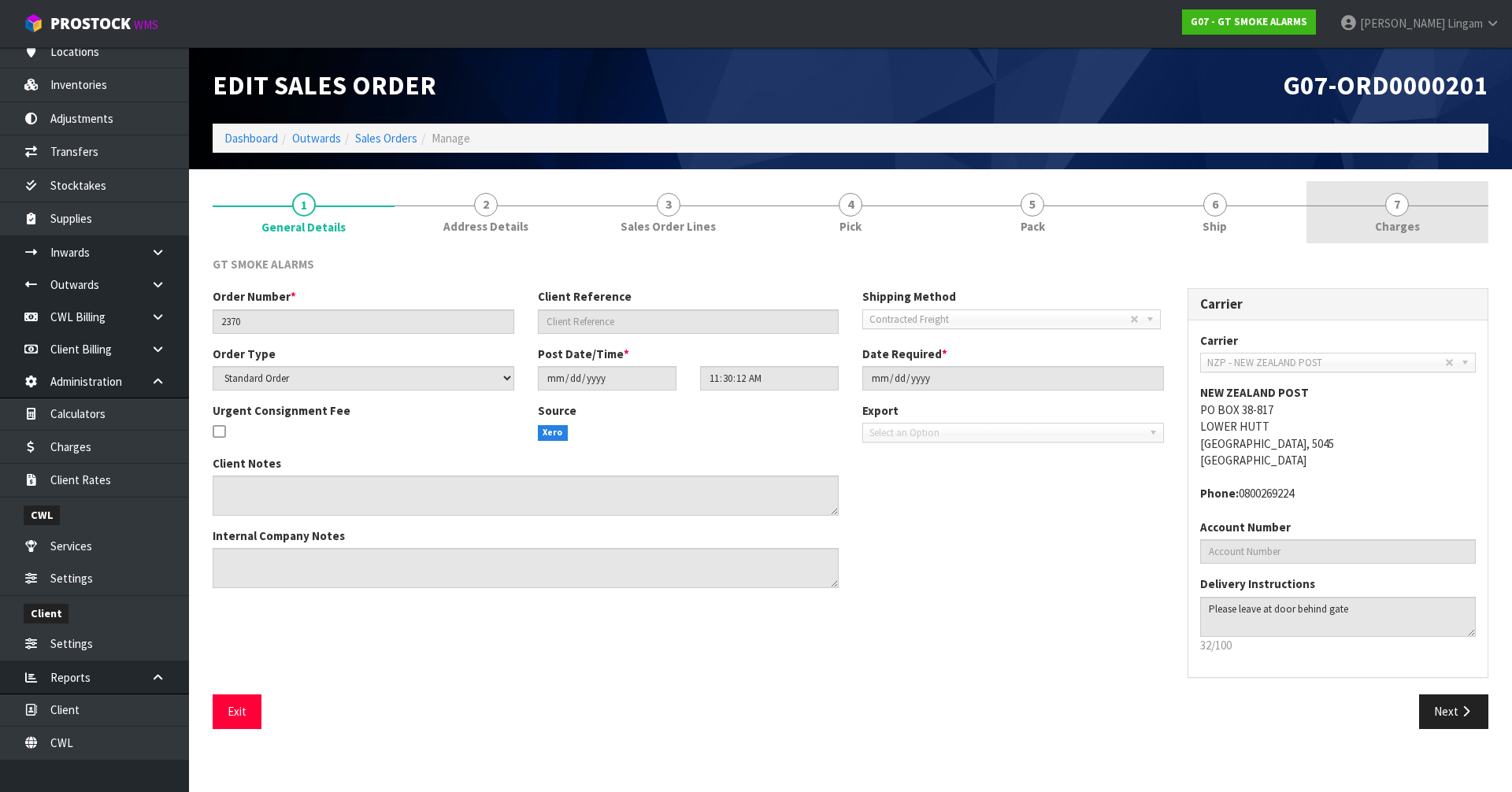
click at [1440, 220] on link "7 [GEOGRAPHIC_DATA]" at bounding box center [1398, 212] width 182 height 62
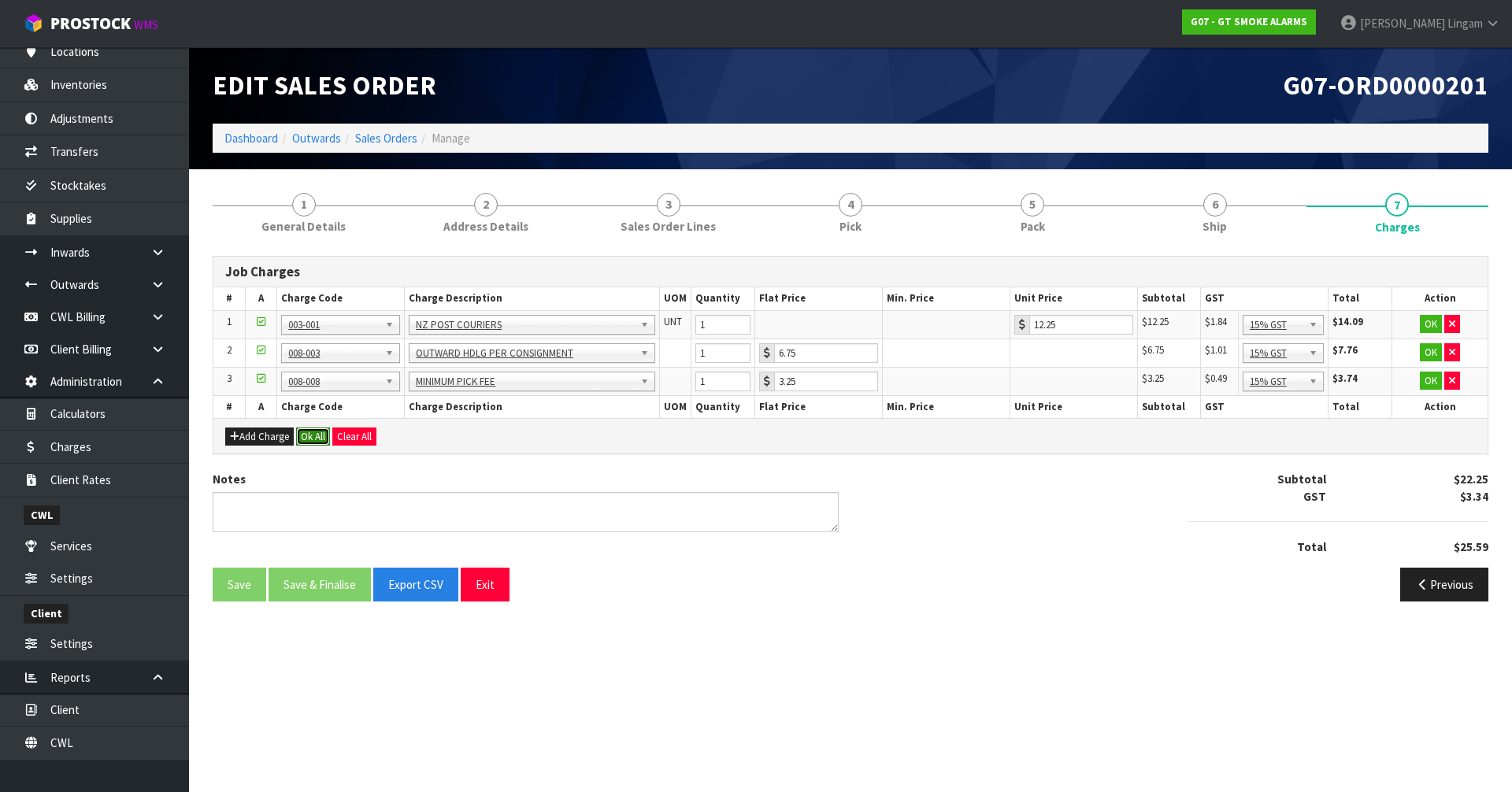
click at [314, 436] on button "Ok All" at bounding box center [313, 438] width 34 height 19
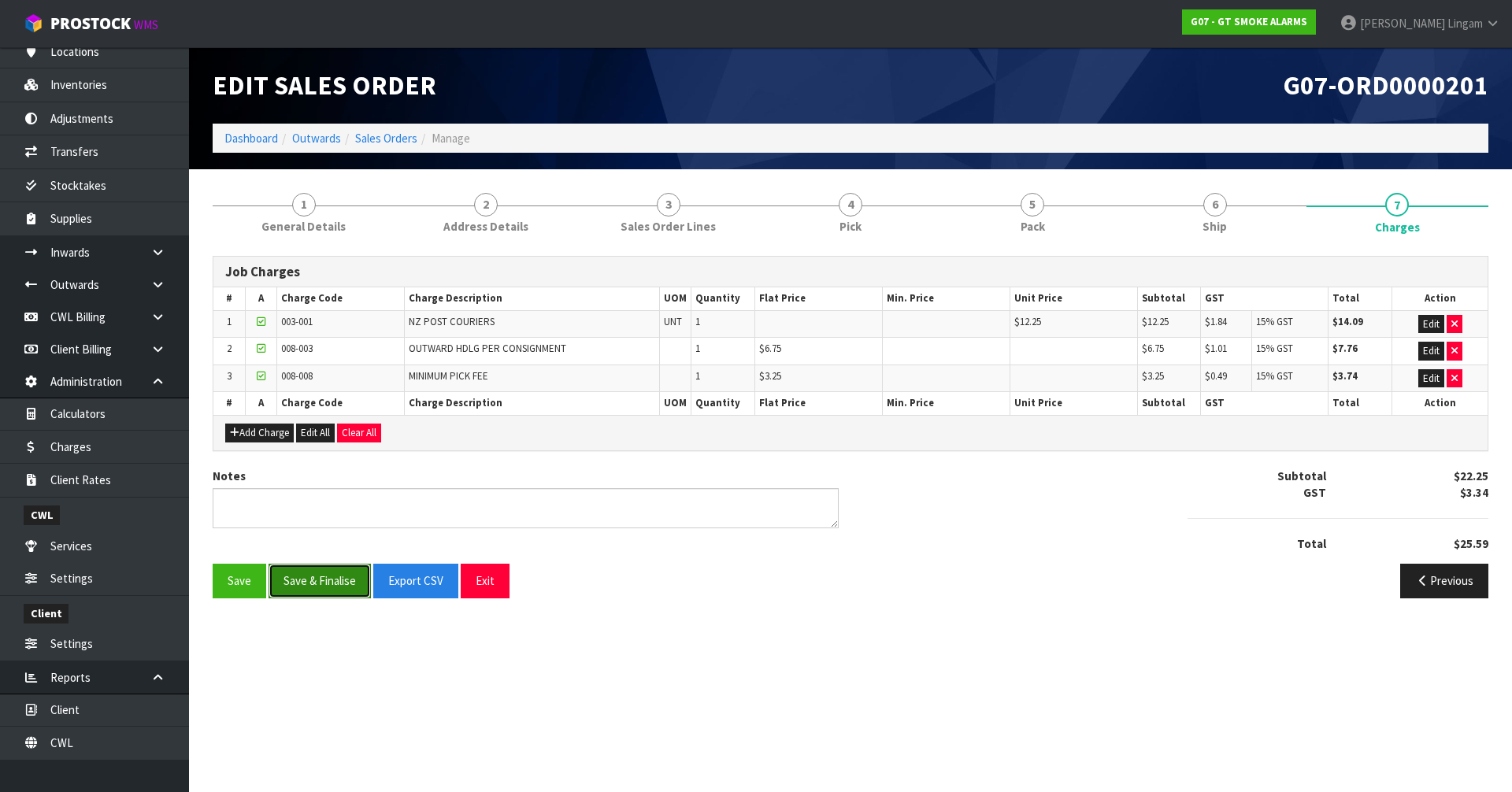
click at [332, 587] on button "Save & Finalise" at bounding box center [320, 580] width 102 height 34
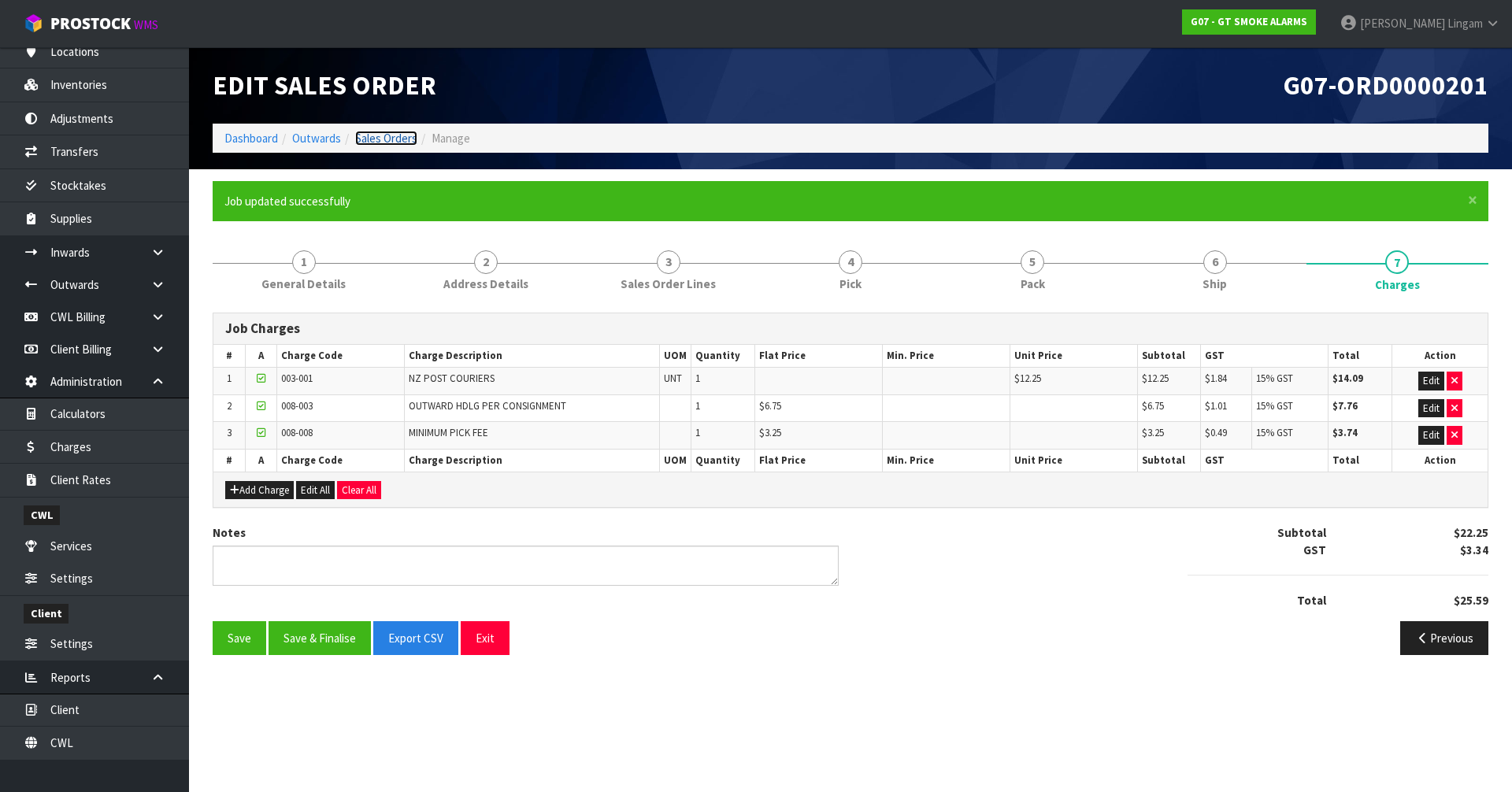
click at [407, 140] on link "Sales Orders" at bounding box center [386, 137] width 62 height 15
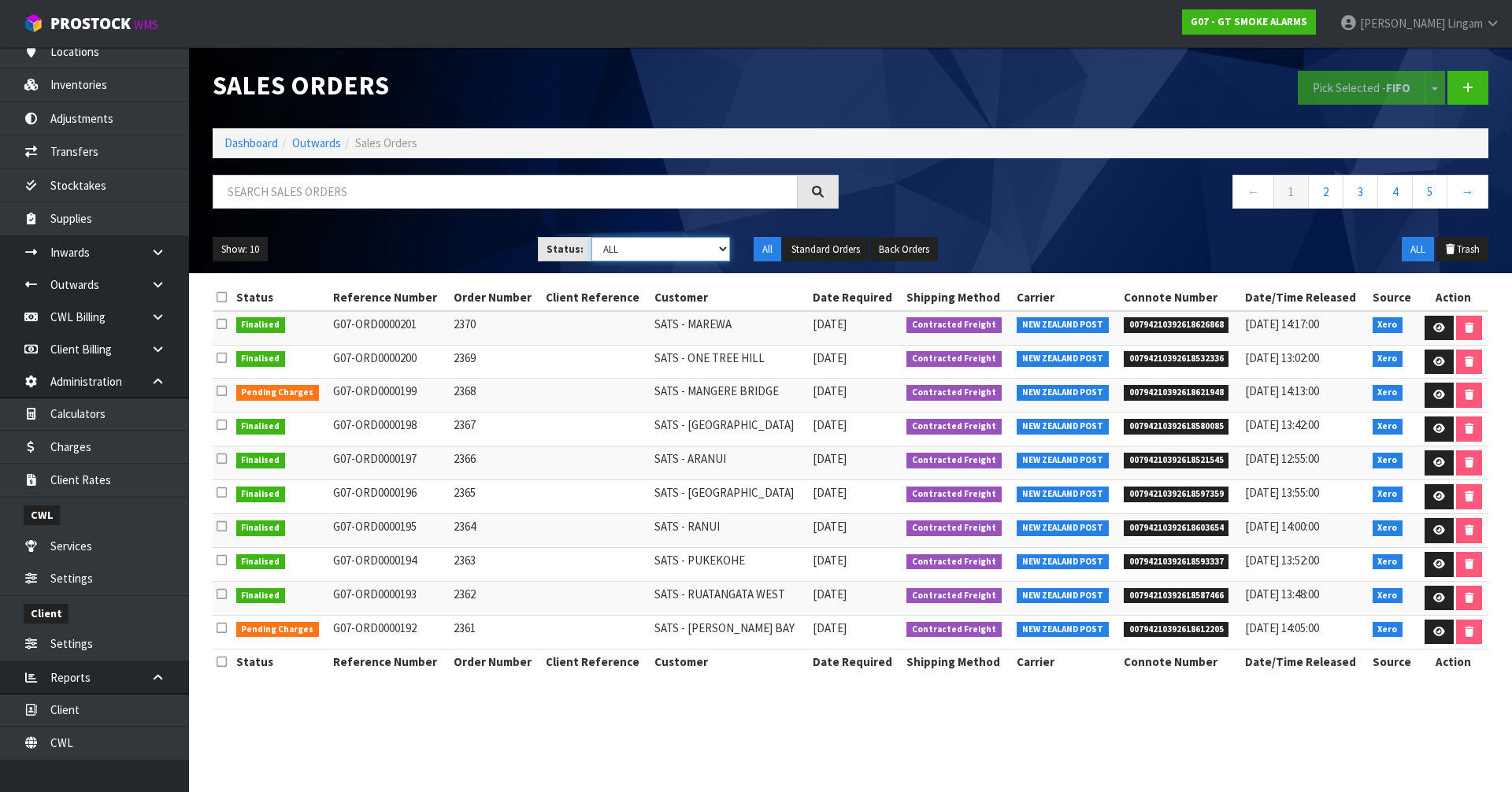
click at [712, 250] on select "Draft Pending Allocated Pending Pick Goods Picked Goods Packed Pending Charges …" at bounding box center [661, 249] width 139 height 25
select select "string:6"
click at [592, 237] on select "Draft Pending Allocated Pending Pick Goods Picked Goods Packed Pending Charges …" at bounding box center [661, 249] width 139 height 25
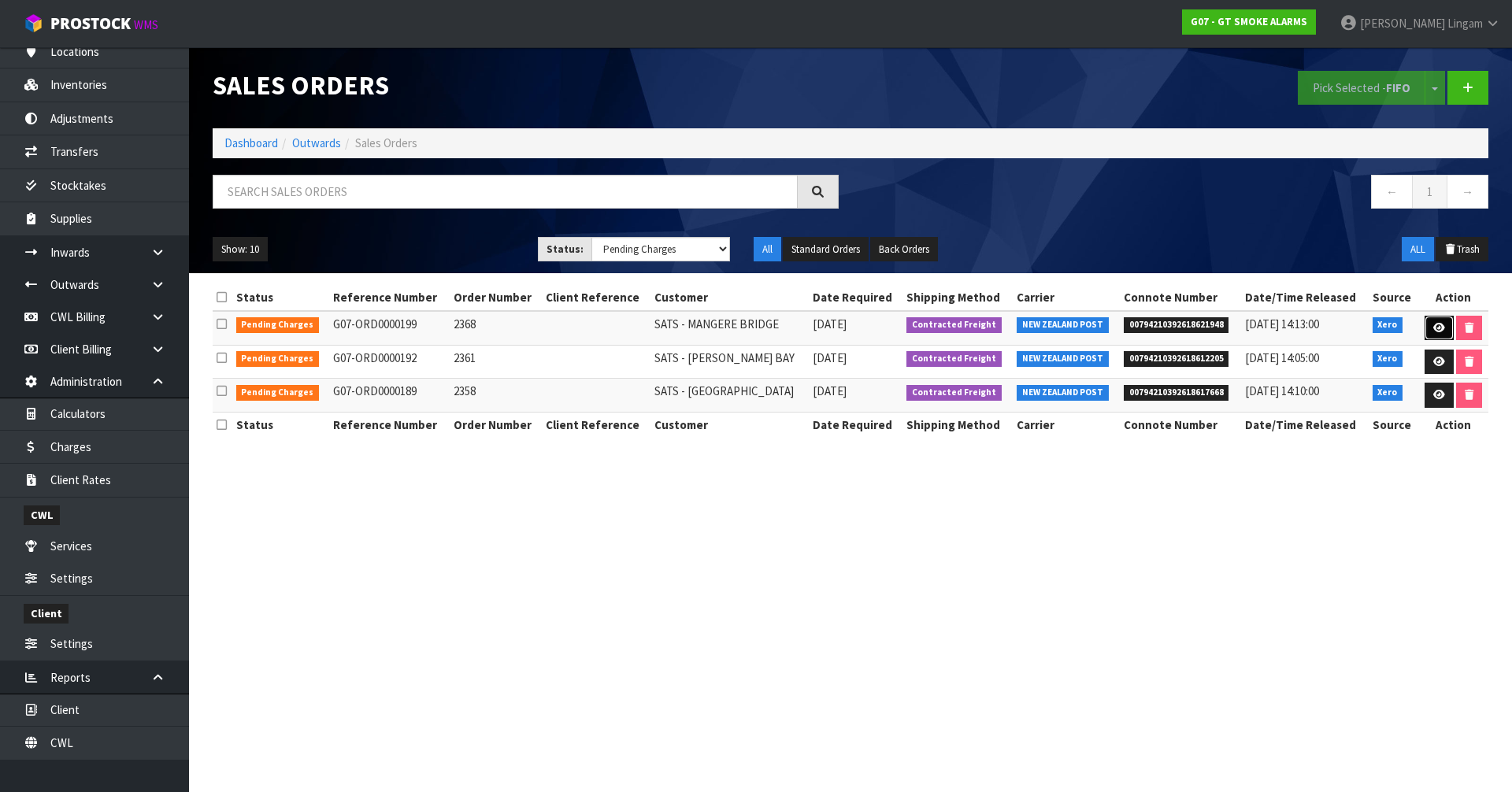
click at [1438, 329] on icon at bounding box center [1438, 328] width 11 height 11
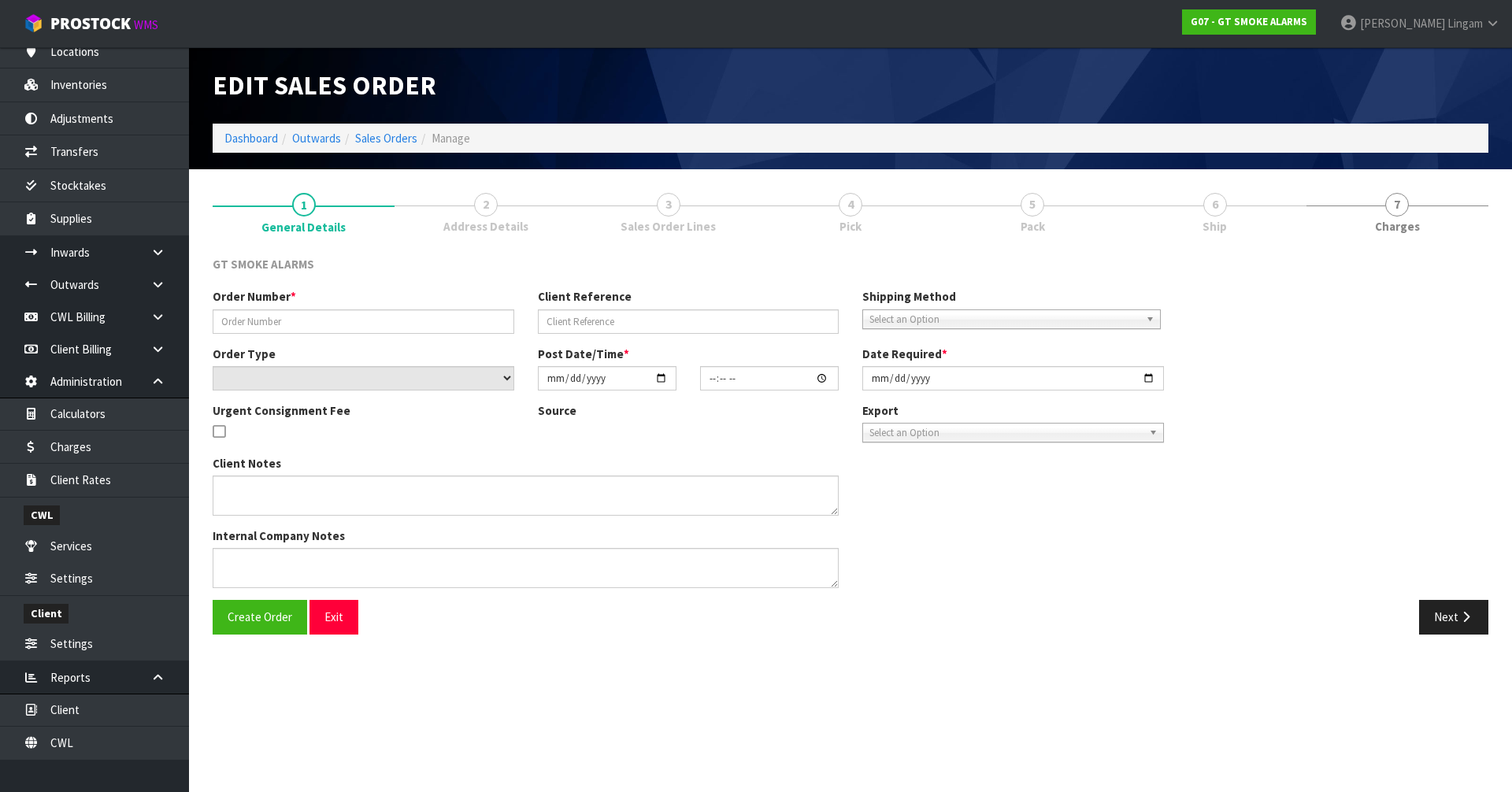
type input "2368"
select select "number:0"
type input "[DATE]"
type input "11:25:12.000"
type input "[DATE]"
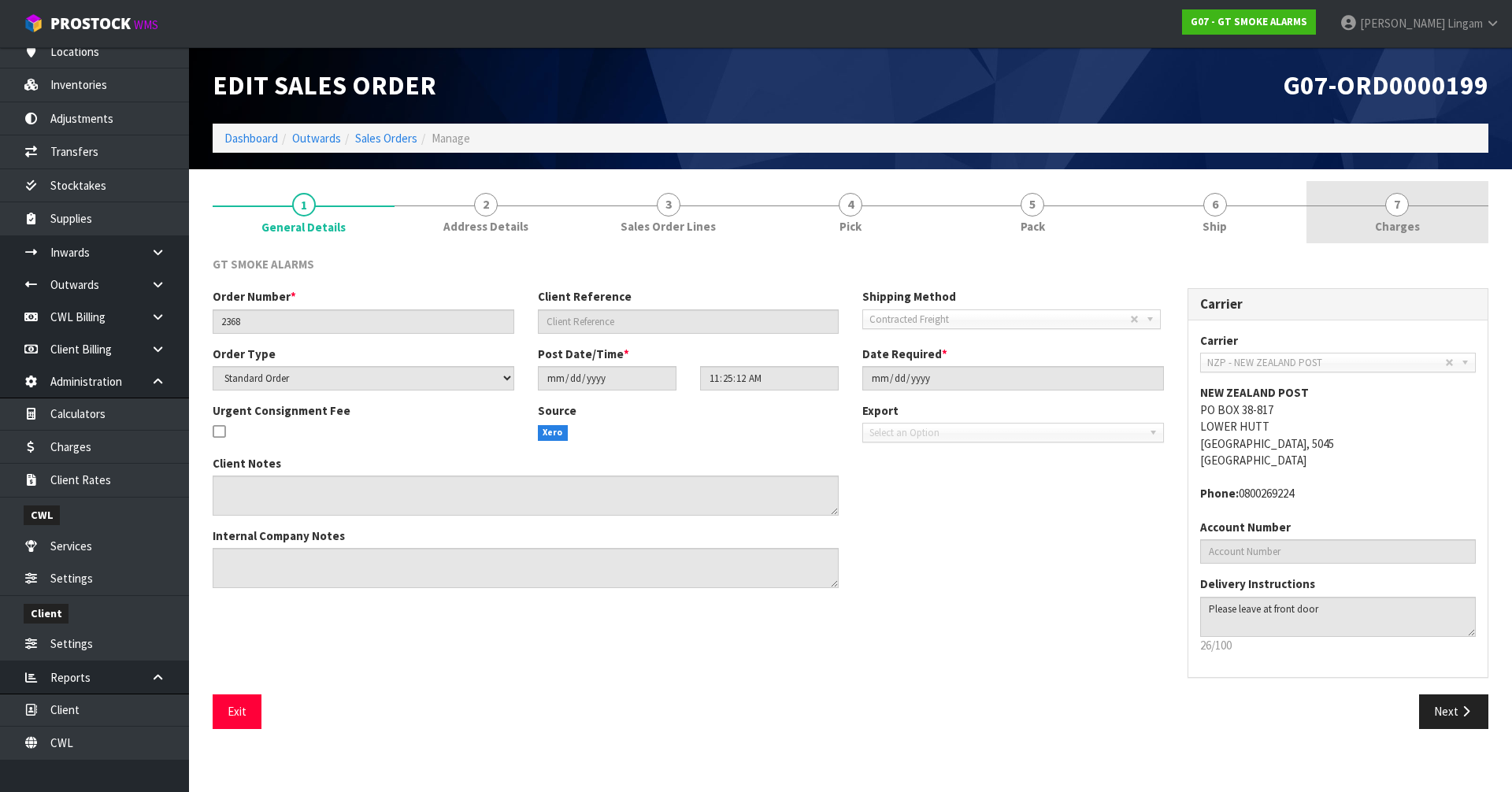
click at [1423, 228] on link "7 [GEOGRAPHIC_DATA]" at bounding box center [1398, 212] width 182 height 62
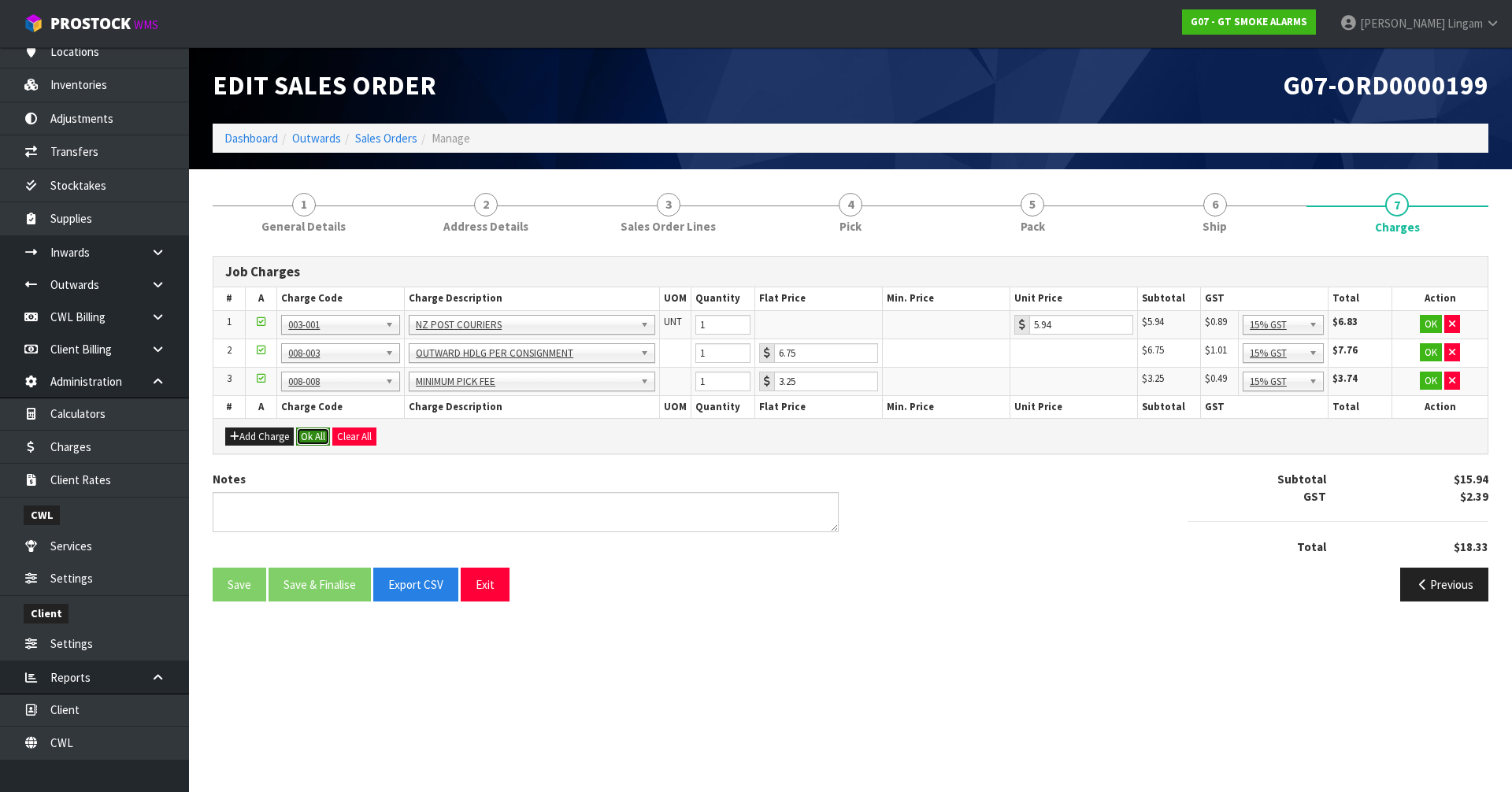
click at [320, 438] on button "Ok All" at bounding box center [313, 438] width 34 height 19
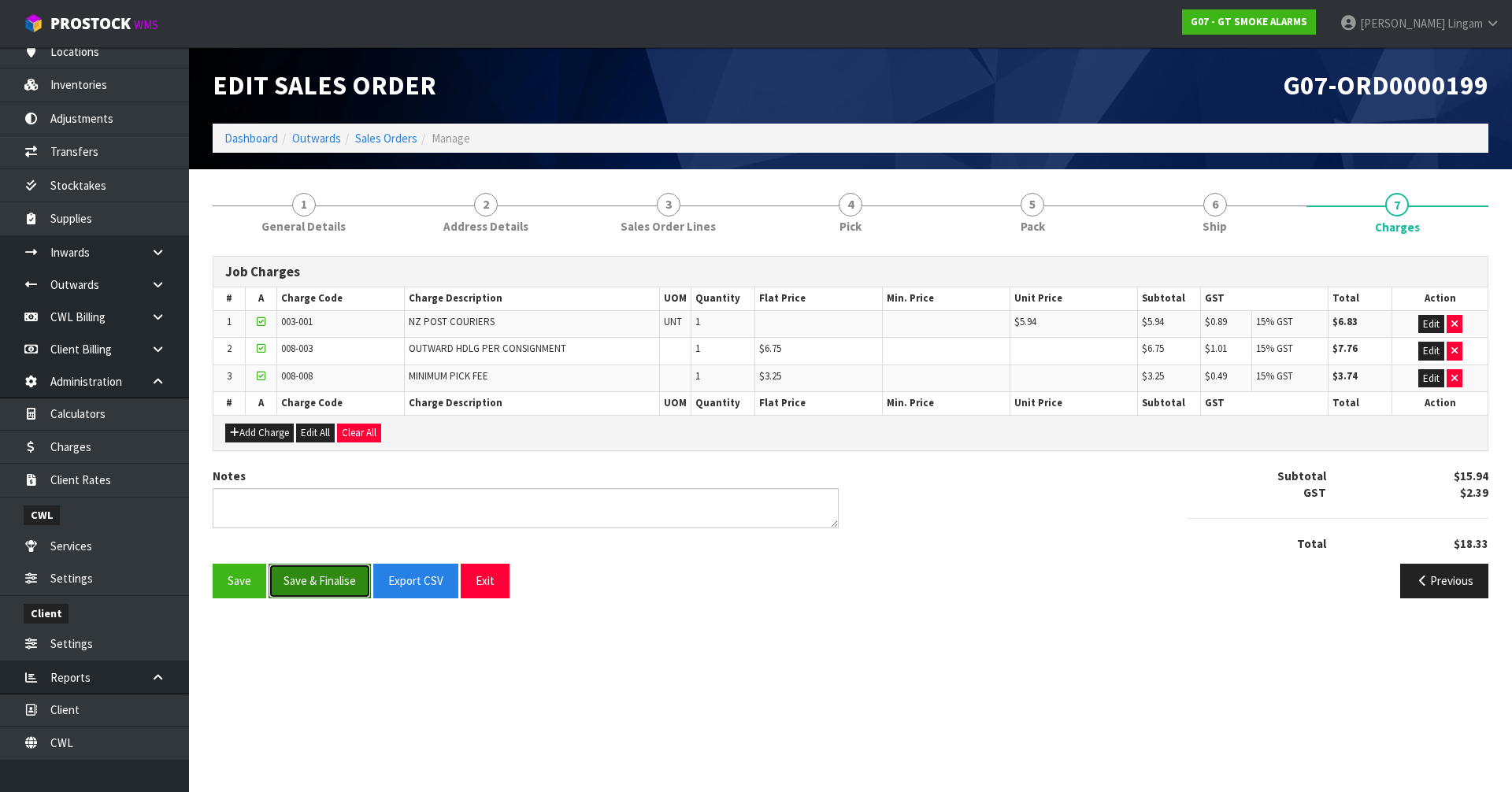
click at [313, 578] on button "Save & Finalise" at bounding box center [320, 580] width 102 height 34
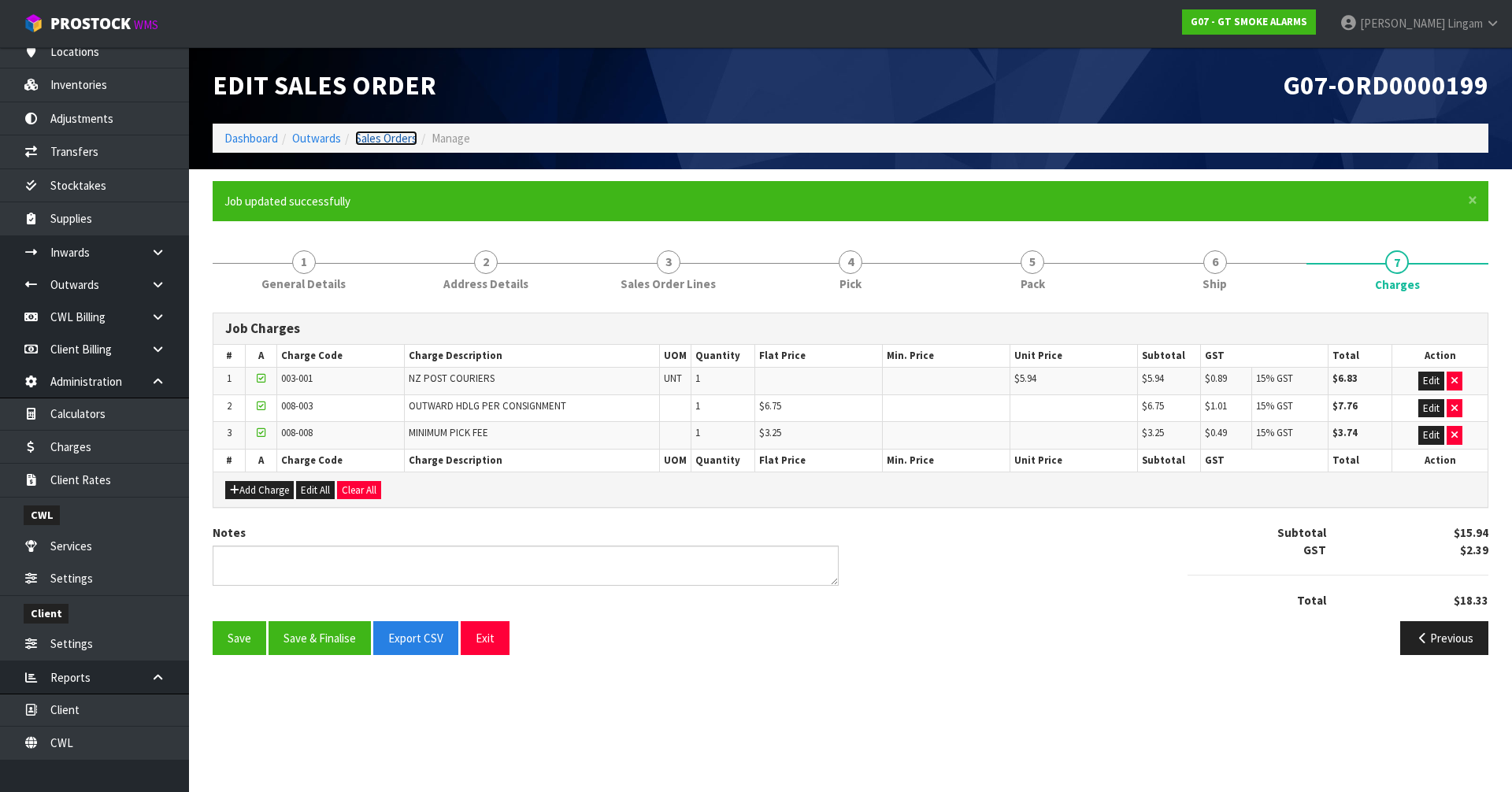
click at [383, 137] on link "Sales Orders" at bounding box center [386, 137] width 62 height 15
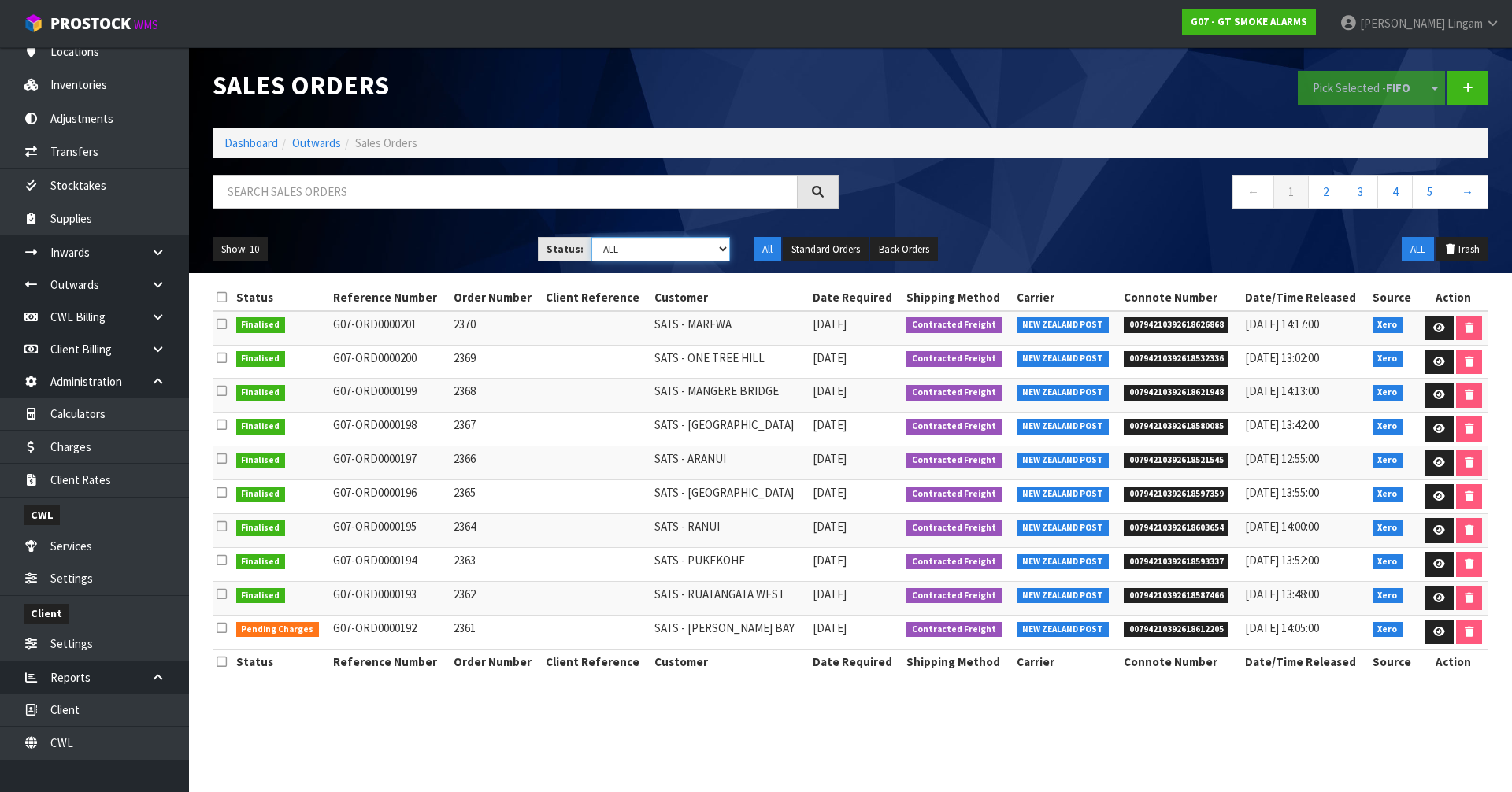
click at [696, 256] on select "Draft Pending Allocated Pending Pick Goods Picked Goods Packed Pending Charges …" at bounding box center [661, 249] width 139 height 25
select select "string:6"
click at [592, 237] on select "Draft Pending Allocated Pending Pick Goods Picked Goods Packed Pending Charges …" at bounding box center [661, 249] width 139 height 25
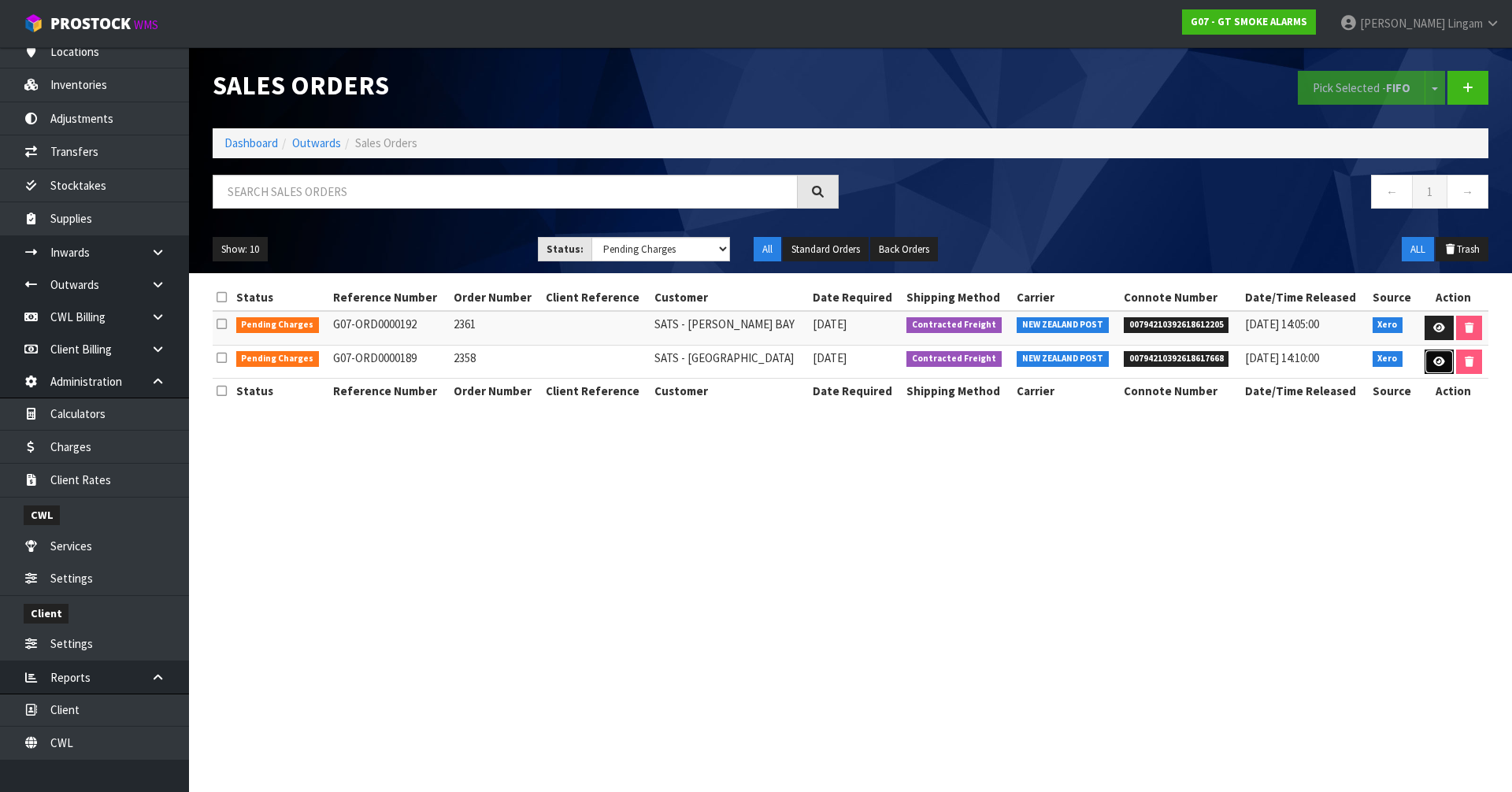
click at [1439, 360] on icon at bounding box center [1438, 362] width 11 height 11
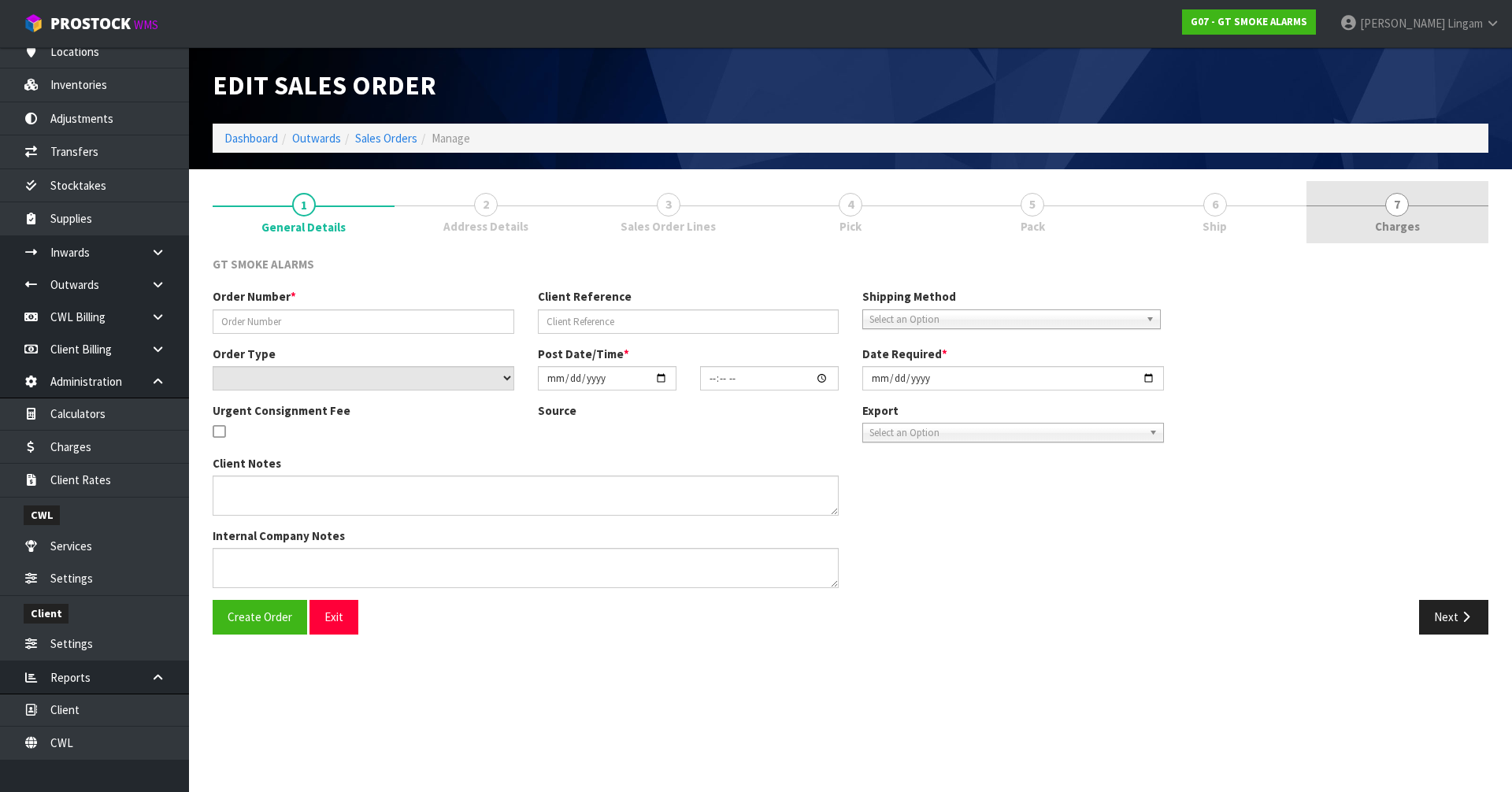
type input "2358"
select select "number:0"
type input "[DATE]"
type input "11:25:03.000"
type input "[DATE]"
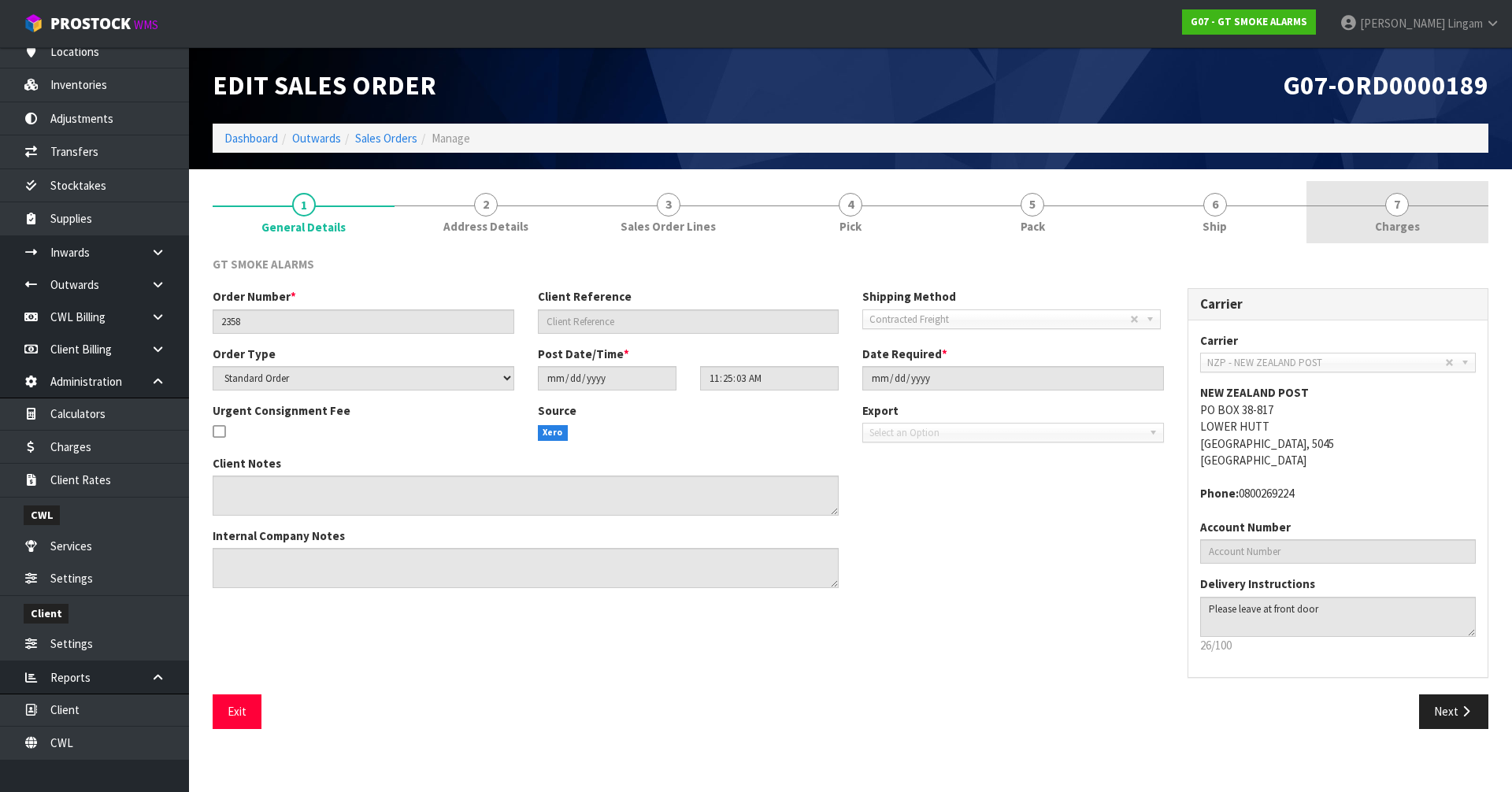
click at [1438, 216] on link "7 [GEOGRAPHIC_DATA]" at bounding box center [1398, 212] width 182 height 62
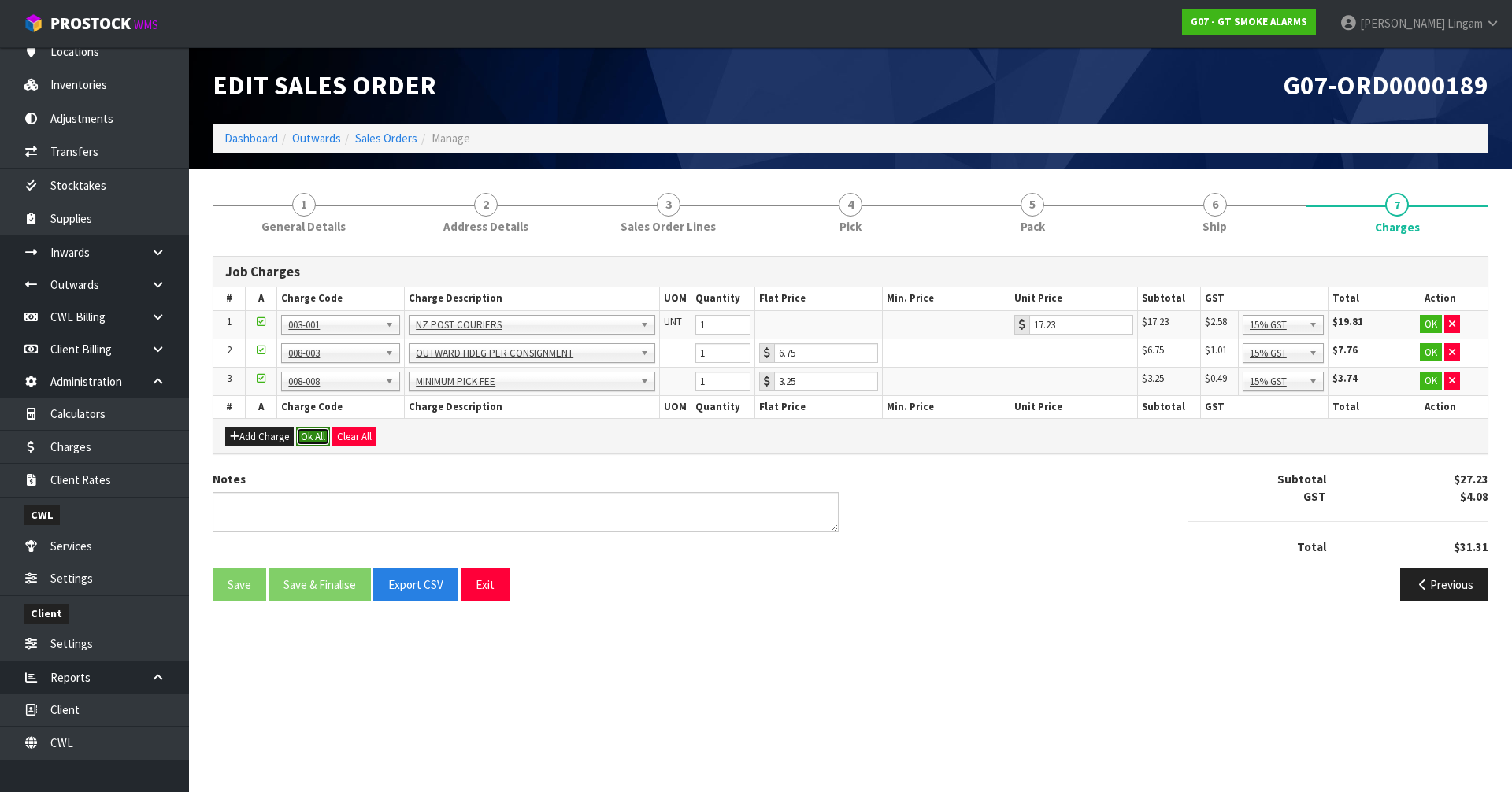
click at [316, 435] on button "Ok All" at bounding box center [313, 438] width 34 height 19
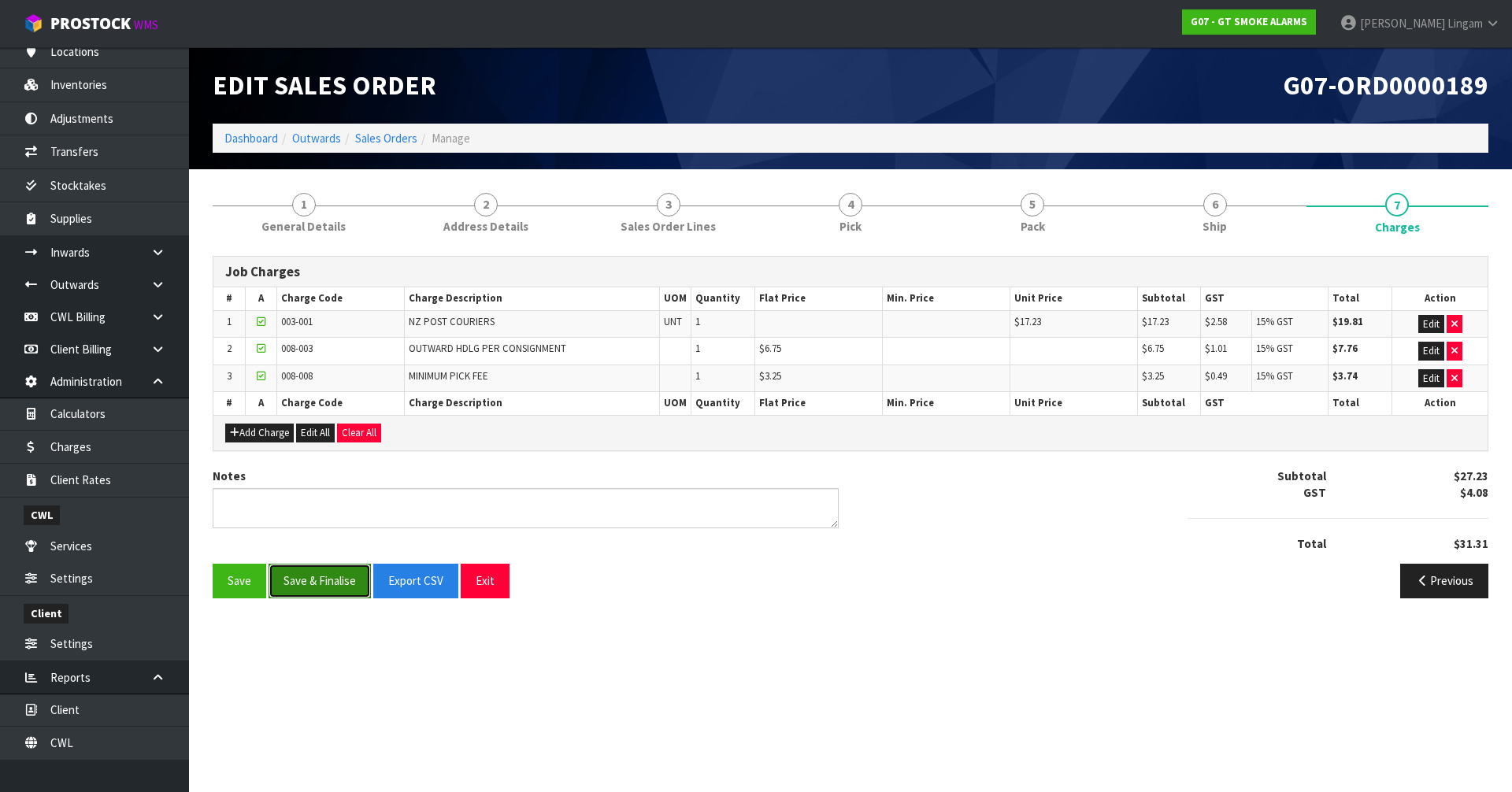
click at [328, 585] on button "Save & Finalise" at bounding box center [320, 580] width 102 height 34
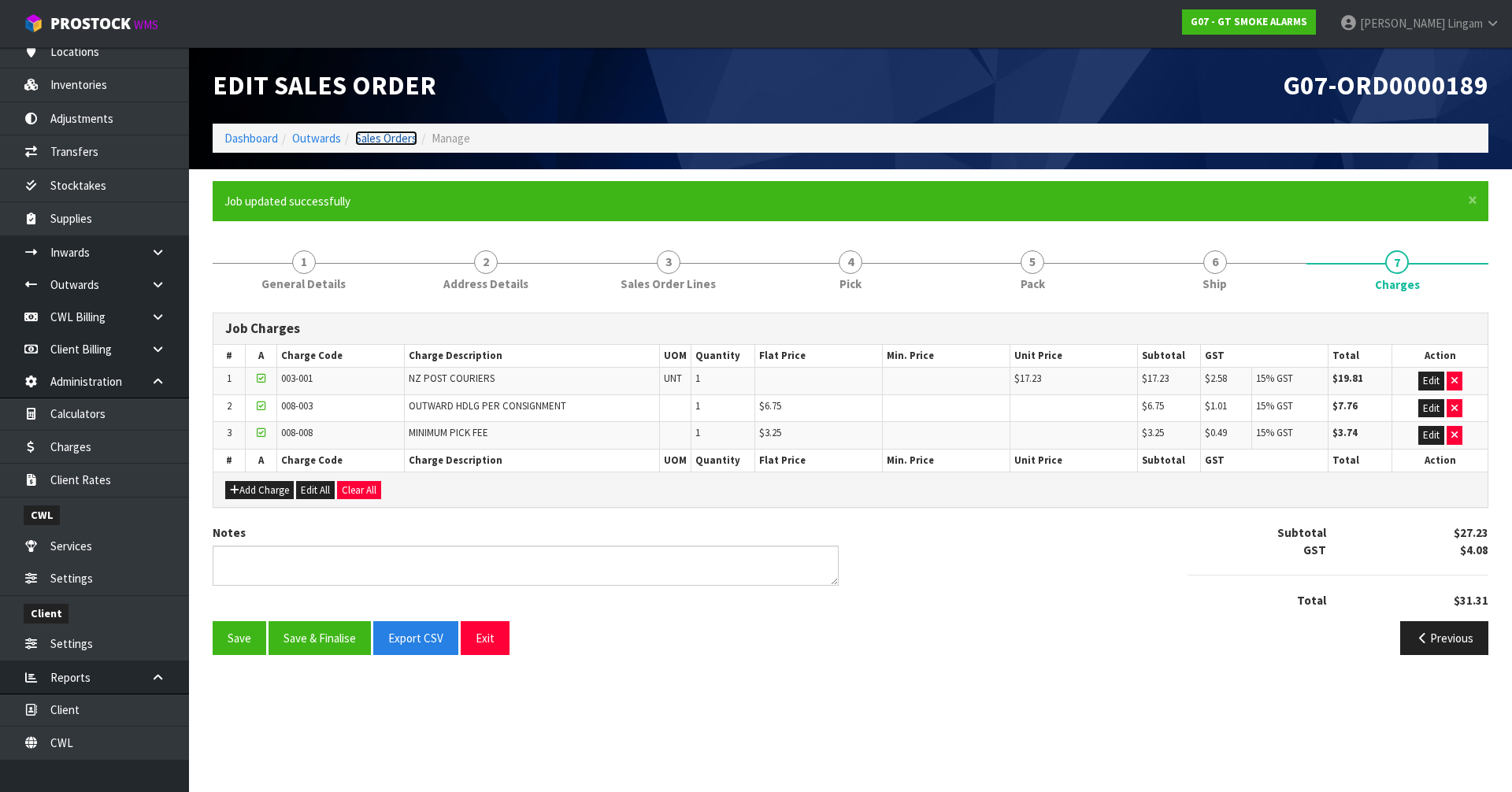
click at [393, 137] on link "Sales Orders" at bounding box center [386, 137] width 62 height 15
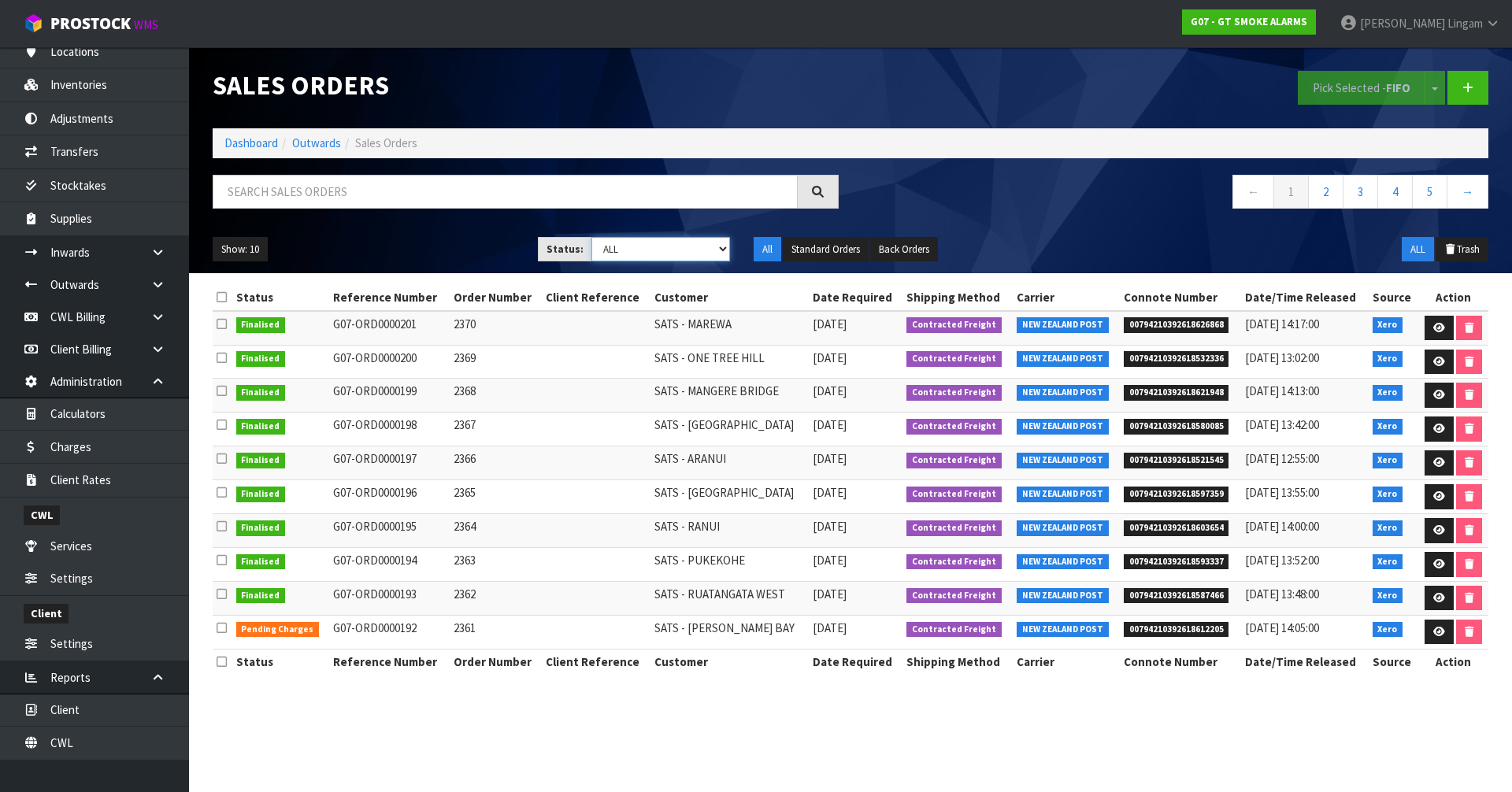
click at [680, 248] on select "Draft Pending Allocated Pending Pick Goods Picked Goods Packed Pending Charges …" at bounding box center [661, 249] width 139 height 25
select select "string:6"
click at [592, 237] on select "Draft Pending Allocated Pending Pick Goods Picked Goods Packed Pending Charges …" at bounding box center [661, 249] width 139 height 25
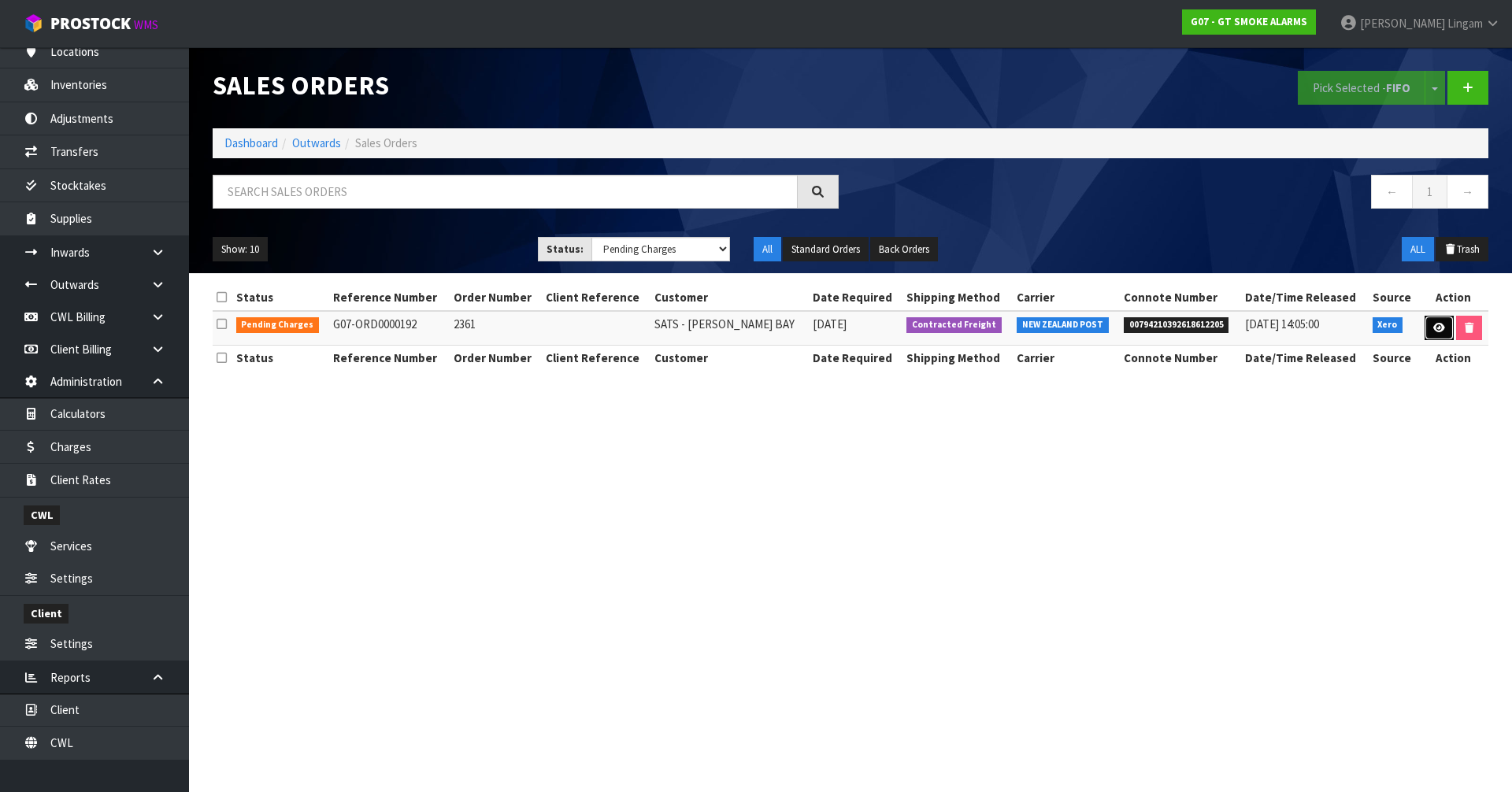
click at [1426, 327] on link at bounding box center [1439, 328] width 29 height 25
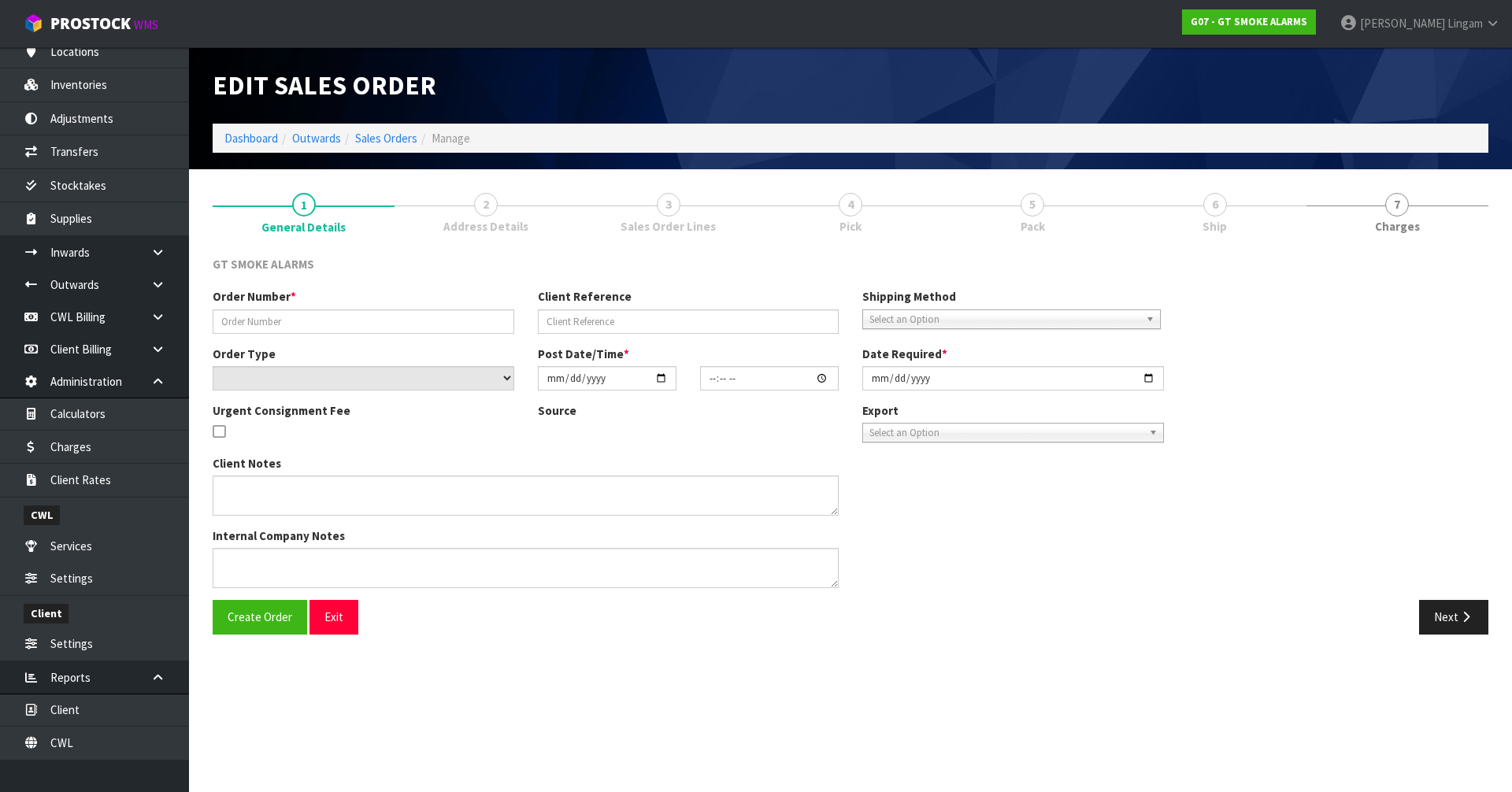
type input "2361"
select select "number:0"
type input "[DATE]"
type input "11:10:15.000"
type input "[DATE]"
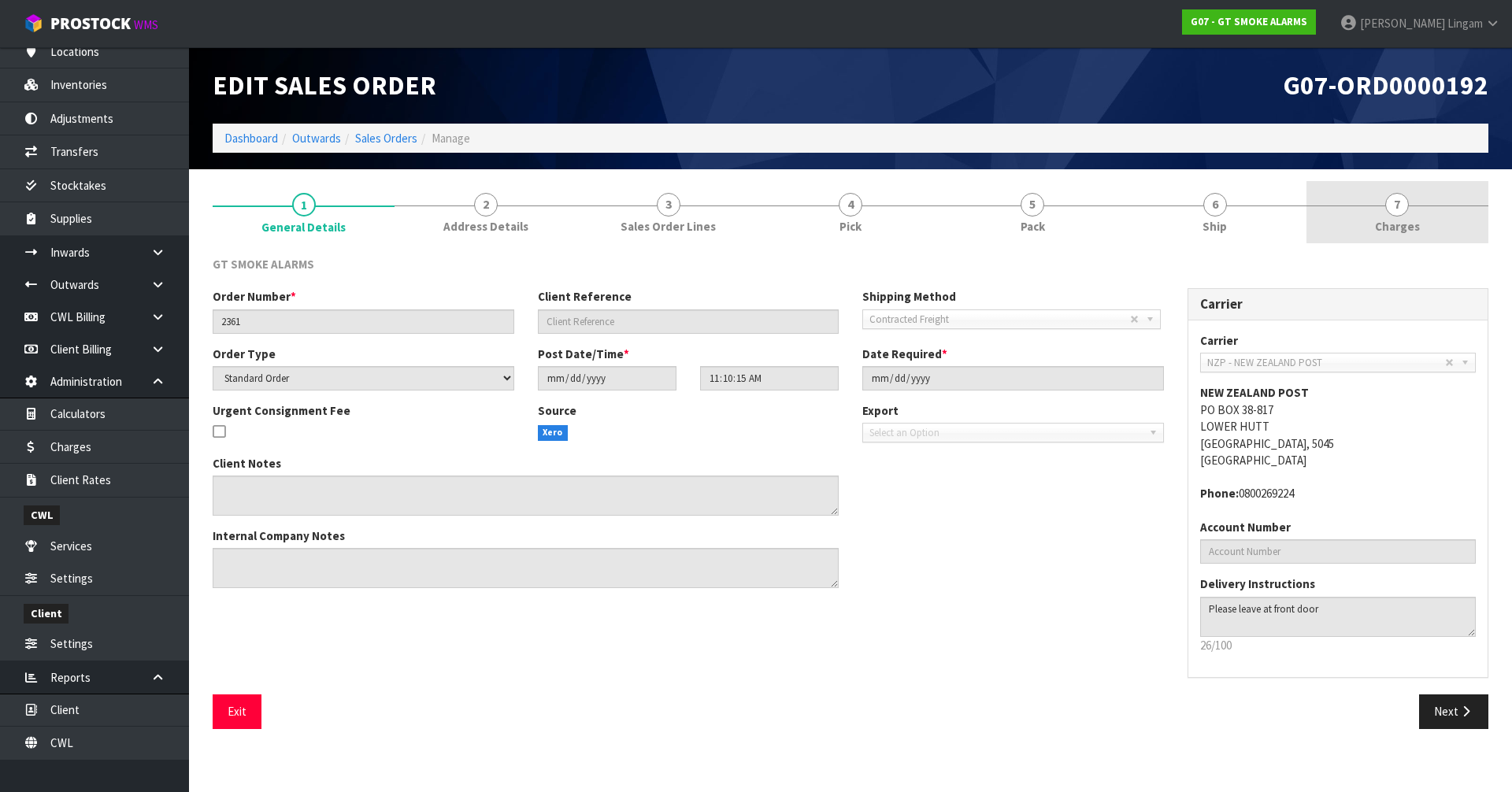
click at [1443, 223] on link "7 [GEOGRAPHIC_DATA]" at bounding box center [1398, 212] width 182 height 62
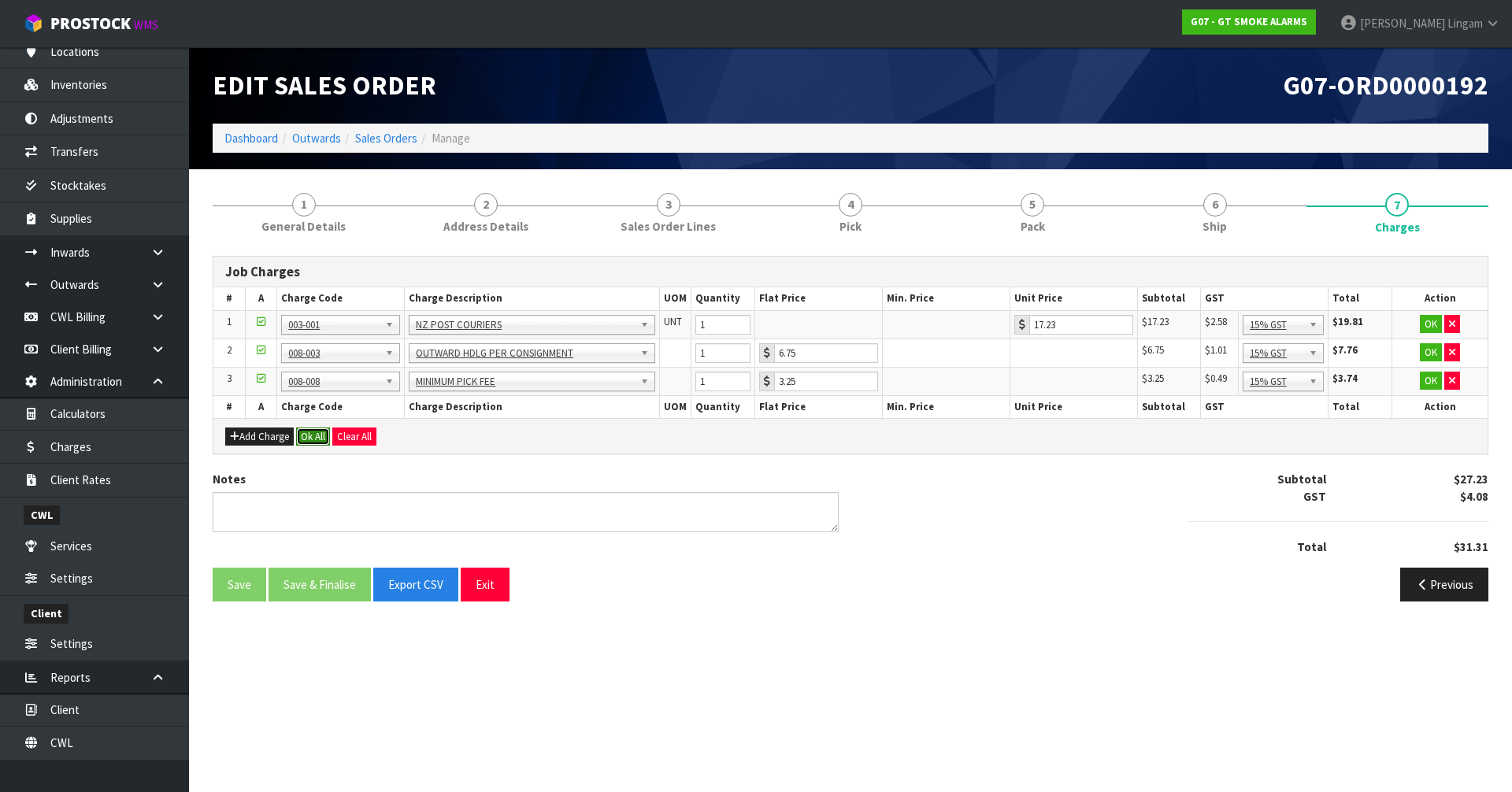
click at [308, 432] on button "Ok All" at bounding box center [313, 438] width 34 height 19
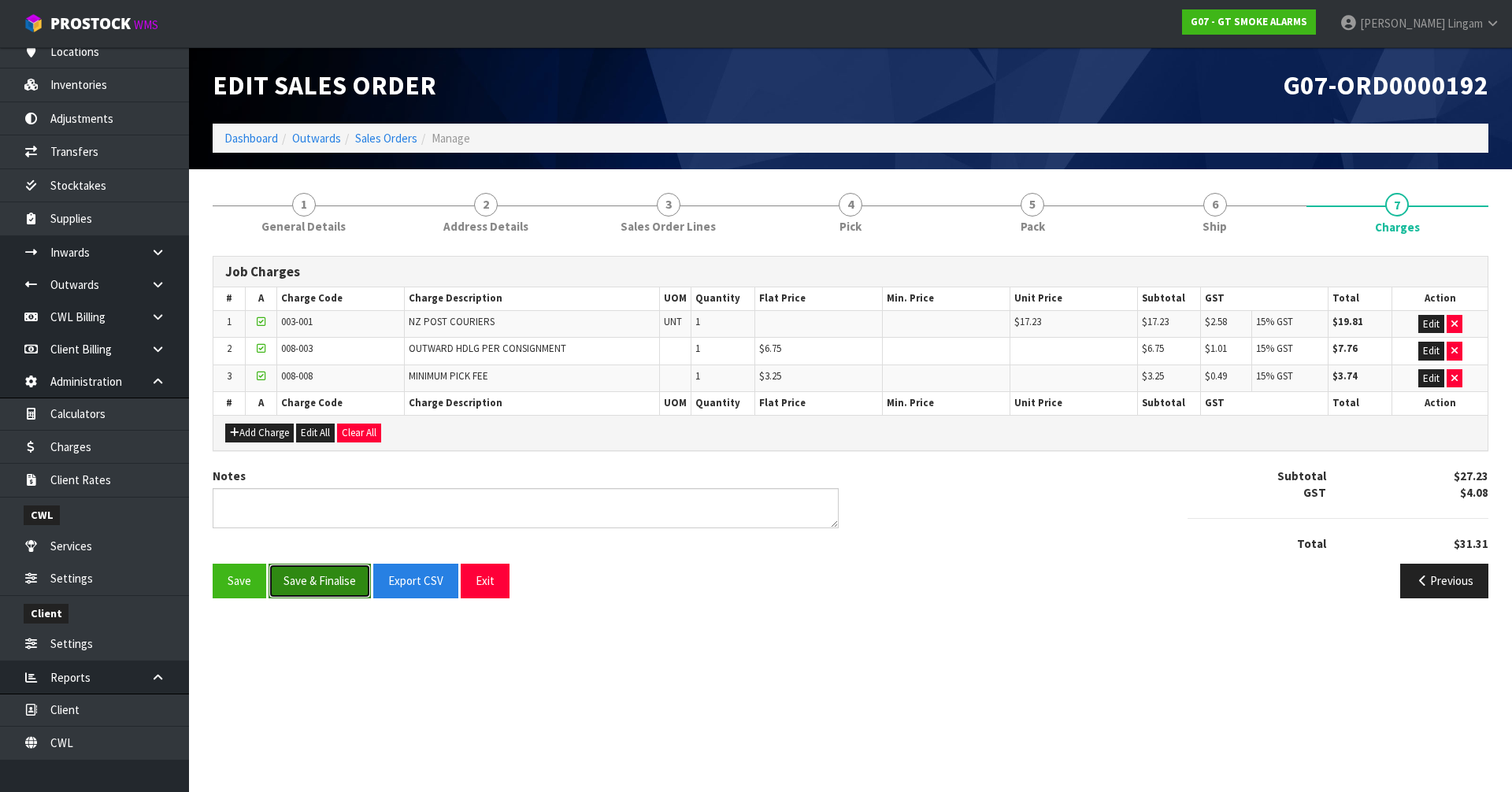
click at [306, 574] on button "Save & Finalise" at bounding box center [320, 580] width 102 height 34
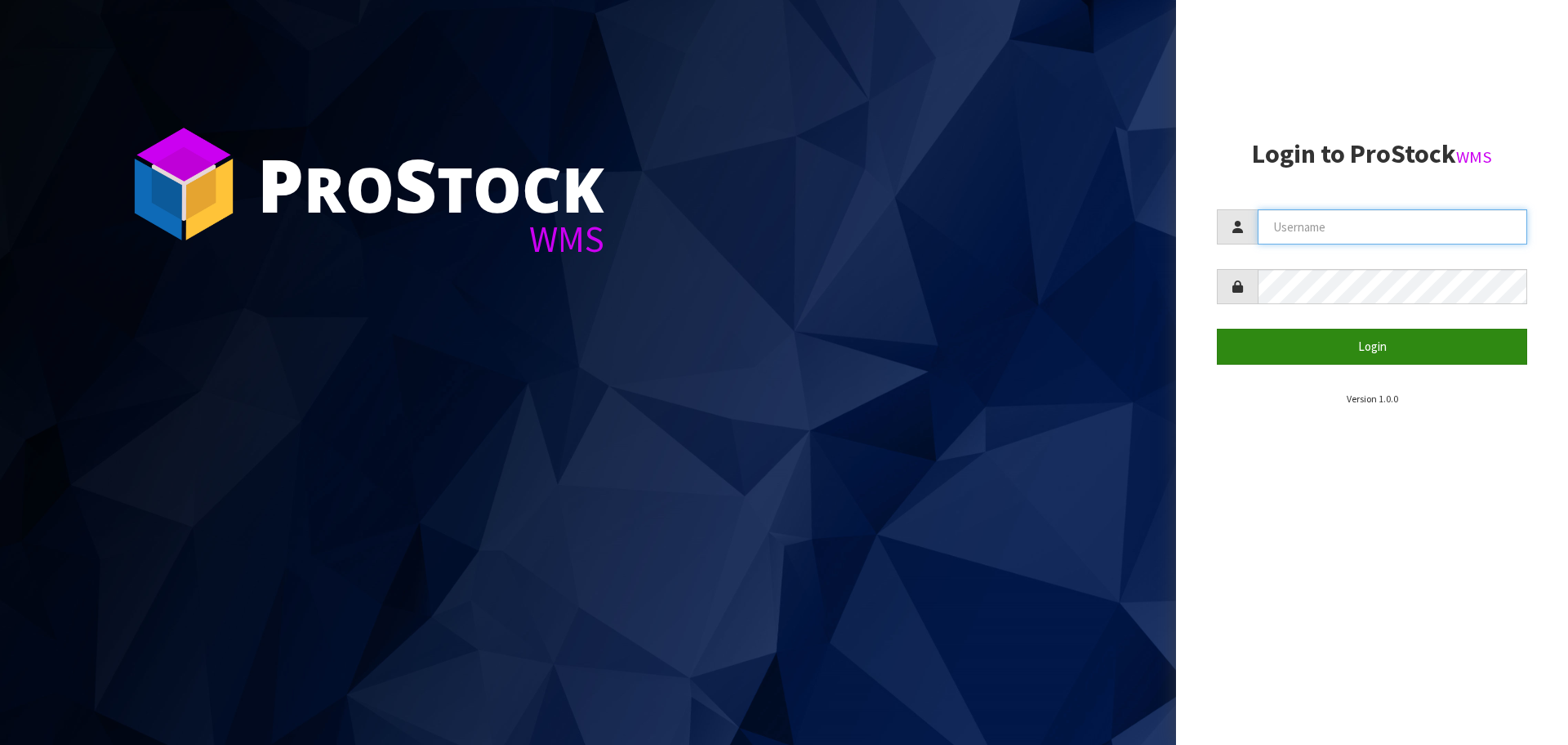
type input "vineeta@cwl.co.nz"
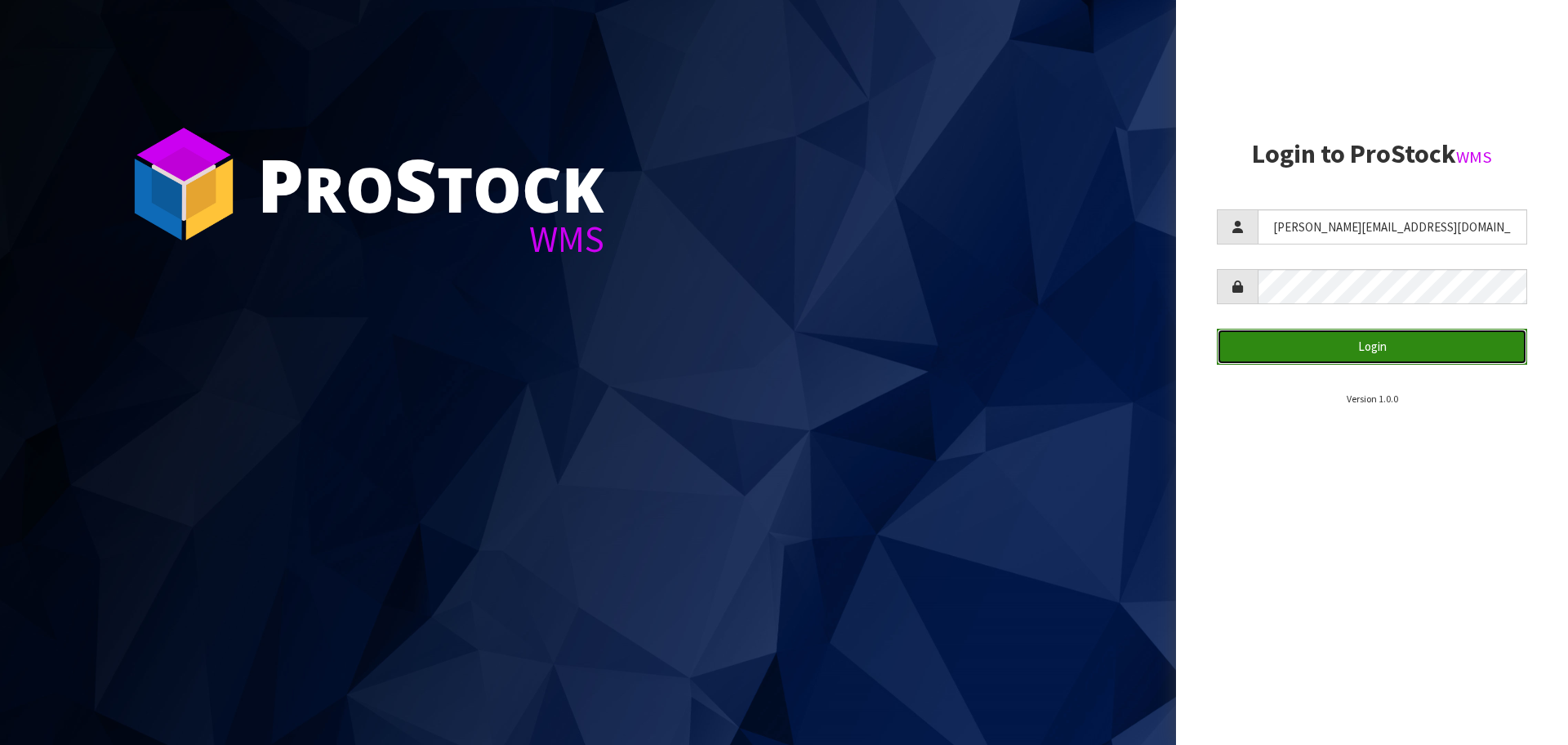
click at [1390, 354] on button "Login" at bounding box center [1373, 346] width 311 height 35
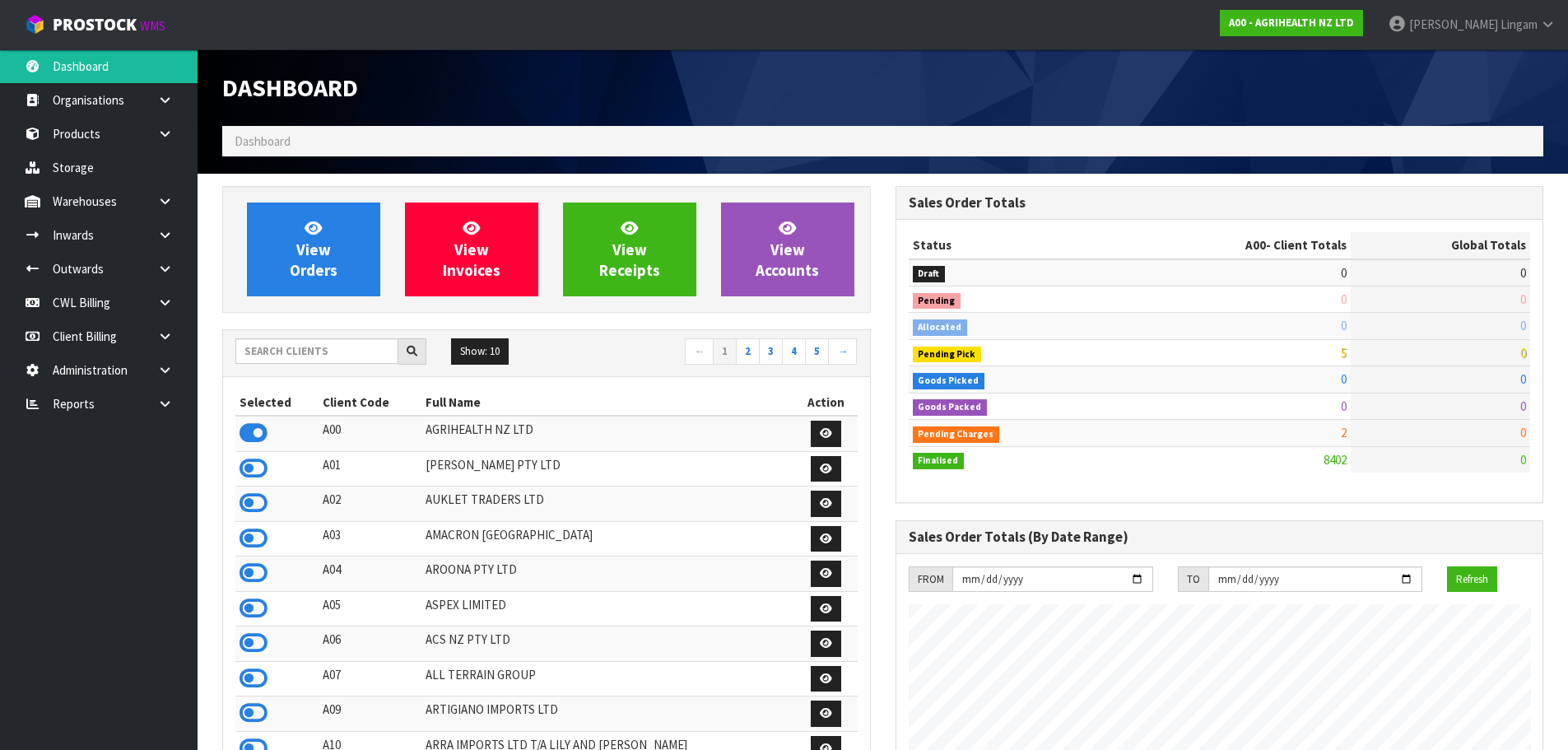
scroll to position [1247, 672]
click at [345, 354] on input "text" at bounding box center [317, 351] width 163 height 26
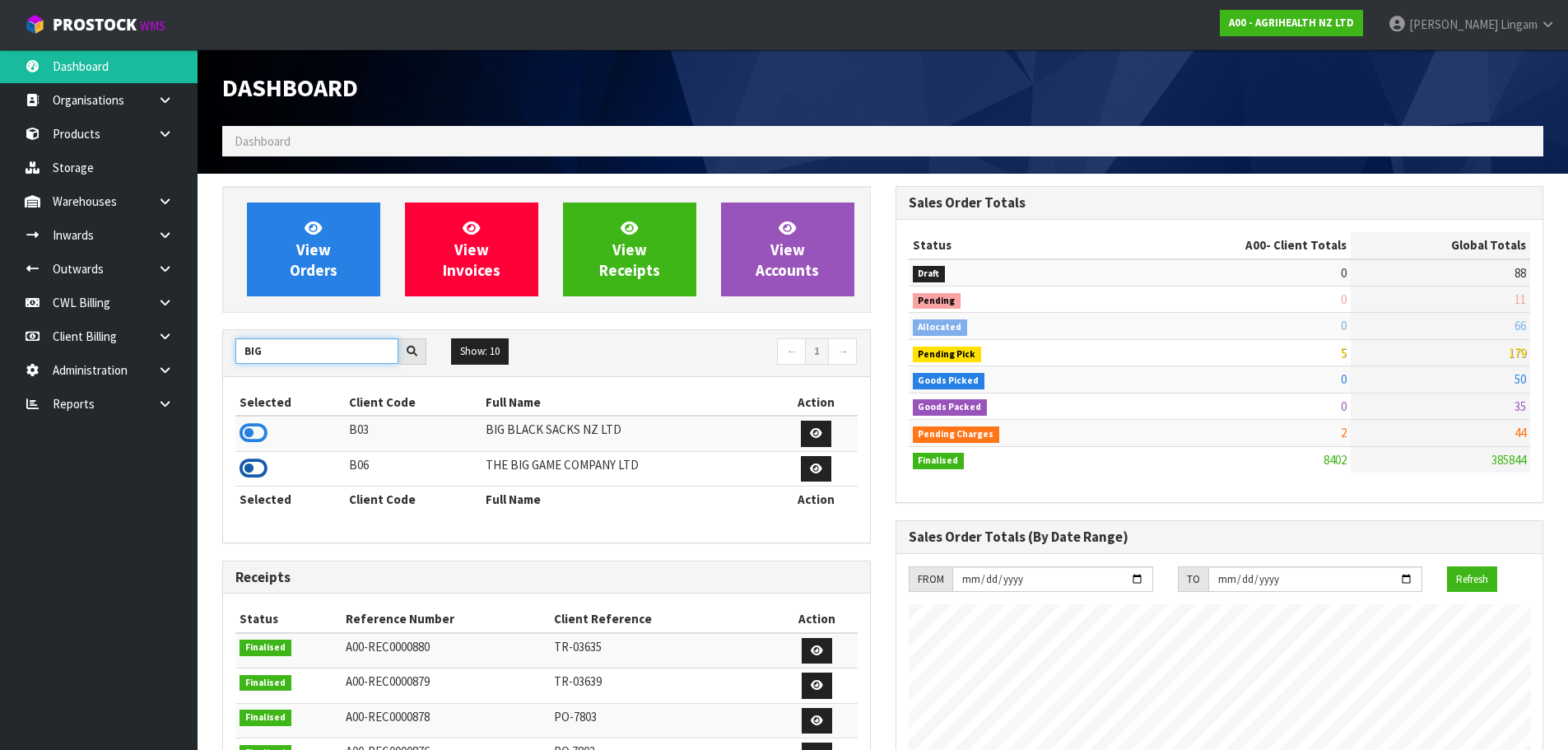
type input "BIG"
click at [247, 474] on icon at bounding box center [253, 467] width 28 height 25
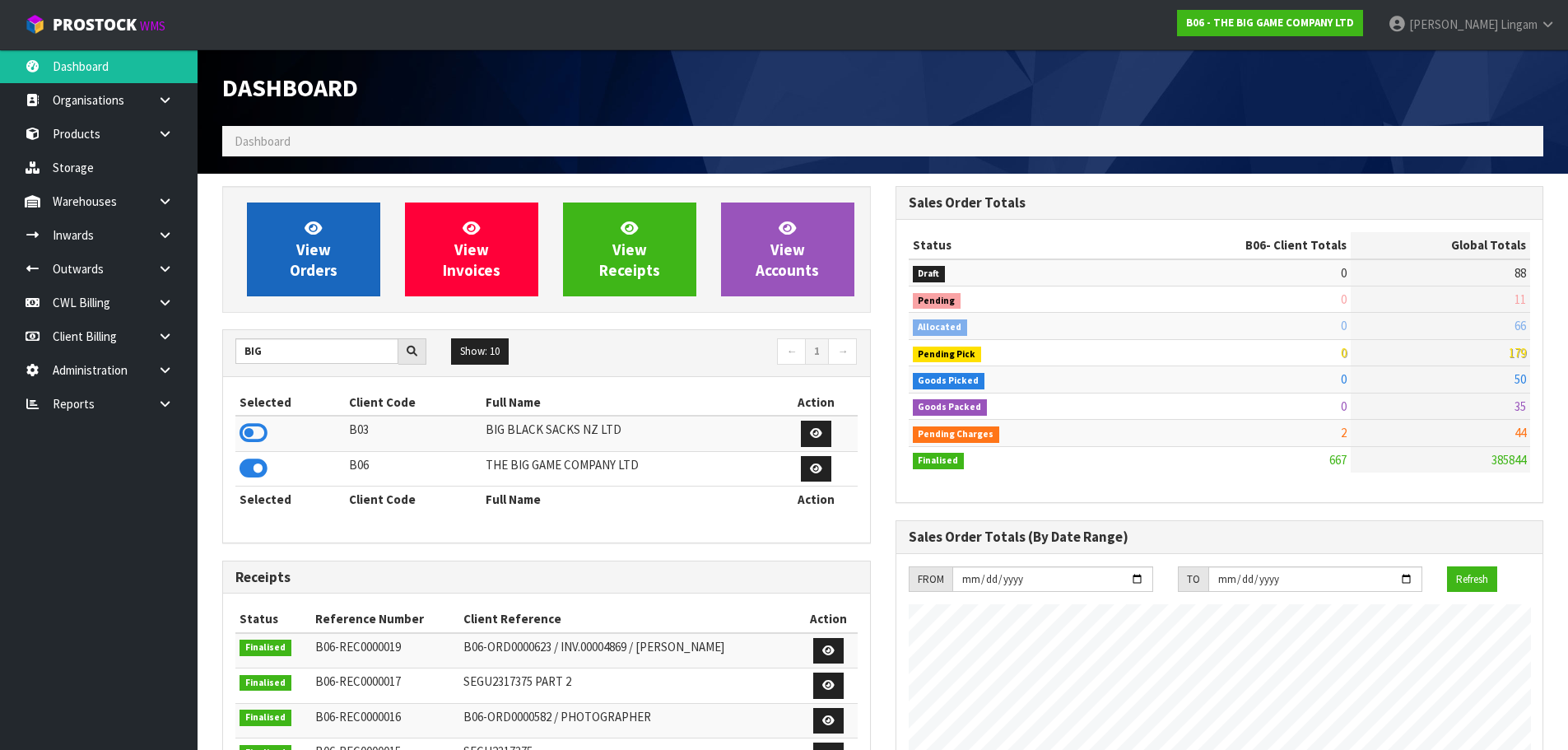
scroll to position [1060, 672]
click at [329, 284] on link "View Orders" at bounding box center [314, 249] width 134 height 94
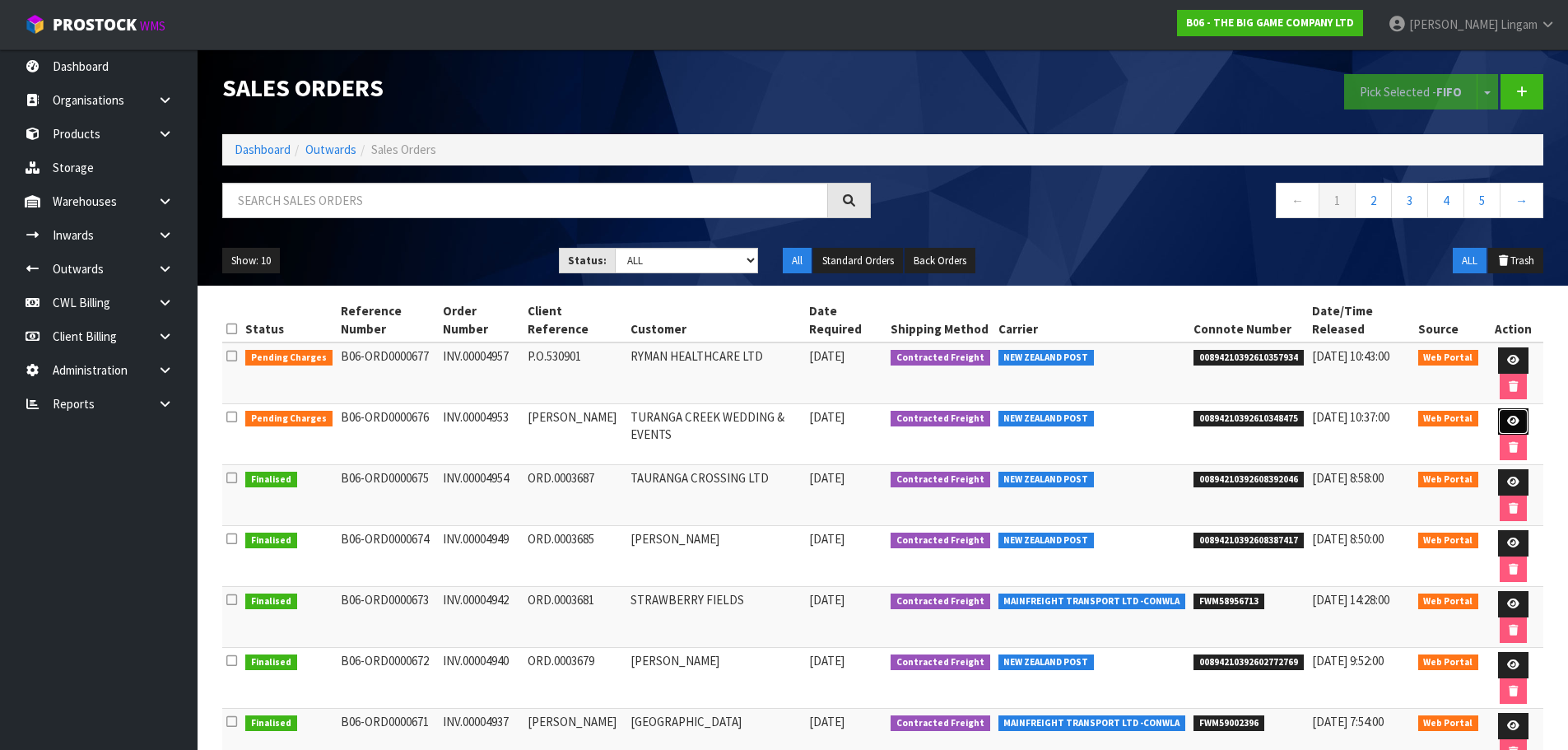
click at [1509, 413] on link at bounding box center [1512, 421] width 30 height 27
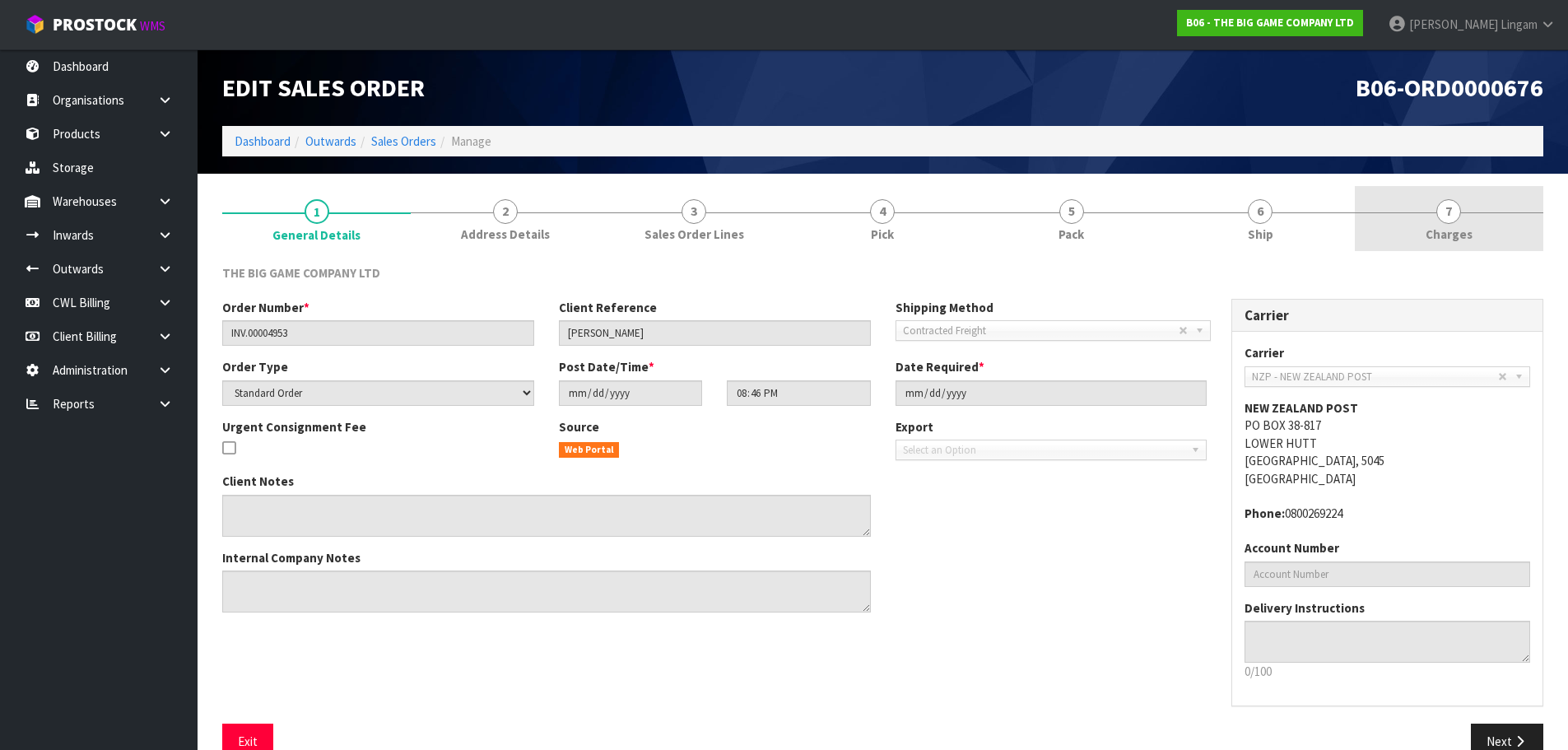
click at [1489, 222] on link "7 [GEOGRAPHIC_DATA]" at bounding box center [1449, 218] width 188 height 65
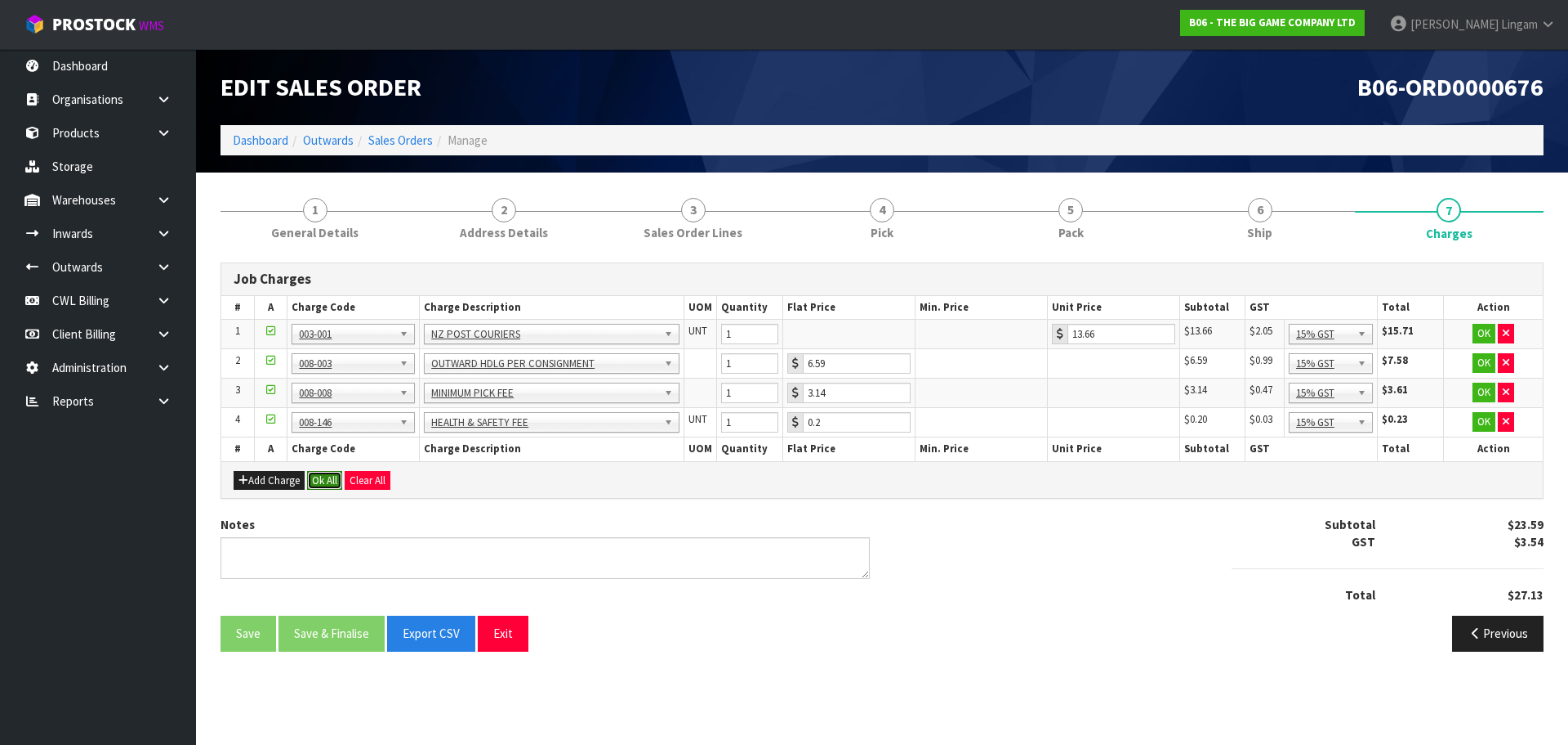
click at [334, 479] on button "Ok All" at bounding box center [324, 481] width 35 height 20
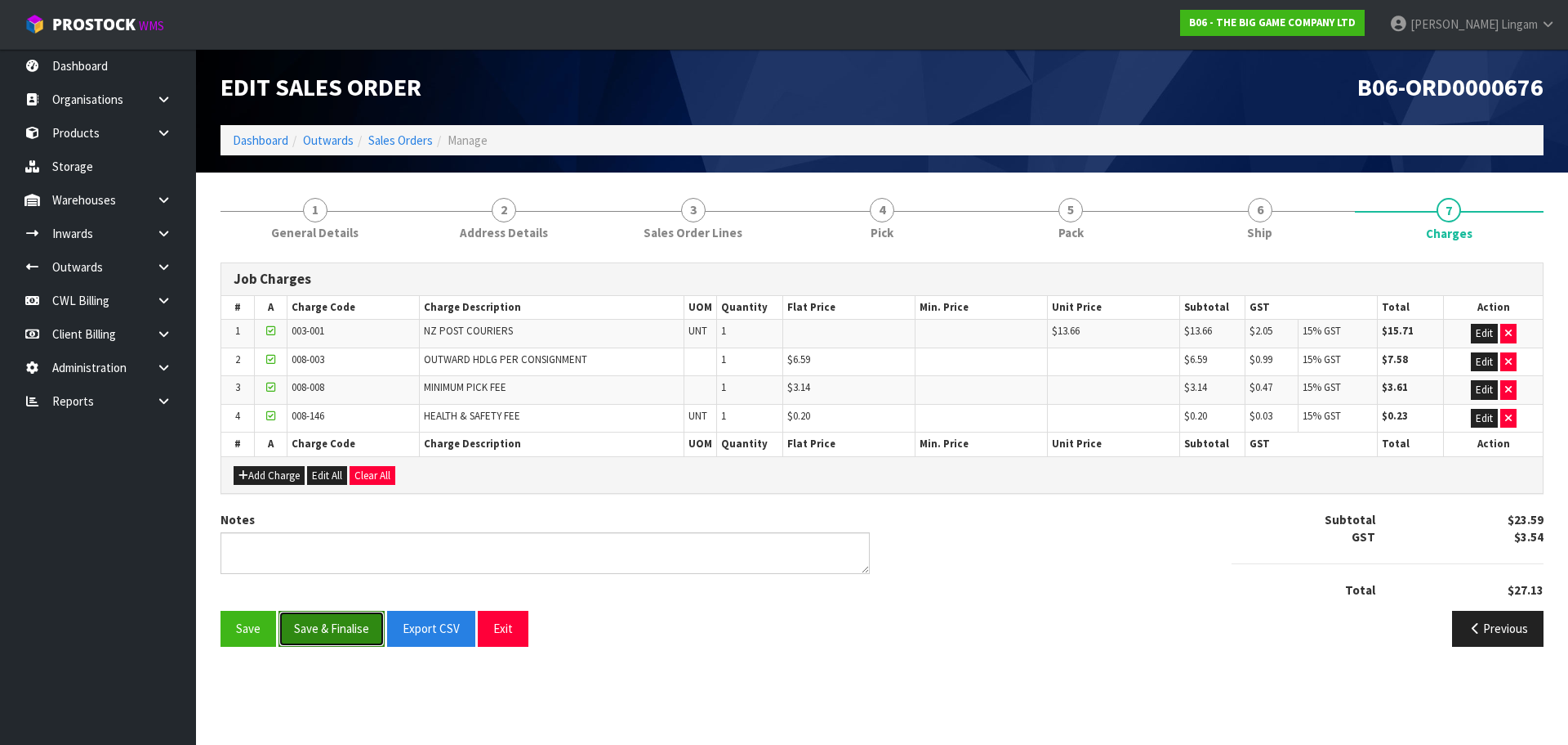
click at [332, 639] on button "Save & Finalise" at bounding box center [331, 628] width 106 height 35
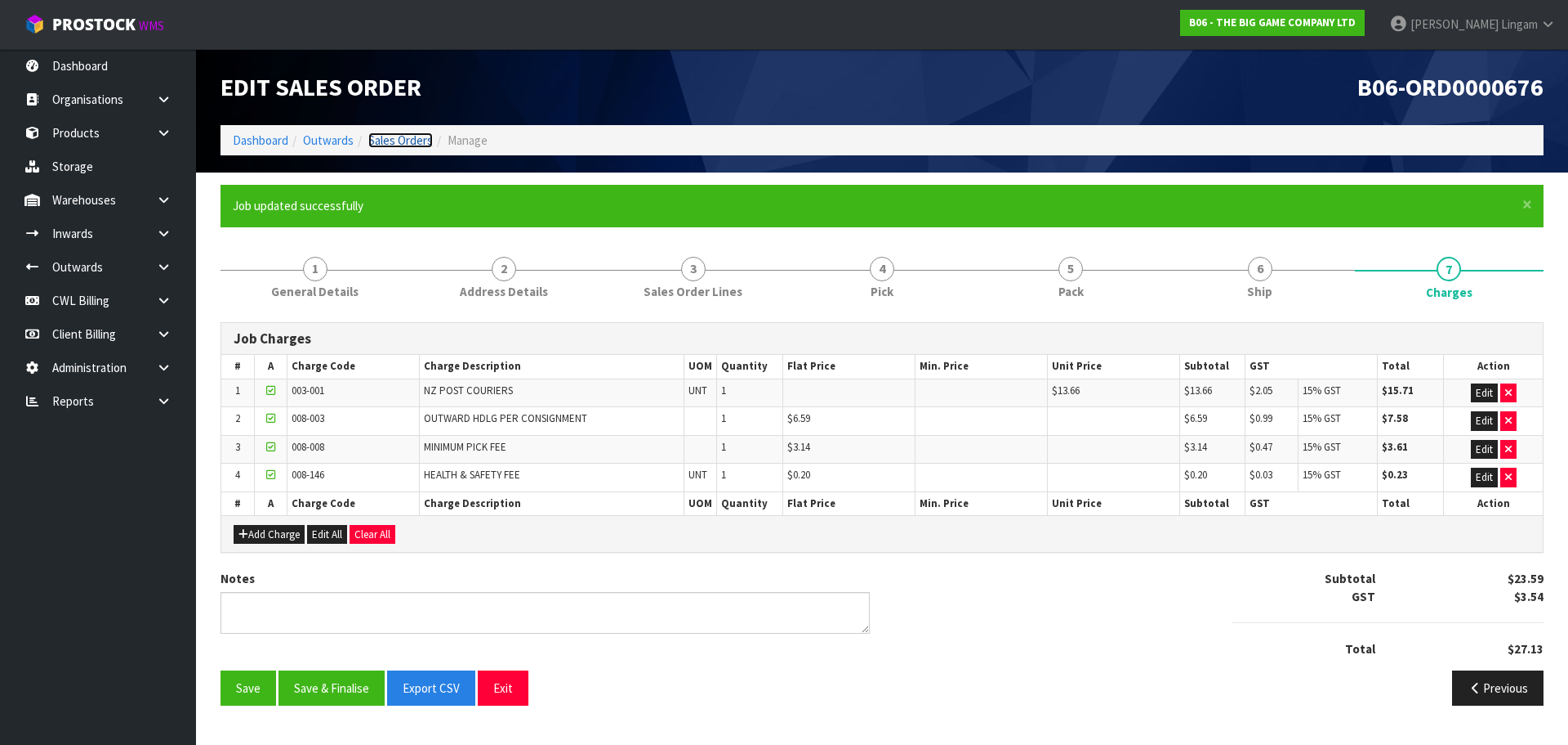
click at [419, 143] on link "Sales Orders" at bounding box center [400, 140] width 64 height 15
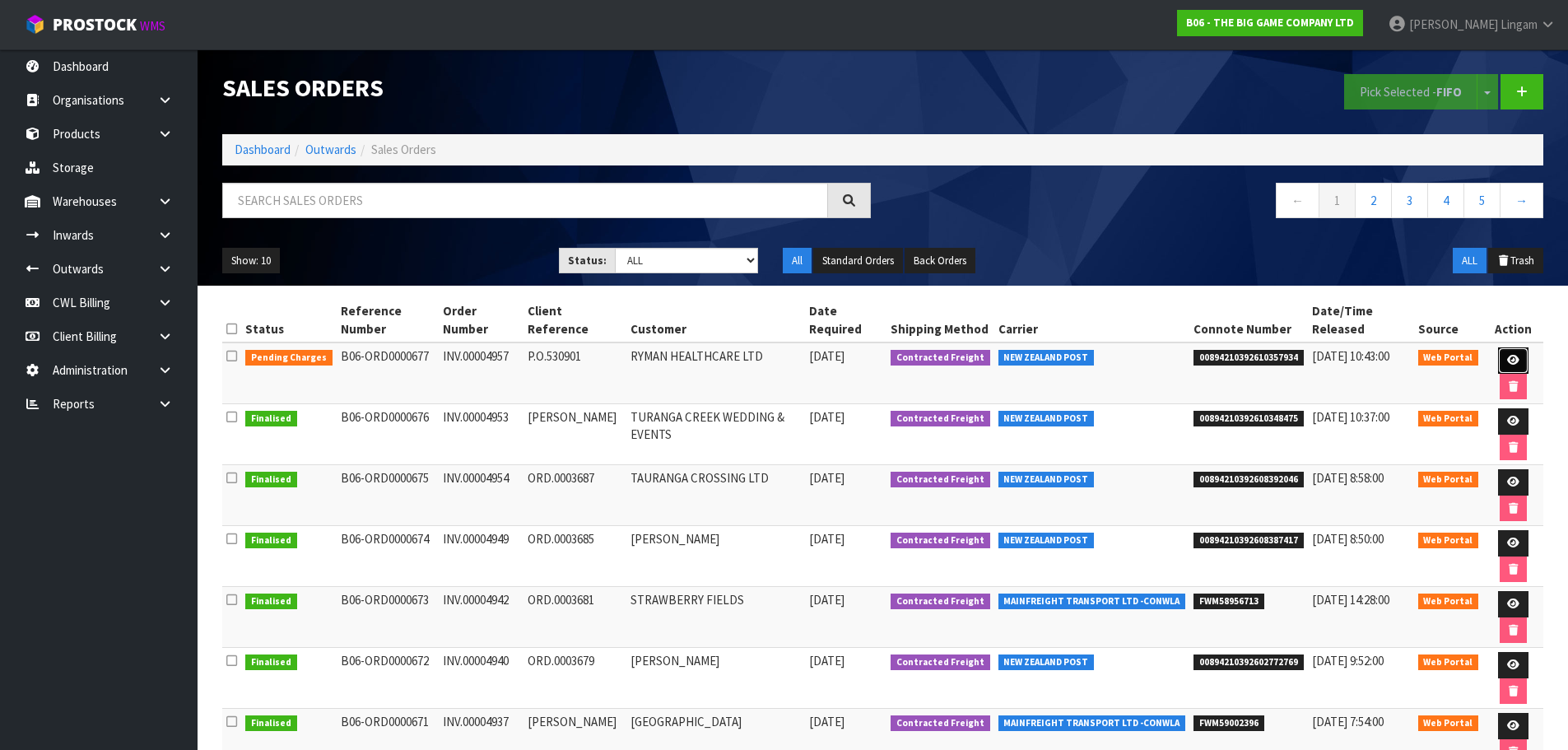
click at [1515, 354] on link at bounding box center [1512, 360] width 30 height 27
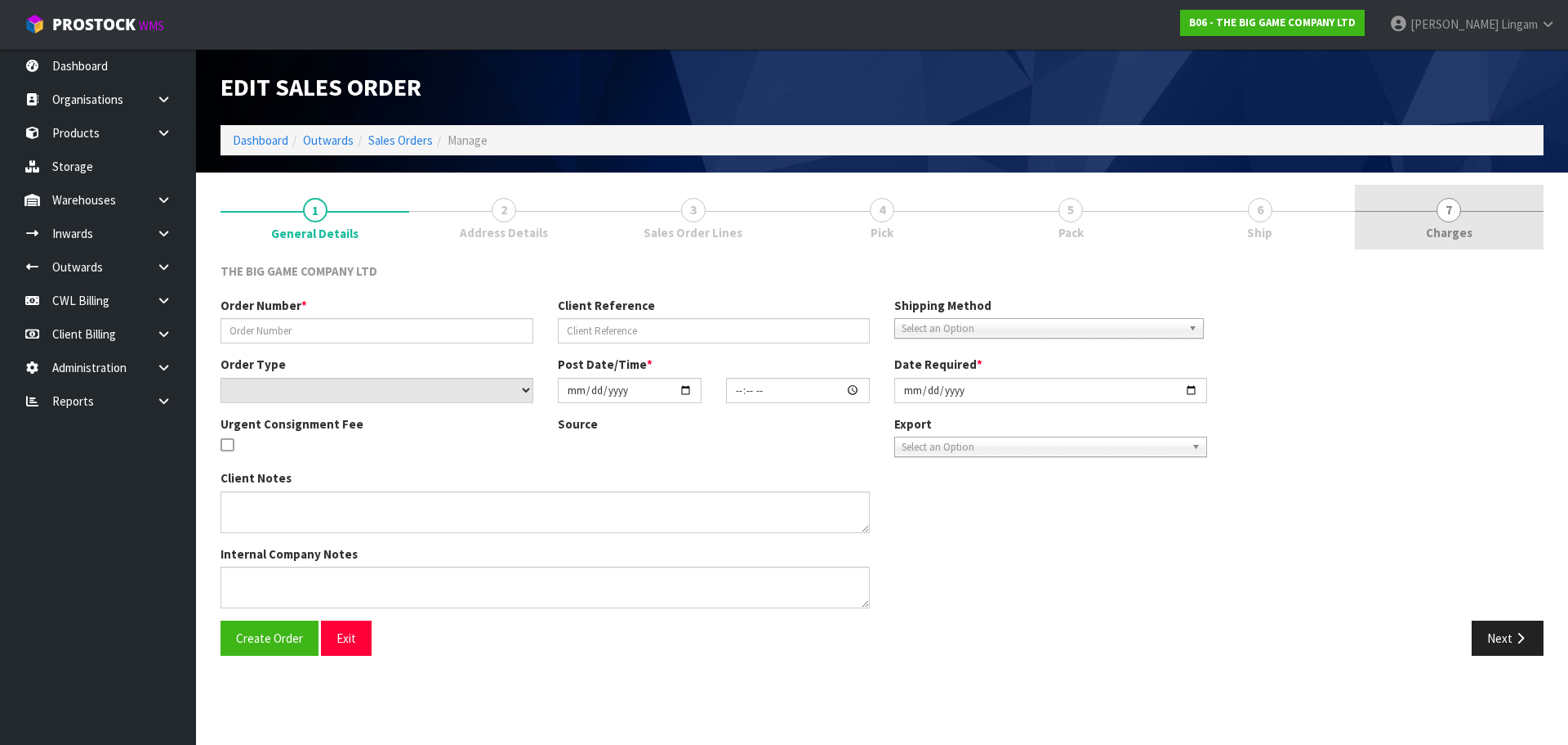
click at [1455, 207] on span "7" at bounding box center [1449, 210] width 25 height 25
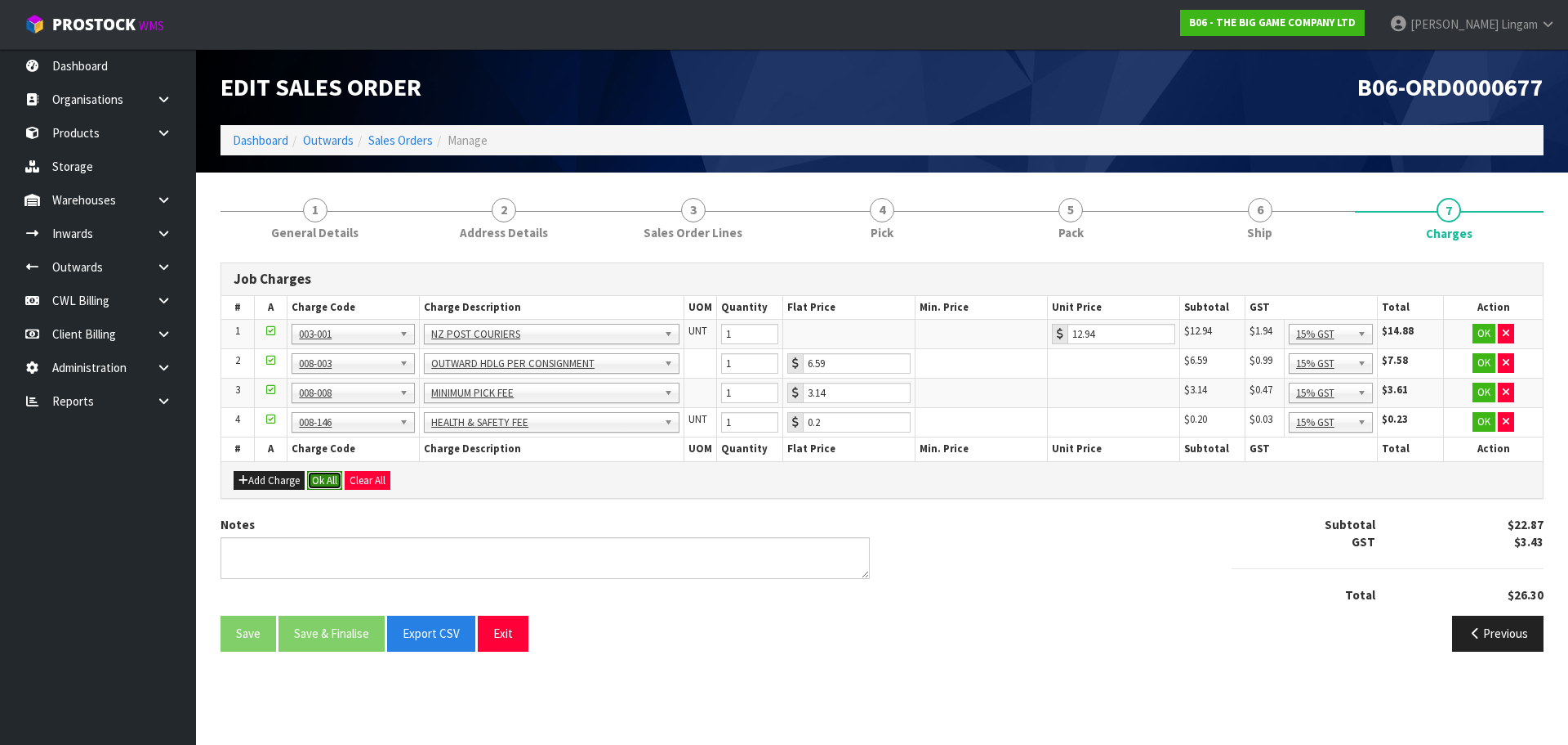
click at [326, 479] on button "Ok All" at bounding box center [324, 481] width 35 height 20
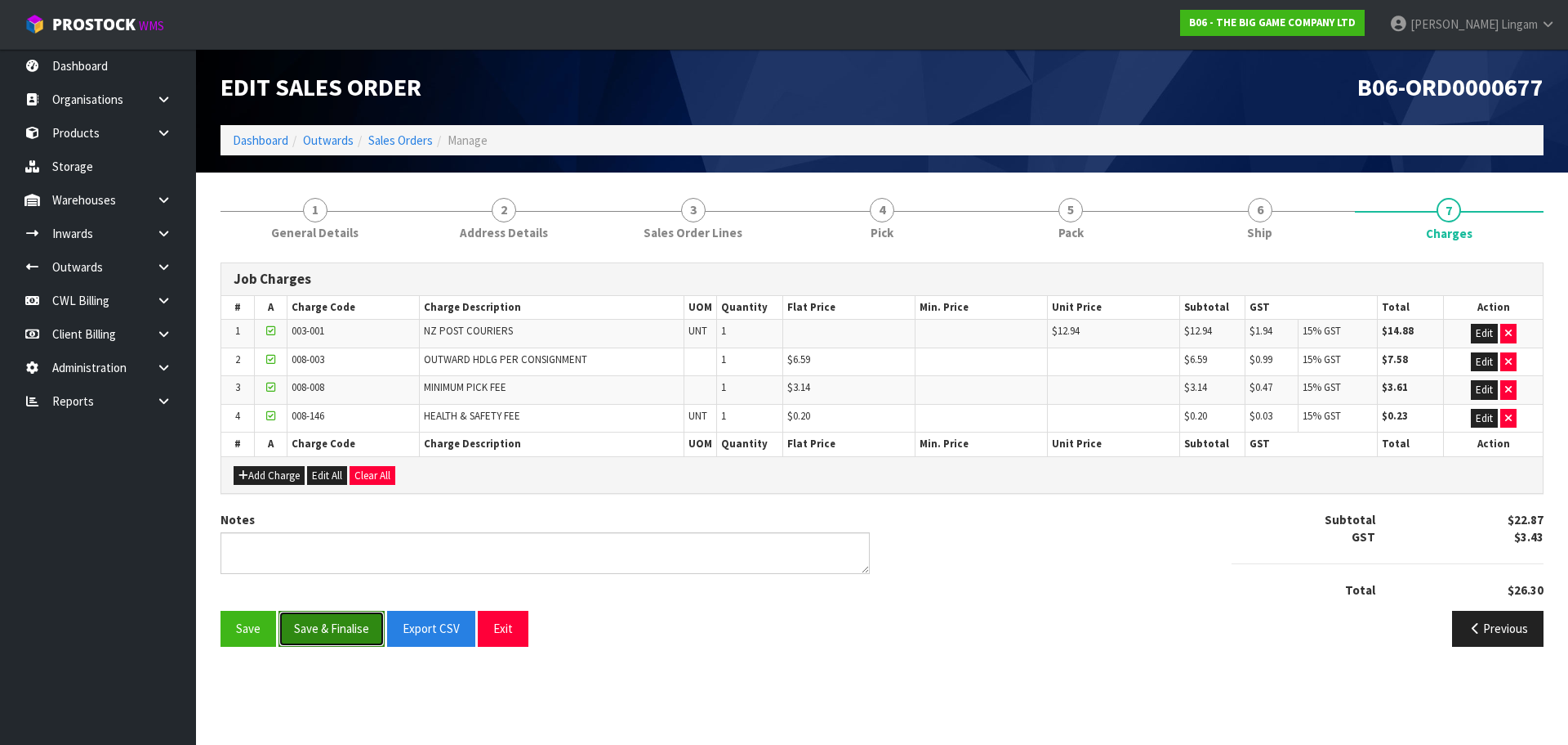
click at [350, 630] on button "Save & Finalise" at bounding box center [331, 628] width 106 height 35
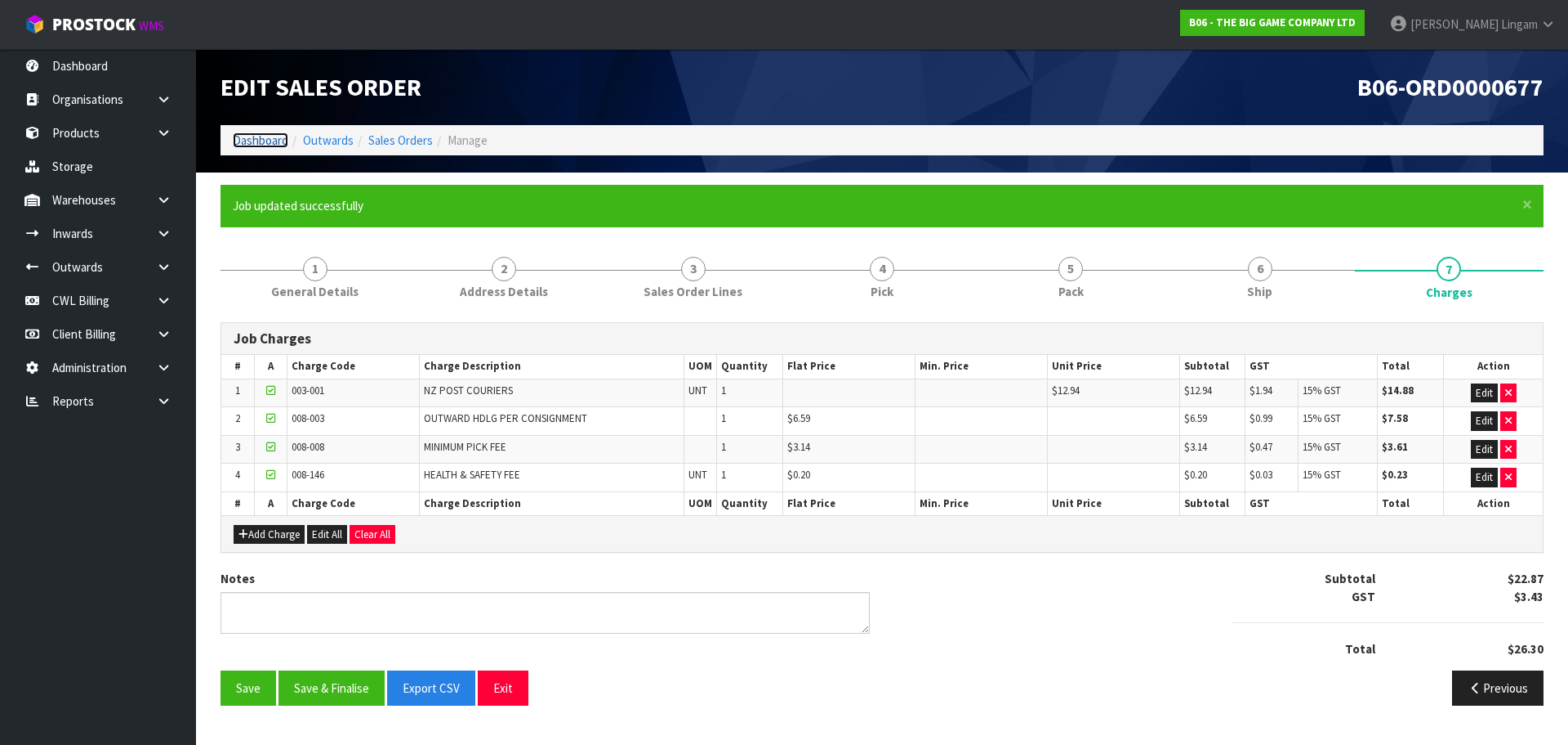
click at [241, 144] on link "Dashboard" at bounding box center [260, 140] width 55 height 15
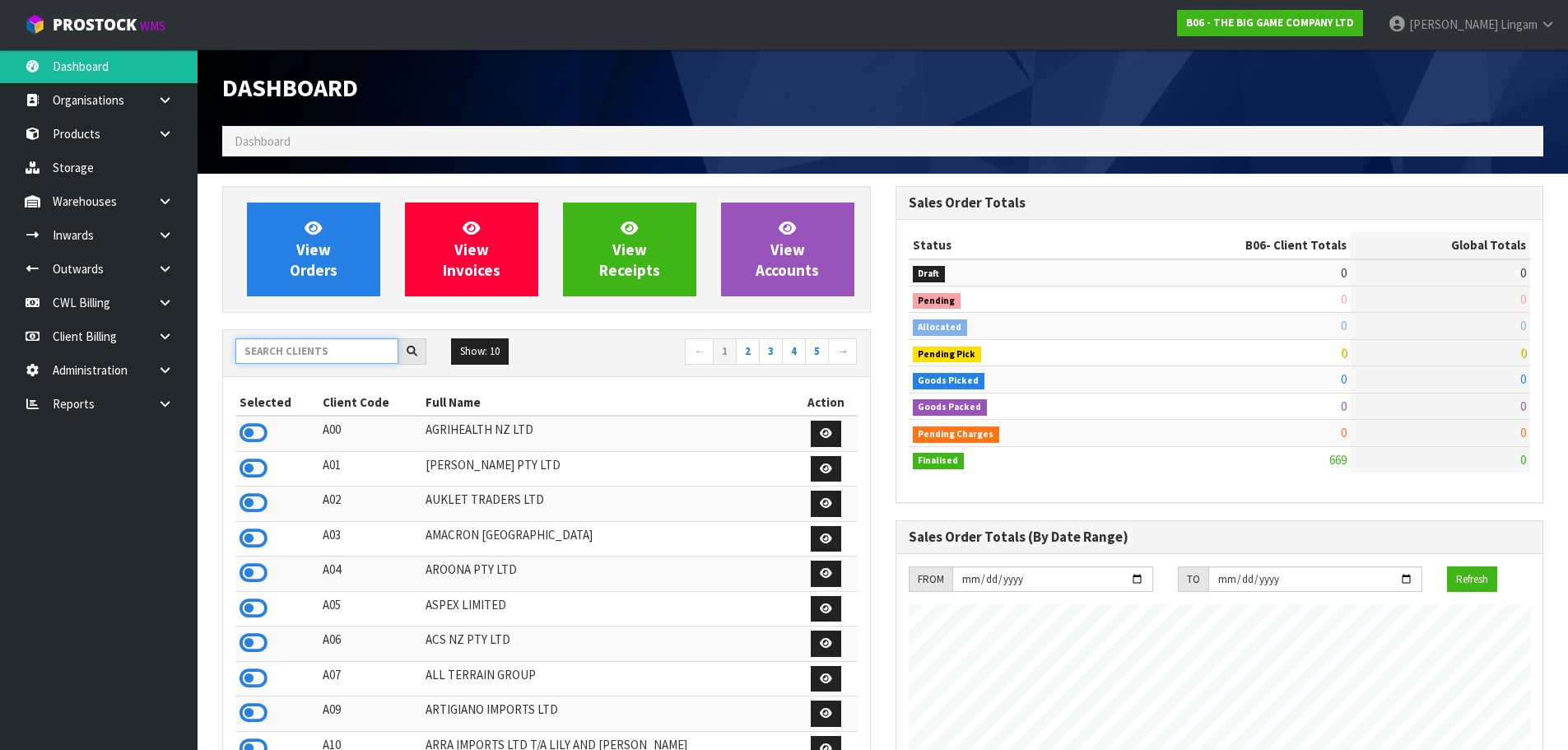
scroll to position [1060, 672]
click at [292, 351] on input "text" at bounding box center [317, 351] width 163 height 26
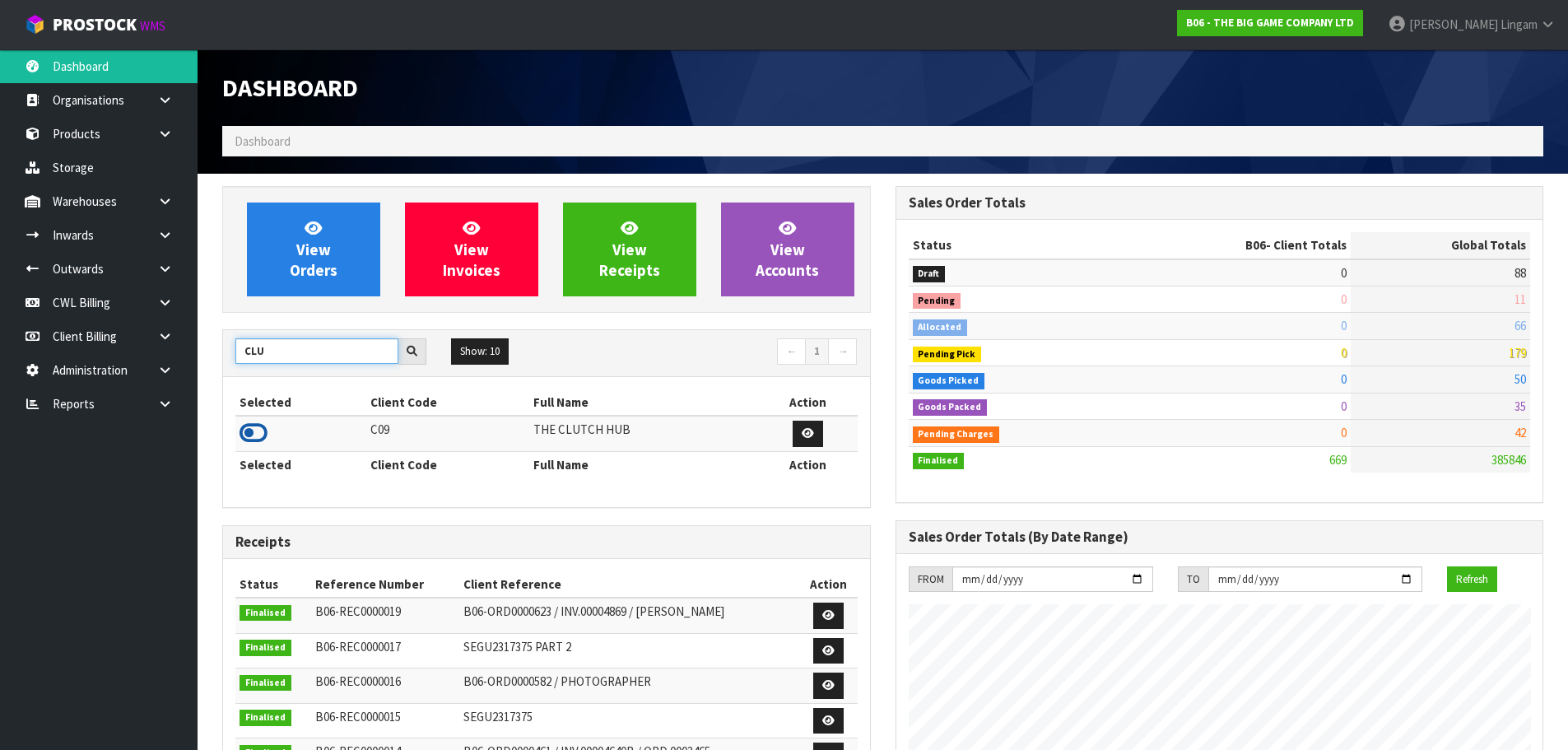
type input "CLU"
click at [248, 439] on icon at bounding box center [253, 433] width 28 height 25
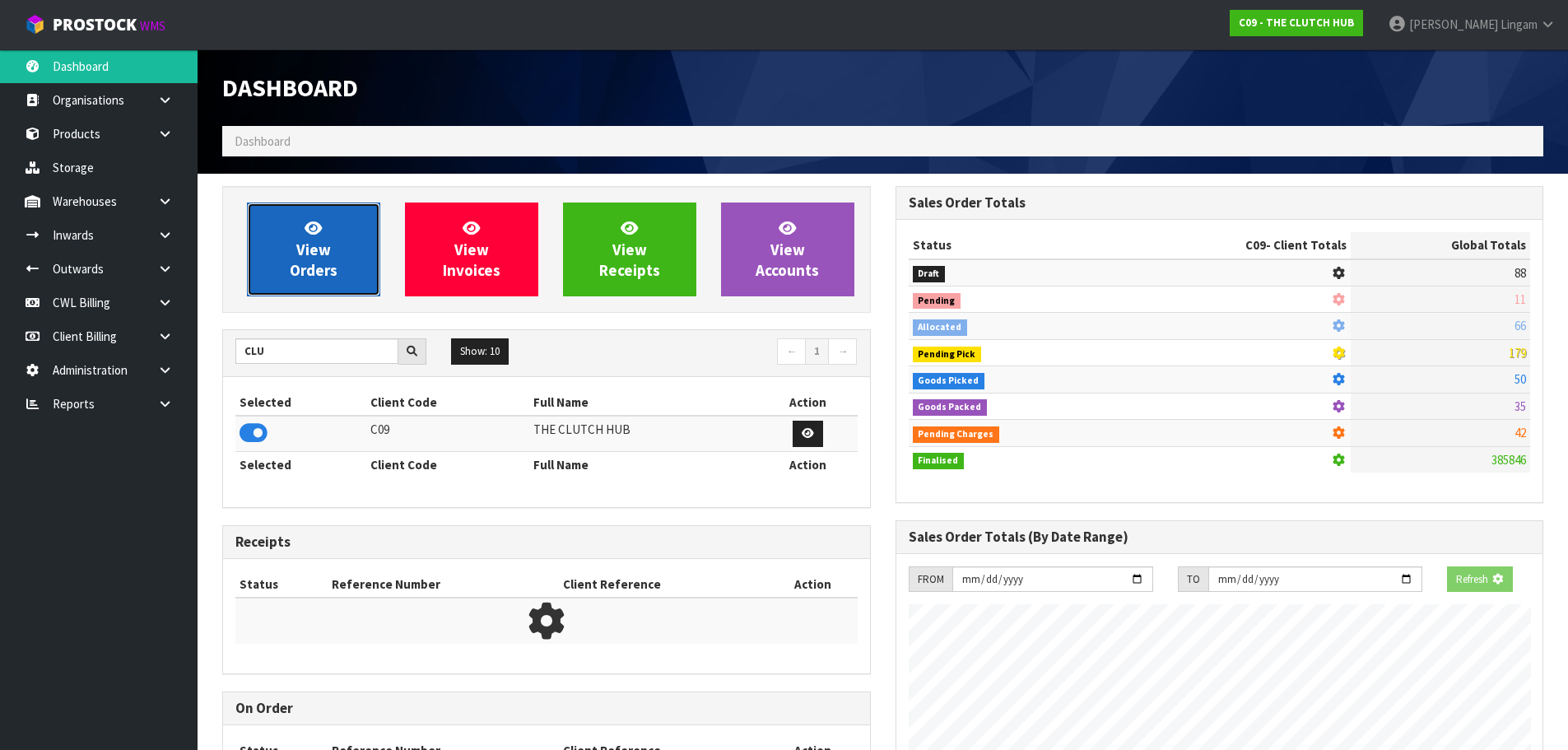
scroll to position [1166, 672]
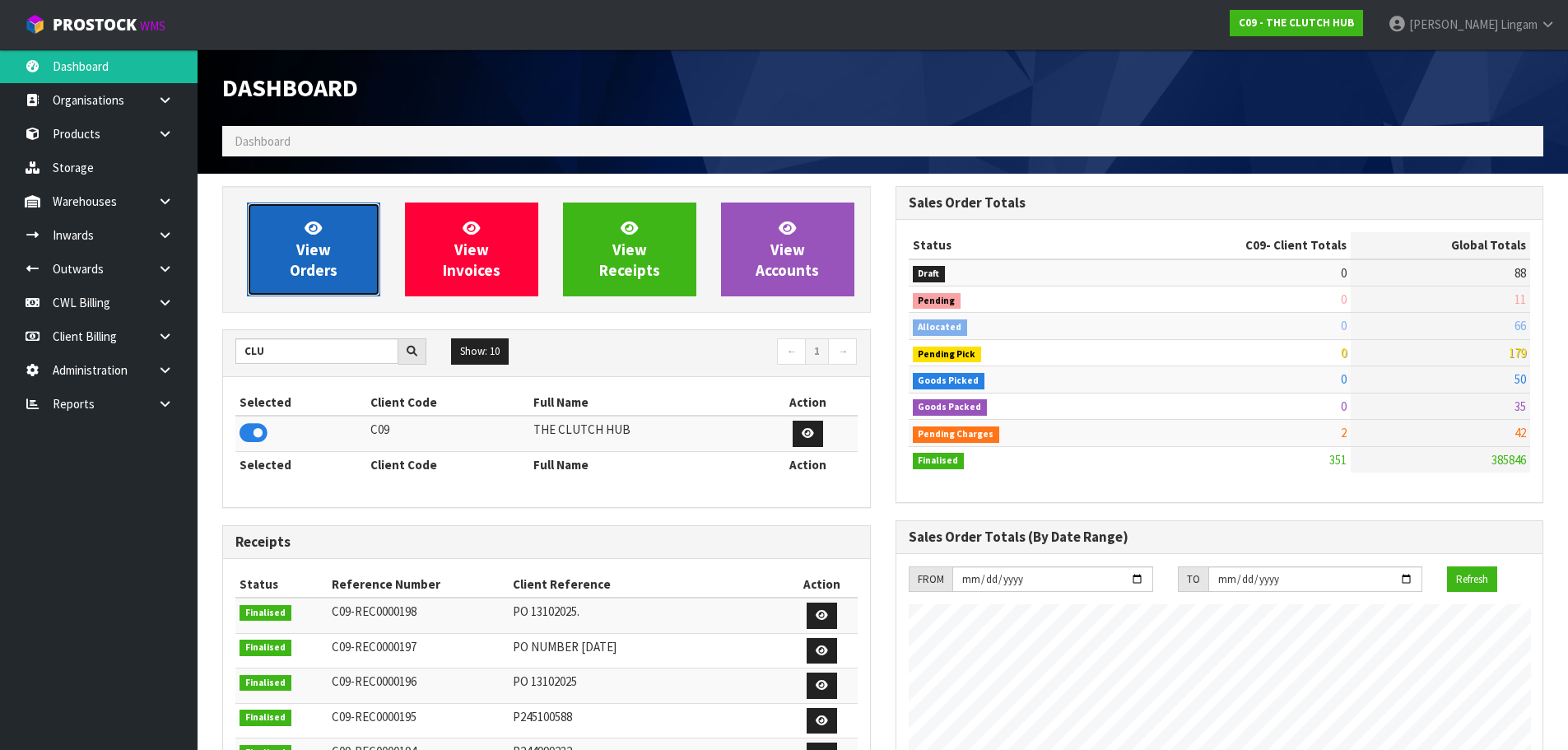
click at [310, 267] on span "View Orders" at bounding box center [314, 248] width 48 height 61
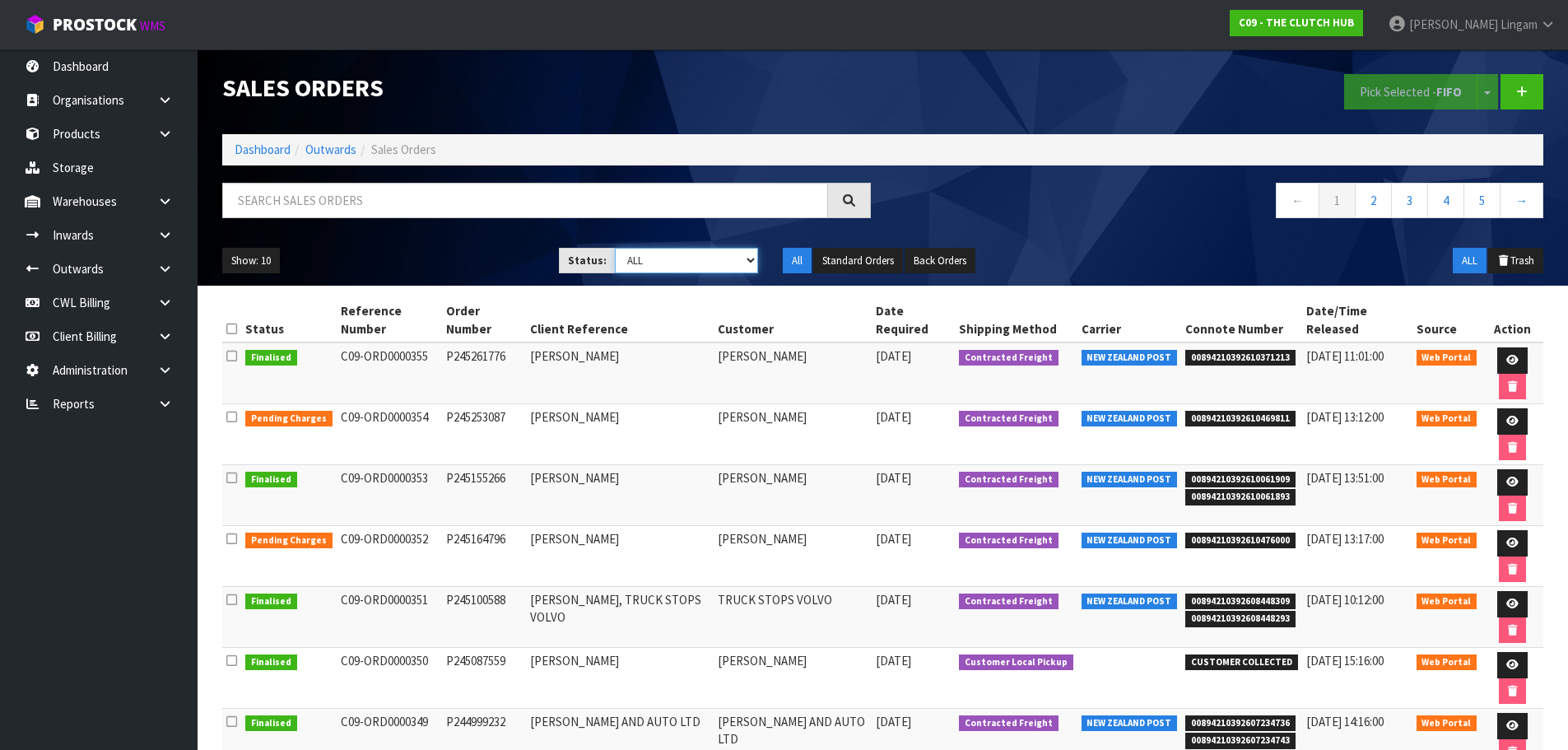
click at [723, 263] on select "Draft Pending Allocated Pending Pick Goods Picked Goods Packed Pending Charges …" at bounding box center [686, 261] width 144 height 26
select select "string:6"
click at [615, 248] on select "Draft Pending Allocated Pending Pick Goods Picked Goods Packed Pending Charges …" at bounding box center [686, 261] width 144 height 26
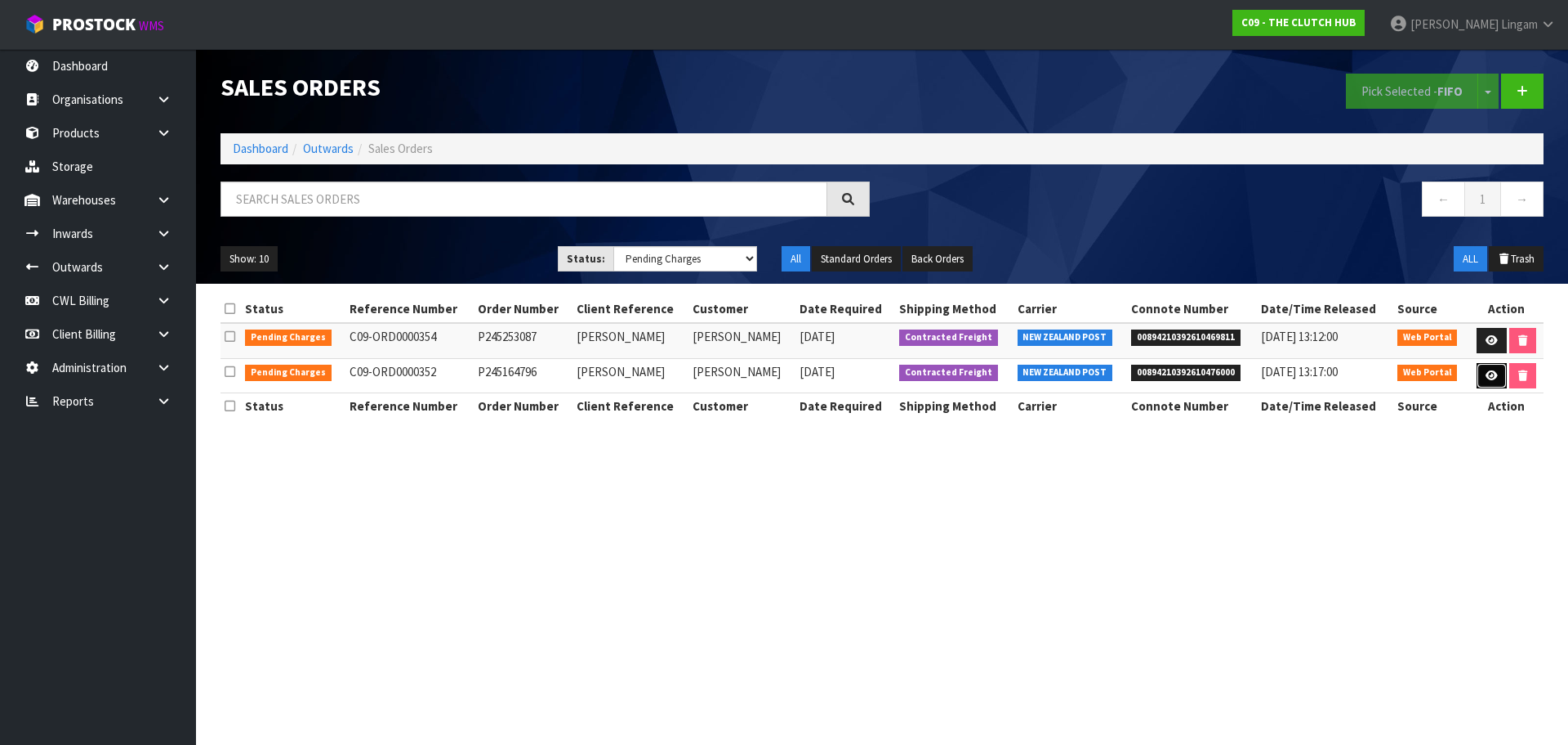
click at [1486, 373] on icon at bounding box center [1492, 376] width 12 height 11
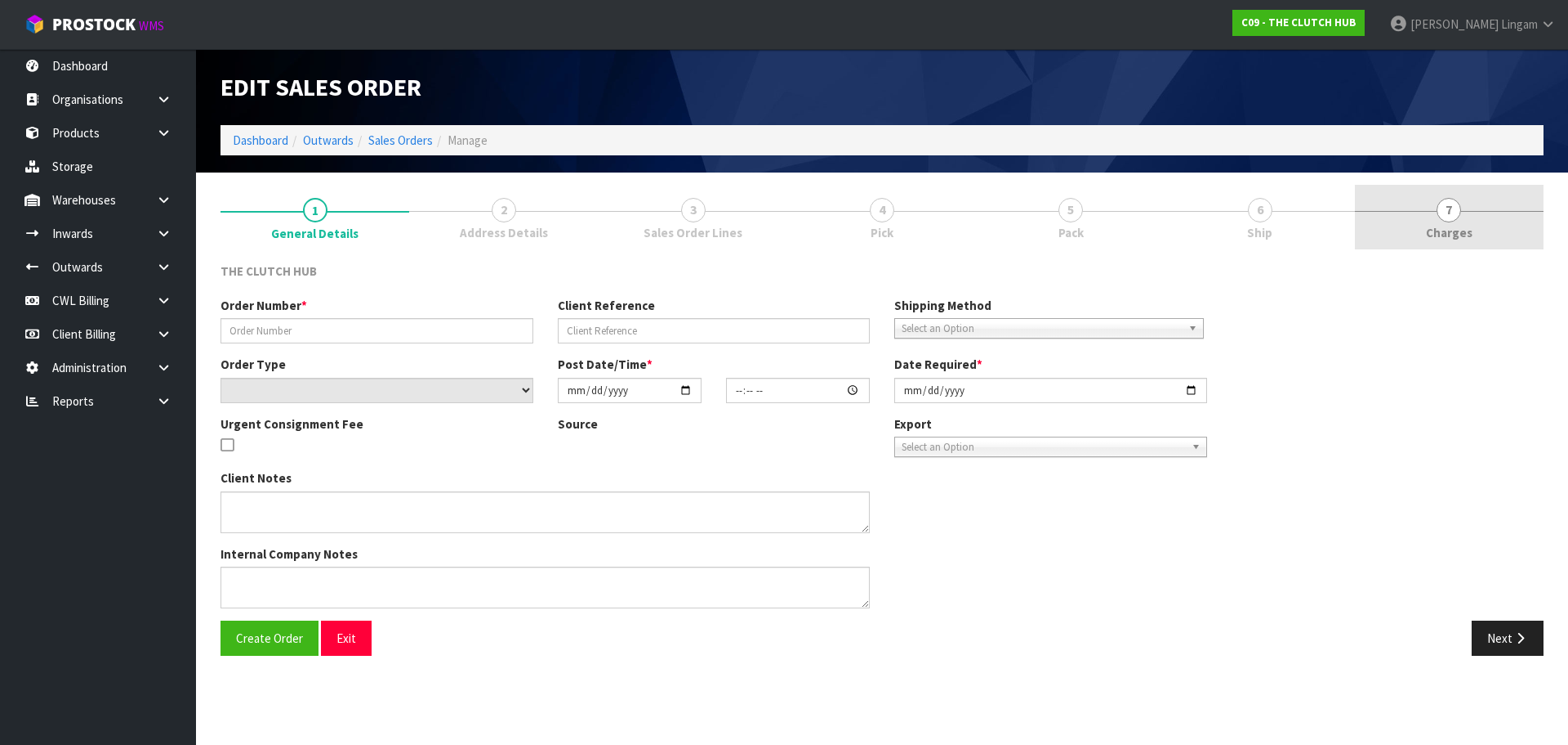
type input "P245164796"
type input "[PERSON_NAME]"
select select "number:0"
type input "[DATE]"
type input "18:56:00.000"
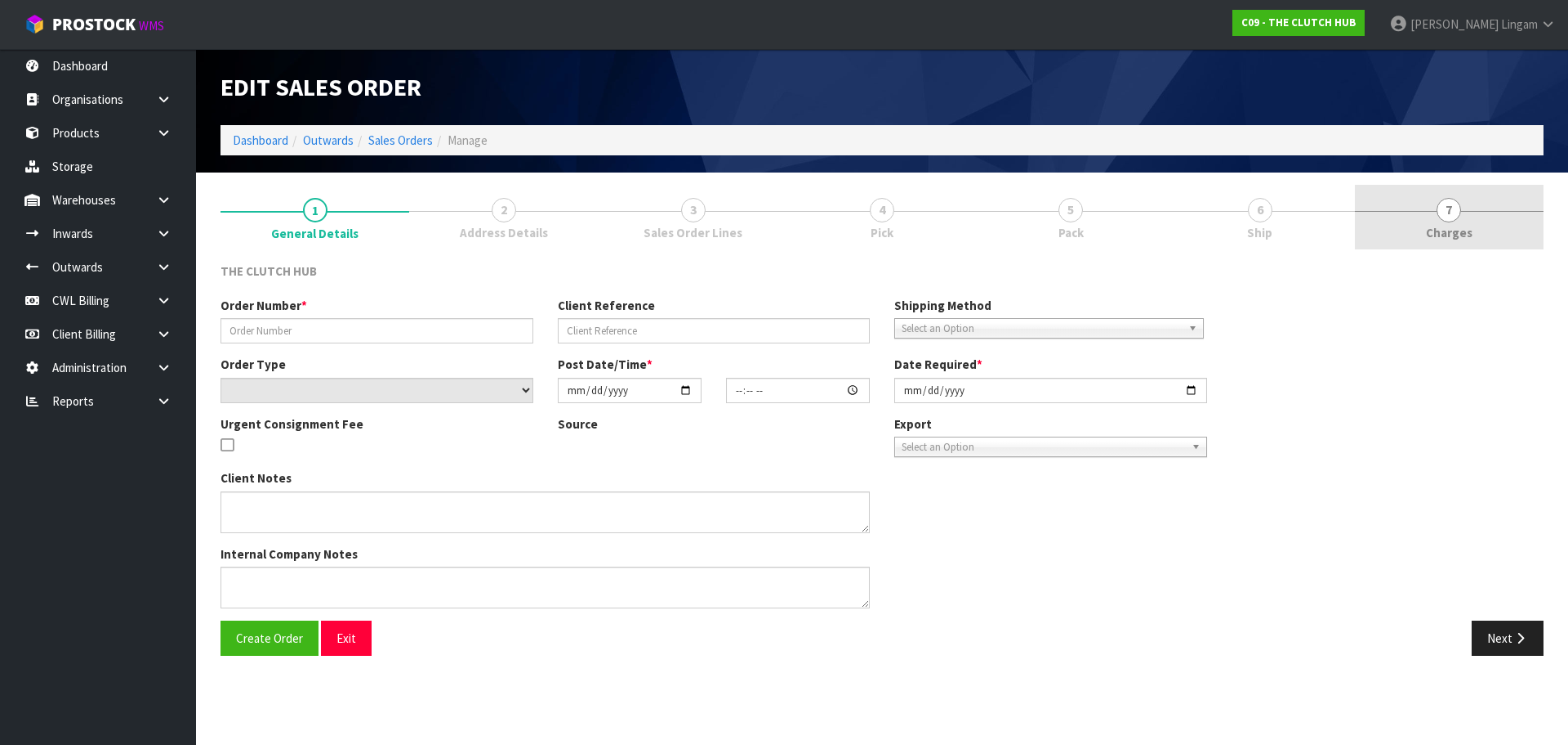
type input "[DATE]"
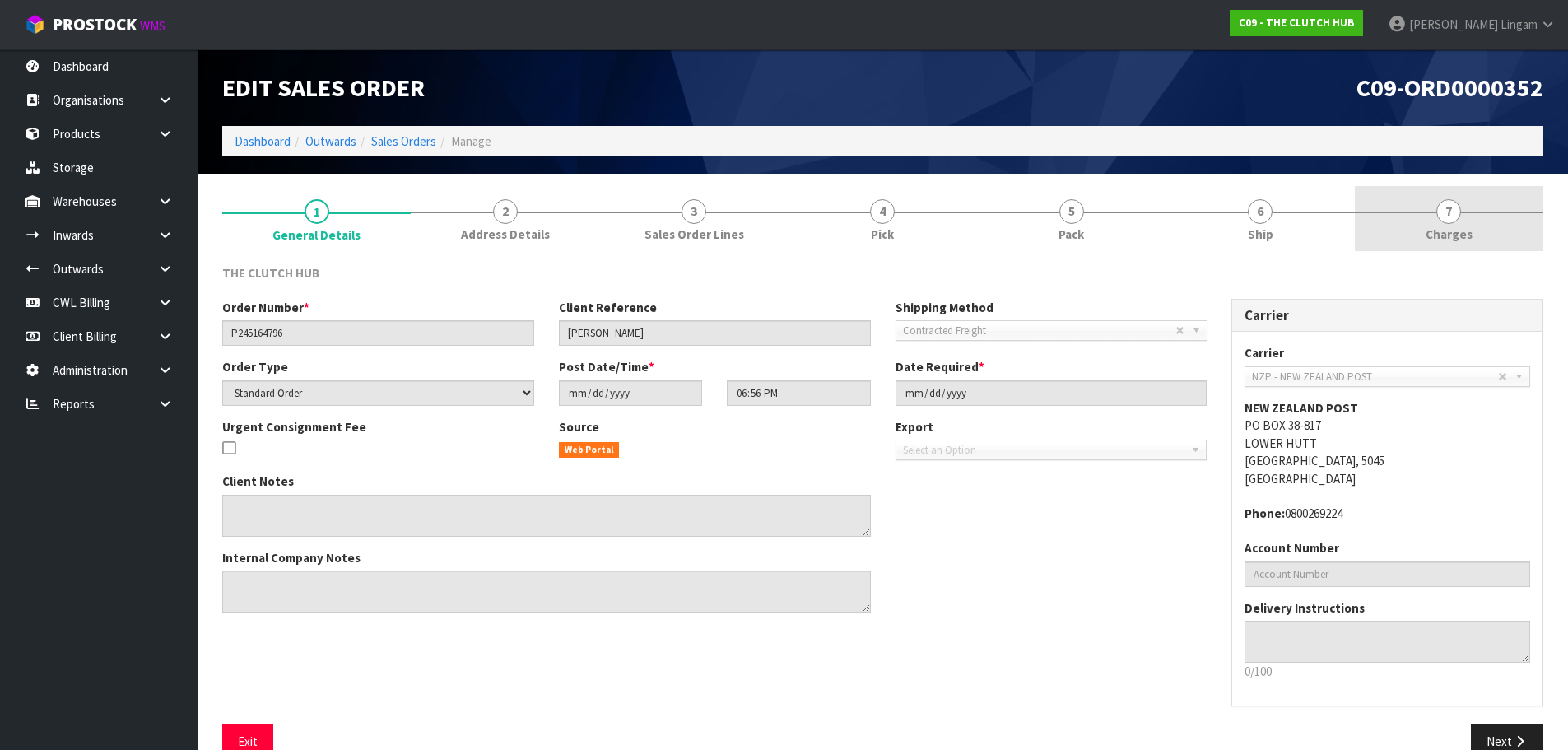
click at [1509, 229] on link "7 [GEOGRAPHIC_DATA]" at bounding box center [1449, 218] width 188 height 65
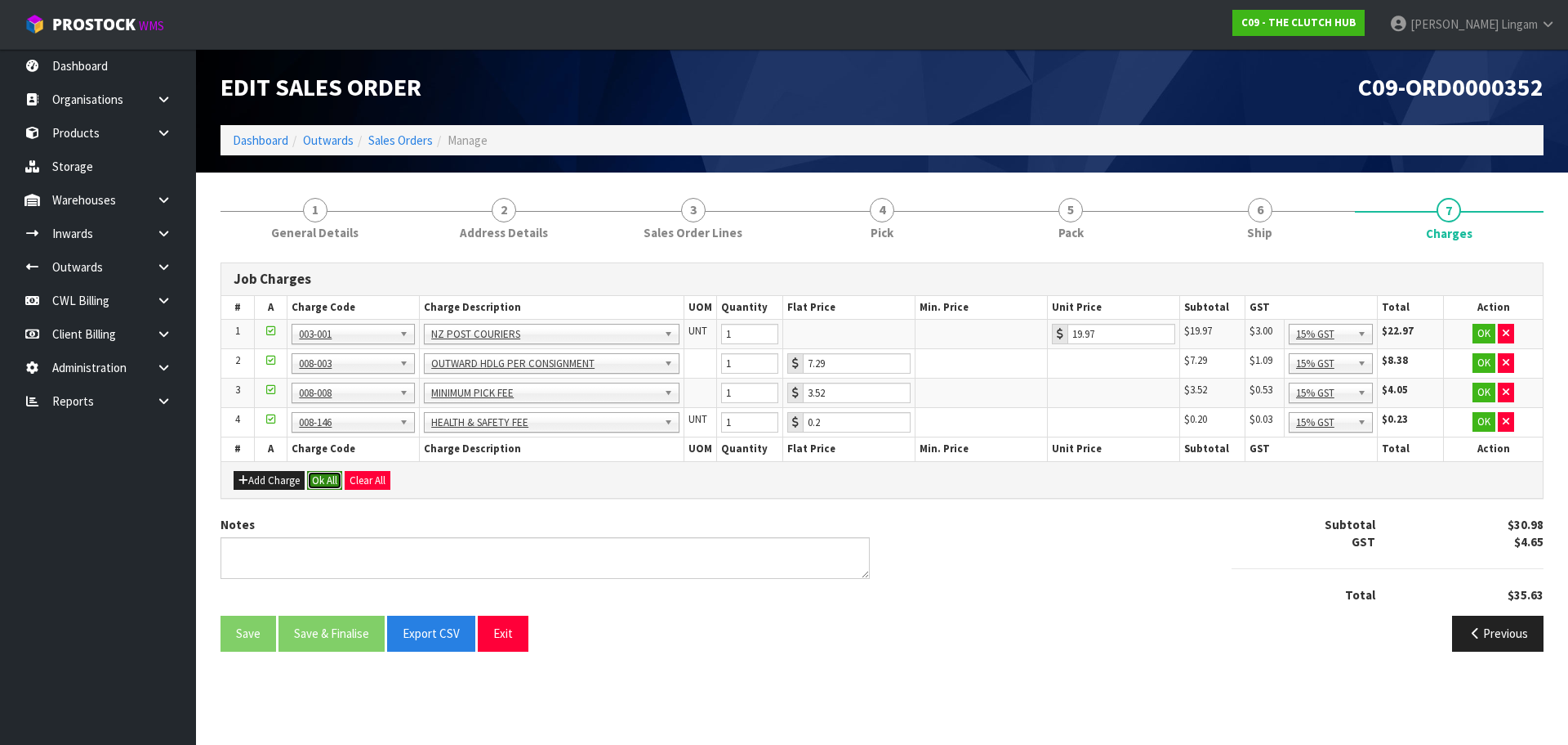
click at [321, 477] on button "Ok All" at bounding box center [324, 481] width 35 height 20
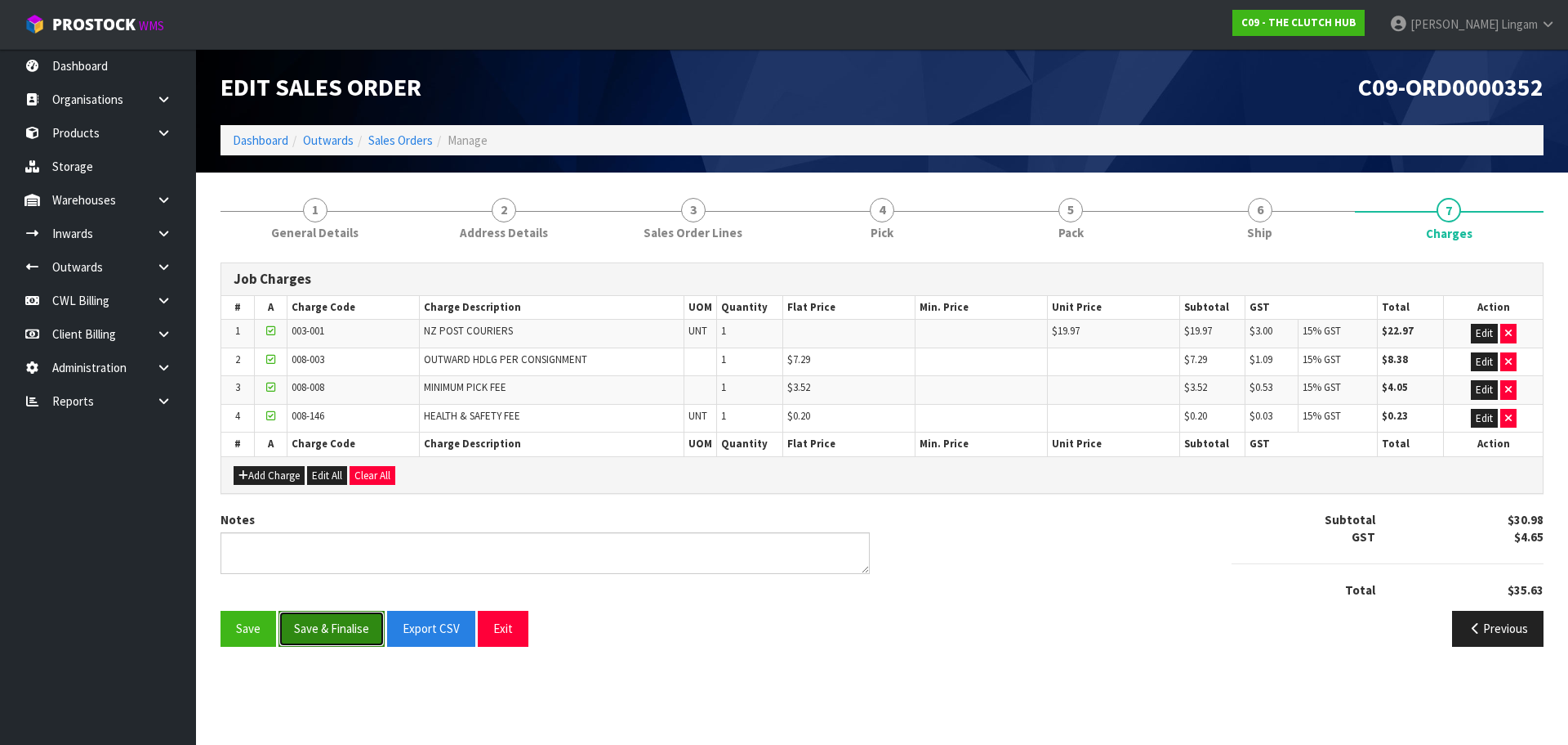
click at [348, 635] on button "Save & Finalise" at bounding box center [331, 628] width 106 height 35
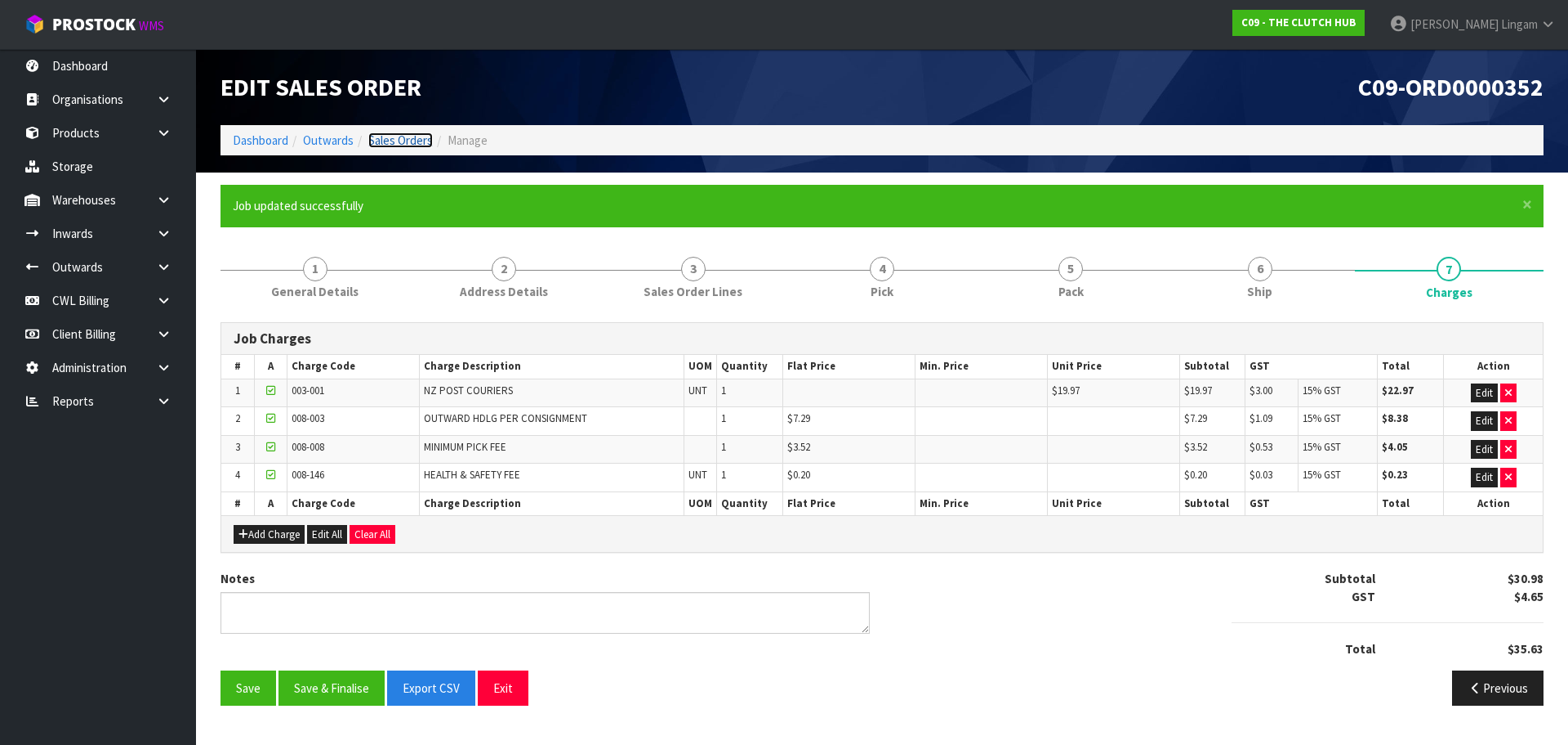
click at [403, 143] on link "Sales Orders" at bounding box center [400, 140] width 64 height 15
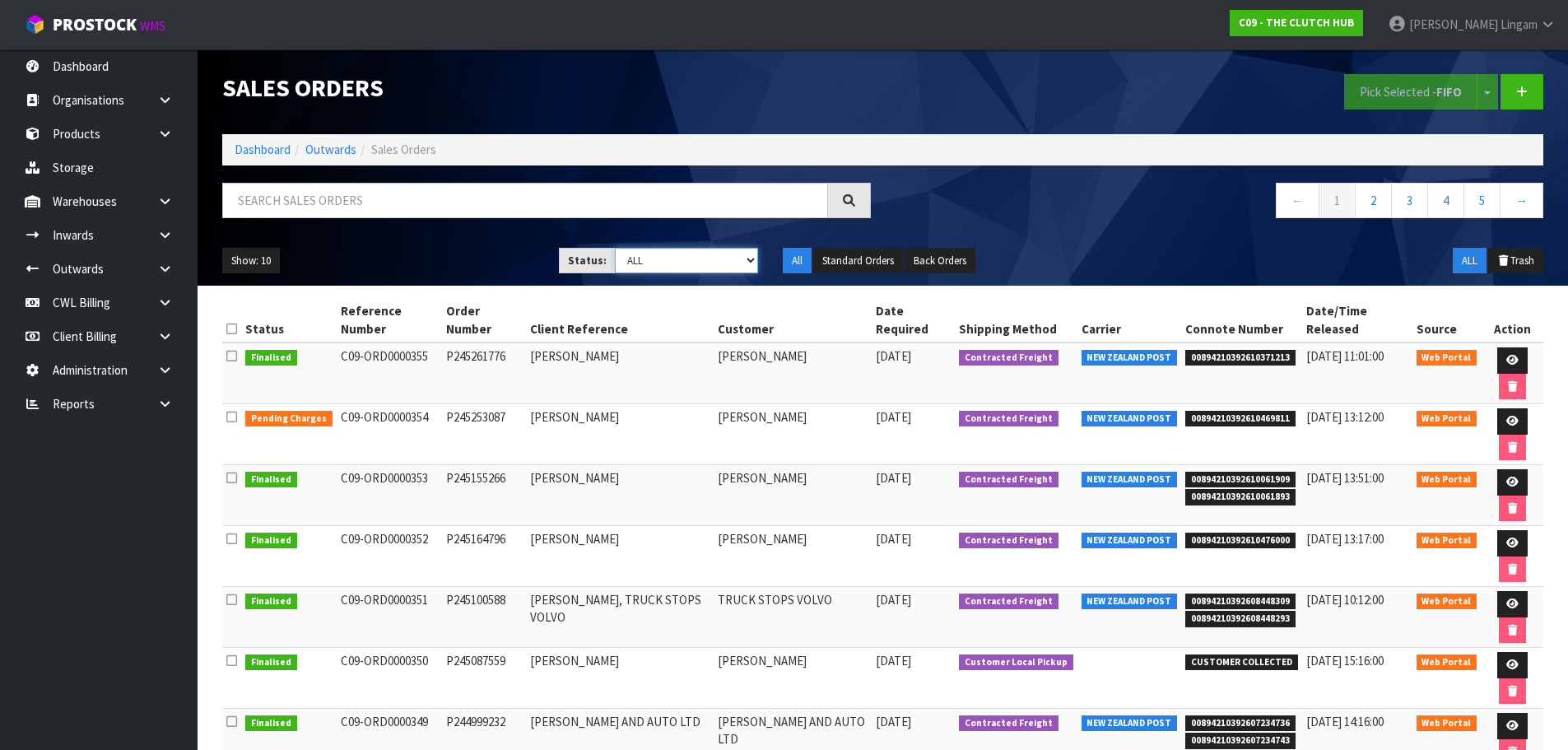
click at [708, 267] on select "Draft Pending Allocated Pending Pick Goods Picked Goods Packed Pending Charges …" at bounding box center [686, 261] width 144 height 26
select select "string:6"
click at [615, 248] on select "Draft Pending Allocated Pending Pick Goods Picked Goods Packed Pending Charges …" at bounding box center [686, 261] width 144 height 26
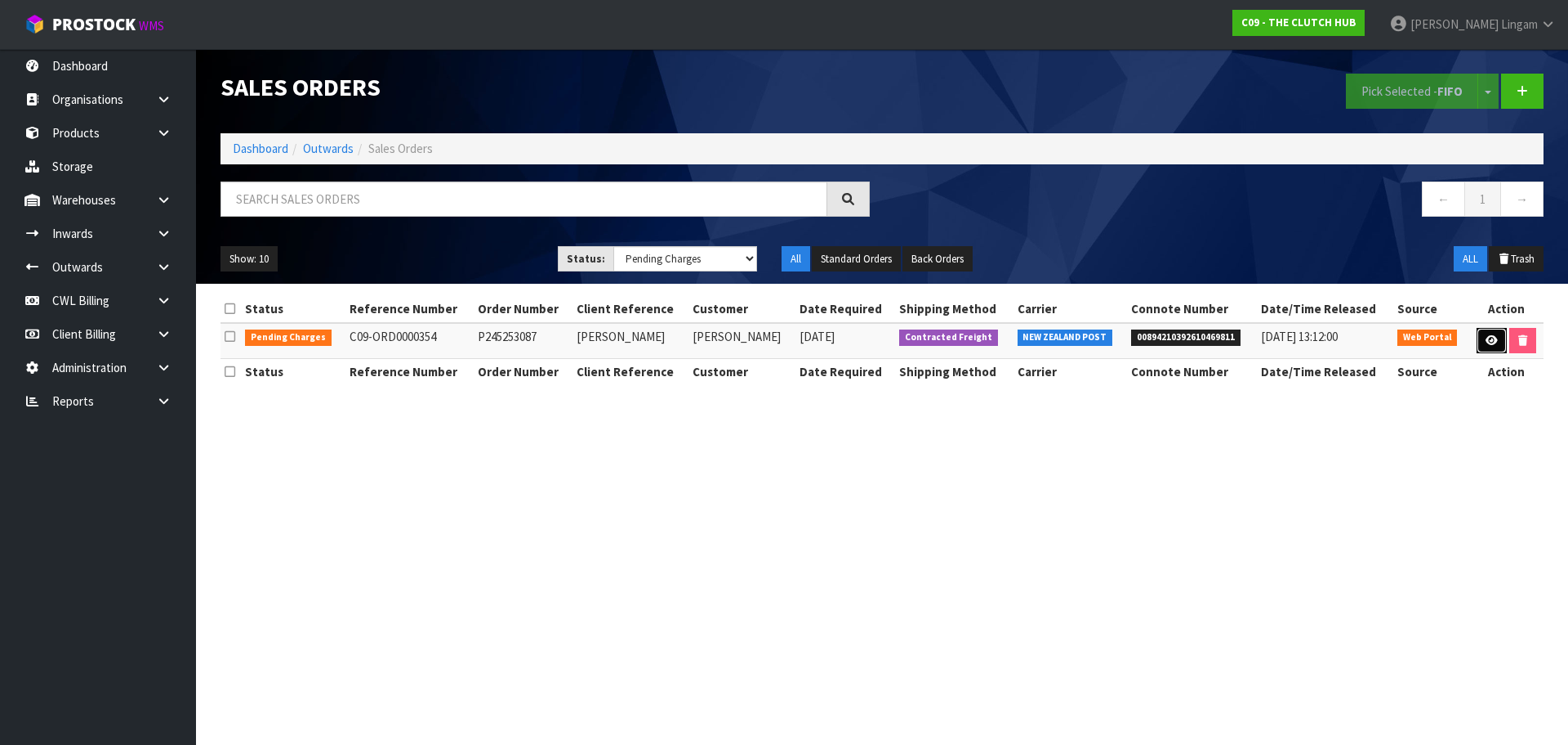
click at [1486, 339] on icon at bounding box center [1492, 341] width 12 height 11
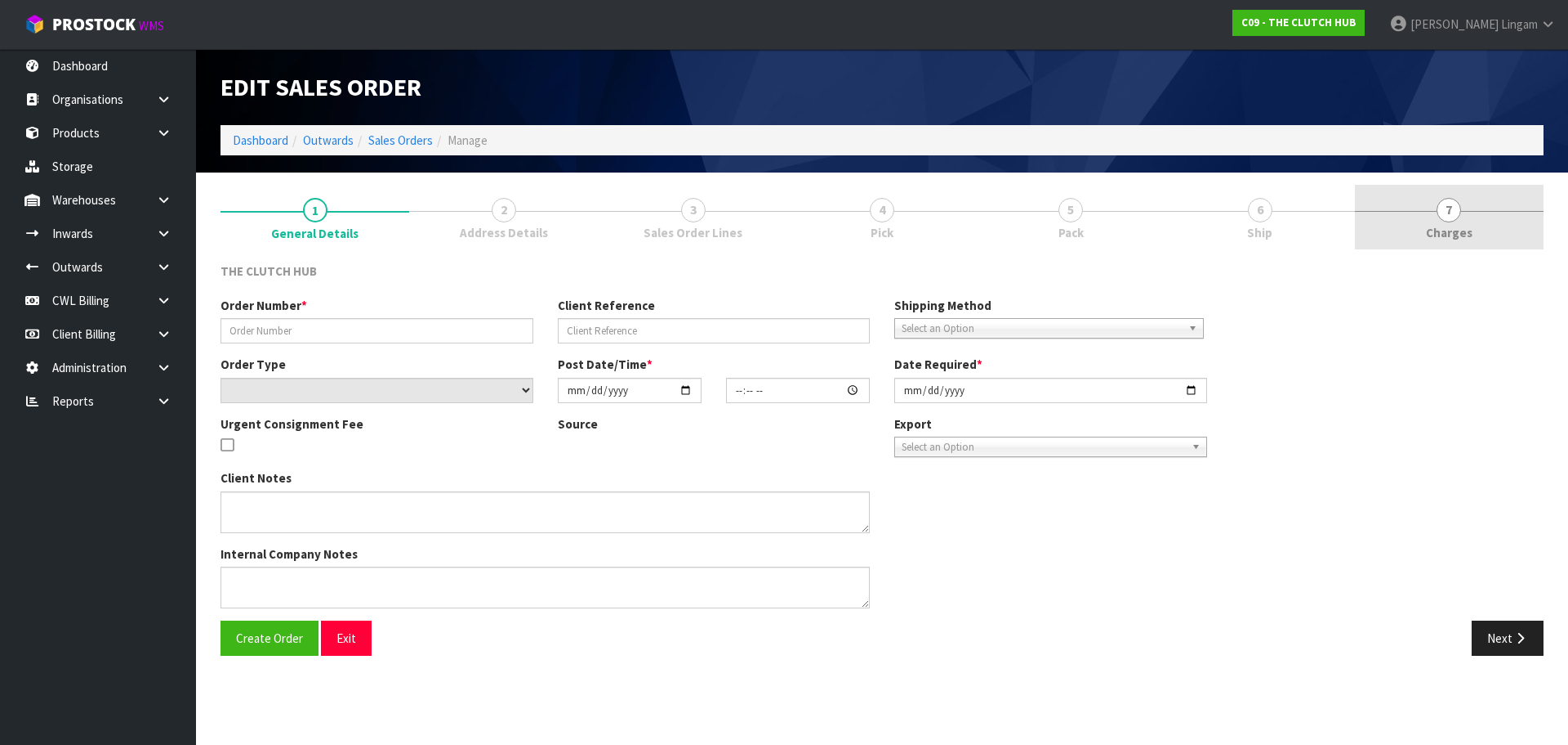
type input "P245253087"
type input "[PERSON_NAME]"
select select "number:0"
type input "[DATE]"
type input "16:25:00.000"
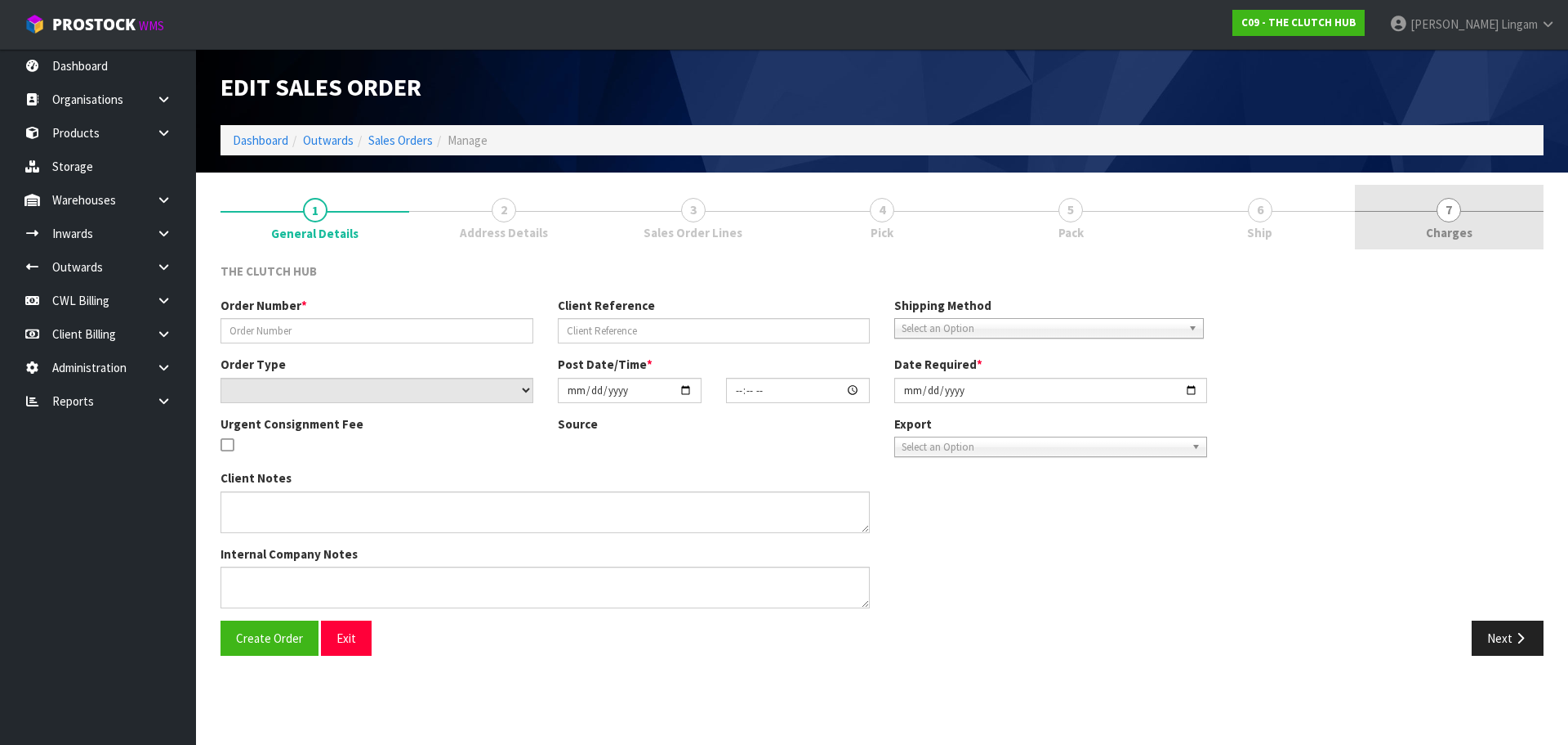
type input "[DATE]"
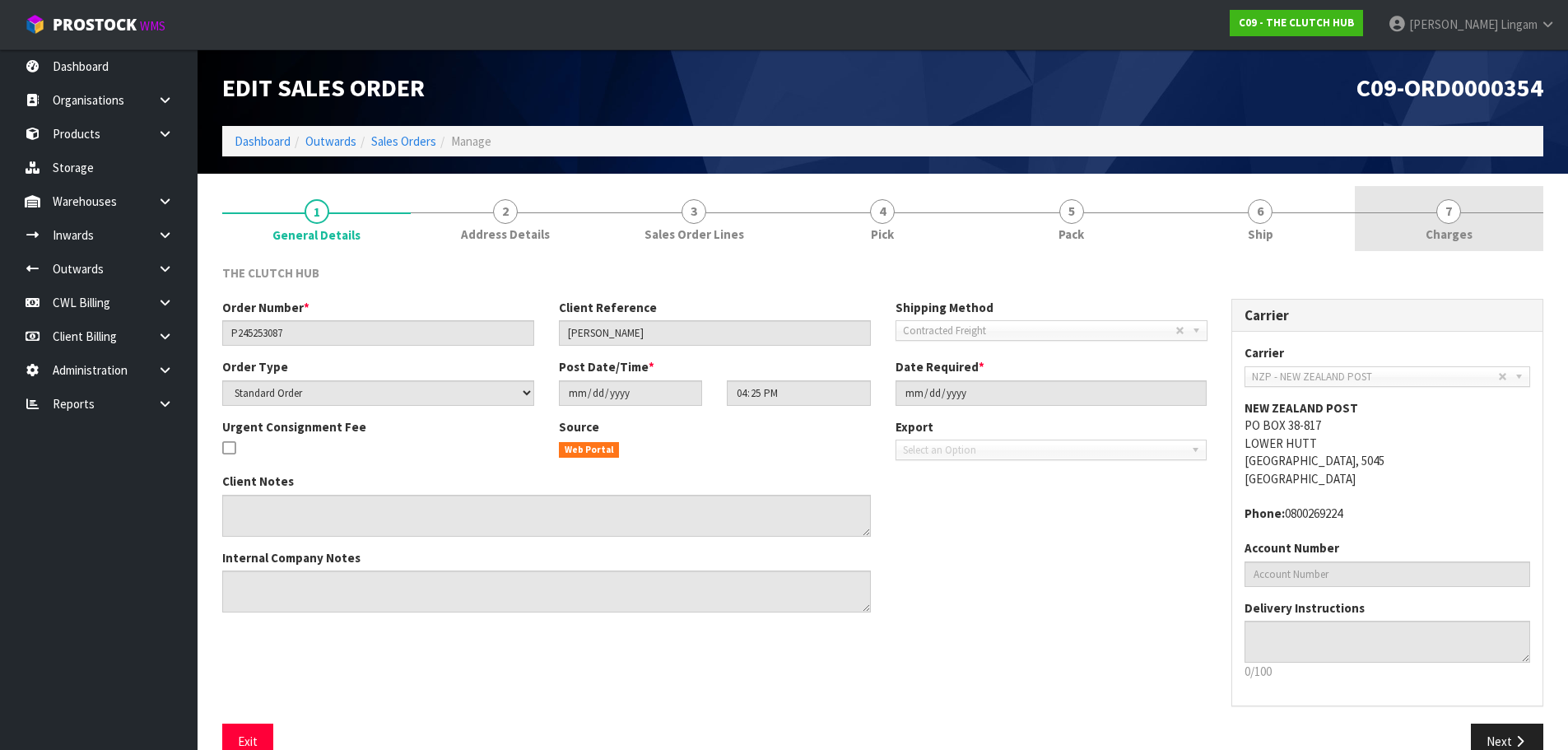
click at [1489, 227] on link "7 [GEOGRAPHIC_DATA]" at bounding box center [1449, 218] width 188 height 65
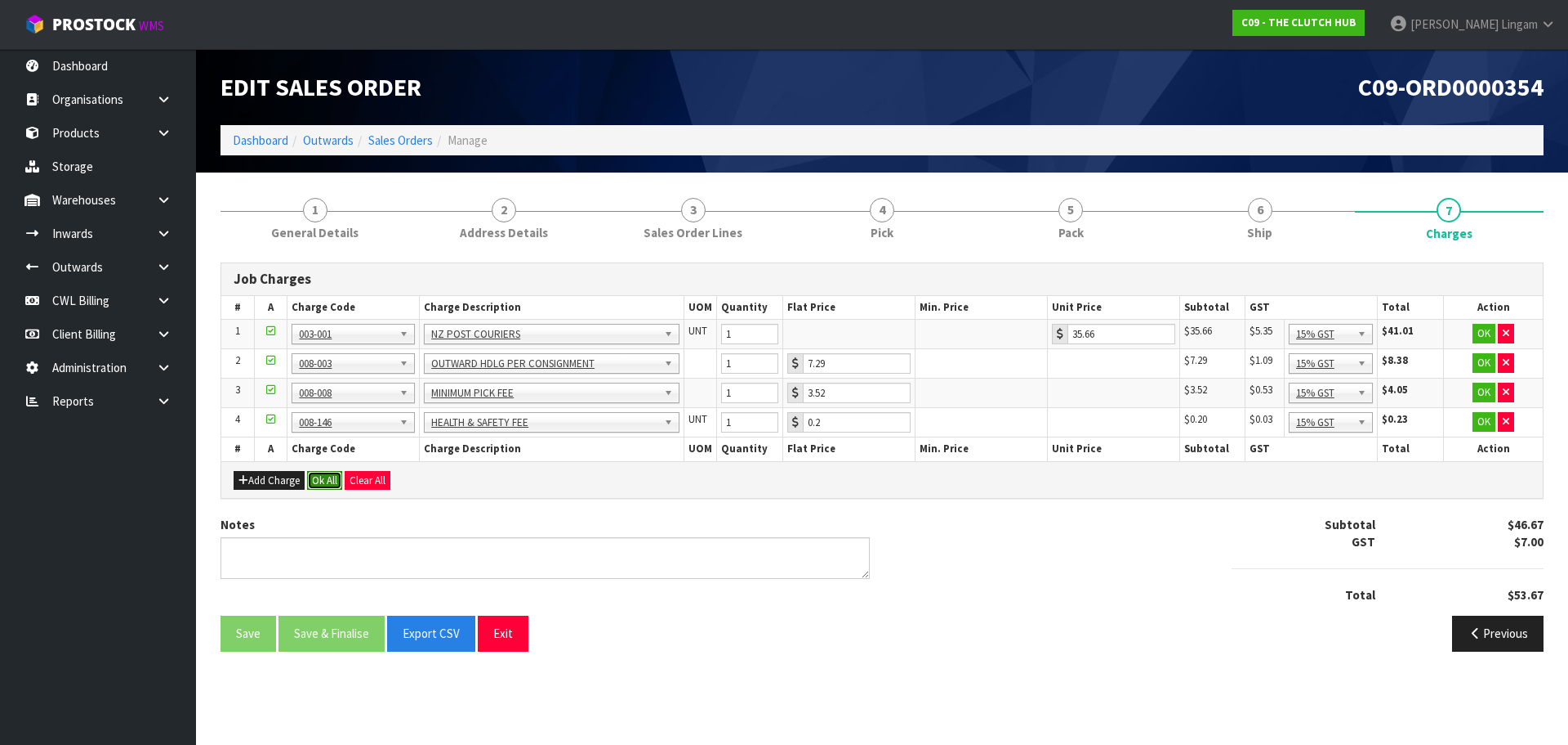
click at [321, 480] on button "Ok All" at bounding box center [324, 481] width 35 height 20
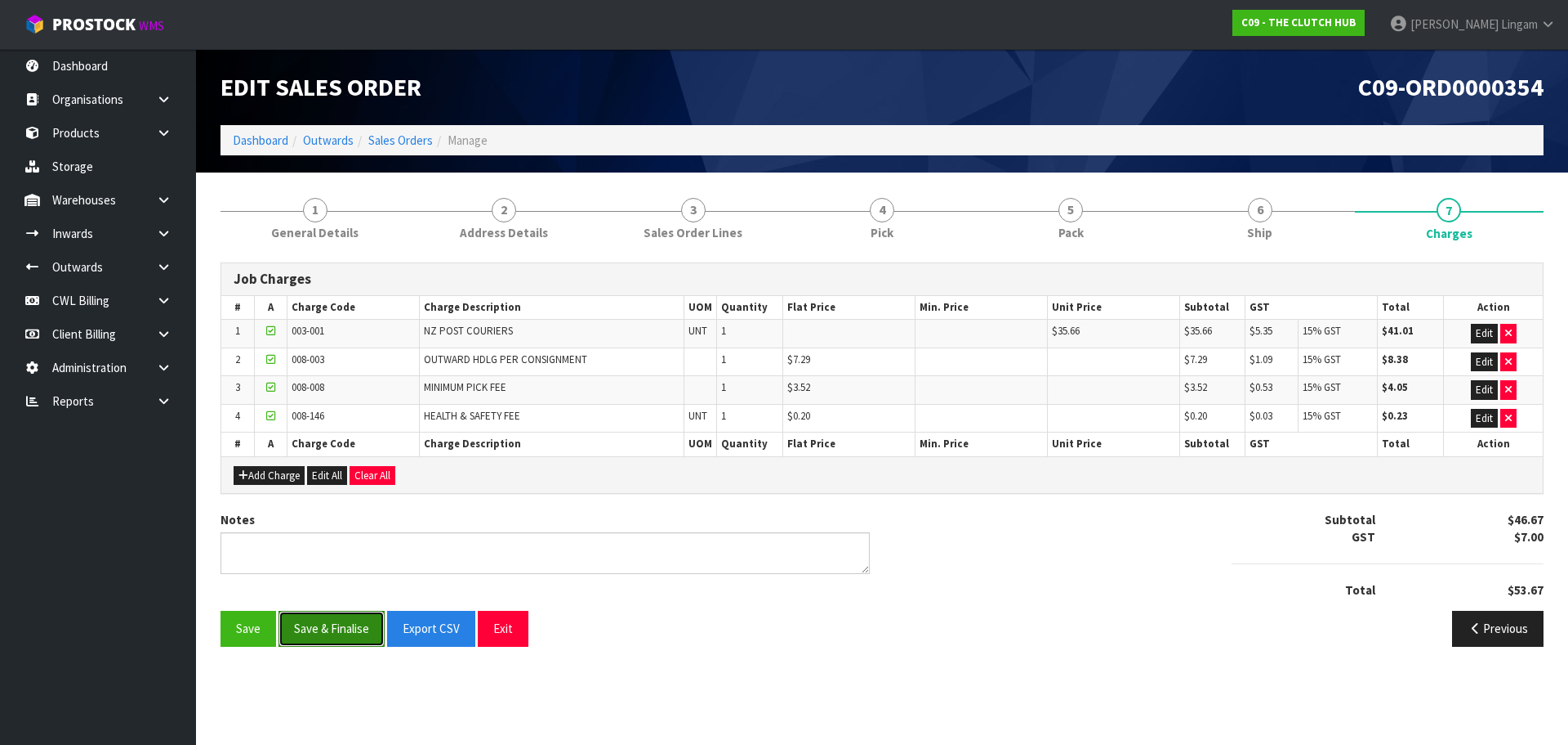
click at [334, 629] on button "Save & Finalise" at bounding box center [331, 628] width 106 height 35
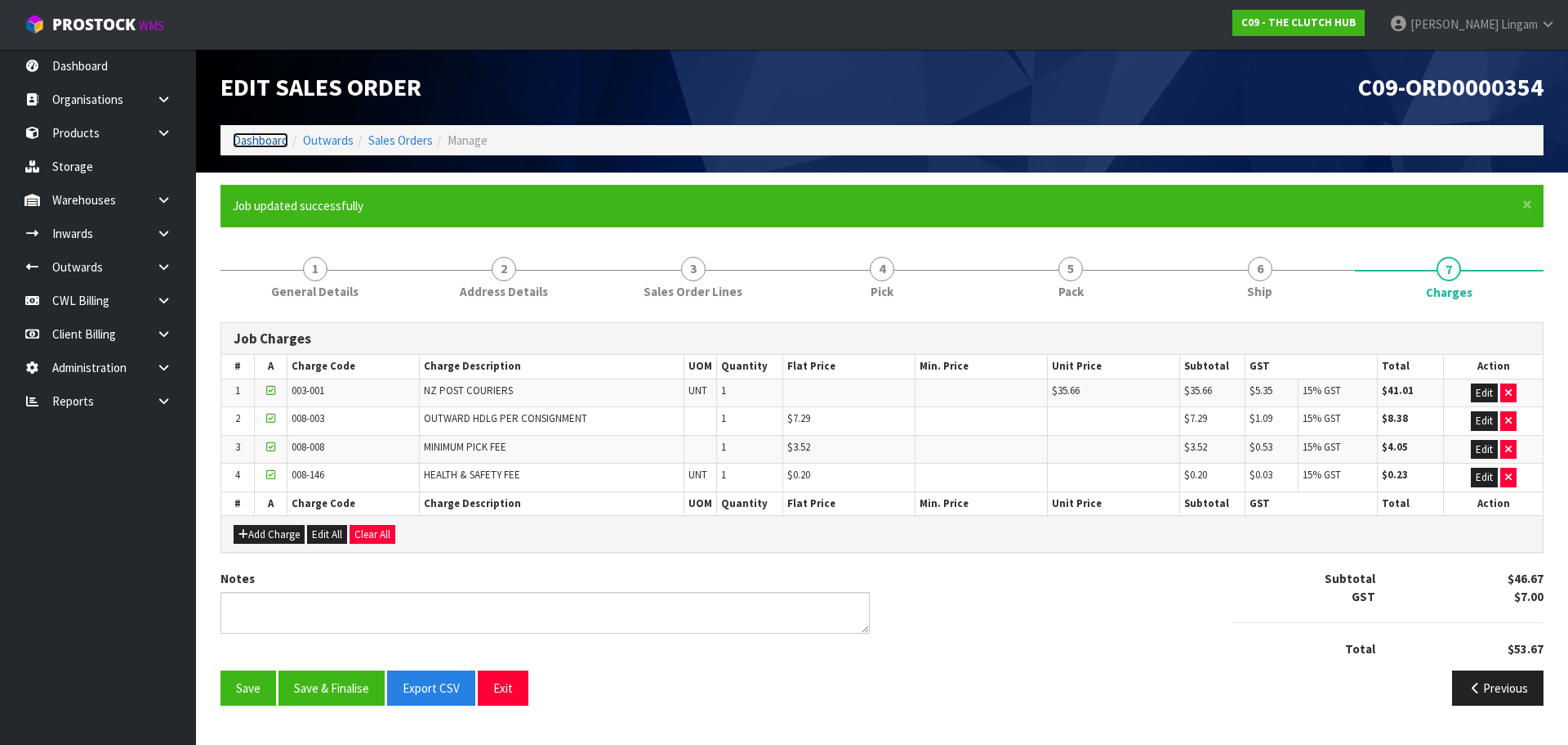
click at [249, 141] on link "Dashboard" at bounding box center [260, 140] width 55 height 15
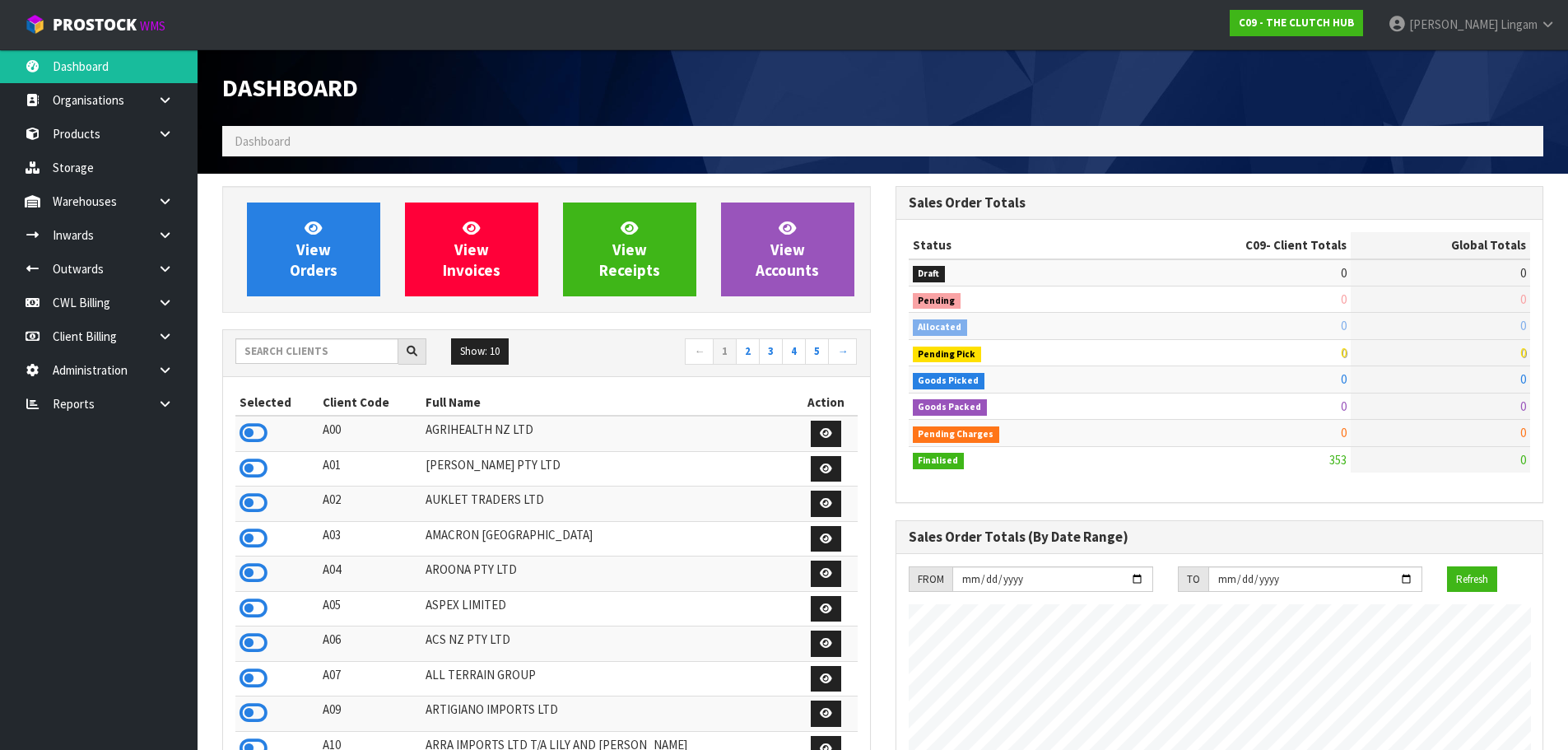
scroll to position [1166, 672]
click at [336, 350] on input "text" at bounding box center [317, 351] width 163 height 26
